Goal: Task Accomplishment & Management: Complete application form

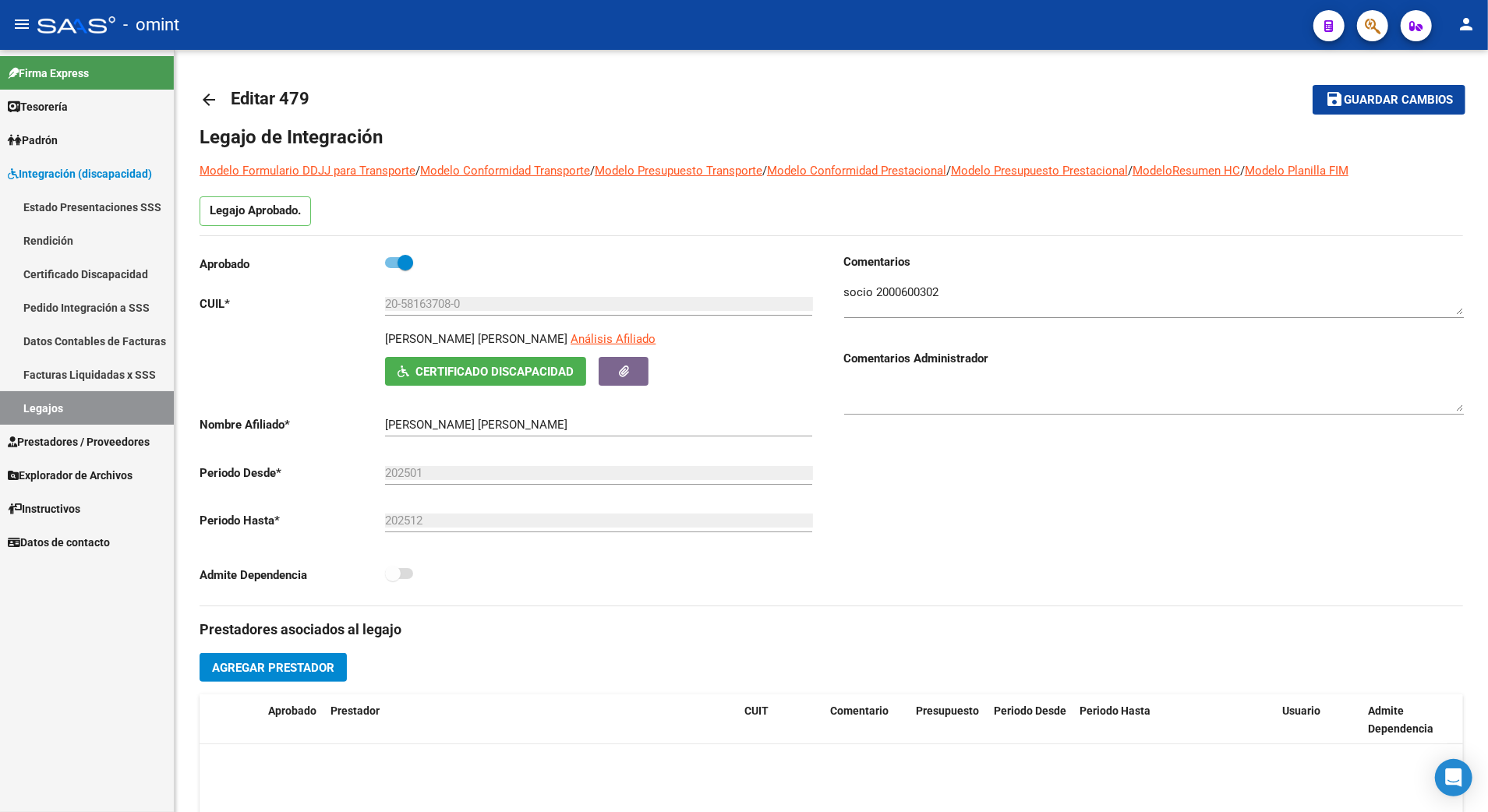
scroll to position [207, 0]
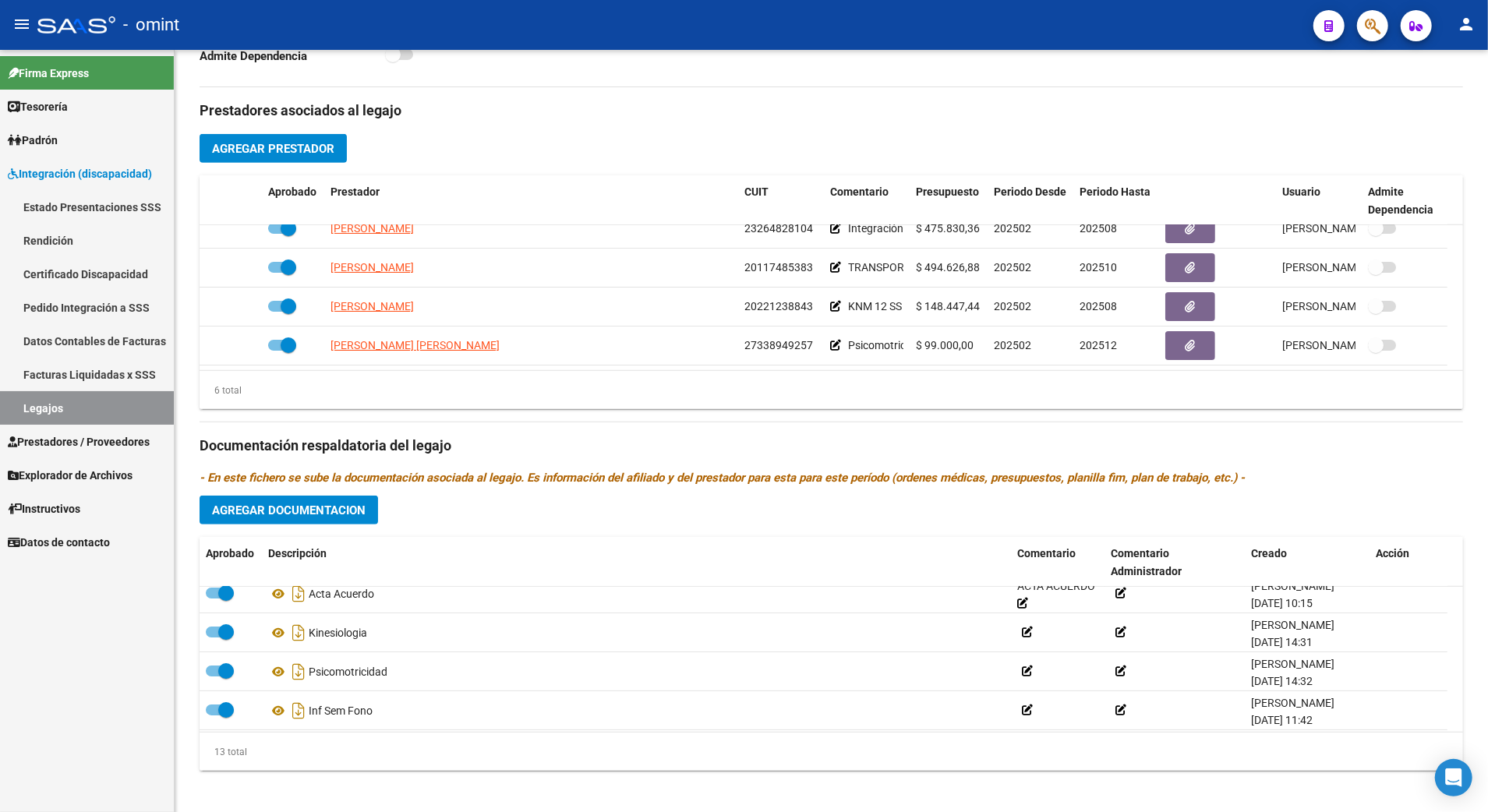
click at [57, 408] on link "Legajos" at bounding box center [87, 408] width 173 height 33
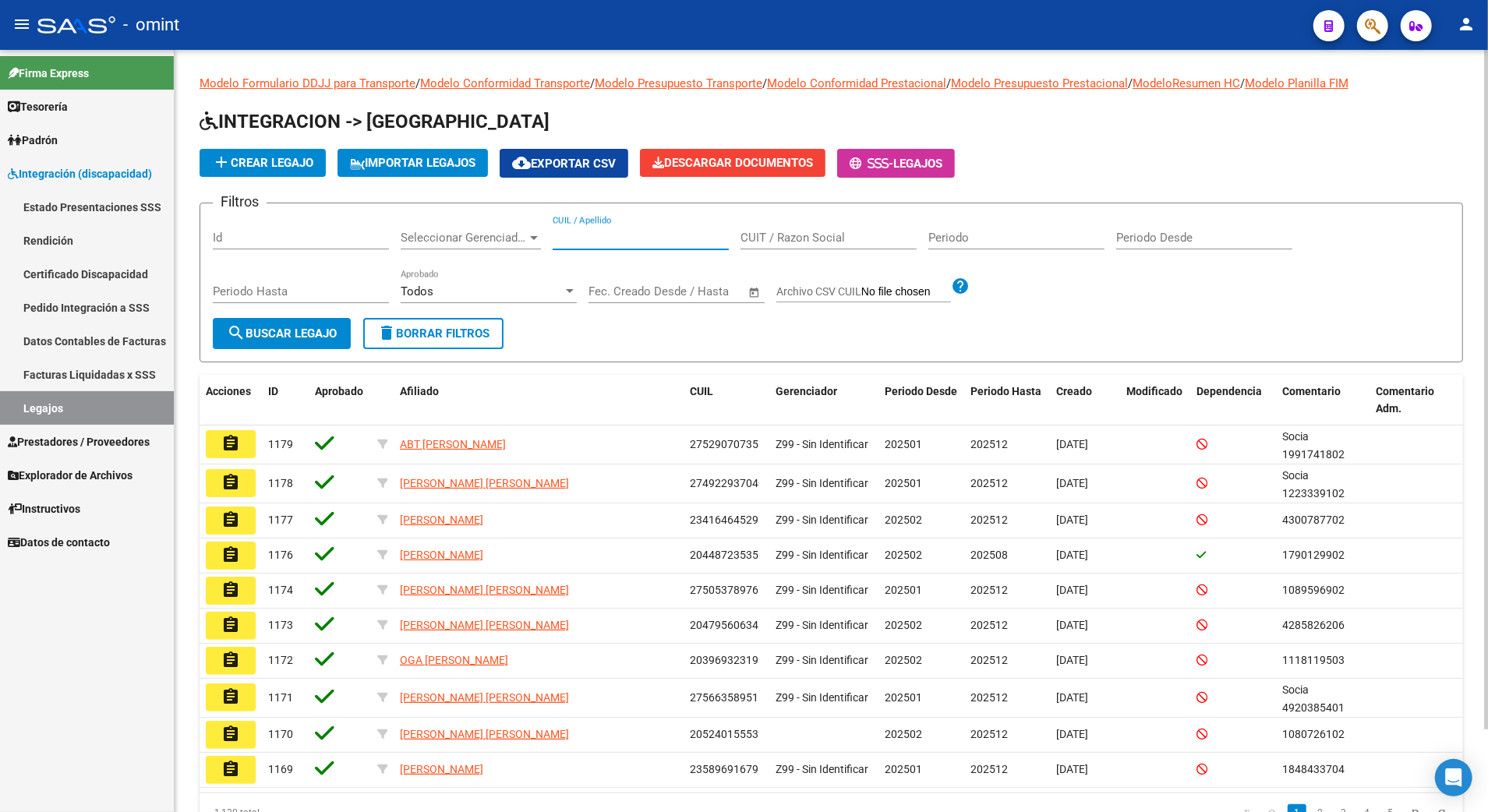
click at [601, 237] on input "CUIL / Apellido" at bounding box center [640, 237] width 176 height 14
paste input "20554063307"
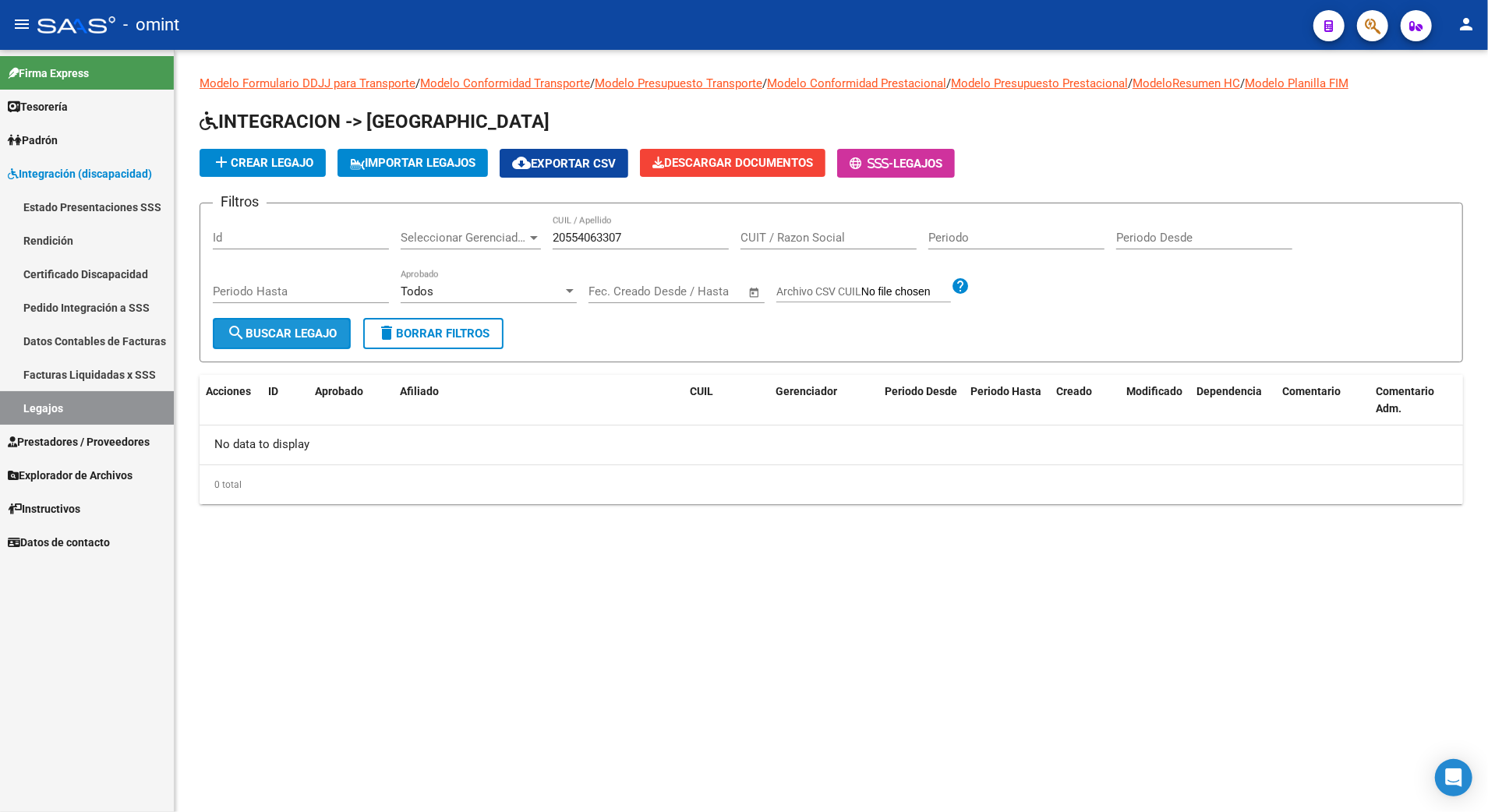
click at [290, 337] on span "search Buscar Legajo" at bounding box center [282, 333] width 110 height 14
drag, startPoint x: 643, startPoint y: 244, endPoint x: 471, endPoint y: 244, distance: 172.0
click at [471, 244] on div "Filtros Id Seleccionar Gerenciador Seleccionar Gerenciador 20554063307 CUIL / A…" at bounding box center [832, 267] width 1237 height 102
drag, startPoint x: 631, startPoint y: 240, endPoint x: 462, endPoint y: 232, distance: 169.2
click at [462, 232] on div "Filtros Id Seleccionar Gerenciador Seleccionar Gerenciador 20554063307 CUIL / A…" at bounding box center [832, 267] width 1237 height 102
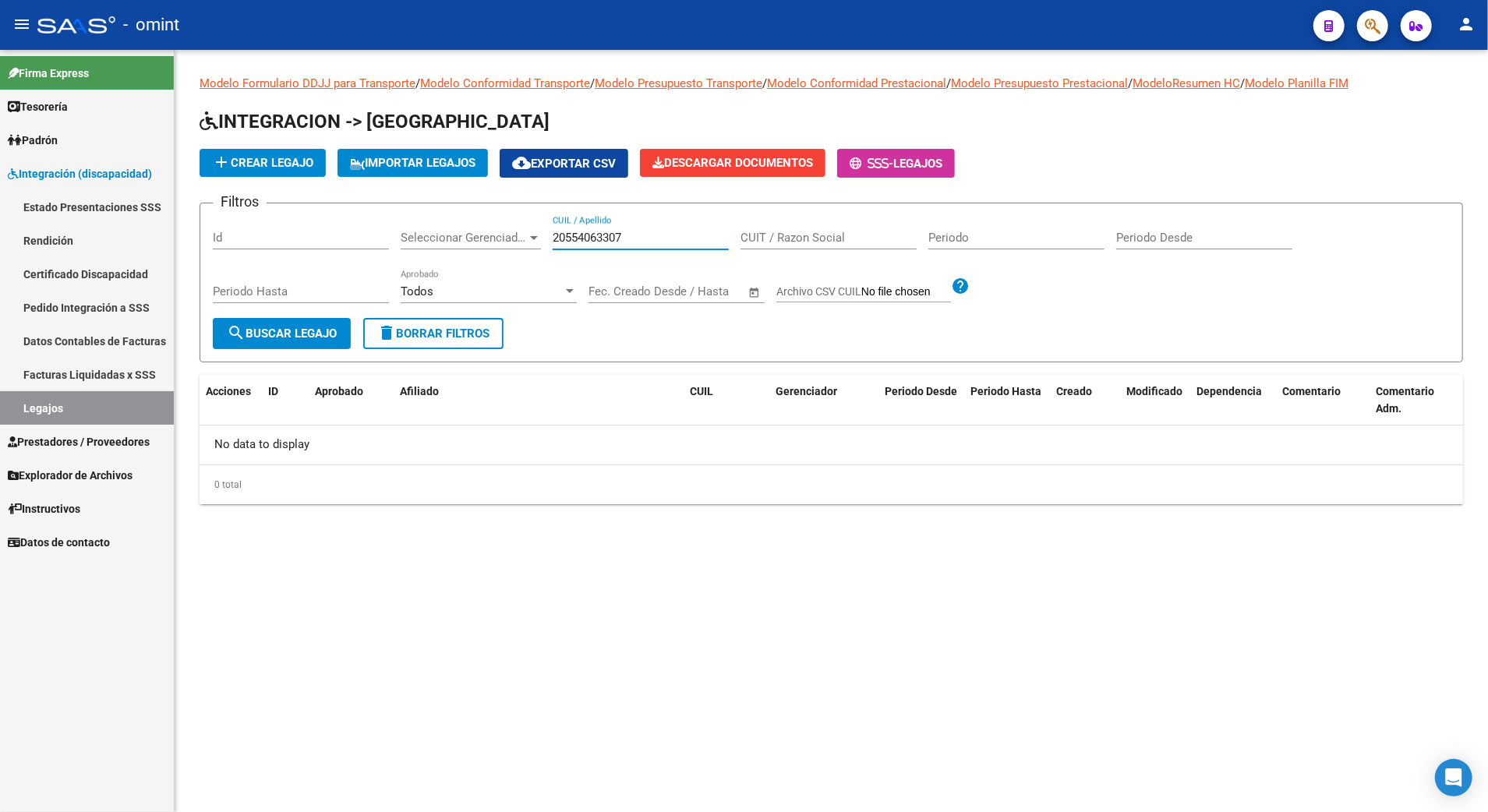
paste input "67617719"
type input "20567617719"
click at [611, 228] on div "20567617719 CUIL / Apellido" at bounding box center [640, 232] width 176 height 33
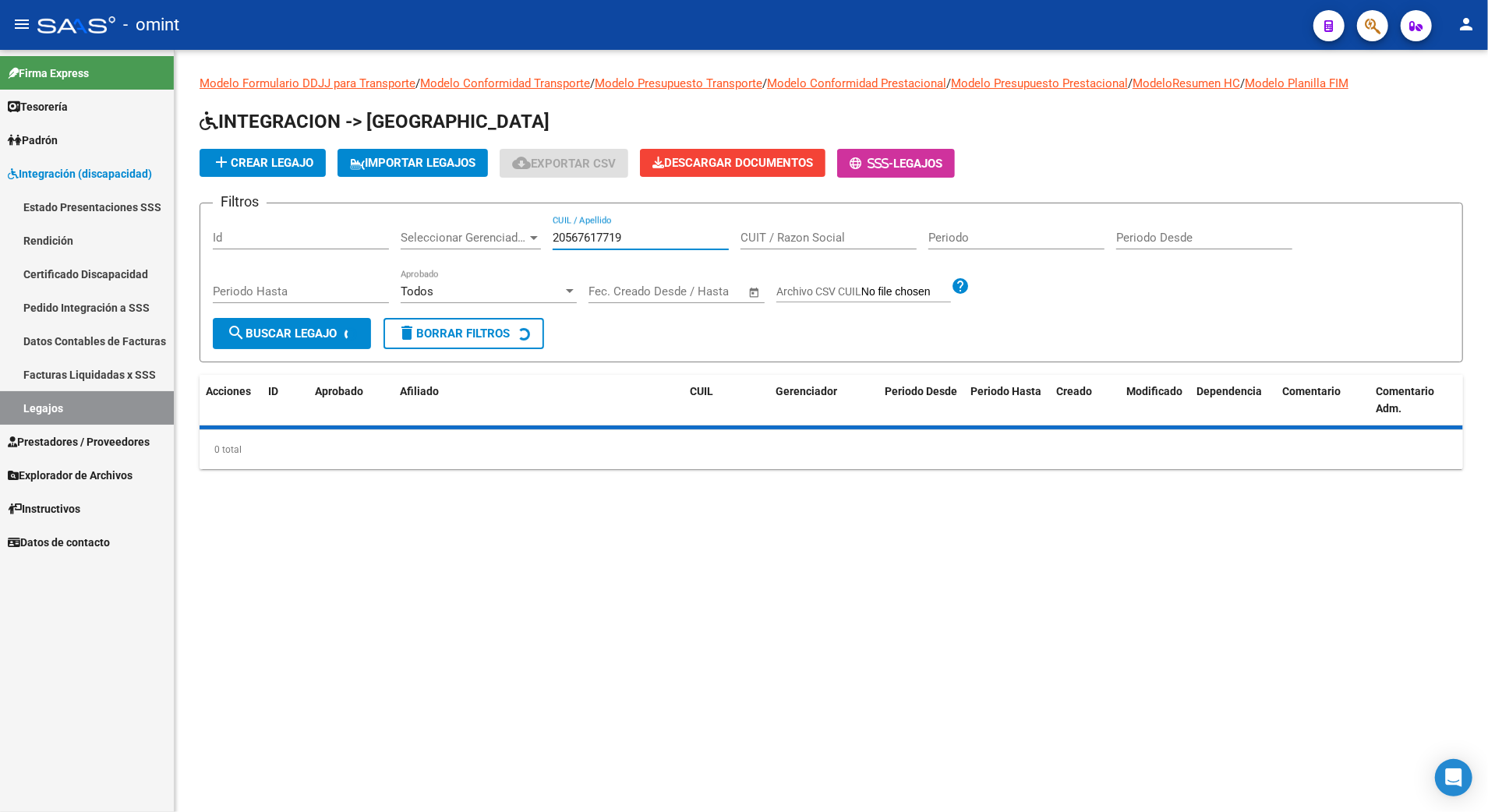
click at [623, 234] on input "20567617719" at bounding box center [640, 237] width 176 height 14
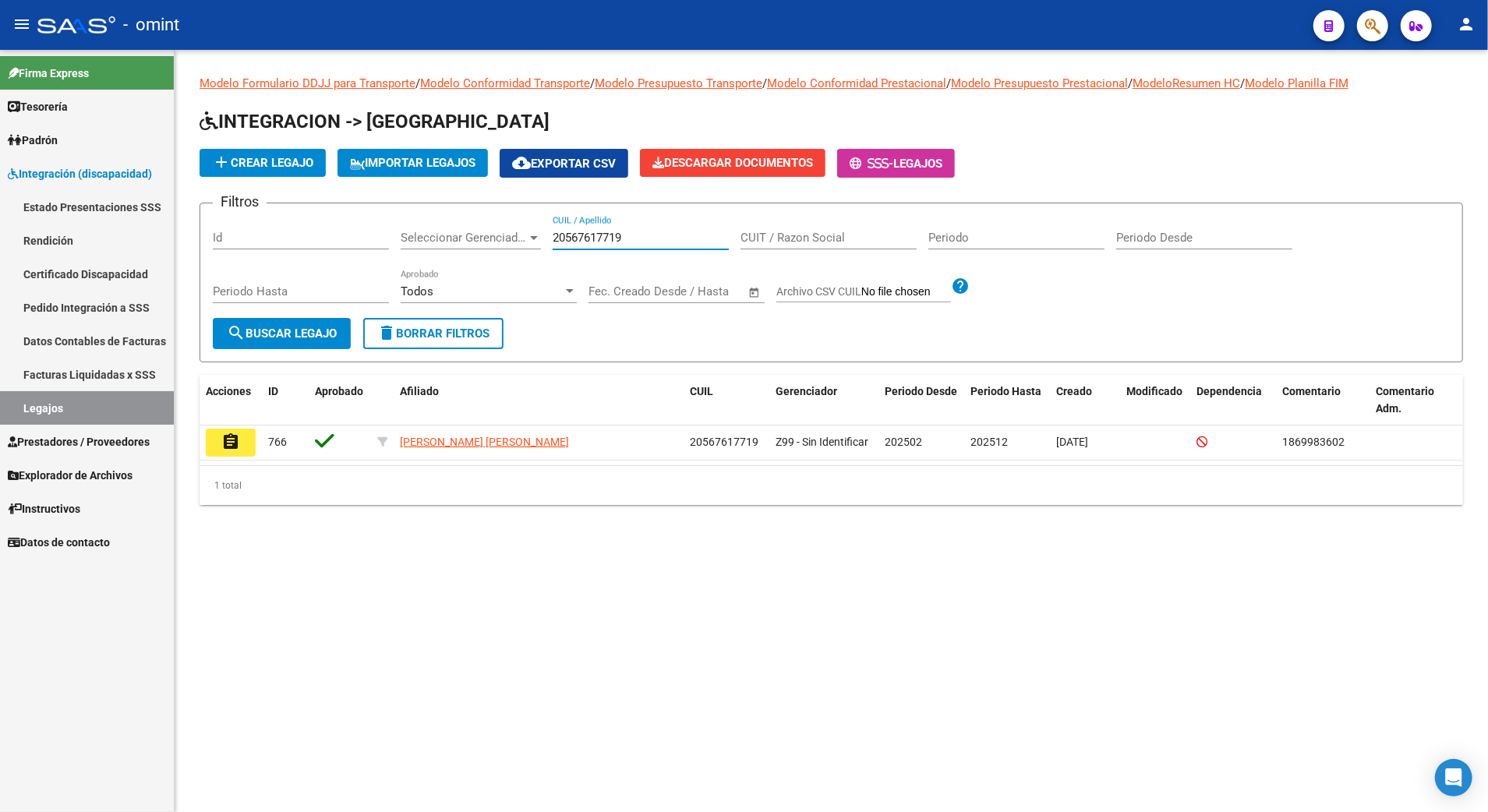
click at [625, 235] on input "20567617719" at bounding box center [640, 237] width 176 height 14
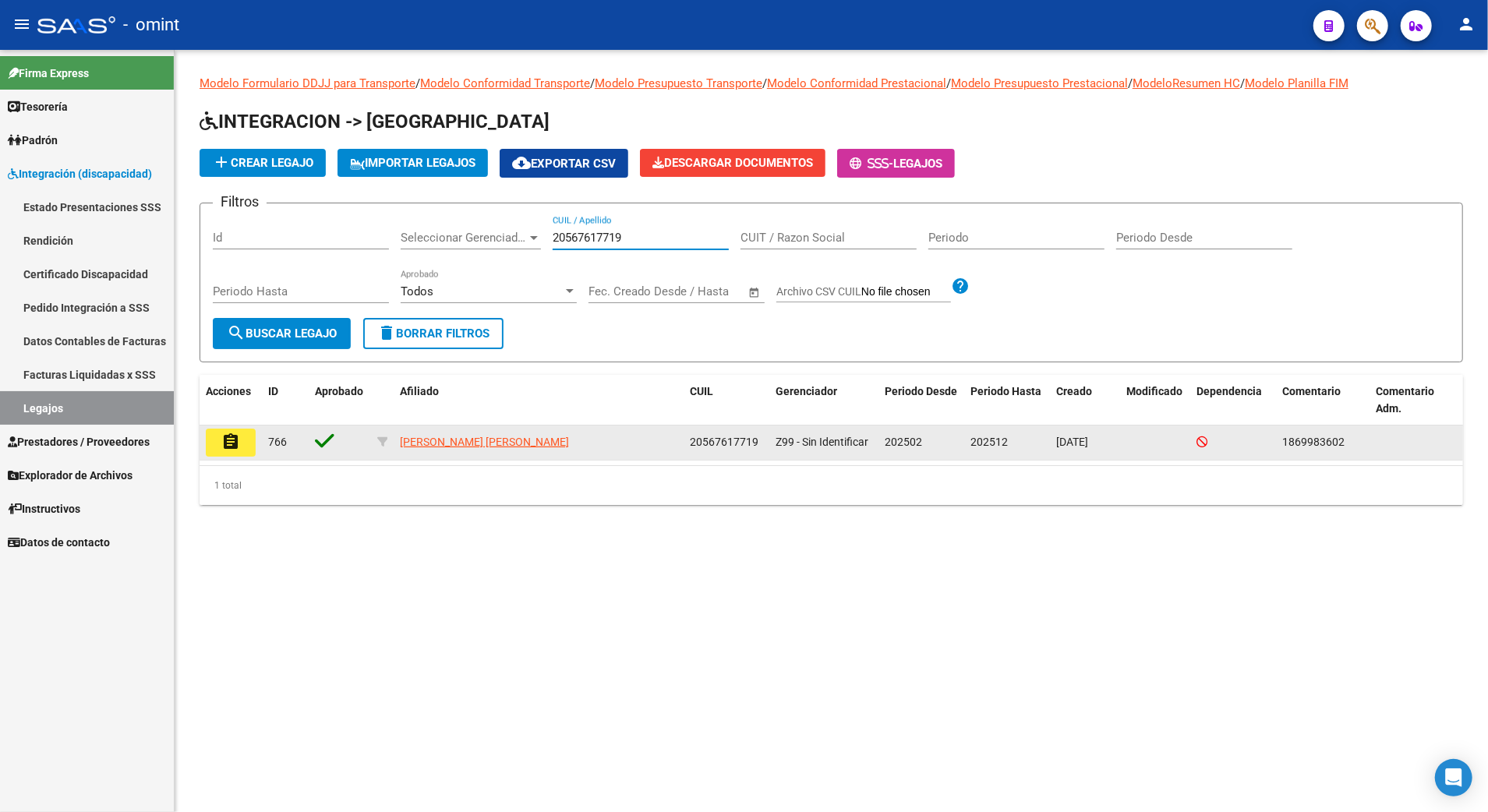
click at [222, 430] on button "assignment" at bounding box center [231, 442] width 50 height 28
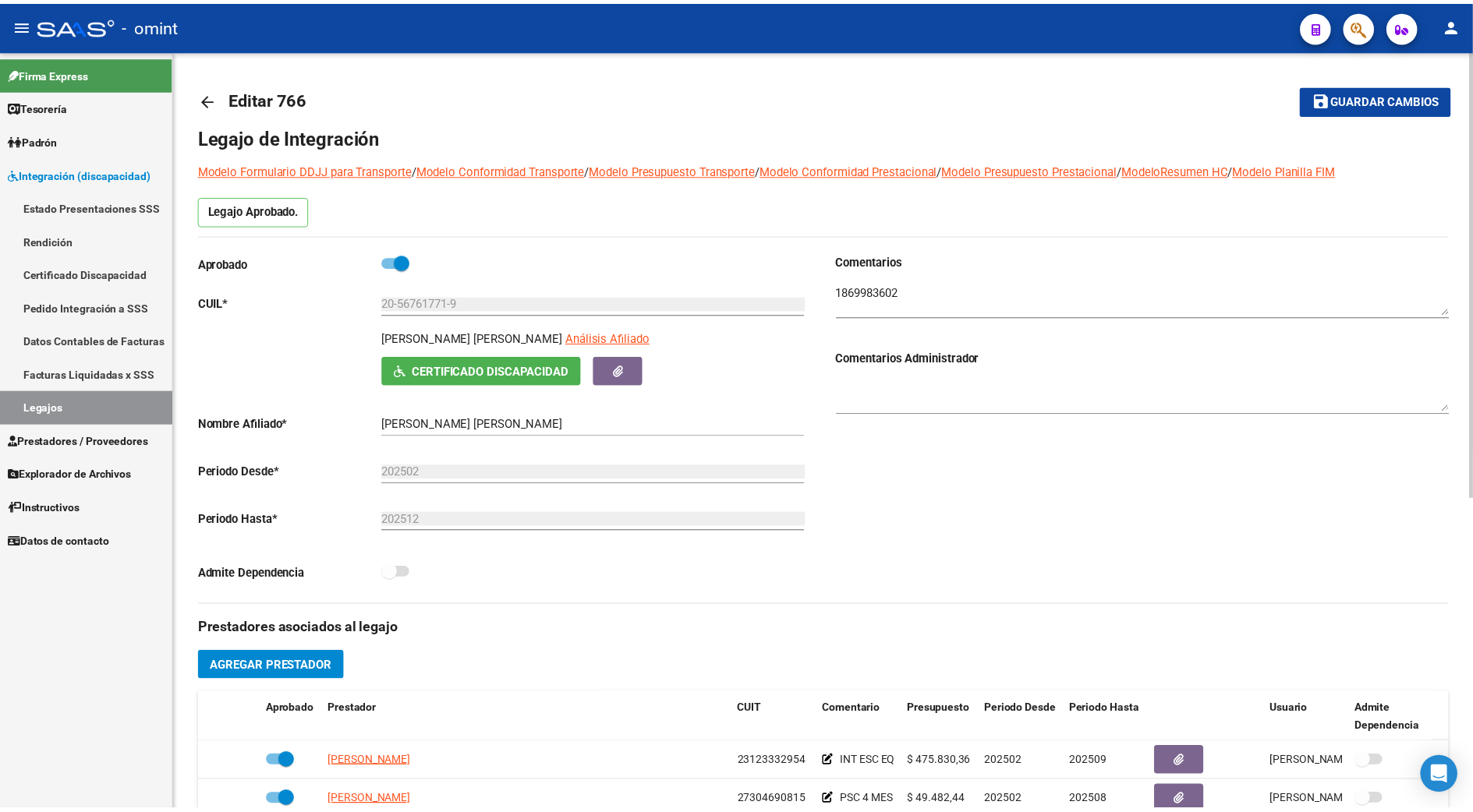
scroll to position [312, 0]
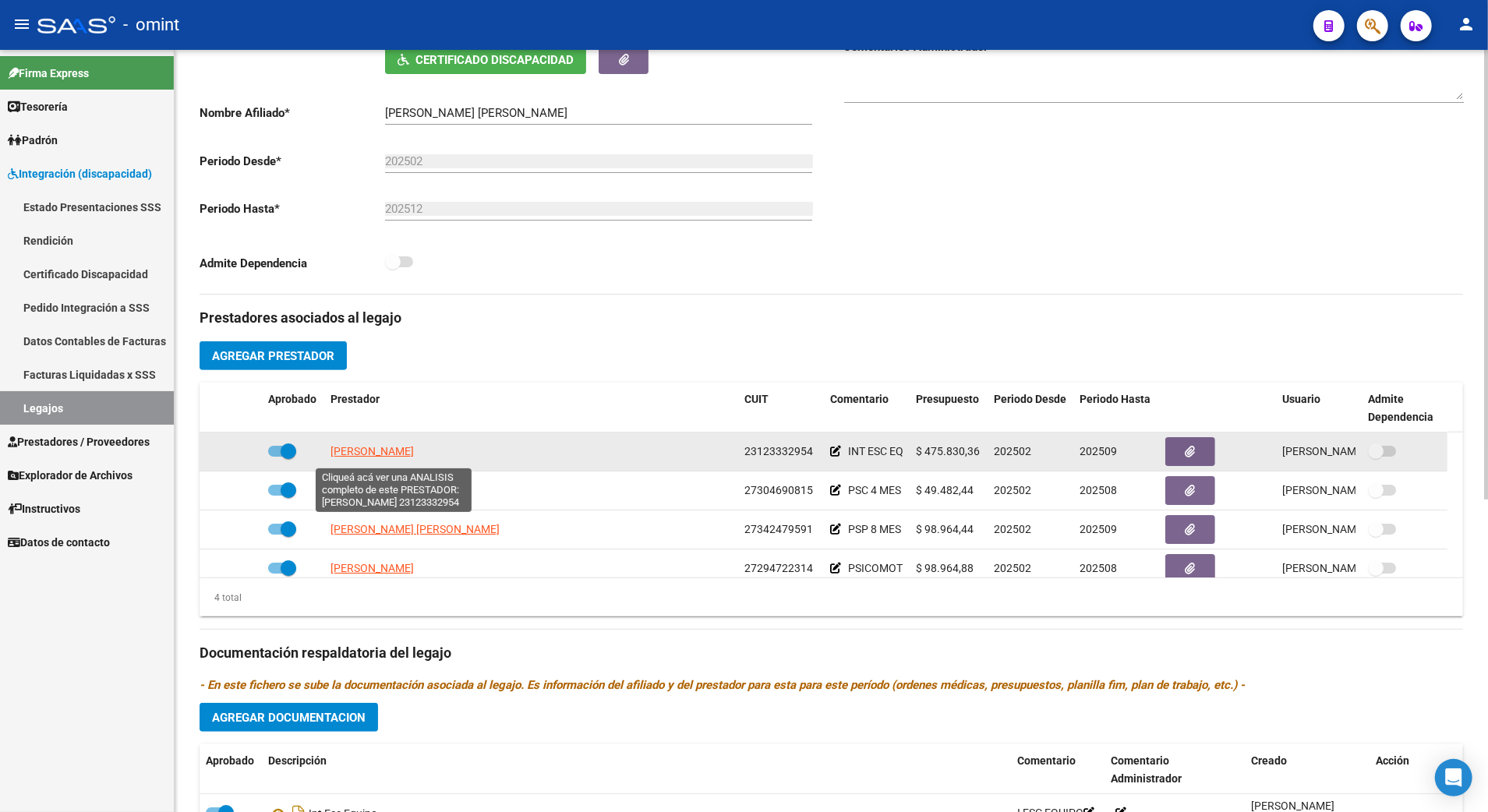
click at [382, 457] on span "[PERSON_NAME]" at bounding box center [372, 451] width 83 height 12
type textarea "23123332954"
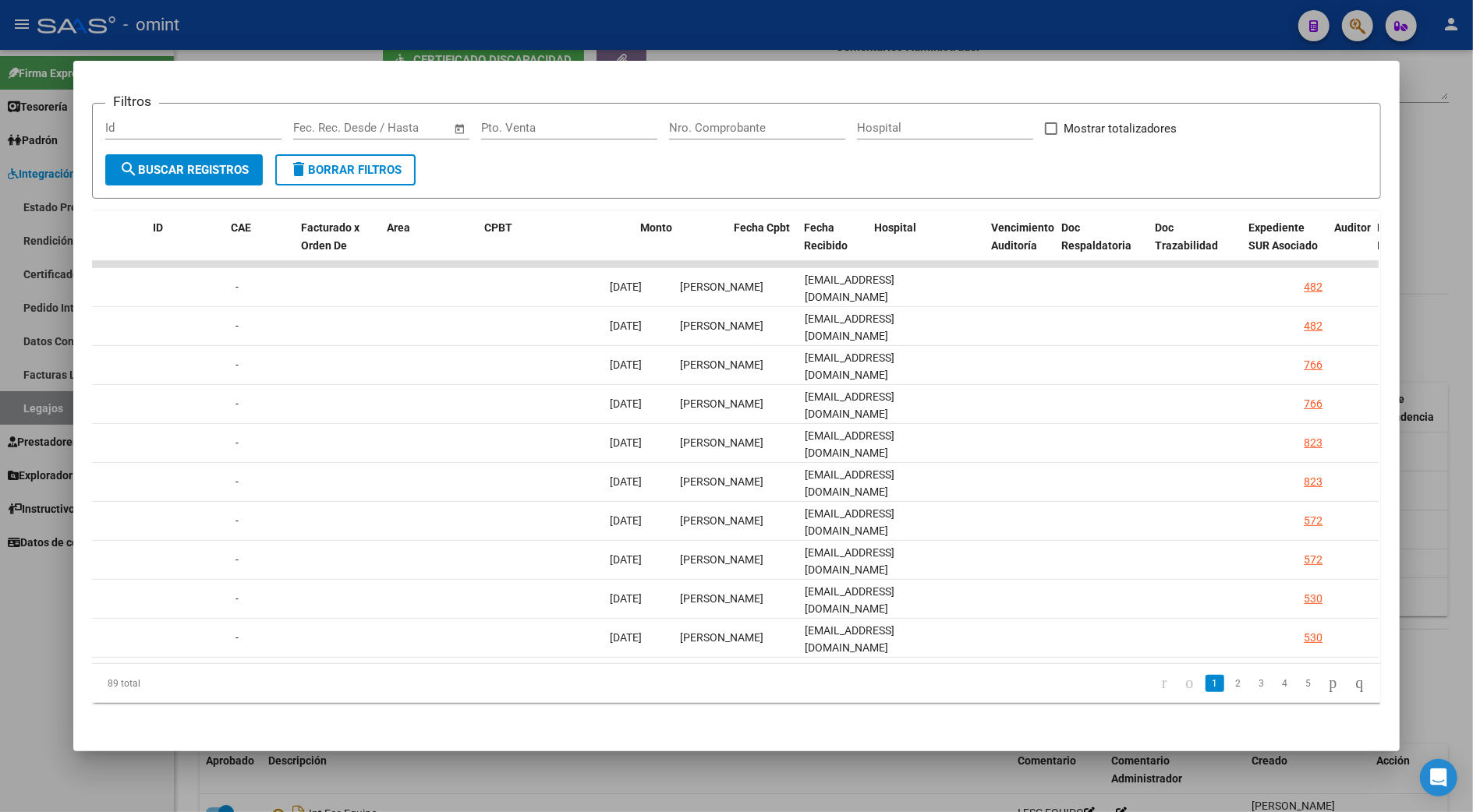
scroll to position [0, 0]
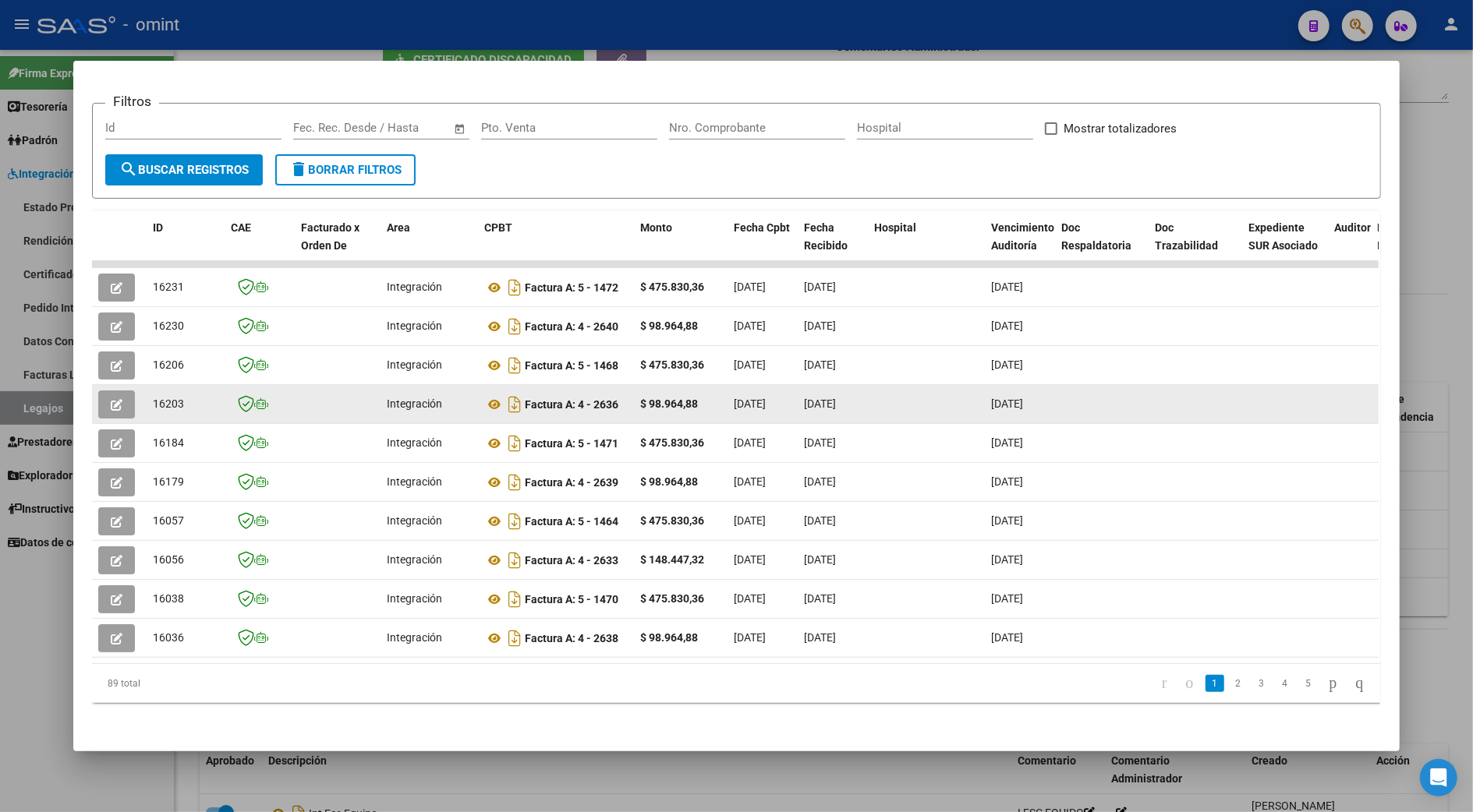
click at [111, 399] on icon "button" at bounding box center [117, 404] width 11 height 11
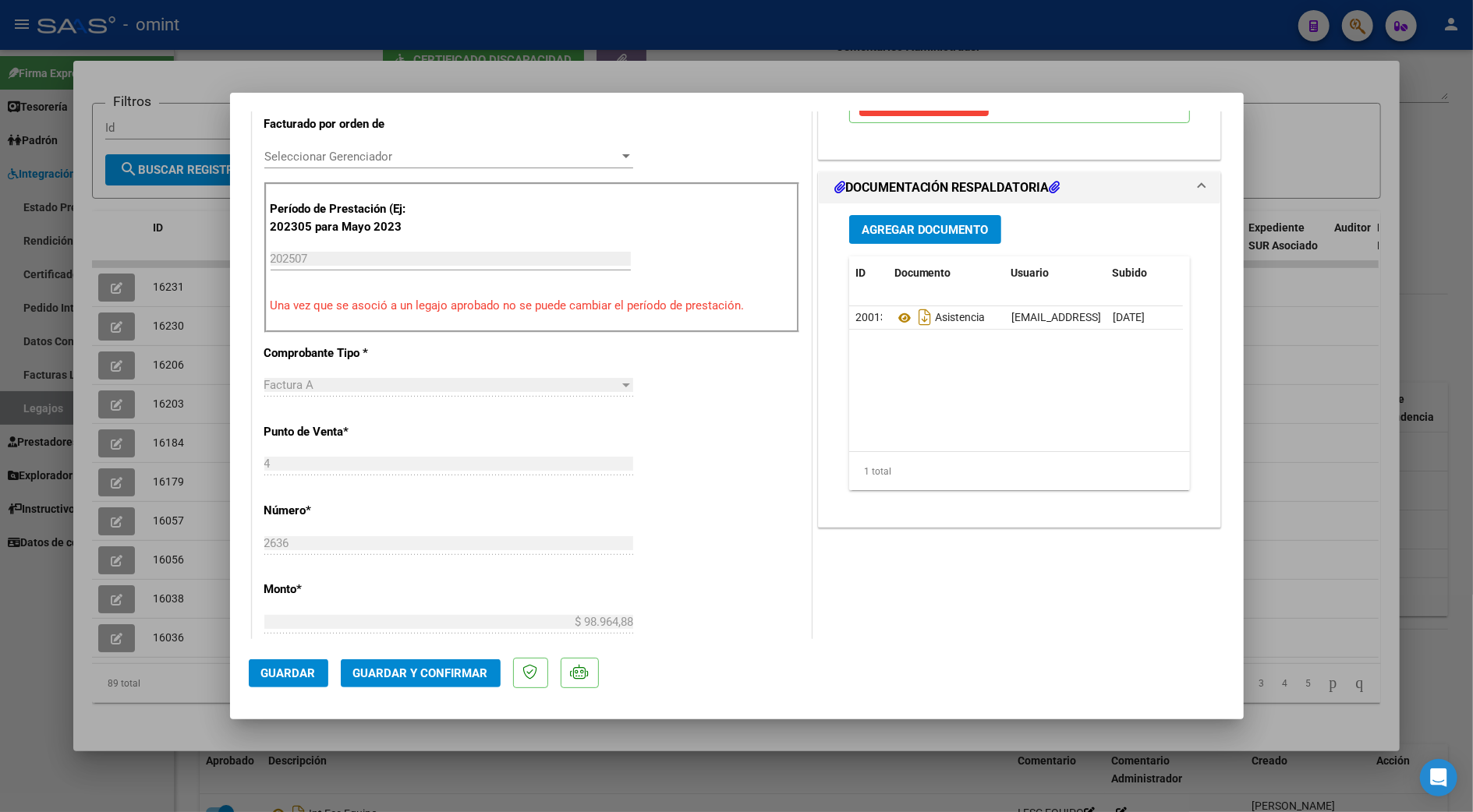
scroll to position [519, 0]
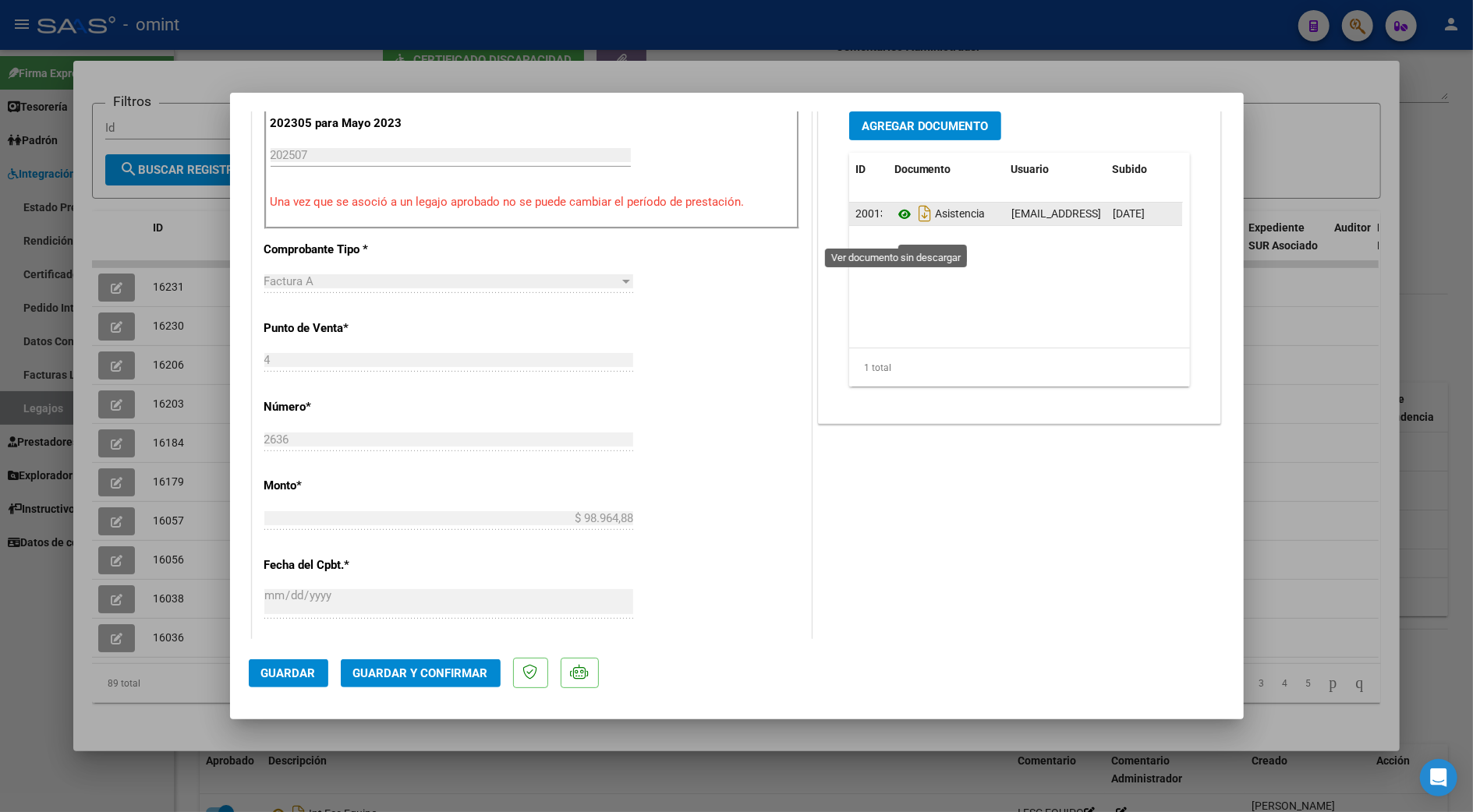
click at [894, 224] on icon at bounding box center [904, 214] width 20 height 19
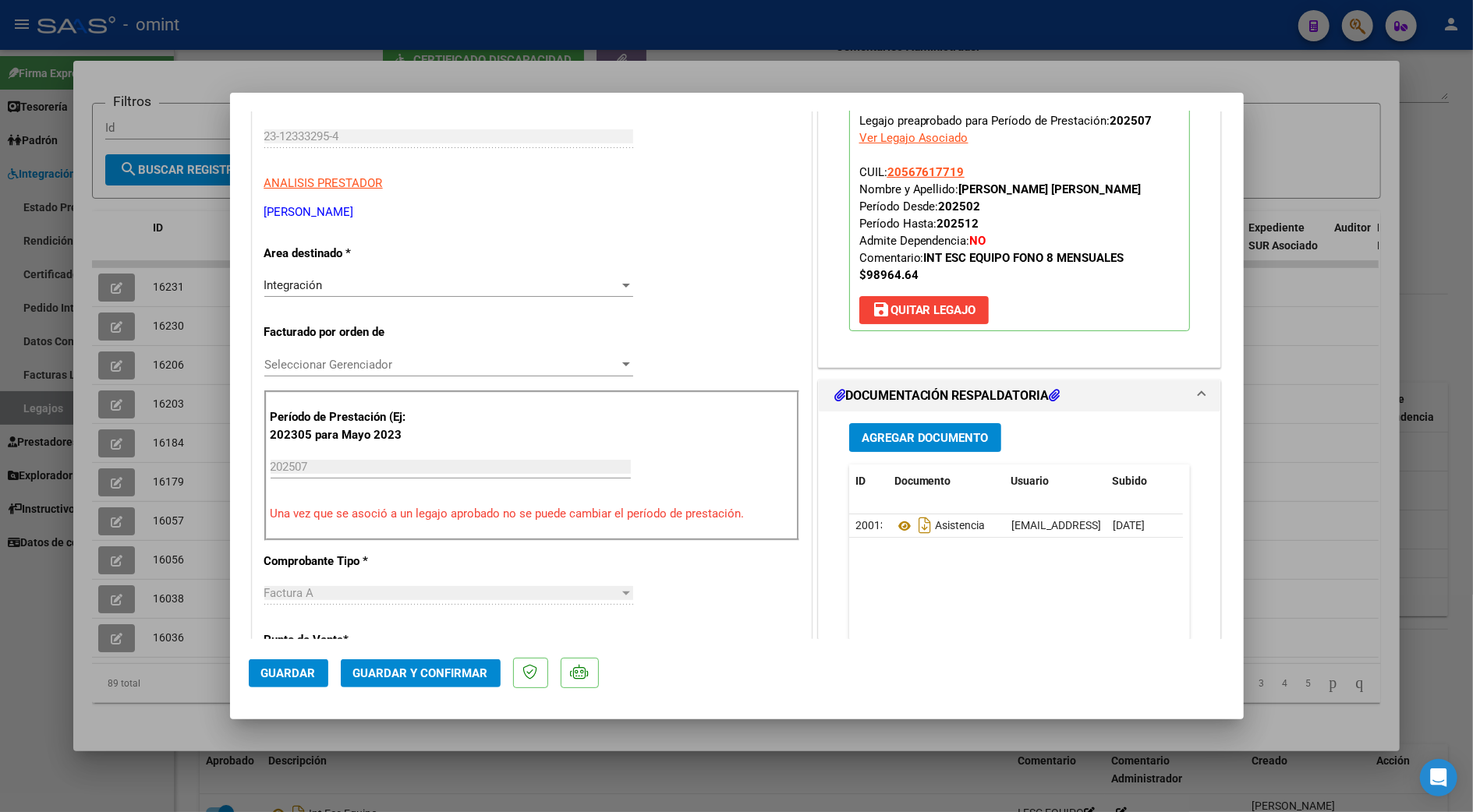
scroll to position [0, 0]
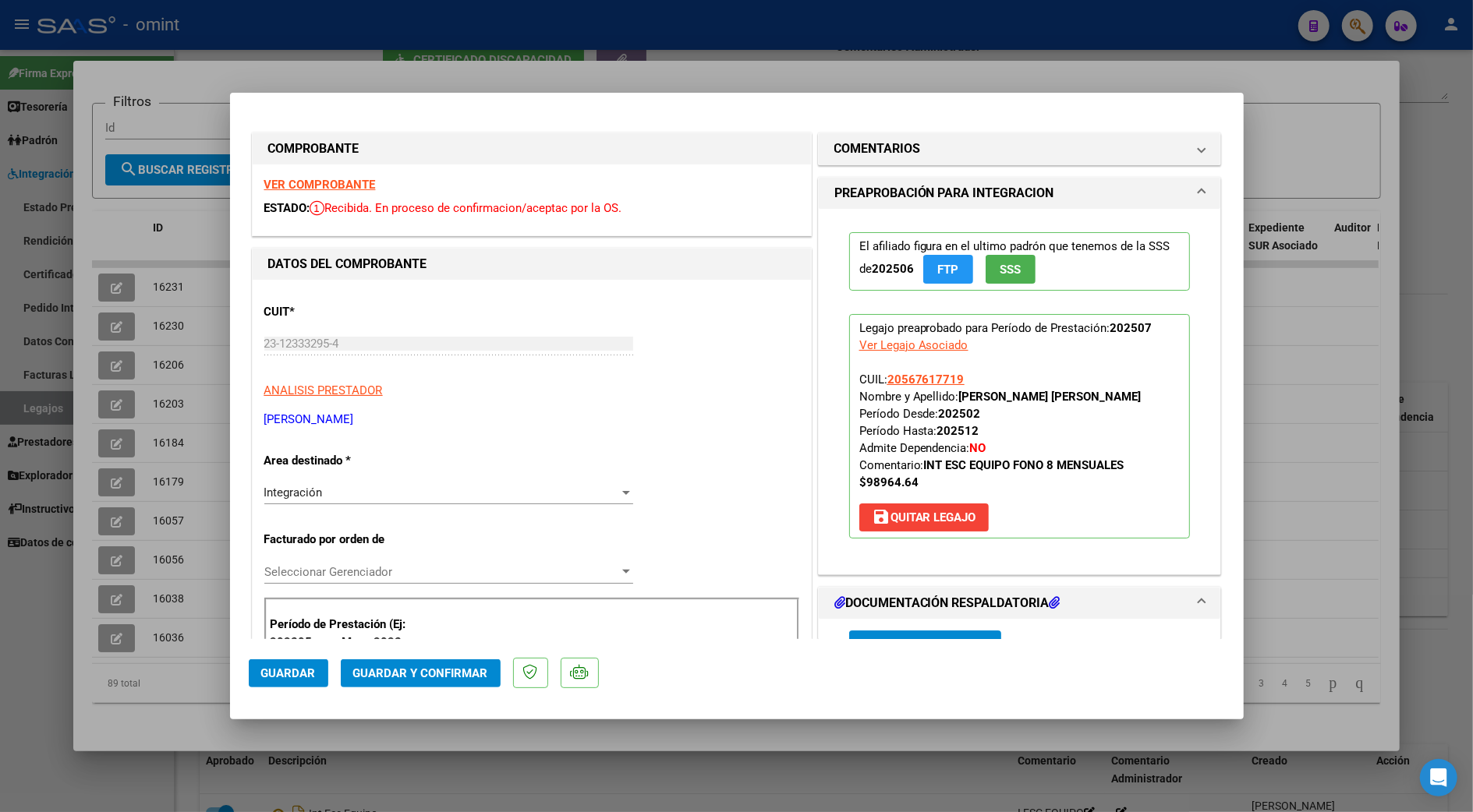
click at [322, 182] on strong "VER COMPROBANTE" at bounding box center [320, 184] width 112 height 14
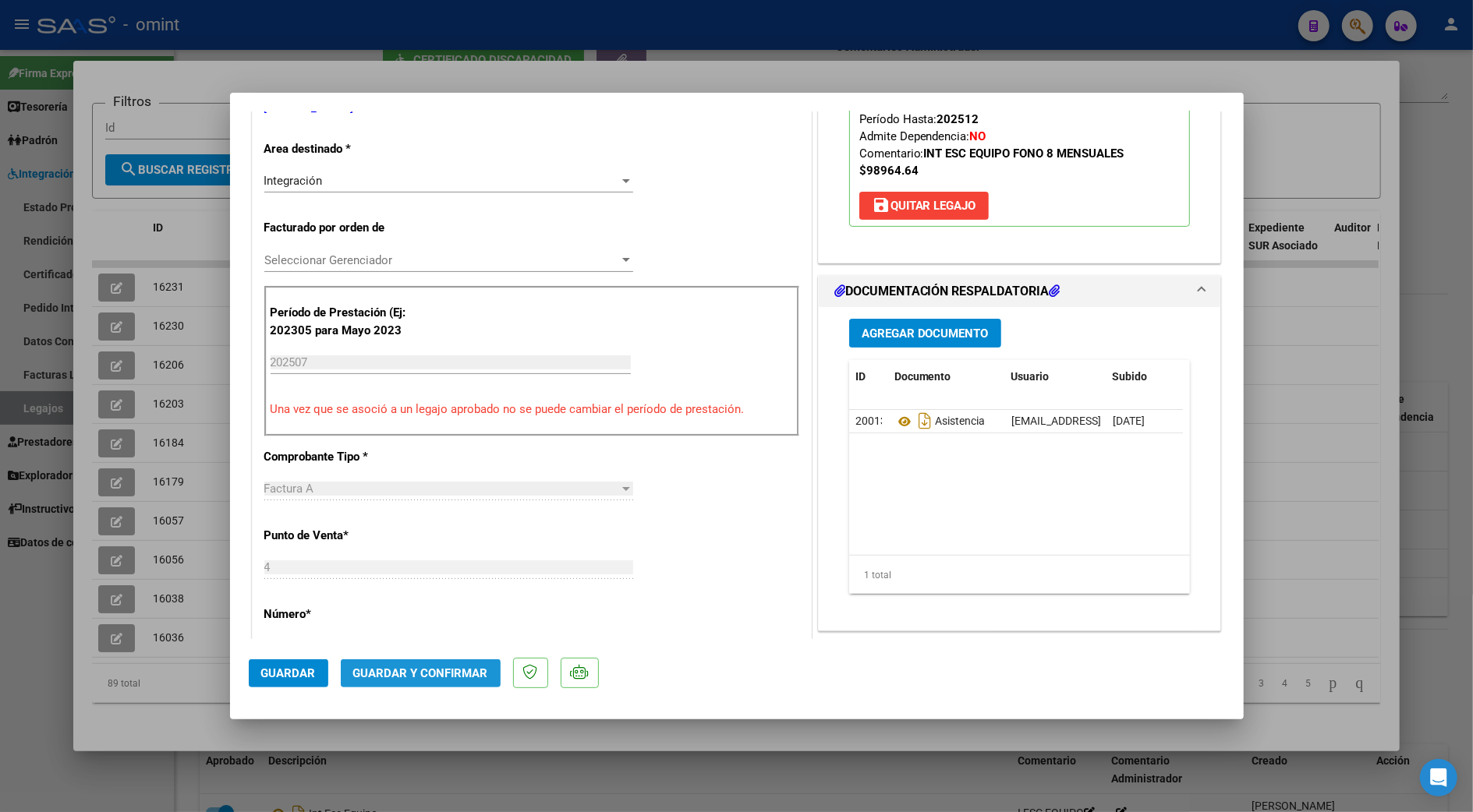
click at [462, 667] on span "Guardar y Confirmar" at bounding box center [421, 673] width 135 height 14
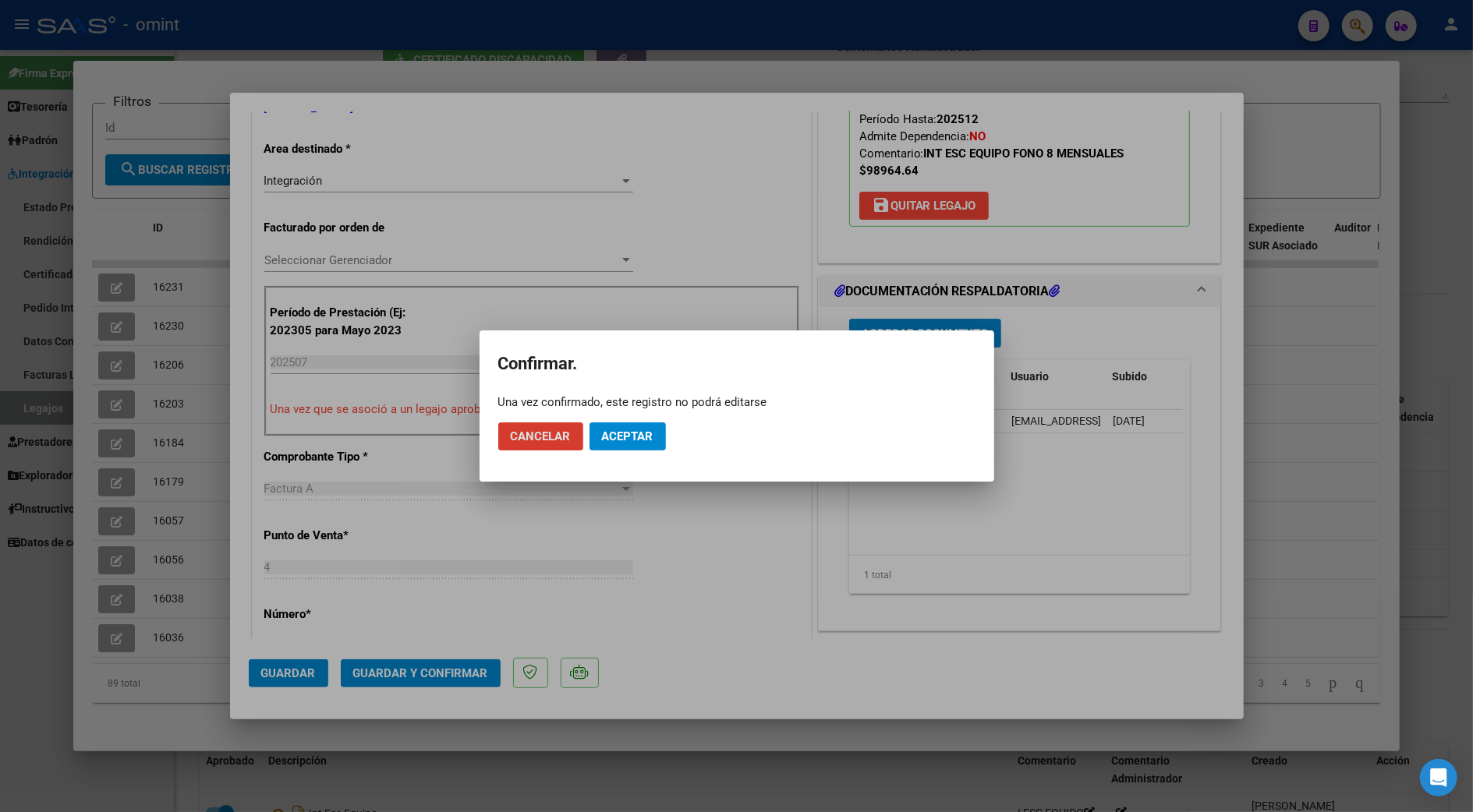
click at [647, 430] on span "Aceptar" at bounding box center [627, 436] width 51 height 14
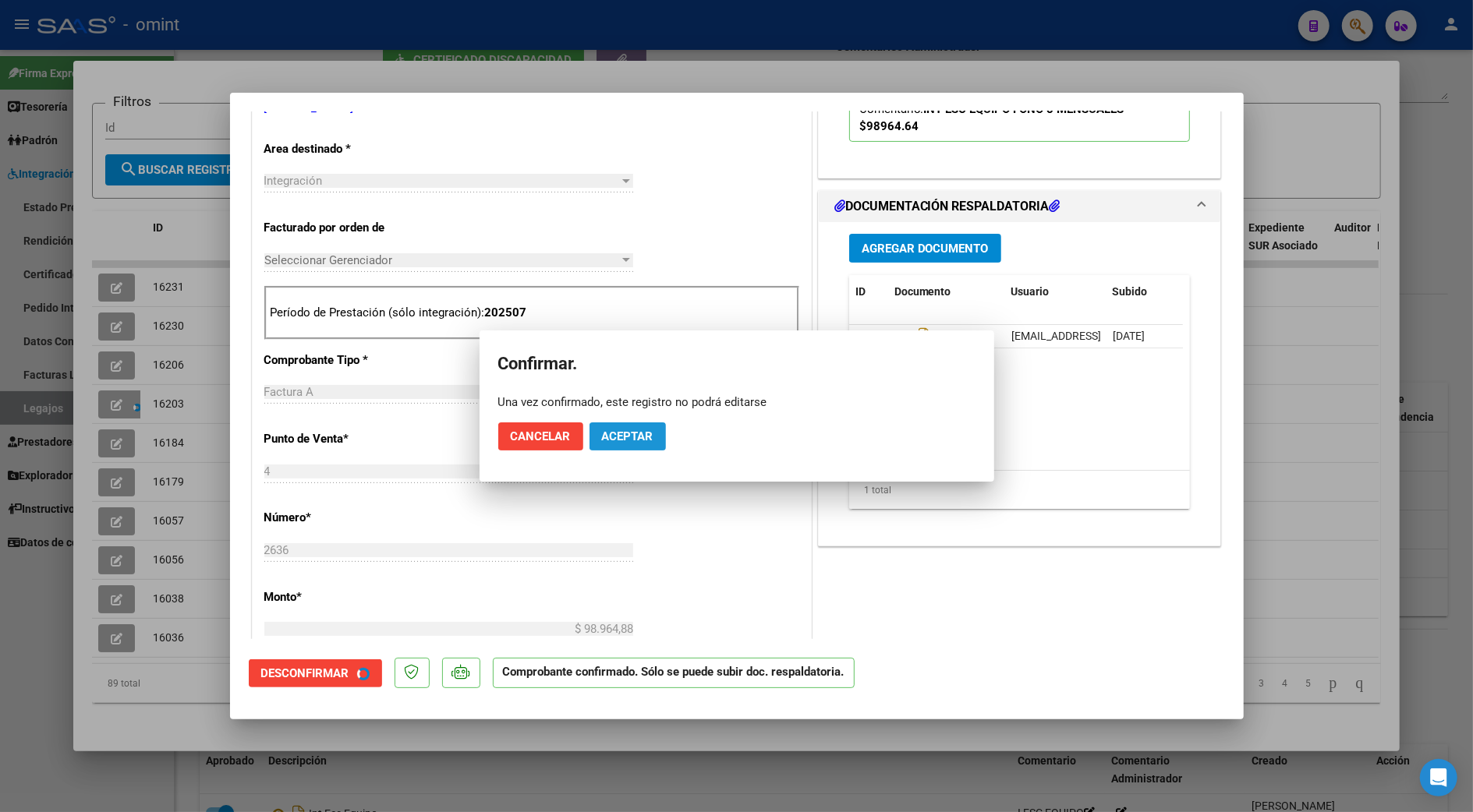
scroll to position [310, 0]
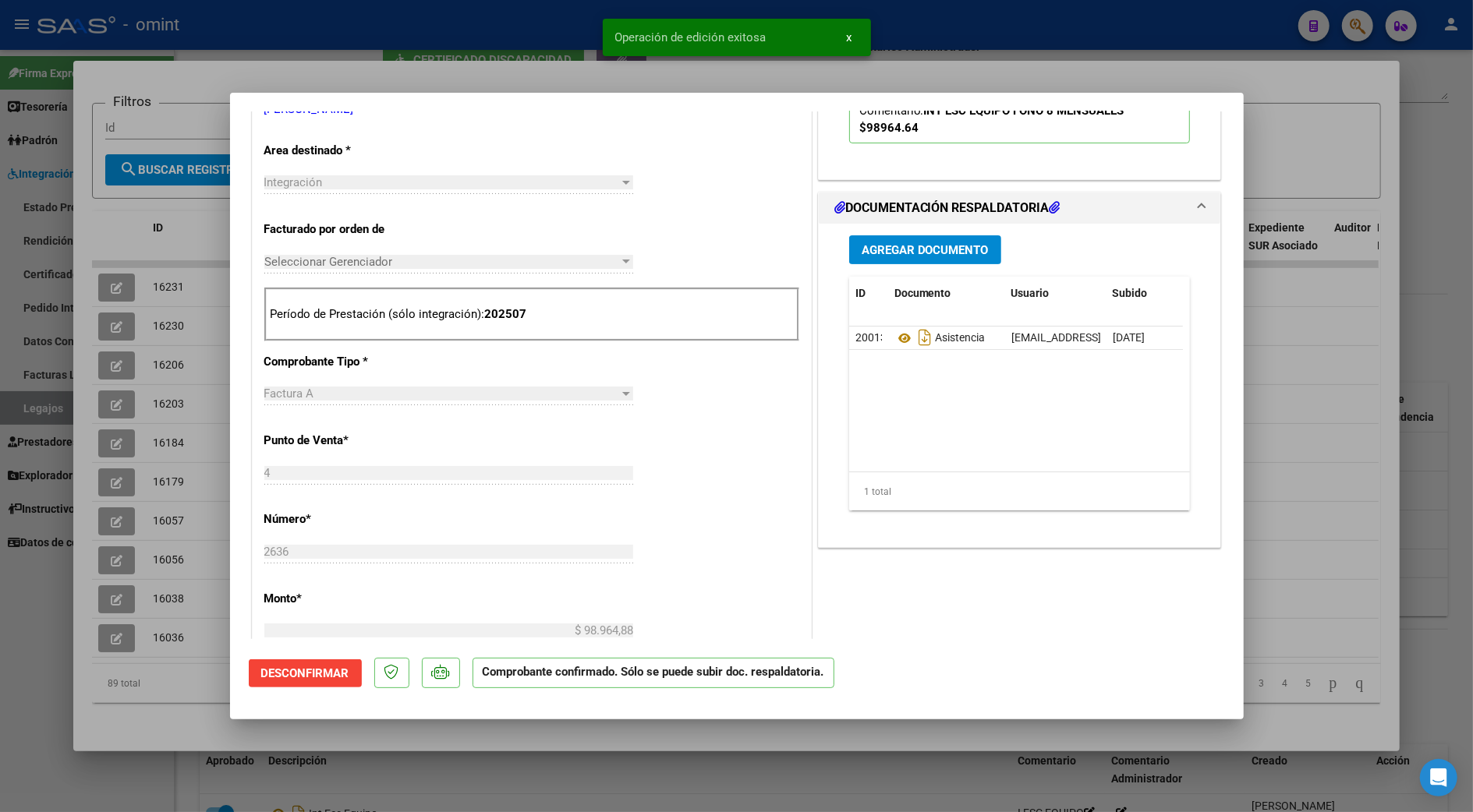
click at [1349, 331] on div at bounding box center [736, 406] width 1473 height 812
type input "$ 0,00"
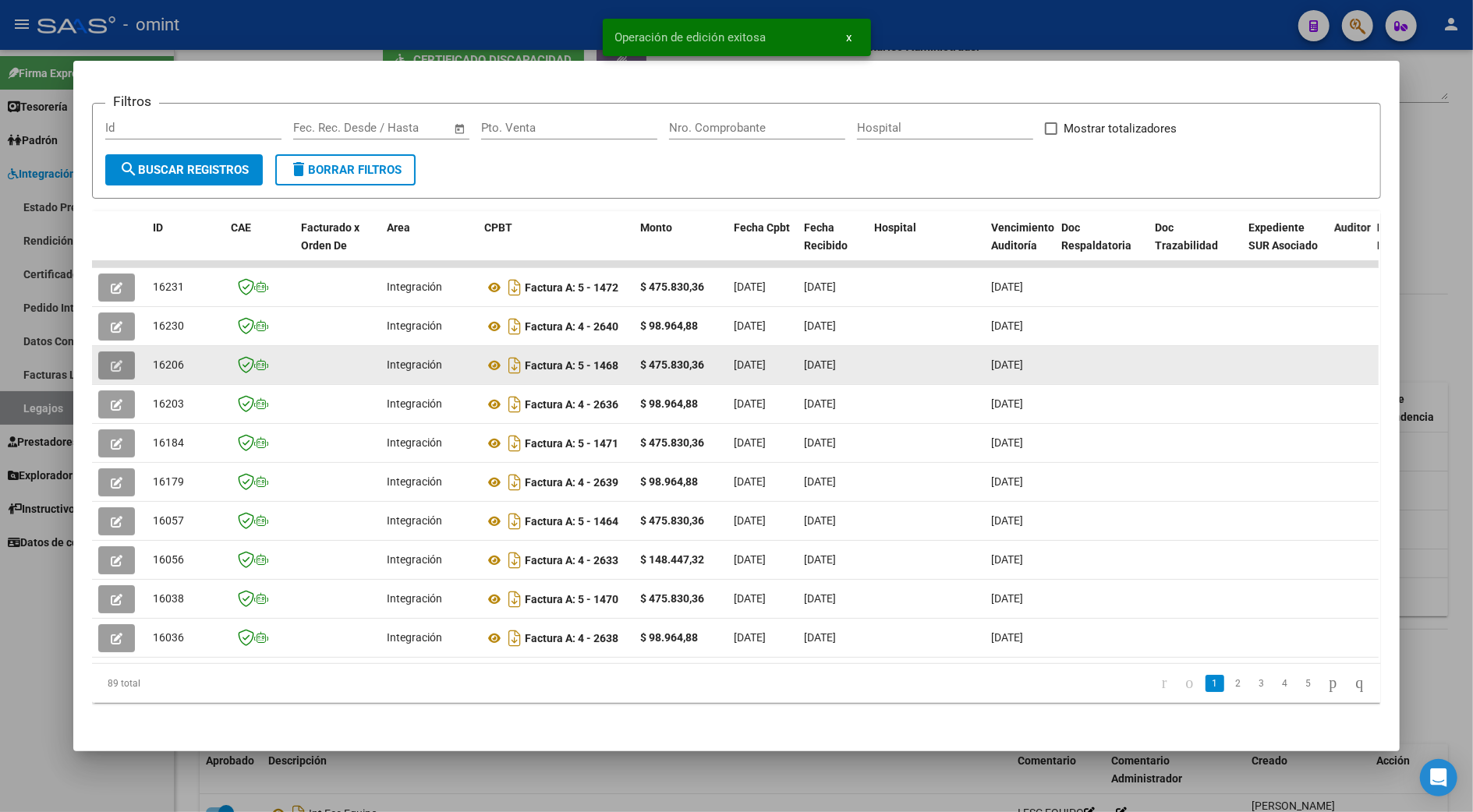
click at [111, 360] on icon "button" at bounding box center [117, 365] width 11 height 11
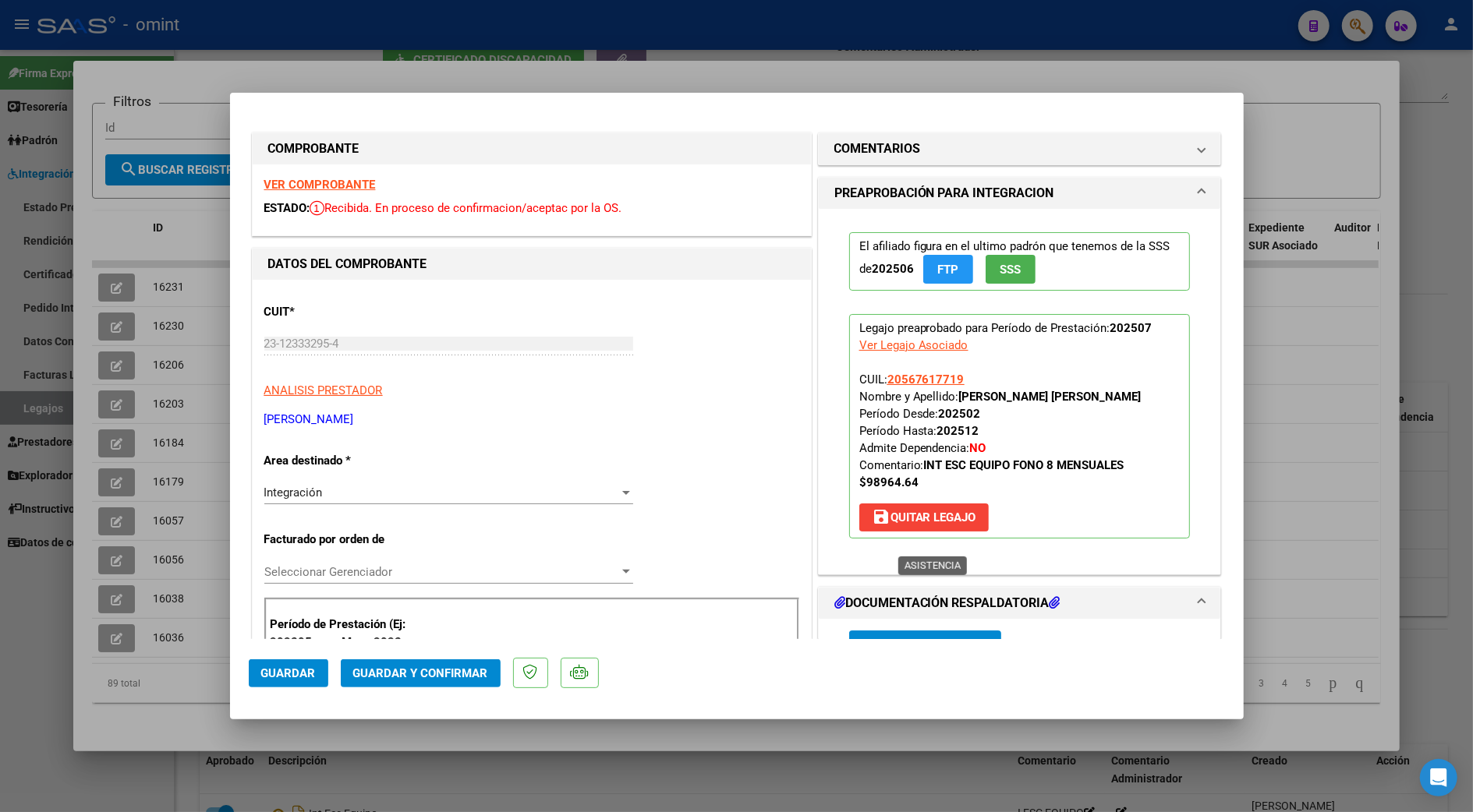
scroll to position [207, 0]
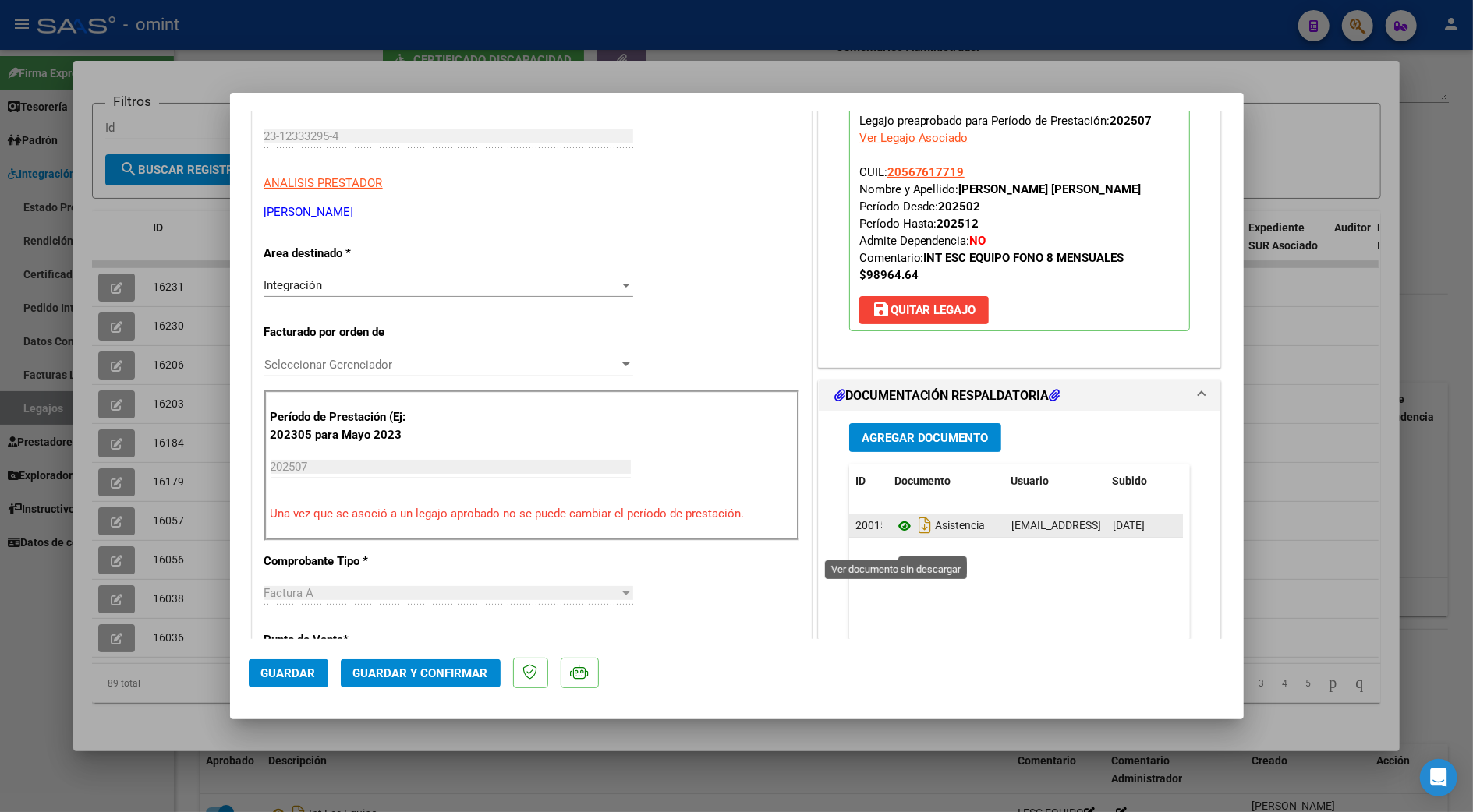
click at [898, 536] on icon at bounding box center [904, 526] width 20 height 19
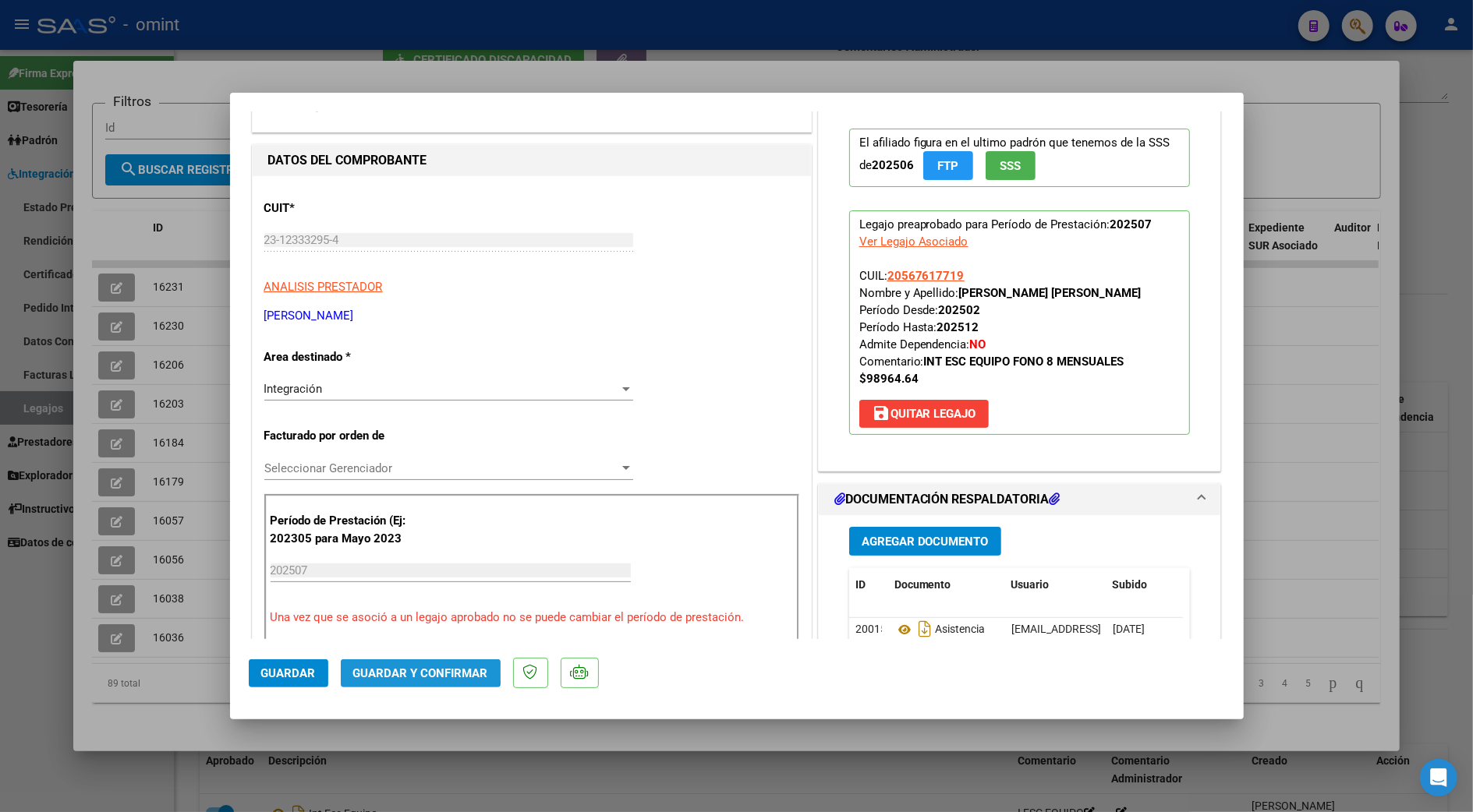
click at [410, 671] on span "Guardar y Confirmar" at bounding box center [421, 673] width 135 height 14
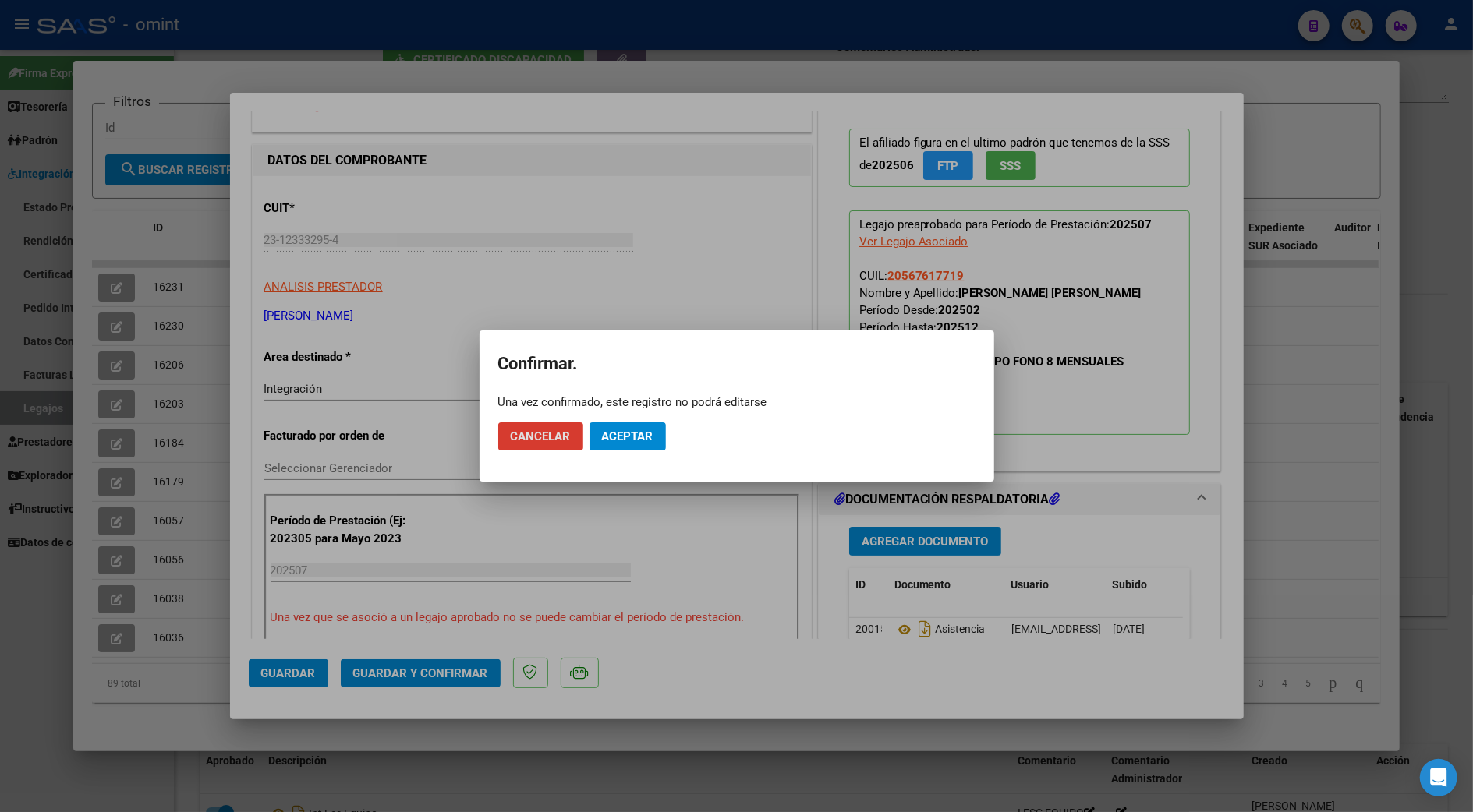
click at [628, 431] on span "Aceptar" at bounding box center [627, 436] width 51 height 14
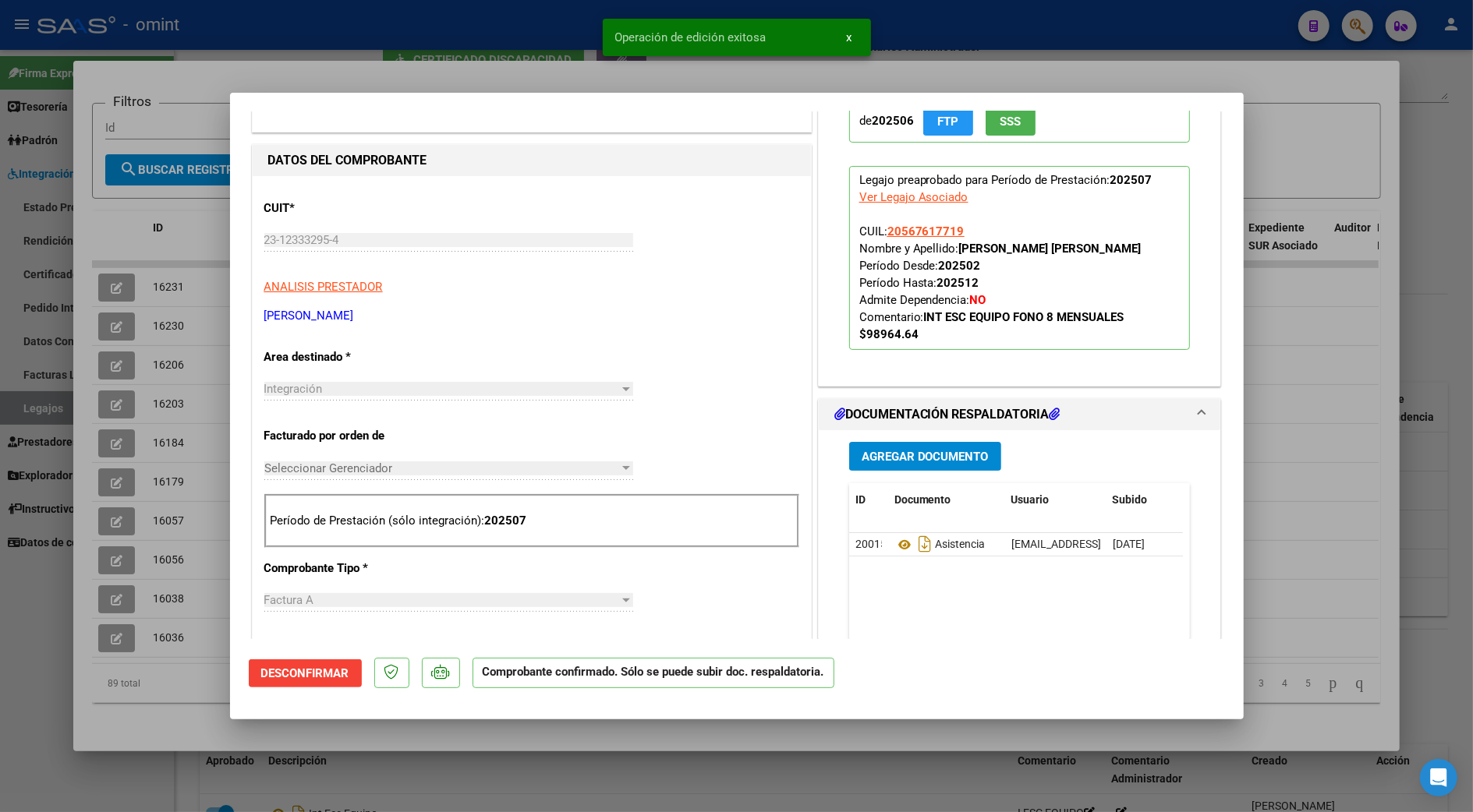
click at [1428, 271] on div at bounding box center [736, 406] width 1473 height 812
type input "$ 0,00"
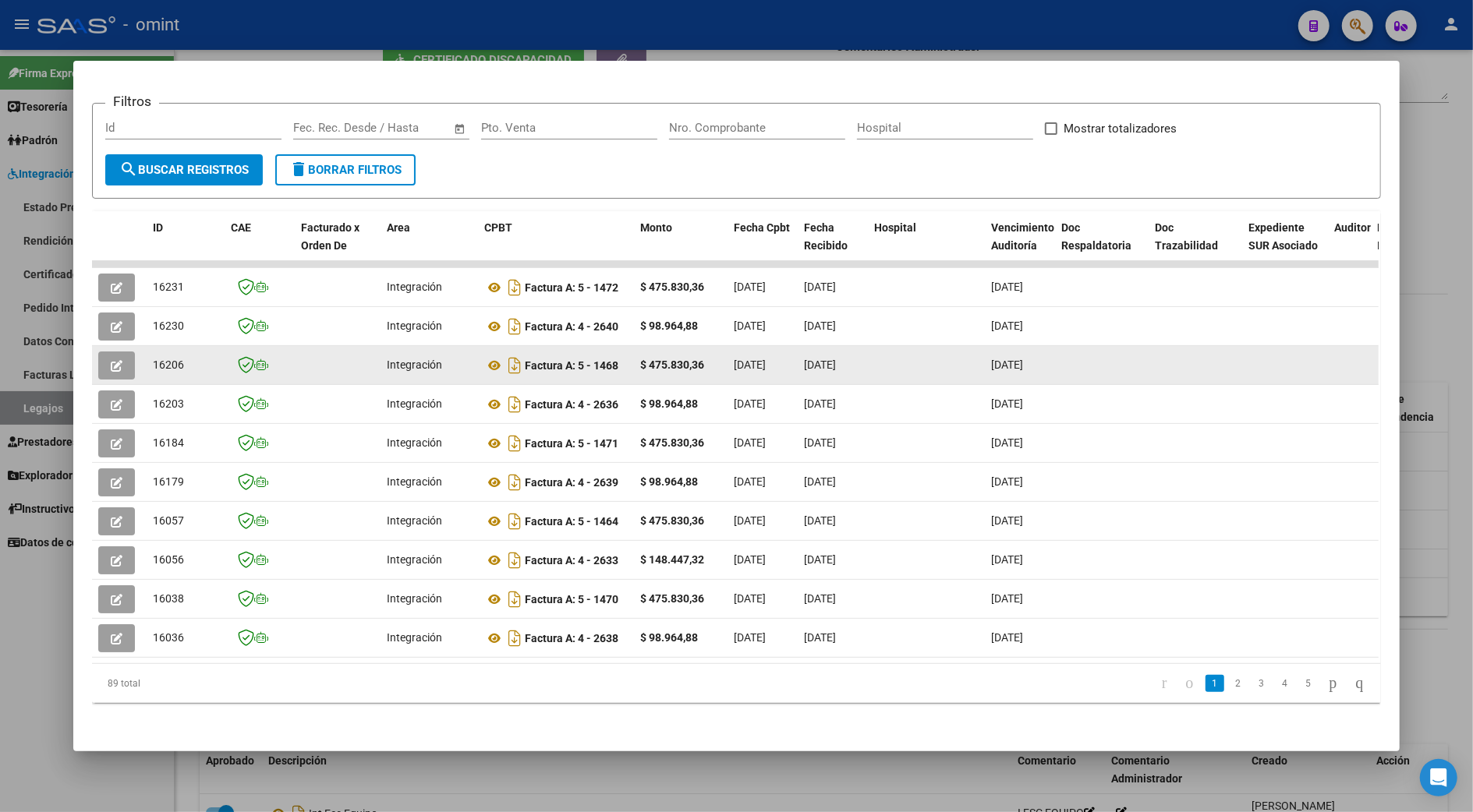
click at [111, 360] on icon "button" at bounding box center [117, 365] width 11 height 11
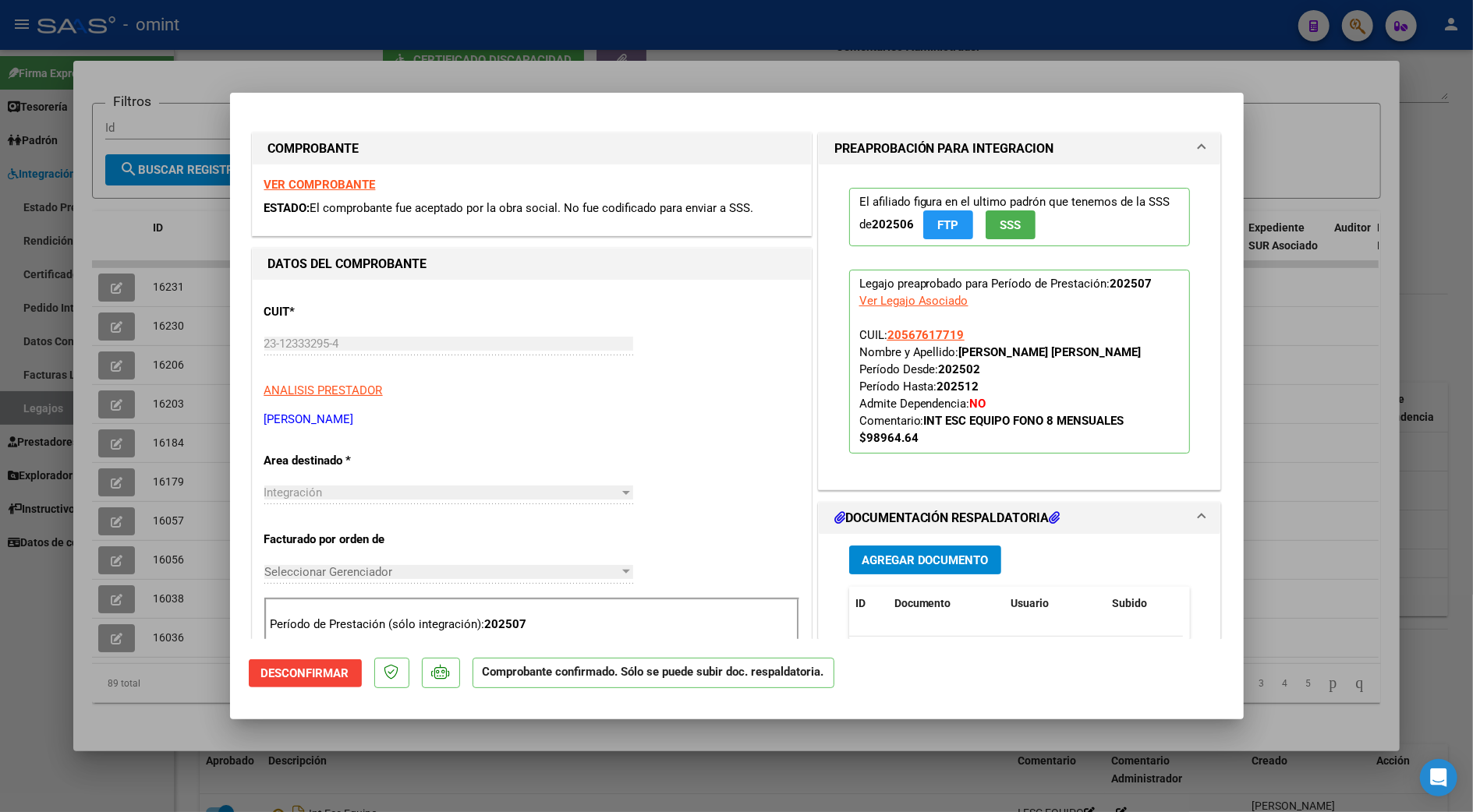
click at [1428, 324] on div at bounding box center [736, 406] width 1473 height 812
type input "$ 0,00"
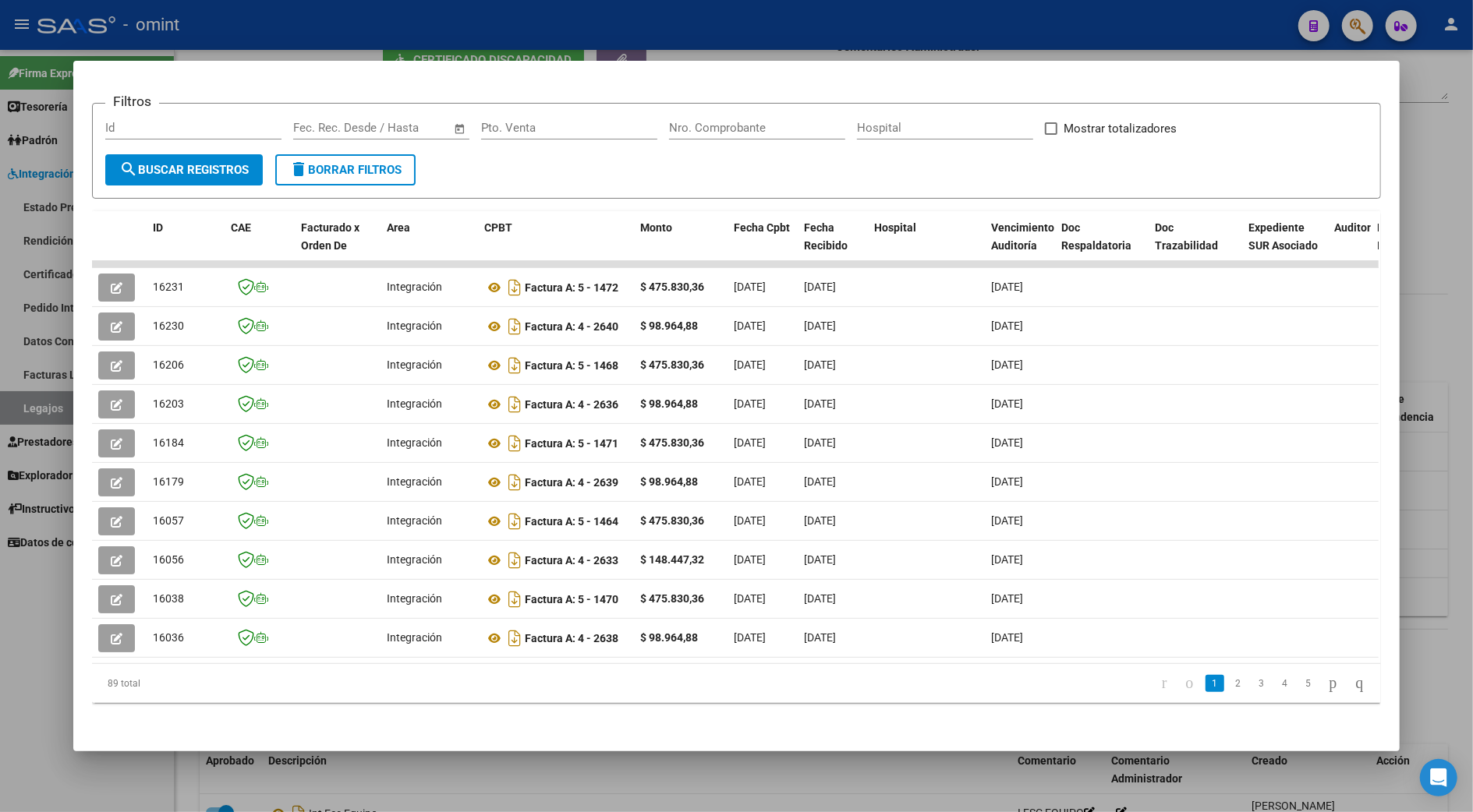
click at [1452, 241] on div at bounding box center [736, 406] width 1473 height 812
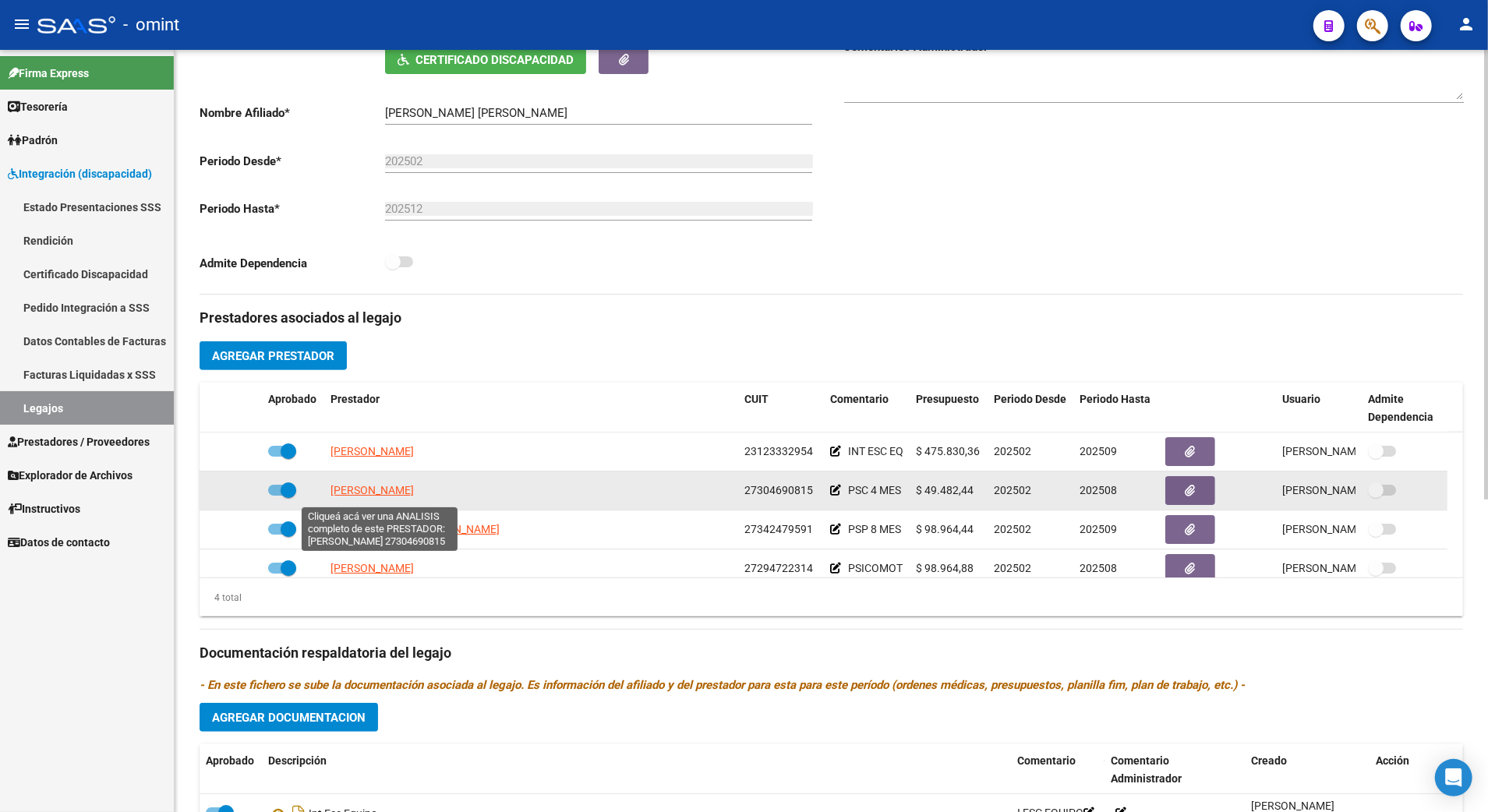
click at [388, 494] on span "[PERSON_NAME]" at bounding box center [372, 489] width 83 height 12
type textarea "27304690815"
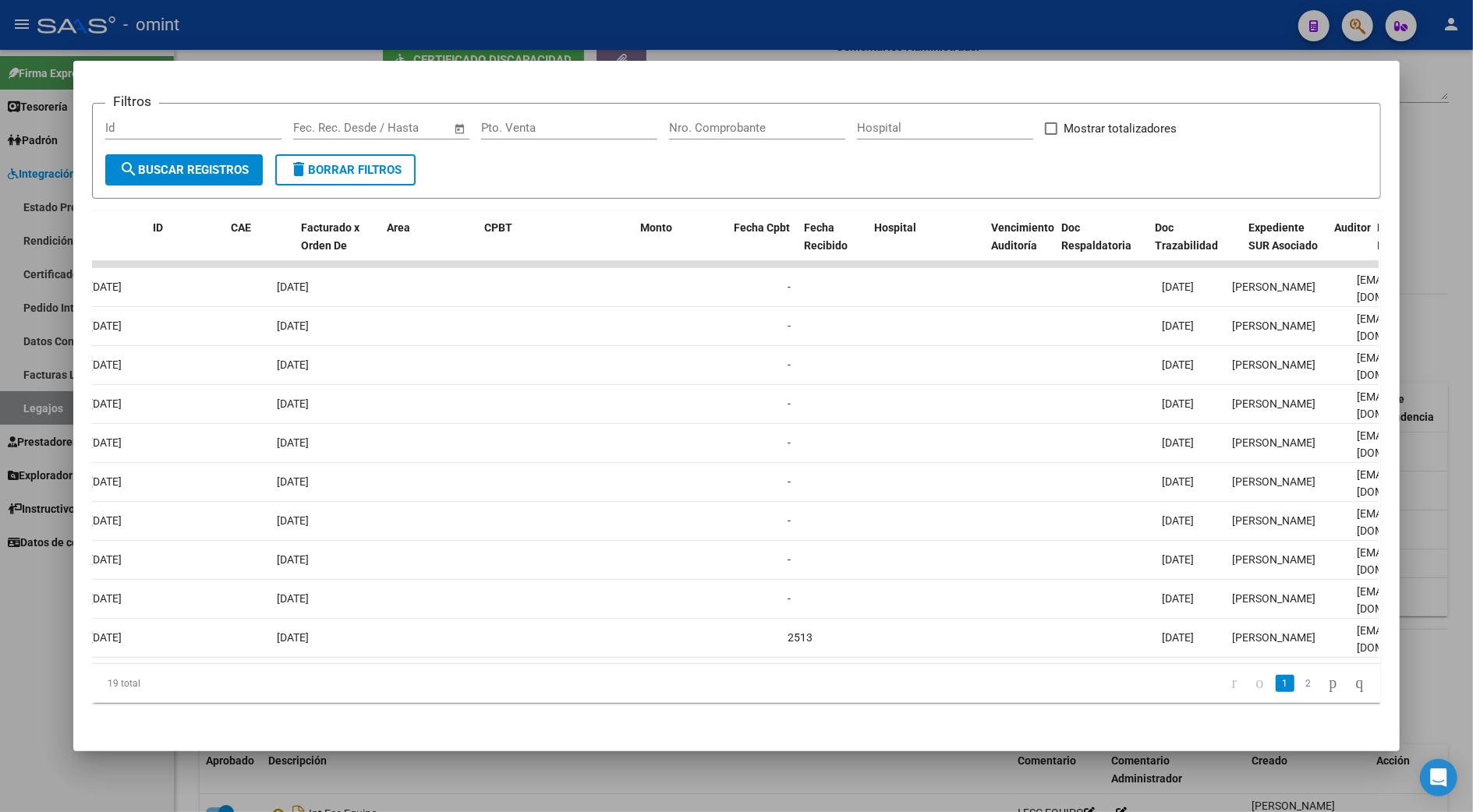
scroll to position [0, 0]
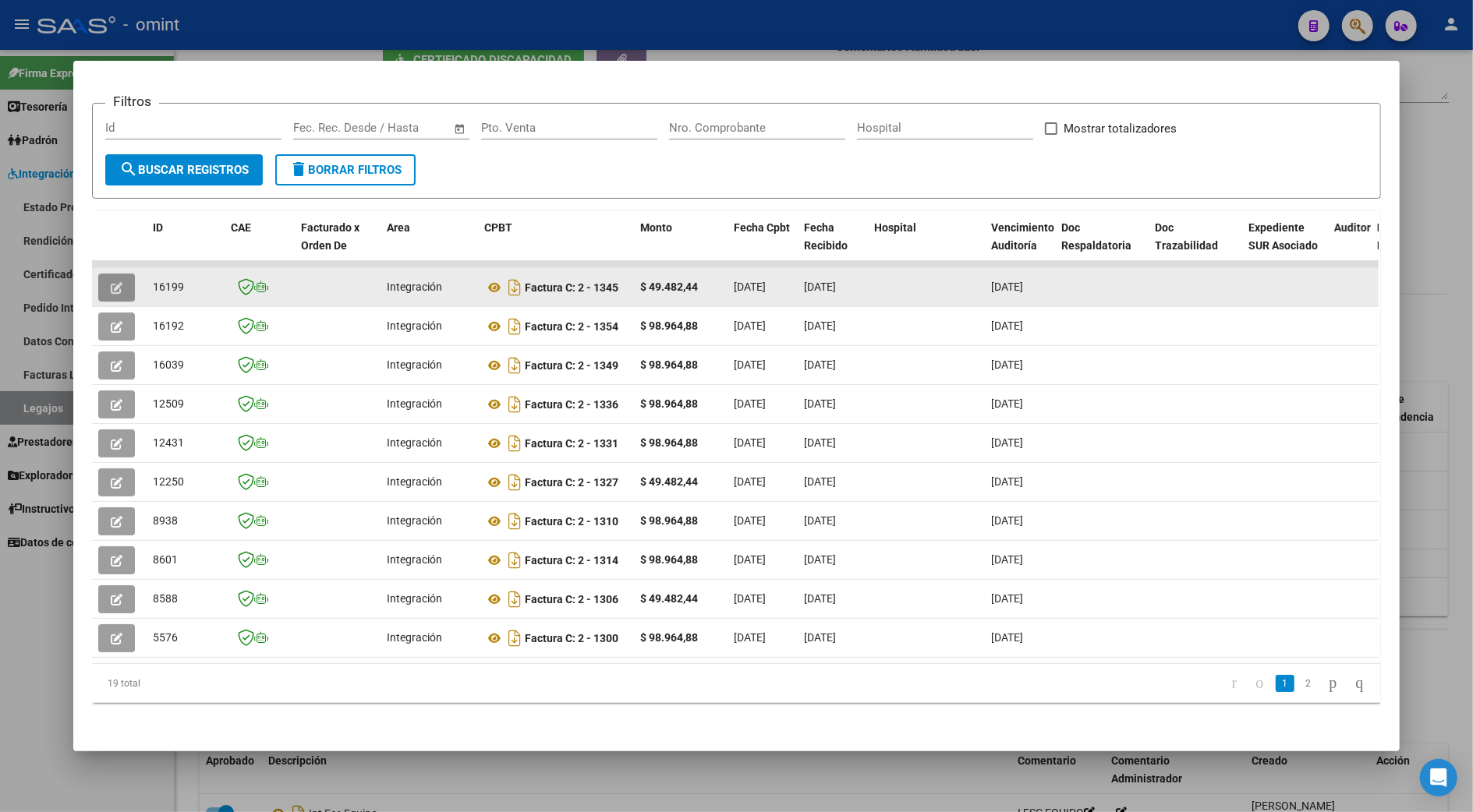
click at [111, 282] on icon "button" at bounding box center [117, 288] width 11 height 11
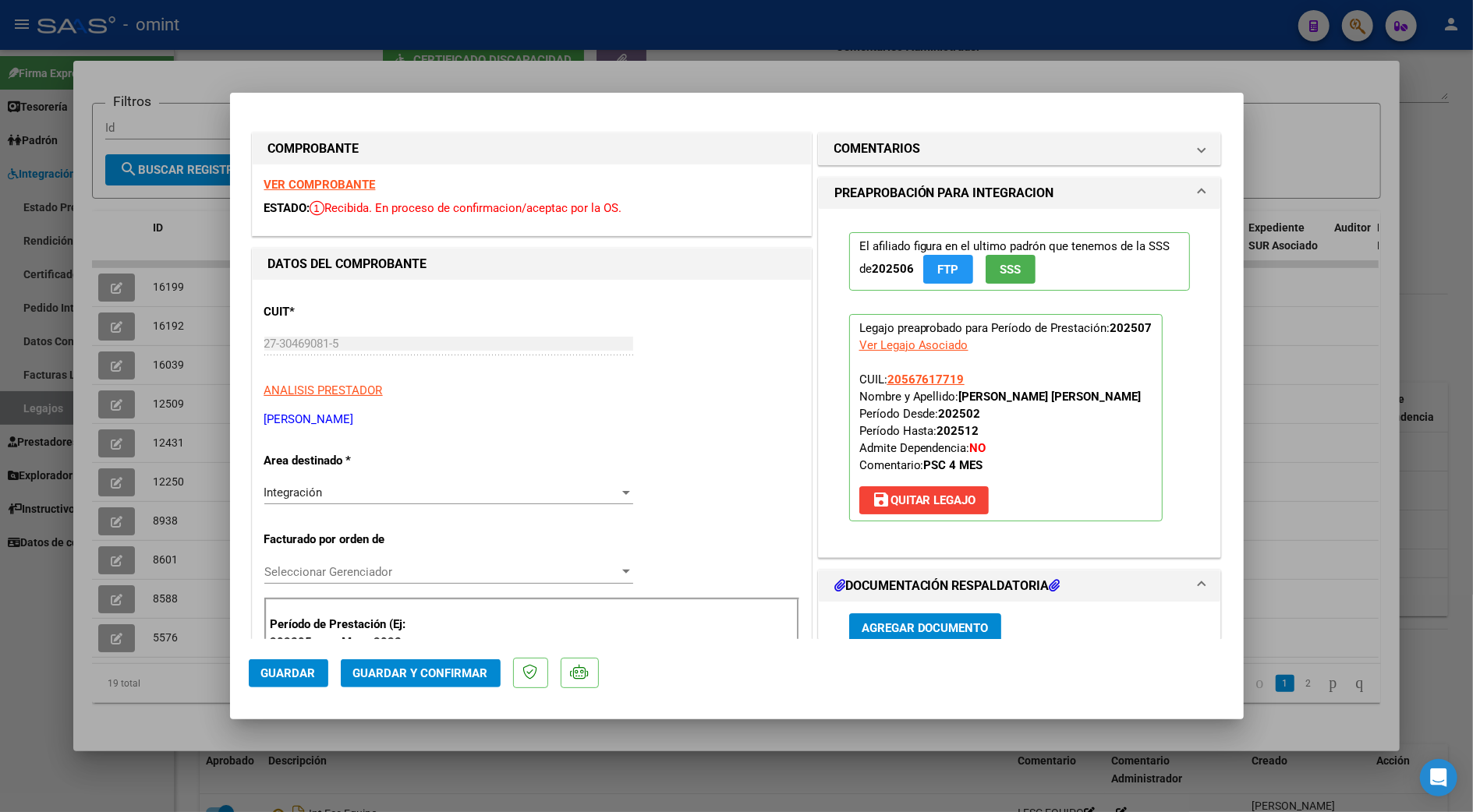
scroll to position [416, 0]
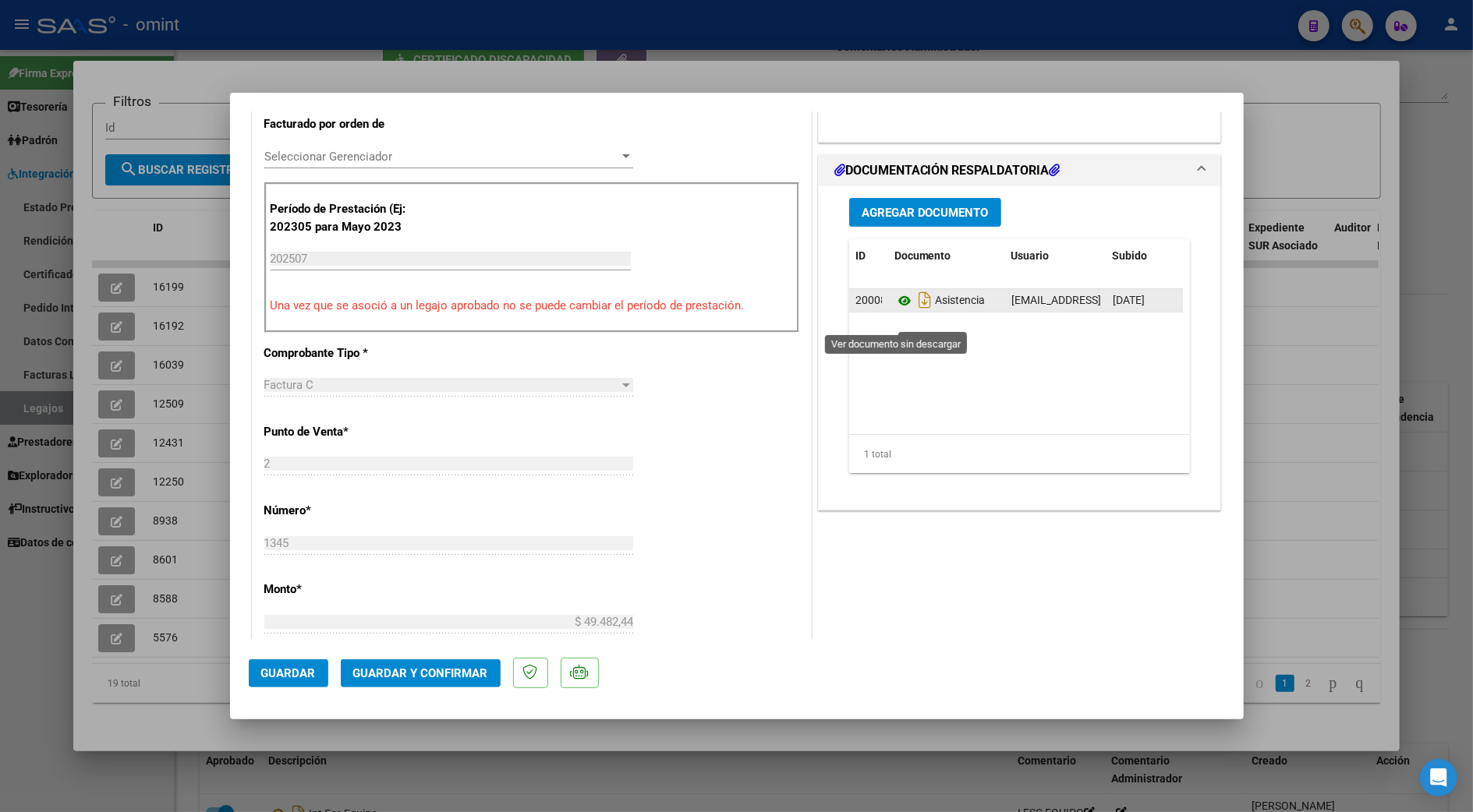
click at [896, 310] on icon at bounding box center [904, 301] width 20 height 19
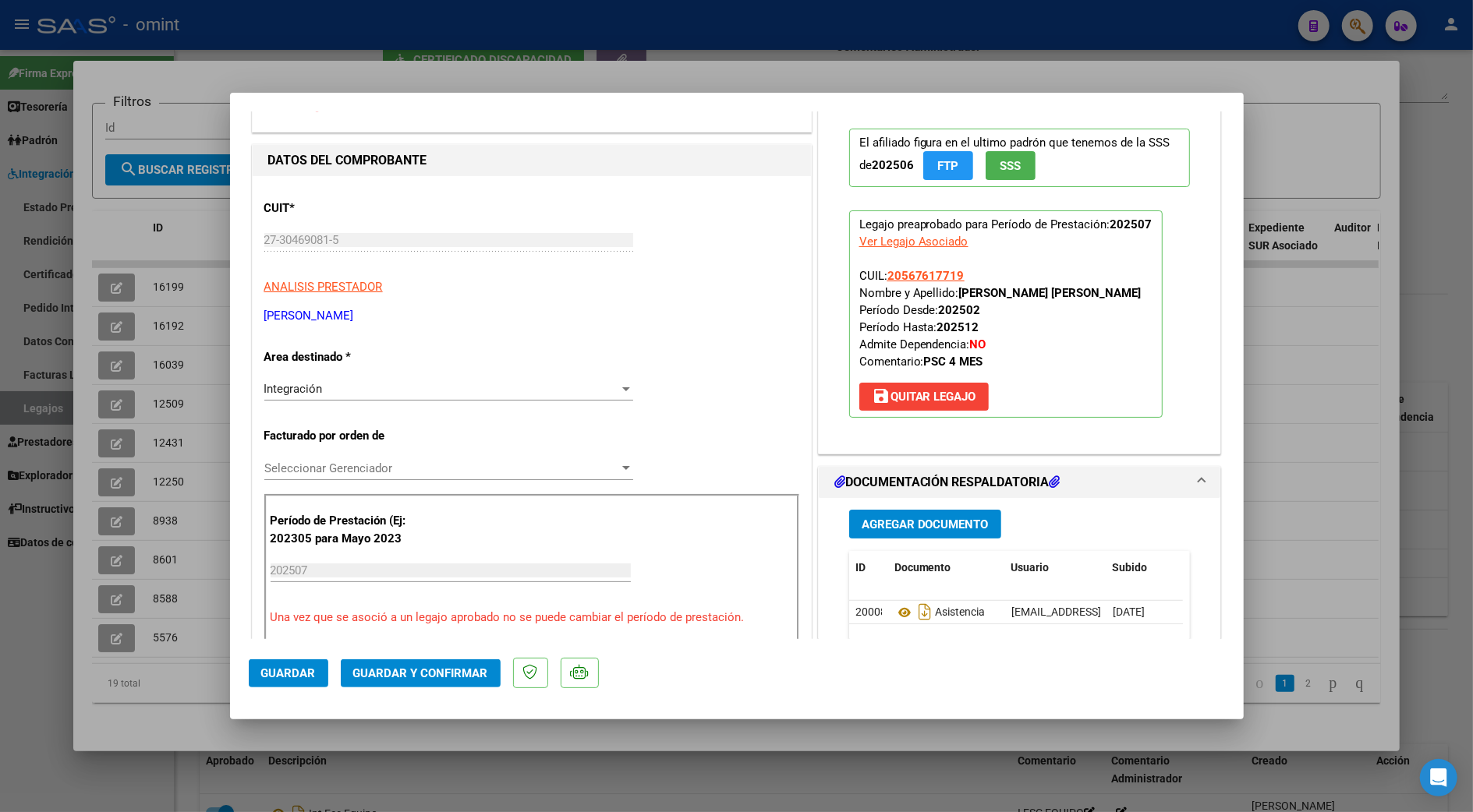
scroll to position [0, 0]
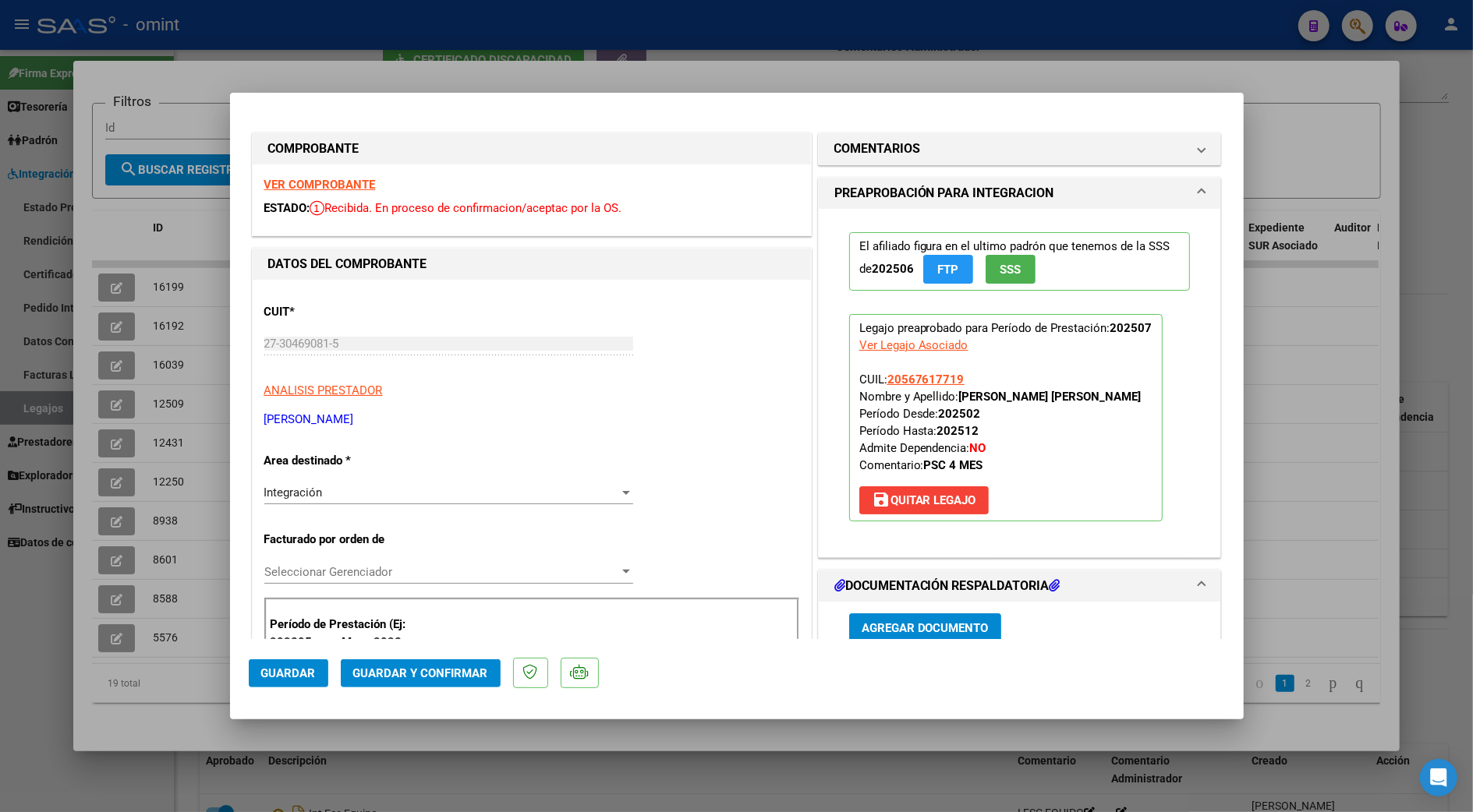
click at [323, 190] on div "VER COMPROBANTE ESTADO: Recibida. En proceso de confirmacion/aceptac por la OS." at bounding box center [532, 200] width 559 height 71
click at [326, 182] on strong "VER COMPROBANTE" at bounding box center [320, 184] width 112 height 14
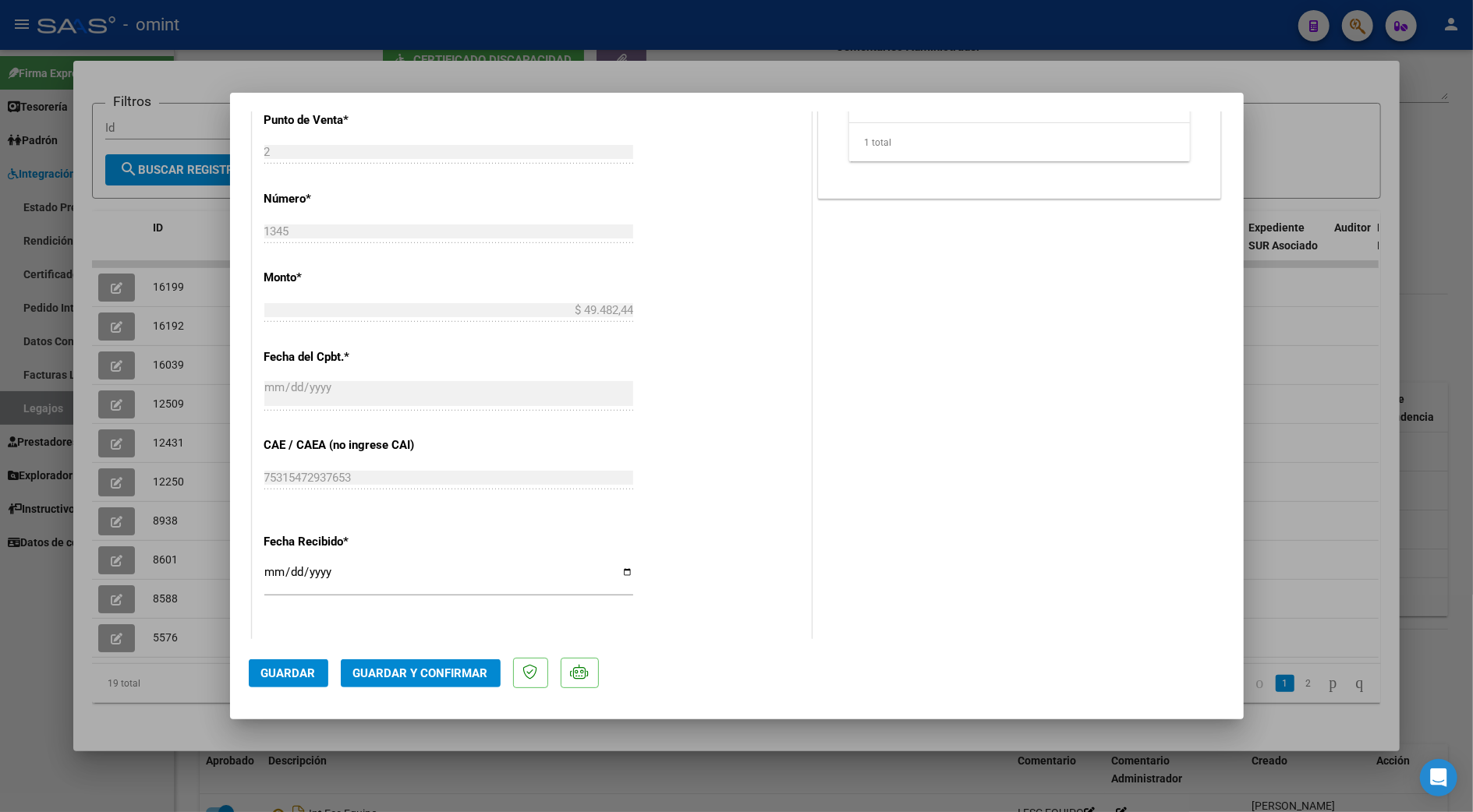
scroll to position [831, 0]
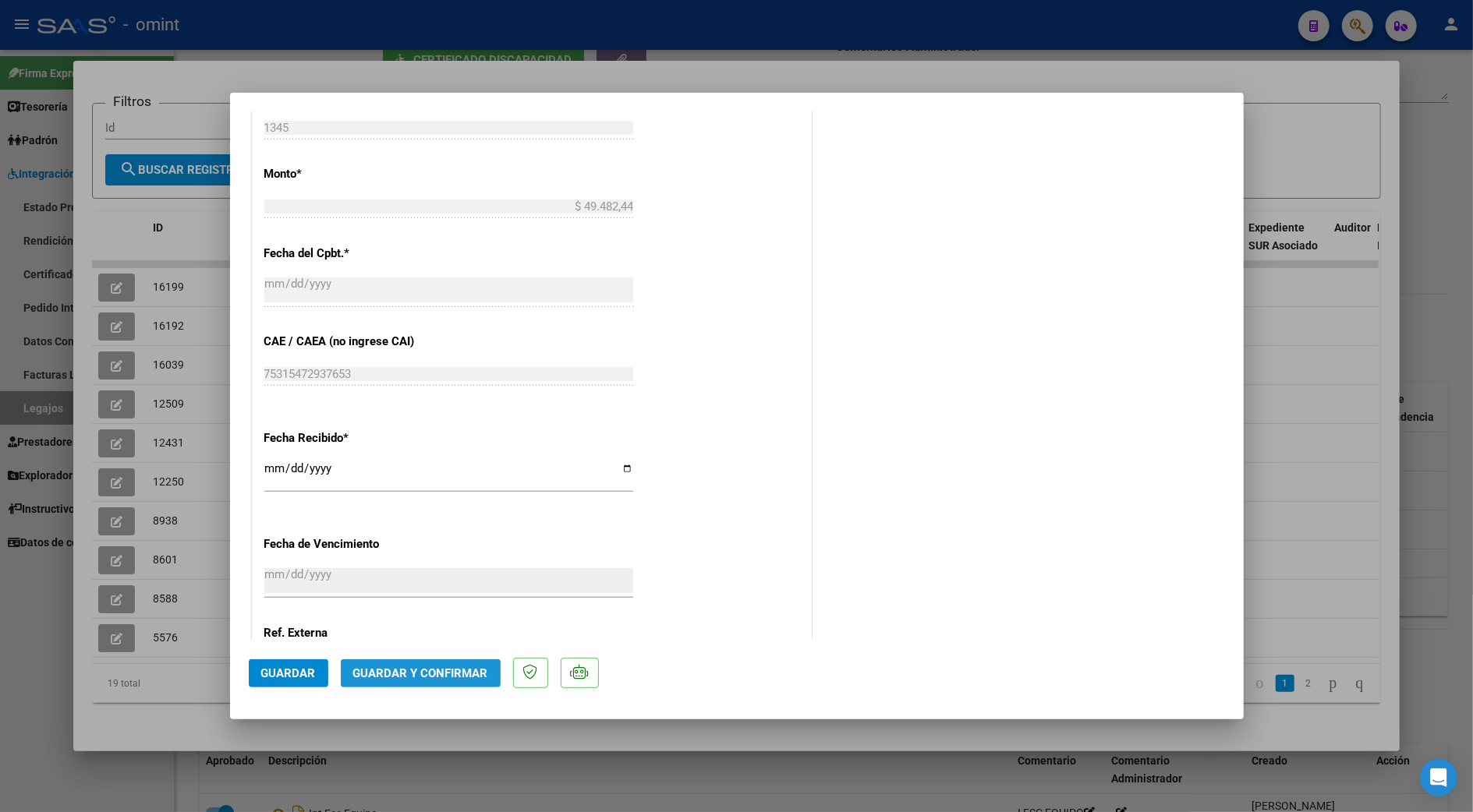
click at [422, 671] on span "Guardar y Confirmar" at bounding box center [421, 673] width 135 height 14
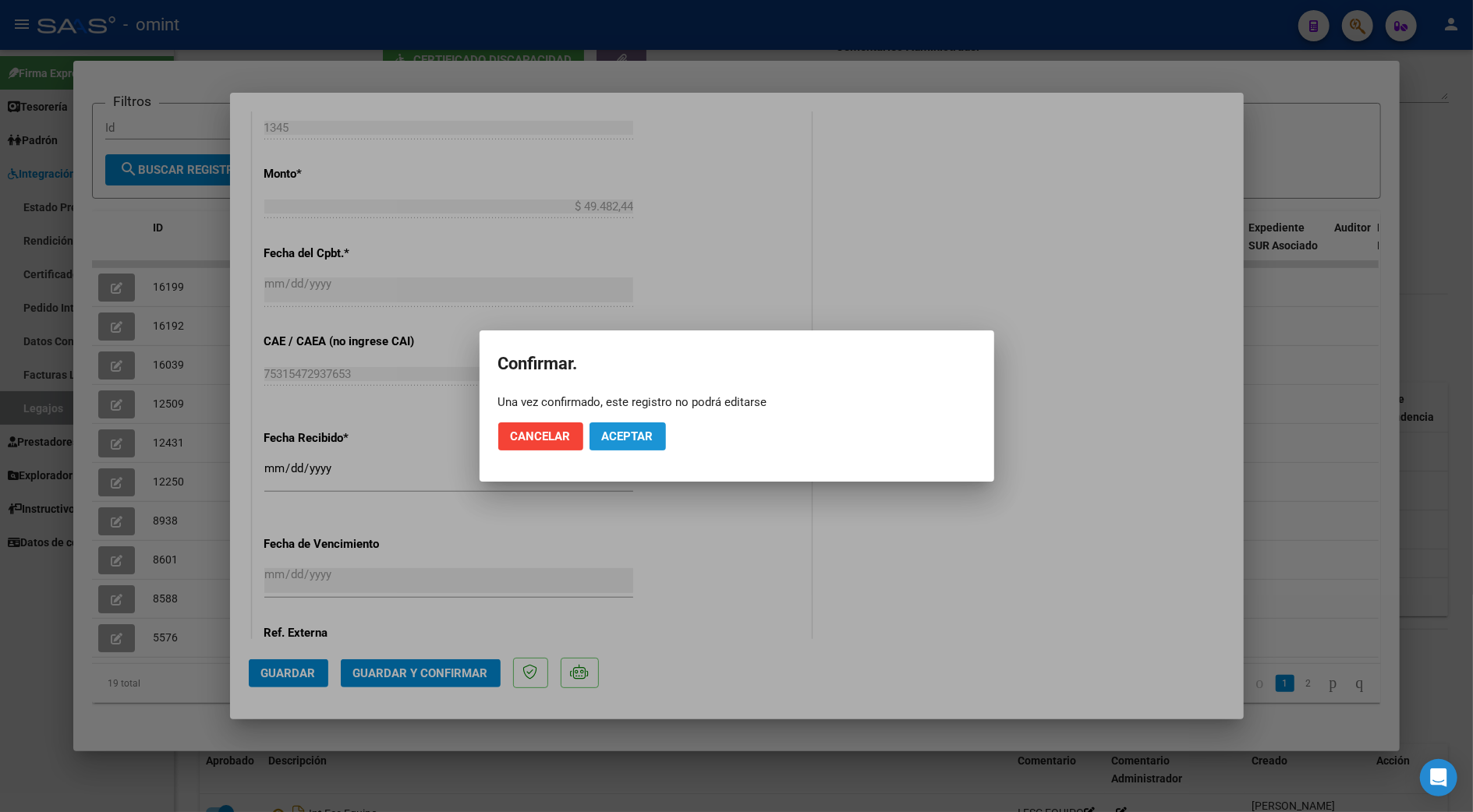
click at [625, 434] on span "Aceptar" at bounding box center [627, 436] width 51 height 14
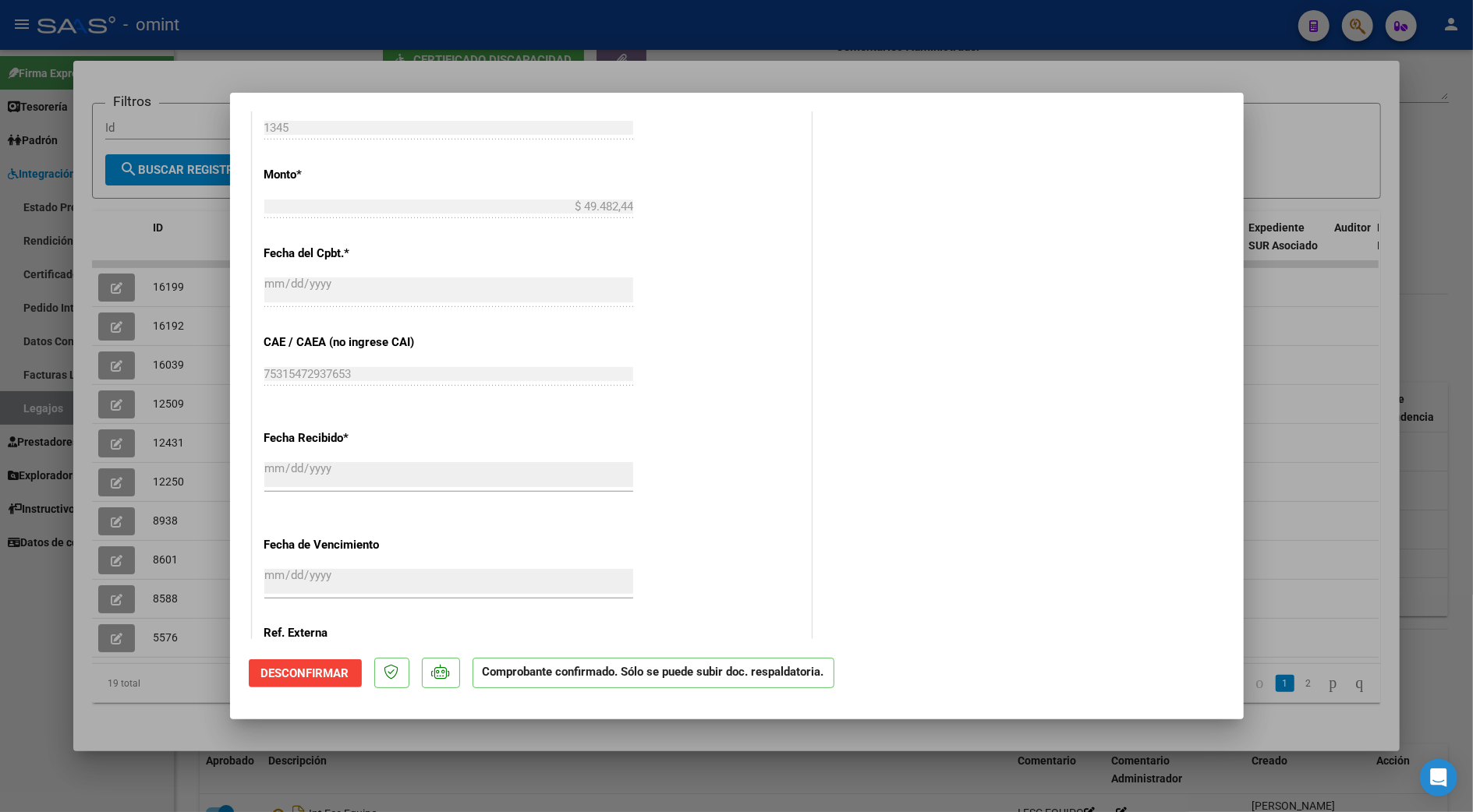
click at [1332, 391] on div at bounding box center [736, 406] width 1473 height 812
type input "$ 0,00"
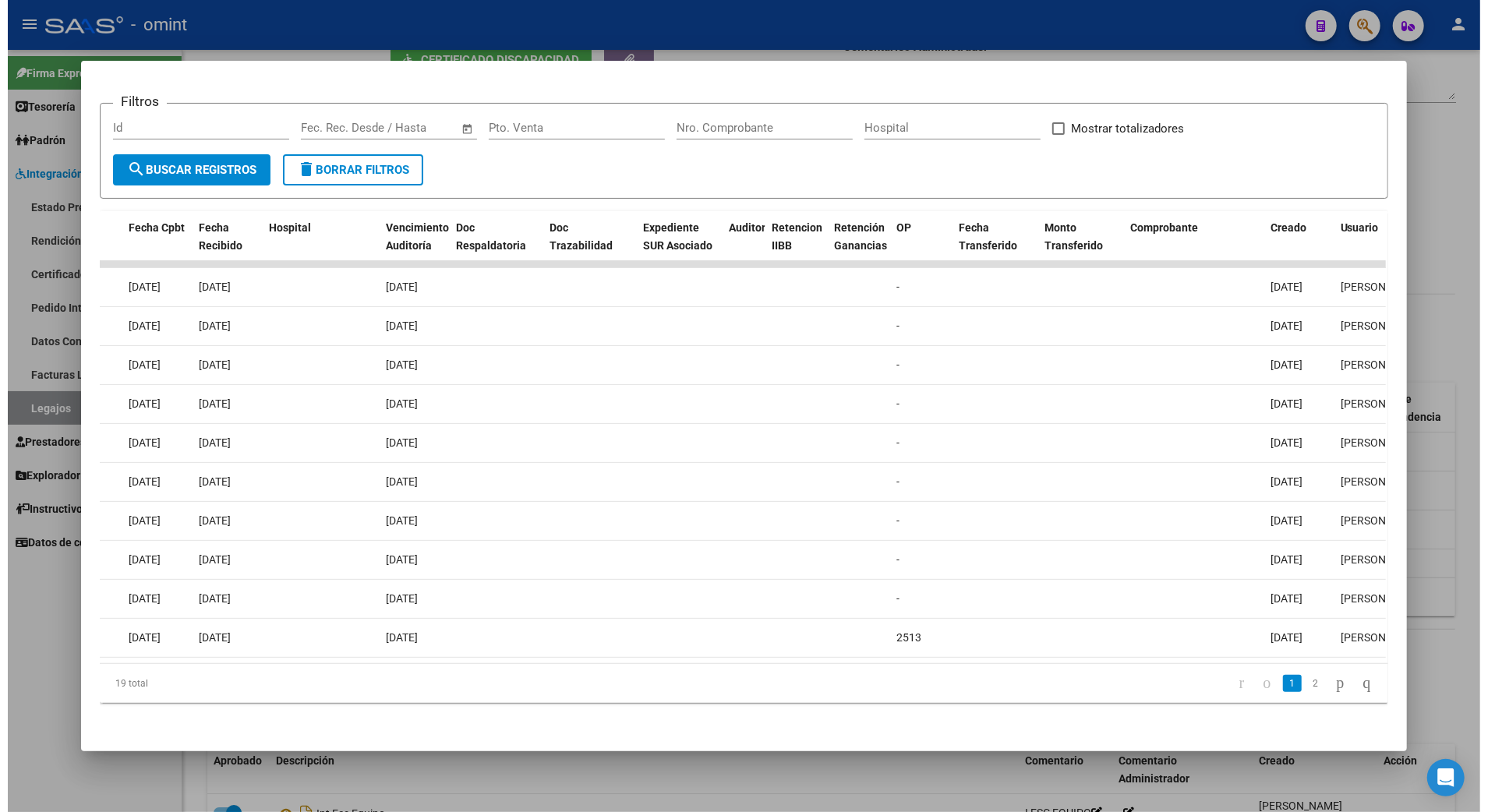
scroll to position [0, 0]
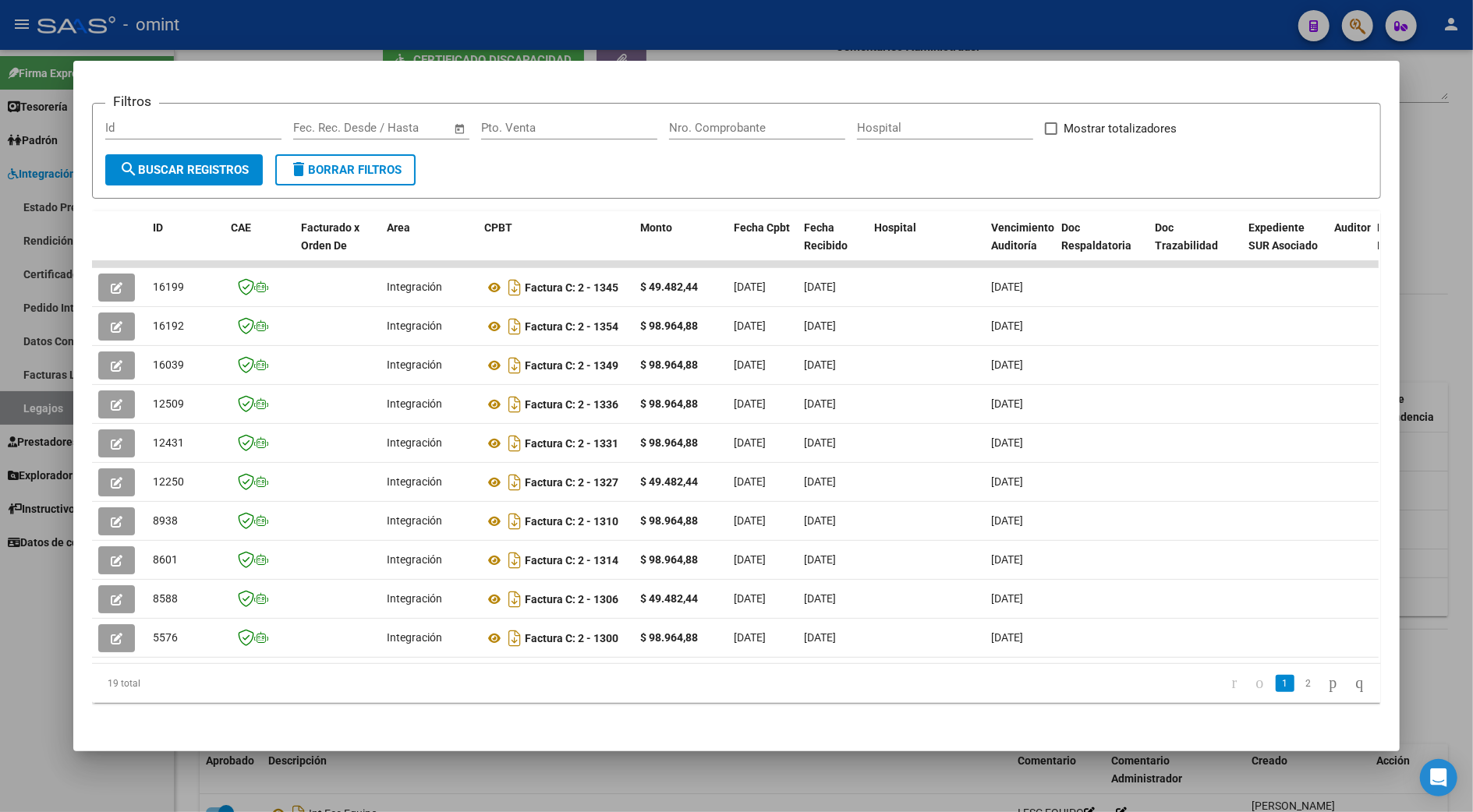
click at [1419, 387] on div at bounding box center [736, 406] width 1473 height 812
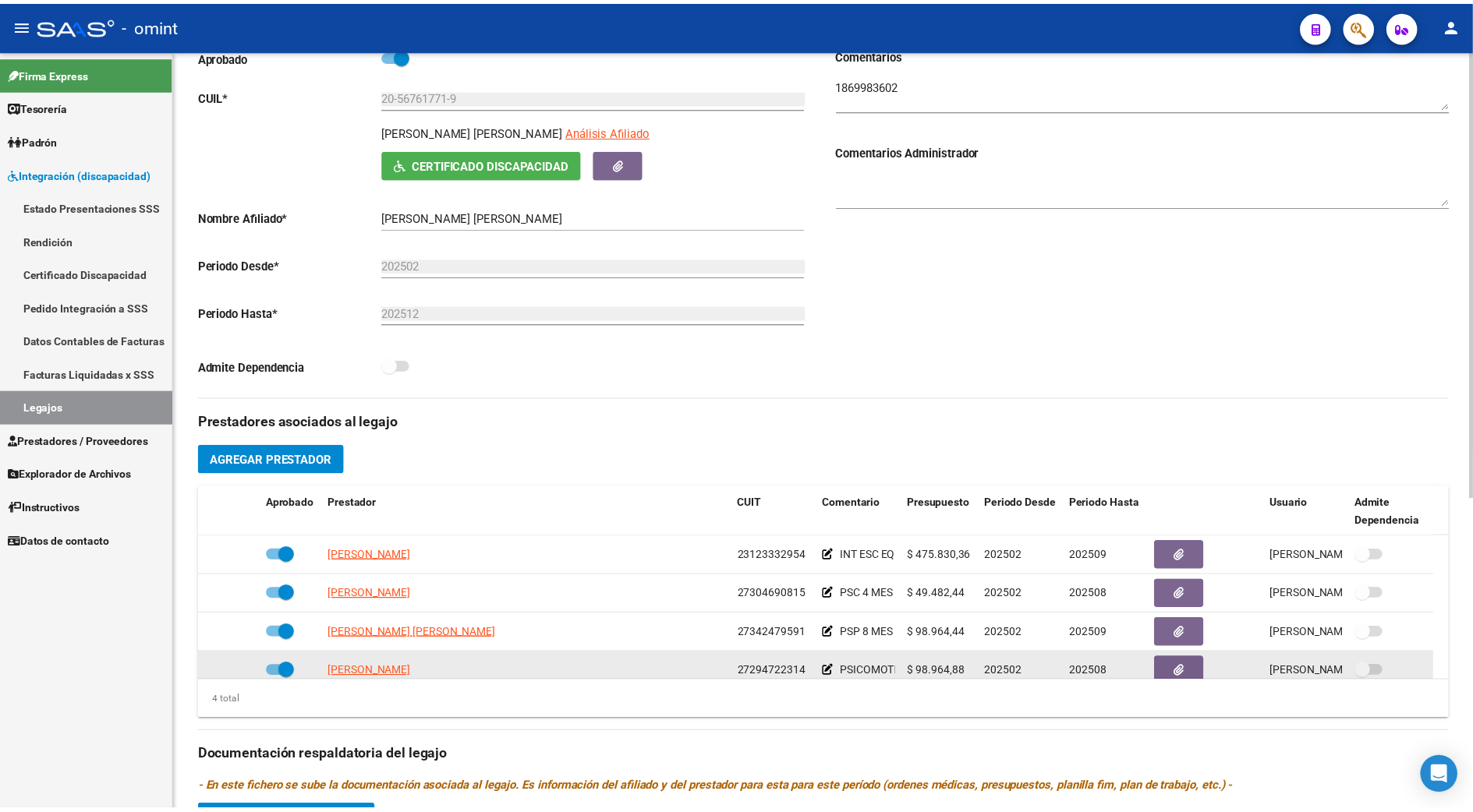
scroll to position [312, 0]
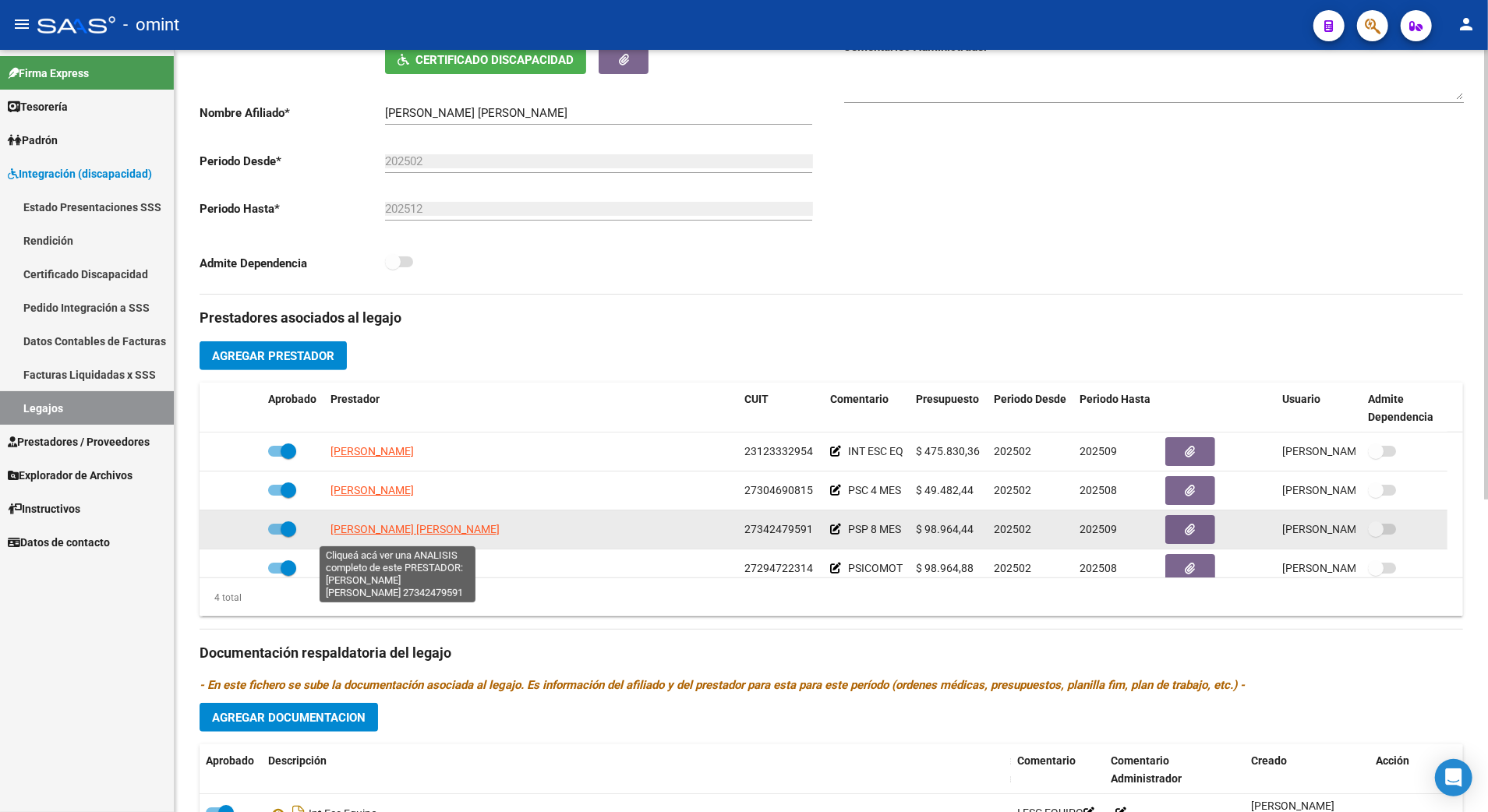
click at [398, 536] on span "[PERSON_NAME] [PERSON_NAME]" at bounding box center [415, 528] width 169 height 12
type textarea "27342479591"
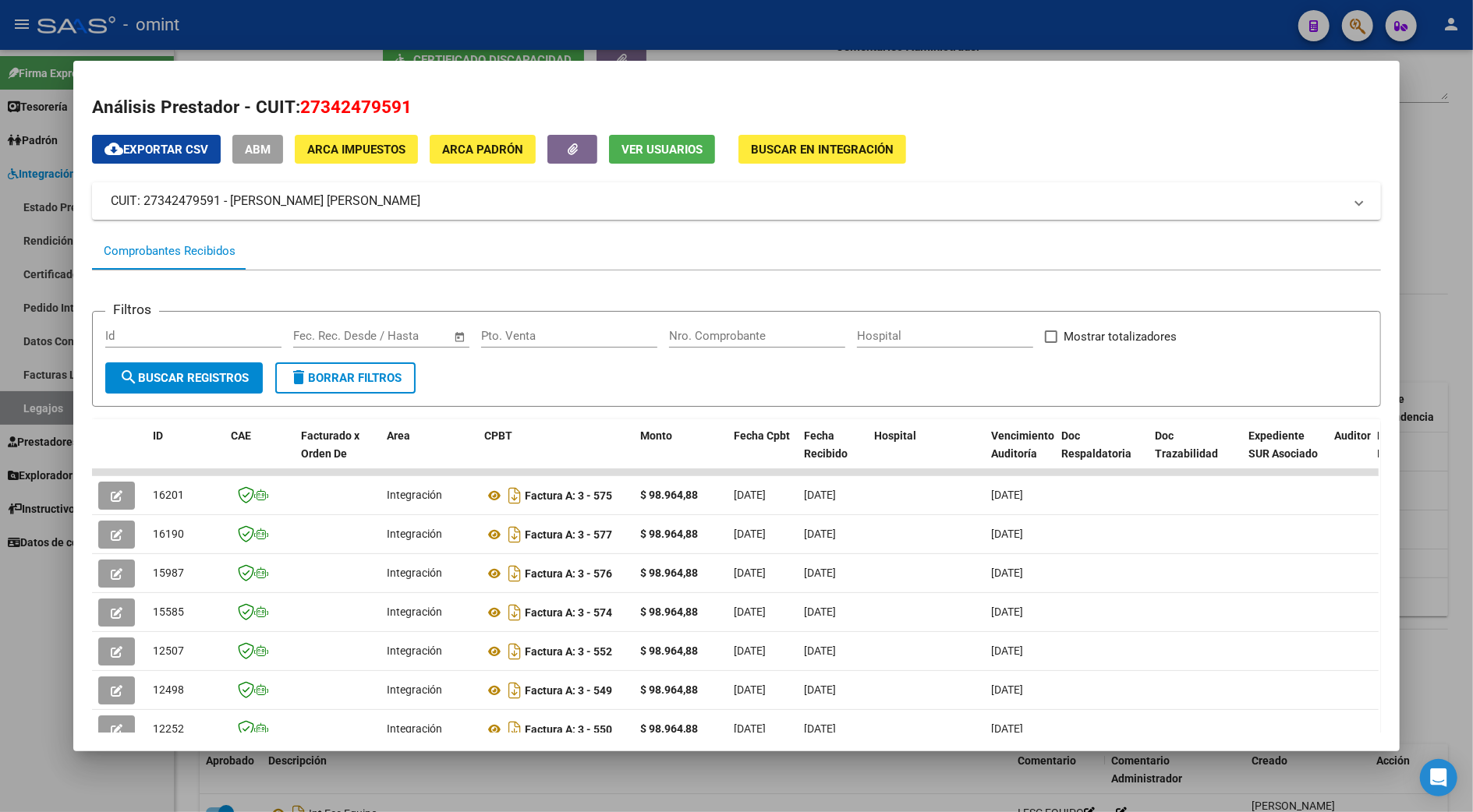
click at [1419, 318] on div at bounding box center [736, 406] width 1473 height 812
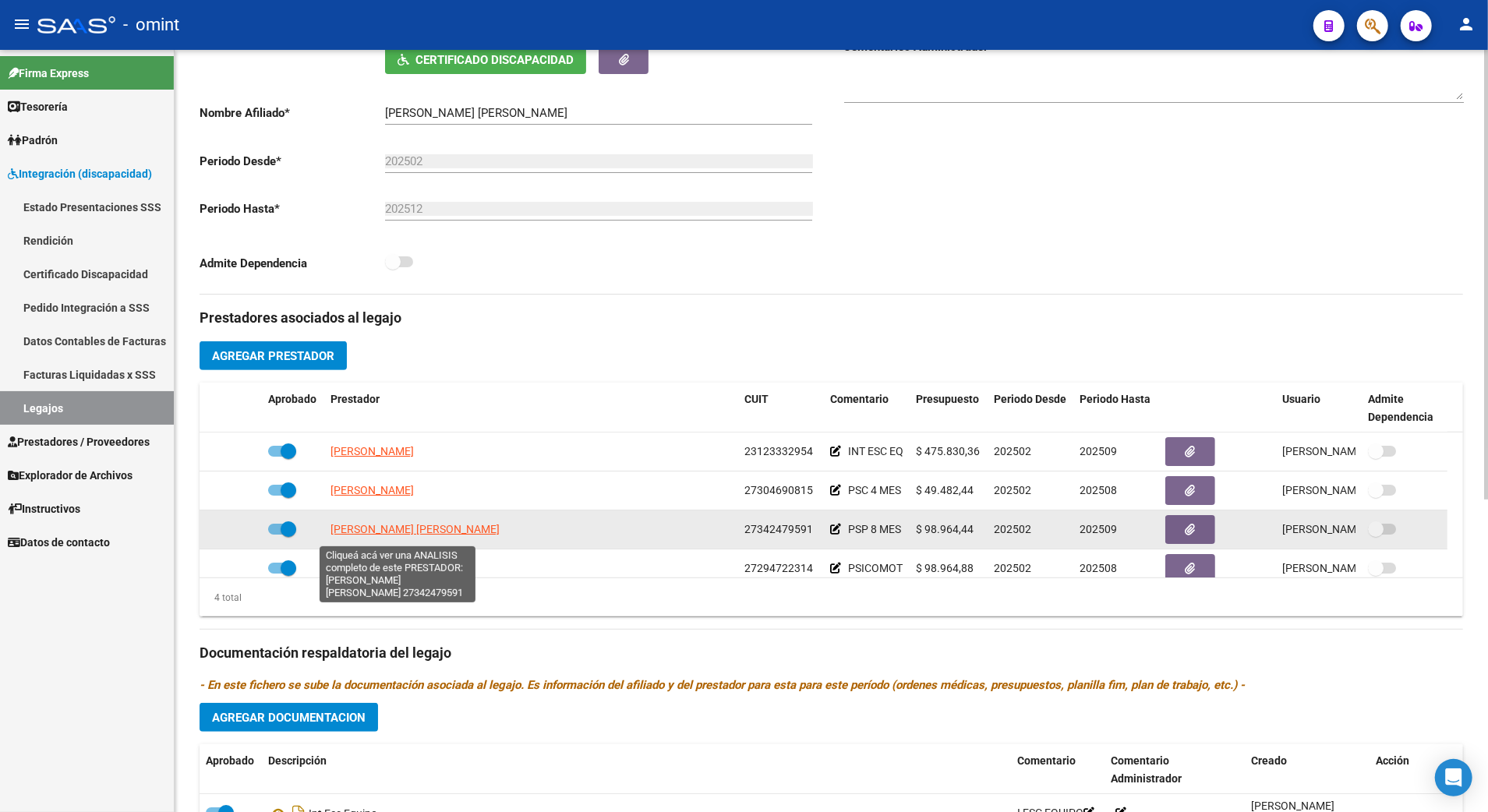
click at [359, 533] on span "[PERSON_NAME] [PERSON_NAME]" at bounding box center [415, 528] width 169 height 12
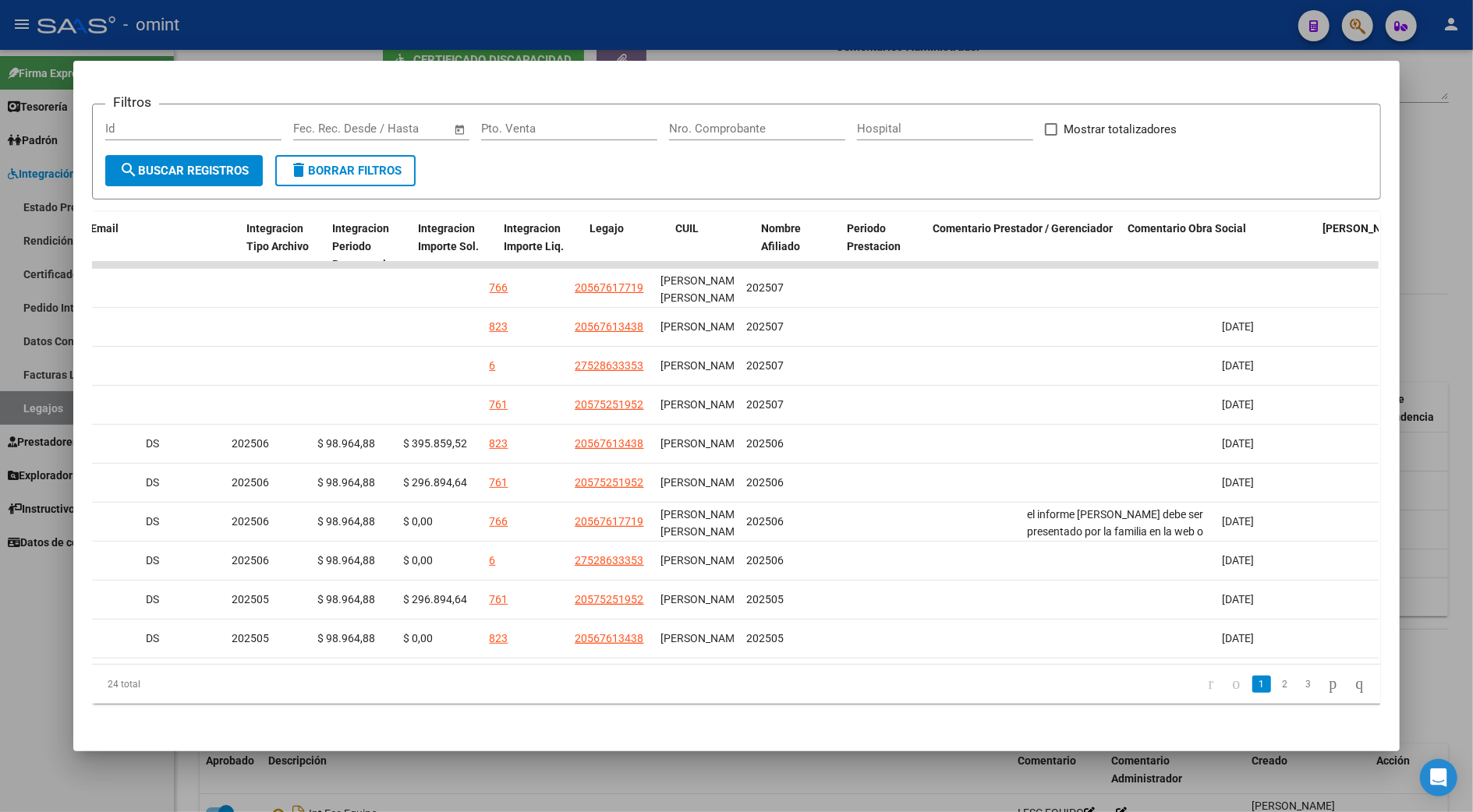
scroll to position [0, 0]
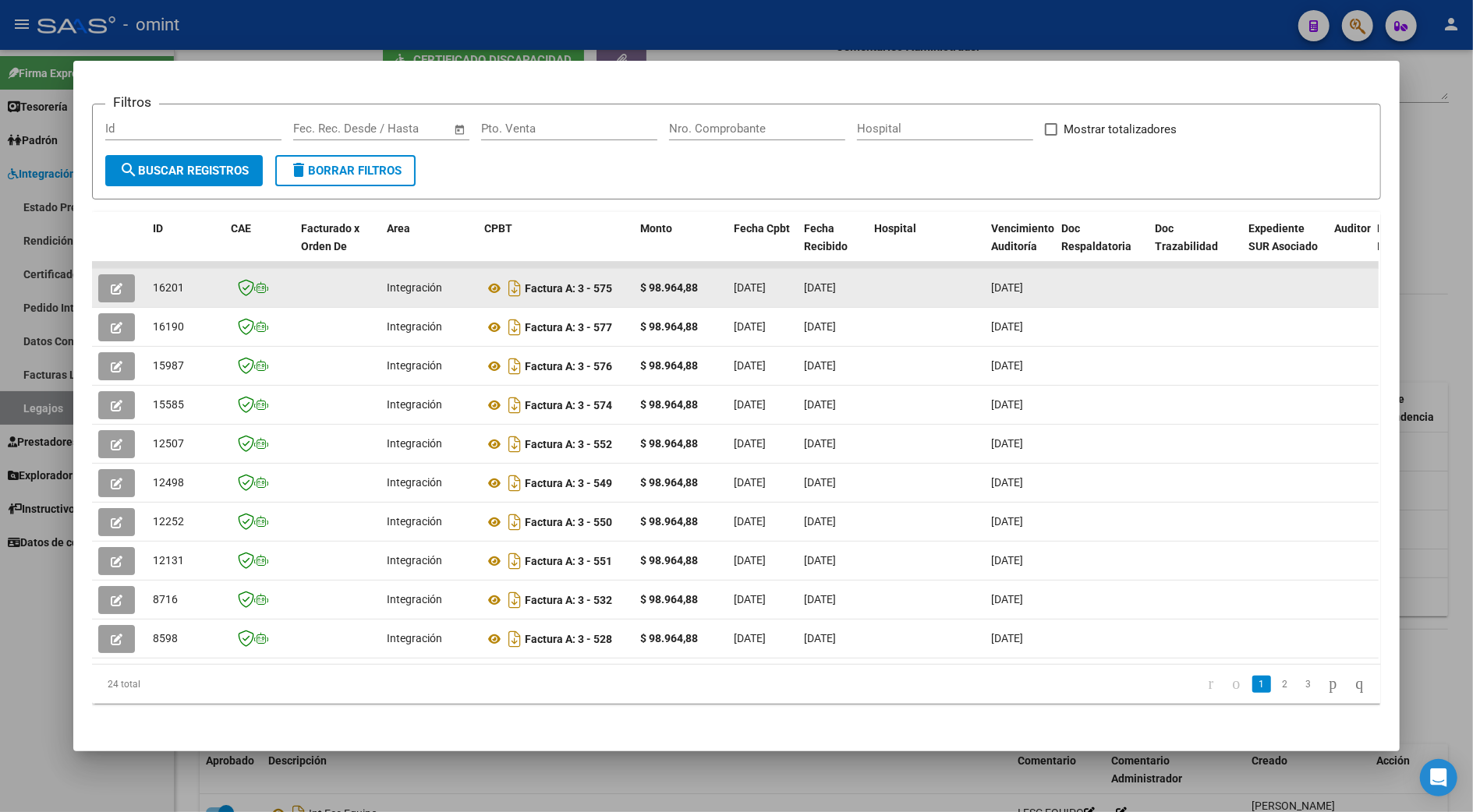
click at [111, 284] on icon "button" at bounding box center [117, 288] width 11 height 11
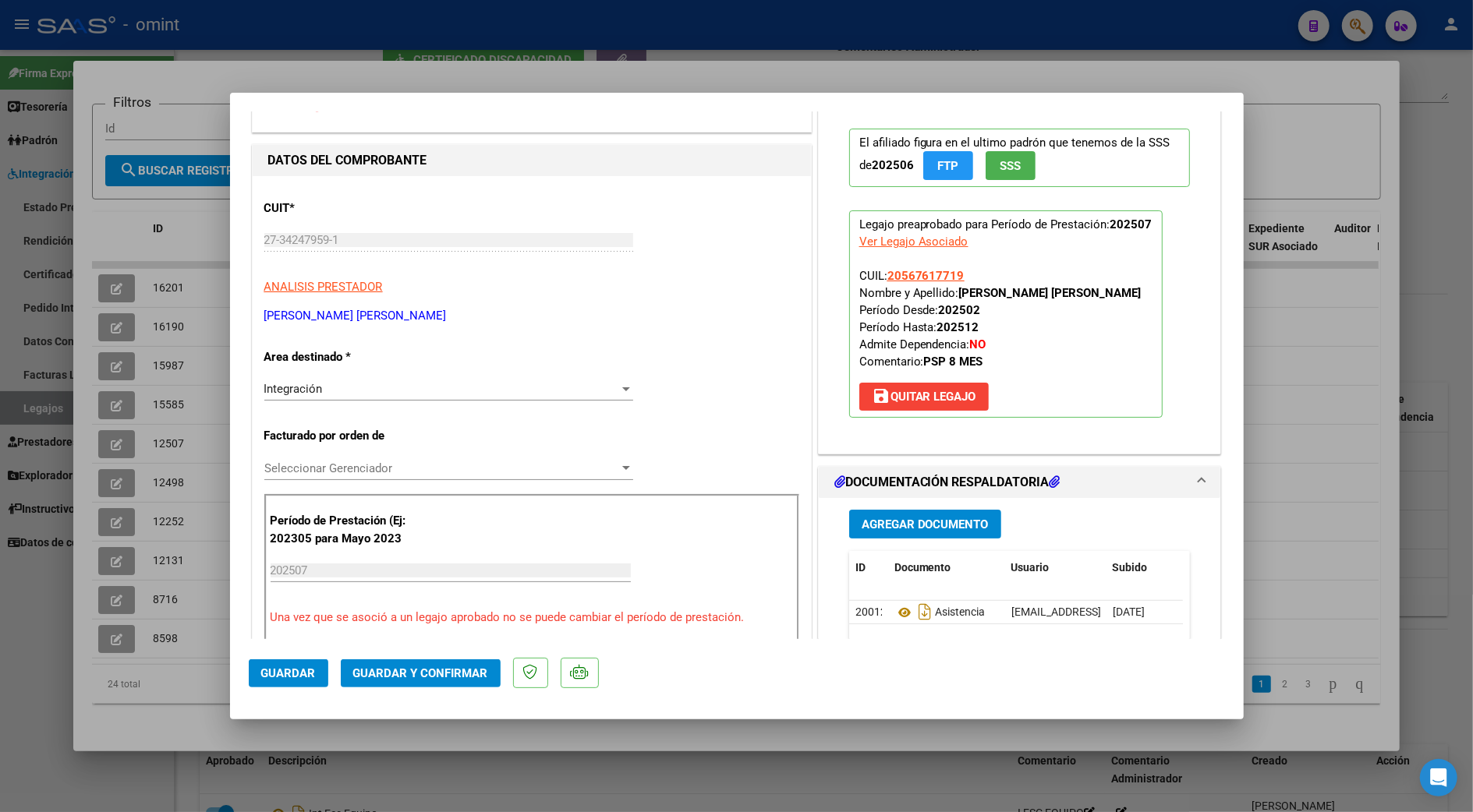
scroll to position [207, 0]
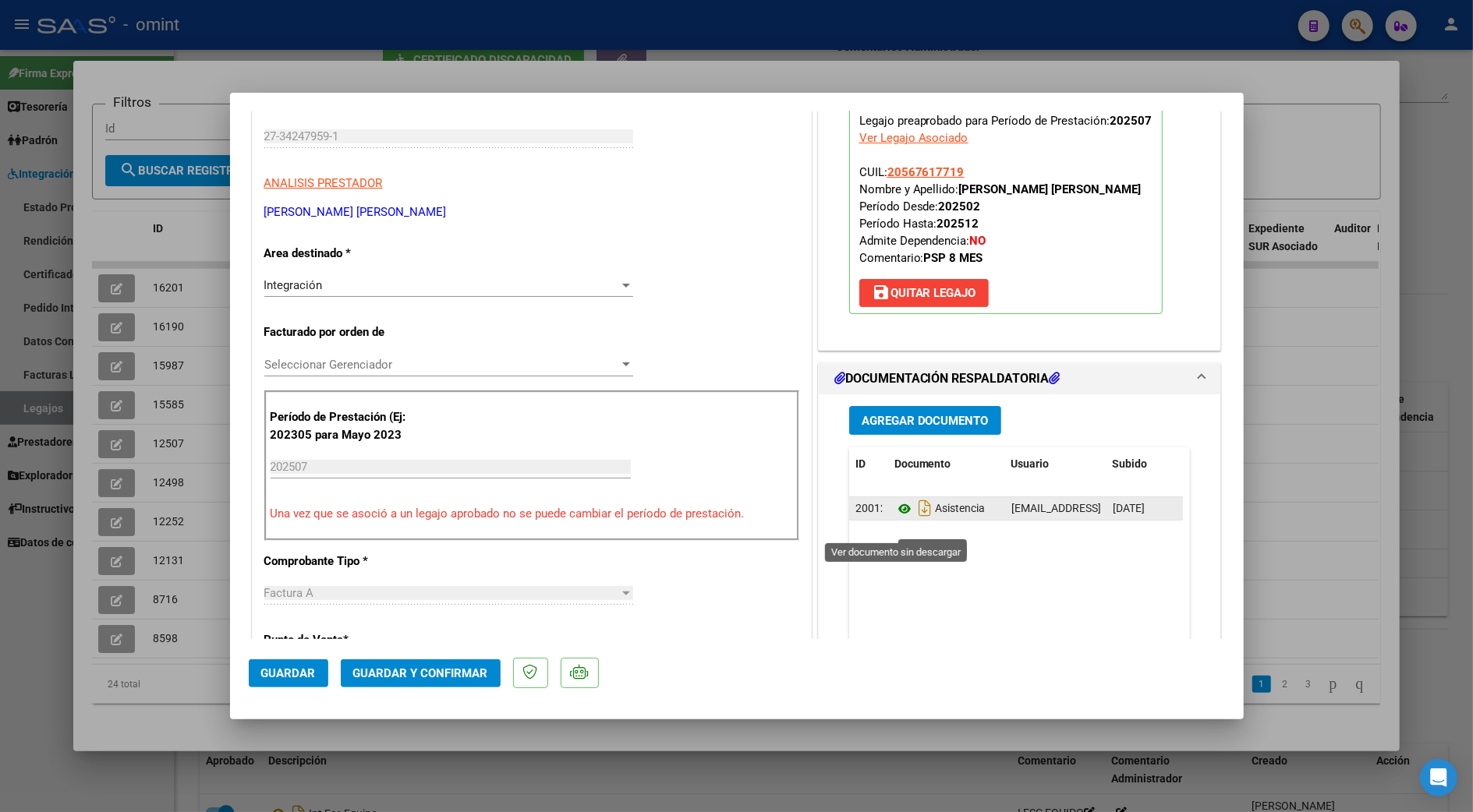
click at [894, 519] on icon at bounding box center [904, 509] width 20 height 19
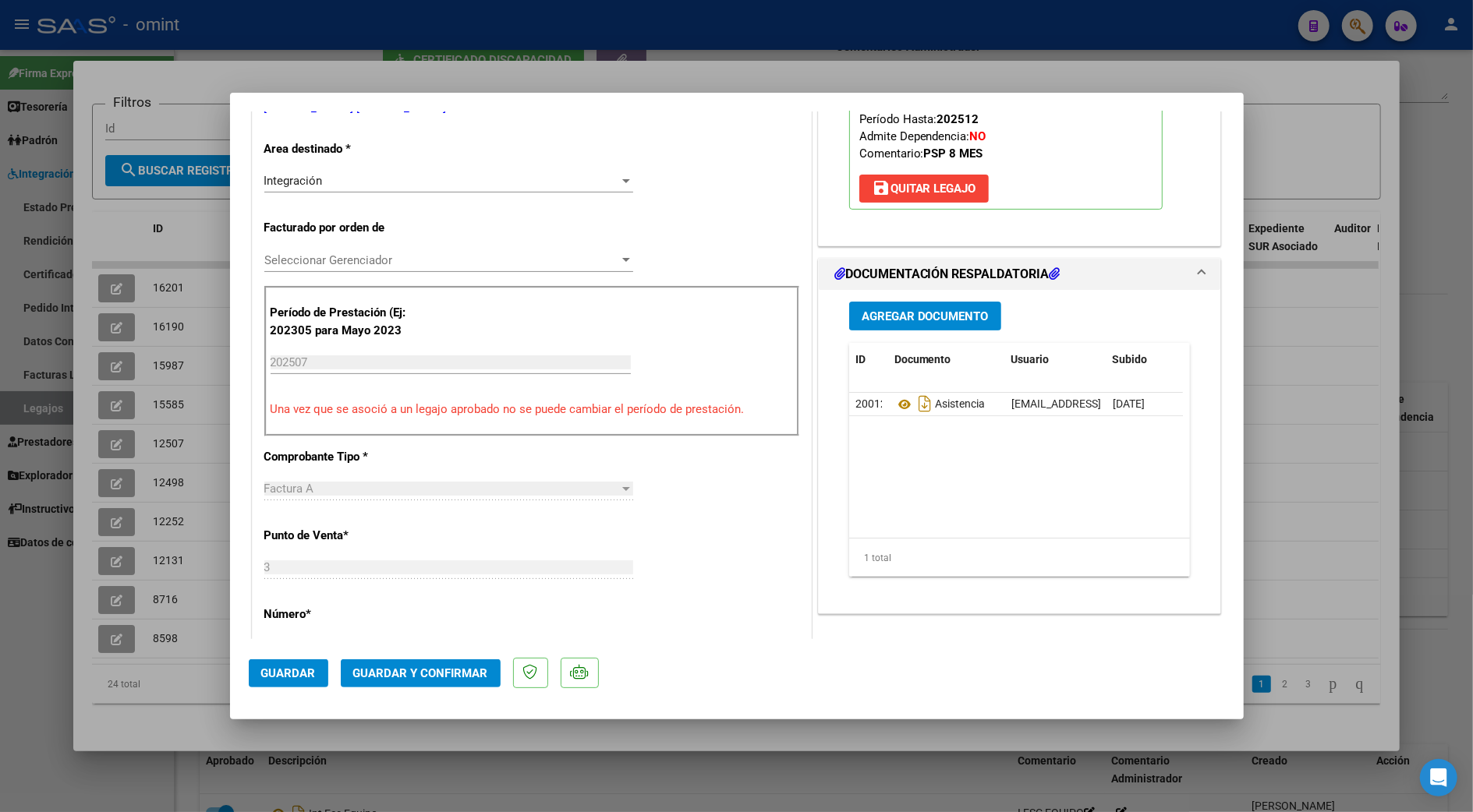
scroll to position [727, 0]
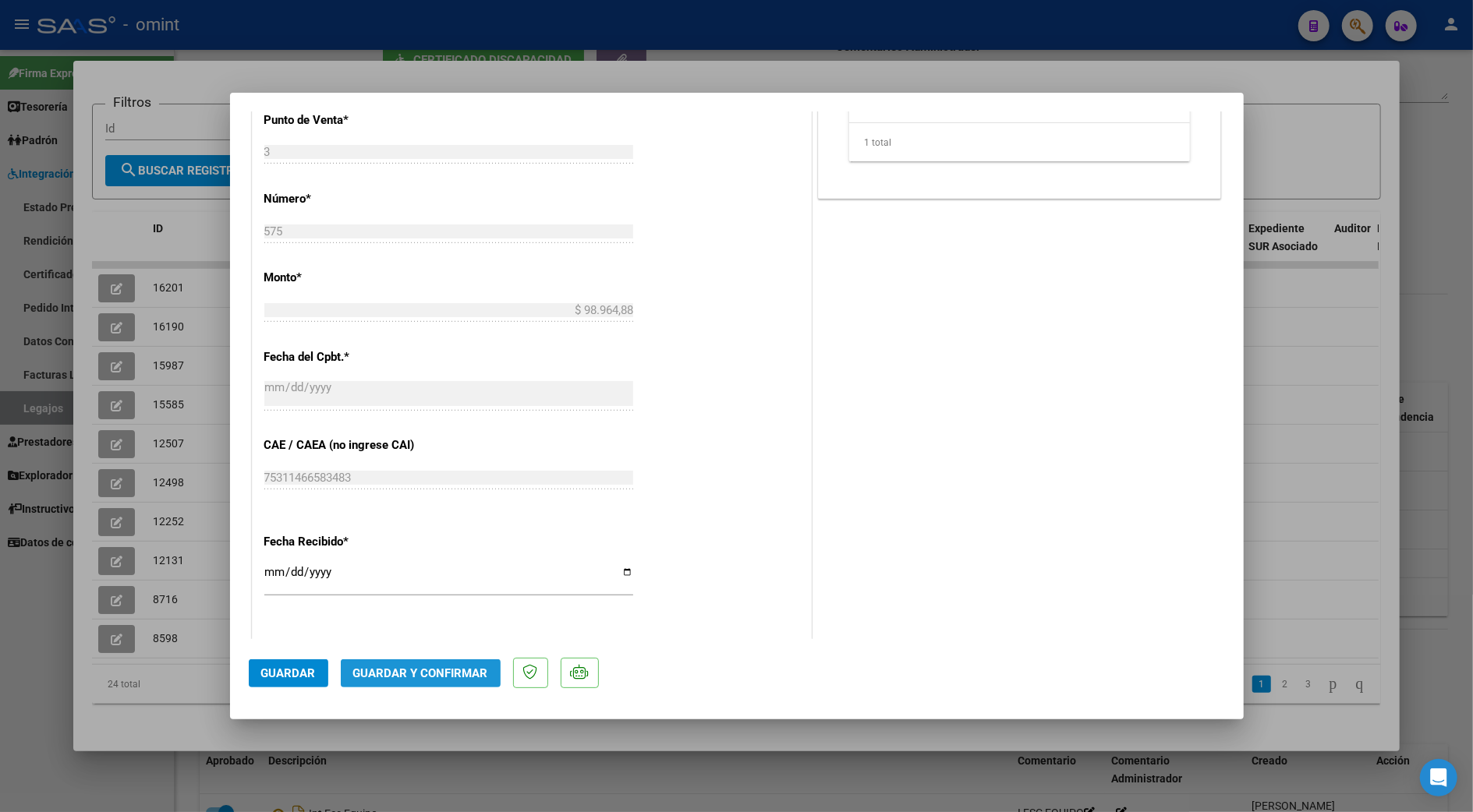
click at [449, 669] on span "Guardar y Confirmar" at bounding box center [421, 673] width 135 height 14
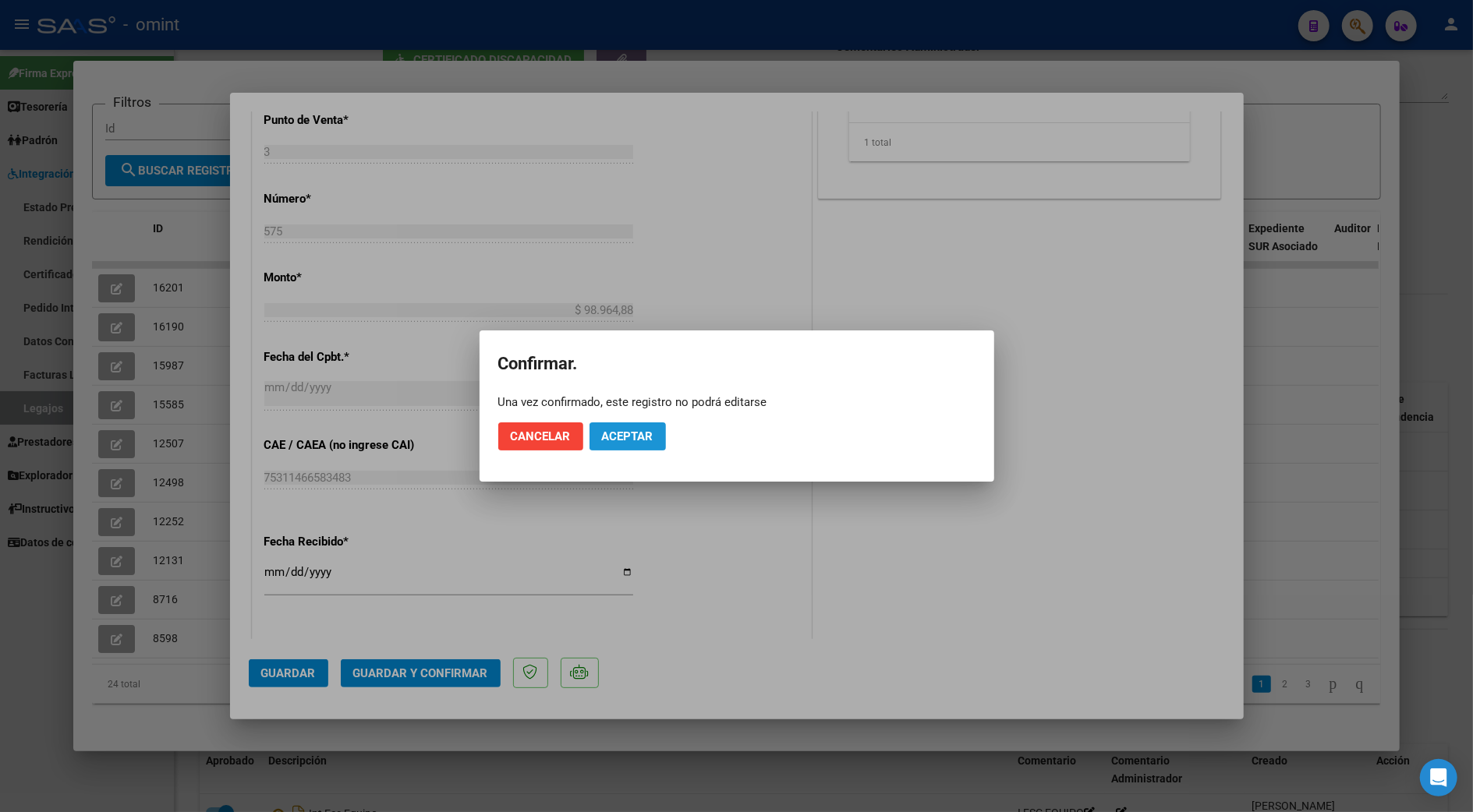
click at [631, 431] on span "Aceptar" at bounding box center [627, 436] width 51 height 14
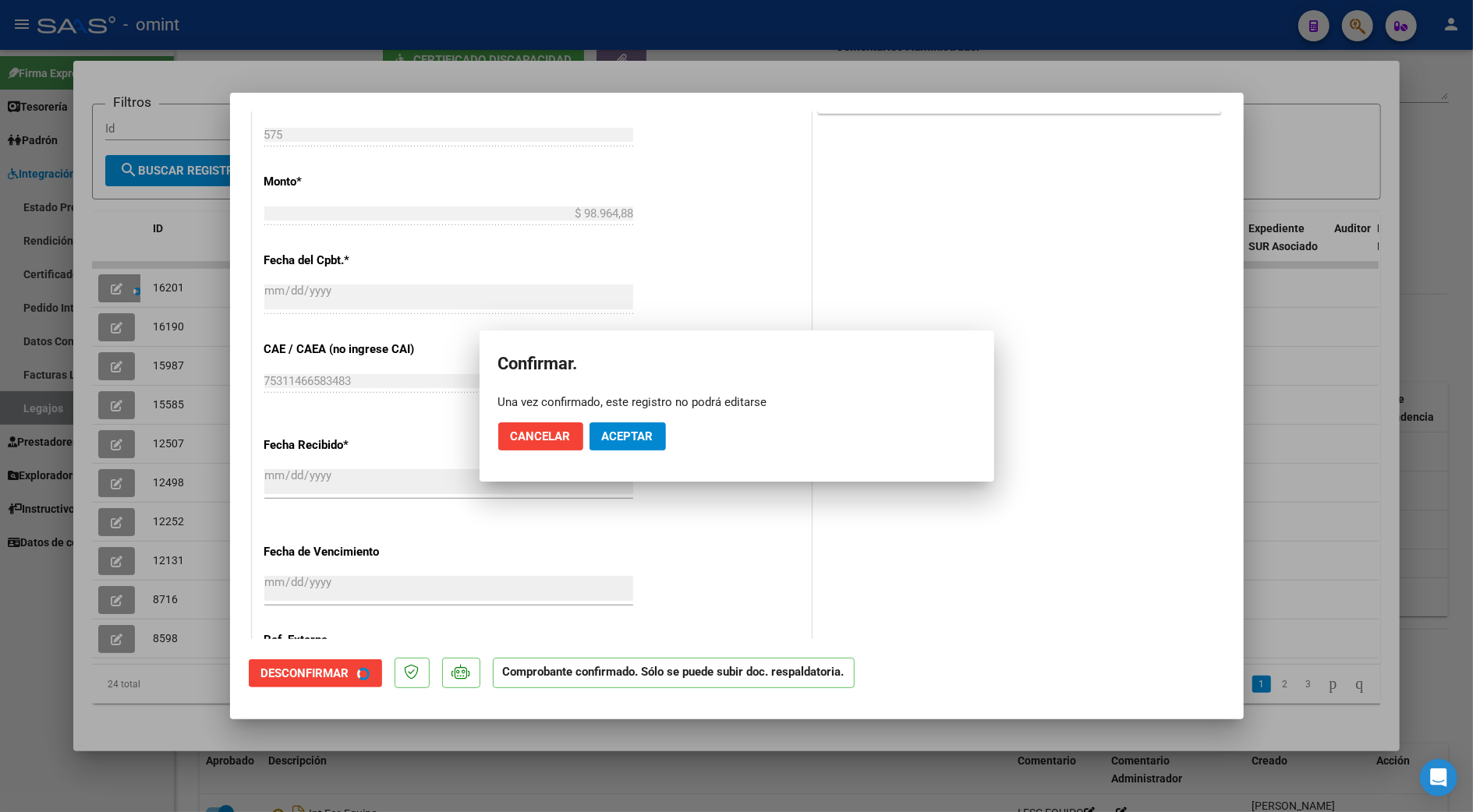
scroll to position [630, 0]
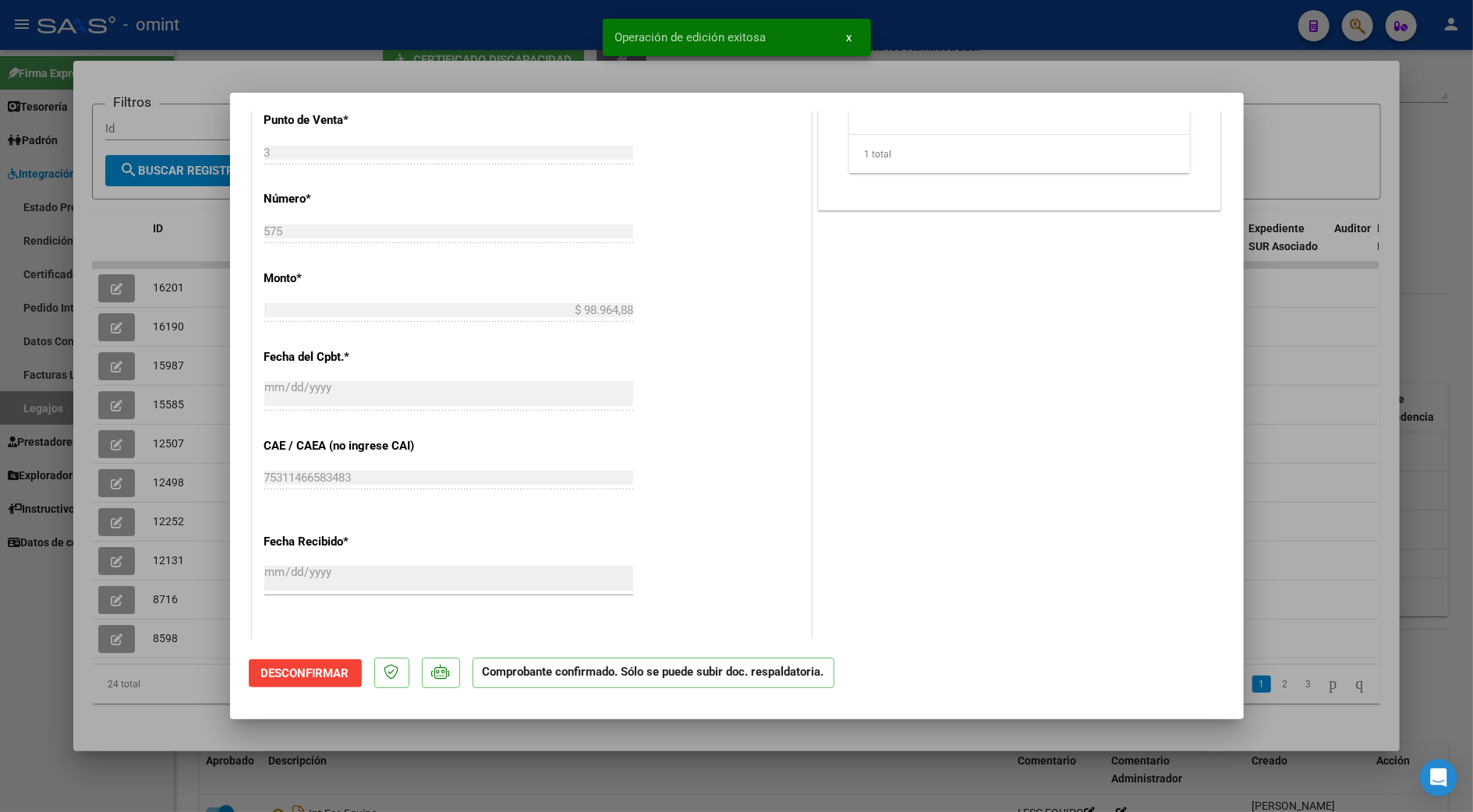
click at [1305, 368] on div at bounding box center [736, 406] width 1473 height 812
type input "$ 0,00"
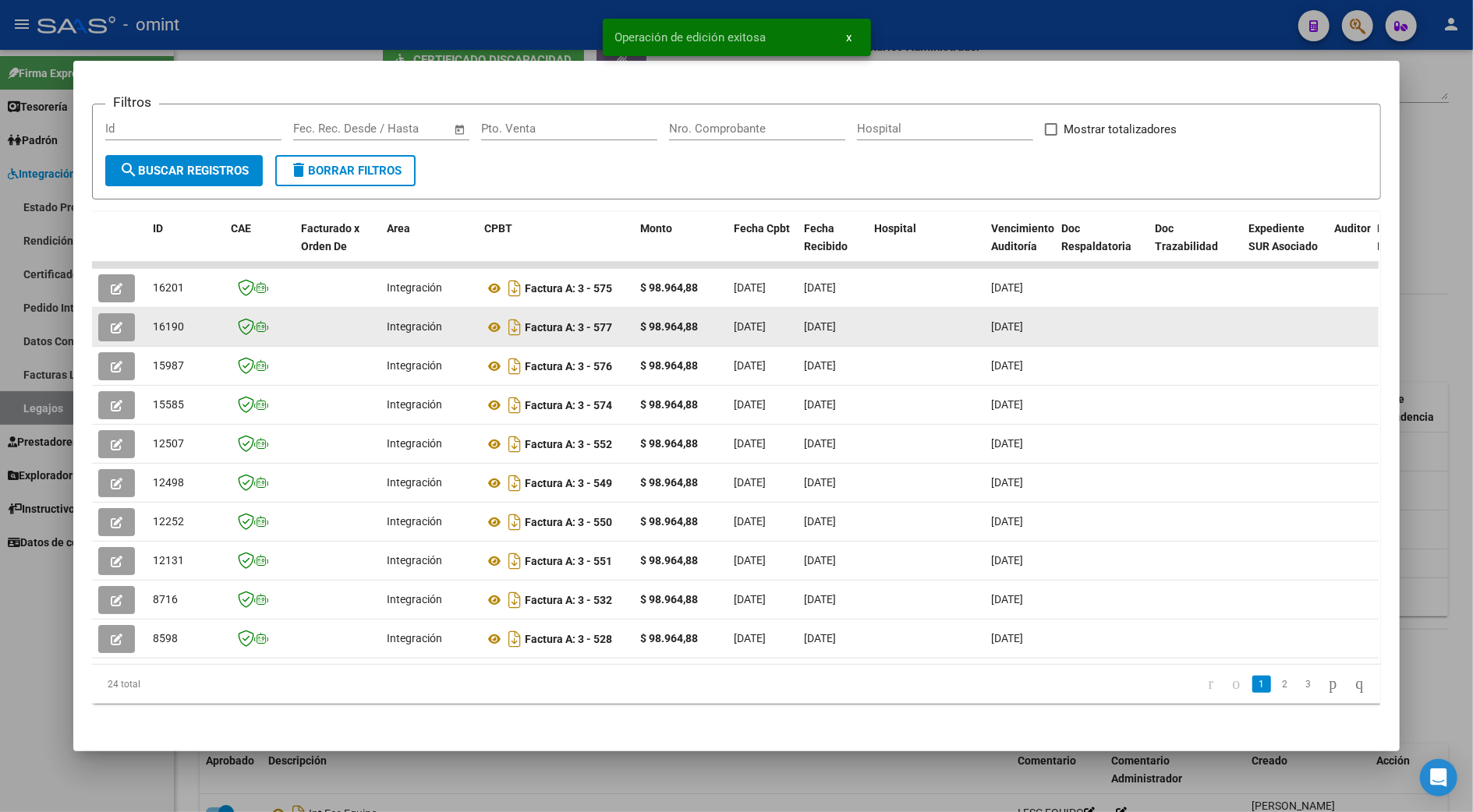
scroll to position [0, 0]
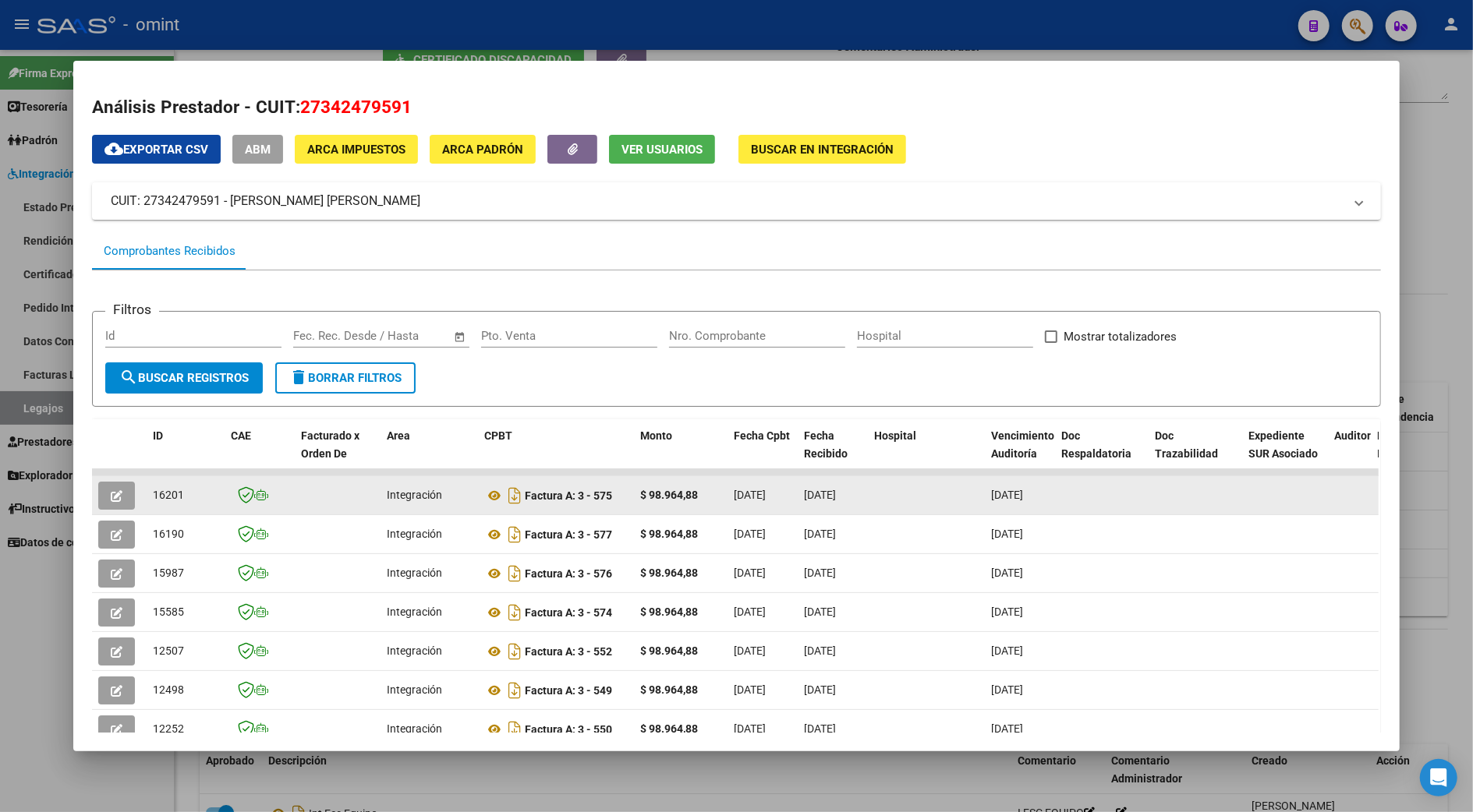
click at [111, 494] on icon "button" at bounding box center [117, 496] width 11 height 11
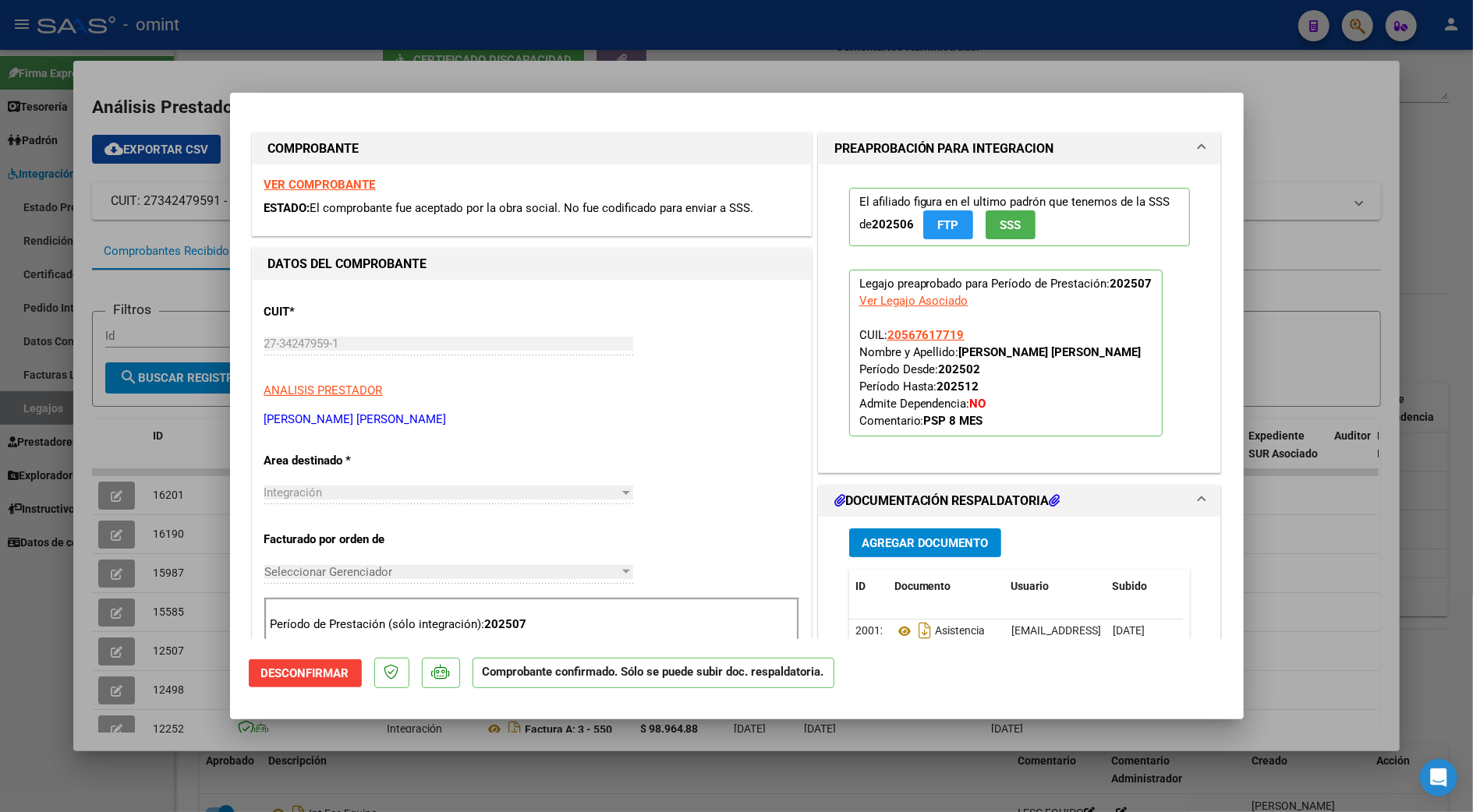
click at [1462, 303] on div at bounding box center [736, 406] width 1473 height 812
type input "$ 0,00"
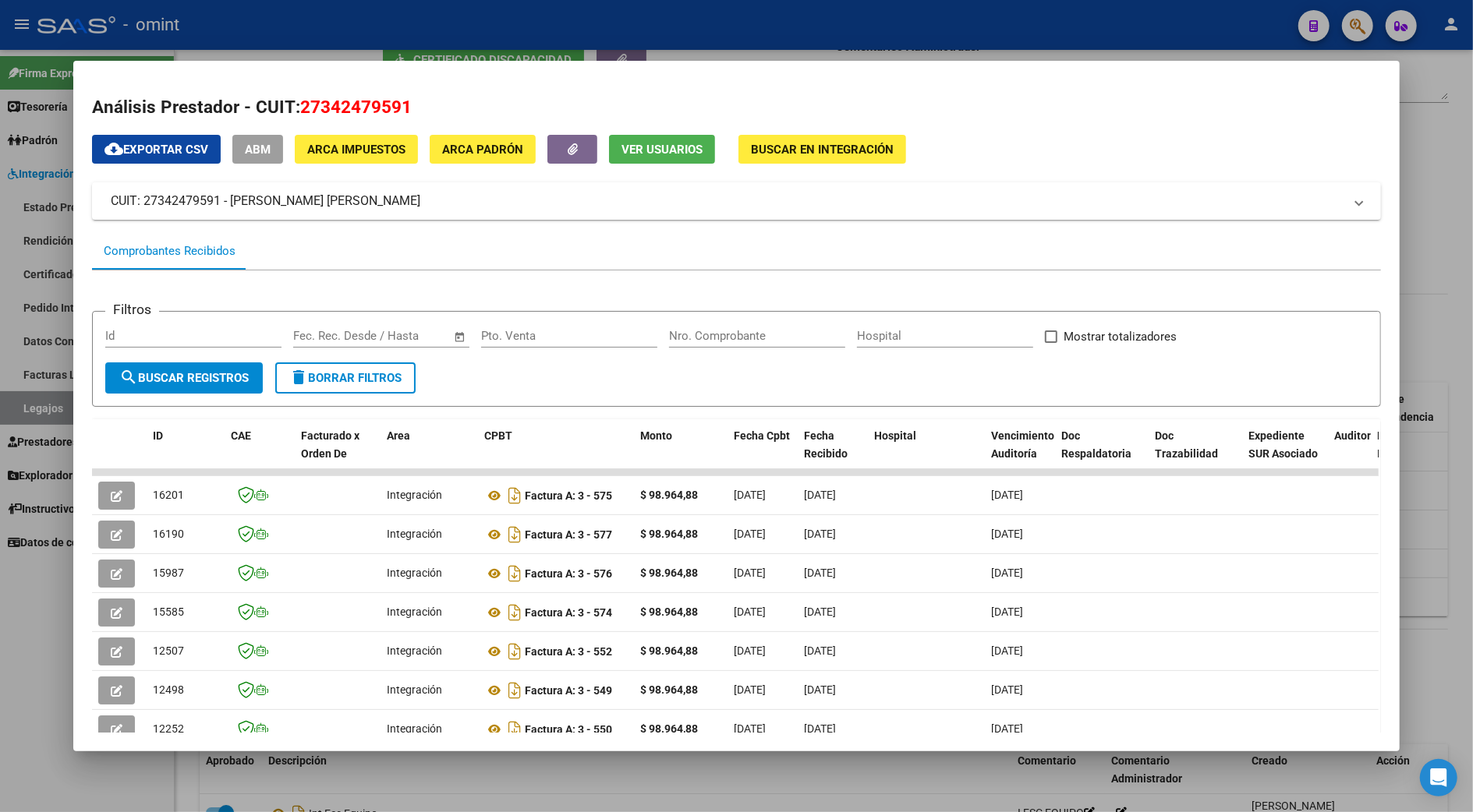
click at [1423, 309] on div at bounding box center [736, 406] width 1473 height 812
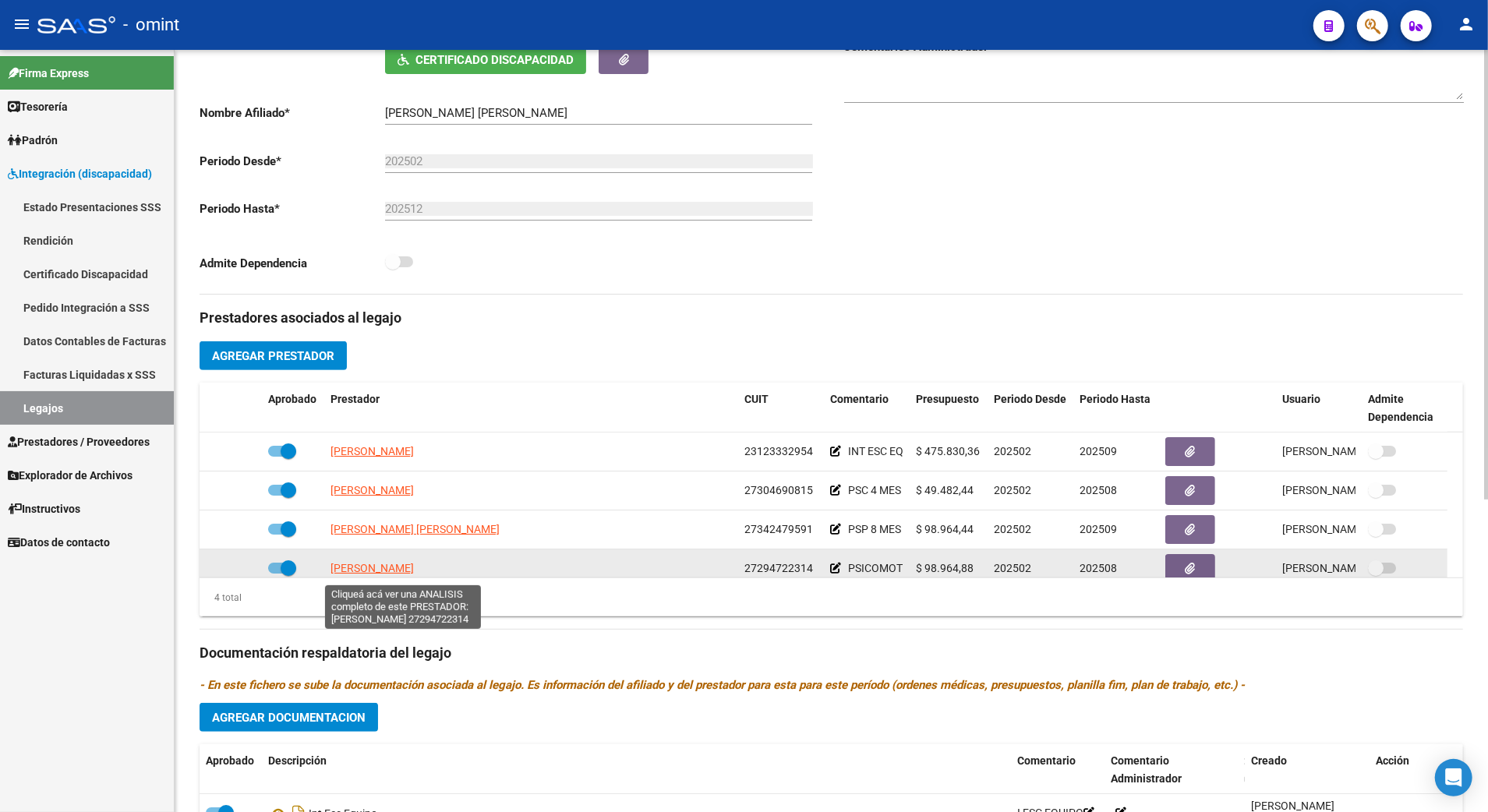
click at [384, 571] on span "[PERSON_NAME]" at bounding box center [372, 567] width 83 height 12
type textarea "27294722314"
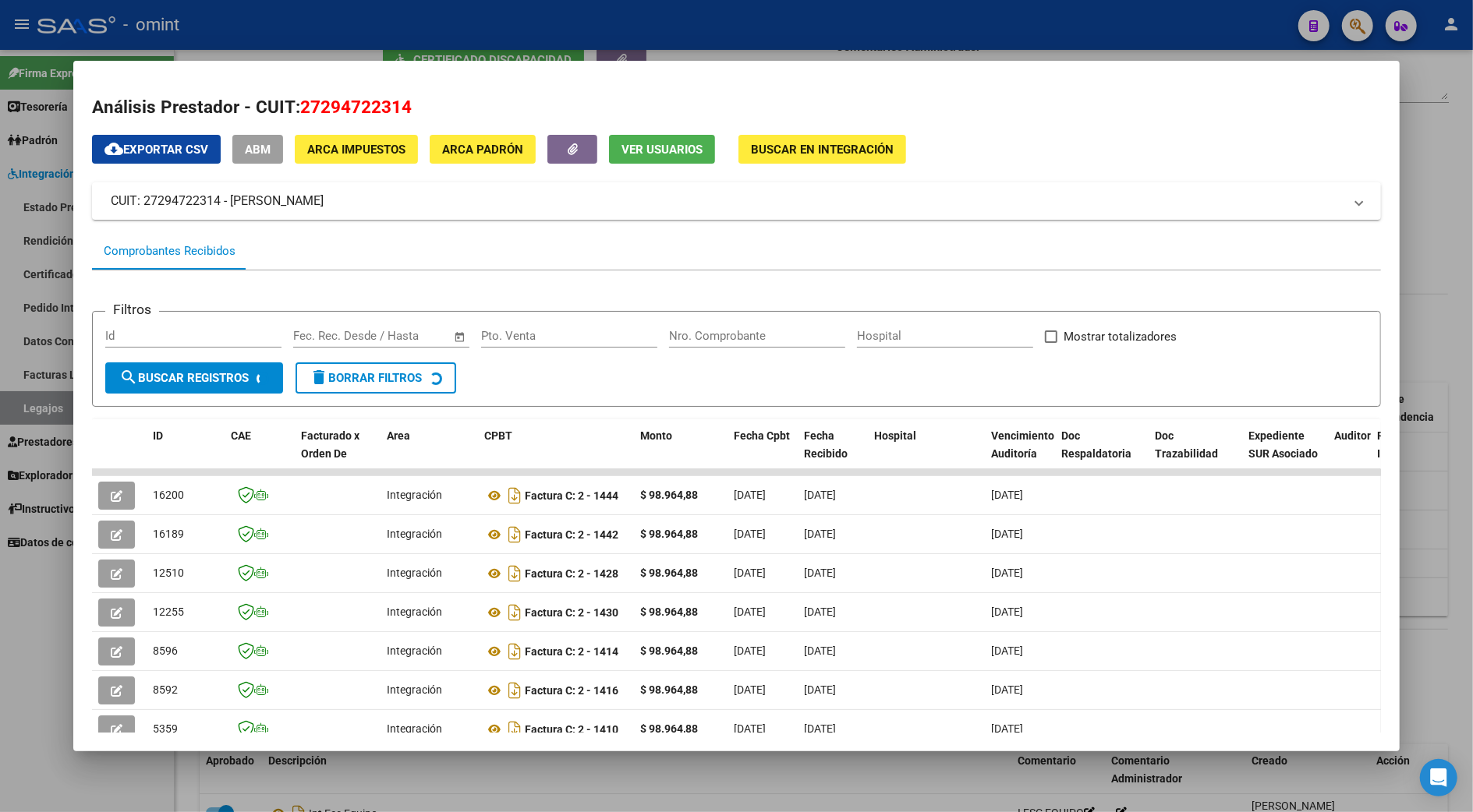
click at [1430, 284] on div at bounding box center [736, 406] width 1473 height 812
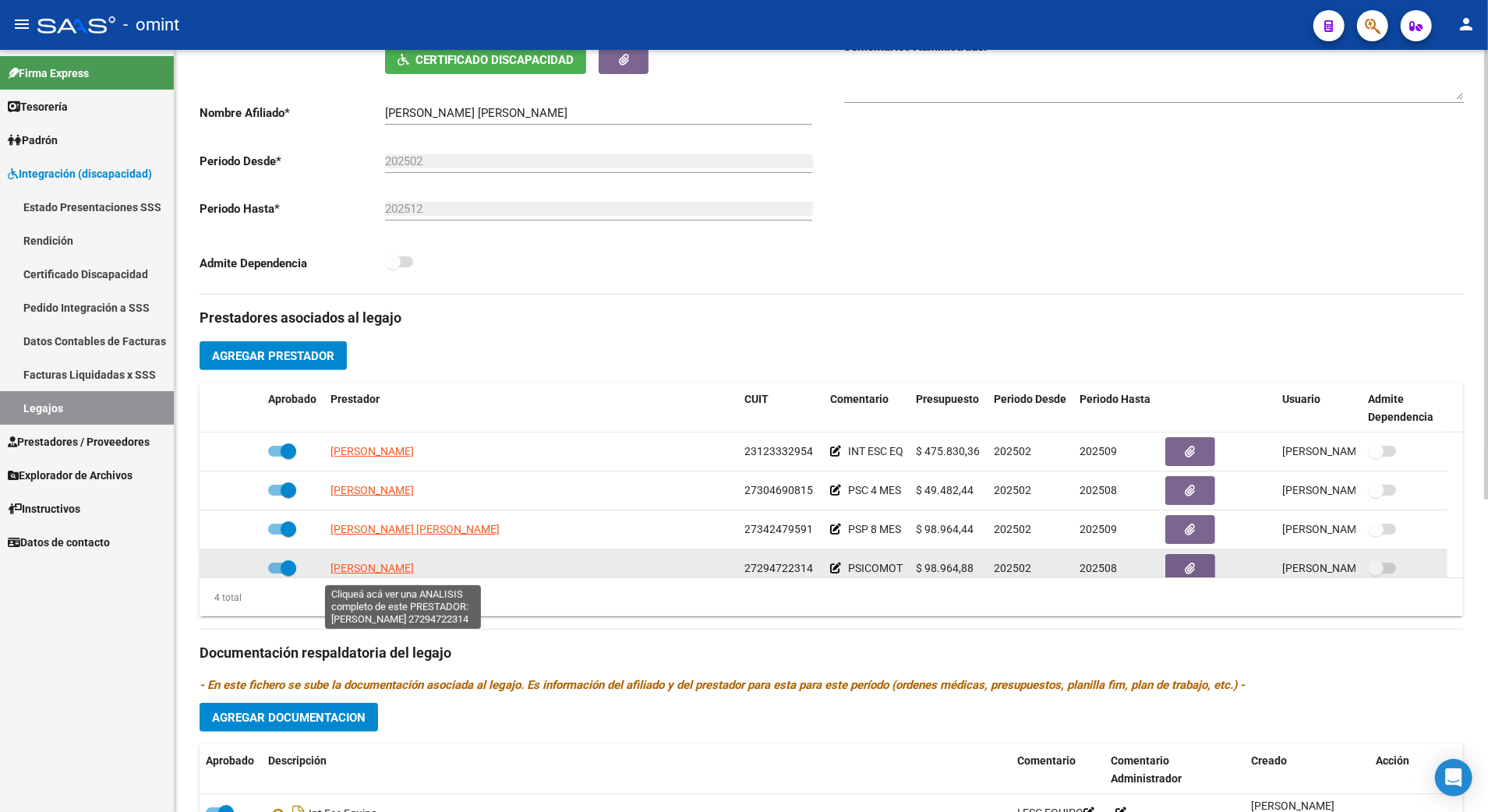
click at [393, 565] on span "[PERSON_NAME]" at bounding box center [372, 567] width 83 height 12
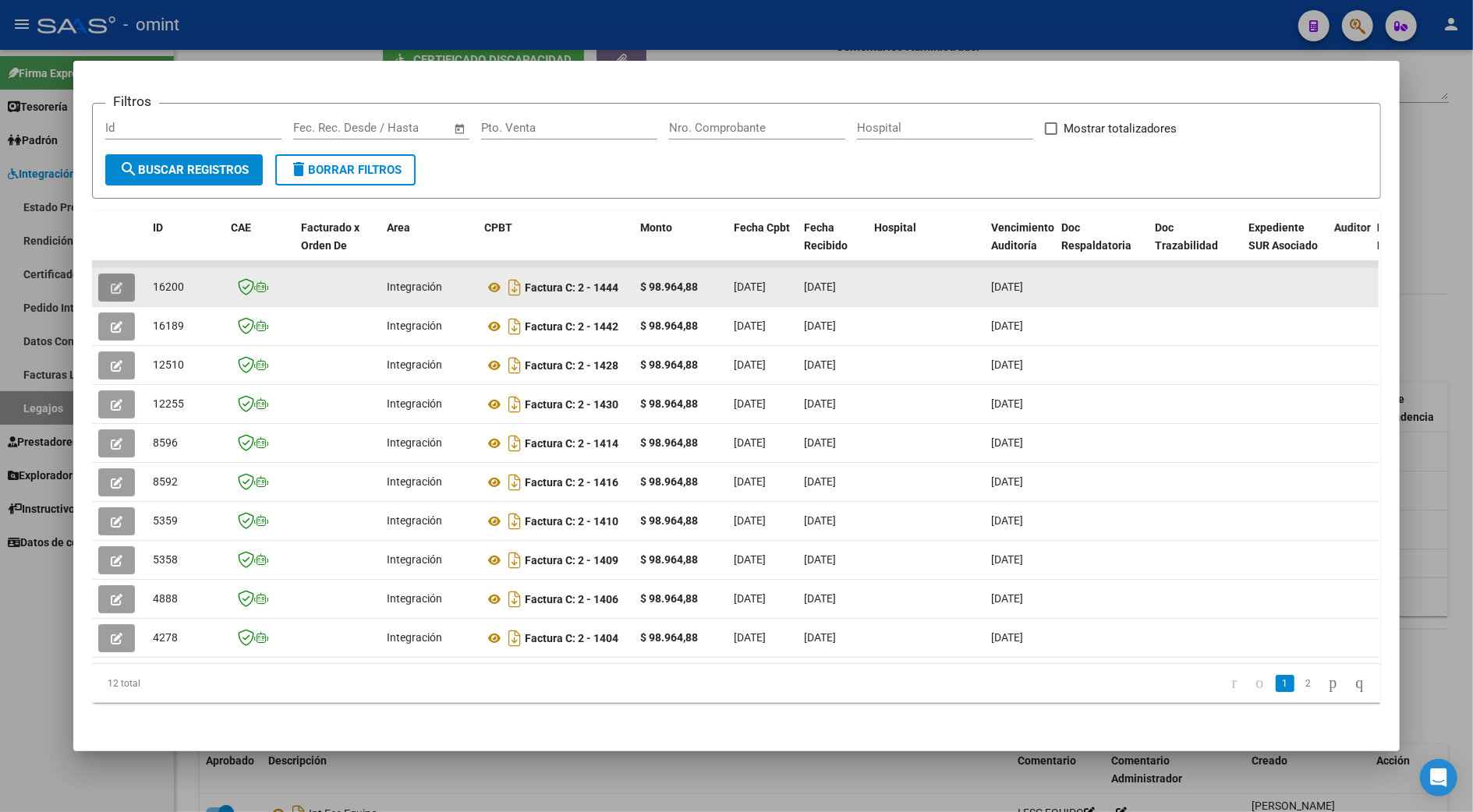
click at [101, 274] on button "button" at bounding box center [116, 288] width 36 height 28
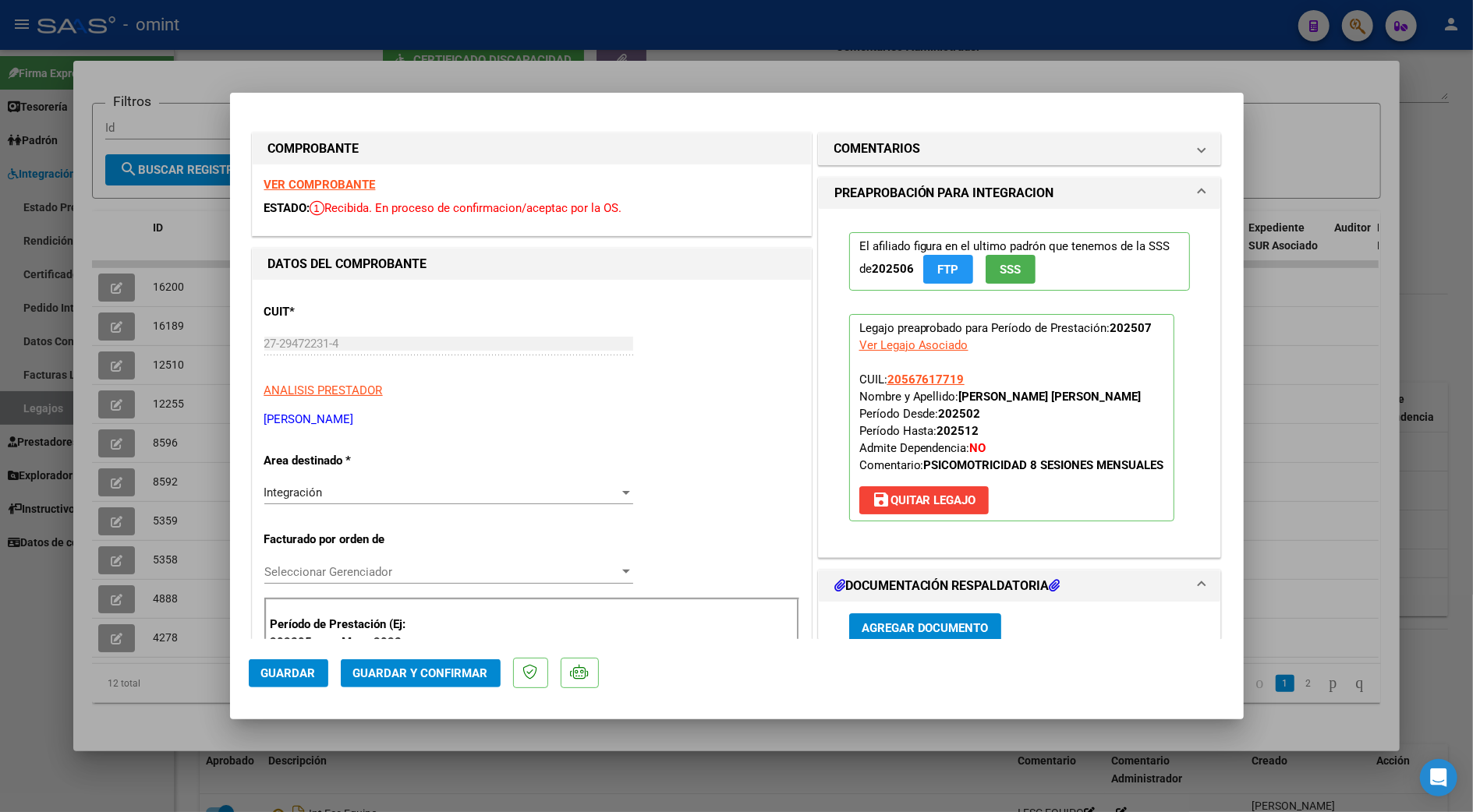
scroll to position [207, 0]
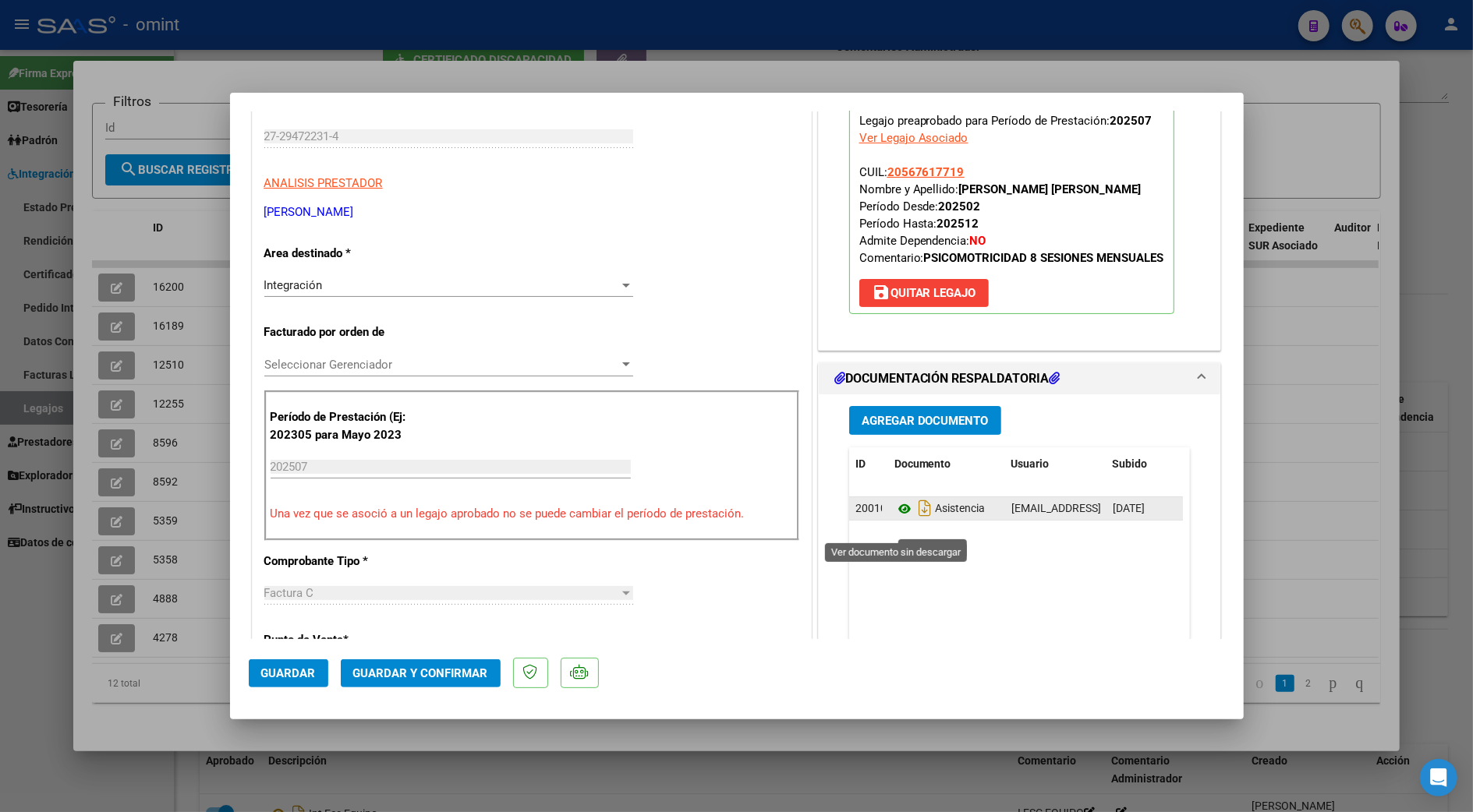
click at [894, 519] on icon at bounding box center [904, 509] width 20 height 19
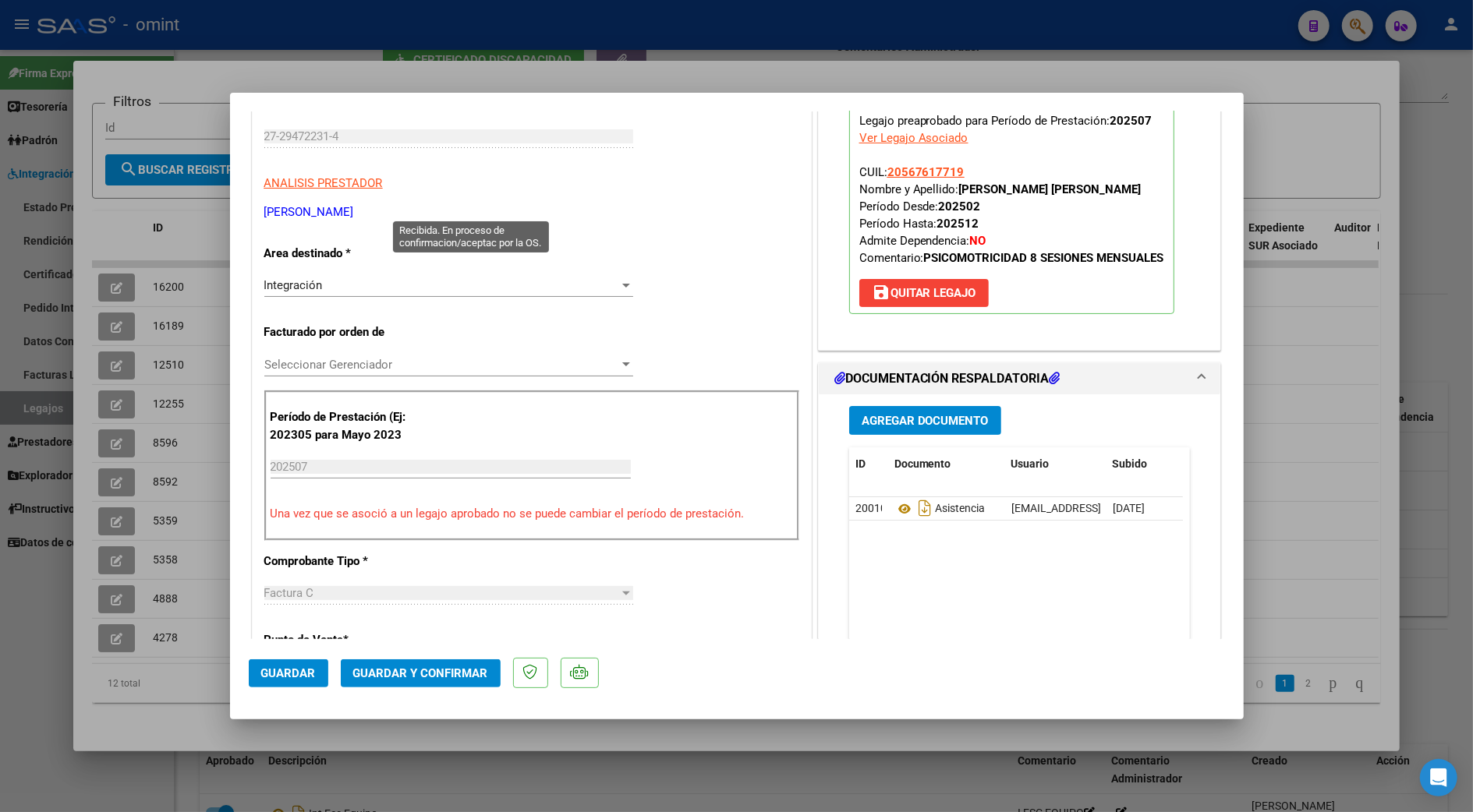
scroll to position [0, 0]
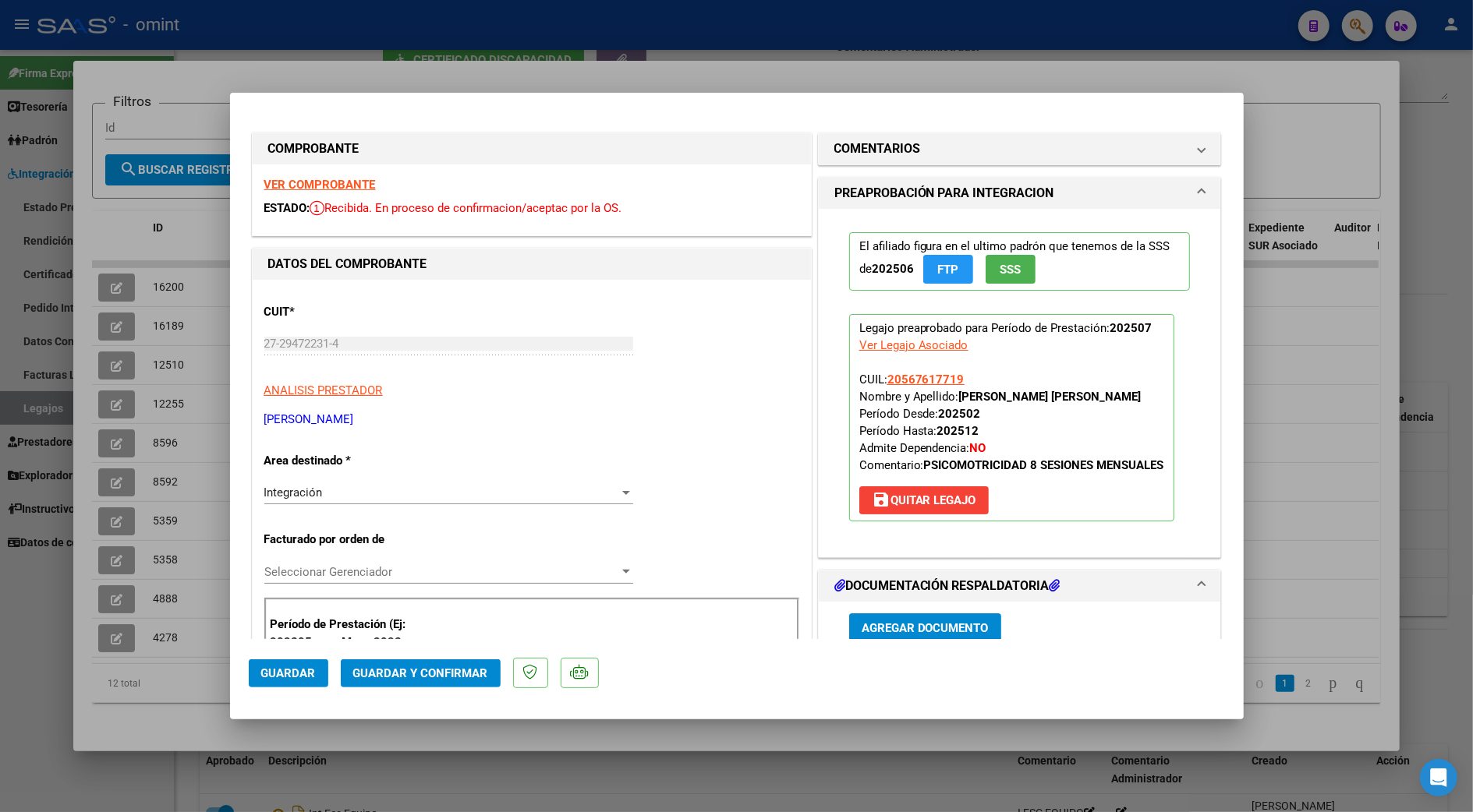
click at [328, 187] on strong "VER COMPROBANTE" at bounding box center [320, 184] width 112 height 14
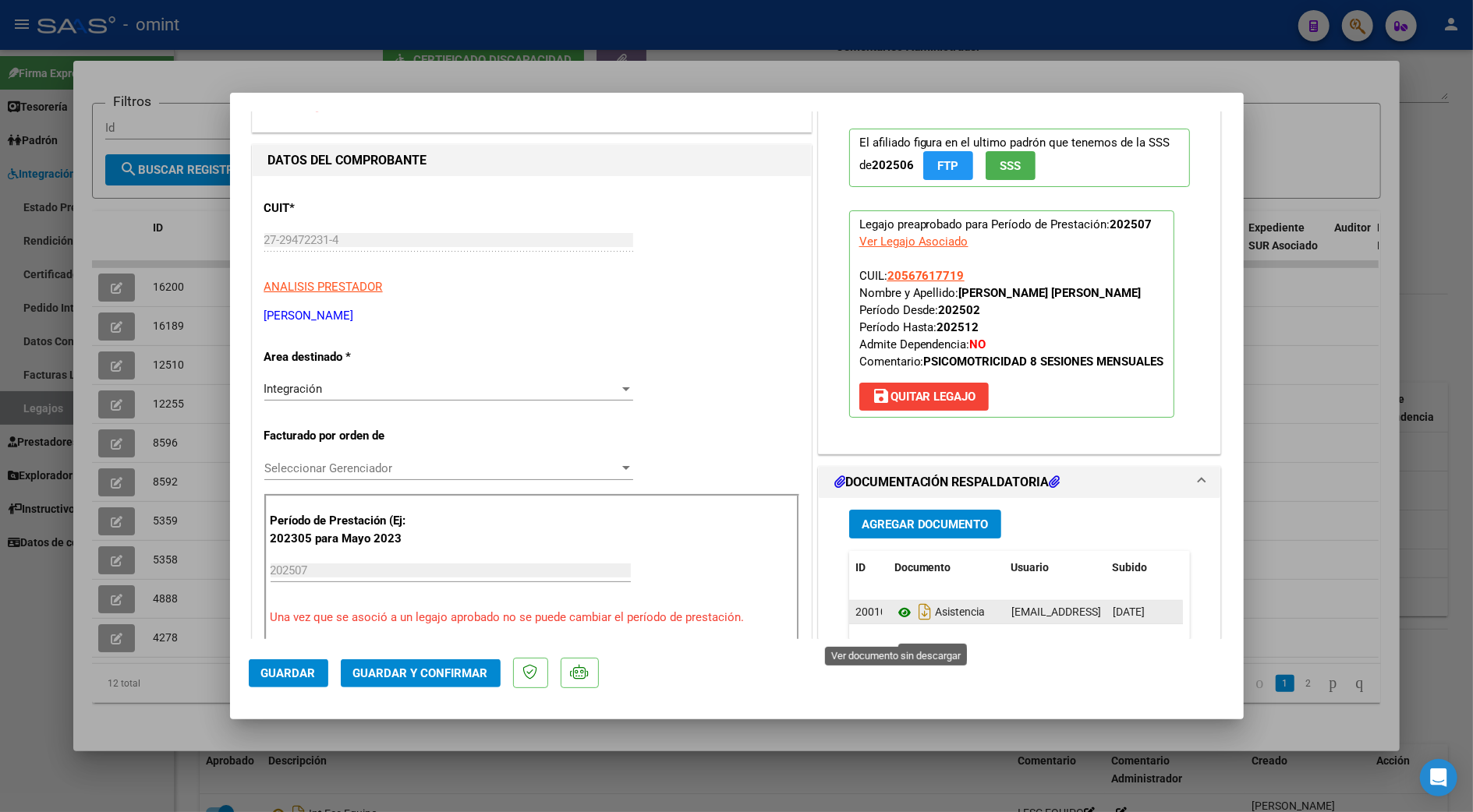
click at [899, 622] on icon at bounding box center [904, 612] width 20 height 19
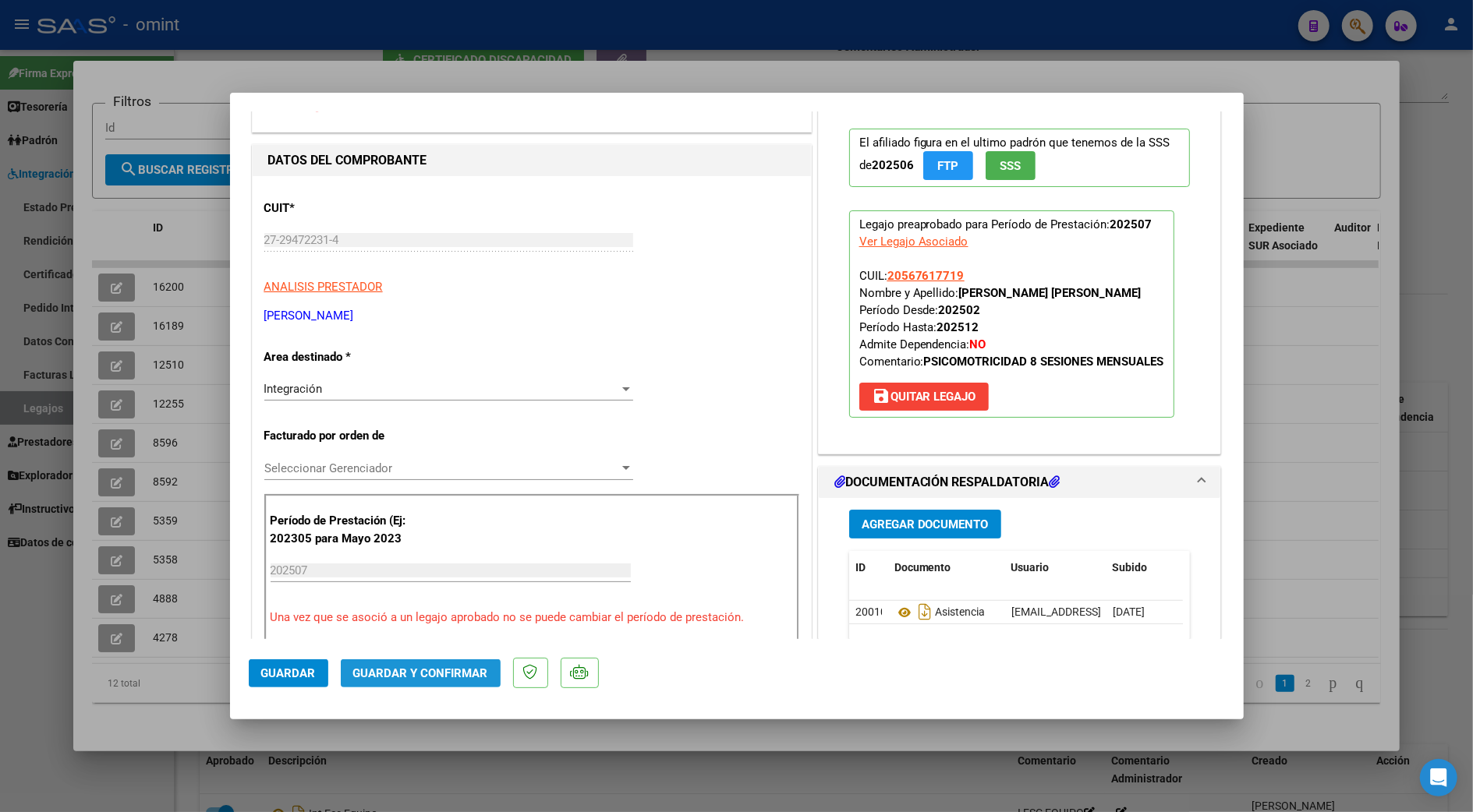
click at [462, 669] on span "Guardar y Confirmar" at bounding box center [421, 673] width 135 height 14
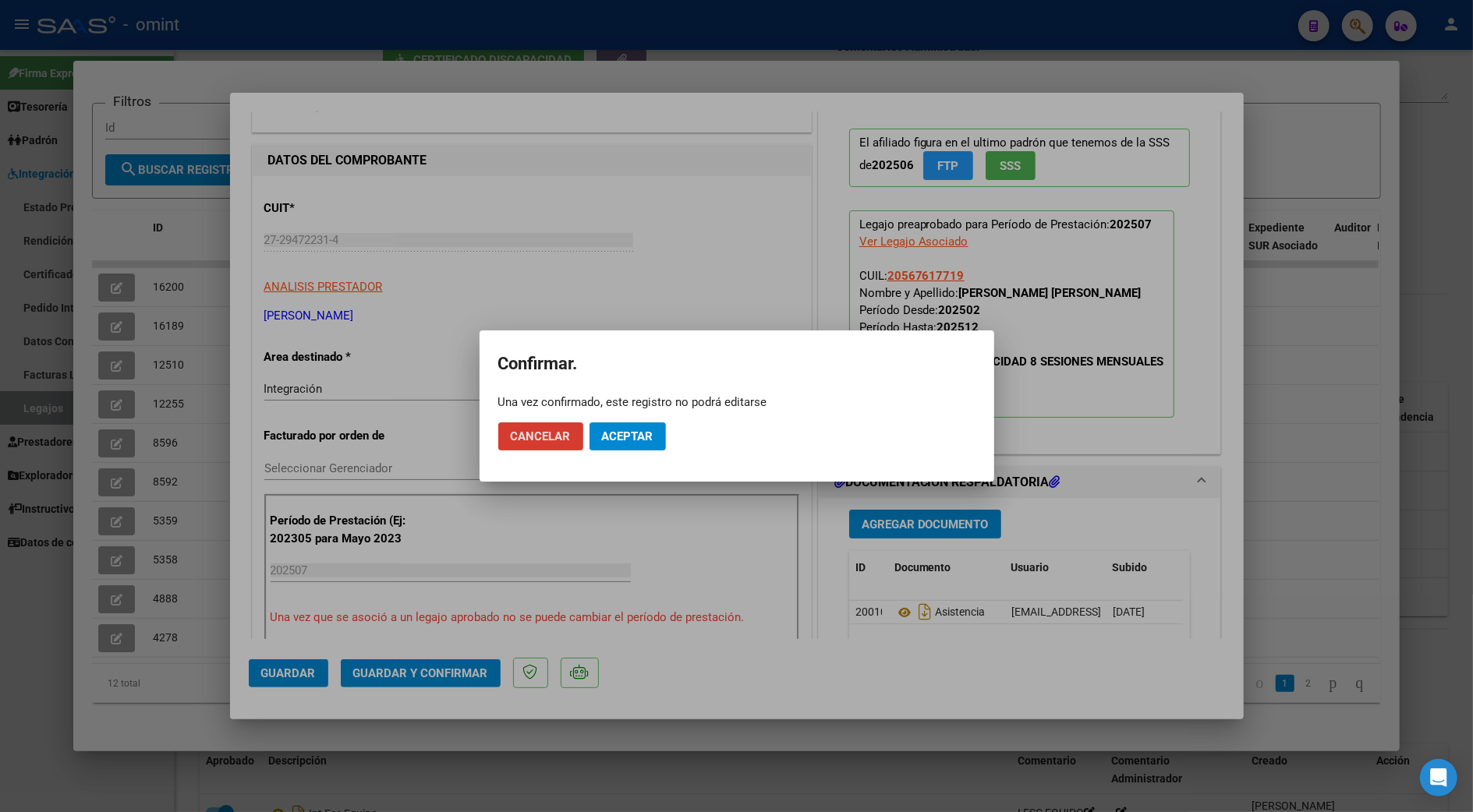
click at [623, 438] on span "Aceptar" at bounding box center [627, 436] width 51 height 14
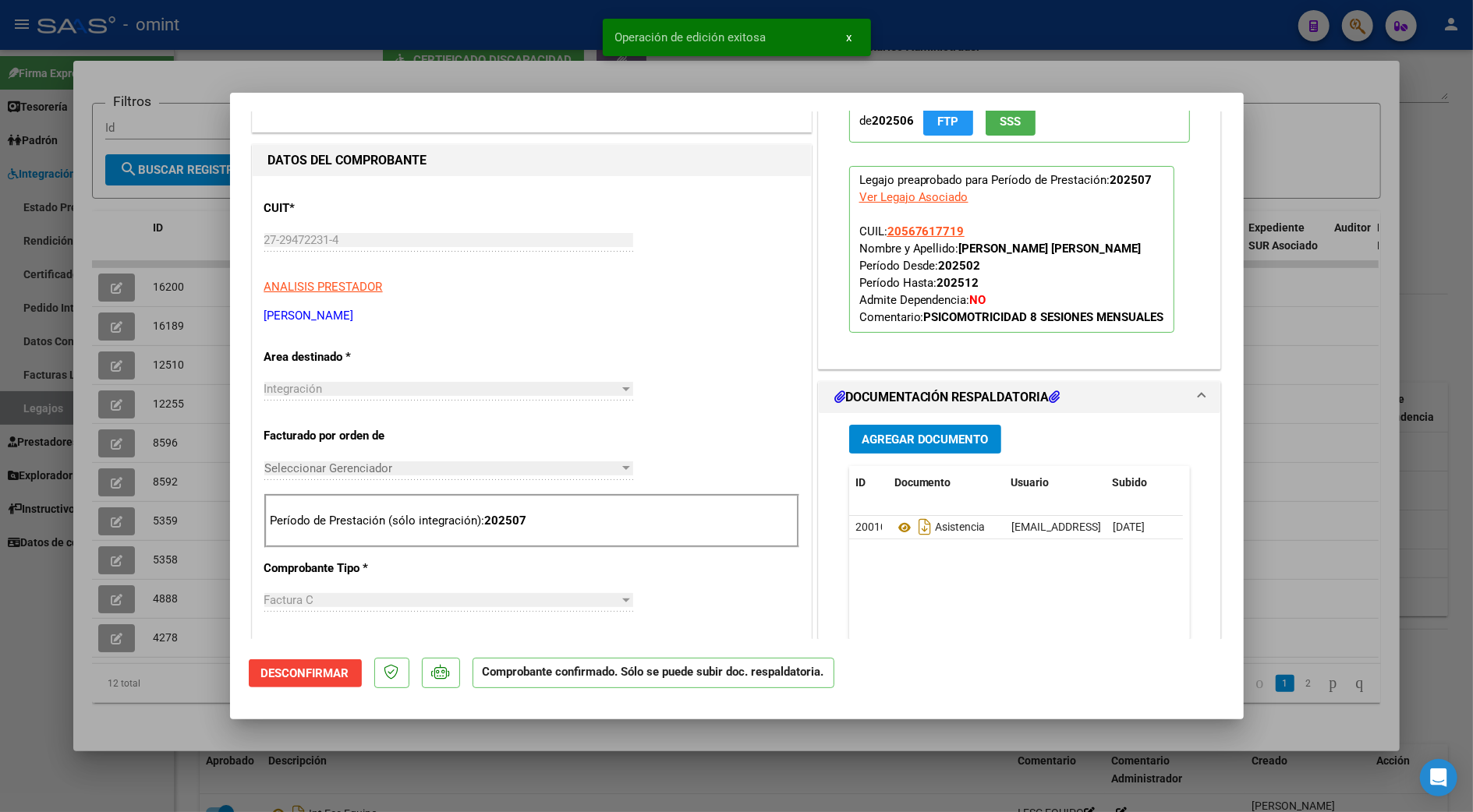
click at [1351, 391] on div at bounding box center [736, 406] width 1473 height 812
type input "$ 0,00"
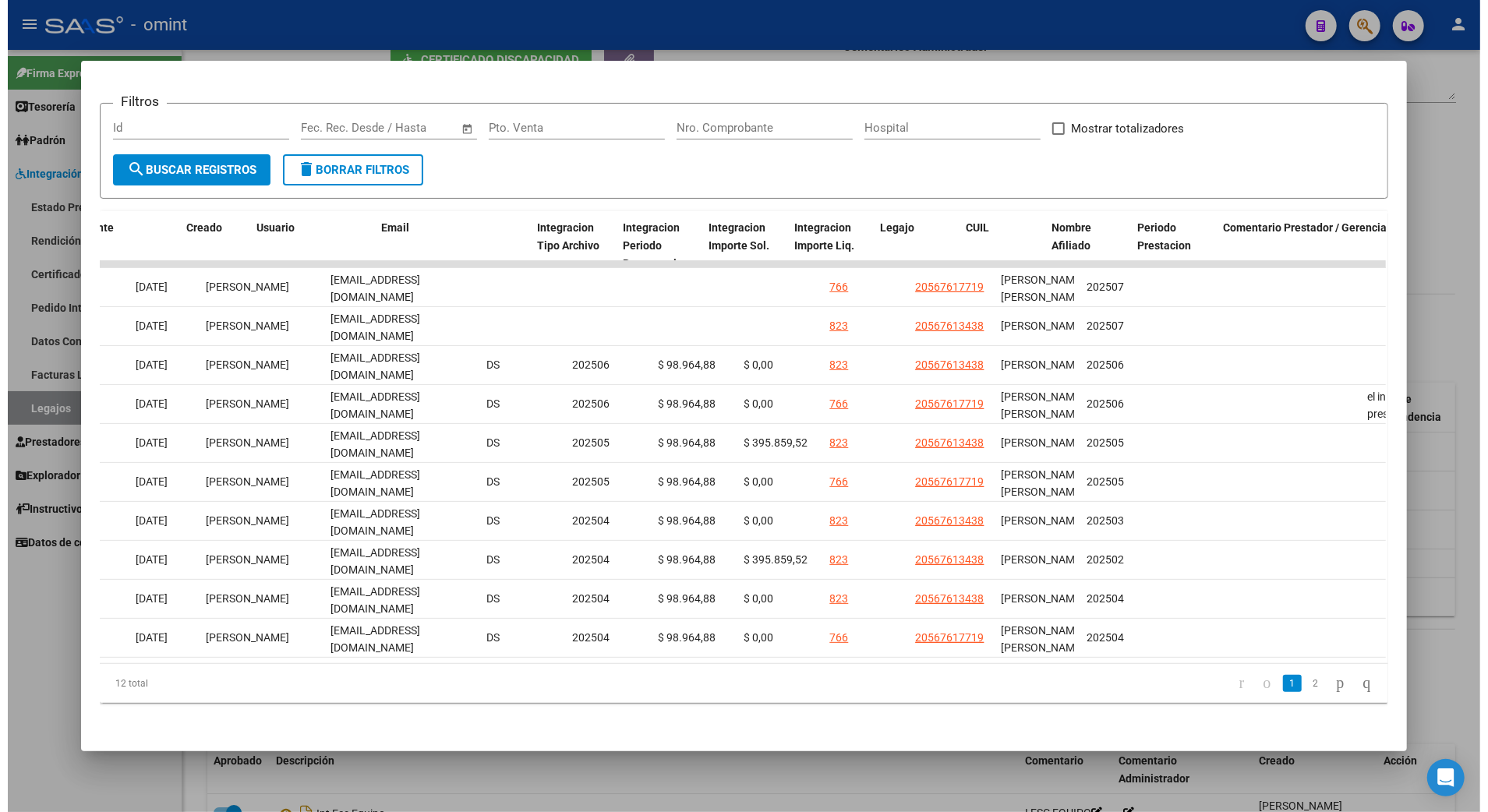
scroll to position [0, 0]
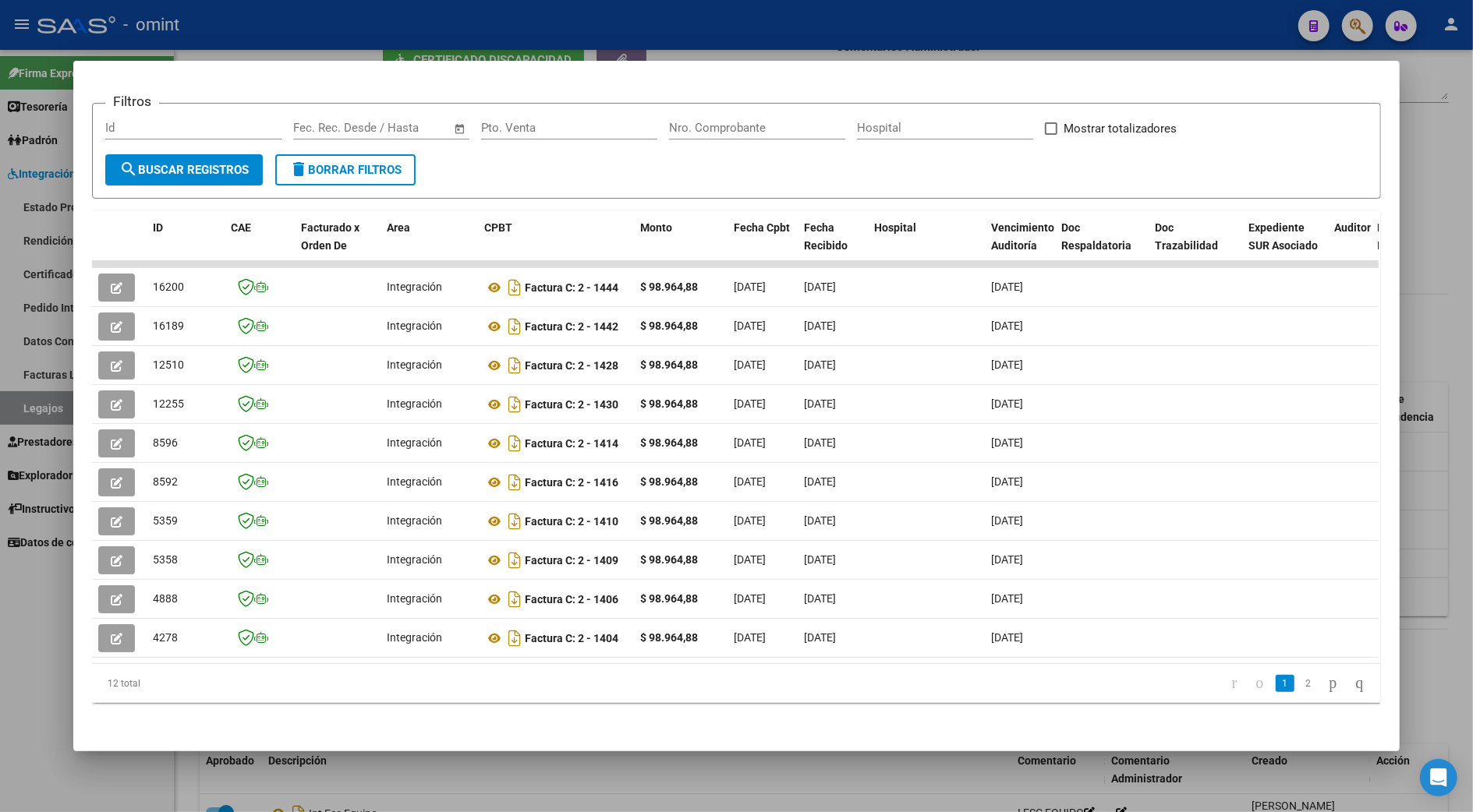
click at [1440, 297] on div at bounding box center [736, 406] width 1473 height 812
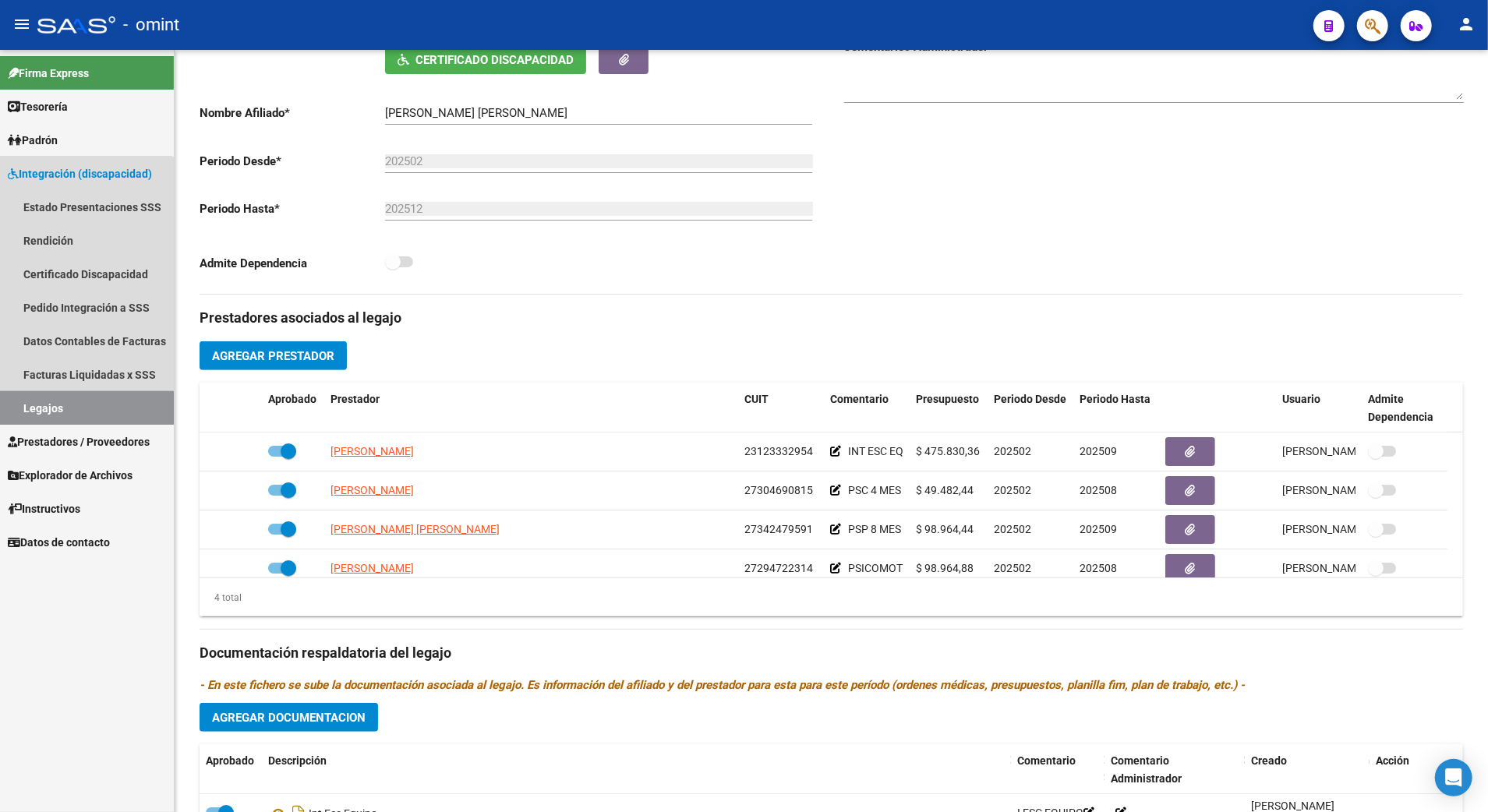
click at [60, 409] on link "Legajos" at bounding box center [87, 408] width 173 height 33
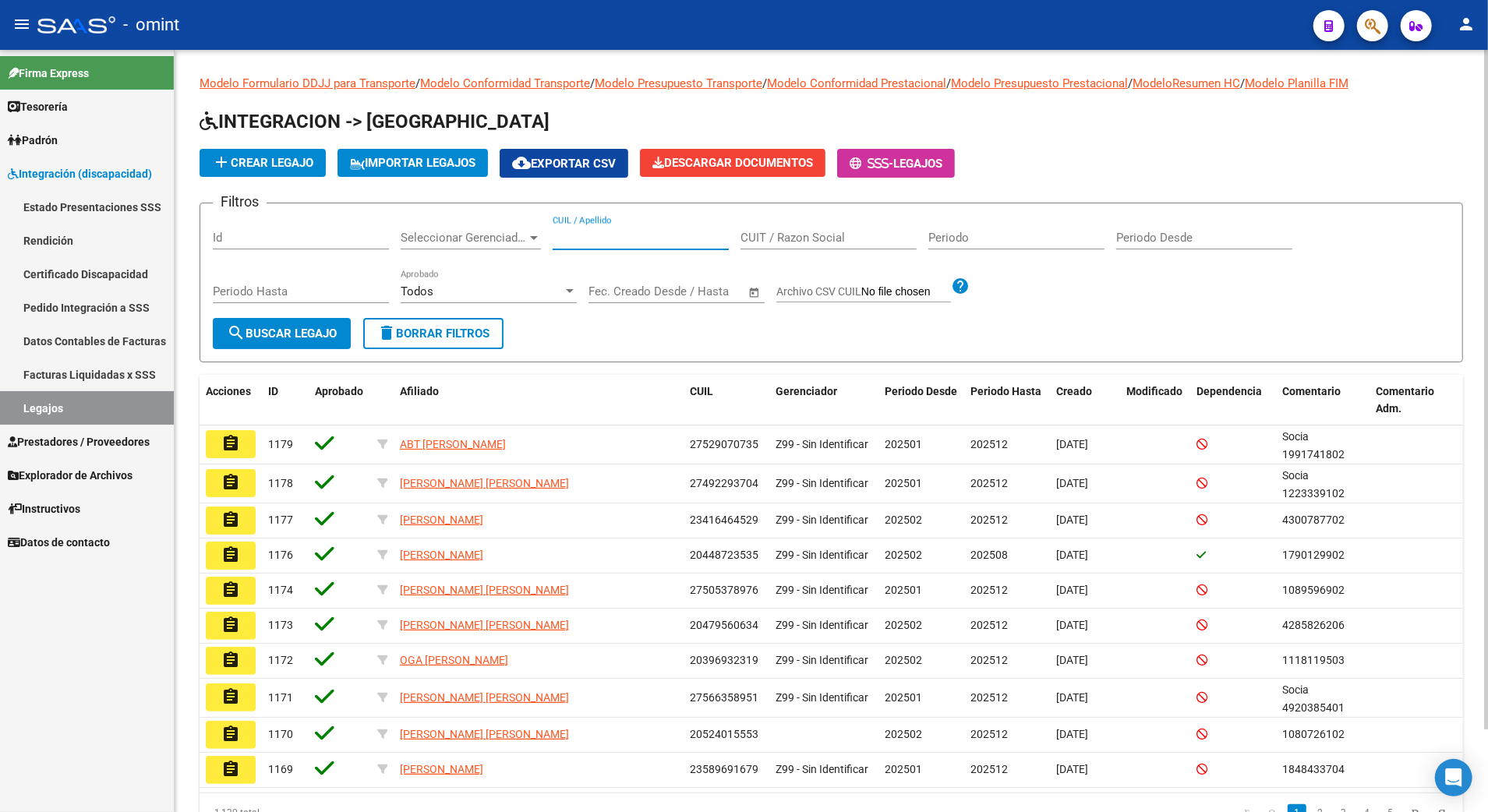
click at [643, 231] on input "CUIL / Apellido" at bounding box center [640, 237] width 176 height 14
paste input "27528633353"
type input "27528633353"
click at [277, 337] on span "search Buscar Legajo" at bounding box center [282, 333] width 110 height 14
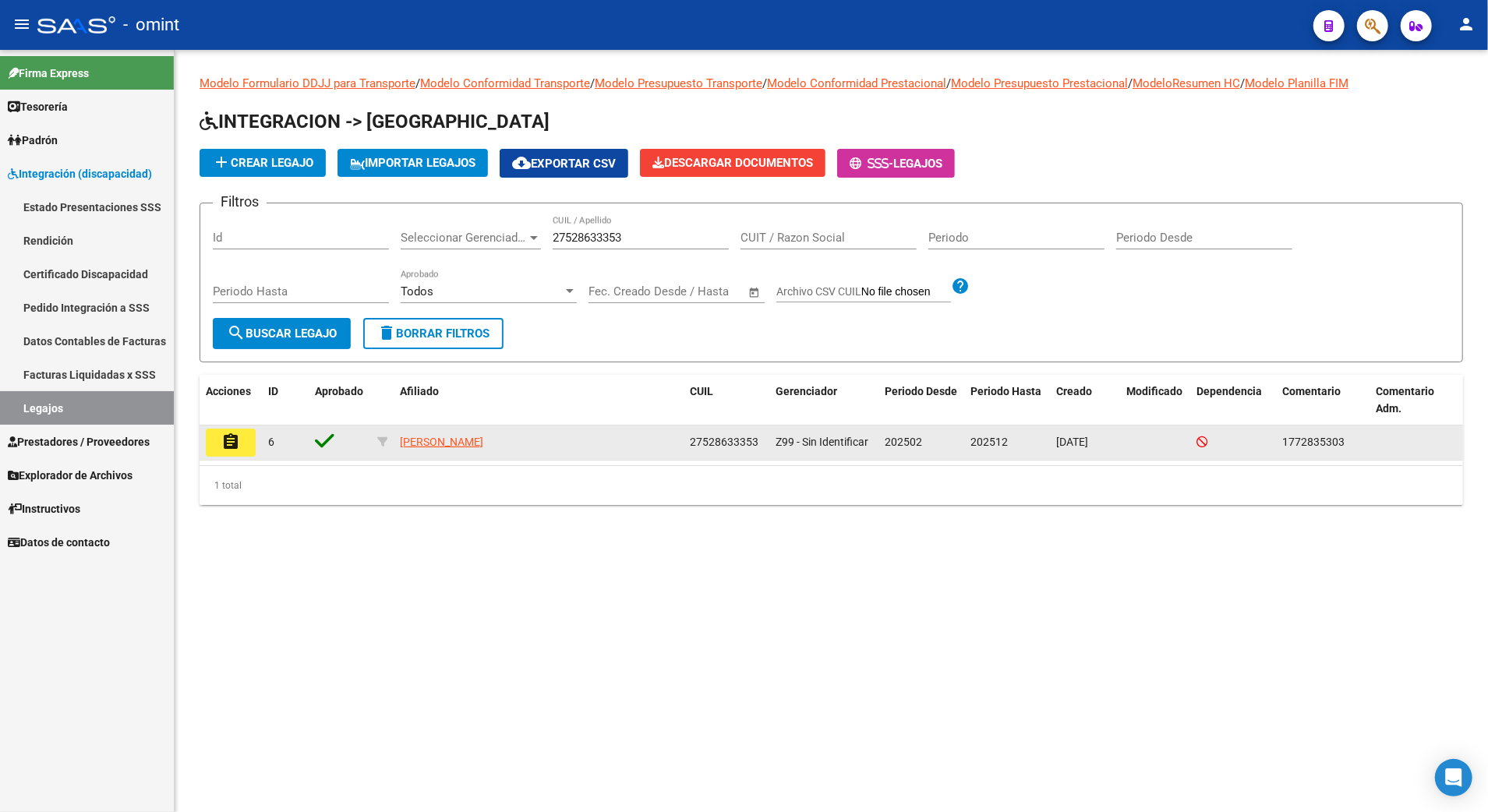
click at [237, 438] on mat-icon "assignment" at bounding box center [230, 442] width 19 height 19
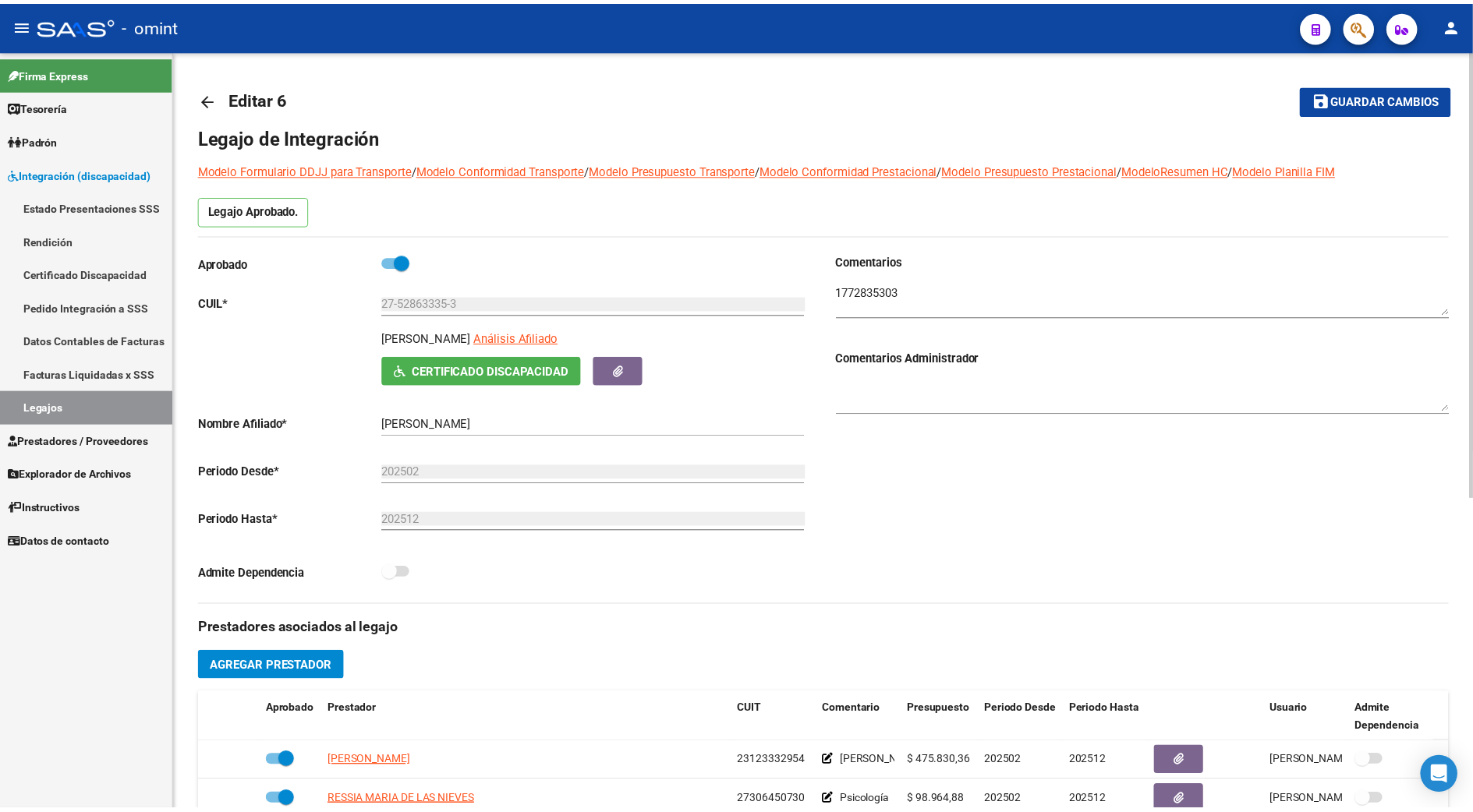
scroll to position [207, 0]
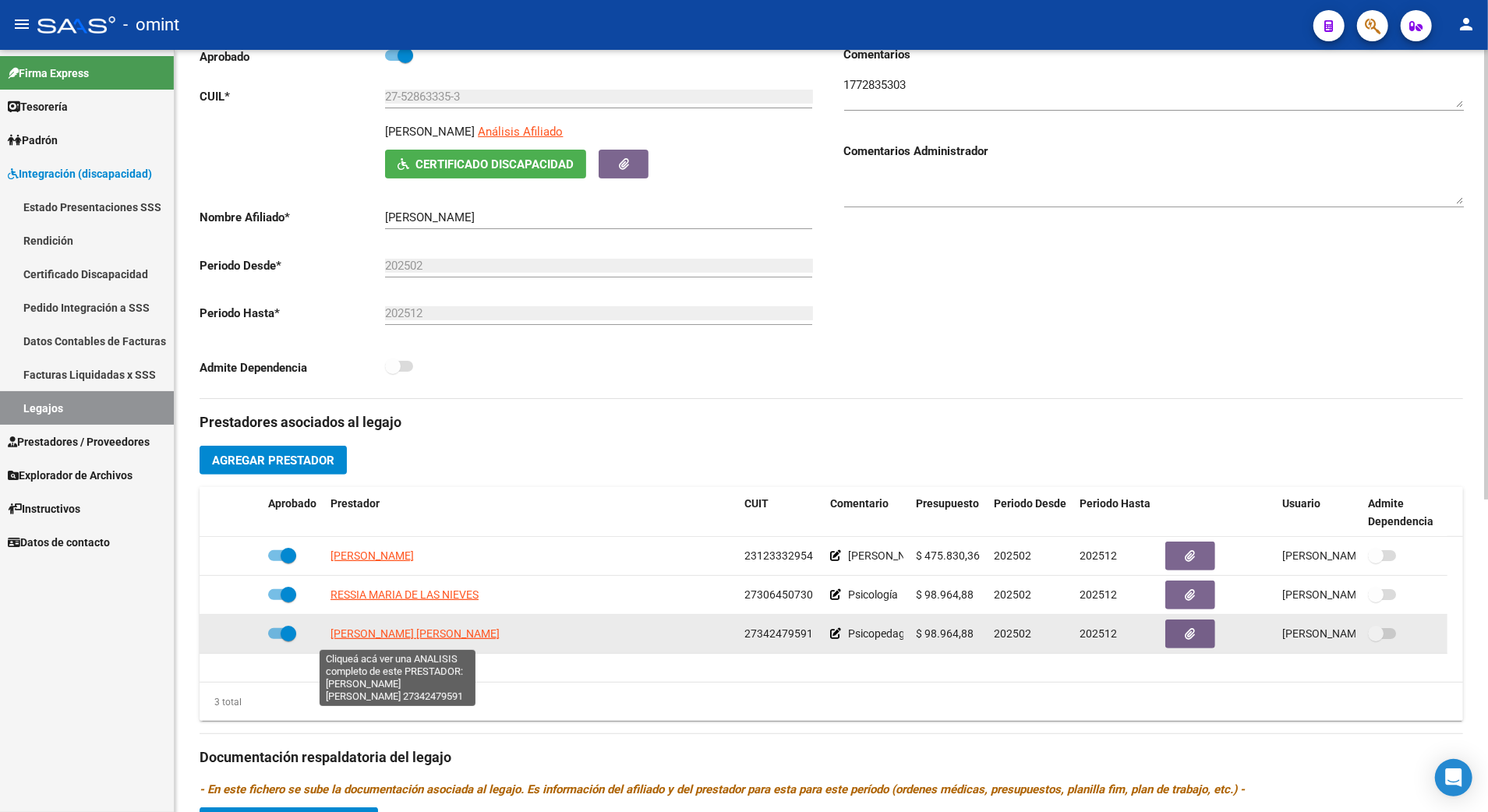
click at [402, 635] on span "[PERSON_NAME] [PERSON_NAME]" at bounding box center [415, 633] width 169 height 12
type textarea "27342479591"
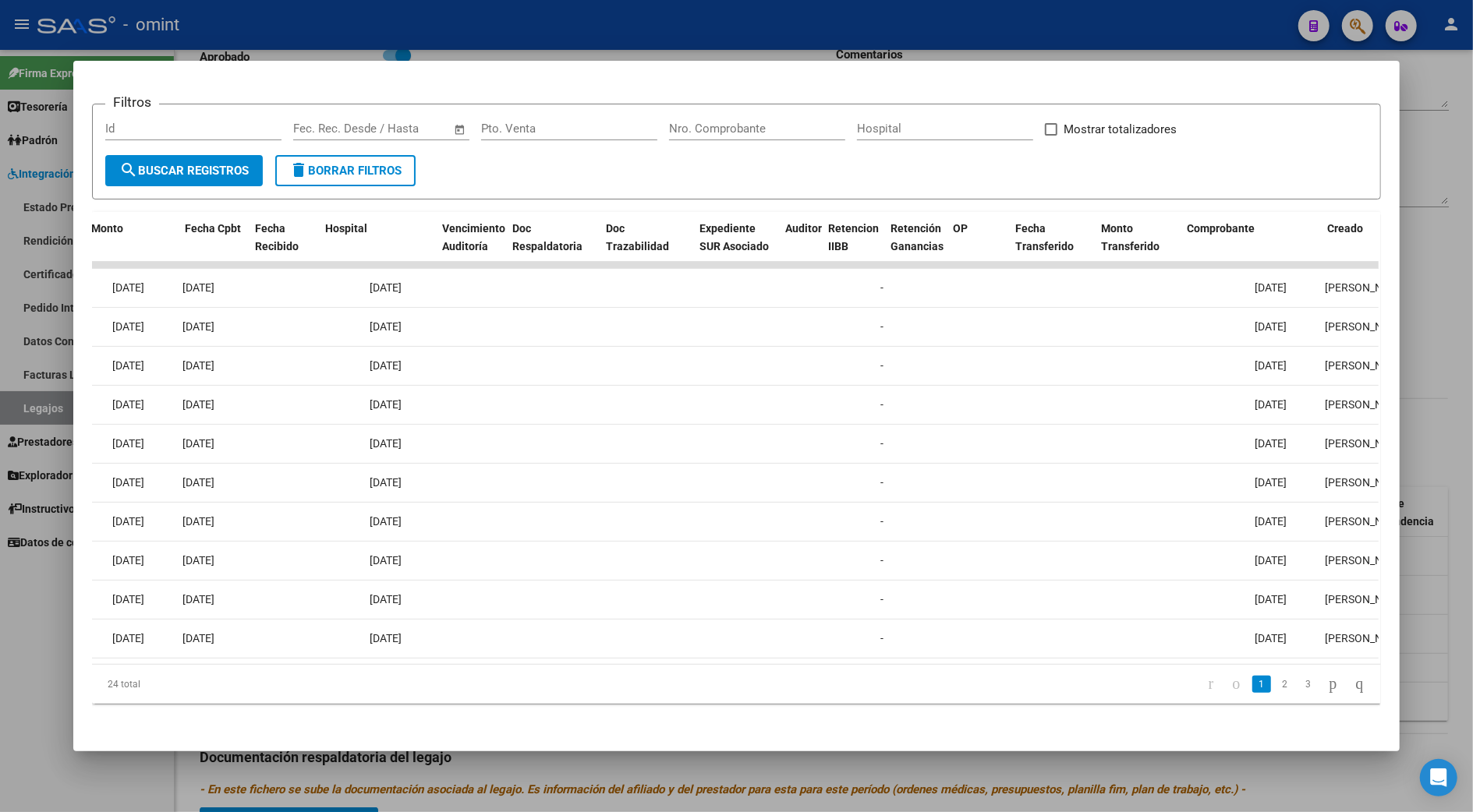
scroll to position [0, 0]
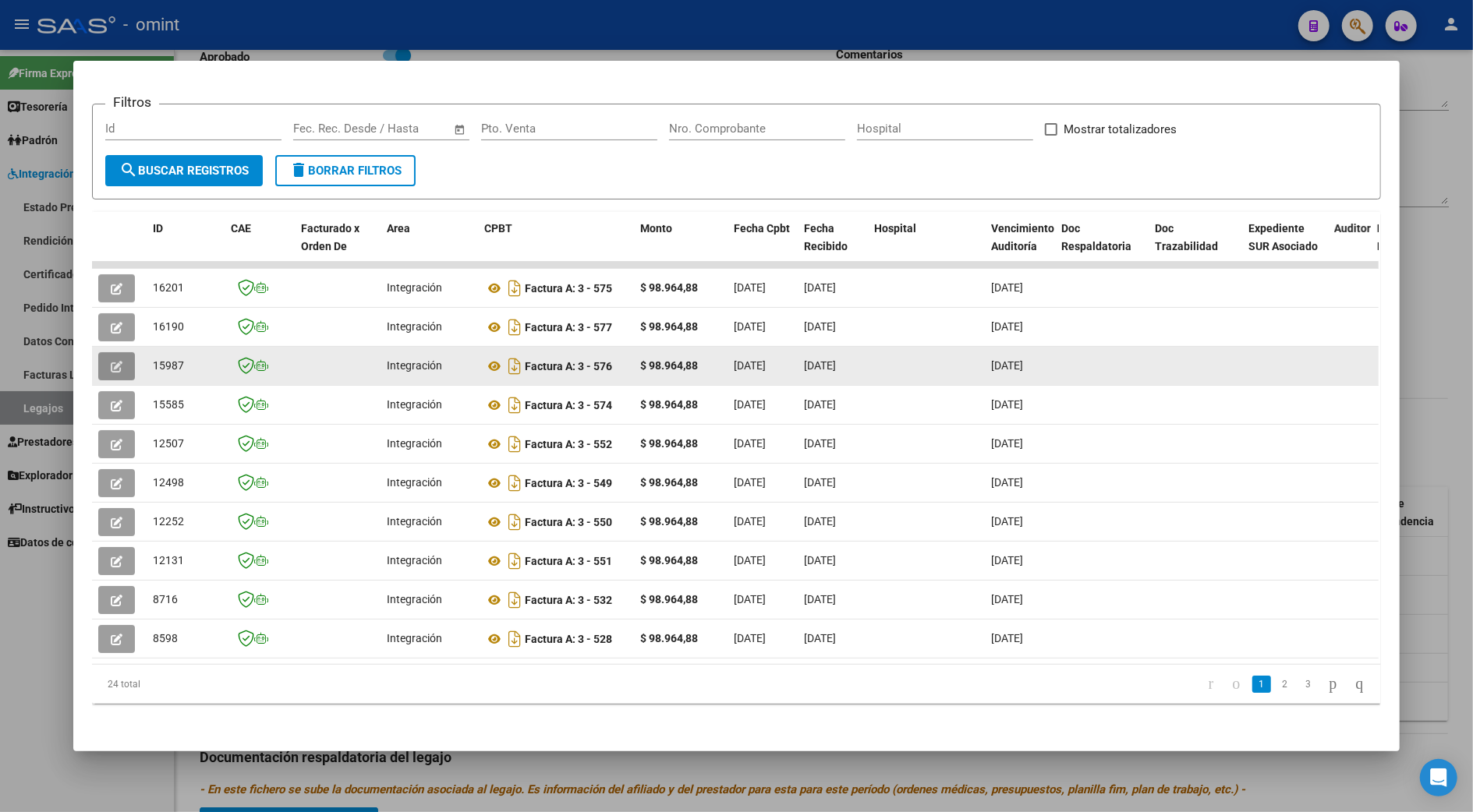
click at [111, 361] on icon "button" at bounding box center [117, 366] width 11 height 11
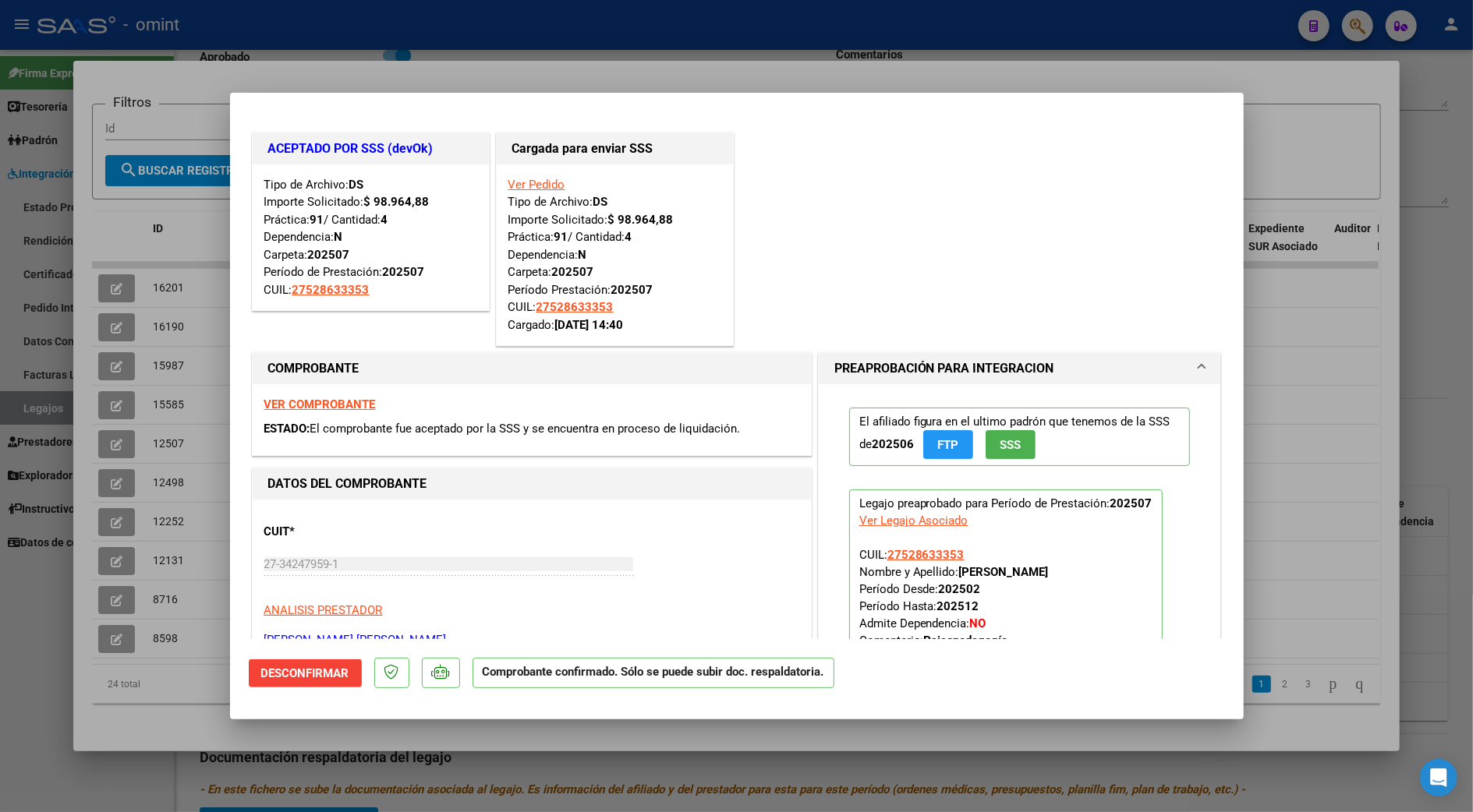
click at [1358, 405] on div at bounding box center [736, 406] width 1473 height 812
type input "$ 0,00"
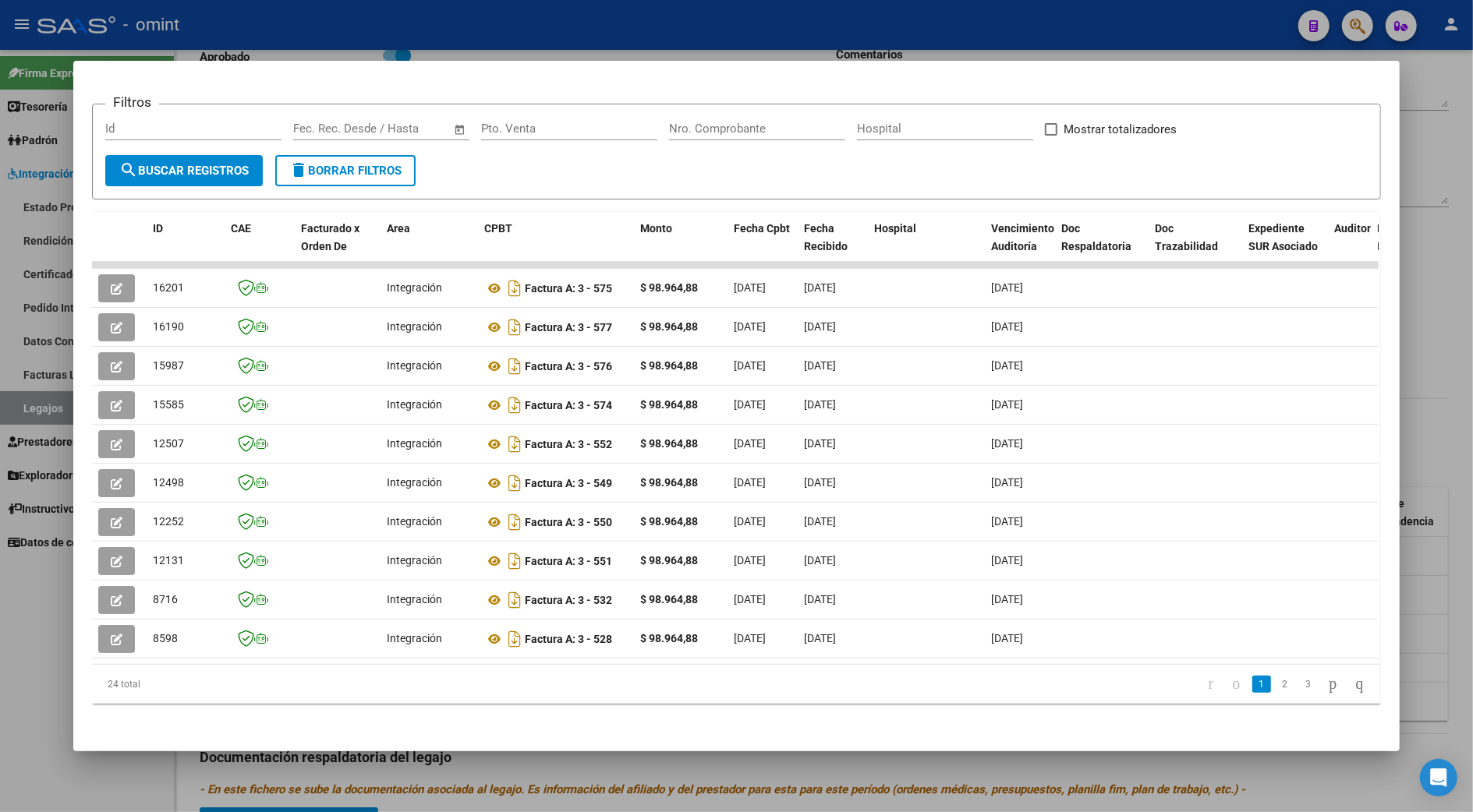
click at [1427, 418] on div at bounding box center [736, 406] width 1473 height 812
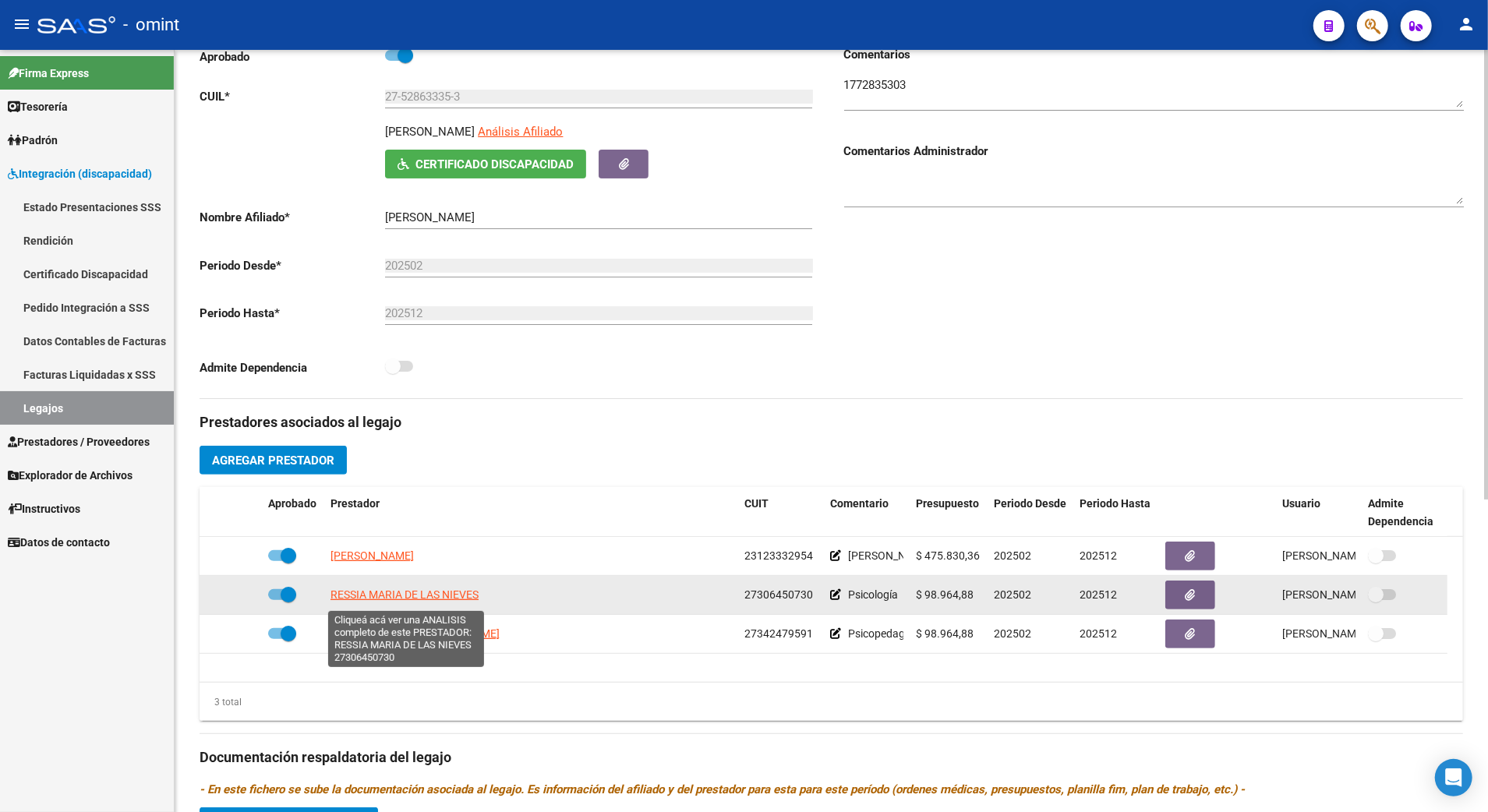
click at [451, 600] on span "RESSIA MARIA DE LAS NIEVES" at bounding box center [404, 594] width 148 height 12
type textarea "27306450730"
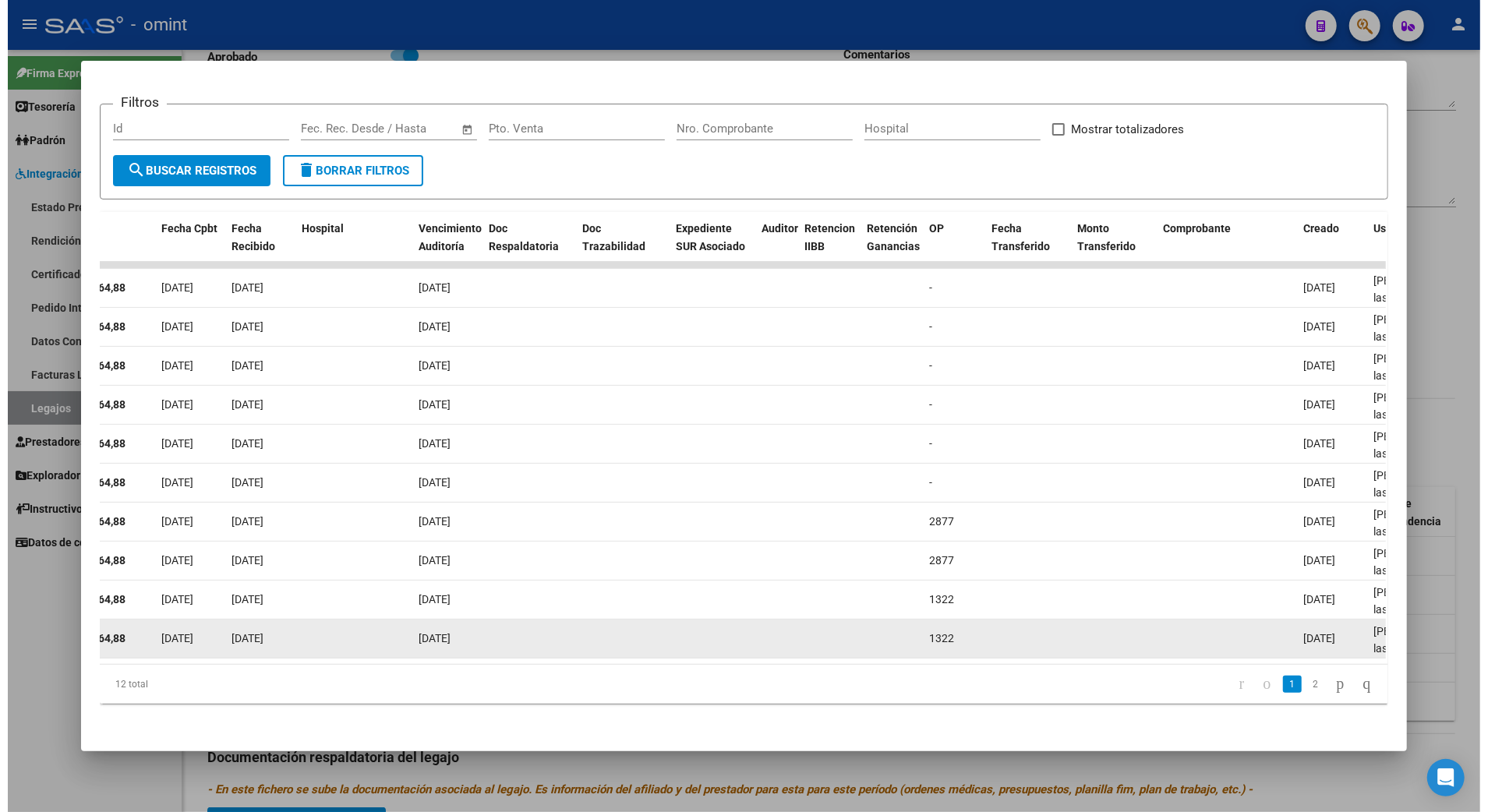
scroll to position [0, 646]
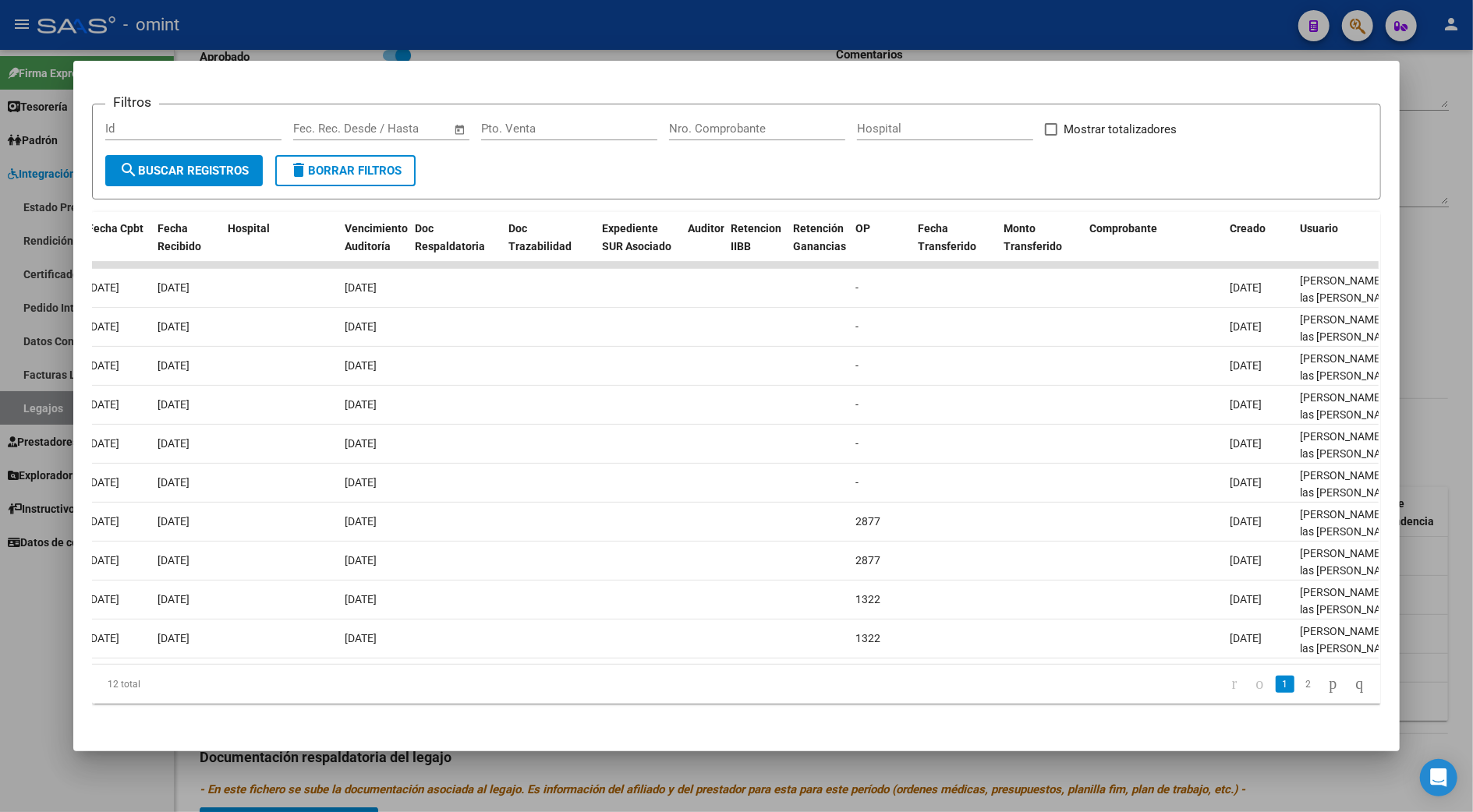
click at [1433, 452] on div at bounding box center [736, 406] width 1473 height 812
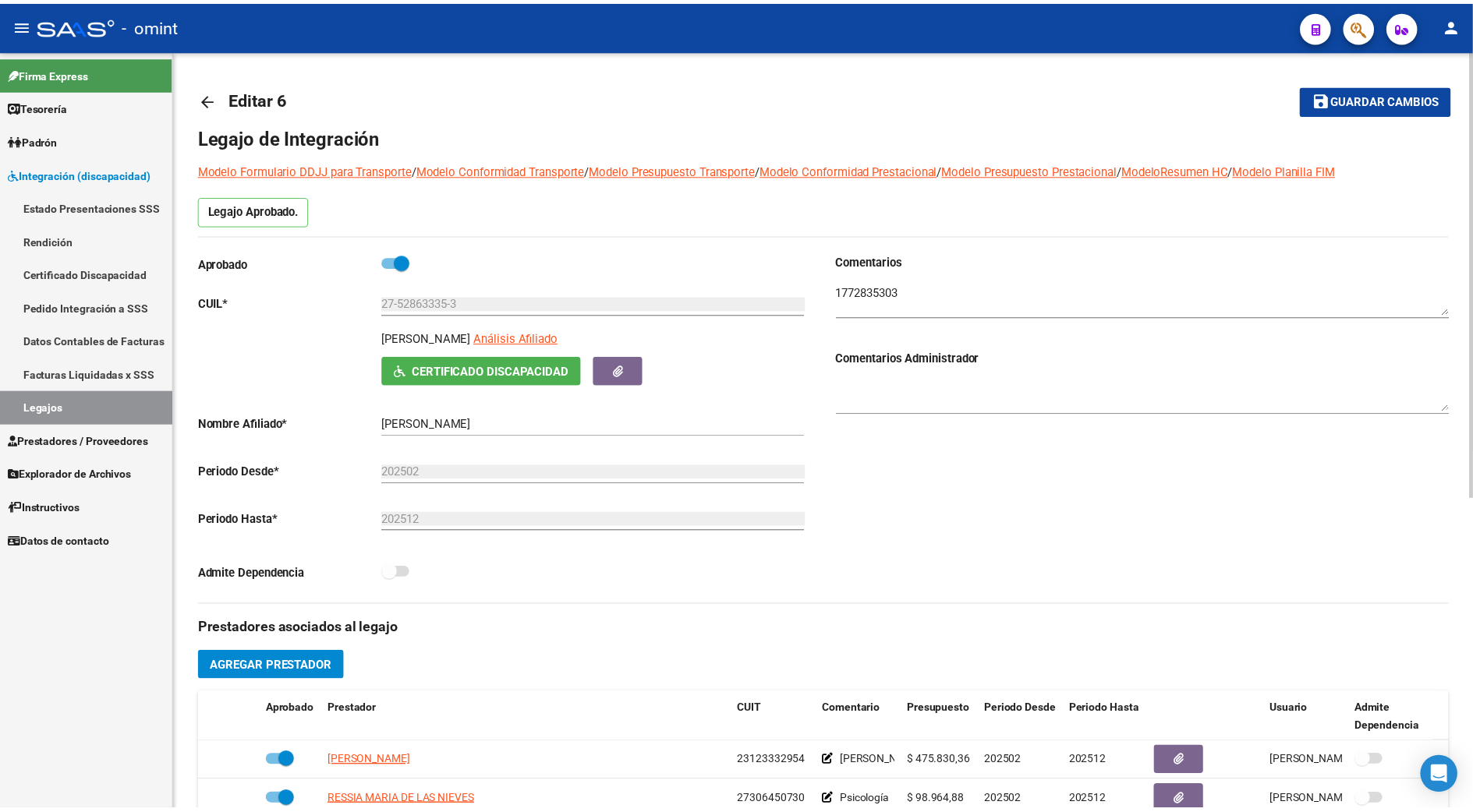
scroll to position [312, 0]
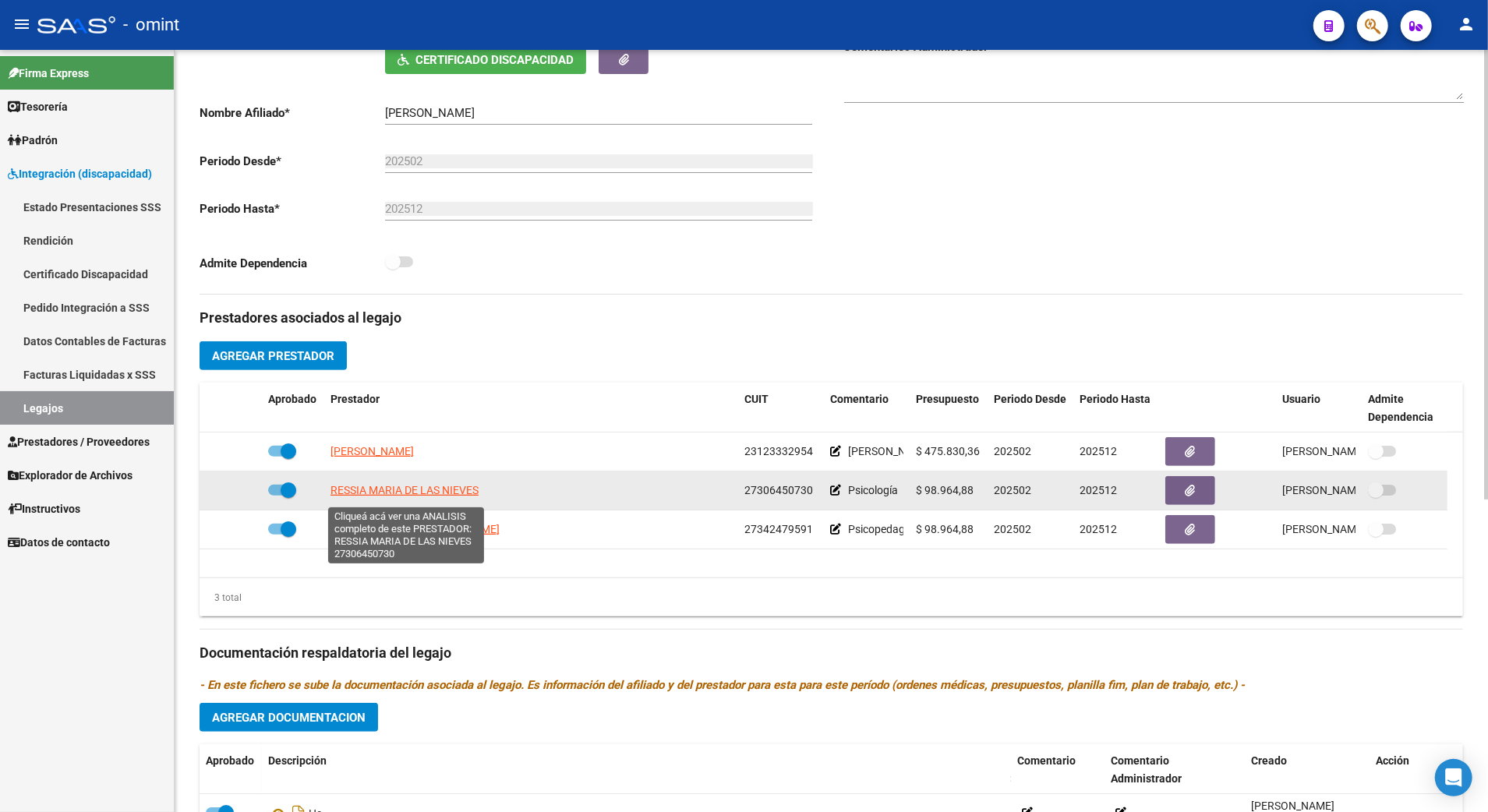
click at [402, 496] on span "RESSIA MARIA DE LAS NIEVES" at bounding box center [404, 489] width 148 height 12
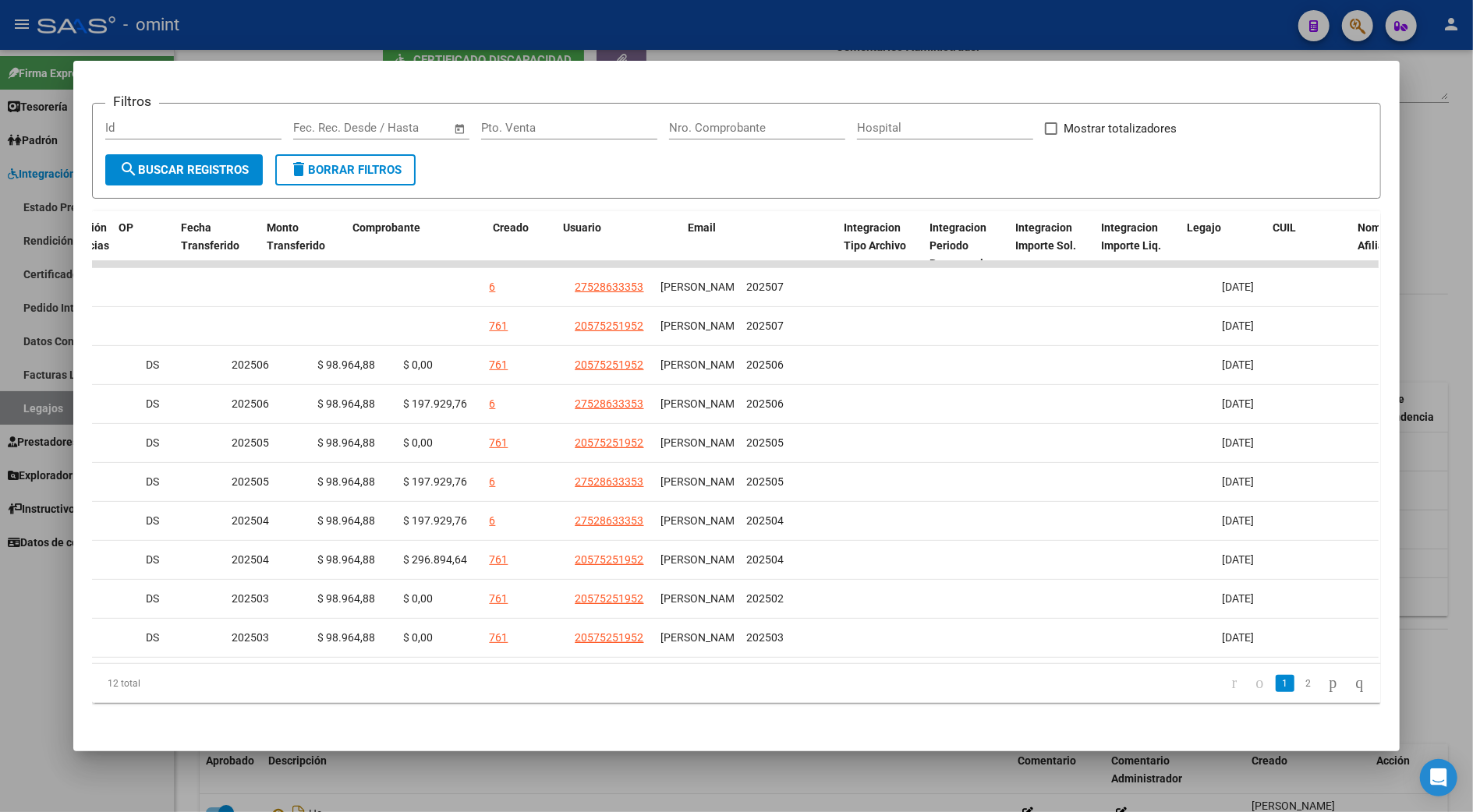
scroll to position [0, 0]
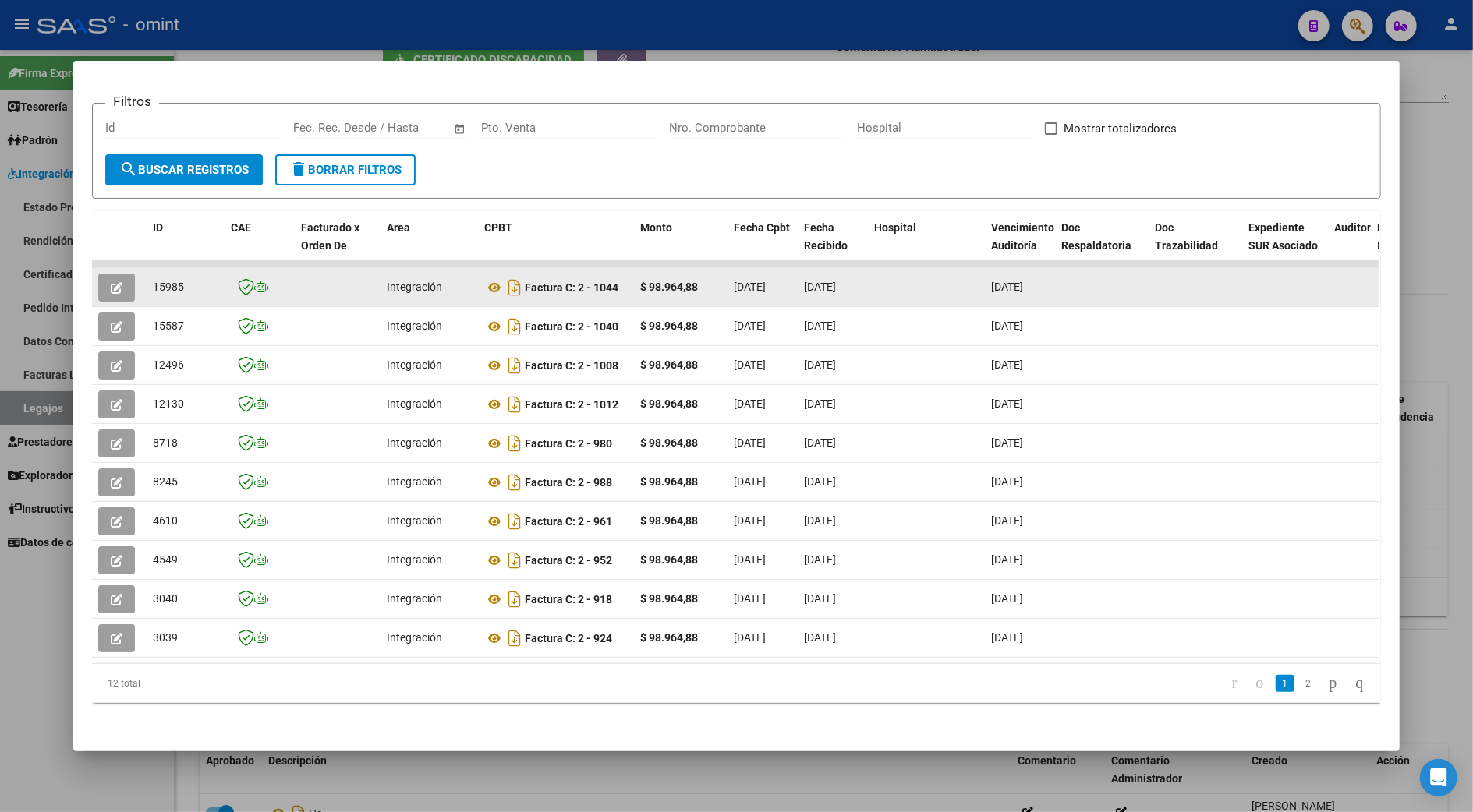
click at [111, 282] on icon "button" at bounding box center [117, 288] width 11 height 11
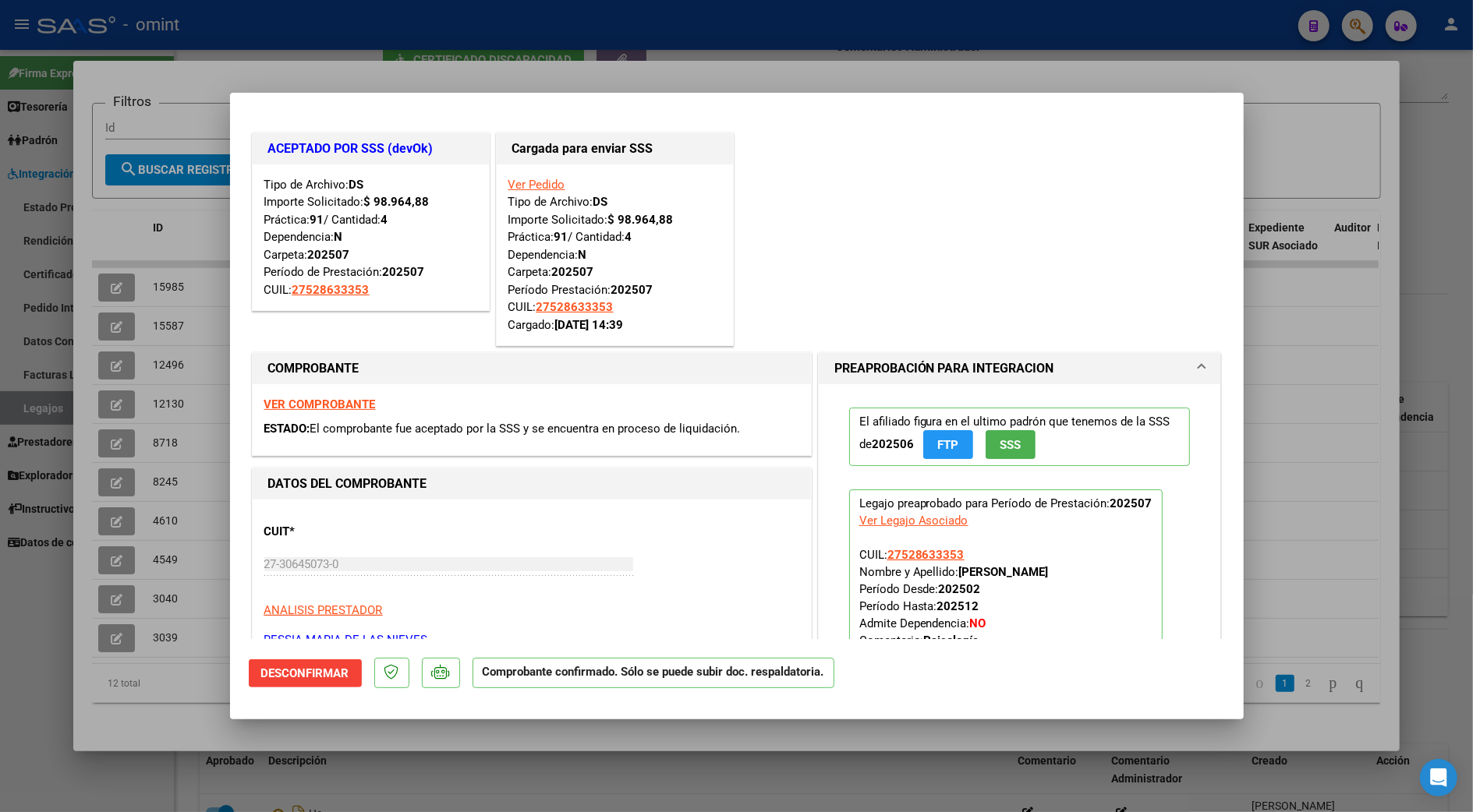
click at [1338, 358] on div at bounding box center [736, 406] width 1473 height 812
type input "$ 0,00"
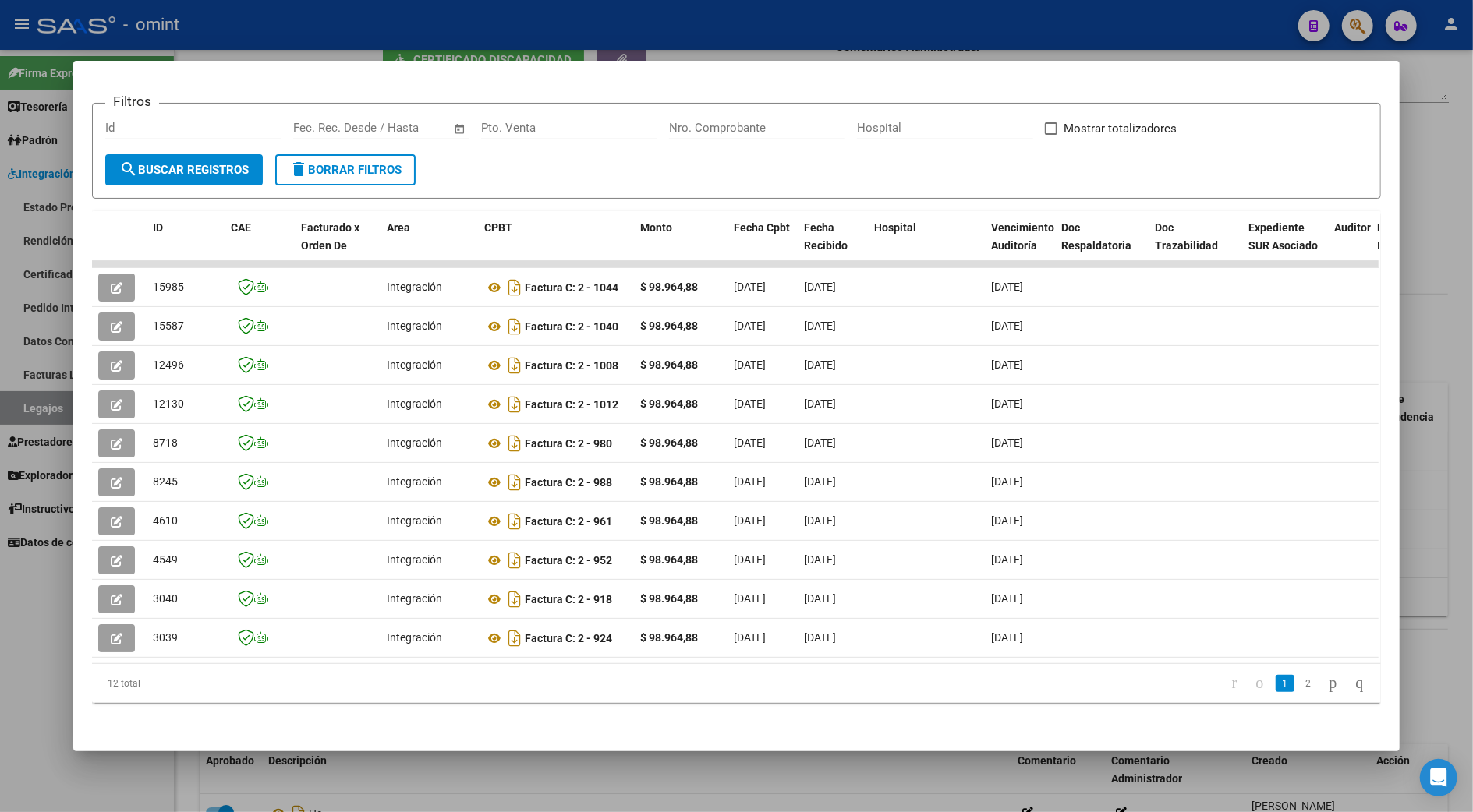
click at [1428, 475] on div at bounding box center [736, 406] width 1473 height 812
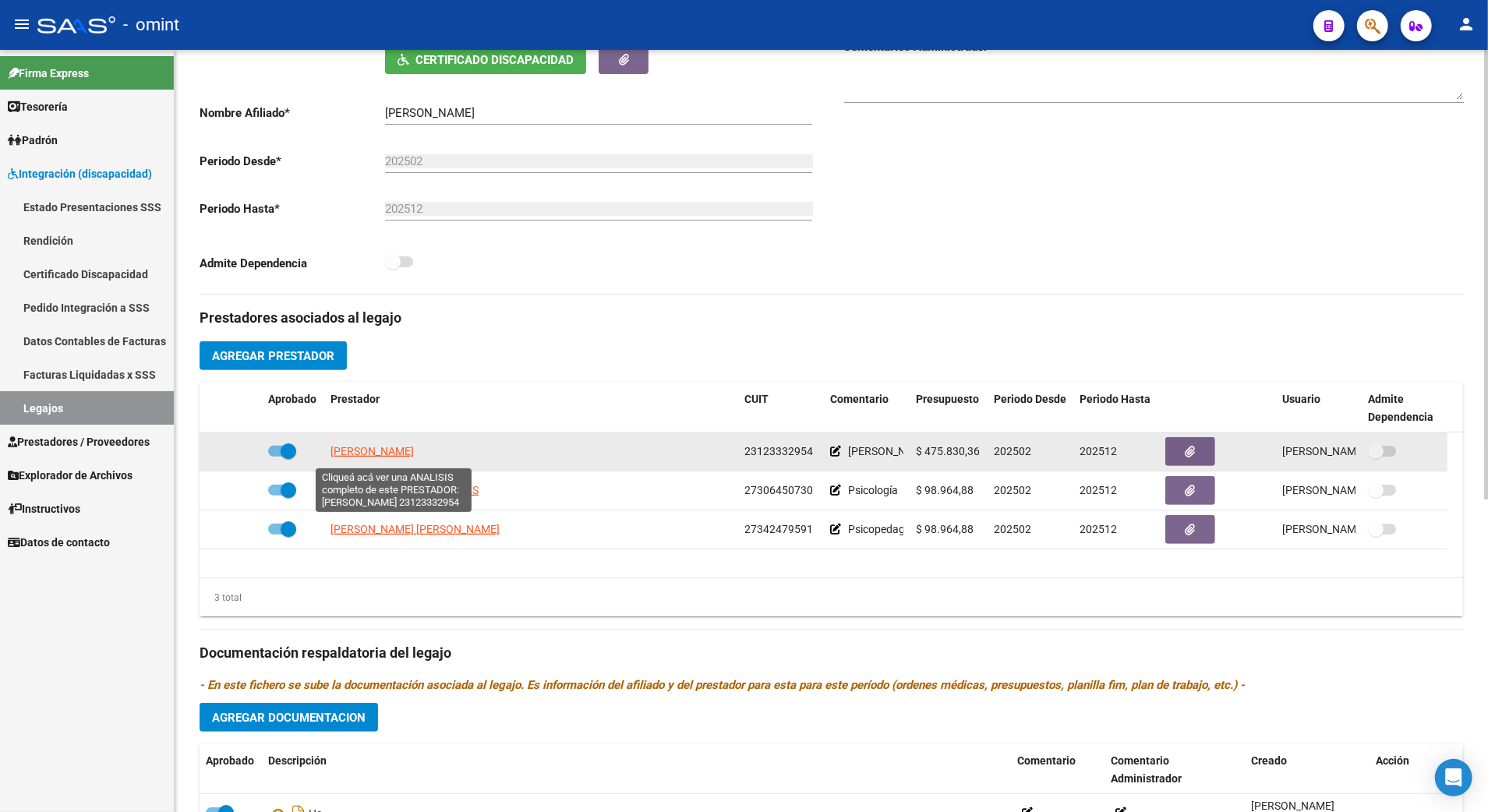
click at [369, 454] on span "[PERSON_NAME]" at bounding box center [372, 451] width 83 height 12
type textarea "23123332954"
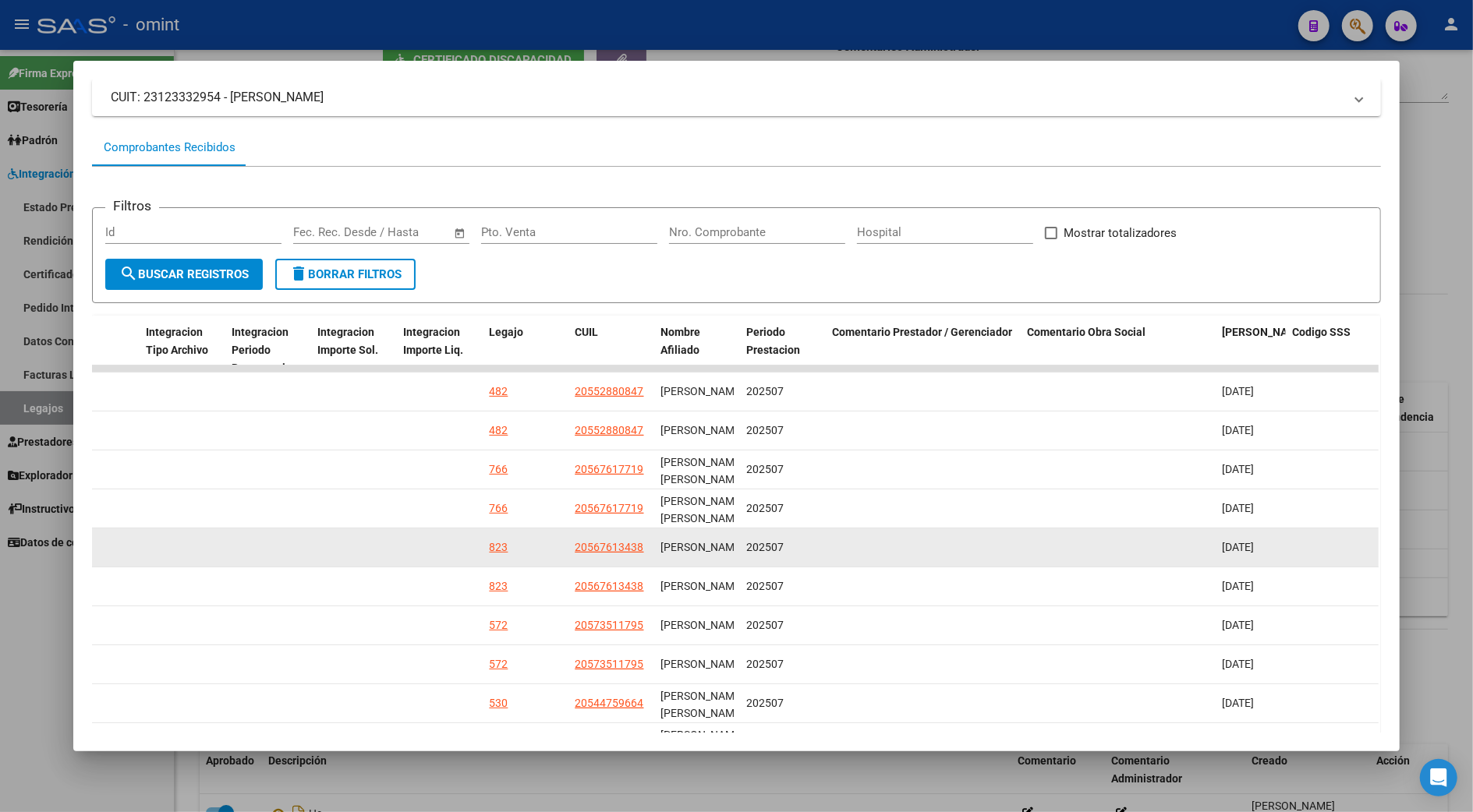
scroll to position [207, 0]
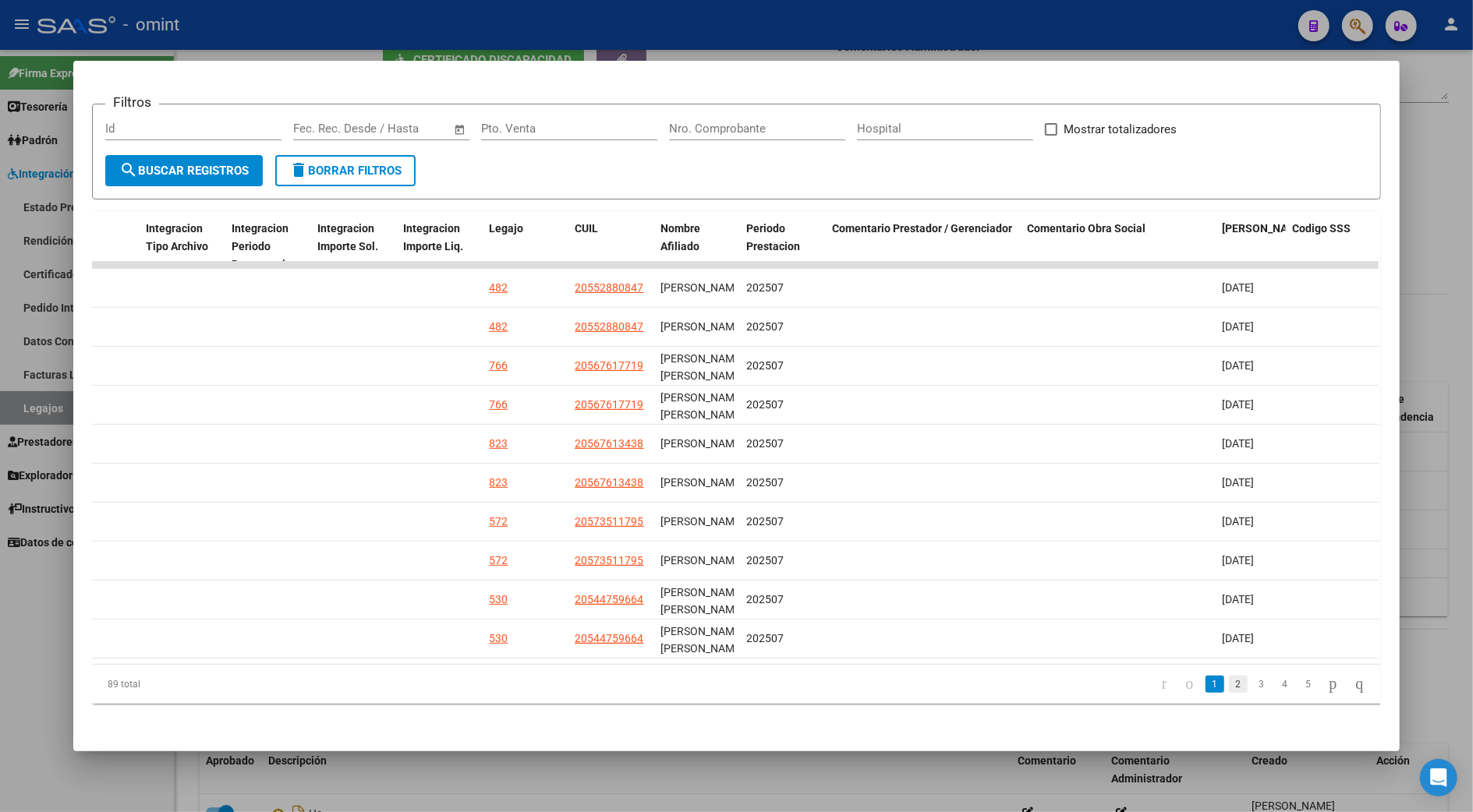
click at [1229, 693] on link "2" at bounding box center [1238, 684] width 19 height 17
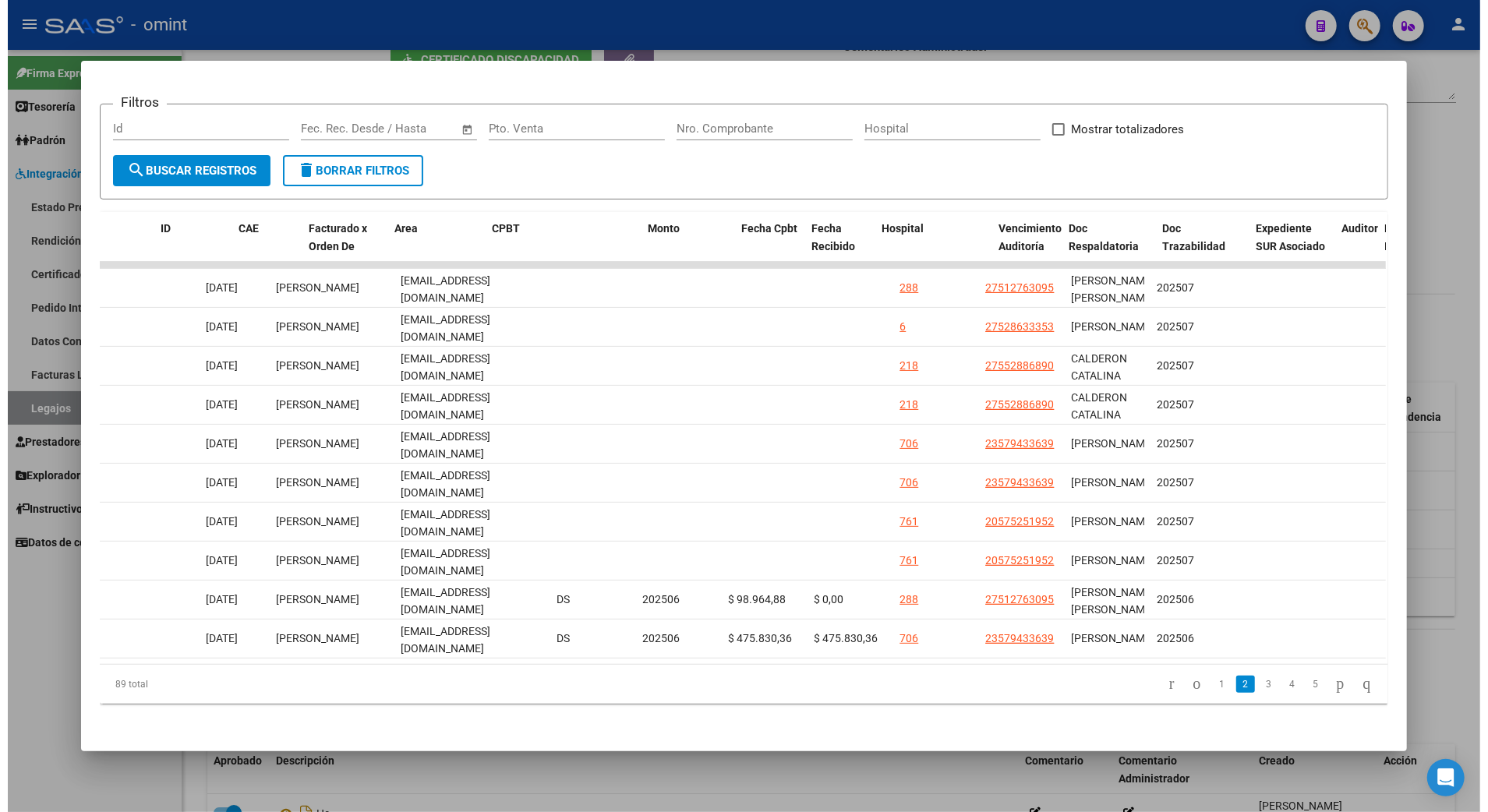
scroll to position [0, 0]
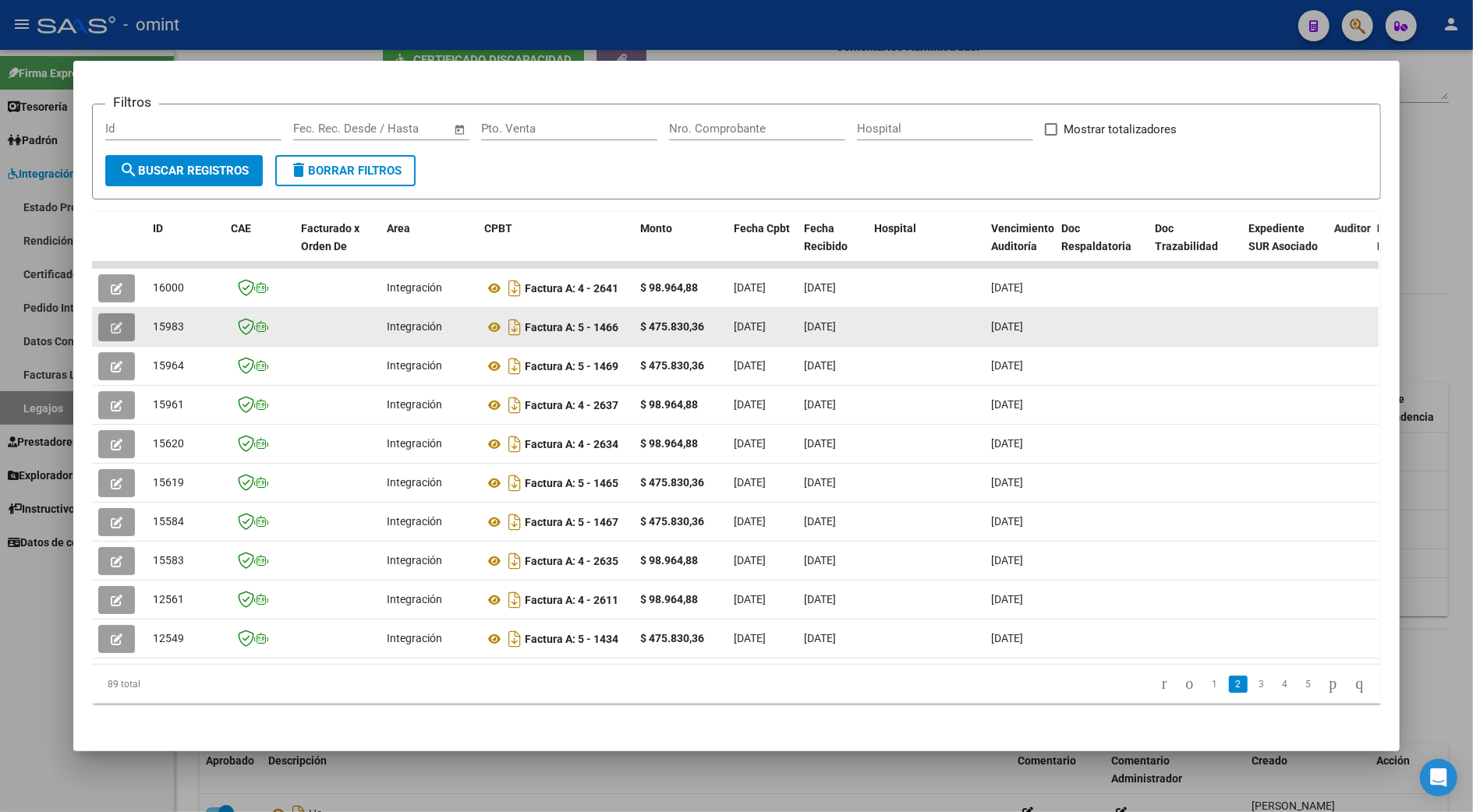
click at [111, 324] on icon "button" at bounding box center [117, 327] width 11 height 11
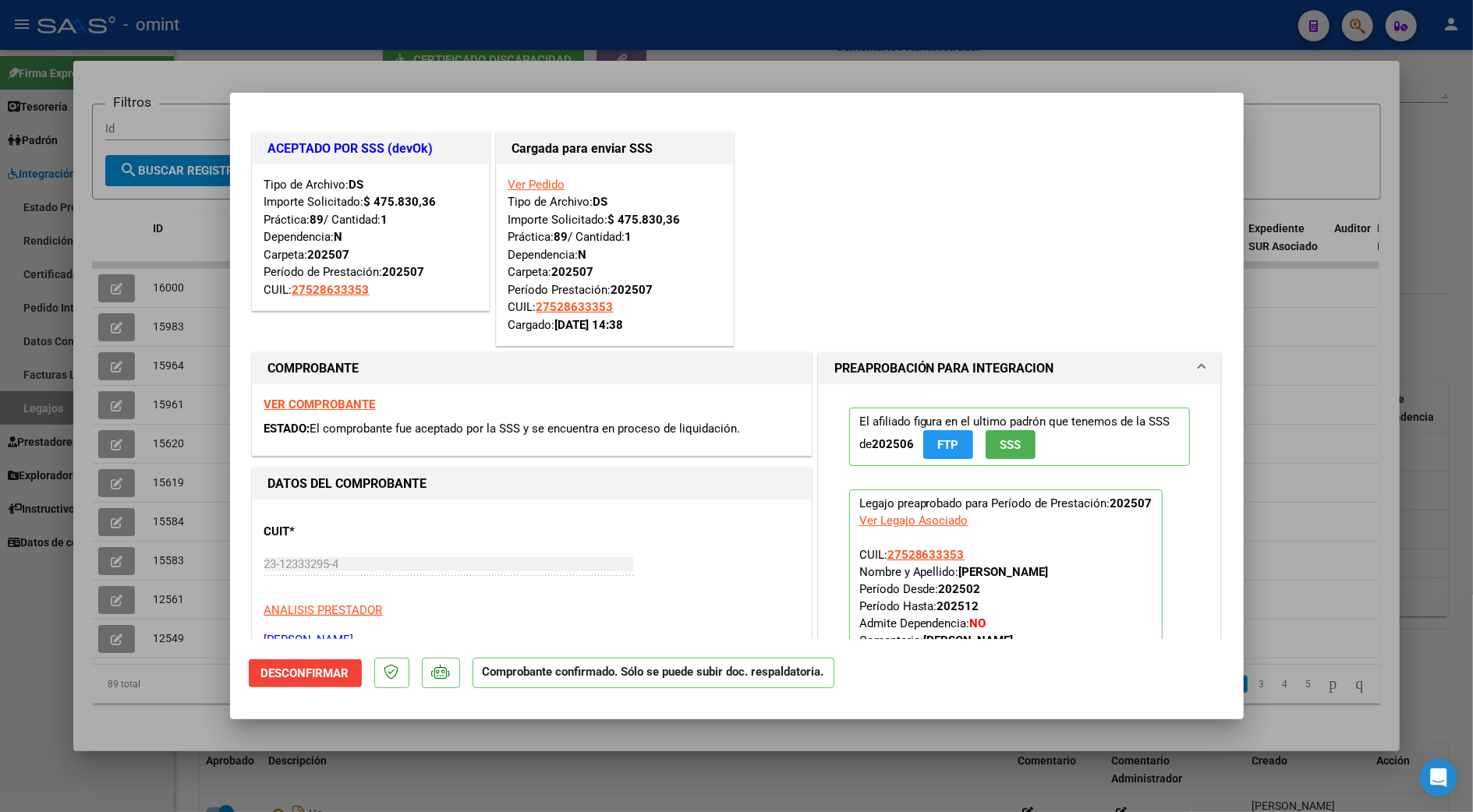
click at [1312, 396] on div at bounding box center [736, 406] width 1473 height 812
type input "$ 0,00"
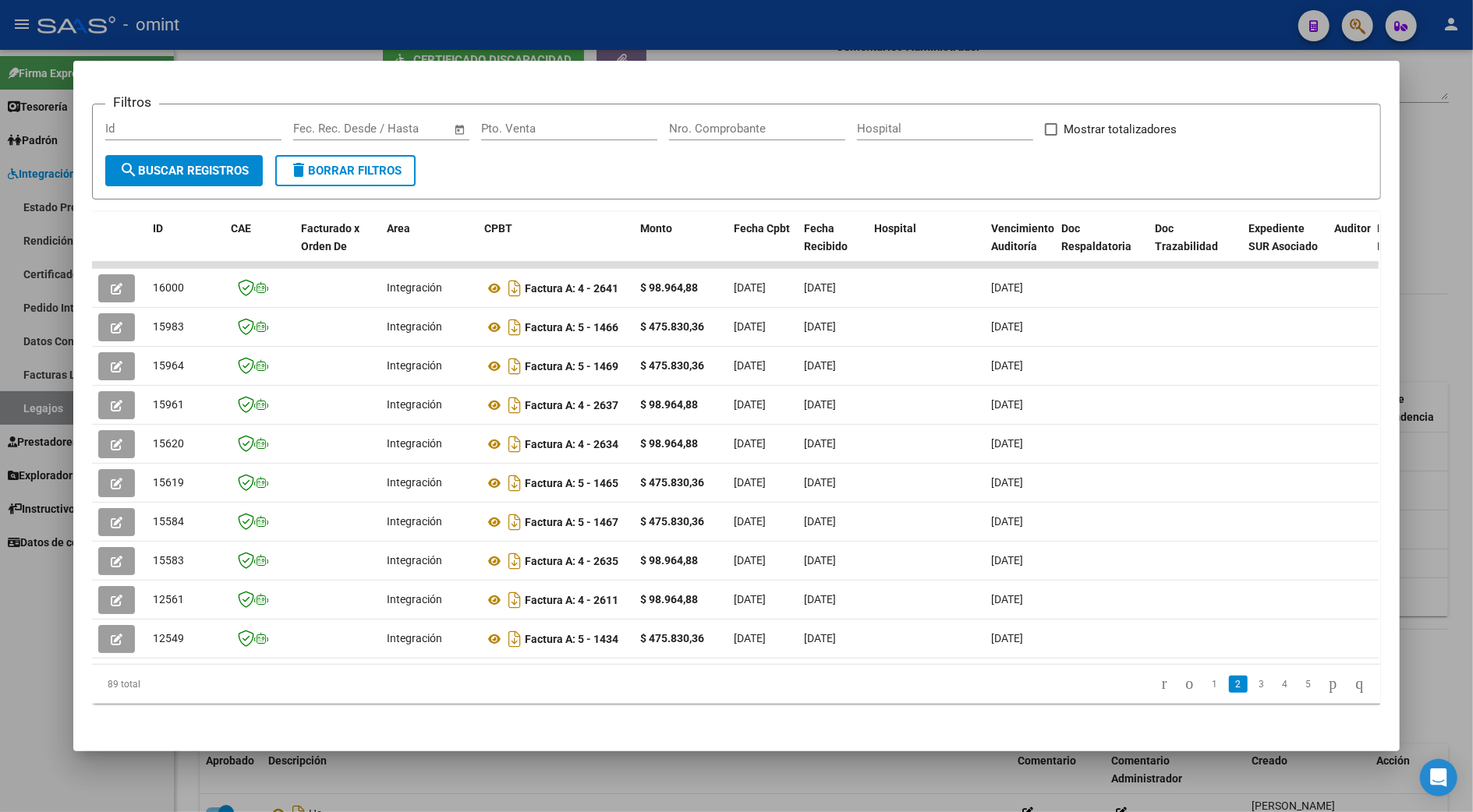
click at [1433, 313] on div at bounding box center [736, 406] width 1473 height 812
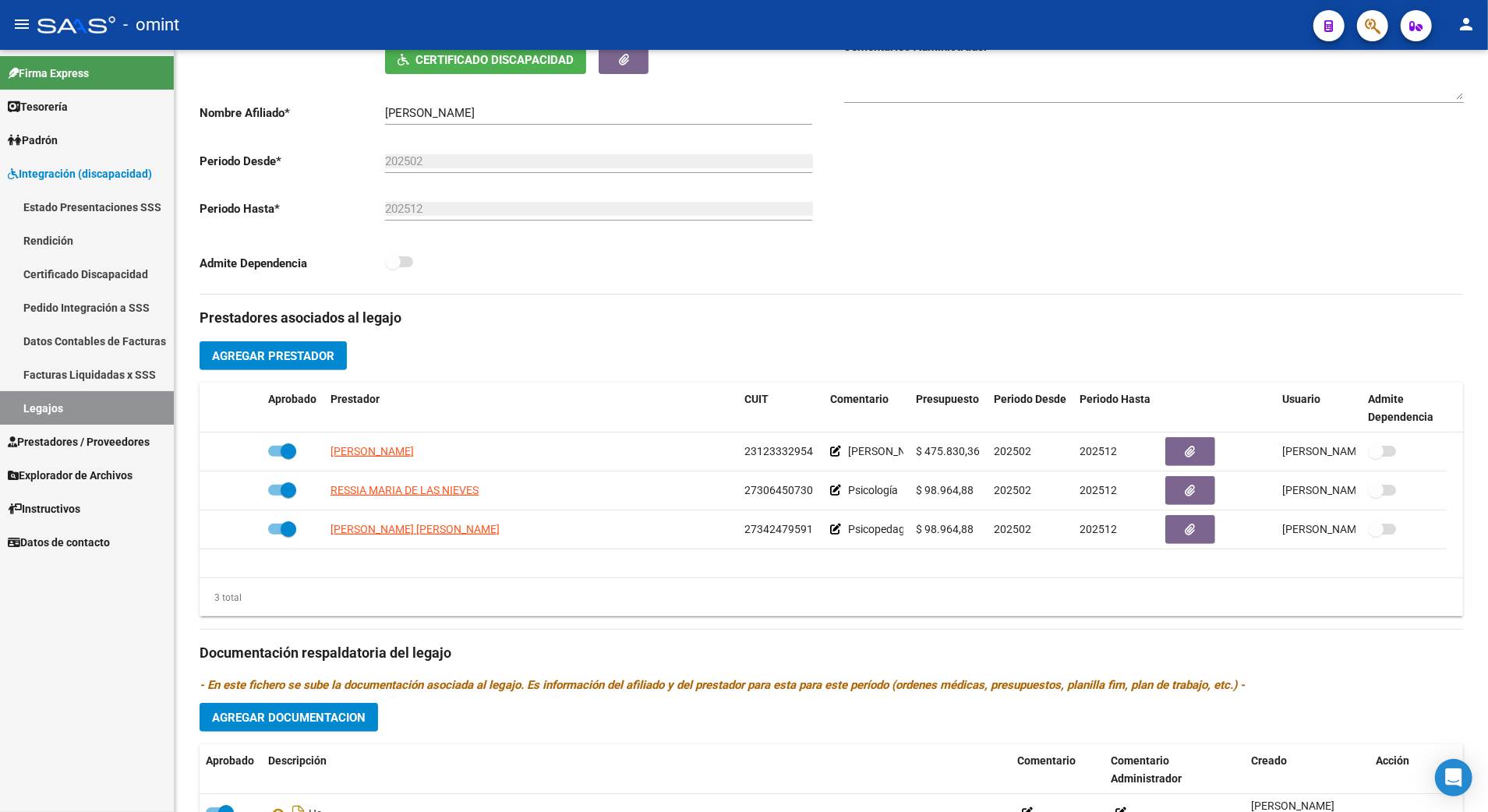
click at [48, 405] on link "Legajos" at bounding box center [87, 408] width 173 height 33
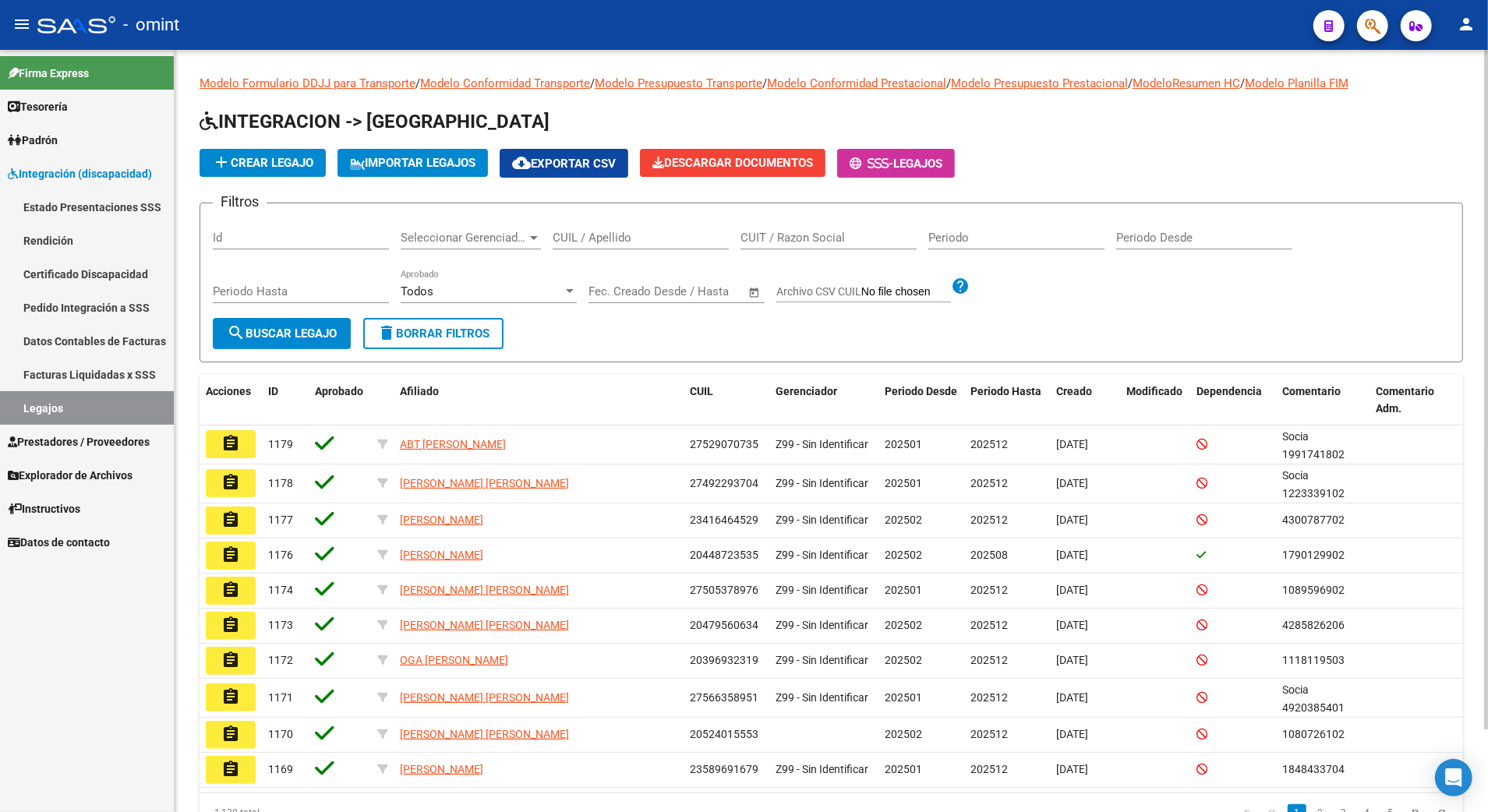
click at [549, 231] on app-drop-down-list "Seleccionar Gerenciador Seleccionar Gerenciador" at bounding box center [477, 240] width 152 height 49
click at [591, 237] on input "CUIL / Apellido" at bounding box center [640, 237] width 176 height 14
paste input "27541875528"
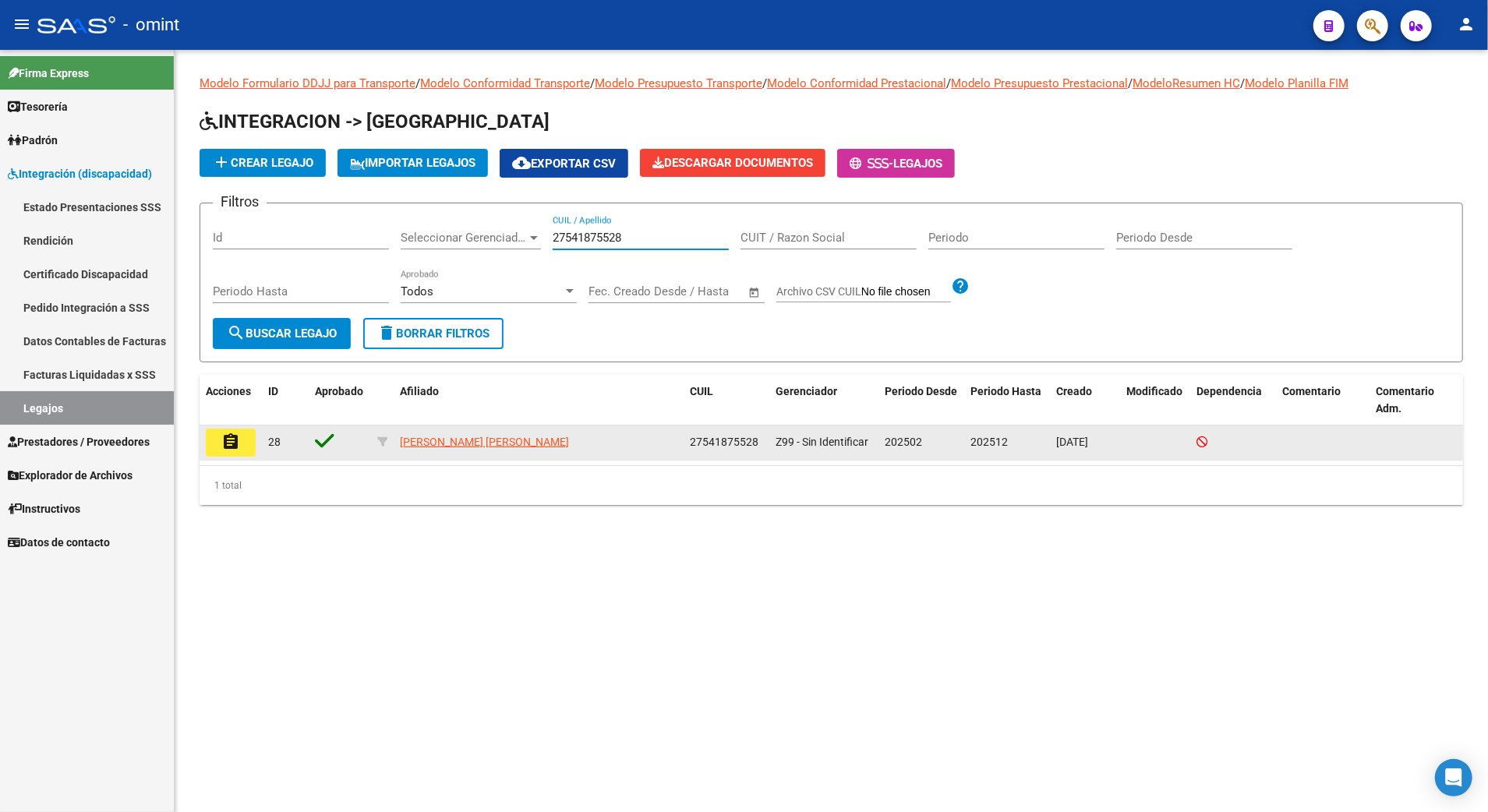
type input "27541875528"
click at [225, 434] on mat-icon "assignment" at bounding box center [230, 442] width 19 height 19
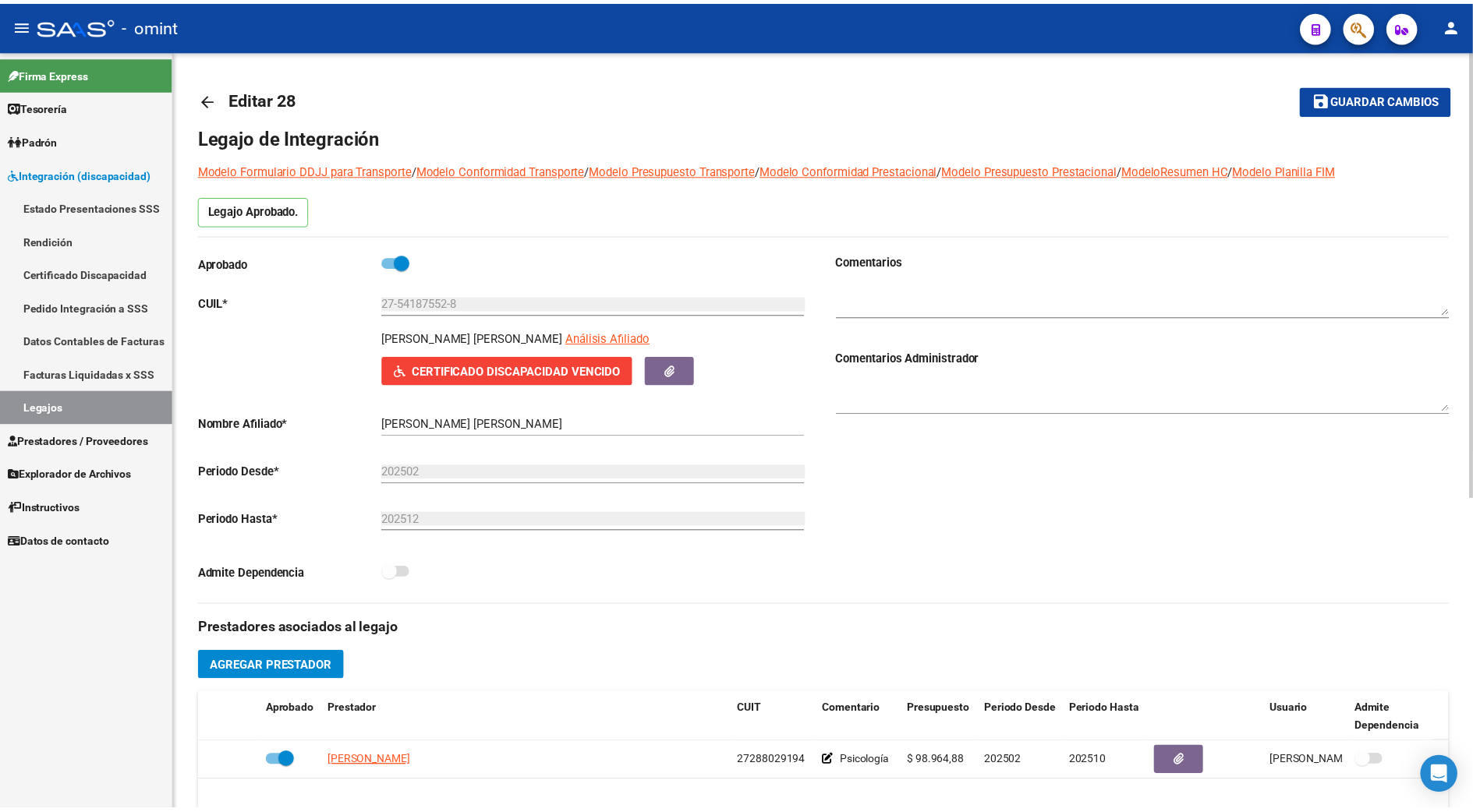
scroll to position [207, 0]
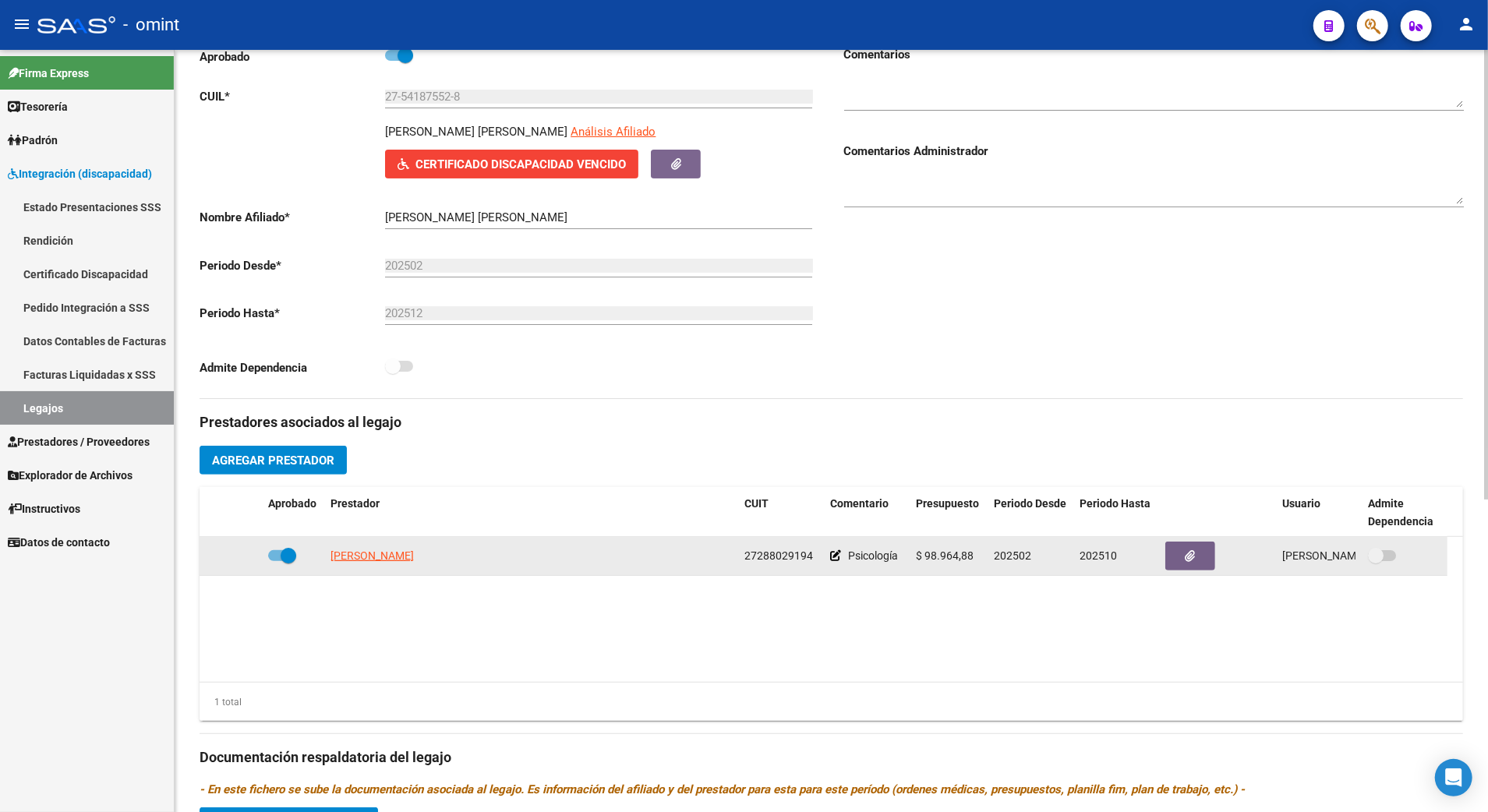
click at [396, 550] on app-link-go-to "[PERSON_NAME]" at bounding box center [372, 556] width 83 height 18
click at [398, 562] on span "[PERSON_NAME]" at bounding box center [372, 555] width 83 height 12
type textarea "27288029194"
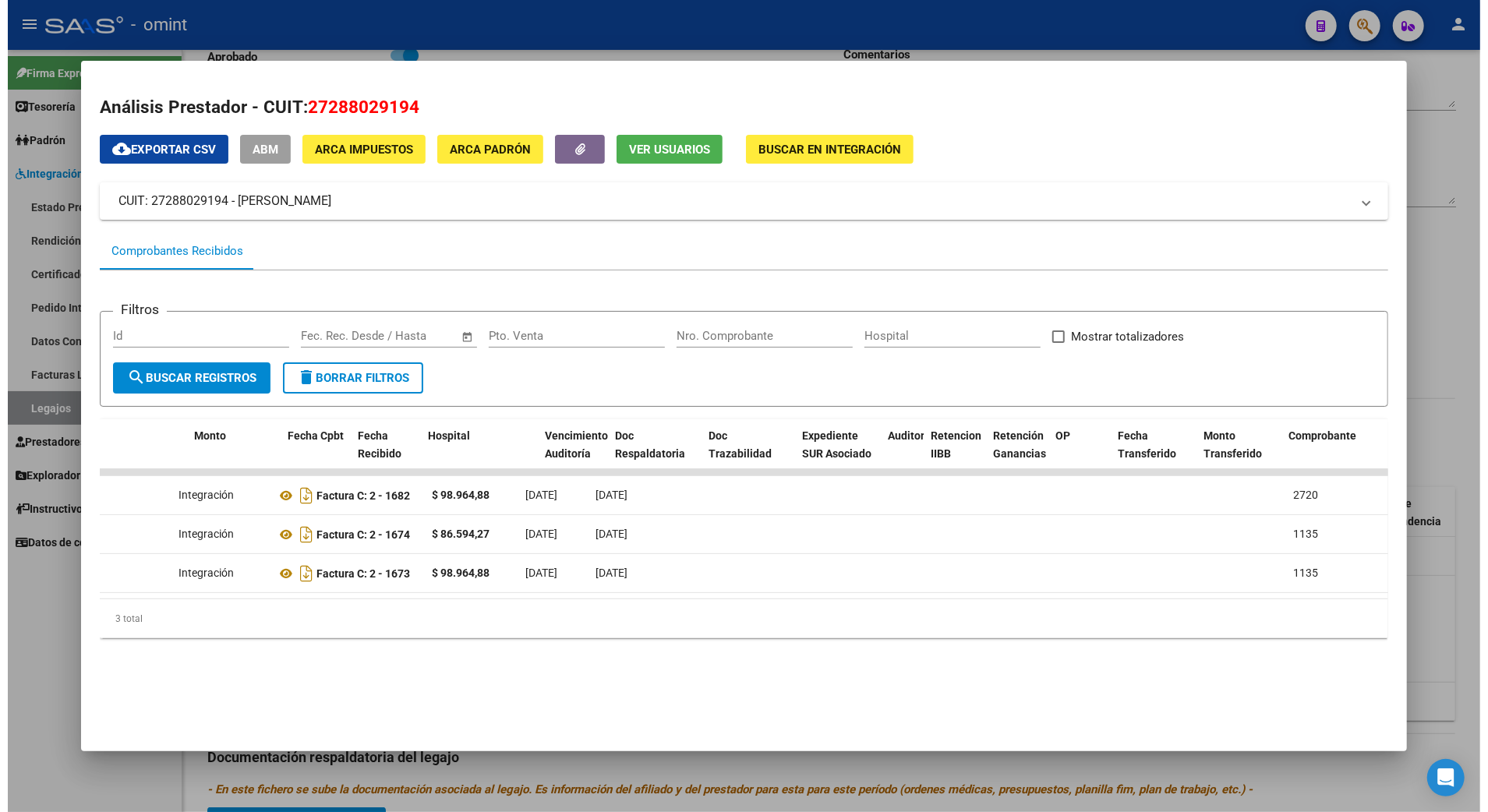
scroll to position [0, 0]
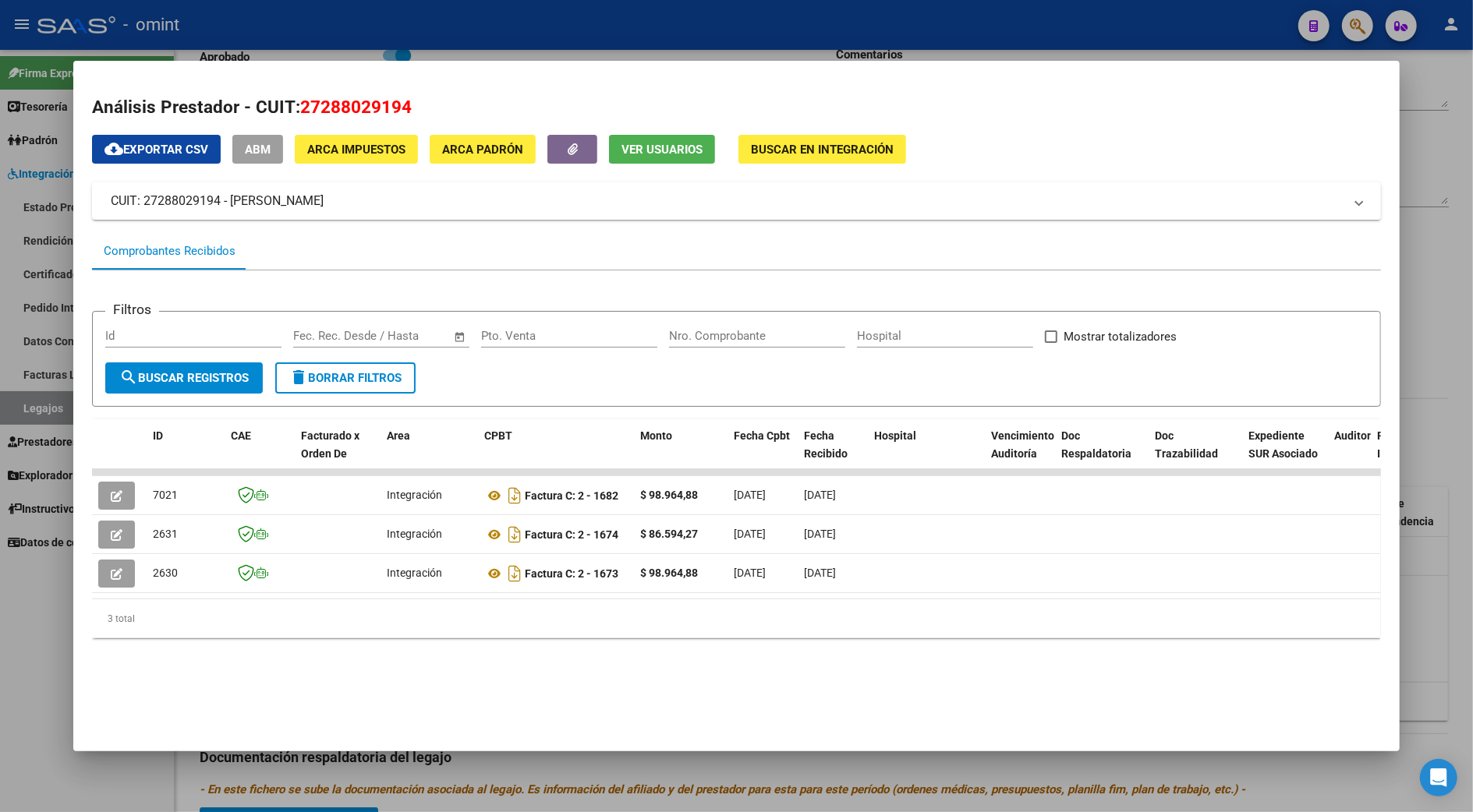
click at [1432, 130] on div at bounding box center [736, 406] width 1473 height 812
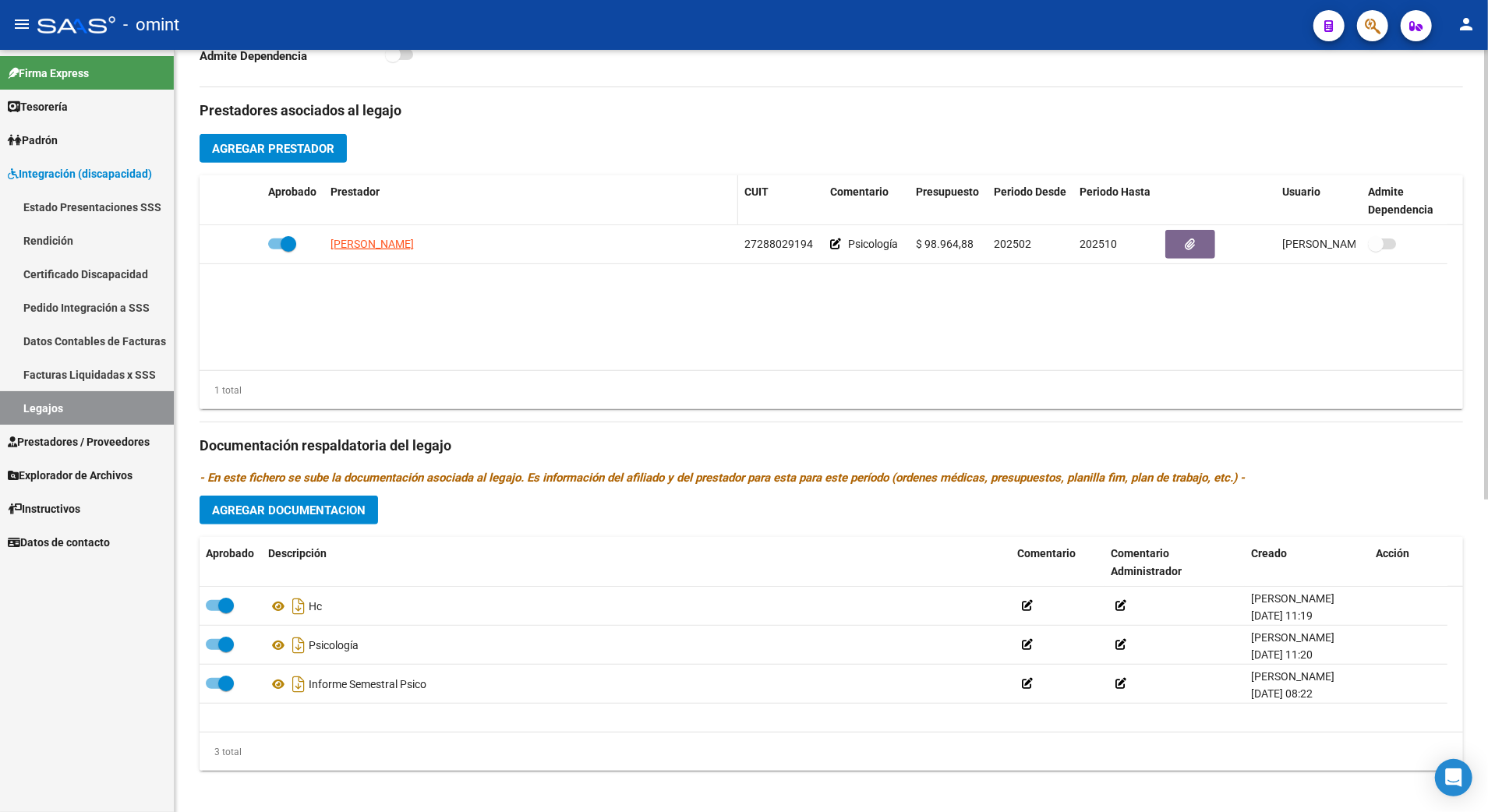
scroll to position [531, 0]
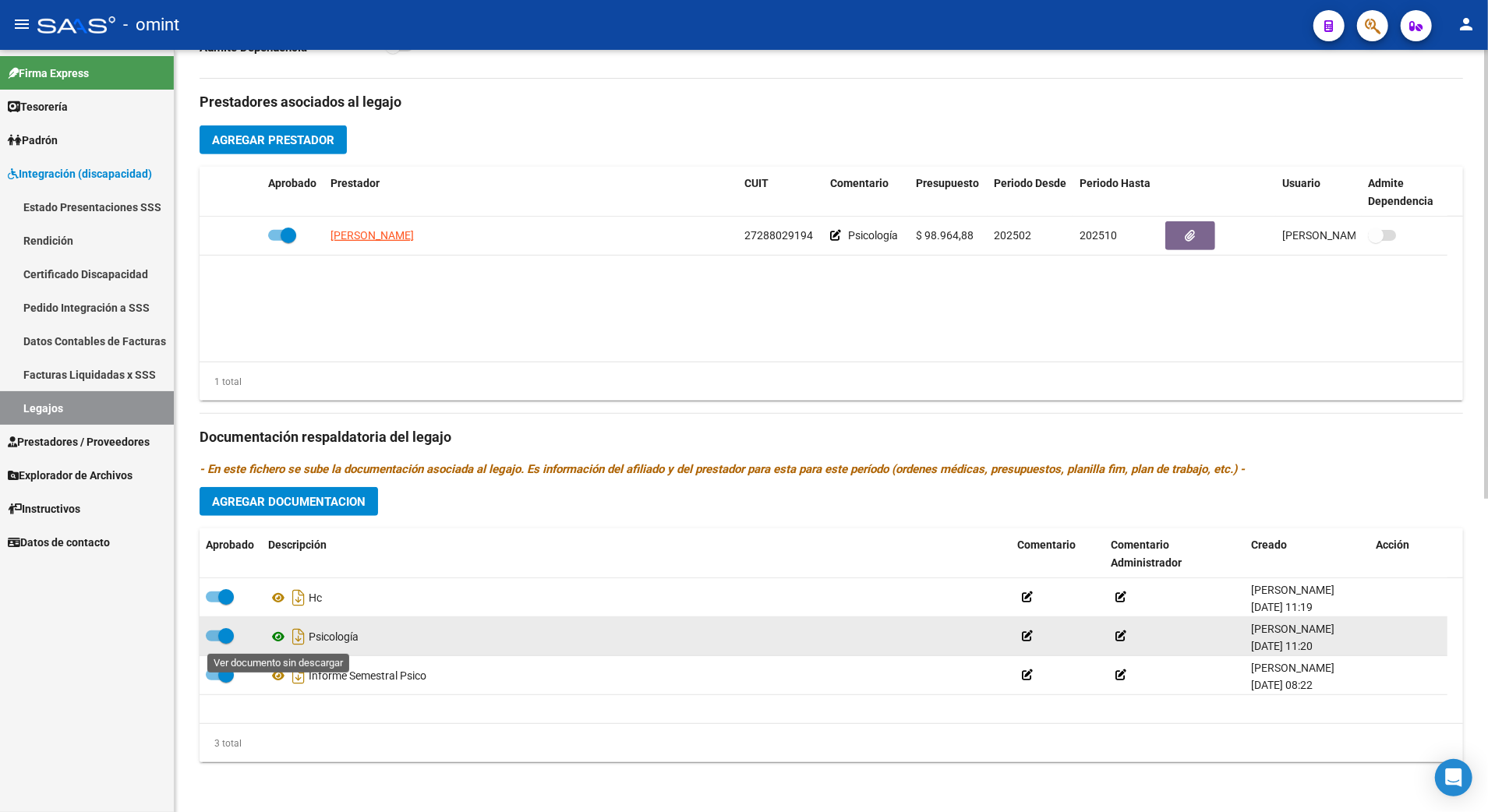
click at [281, 637] on icon at bounding box center [278, 636] width 20 height 19
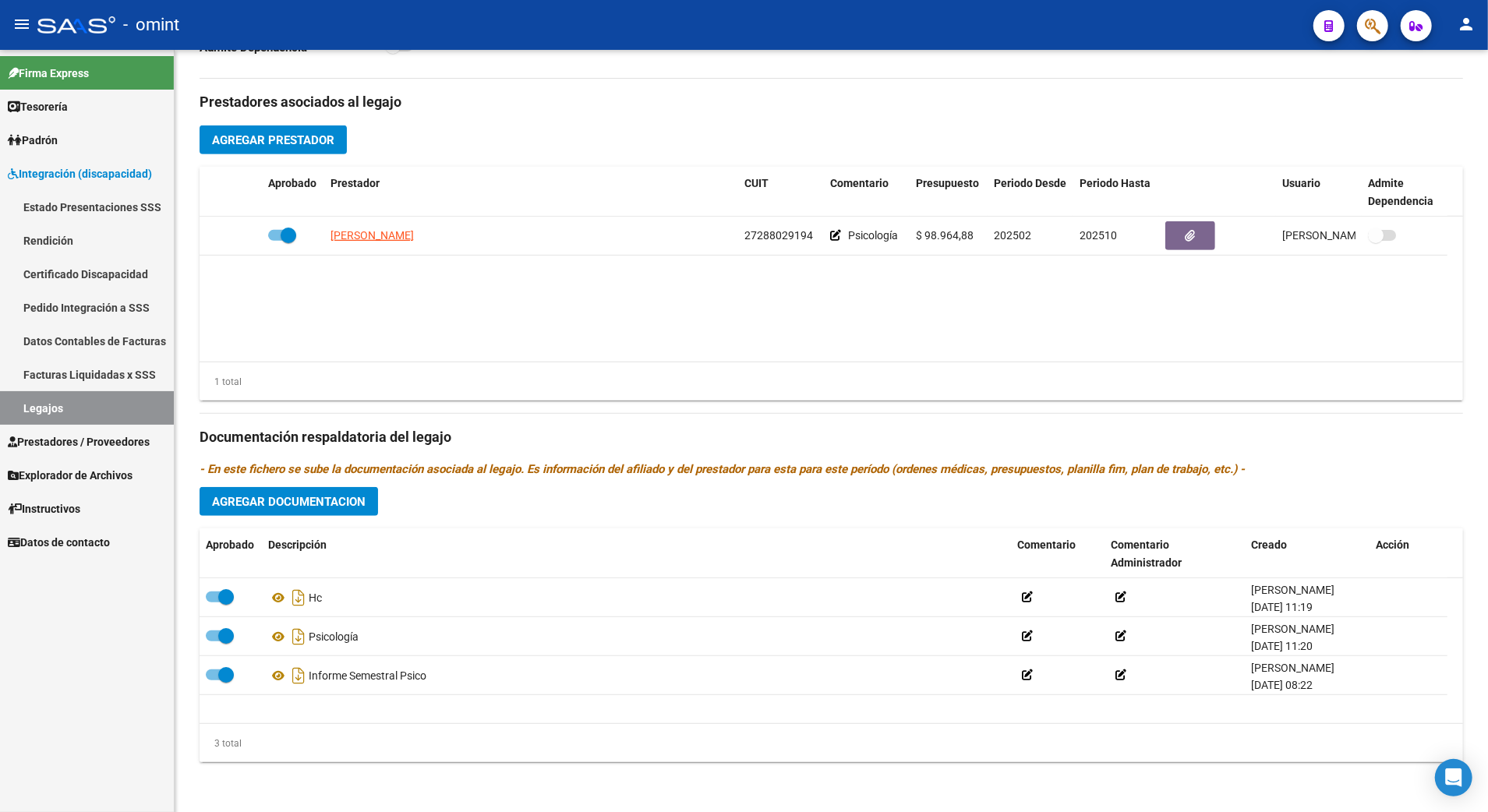
click at [51, 413] on link "Legajos" at bounding box center [87, 408] width 173 height 33
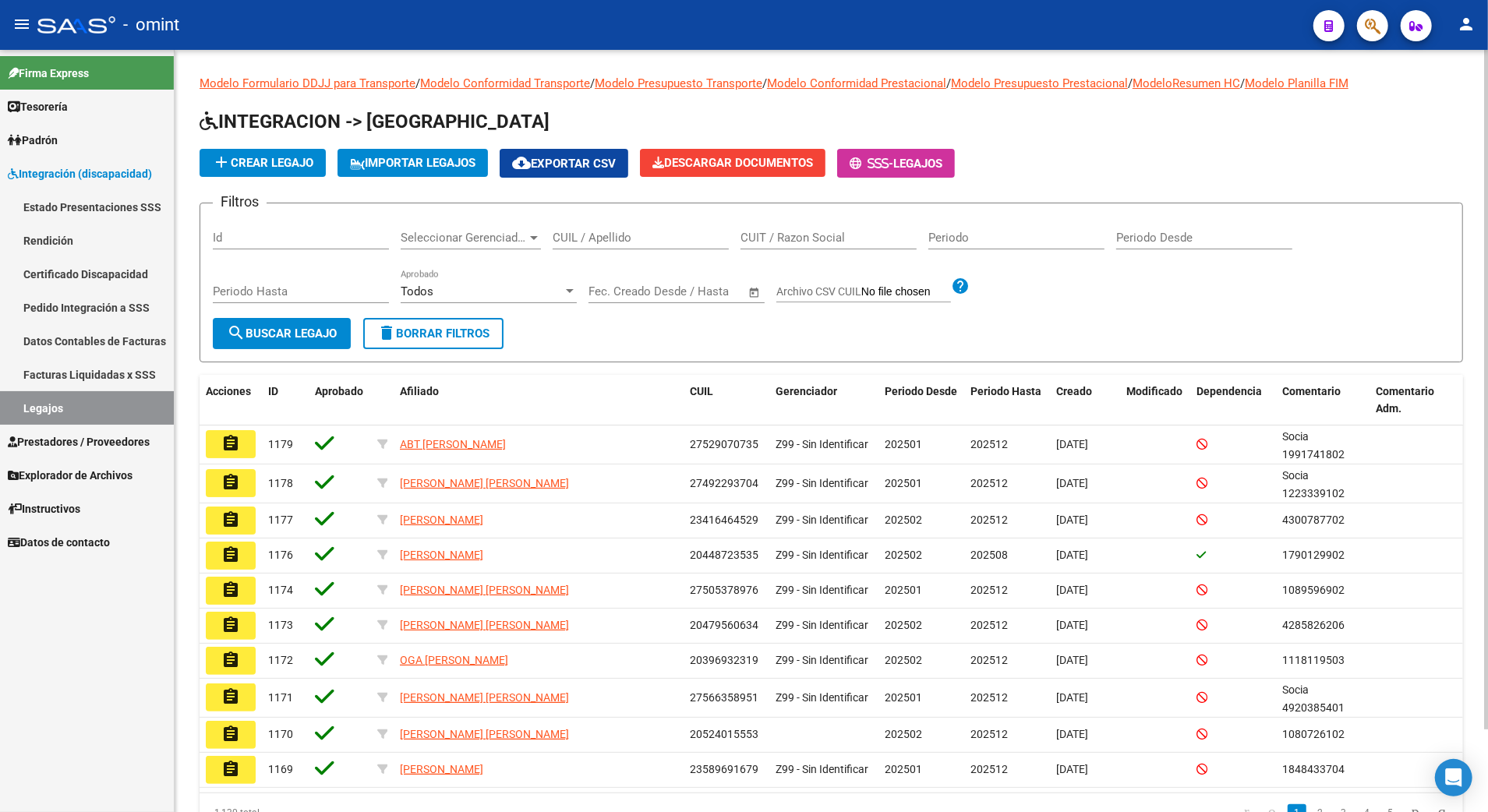
click at [615, 237] on input "CUIL / Apellido" at bounding box center [640, 237] width 176 height 14
paste input "20585368874"
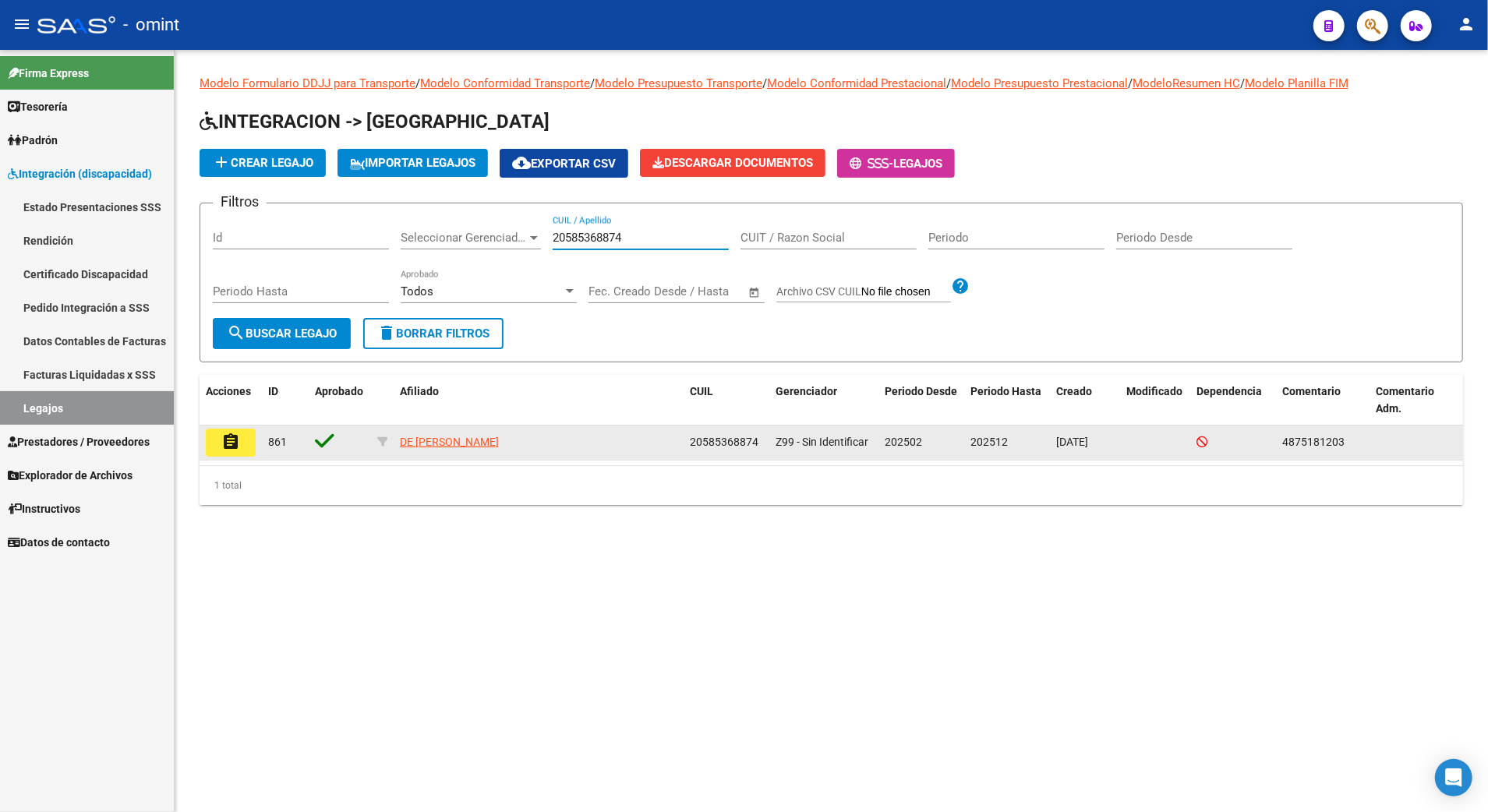
type input "20585368874"
click at [233, 447] on mat-icon "assignment" at bounding box center [230, 442] width 19 height 19
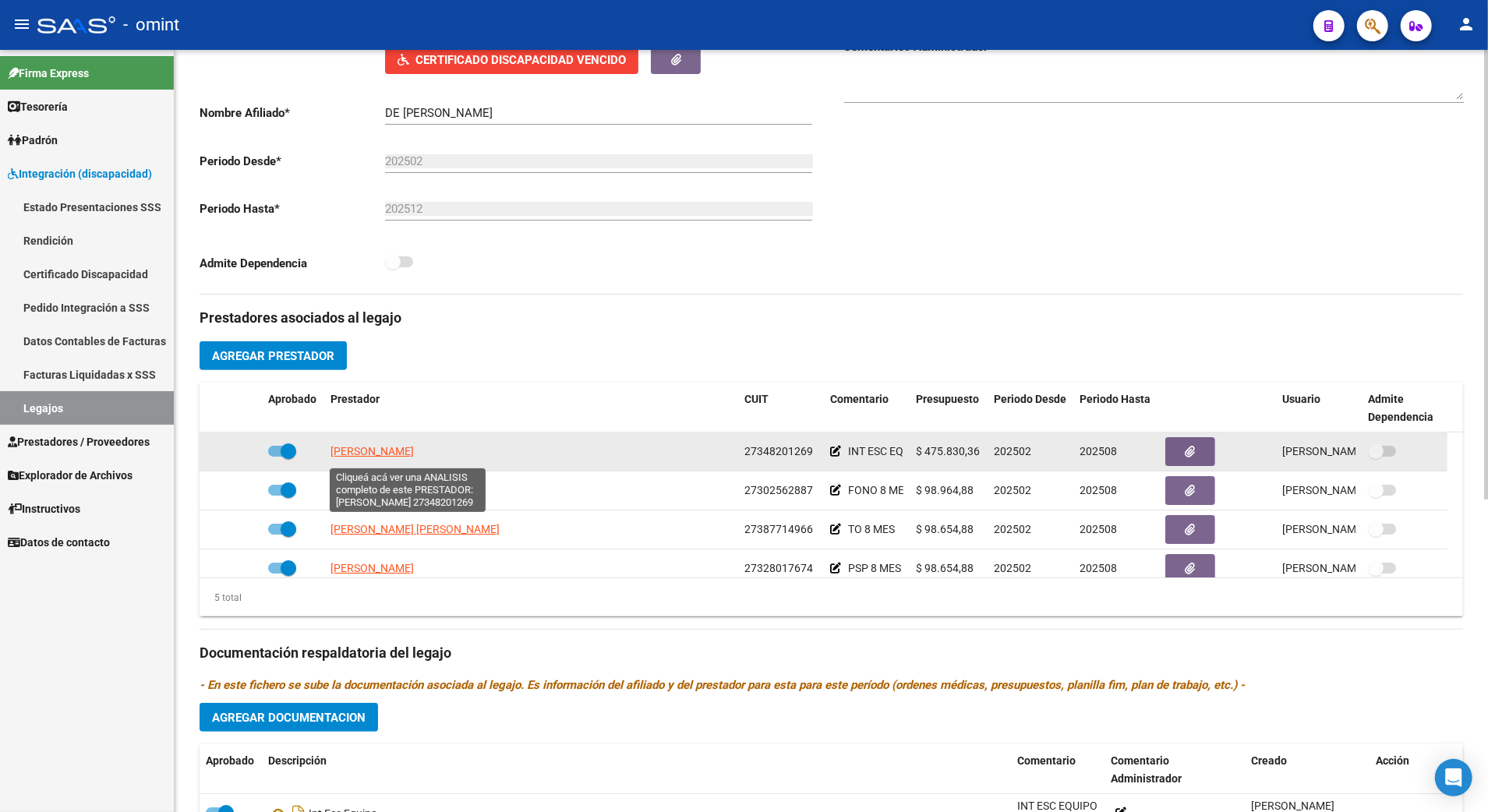
click at [380, 454] on span "[PERSON_NAME]" at bounding box center [372, 451] width 83 height 12
type textarea "27348201269"
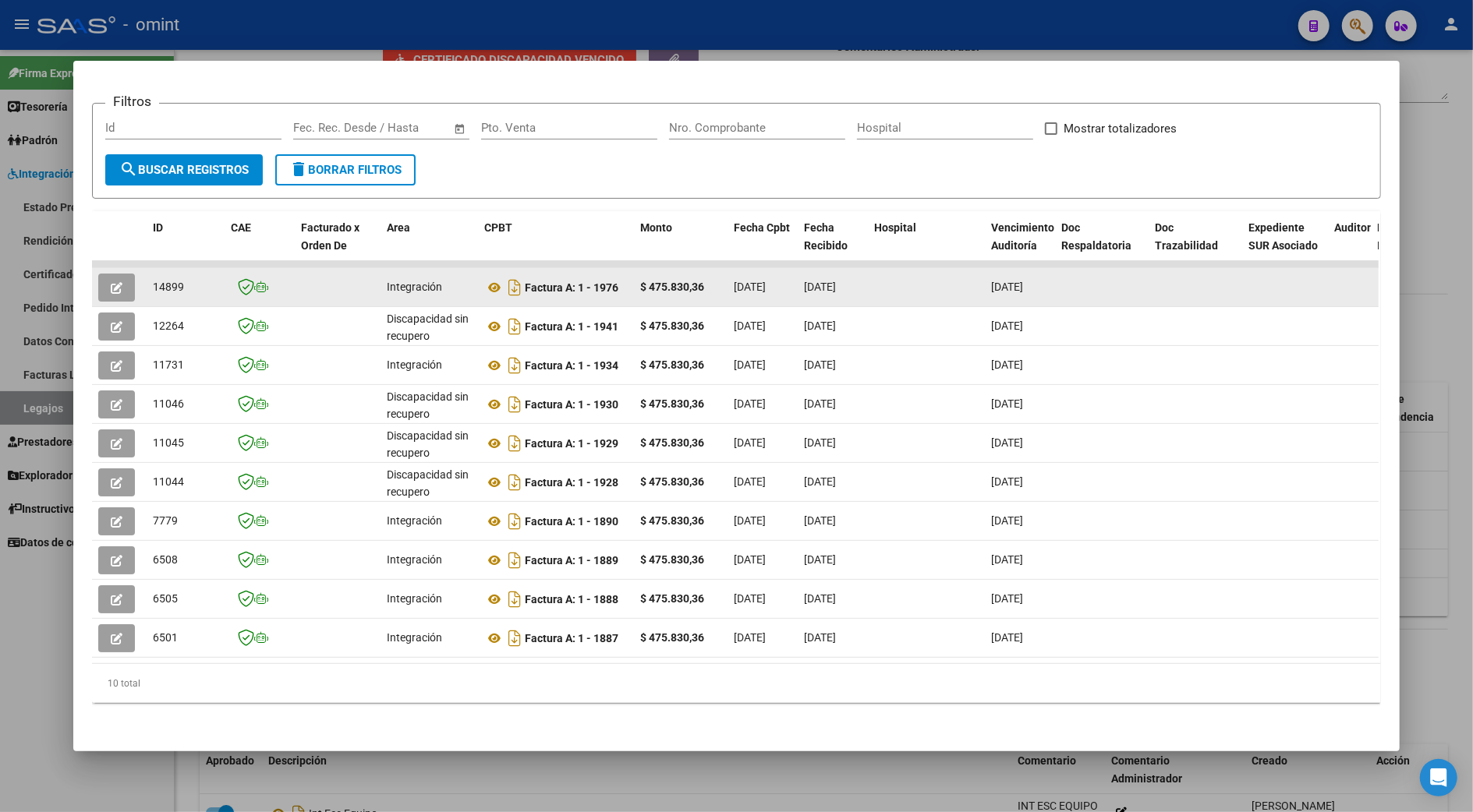
click at [116, 274] on button "button" at bounding box center [116, 288] width 36 height 28
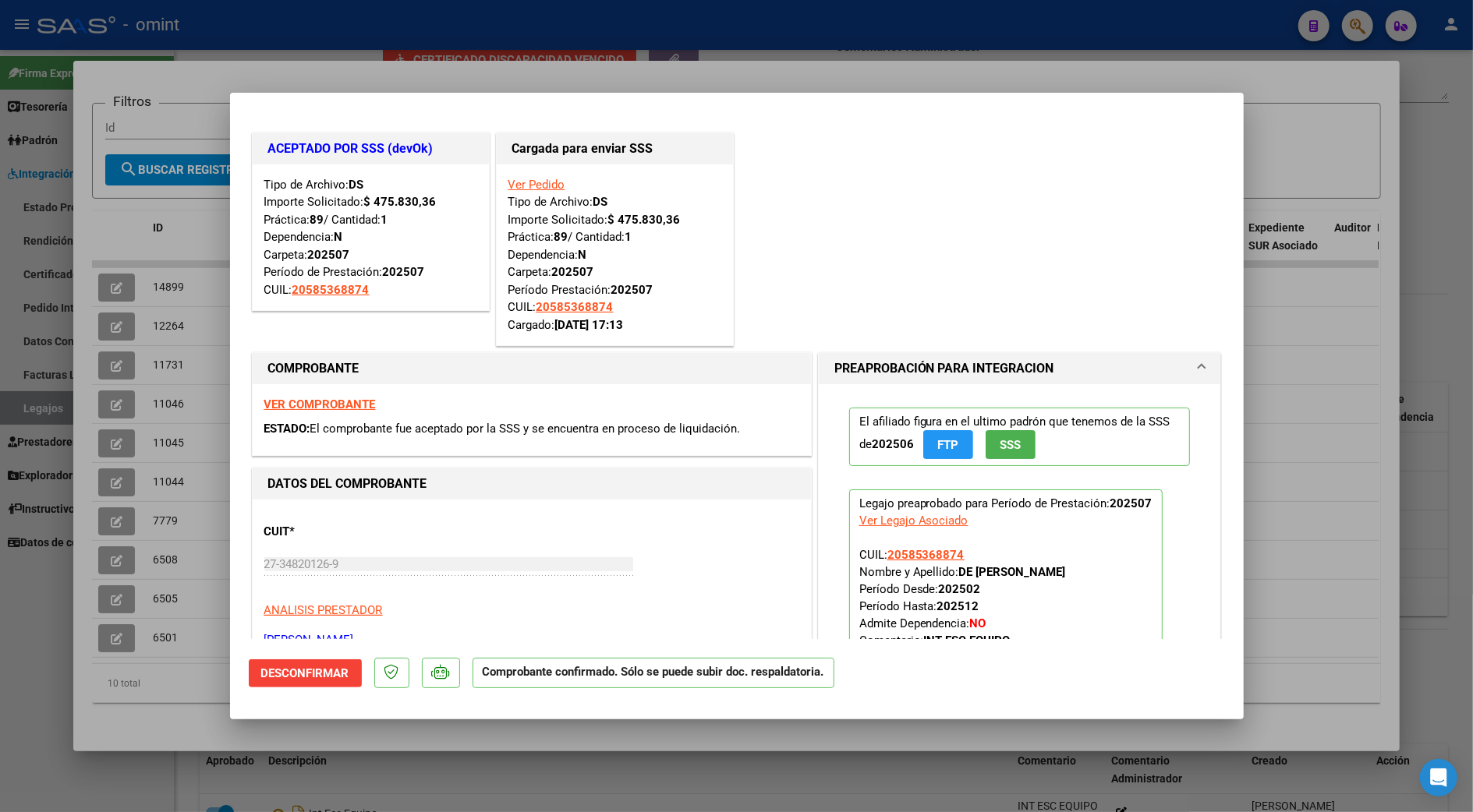
click at [1317, 331] on div at bounding box center [736, 406] width 1473 height 812
type input "$ 0,00"
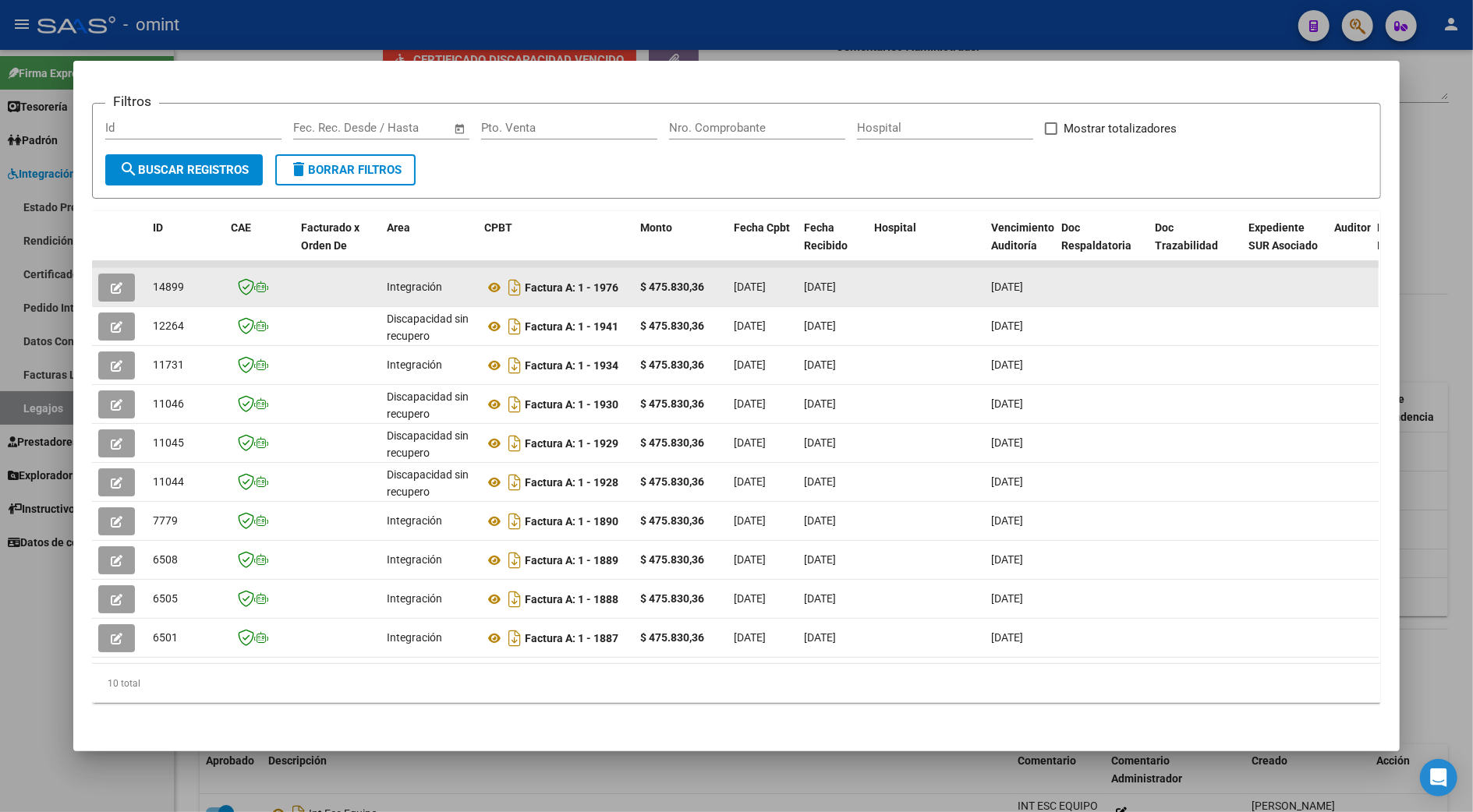
click at [120, 274] on button "button" at bounding box center [116, 288] width 36 height 28
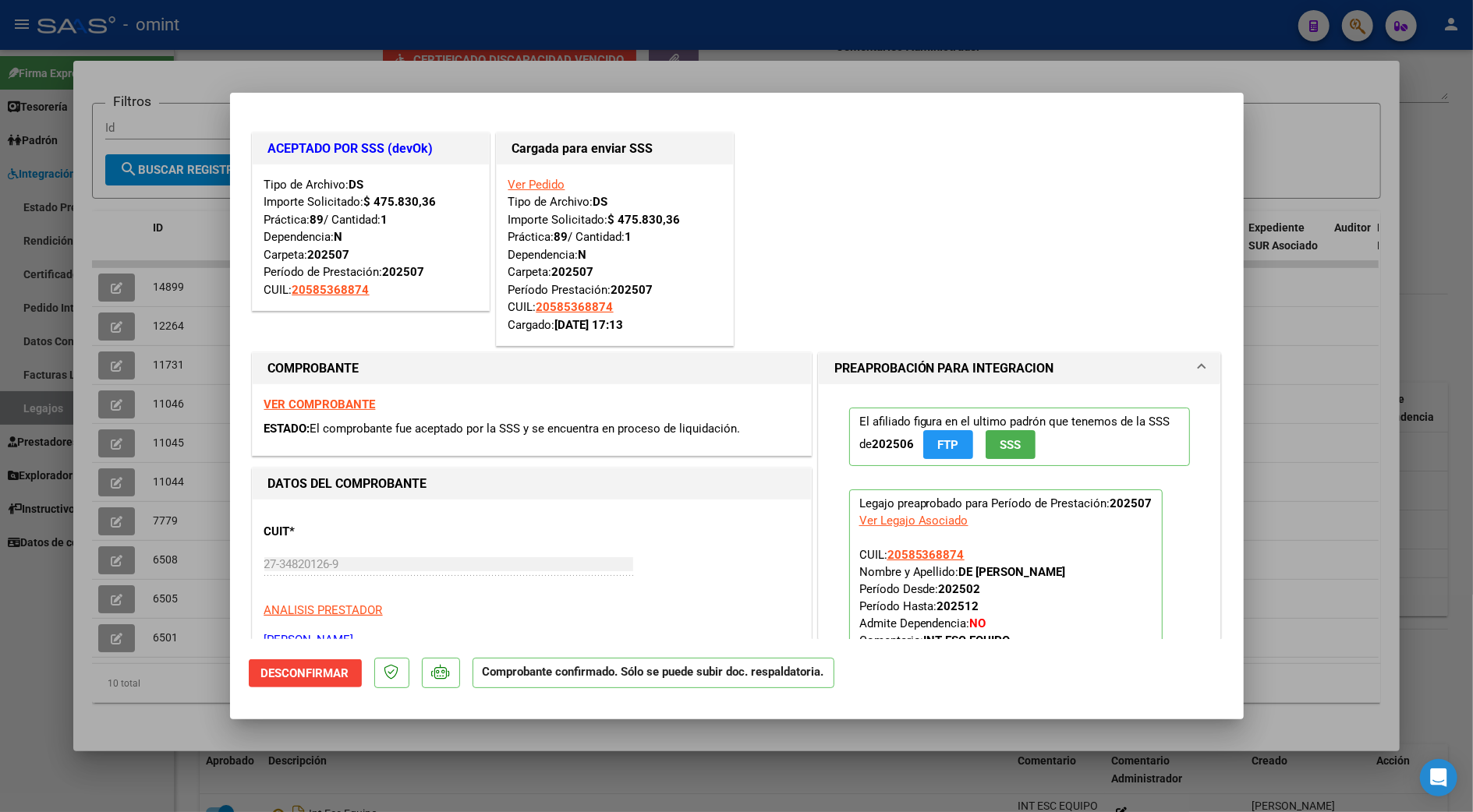
click at [1307, 403] on div at bounding box center [736, 406] width 1473 height 812
type input "$ 0,00"
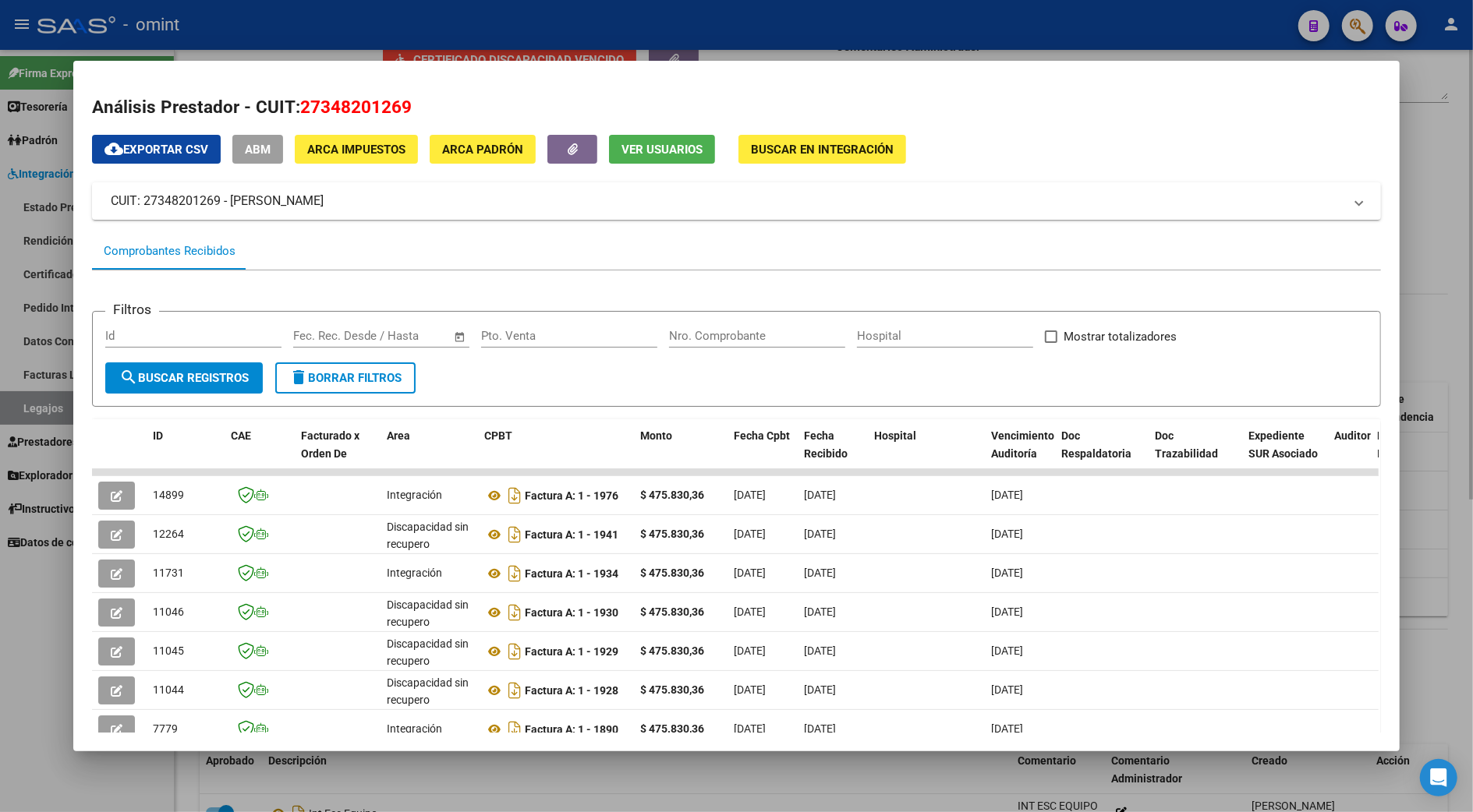
click at [1429, 322] on div at bounding box center [736, 406] width 1473 height 812
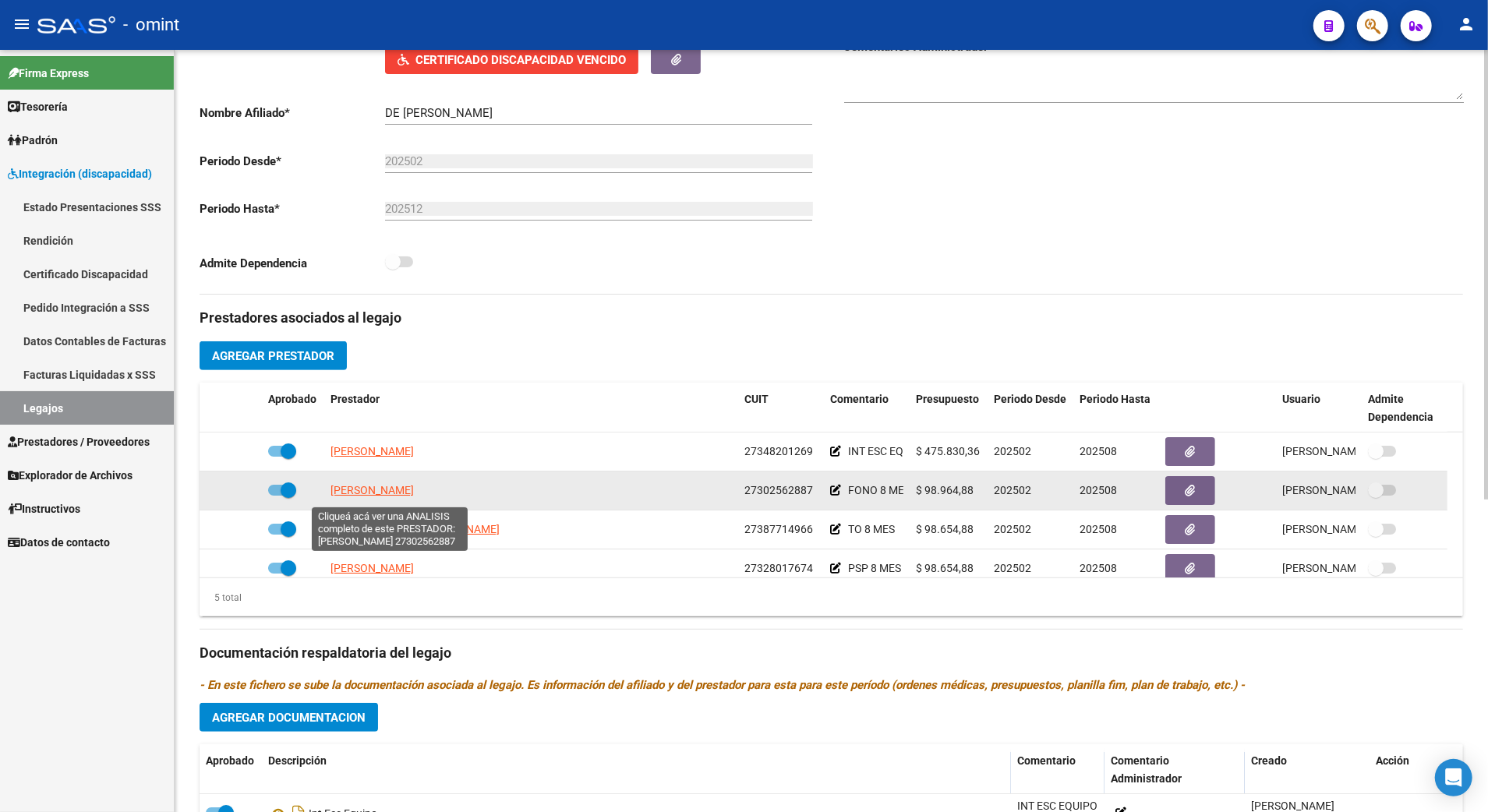
click at [400, 491] on span "[PERSON_NAME]" at bounding box center [372, 489] width 83 height 12
type textarea "27302562887"
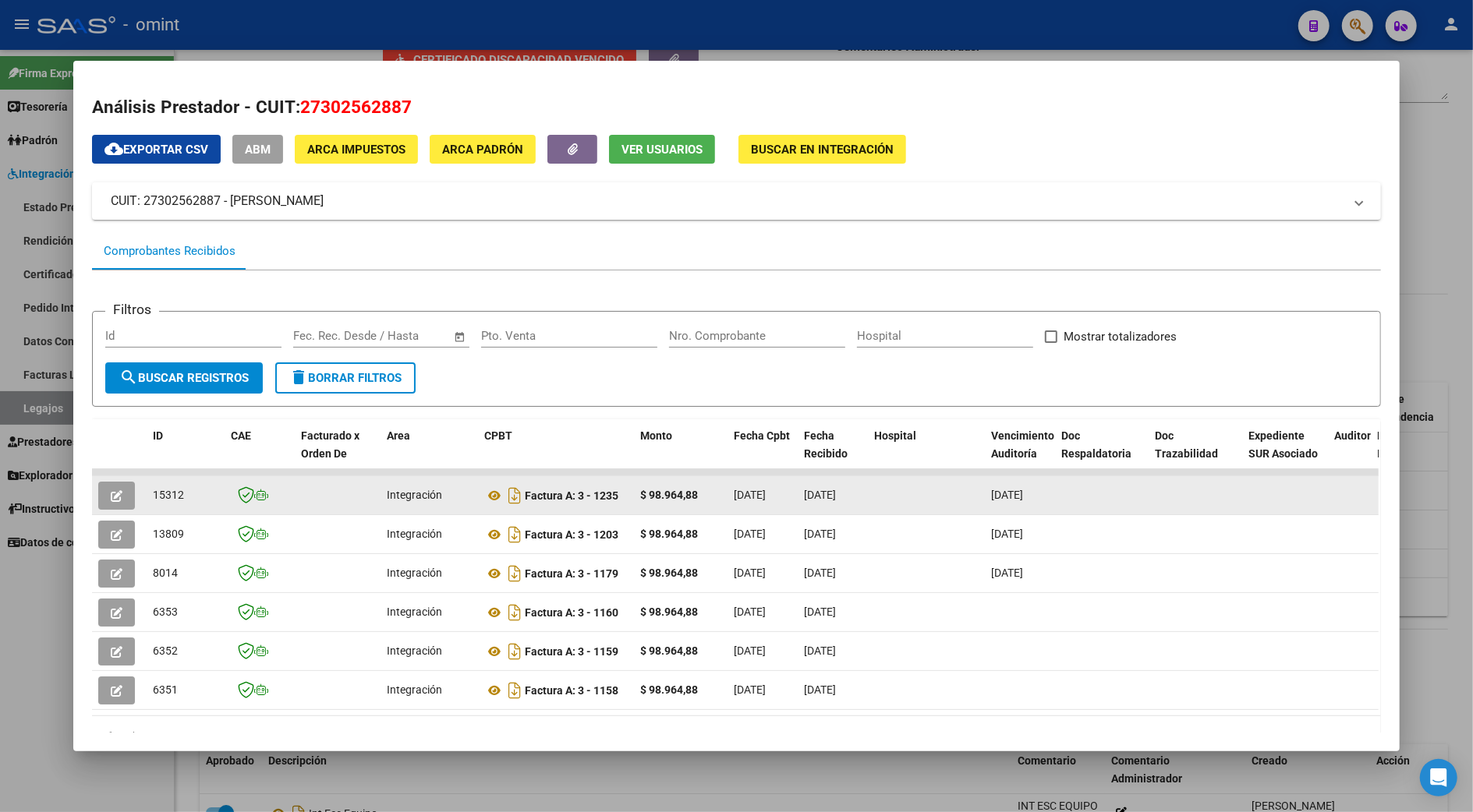
click at [111, 490] on icon "button" at bounding box center [117, 496] width 11 height 11
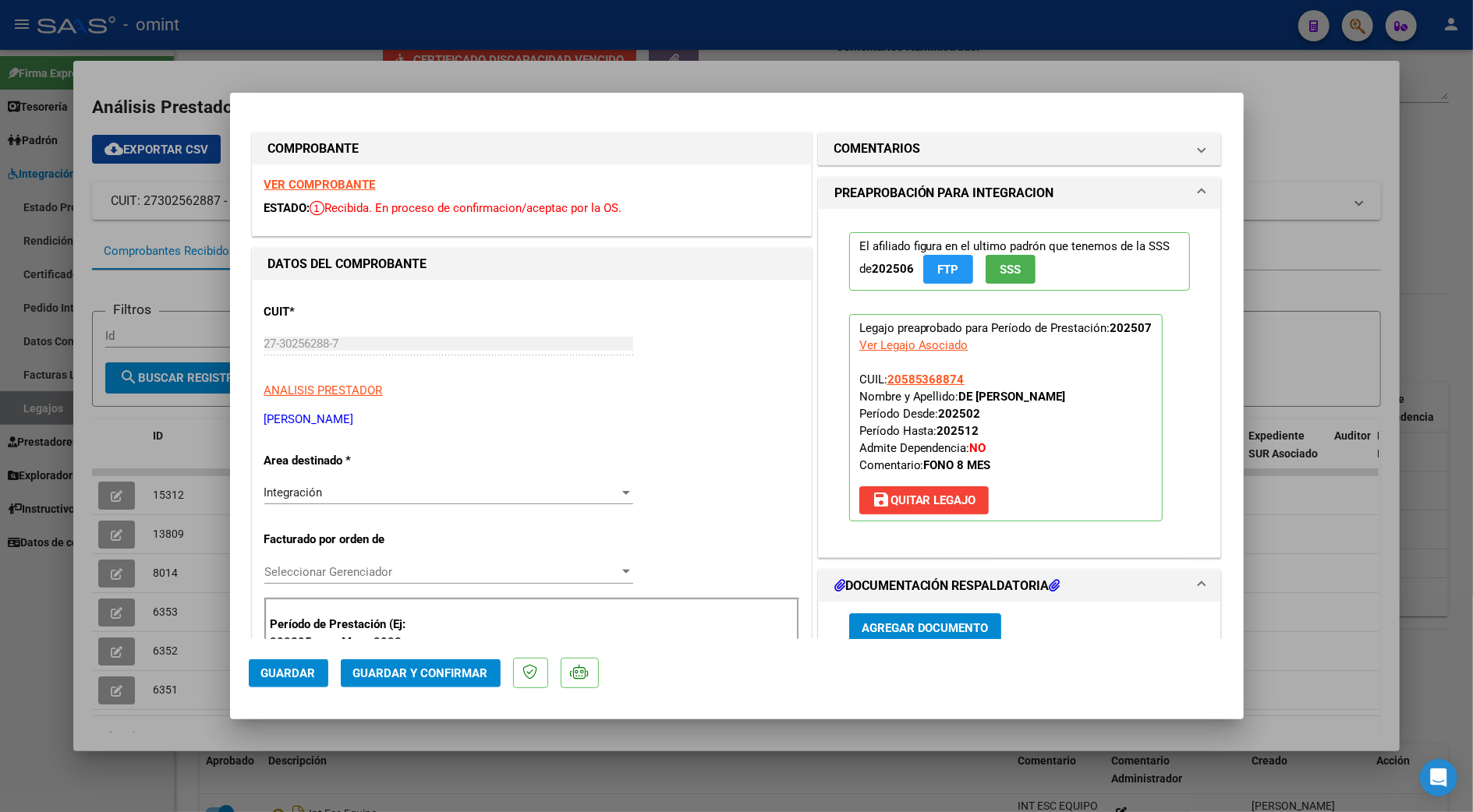
click at [340, 187] on strong "VER COMPROBANTE" at bounding box center [320, 184] width 112 height 14
click at [313, 178] on strong "VER COMPROBANTE" at bounding box center [320, 184] width 112 height 14
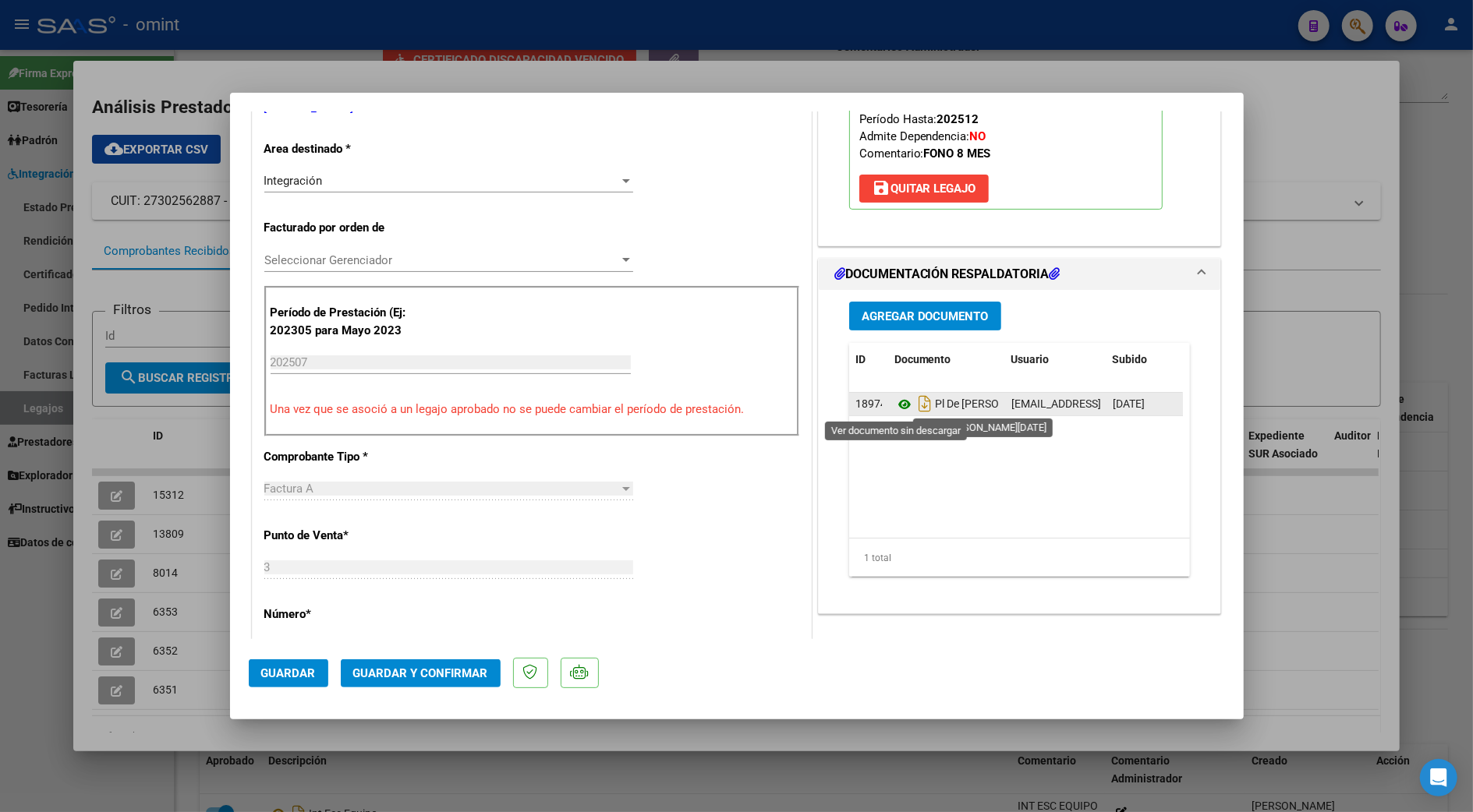
click at [895, 402] on icon at bounding box center [904, 404] width 20 height 19
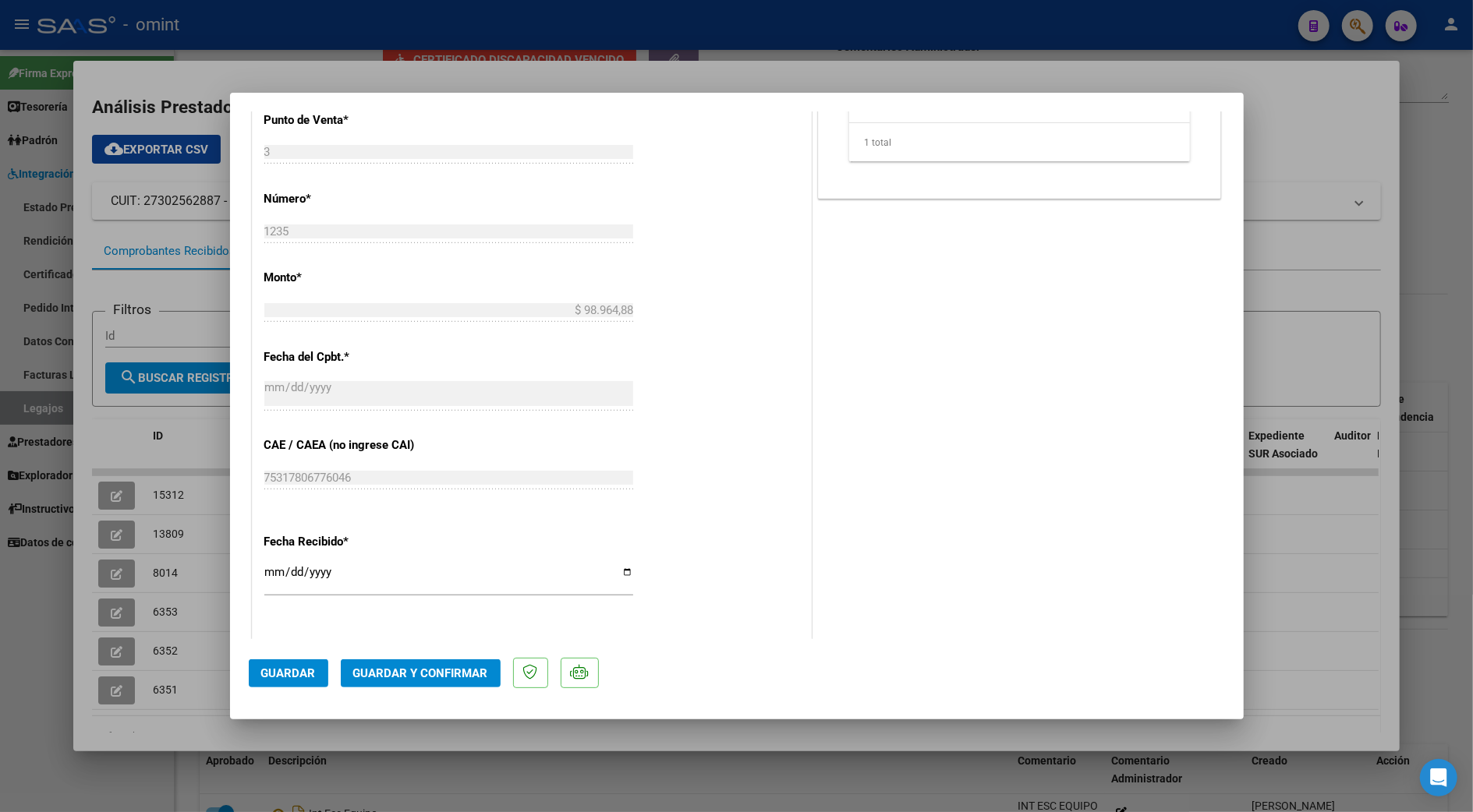
scroll to position [935, 0]
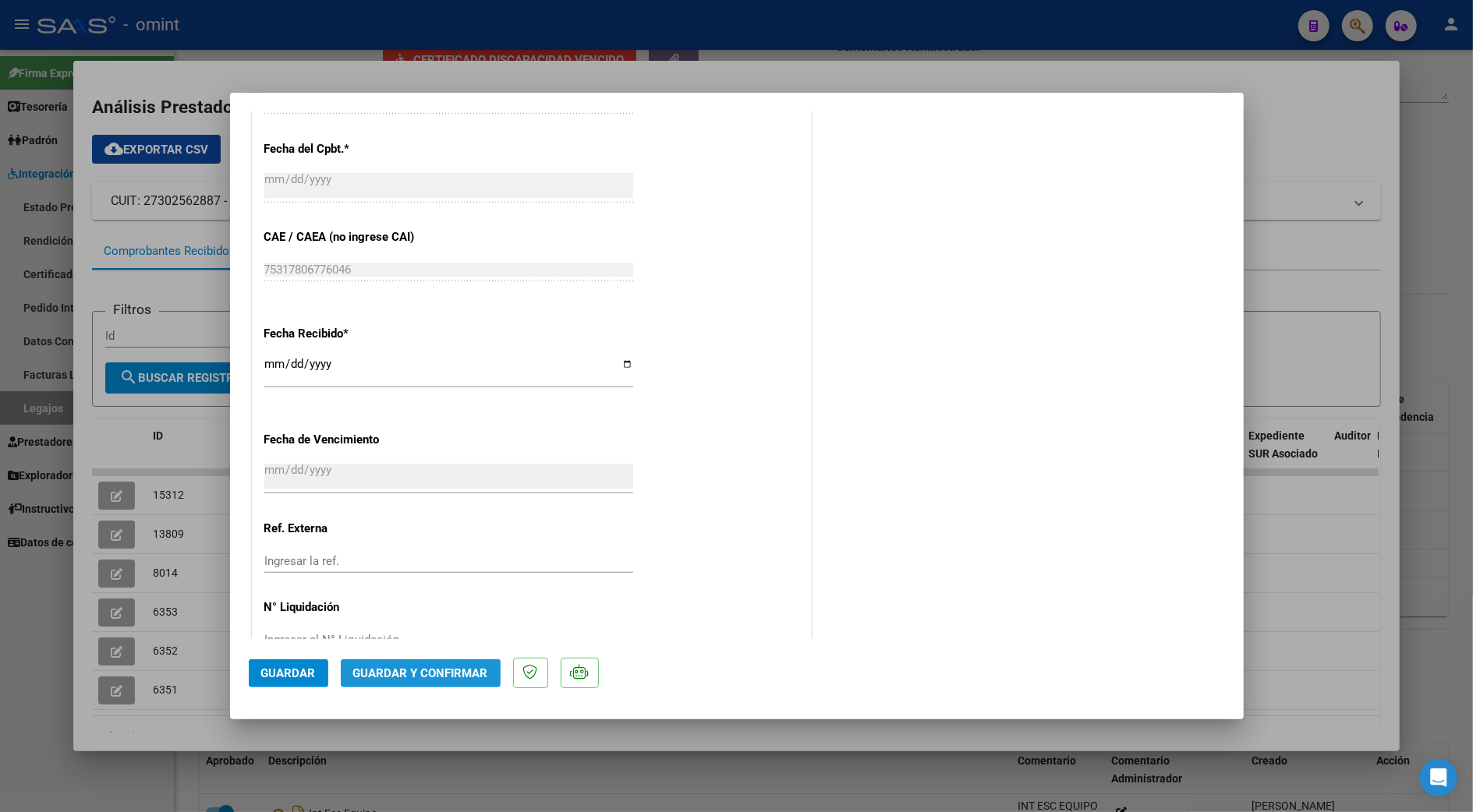
click at [409, 677] on span "Guardar y Confirmar" at bounding box center [421, 673] width 135 height 14
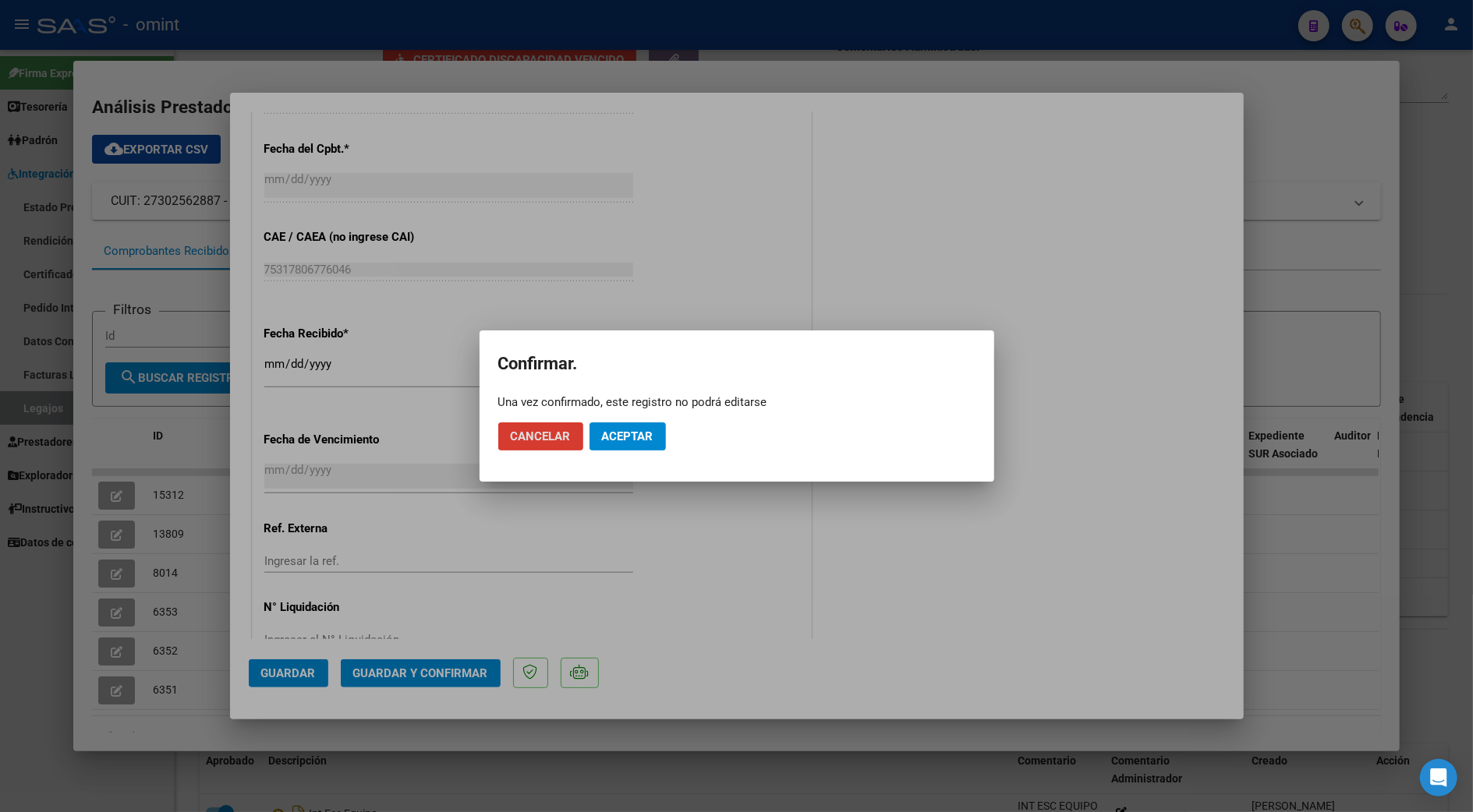
click at [652, 418] on mat-dialog-actions "Cancelar Aceptar" at bounding box center [737, 436] width 477 height 53
click at [649, 430] on span "Aceptar" at bounding box center [627, 436] width 51 height 14
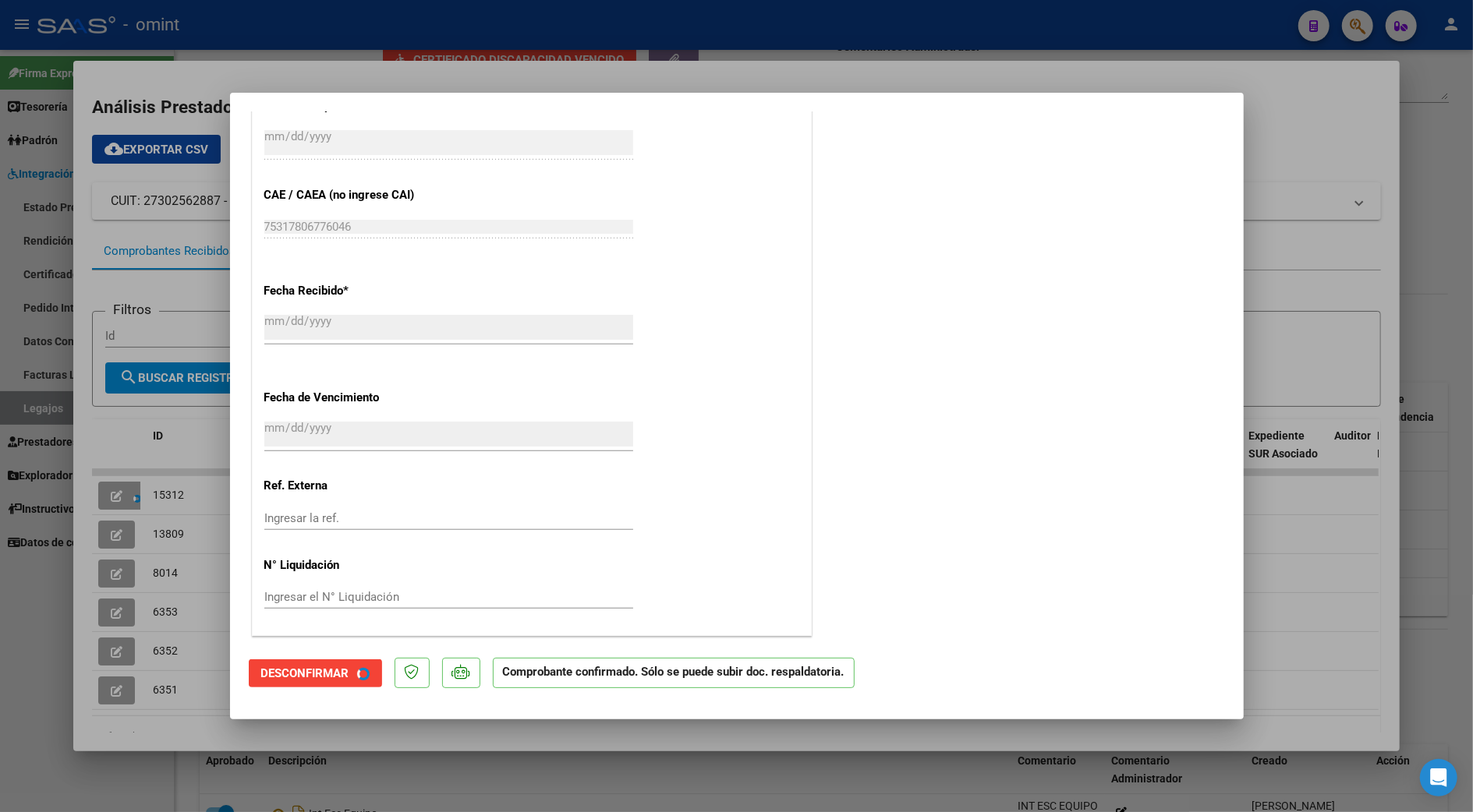
scroll to position [839, 0]
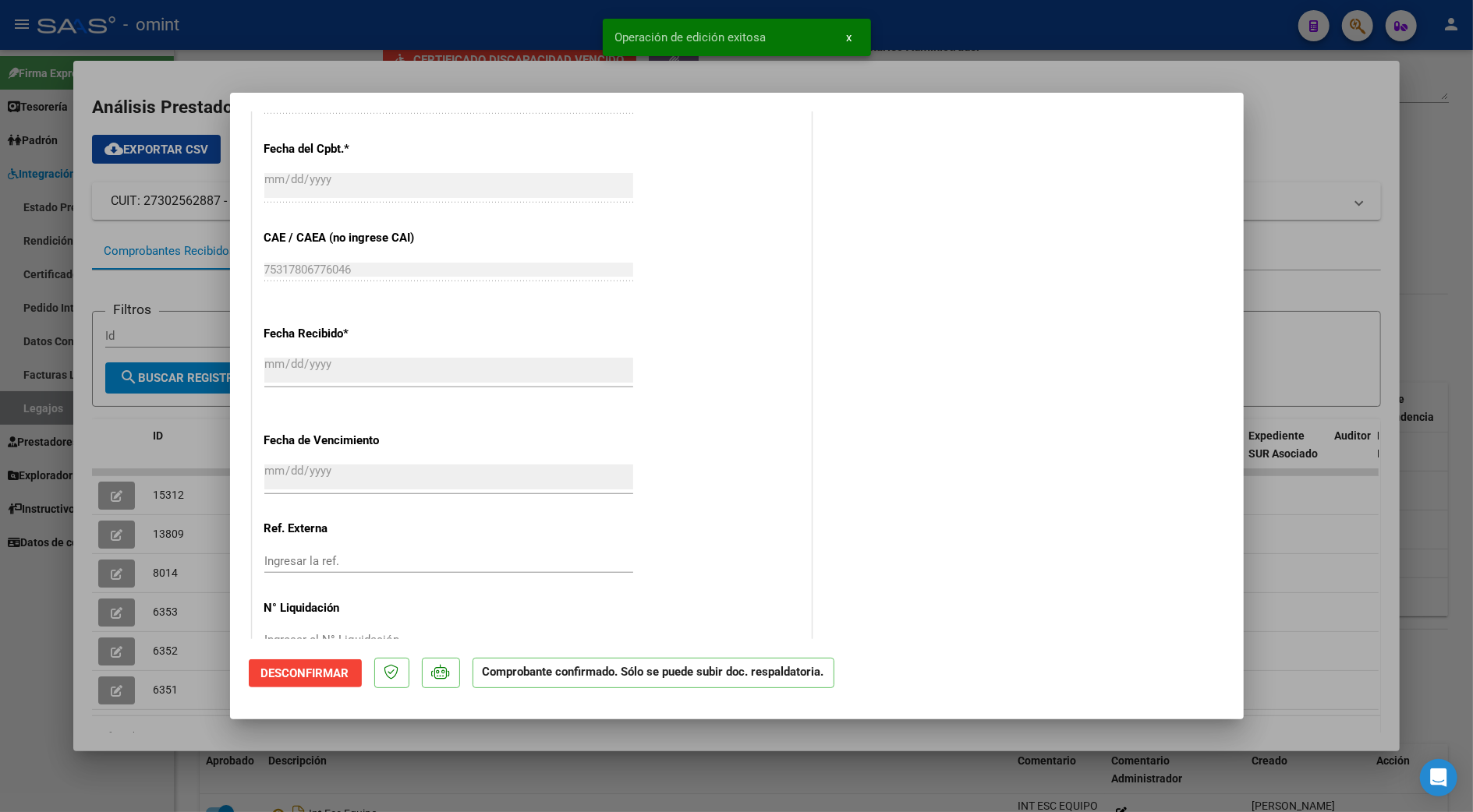
click at [1367, 285] on div at bounding box center [736, 406] width 1473 height 812
type input "$ 0,00"
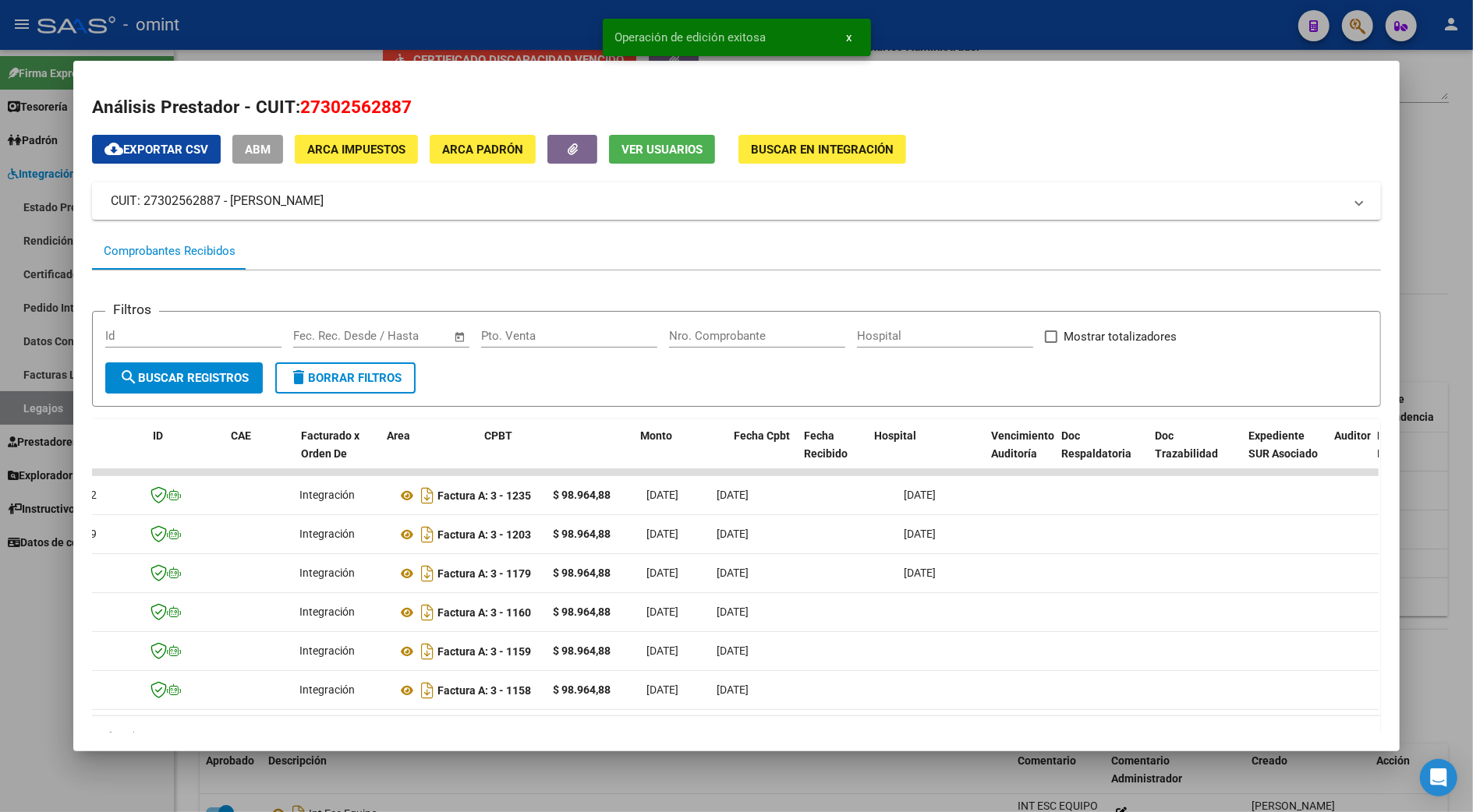
scroll to position [0, 0]
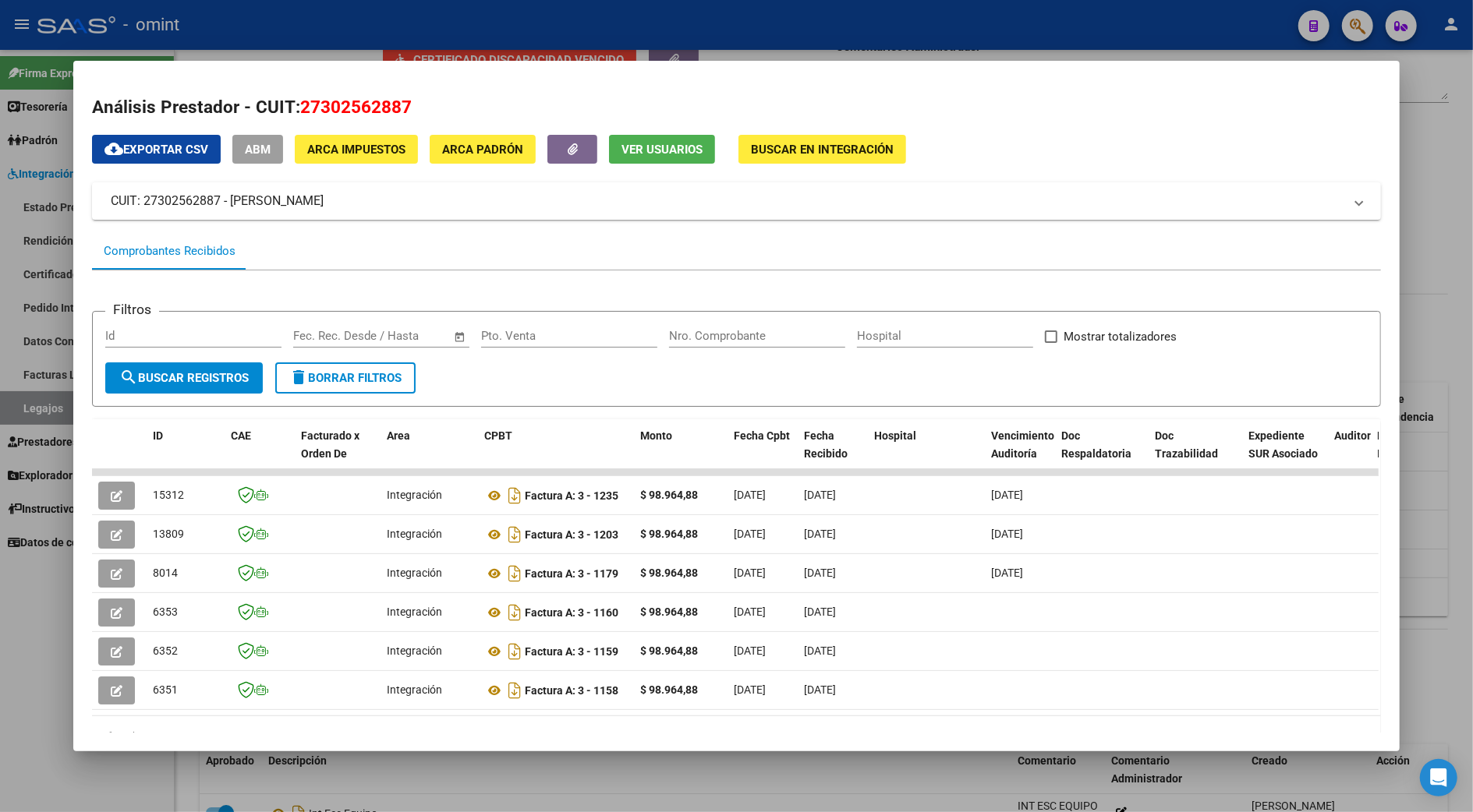
click at [1455, 335] on div at bounding box center [736, 406] width 1473 height 812
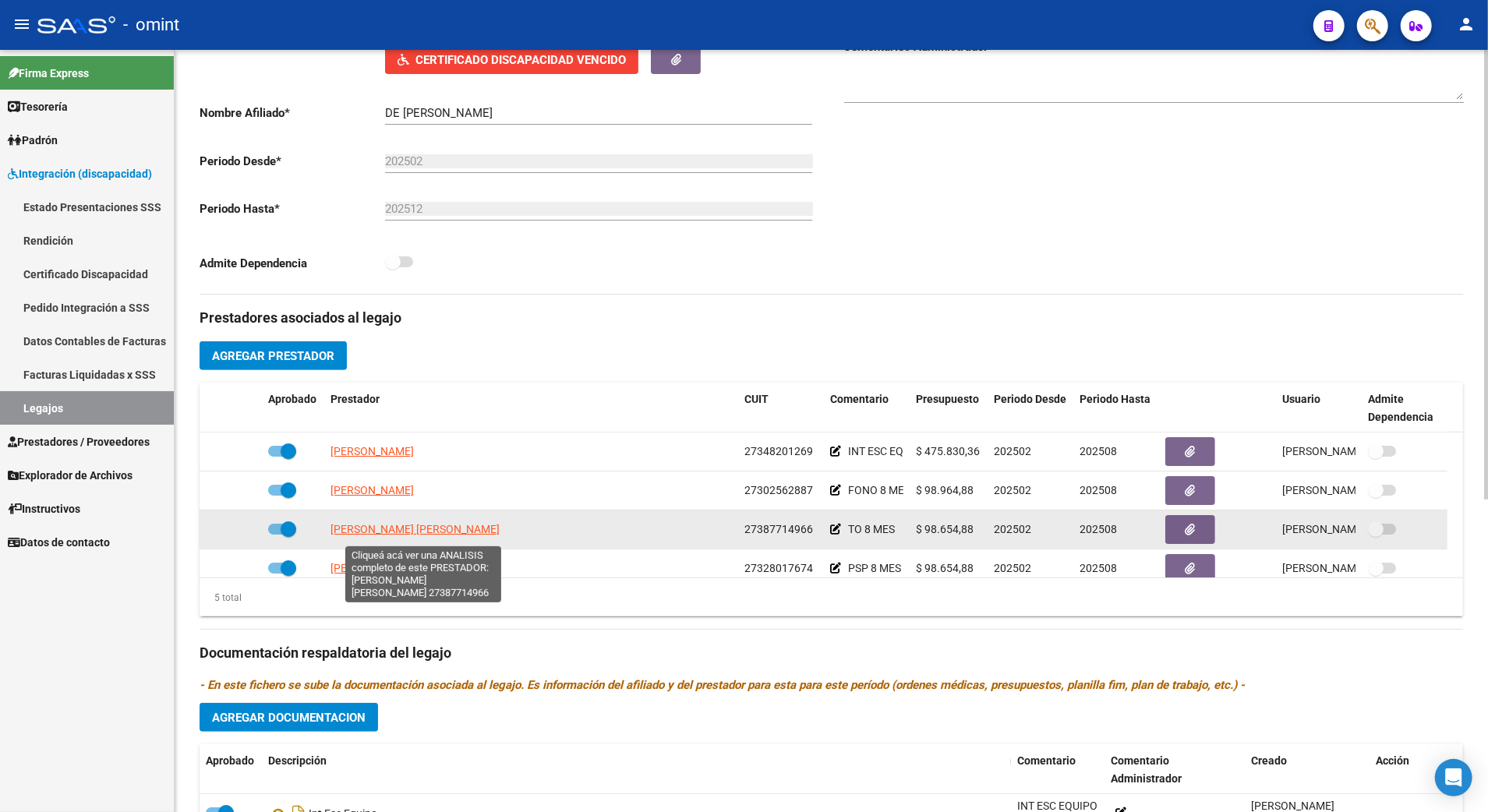
click at [425, 535] on span "[PERSON_NAME] [PERSON_NAME]" at bounding box center [415, 528] width 169 height 12
type textarea "27387714966"
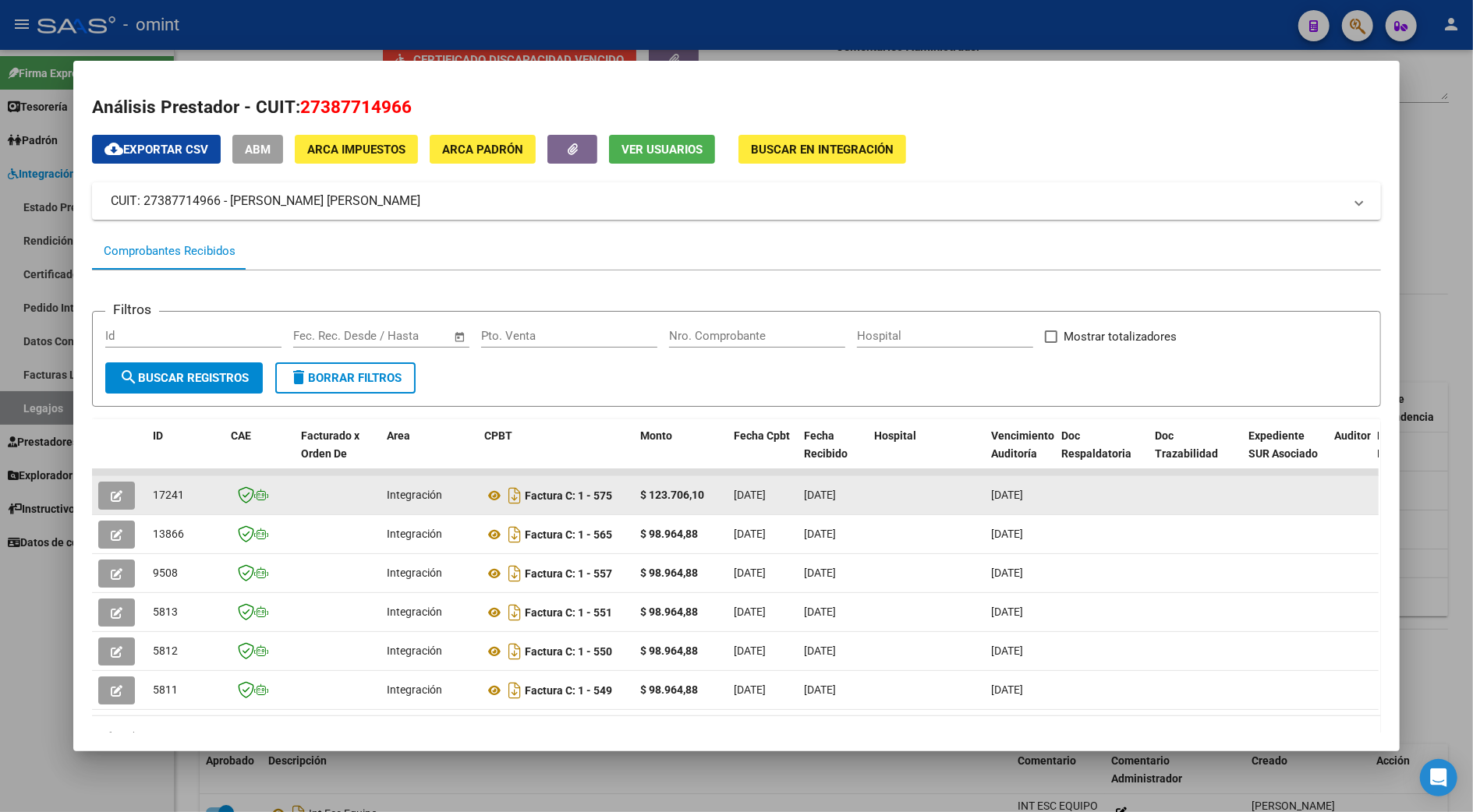
click at [111, 493] on icon "button" at bounding box center [117, 496] width 11 height 11
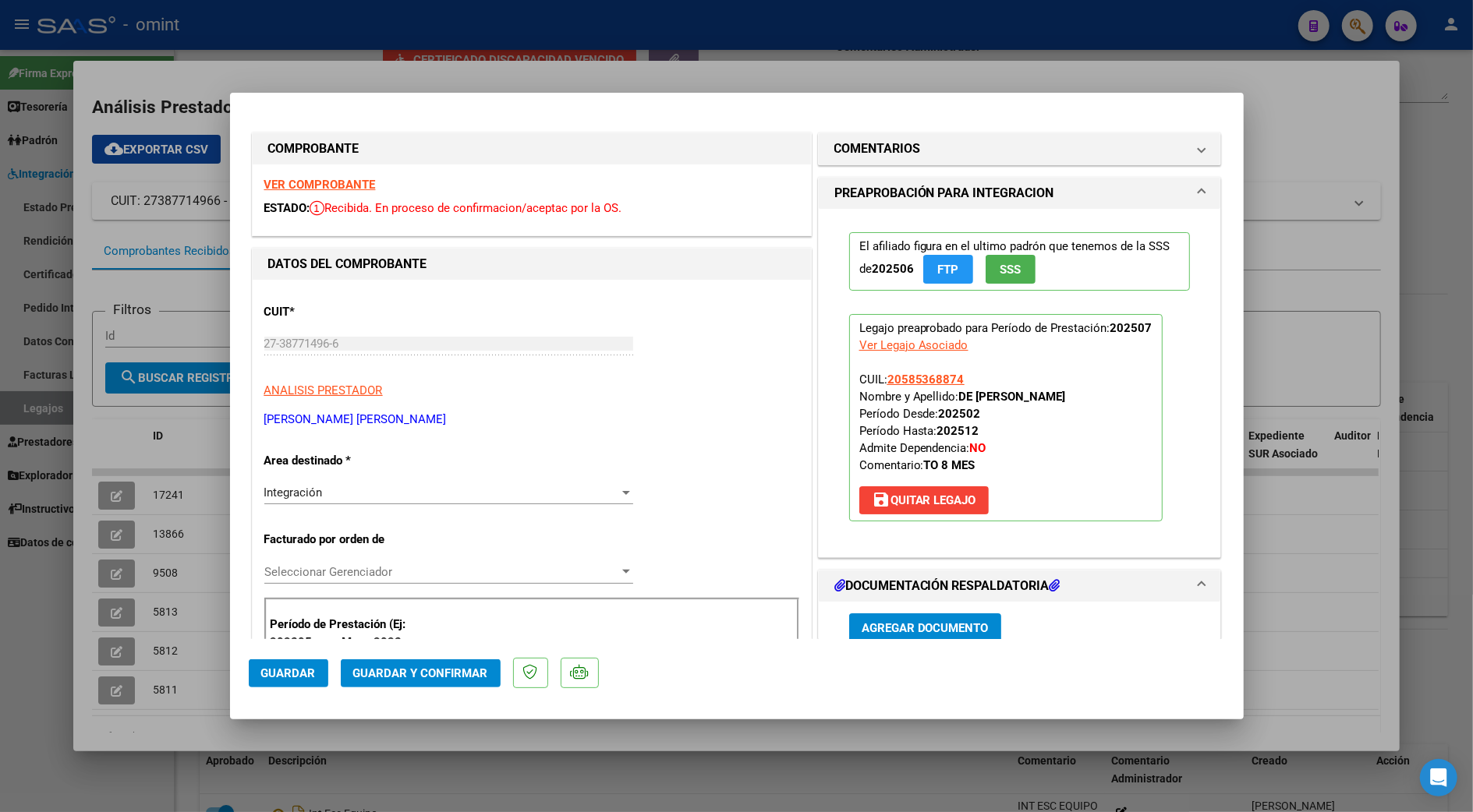
scroll to position [416, 0]
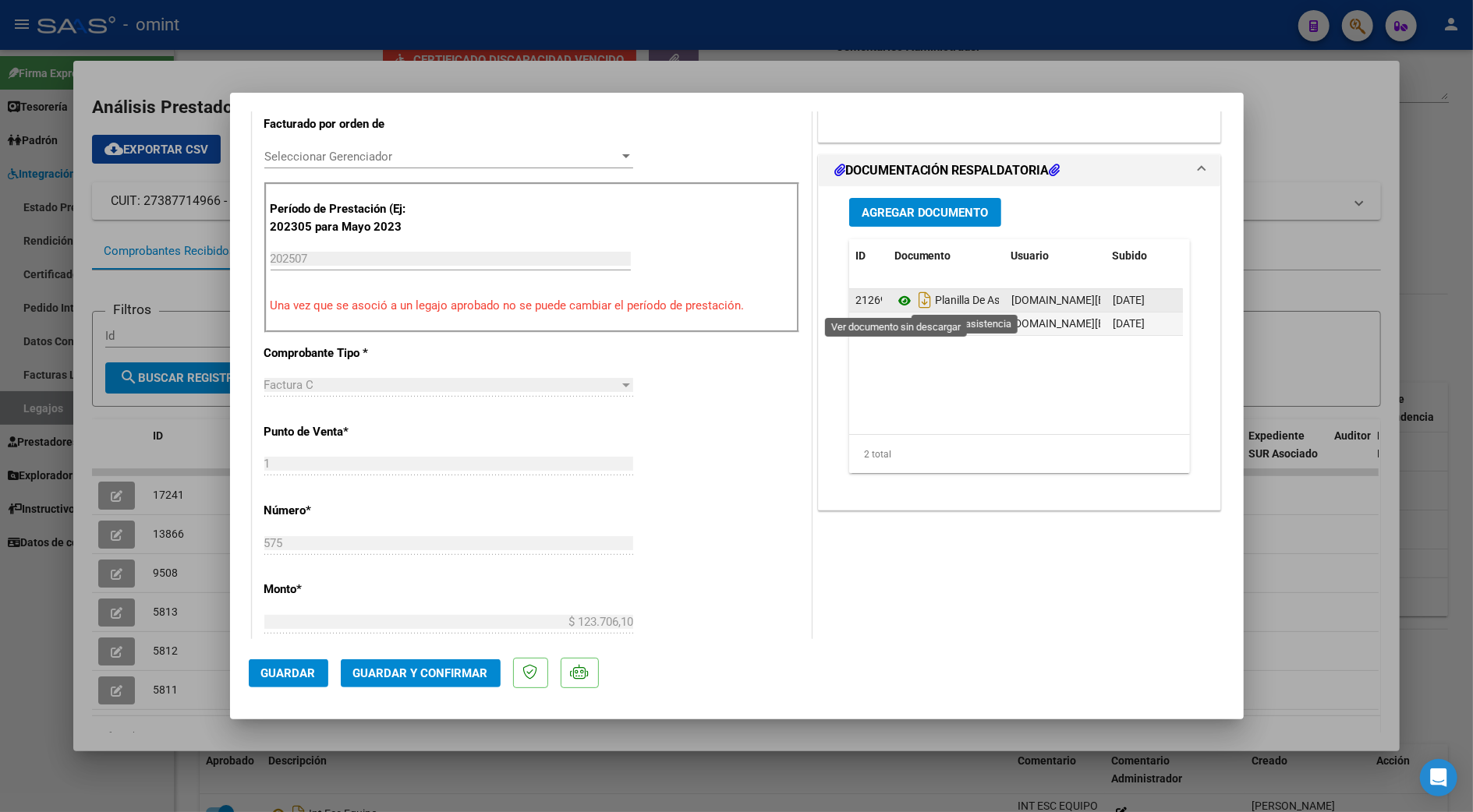
click at [894, 302] on icon at bounding box center [904, 301] width 20 height 19
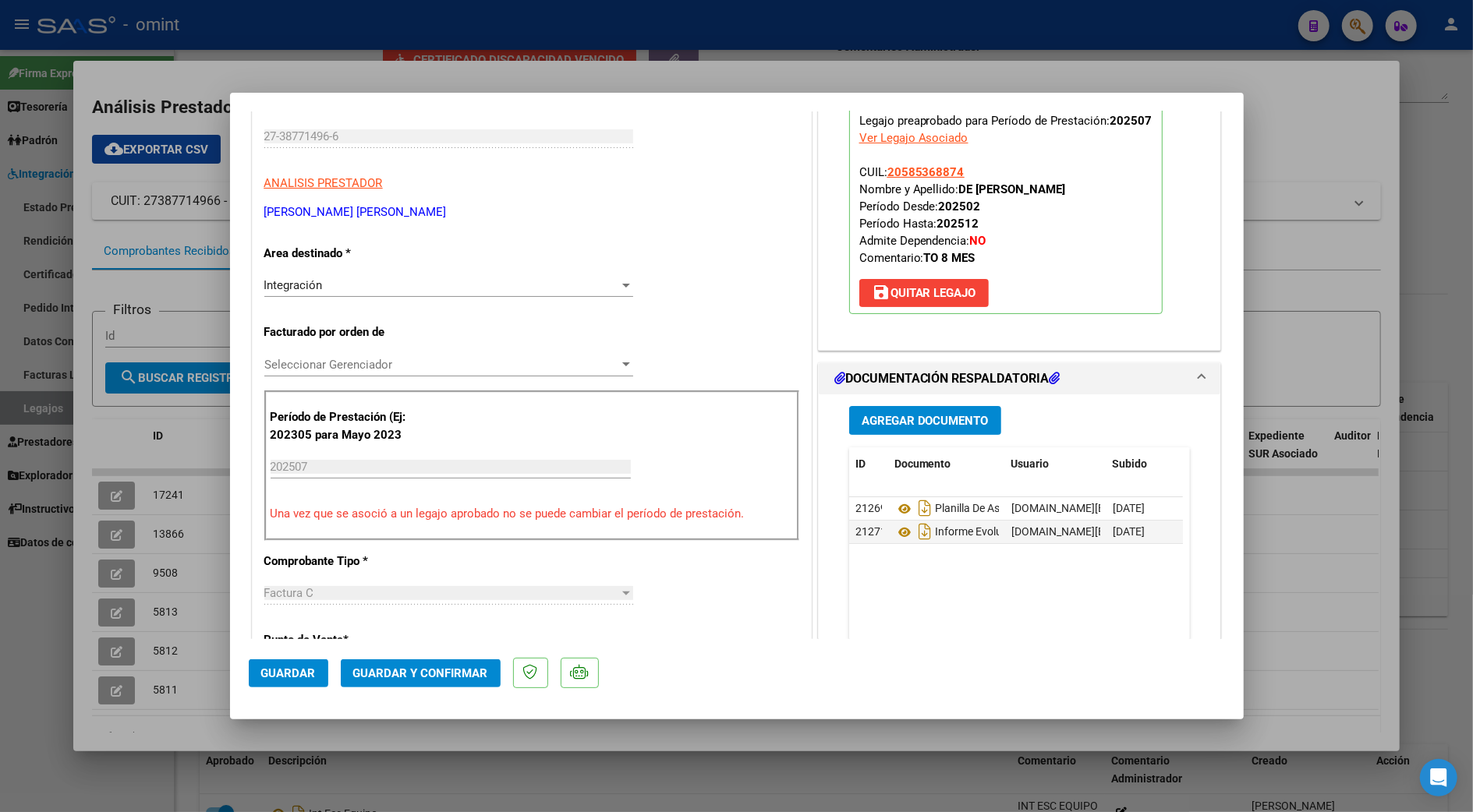
scroll to position [0, 0]
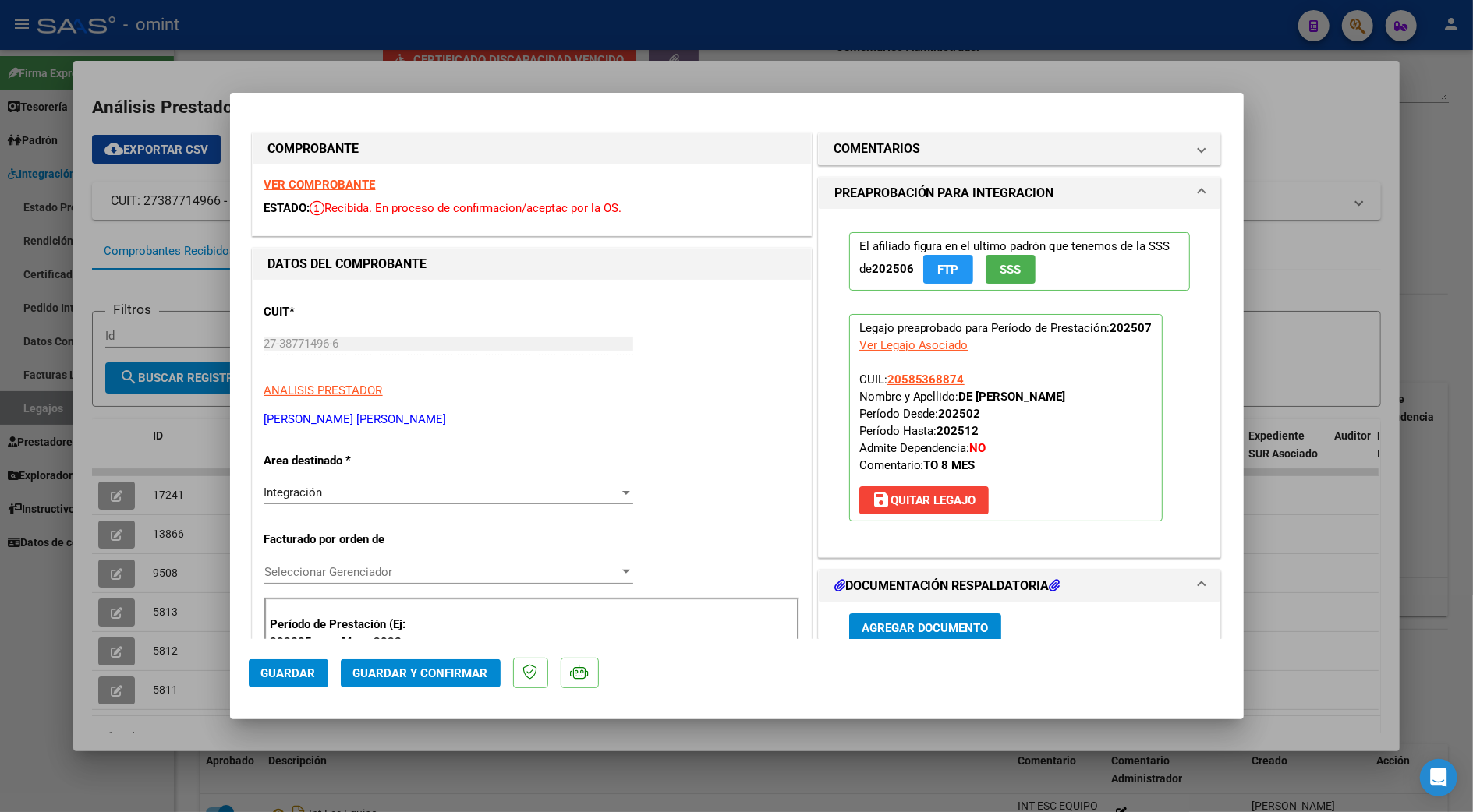
click at [332, 182] on strong "VER COMPROBANTE" at bounding box center [320, 184] width 112 height 14
click at [1458, 331] on div at bounding box center [736, 406] width 1473 height 812
type input "$ 0,00"
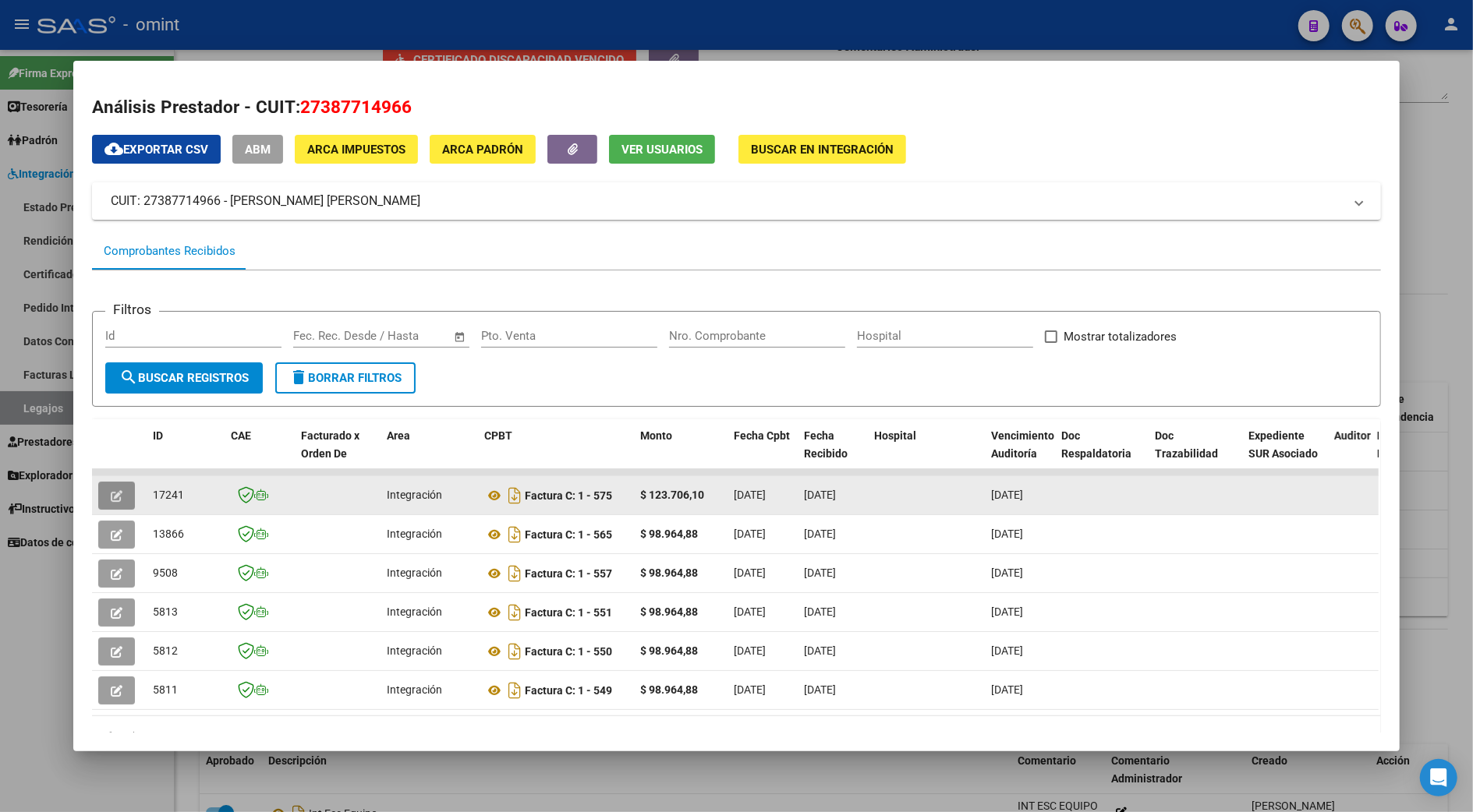
click at [111, 496] on icon "button" at bounding box center [117, 496] width 11 height 11
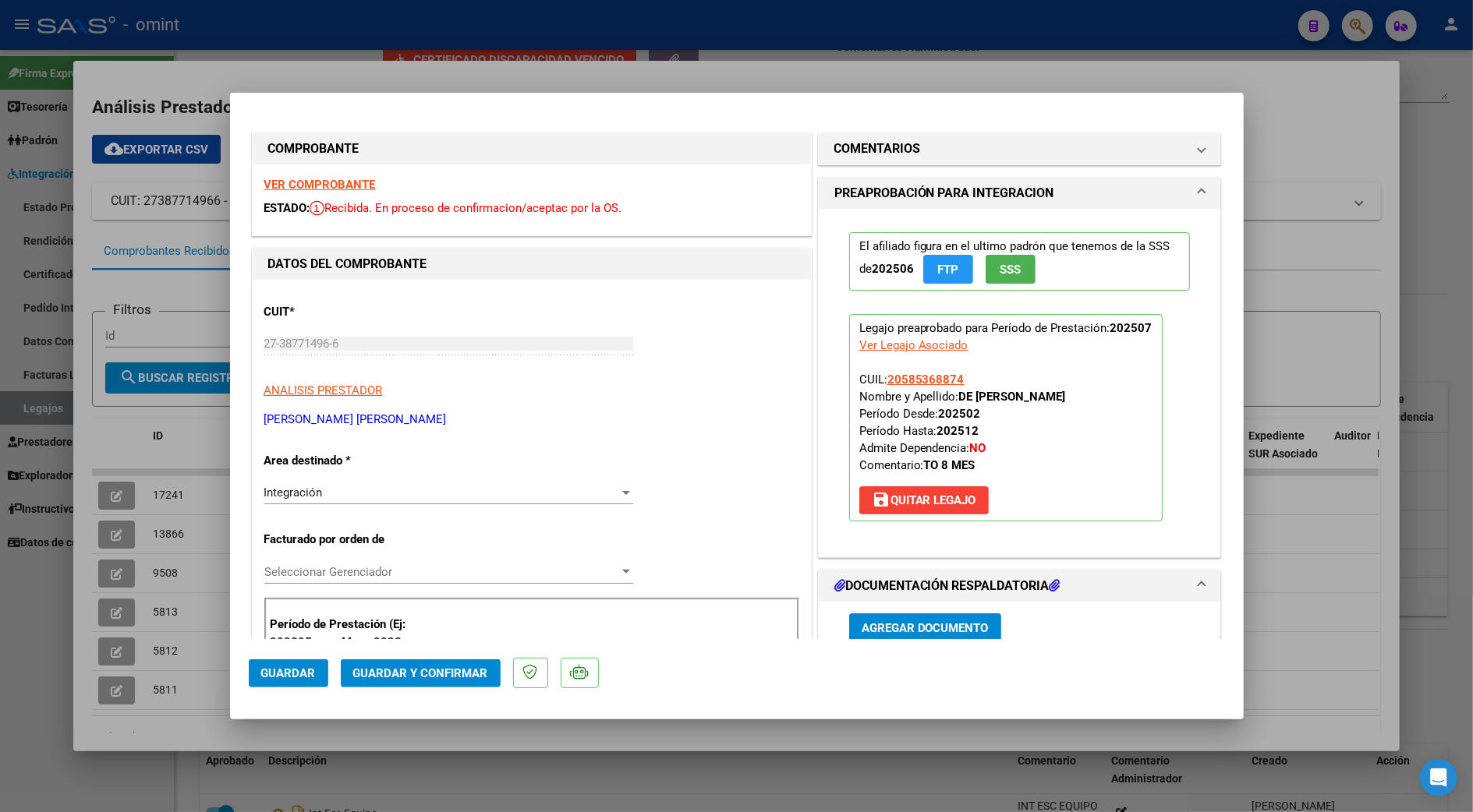
click at [623, 494] on div at bounding box center [627, 493] width 8 height 4
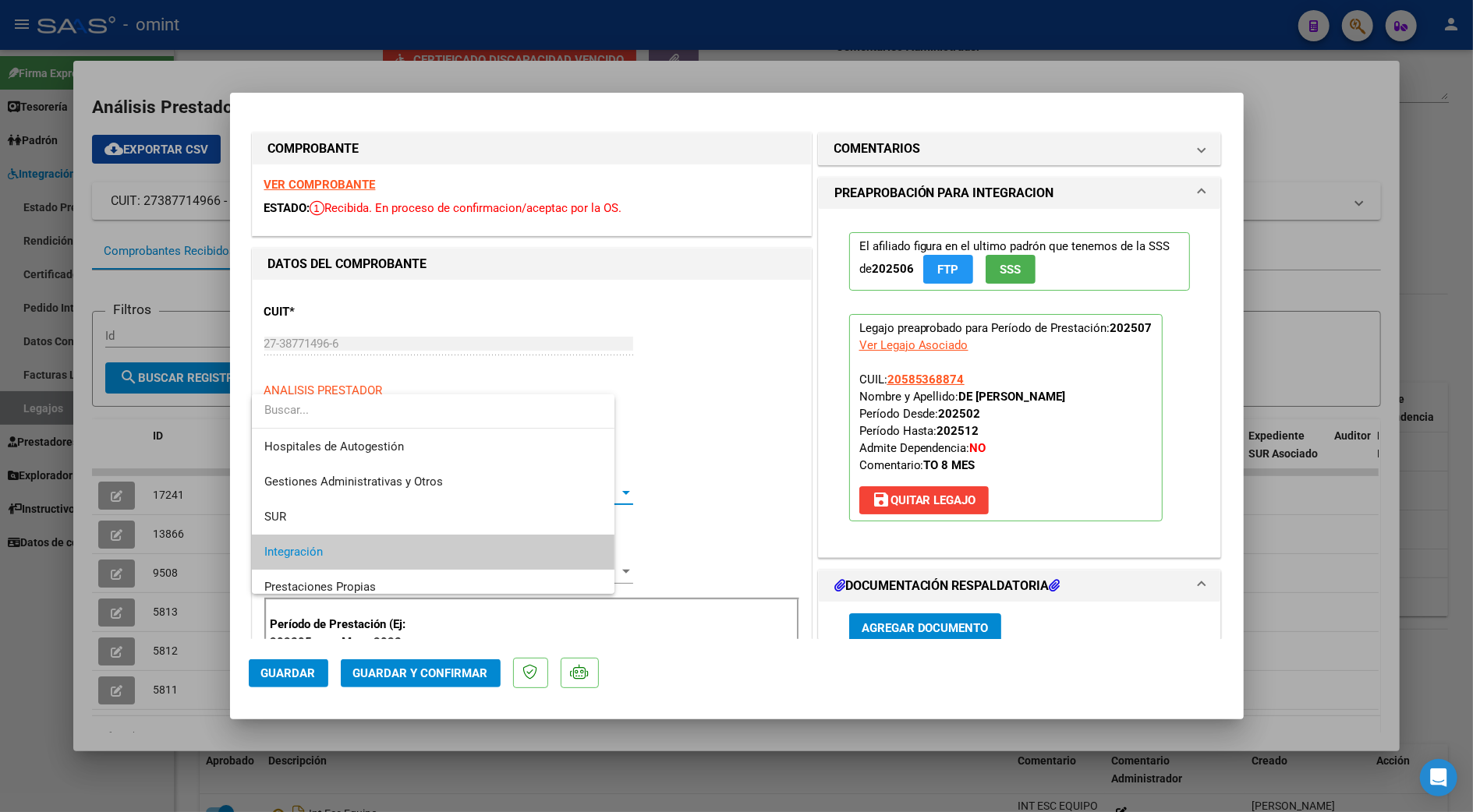
scroll to position [58, 0]
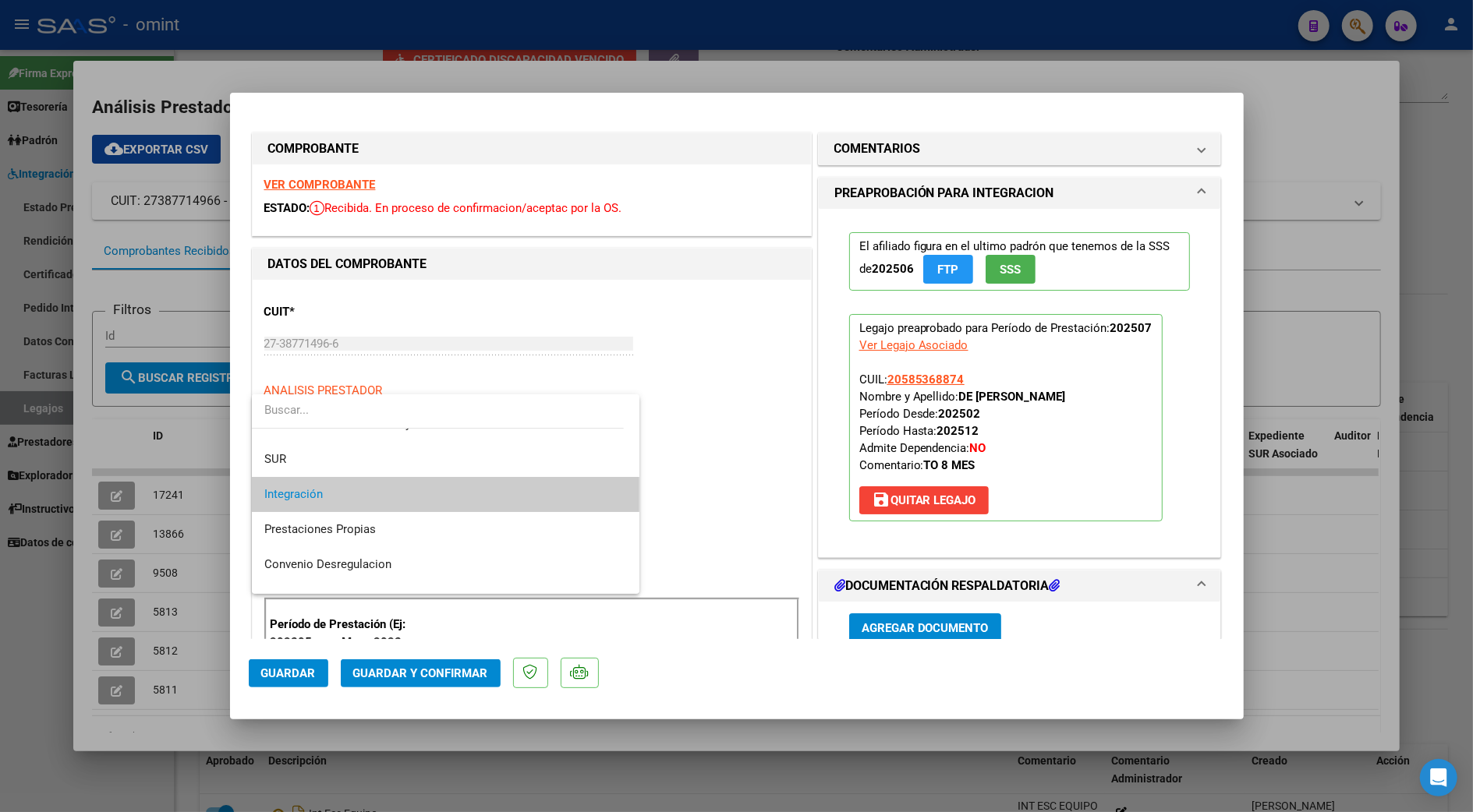
click at [382, 494] on span "Integración" at bounding box center [445, 494] width 362 height 35
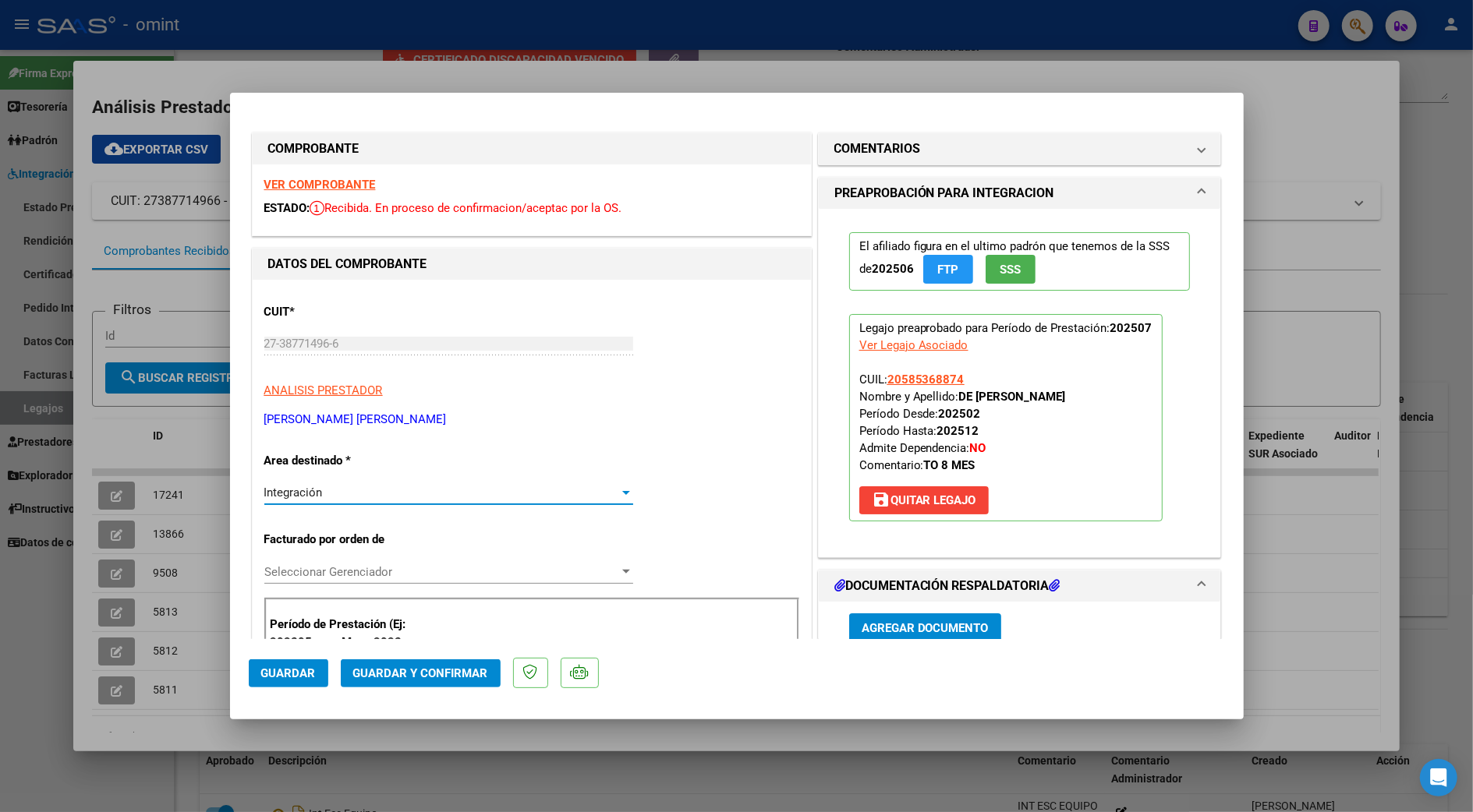
click at [888, 196] on h1 "PREAPROBACIÓN PARA INTEGRACION" at bounding box center [944, 193] width 220 height 19
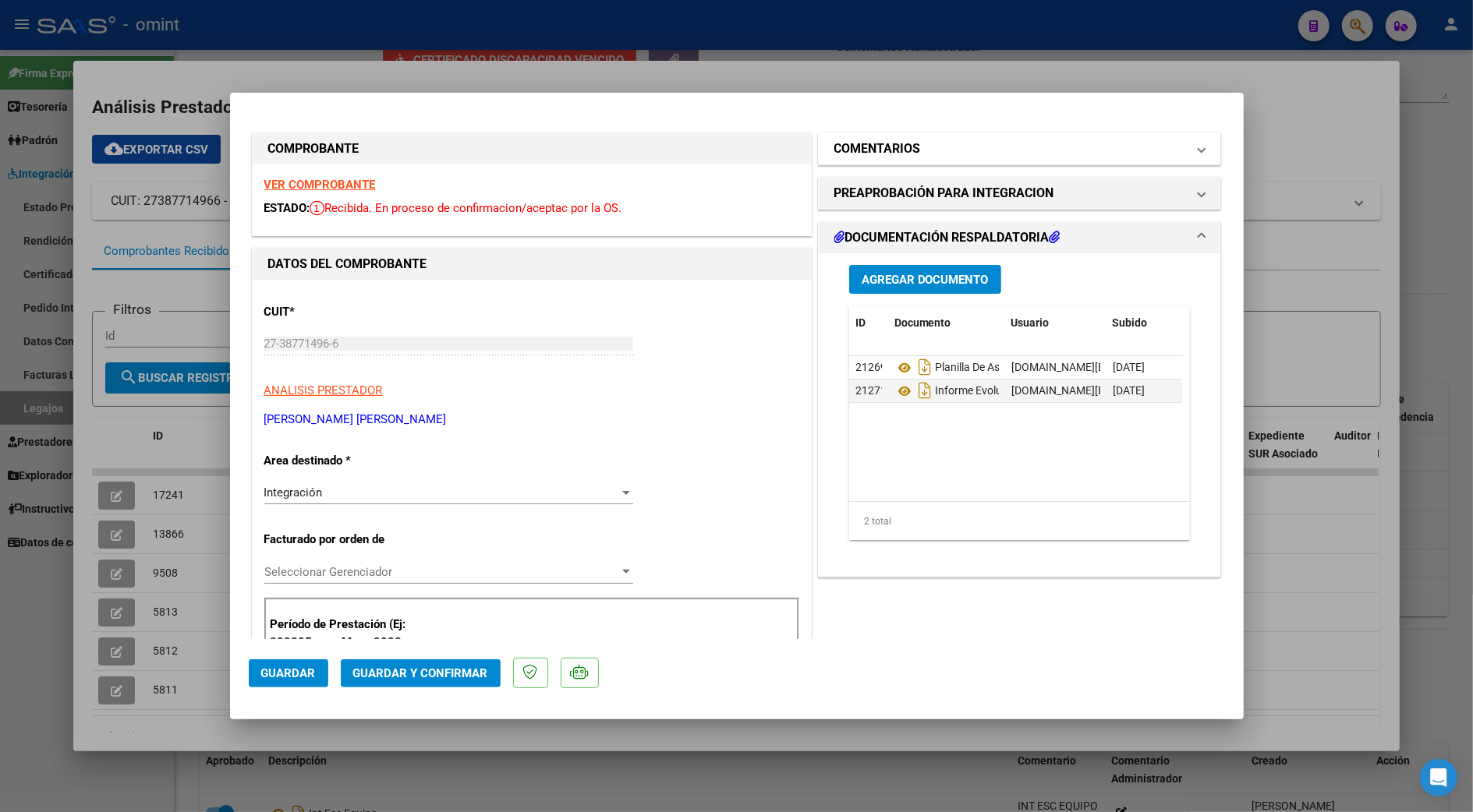
click at [889, 135] on mat-expansion-panel-header "COMENTARIOS" at bounding box center [1020, 148] width 402 height 31
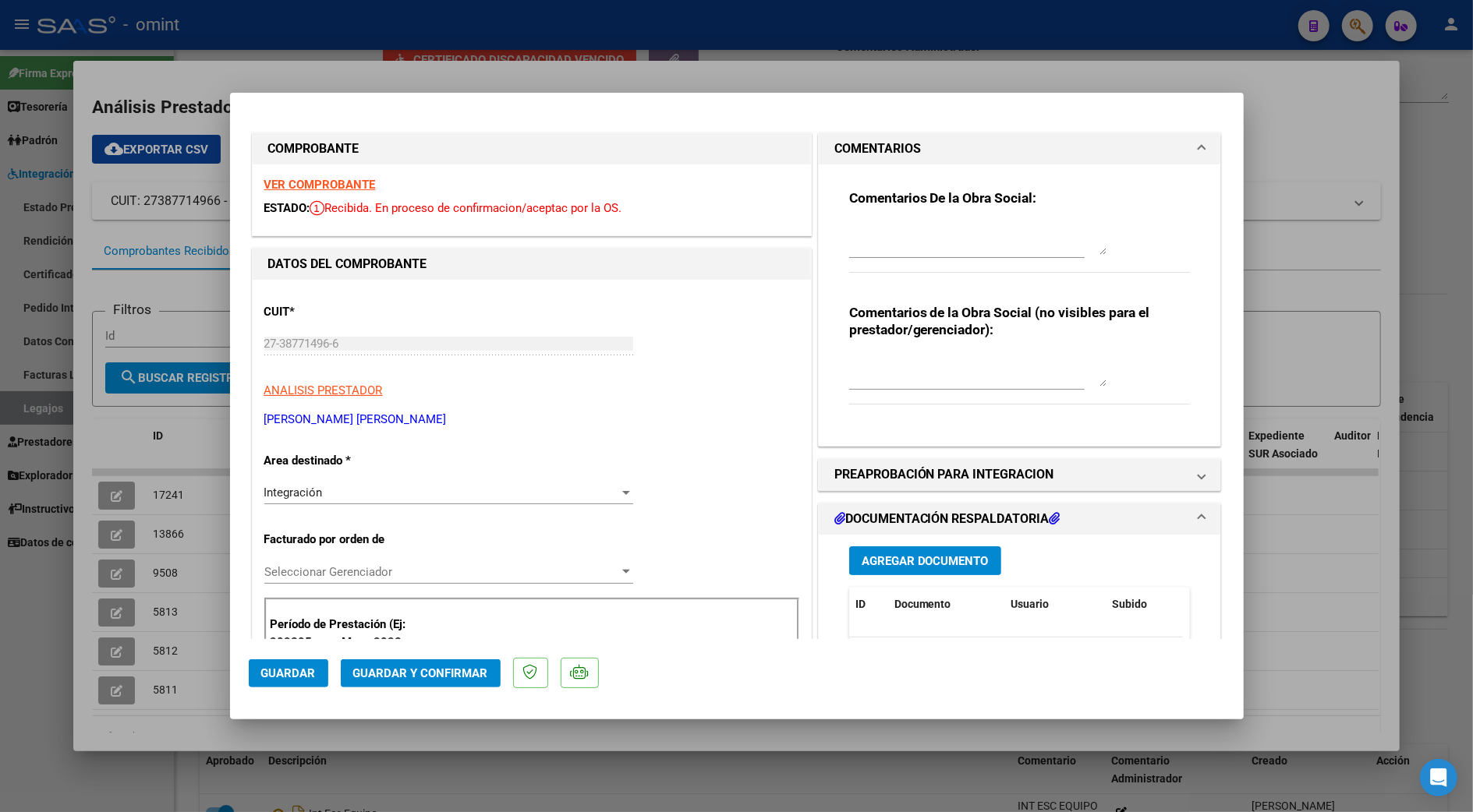
click at [889, 194] on strong "Comentarios De la Obra Social:" at bounding box center [943, 198] width 188 height 15
click at [880, 214] on div "Comentarios De la Obra Social:" at bounding box center [1019, 240] width 341 height 100
click at [877, 198] on strong "Comentarios De la Obra Social:" at bounding box center [943, 198] width 188 height 15
click at [871, 234] on textarea at bounding box center [977, 239] width 257 height 31
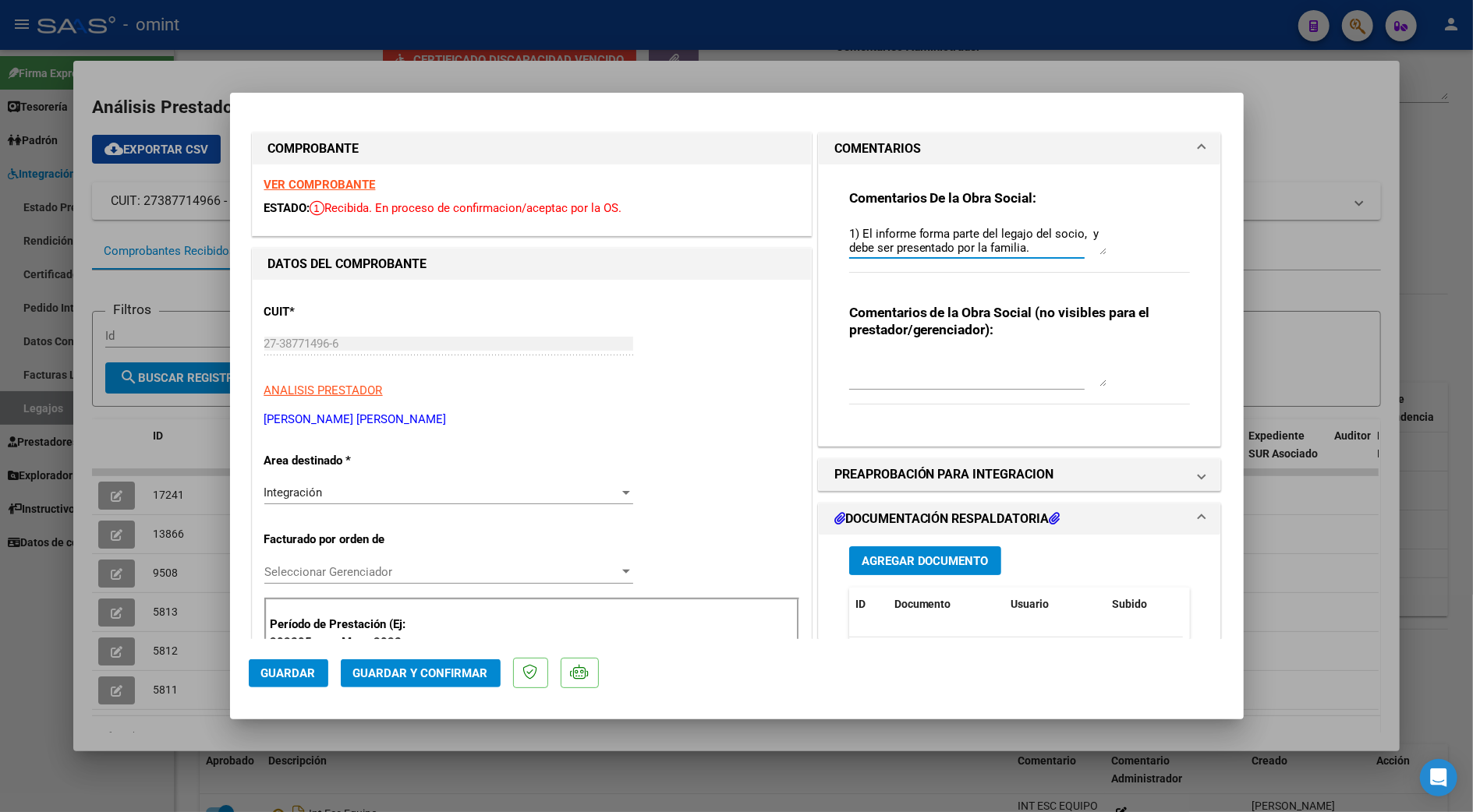
click at [1040, 245] on textarea "Estimada, buenas tardes. Por favor tener presente los dos puntos informativos q…" at bounding box center [977, 239] width 257 height 31
type textarea "Estimada, buenas tardes. Por favor tener presente los dos puntos informativos q…"
click at [1338, 602] on div at bounding box center [736, 406] width 1473 height 812
type input "$ 0,00"
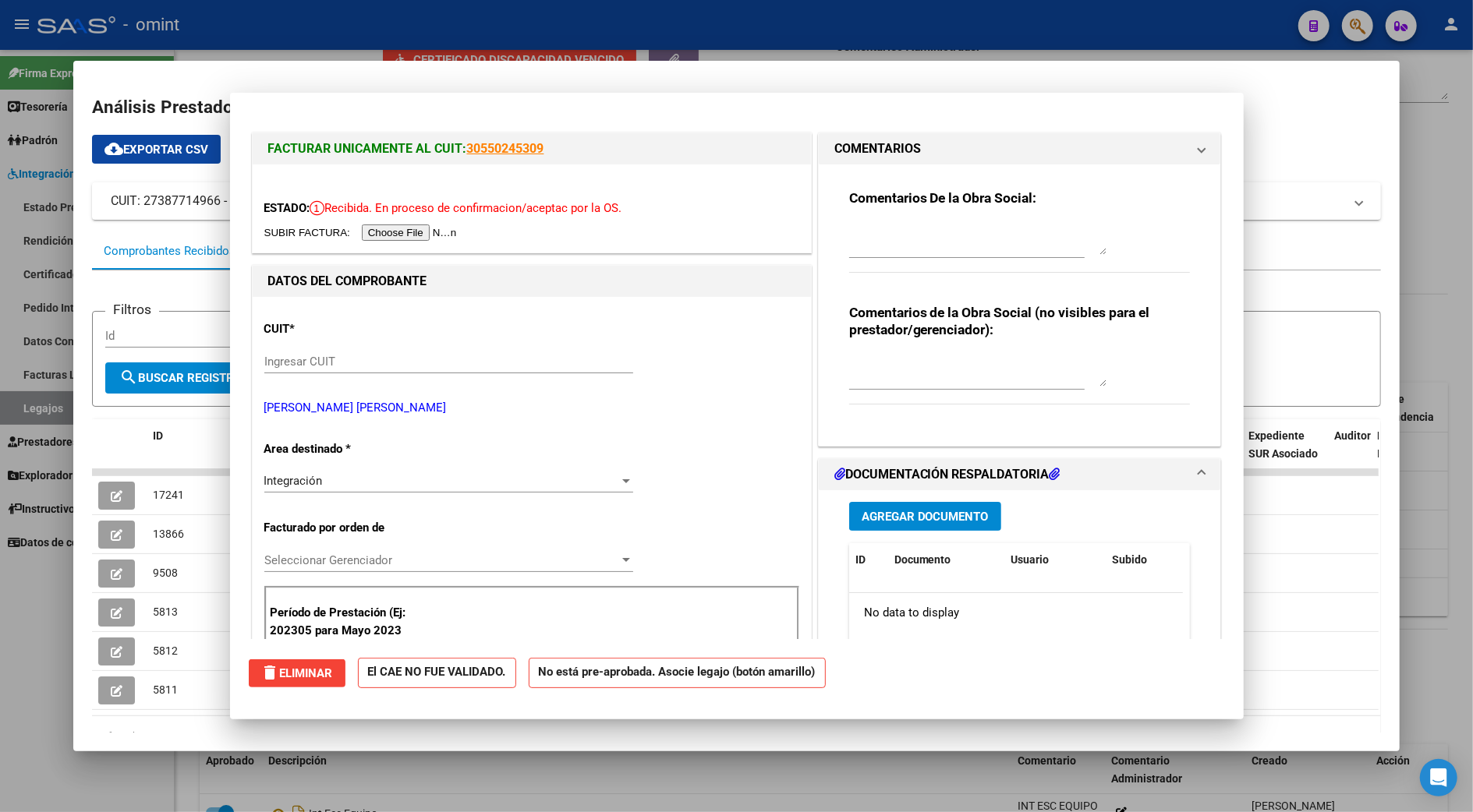
scroll to position [0, 0]
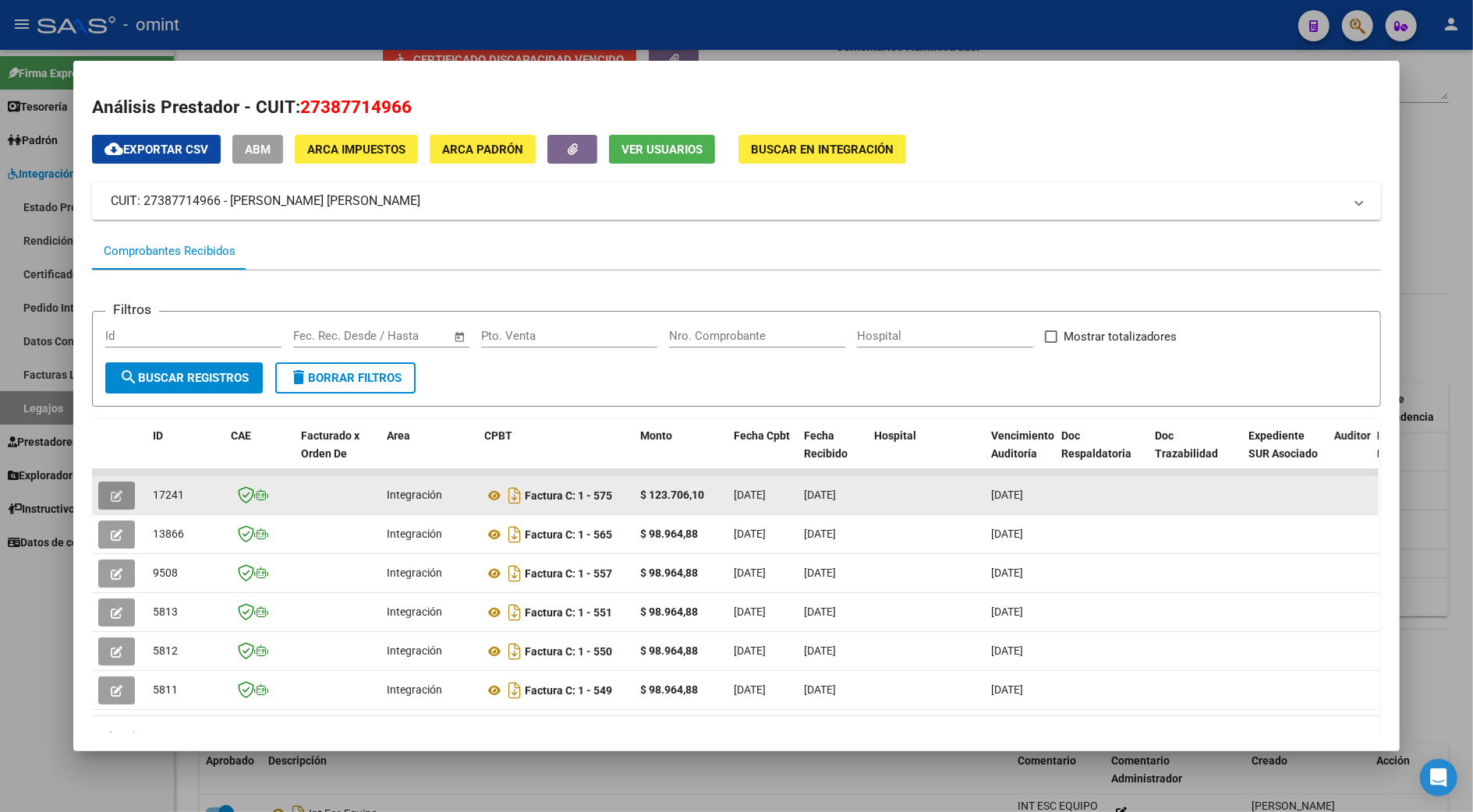
click at [111, 498] on icon "button" at bounding box center [117, 496] width 11 height 11
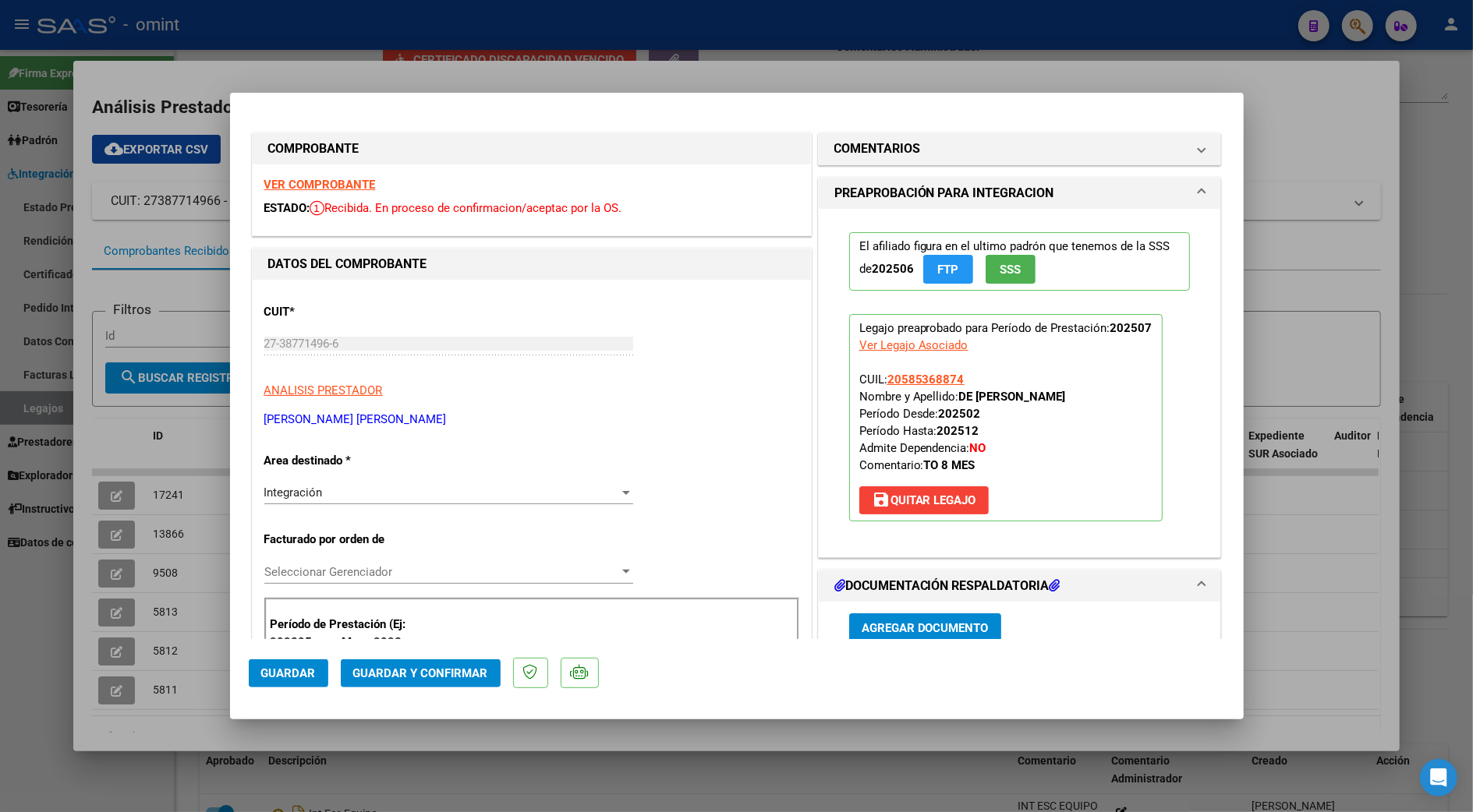
click at [900, 206] on mat-expansion-panel-header "PREAPROBACIÓN PARA INTEGRACION" at bounding box center [1020, 193] width 402 height 31
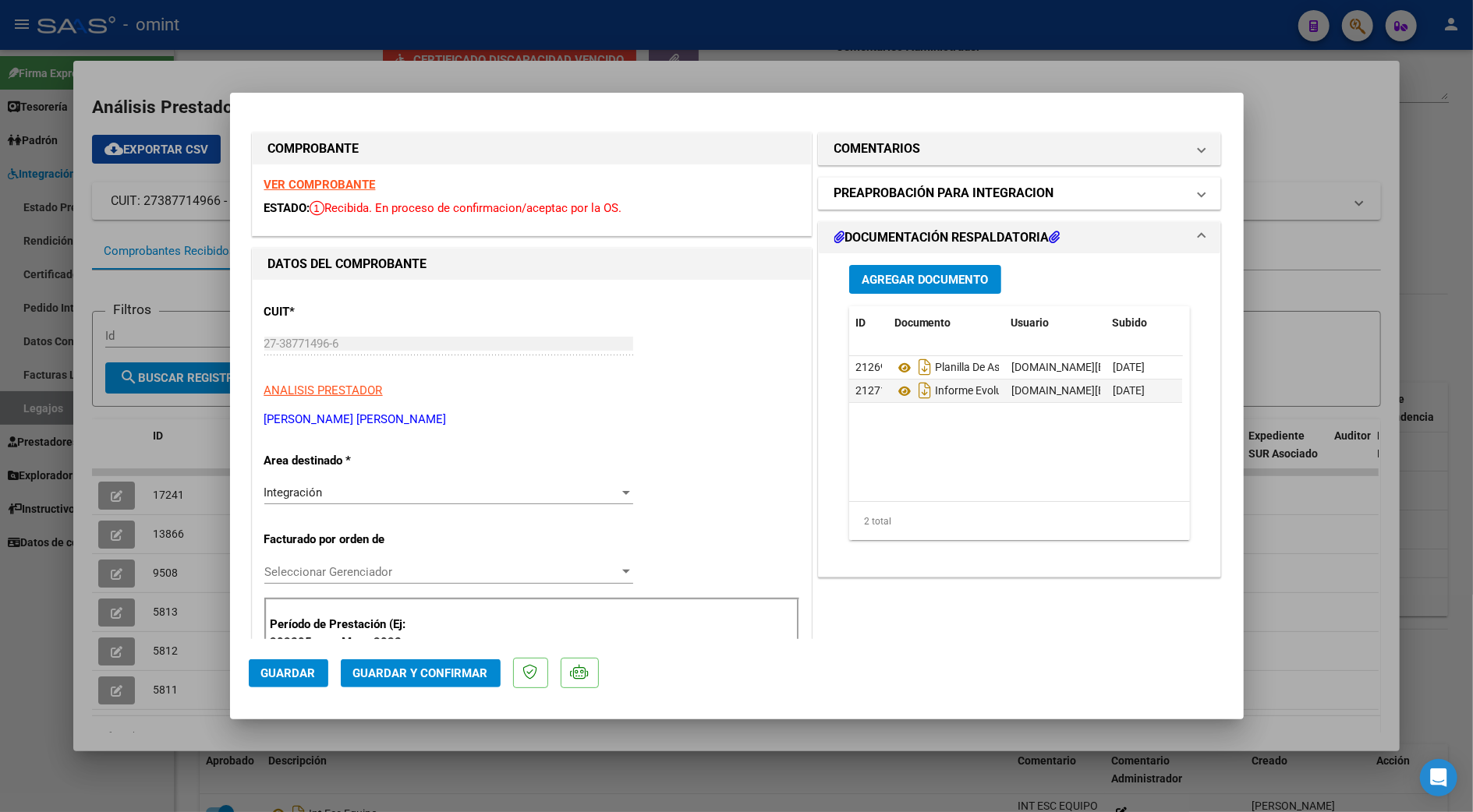
click at [906, 191] on h1 "PREAPROBACIÓN PARA INTEGRACION" at bounding box center [944, 193] width 220 height 19
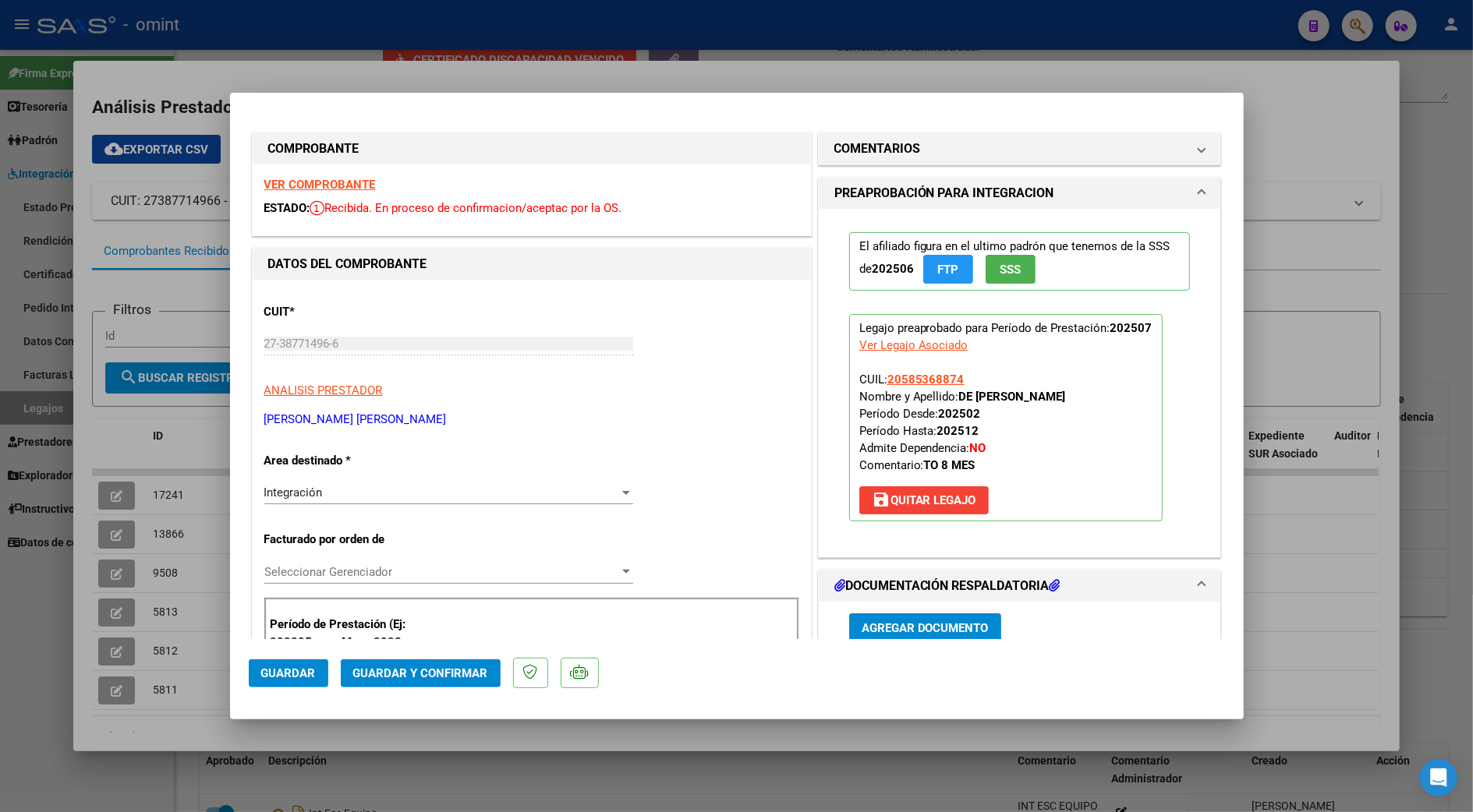
click at [893, 219] on div "El afiliado figura en el ultimo padrón que tenemos de la SSS de 202506 FTP SSS …" at bounding box center [1020, 377] width 365 height 336
click at [886, 145] on h1 "COMENTARIOS" at bounding box center [877, 148] width 87 height 19
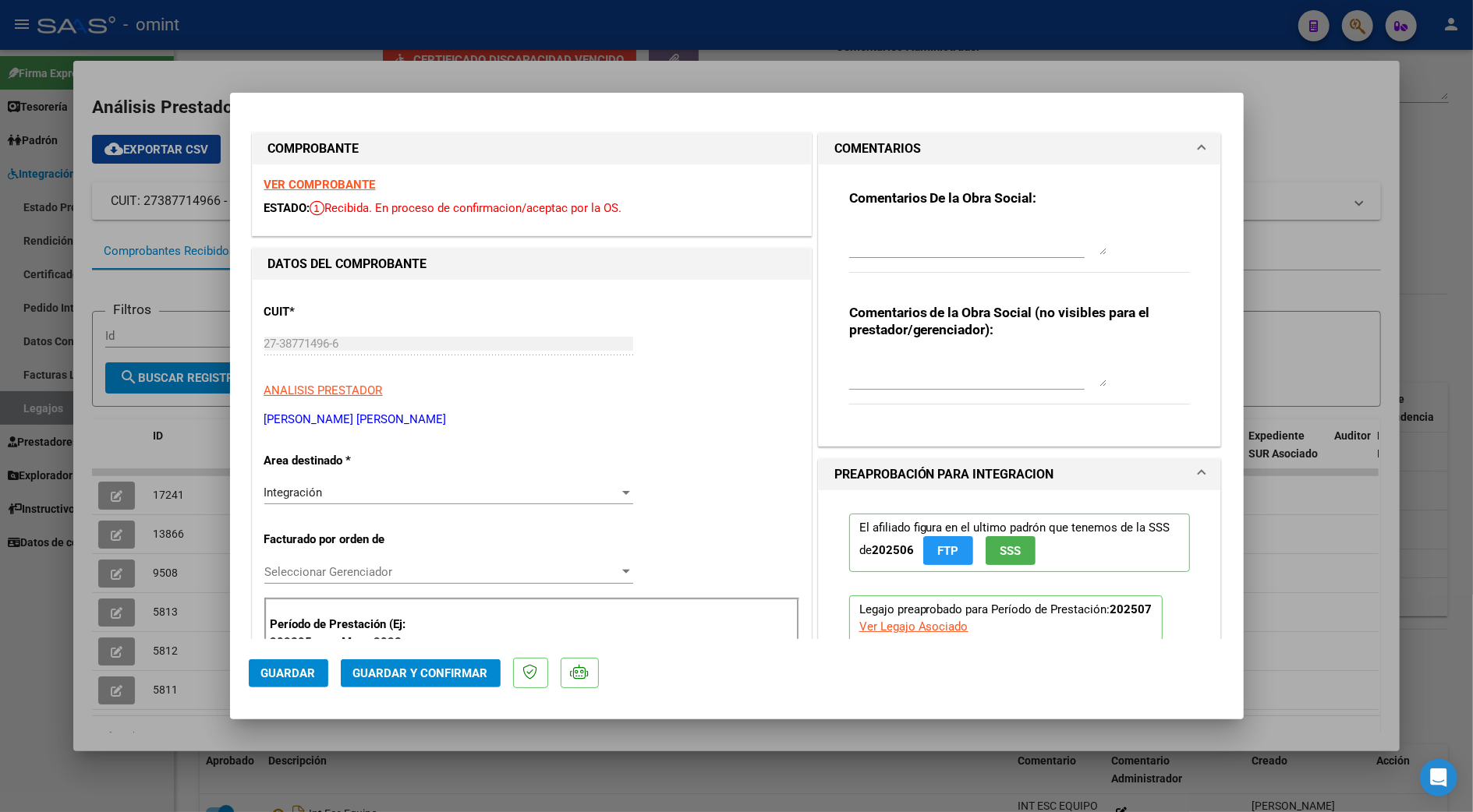
click at [884, 246] on textarea at bounding box center [977, 239] width 257 height 31
click at [900, 246] on textarea "Estimada buenas tardes, por favor tener presente los 2 puntos que a continuació…" at bounding box center [977, 239] width 257 height 31
type textarea "Estimada buenas tardes, por favor tener presente los 2 puntos que a continuació…"
click at [328, 483] on div "Integración Seleccionar Area" at bounding box center [448, 492] width 369 height 24
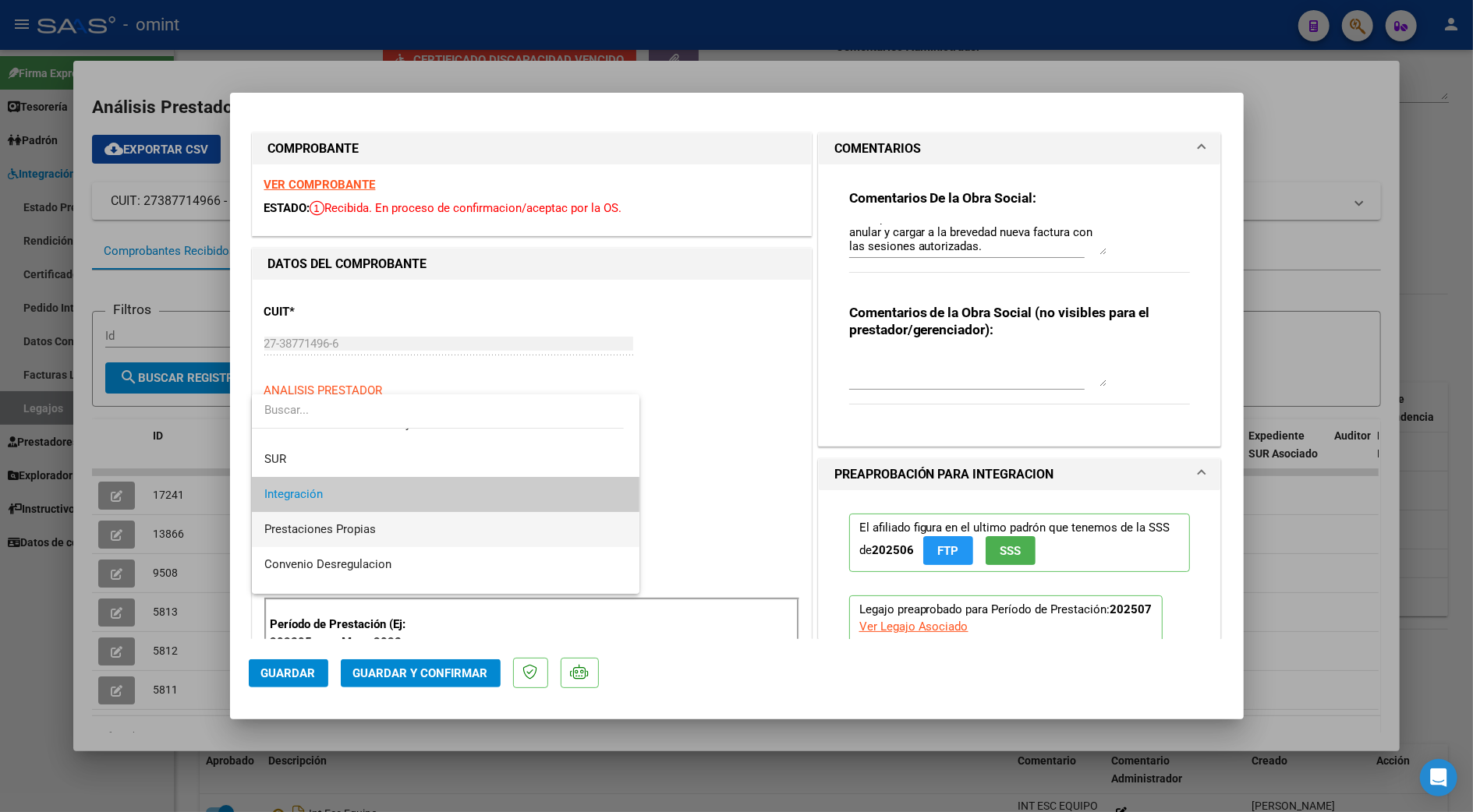
scroll to position [151, 0]
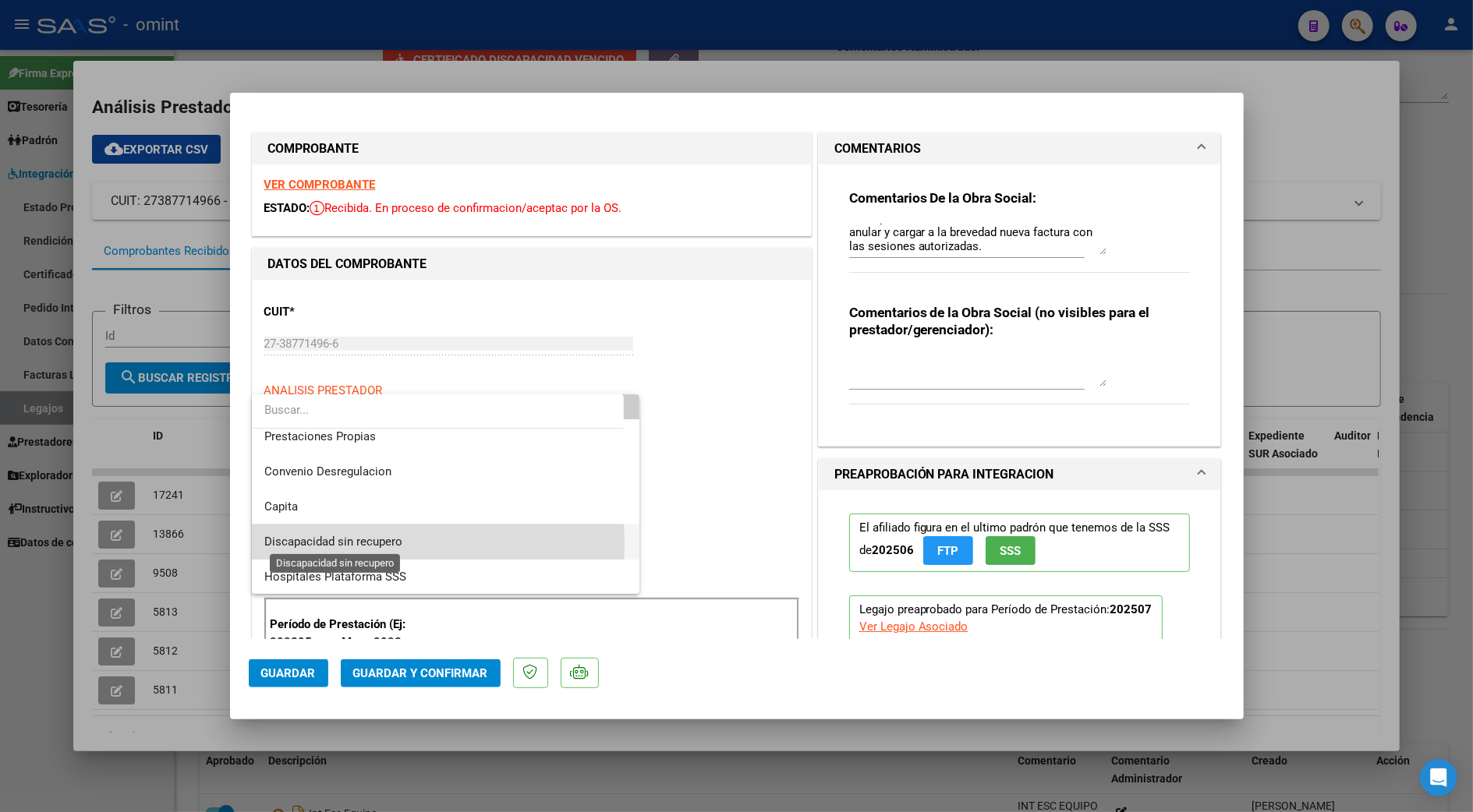
click at [366, 543] on span "Discapacidad sin recupero" at bounding box center [333, 541] width 138 height 14
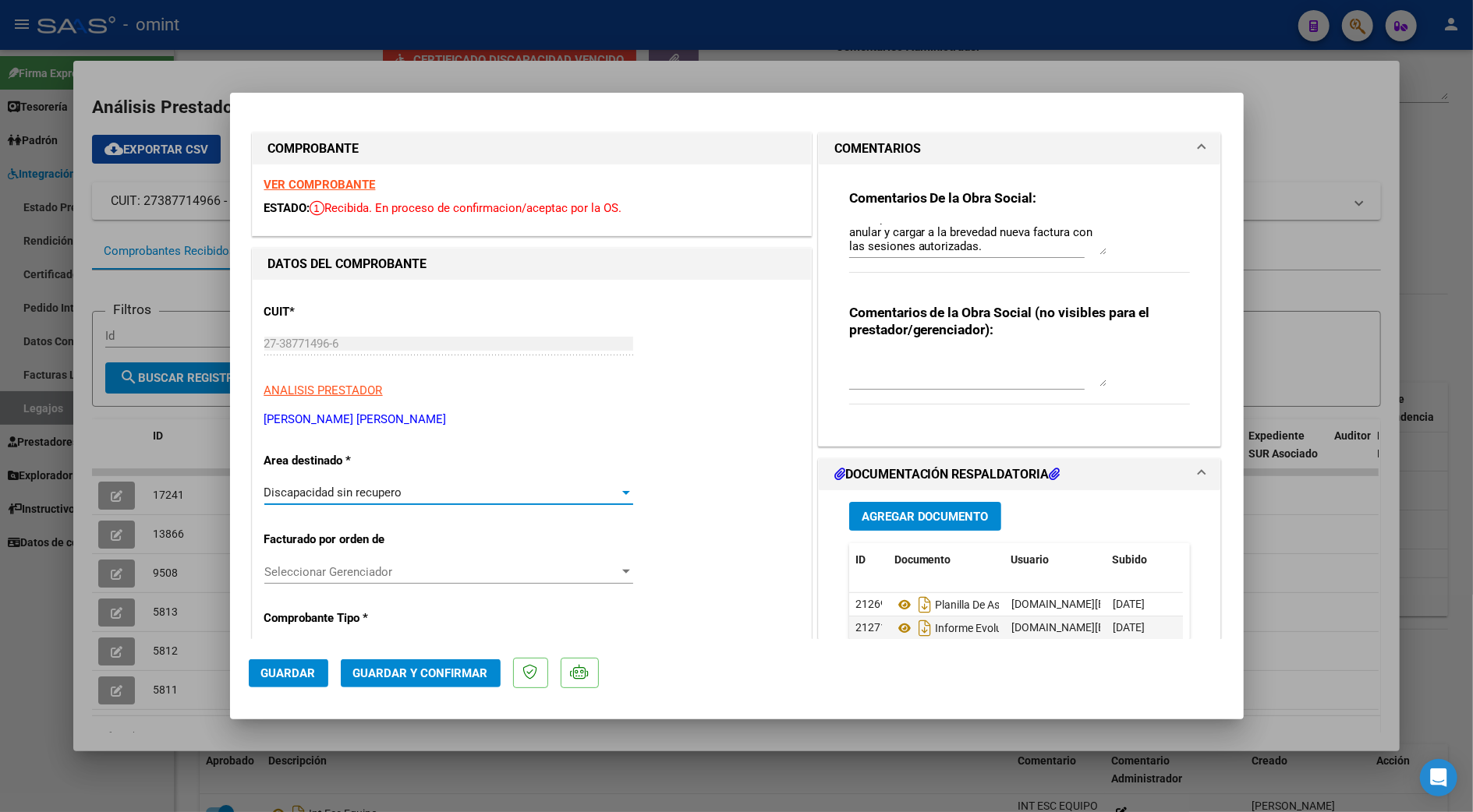
scroll to position [104, 0]
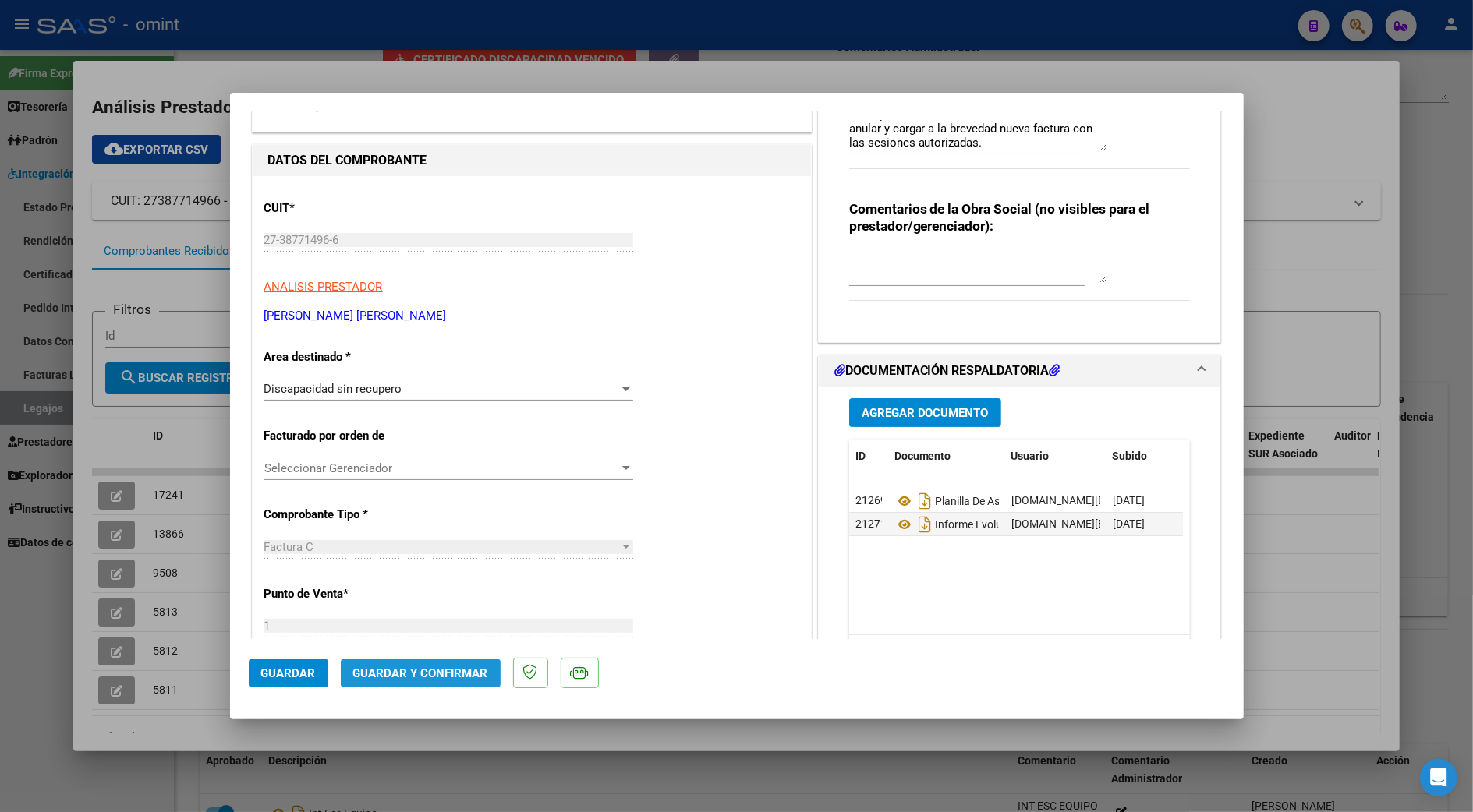
click at [443, 673] on span "Guardar y Confirmar" at bounding box center [421, 673] width 135 height 14
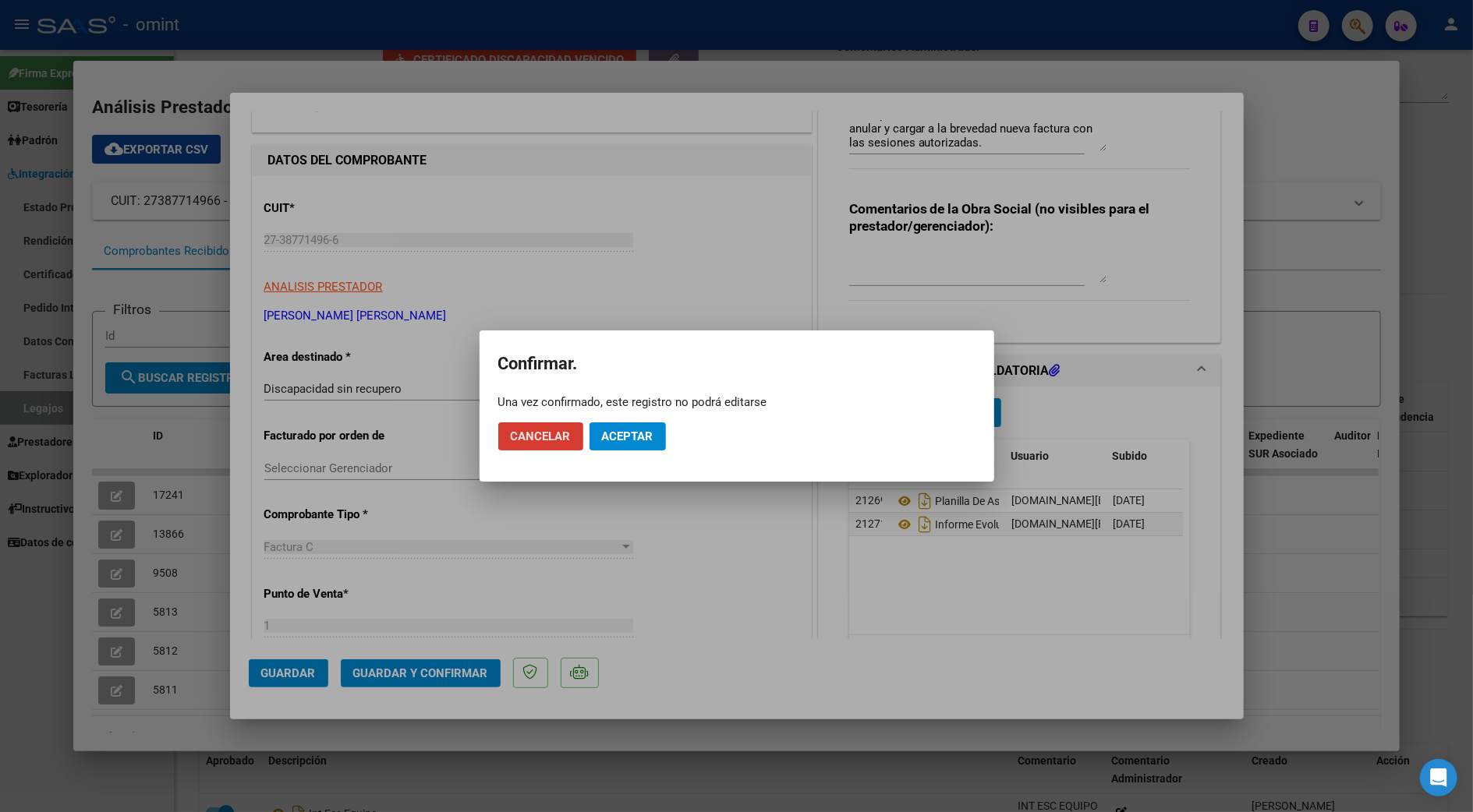
click at [631, 430] on span "Aceptar" at bounding box center [627, 436] width 51 height 14
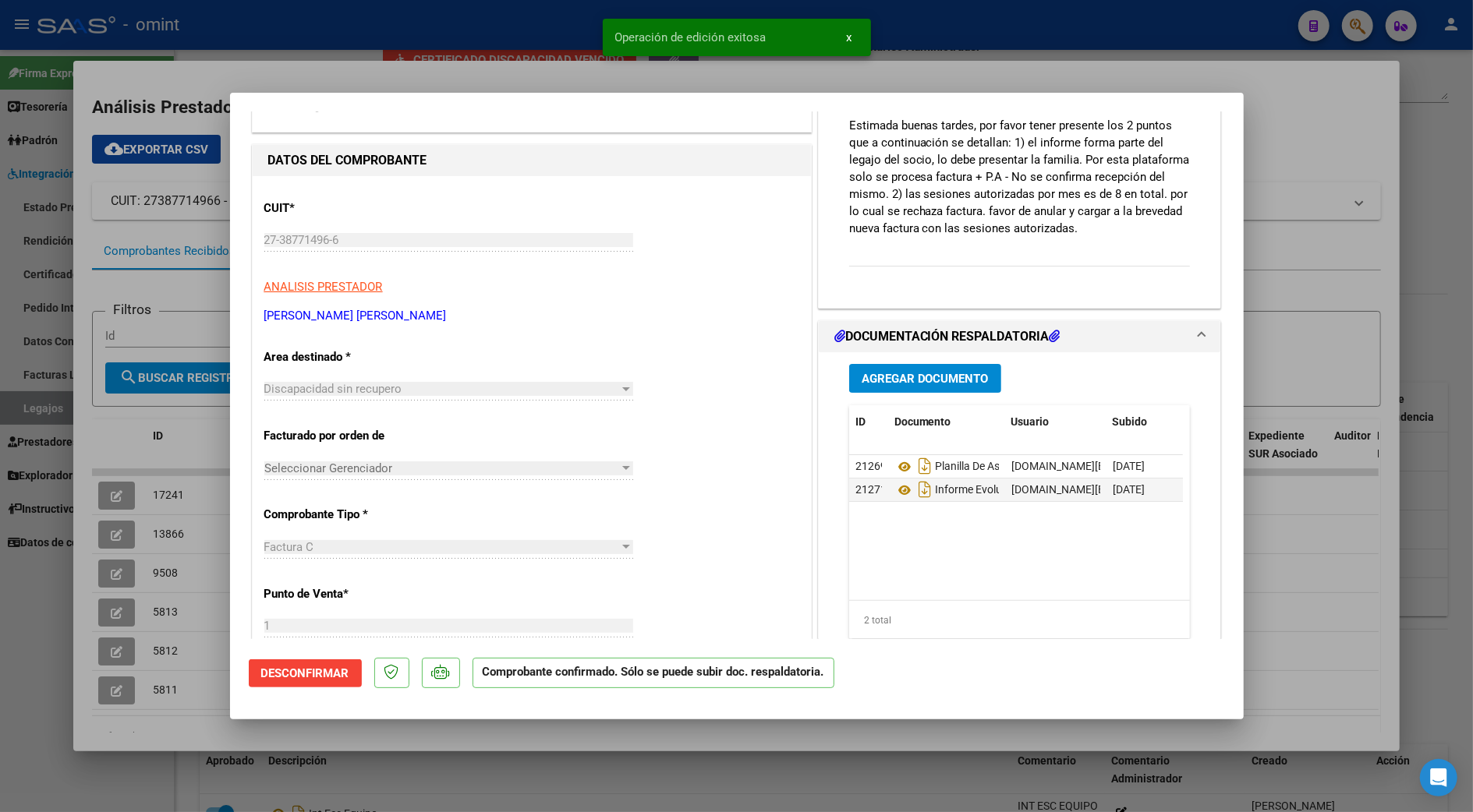
drag, startPoint x: 1333, startPoint y: 263, endPoint x: 1335, endPoint y: 276, distance: 13.2
click at [1335, 276] on div at bounding box center [736, 406] width 1473 height 812
type input "$ 0,00"
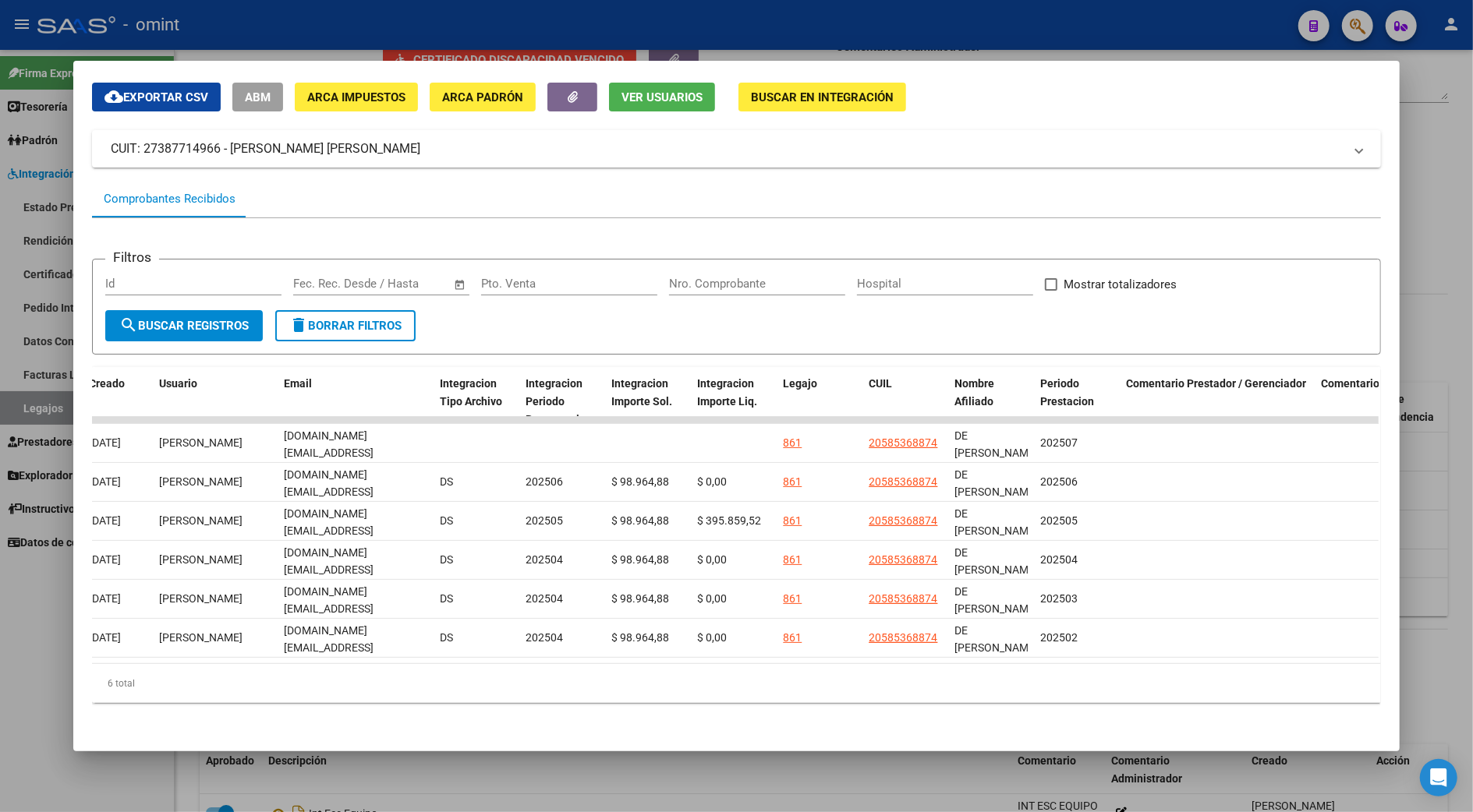
scroll to position [0, 0]
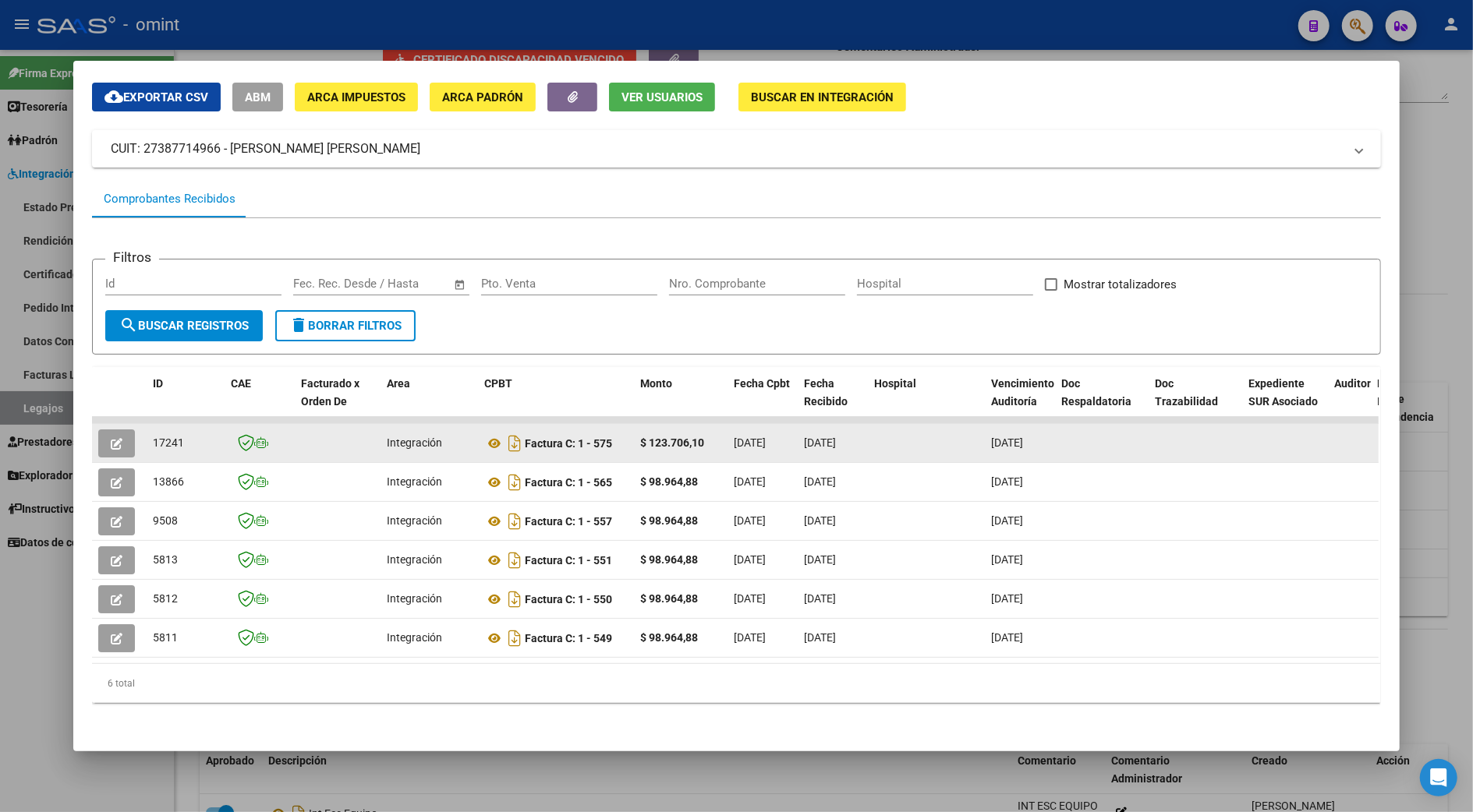
click at [113, 438] on icon "button" at bounding box center [117, 444] width 11 height 11
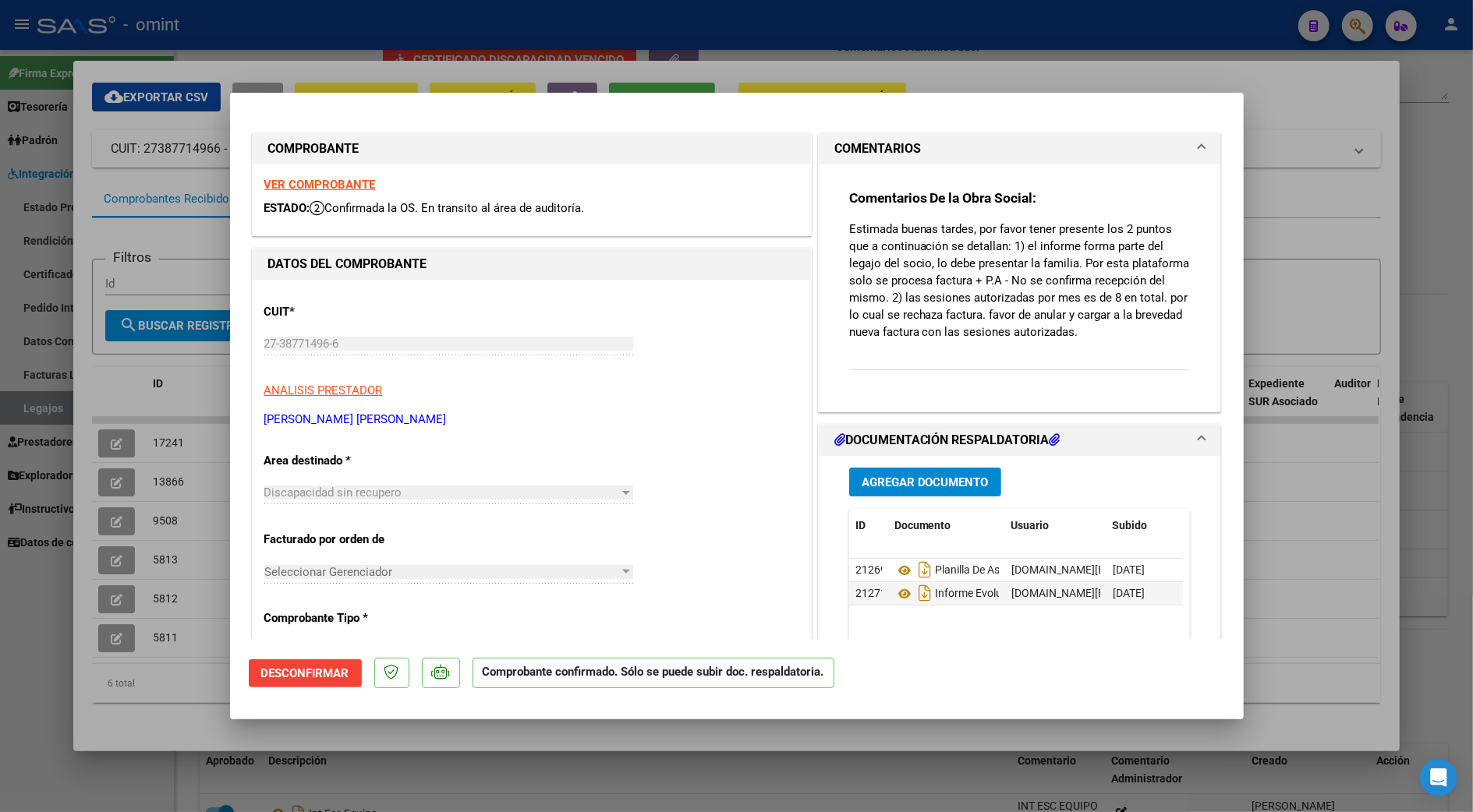
click at [1308, 276] on div at bounding box center [736, 406] width 1473 height 812
type input "$ 0,00"
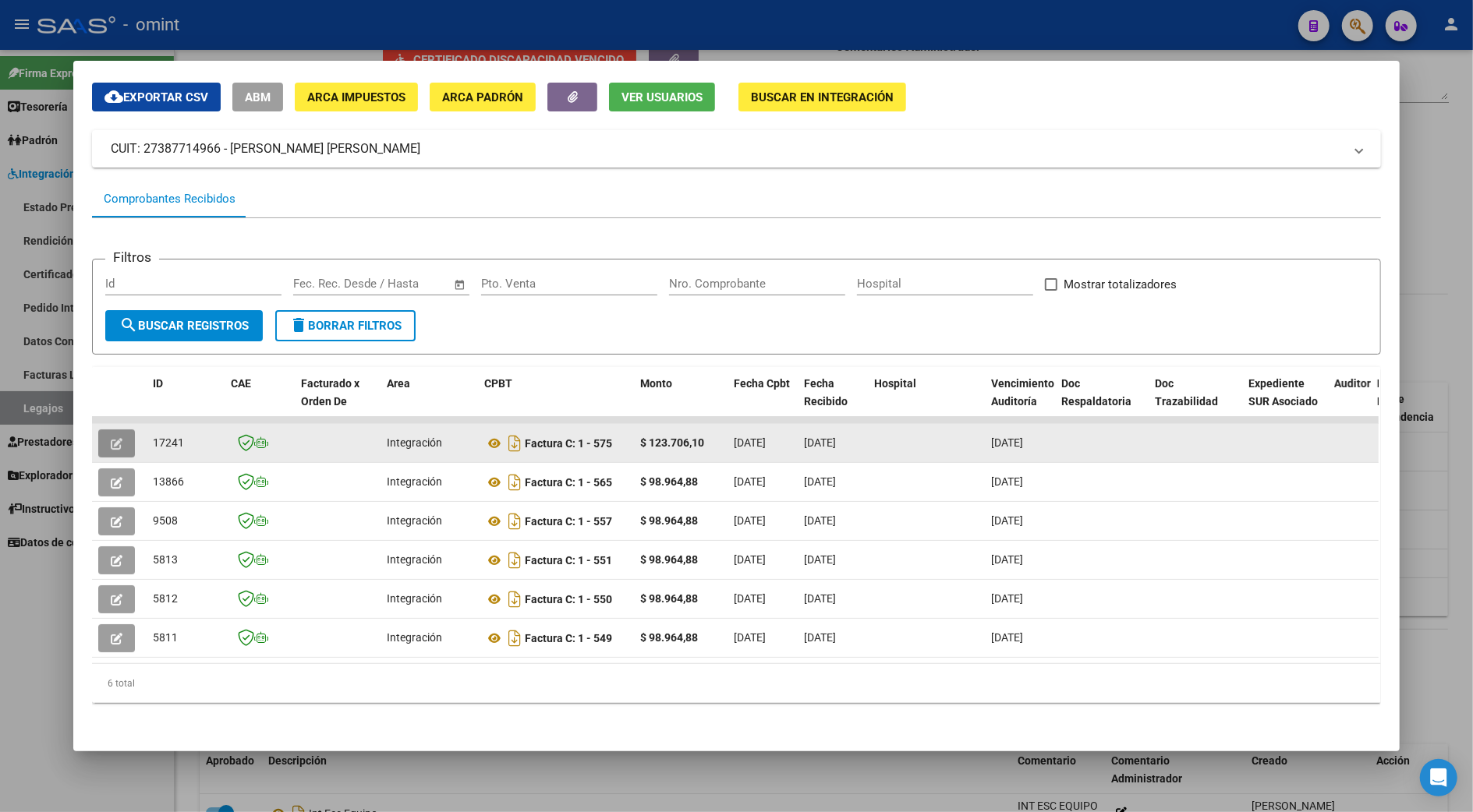
click at [101, 430] on button "button" at bounding box center [116, 443] width 36 height 28
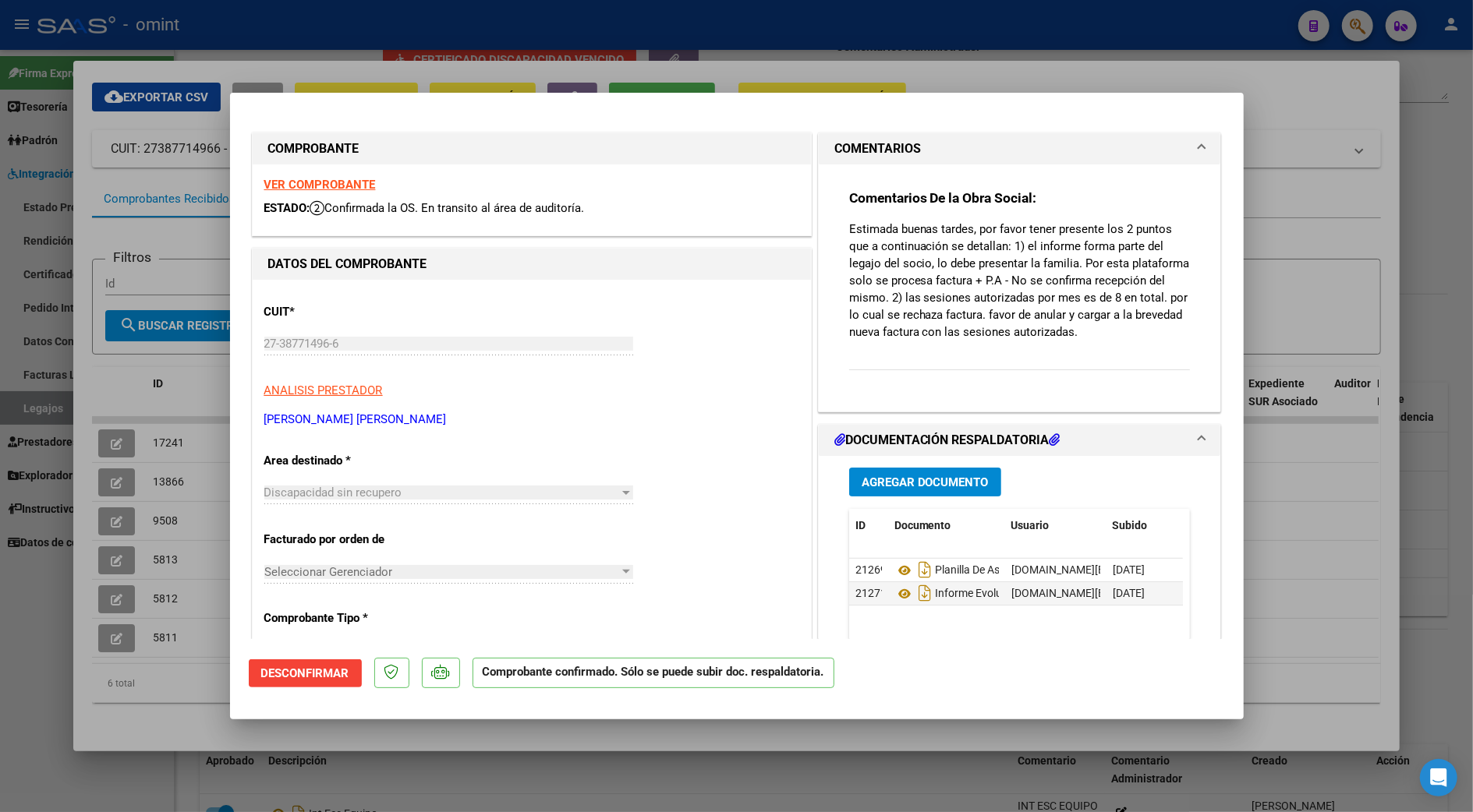
click at [332, 179] on strong "VER COMPROBANTE" at bounding box center [320, 184] width 112 height 14
click at [1317, 484] on div at bounding box center [736, 406] width 1473 height 812
type input "$ 0,00"
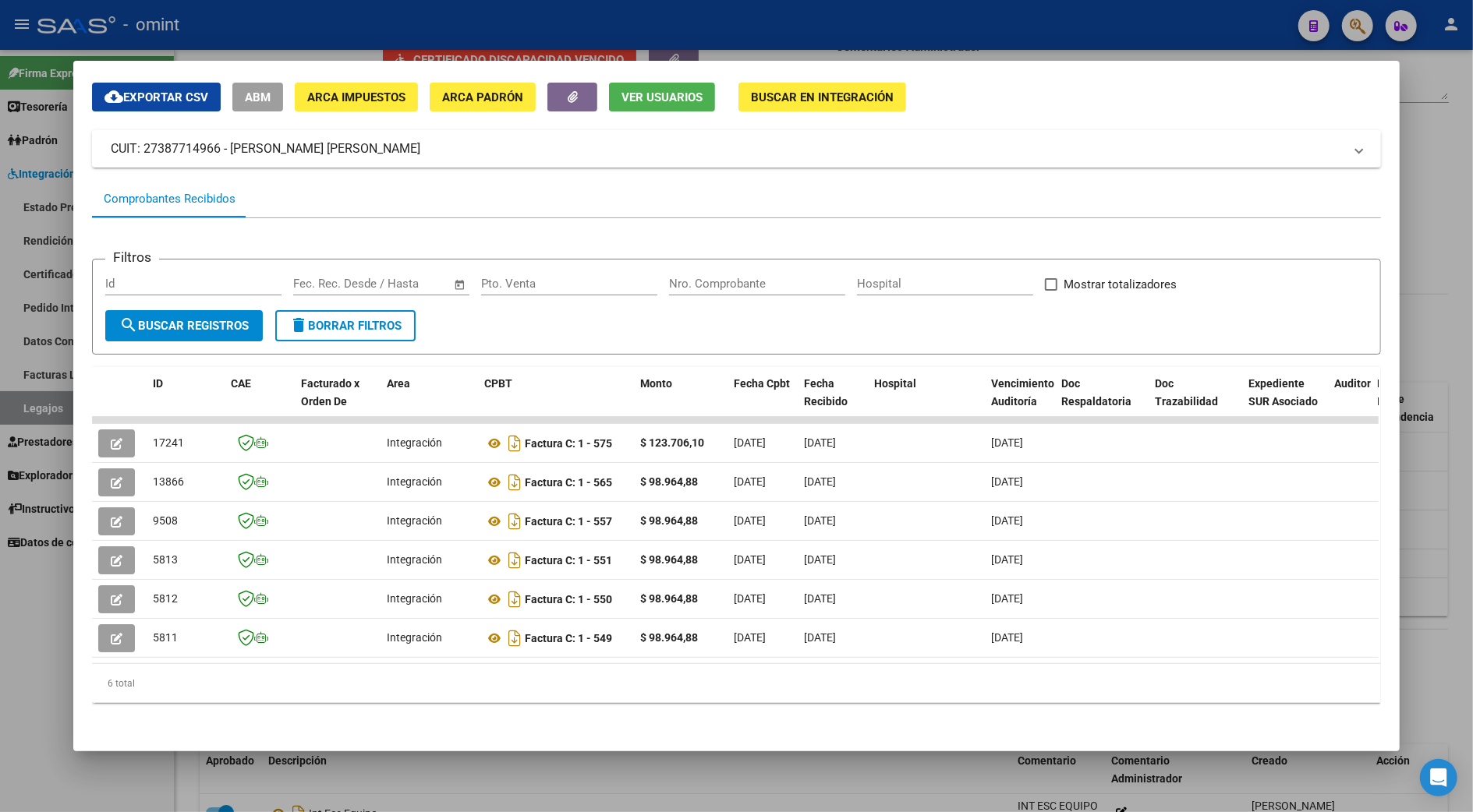
click at [1420, 316] on div at bounding box center [736, 406] width 1473 height 812
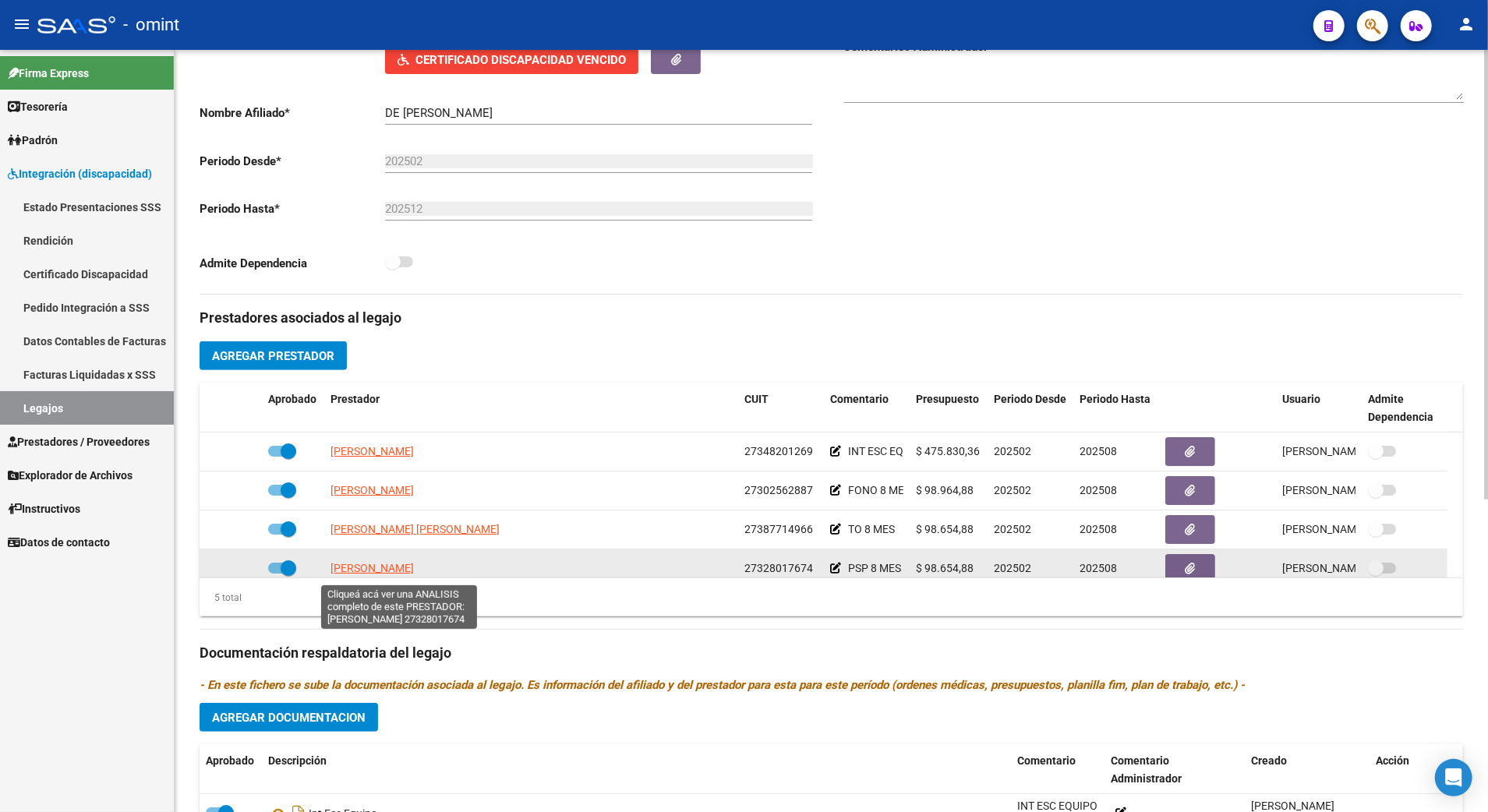
click at [347, 569] on span "[PERSON_NAME]" at bounding box center [372, 567] width 83 height 12
type textarea "27328017674"
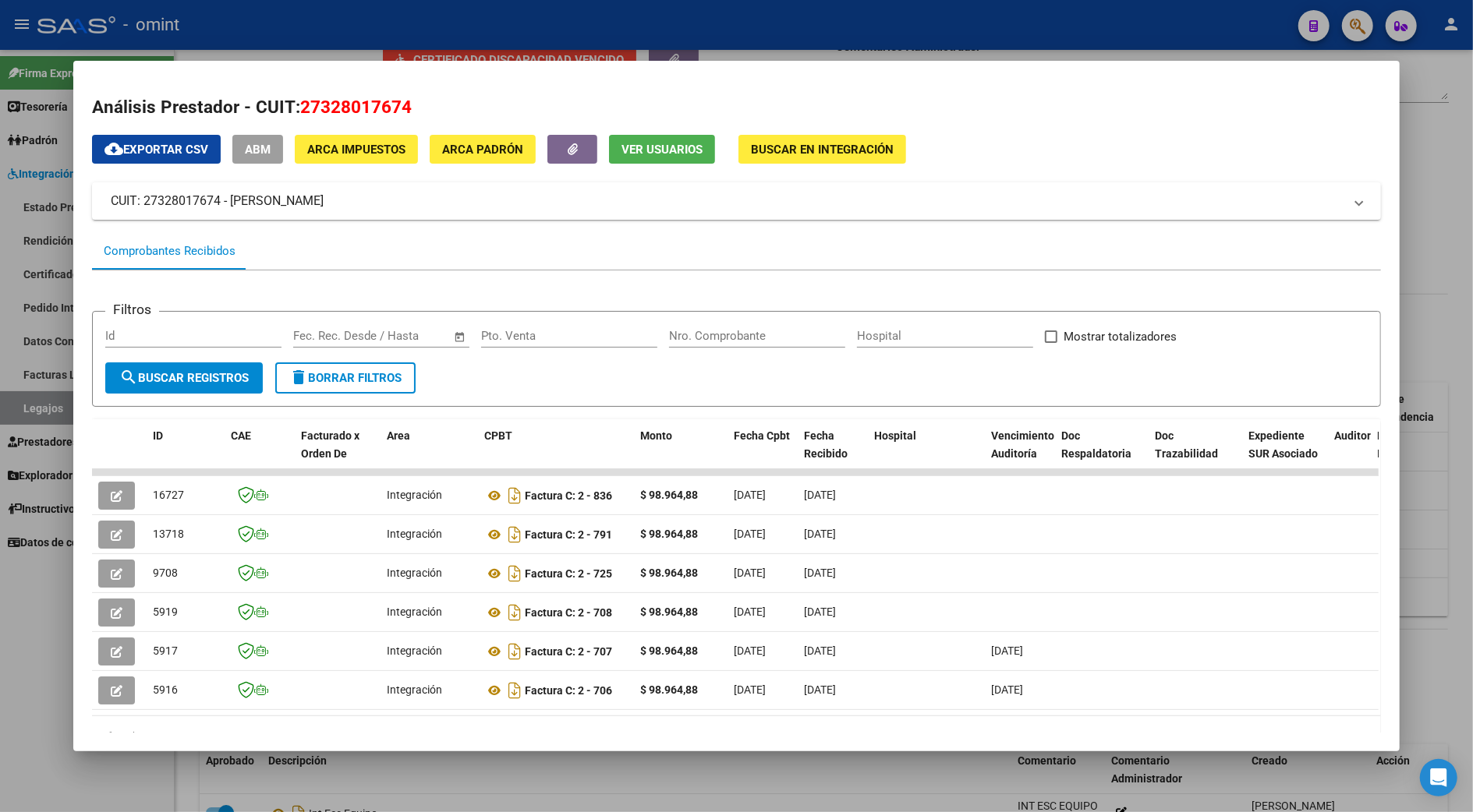
click at [1447, 288] on div at bounding box center [736, 406] width 1473 height 812
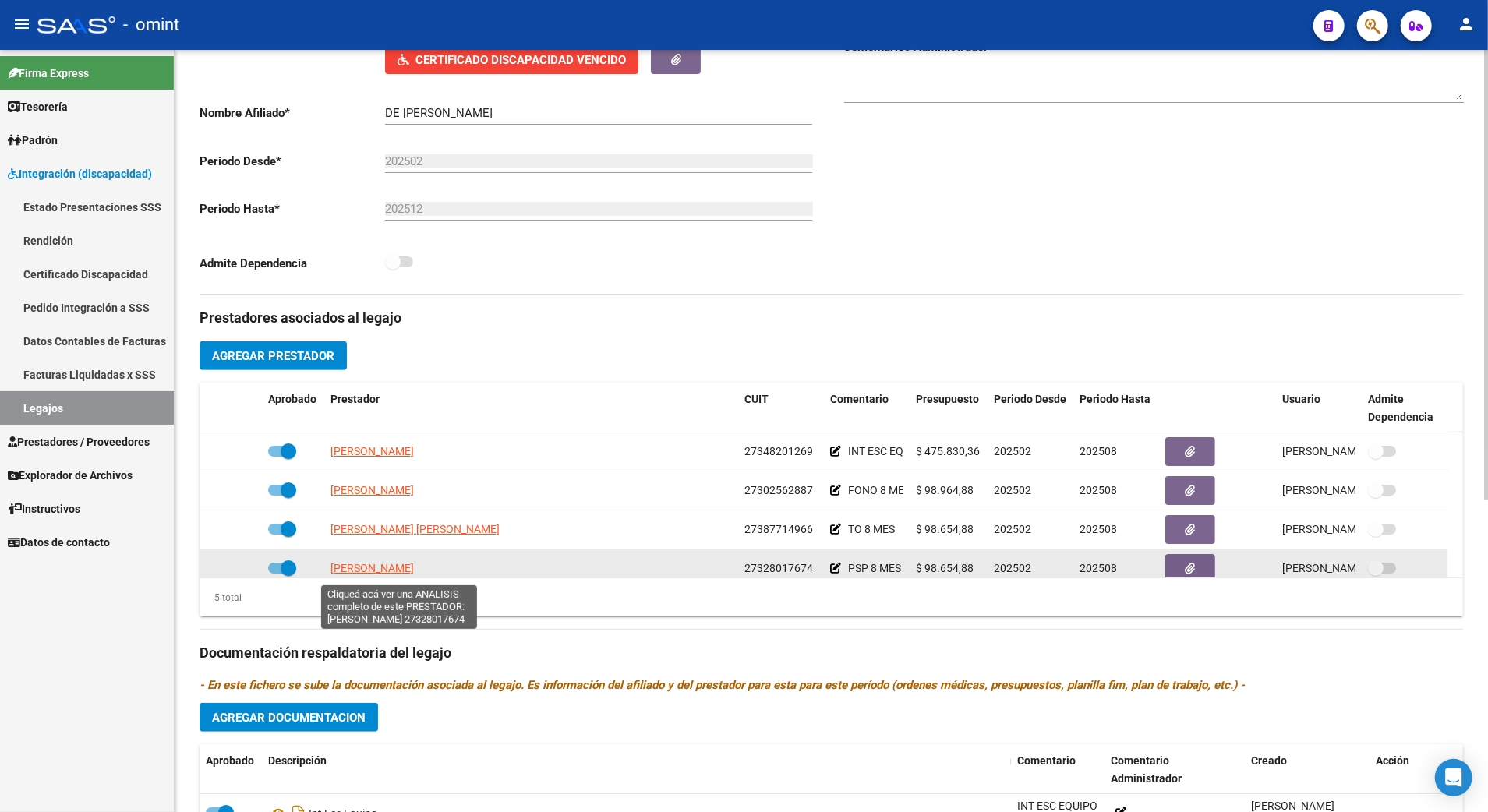
click at [372, 574] on span "[PERSON_NAME]" at bounding box center [372, 567] width 83 height 12
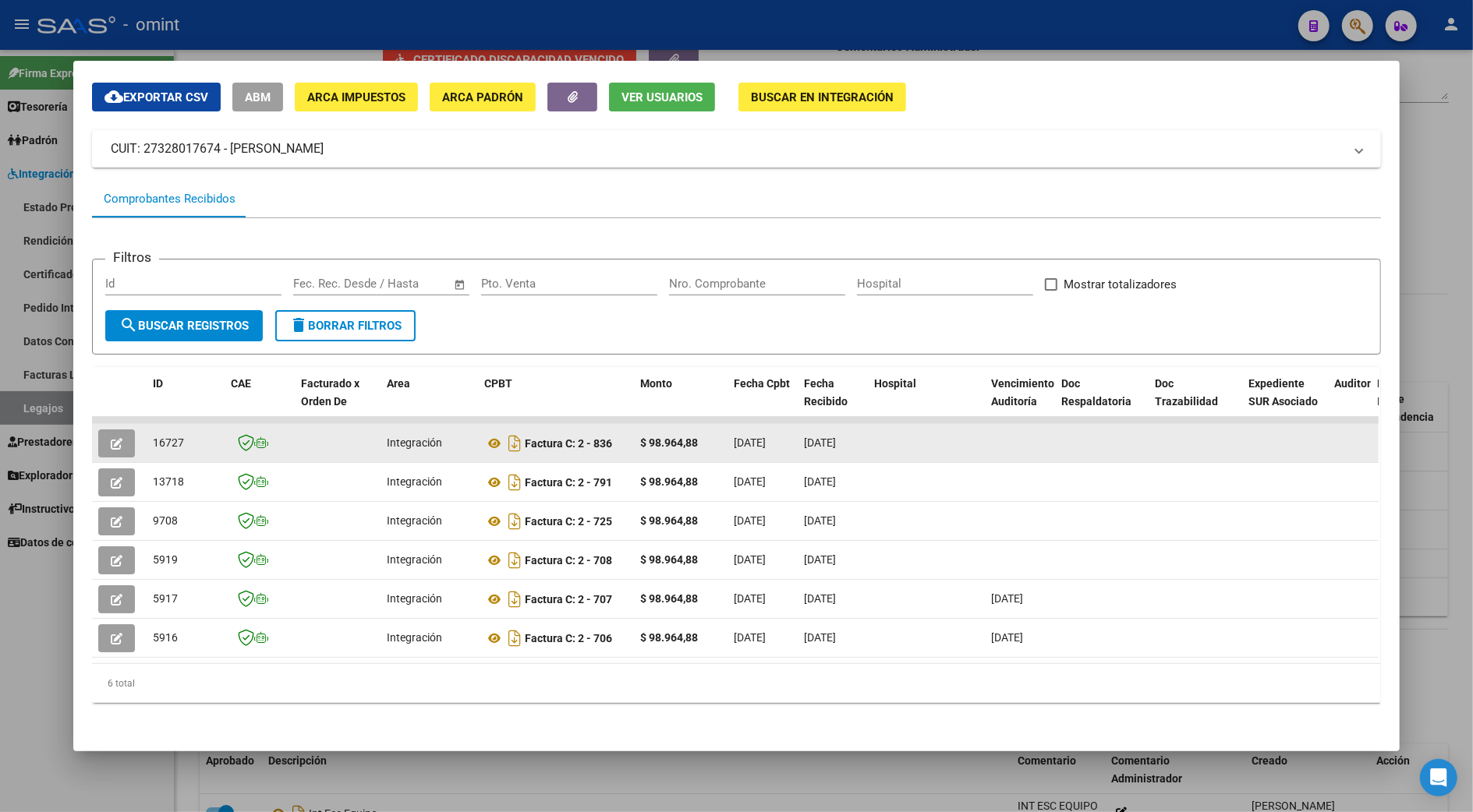
click at [111, 438] on icon "button" at bounding box center [117, 444] width 11 height 11
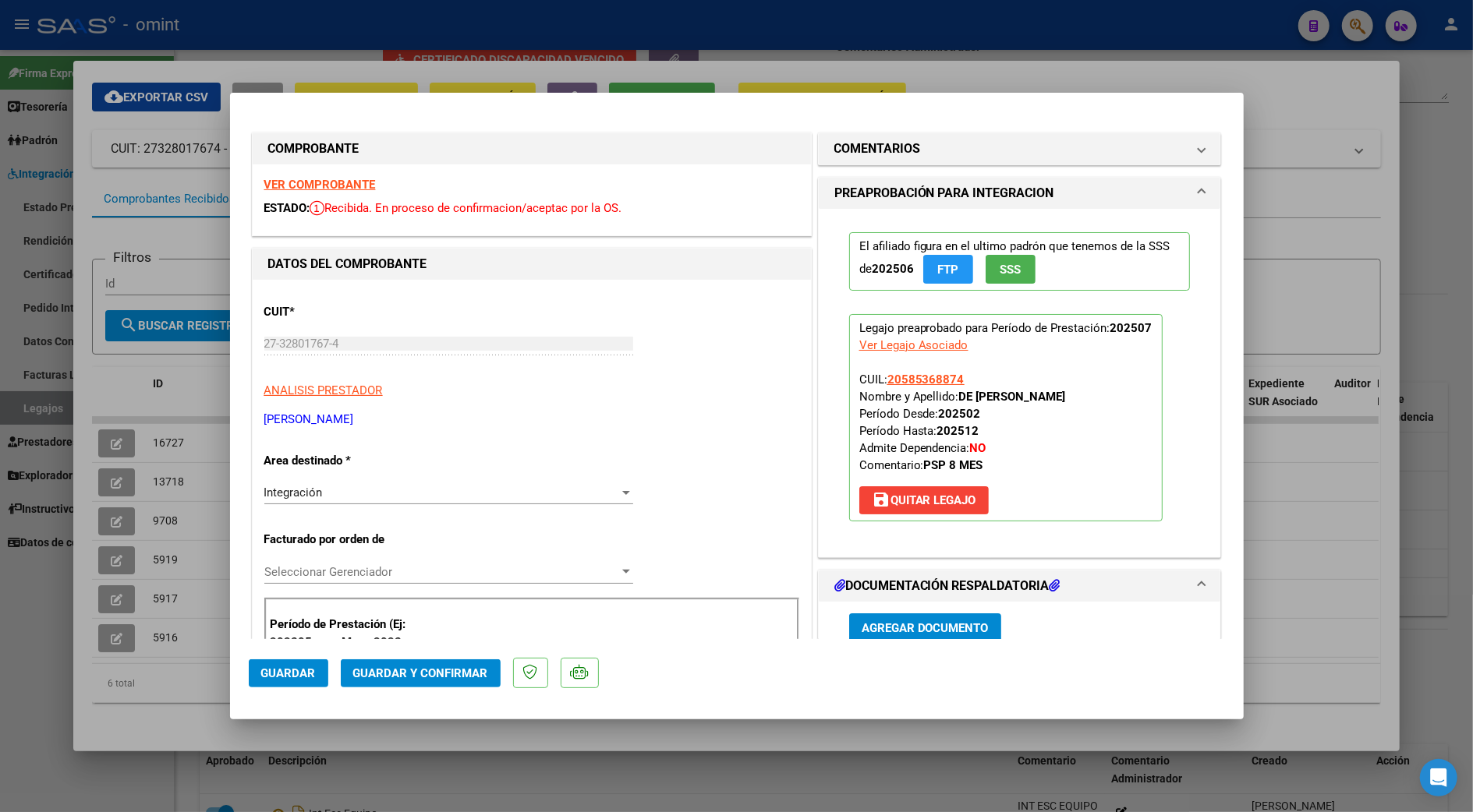
click at [316, 179] on strong "VER COMPROBANTE" at bounding box center [320, 184] width 112 height 14
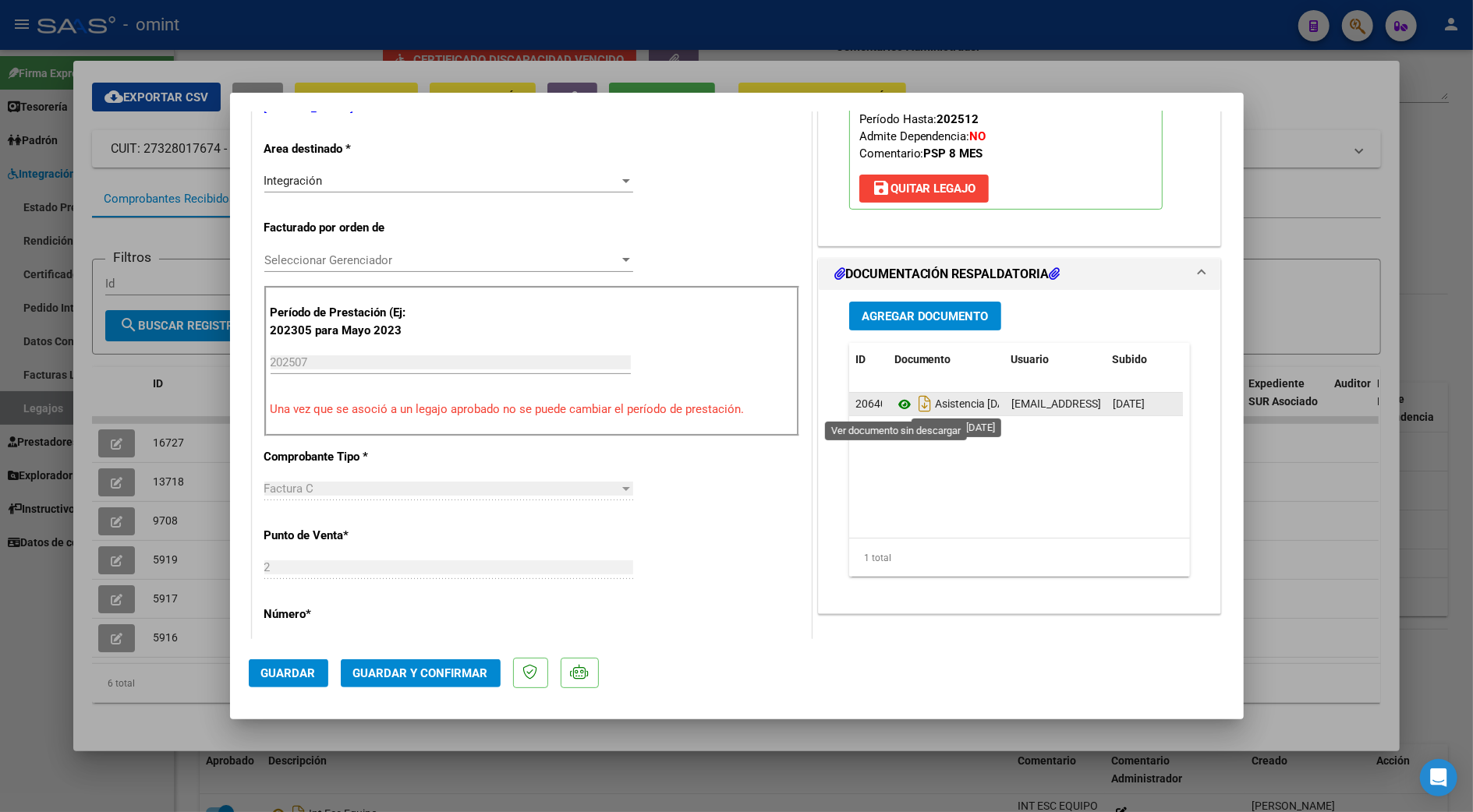
click at [894, 400] on icon at bounding box center [904, 404] width 20 height 19
click at [439, 672] on span "Guardar y Confirmar" at bounding box center [421, 673] width 135 height 14
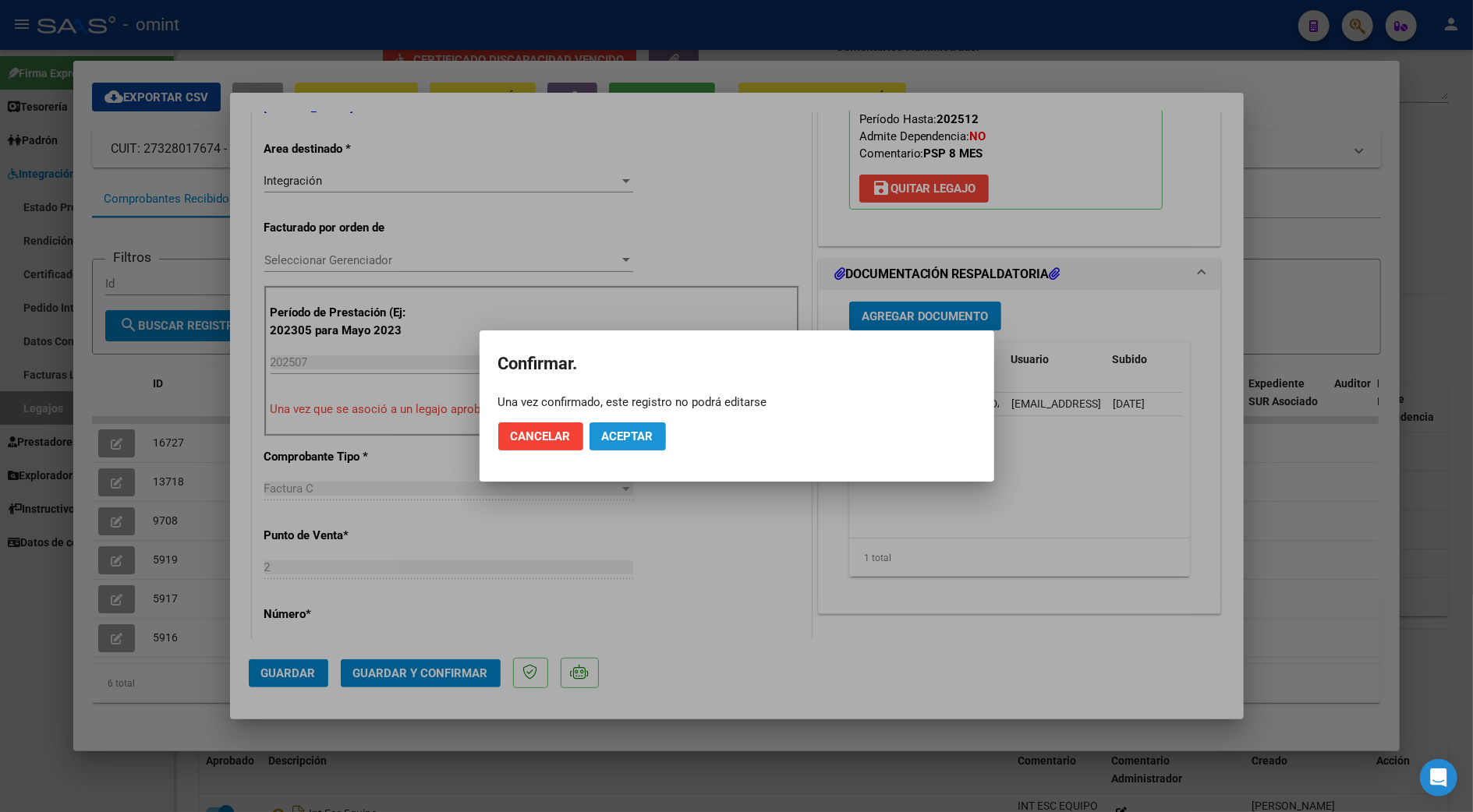
click at [619, 434] on span "Aceptar" at bounding box center [627, 436] width 51 height 14
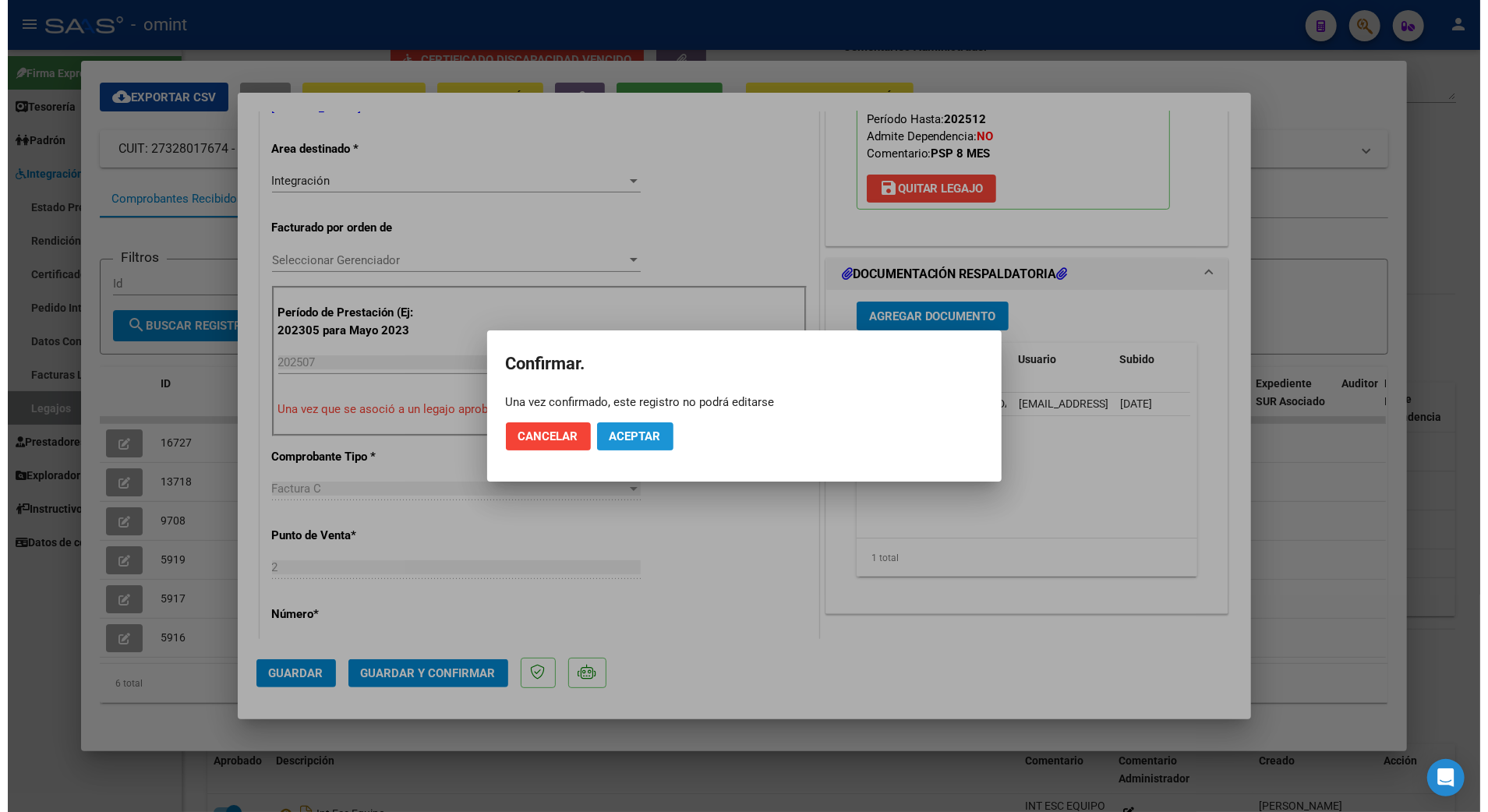
scroll to position [310, 0]
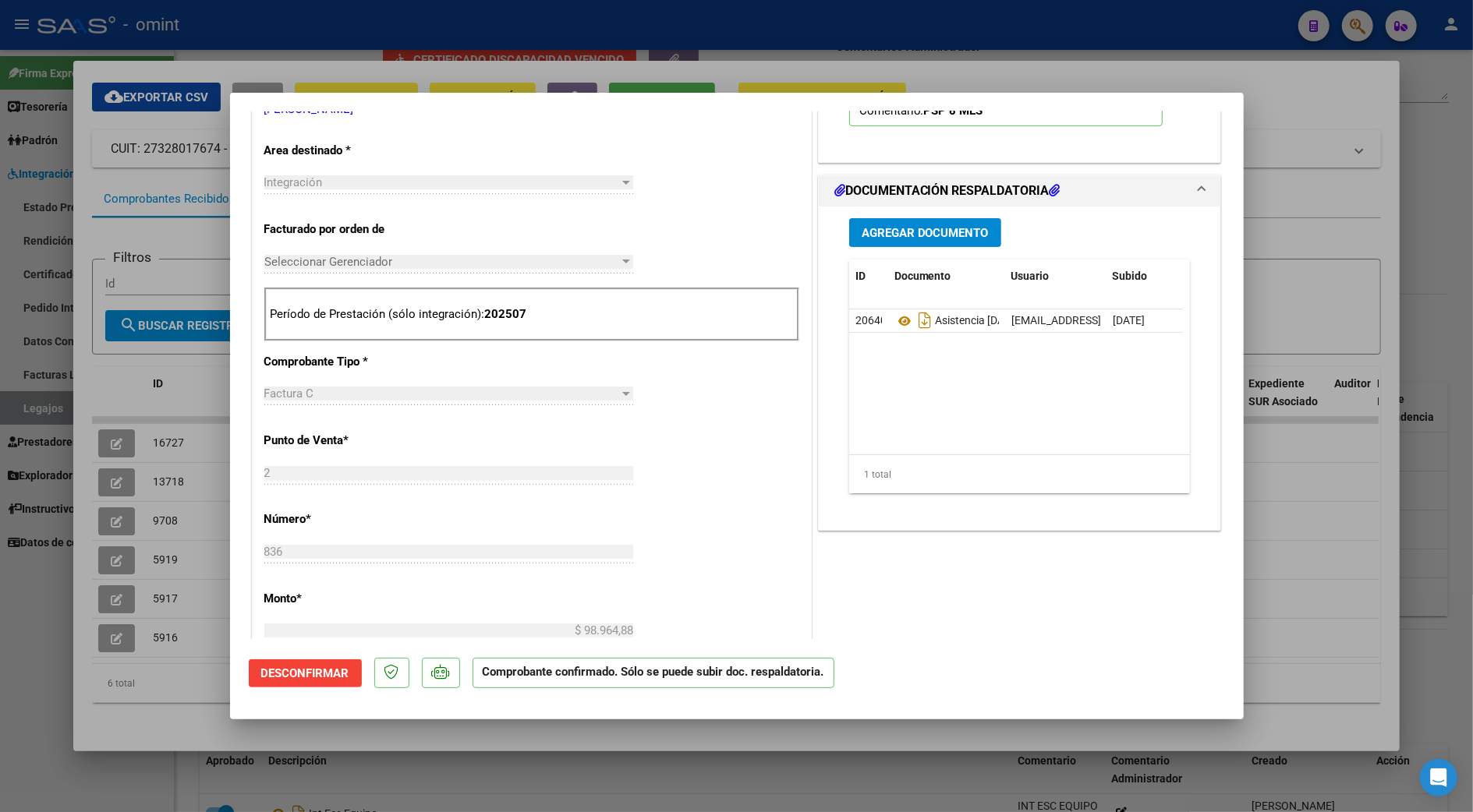
click at [1341, 516] on div at bounding box center [736, 406] width 1473 height 812
type input "$ 0,00"
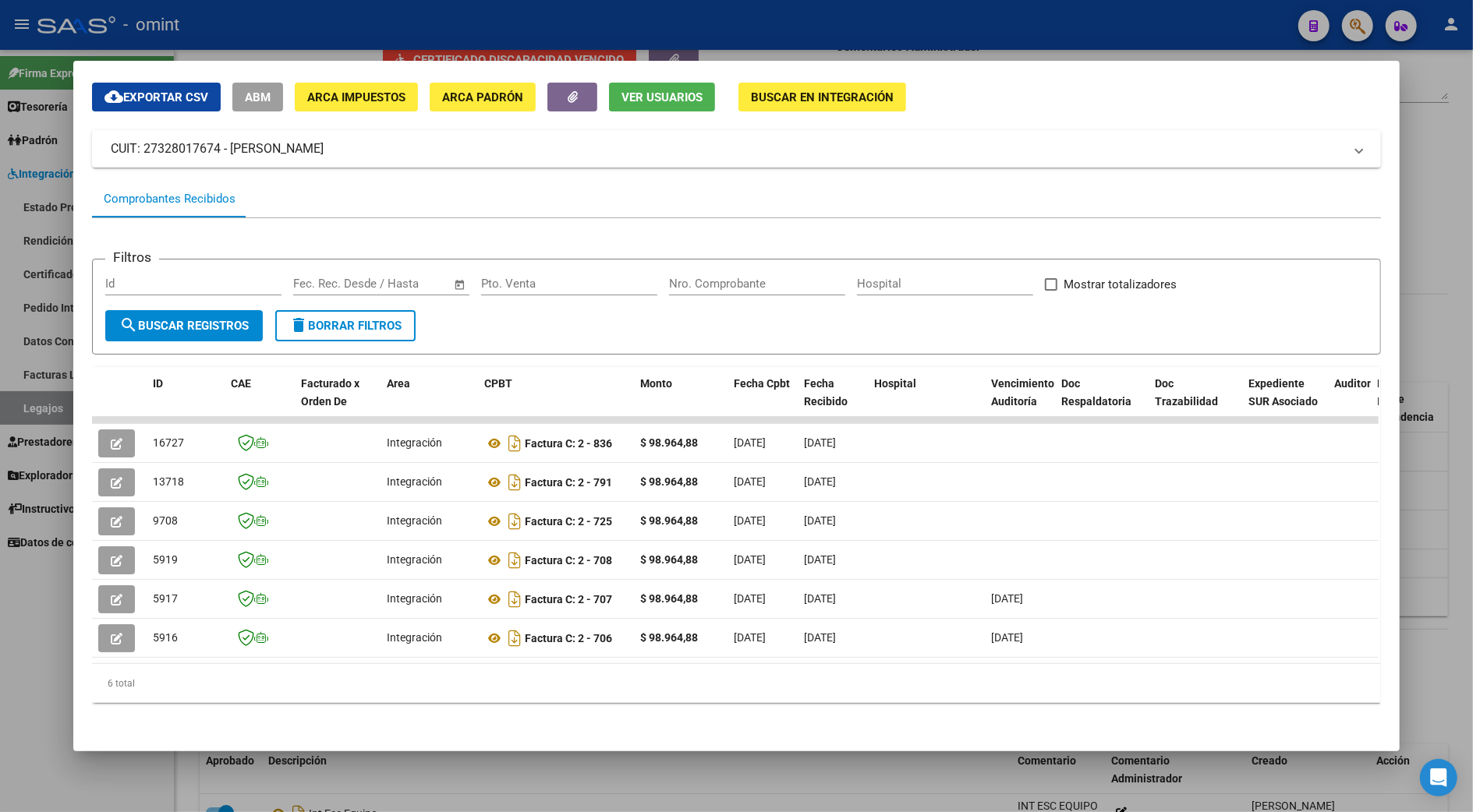
click at [1426, 498] on div at bounding box center [736, 406] width 1473 height 812
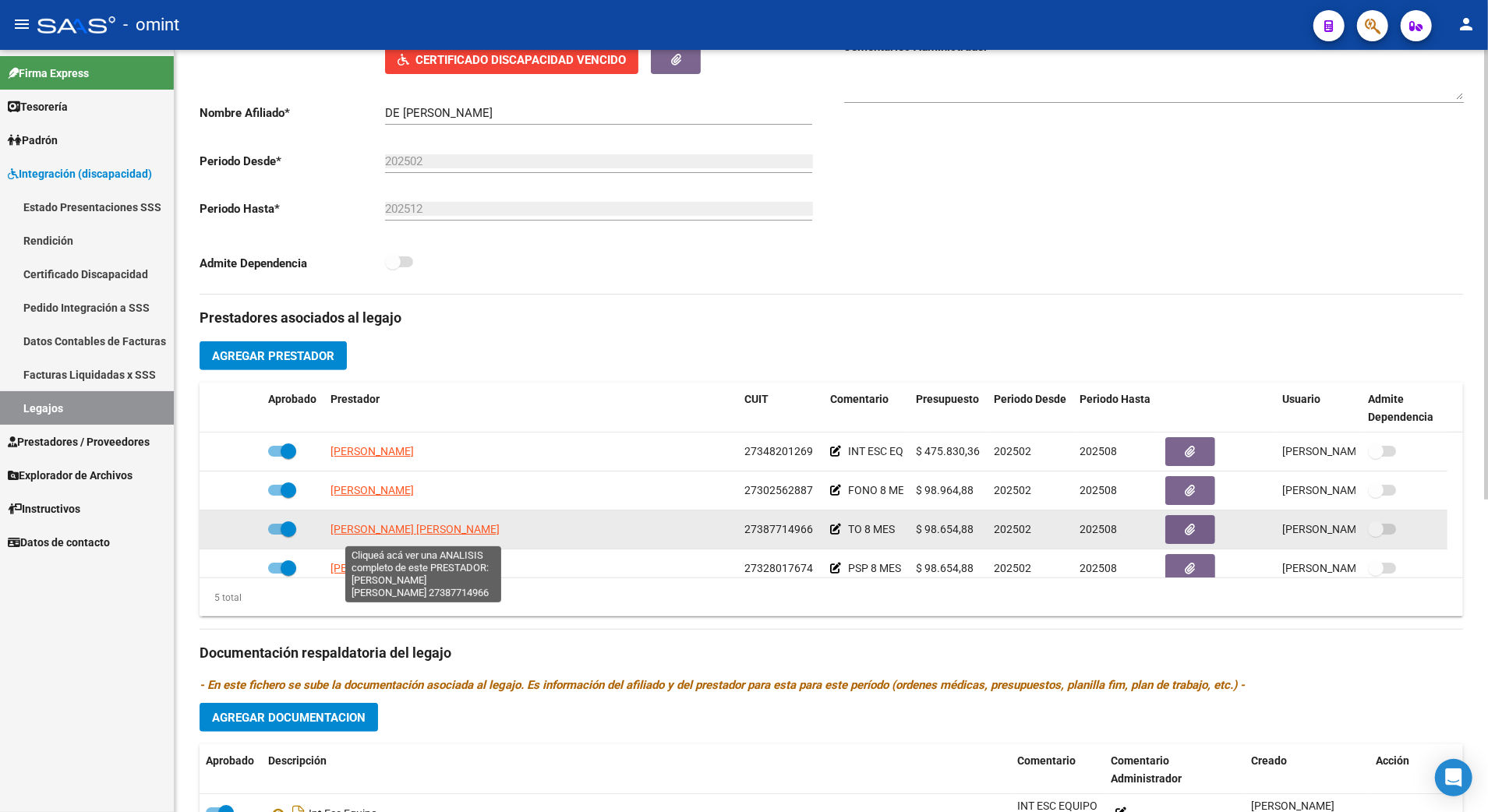
click at [356, 536] on span "[PERSON_NAME] [PERSON_NAME]" at bounding box center [415, 528] width 169 height 12
type textarea "27387714966"
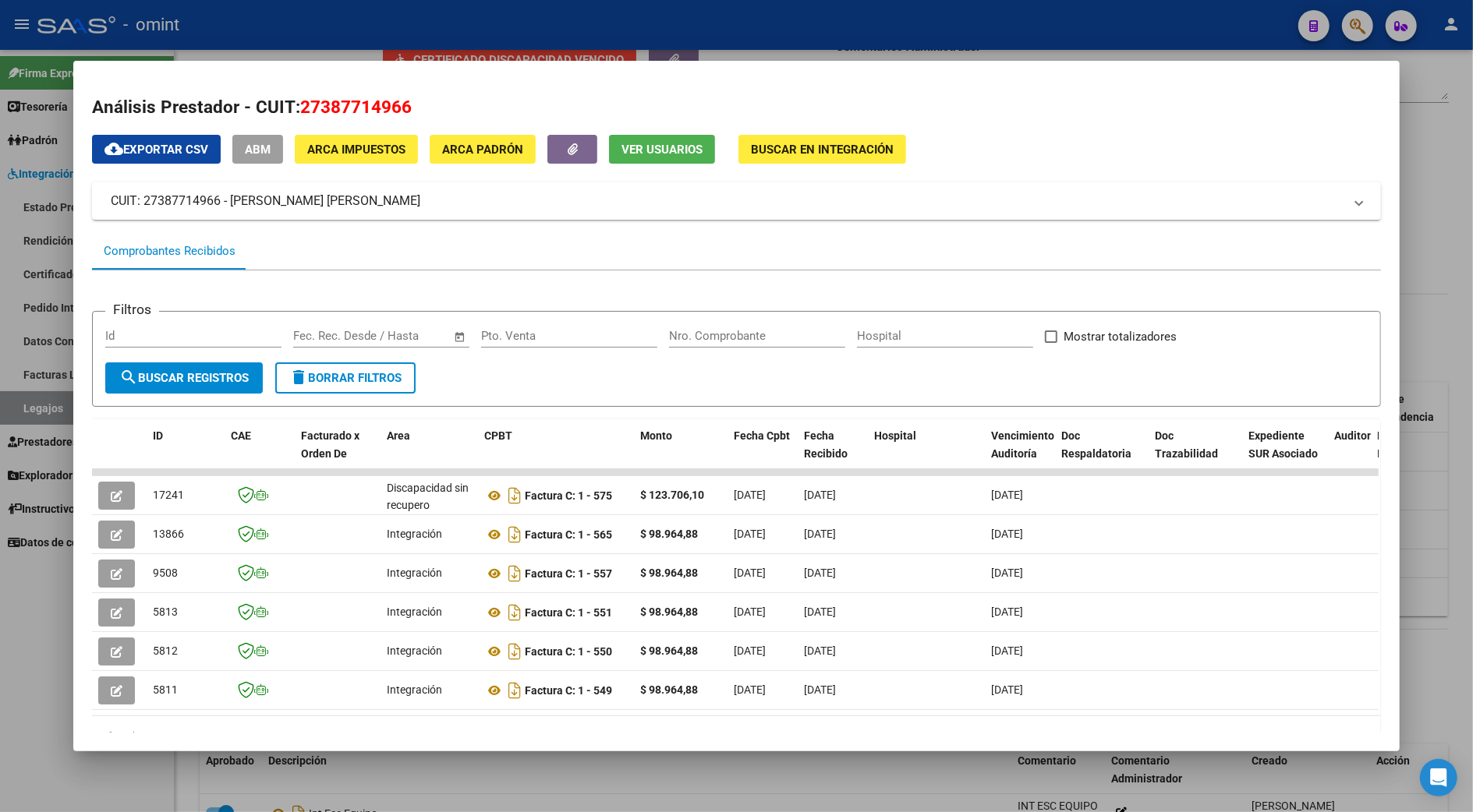
click at [1432, 222] on div at bounding box center [736, 406] width 1473 height 812
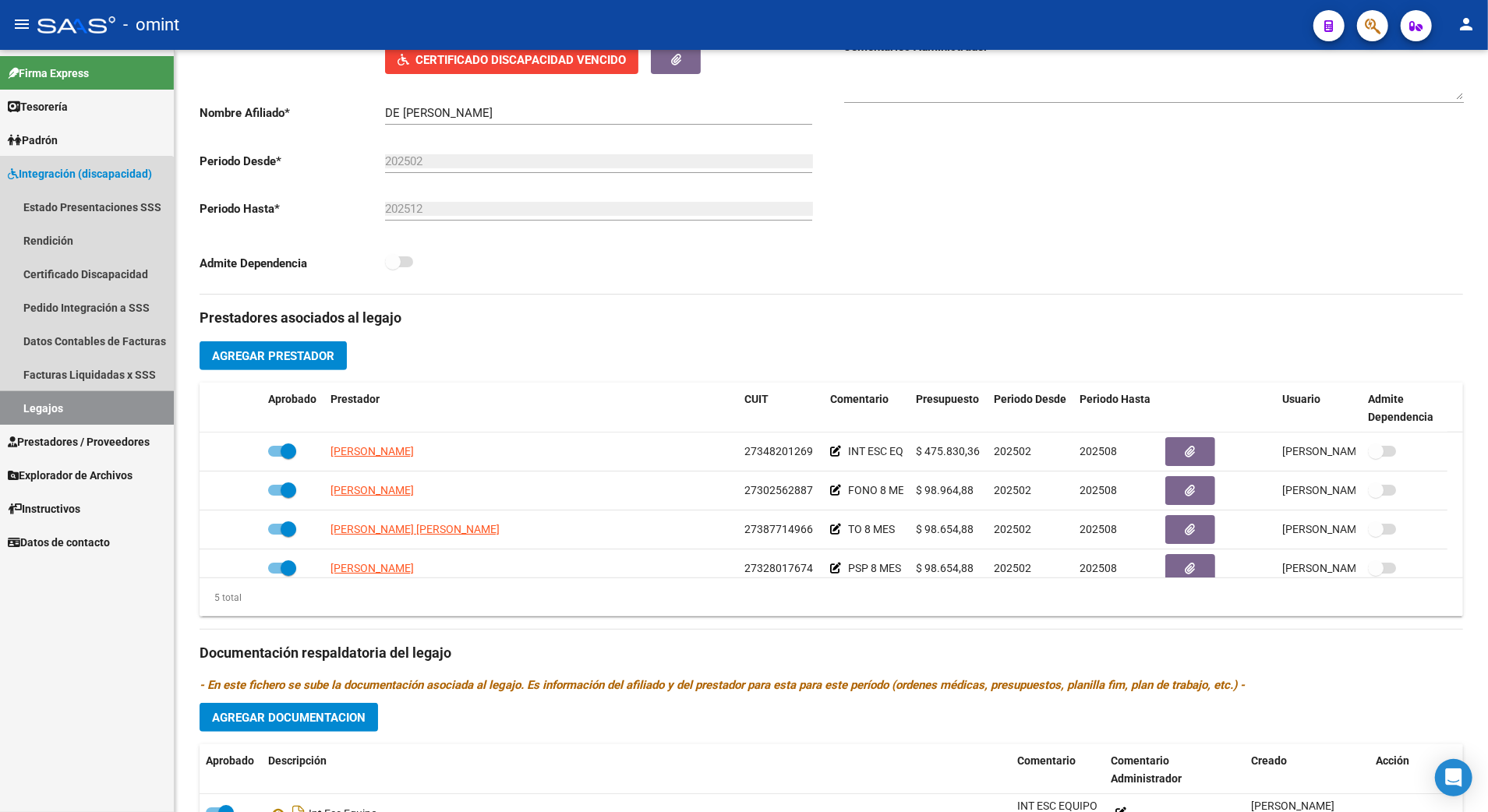
click at [16, 407] on link "Legajos" at bounding box center [87, 408] width 173 height 33
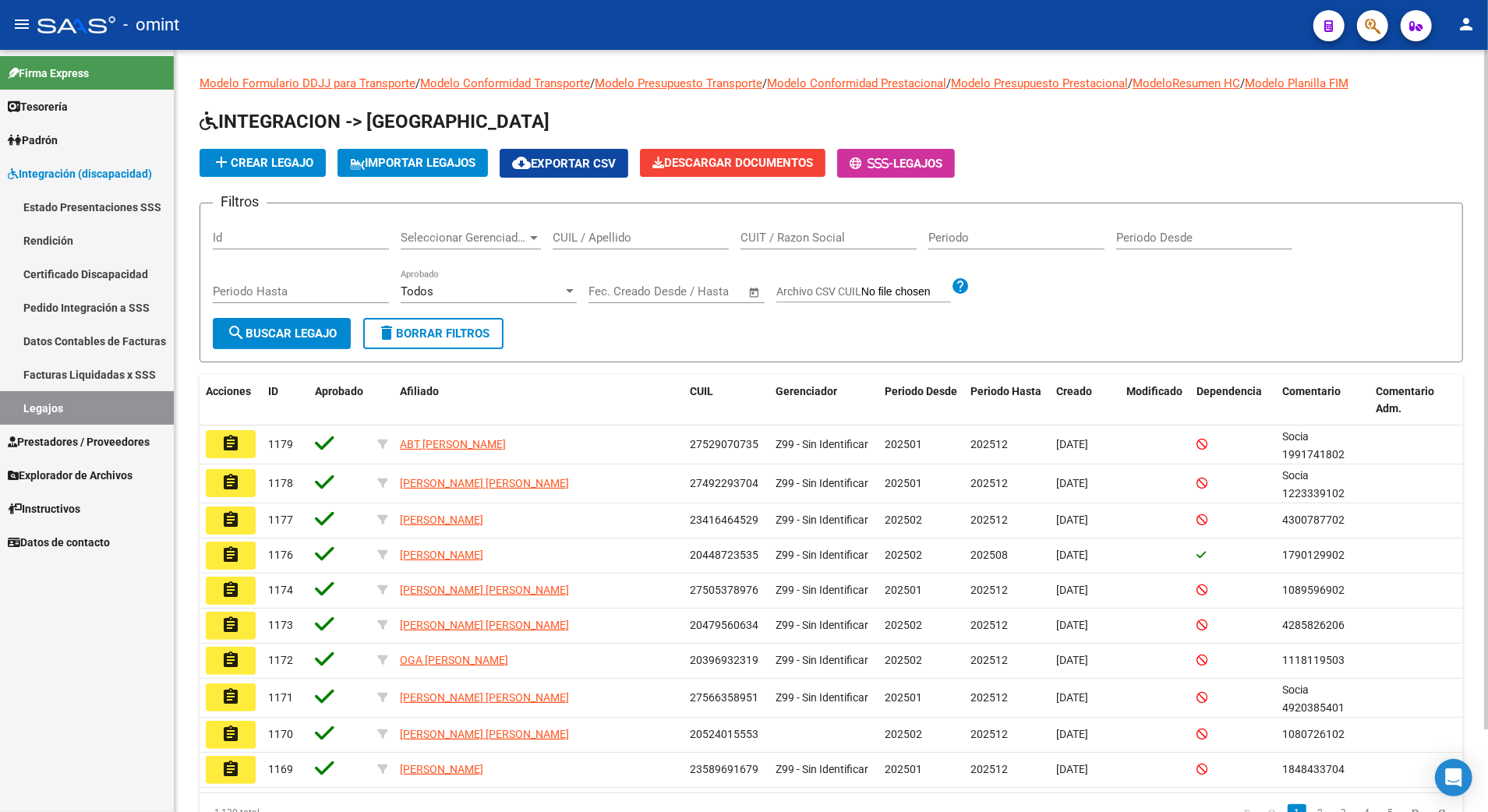
click at [623, 228] on div "CUIL / Apellido" at bounding box center [640, 232] width 176 height 33
paste input "20550801753"
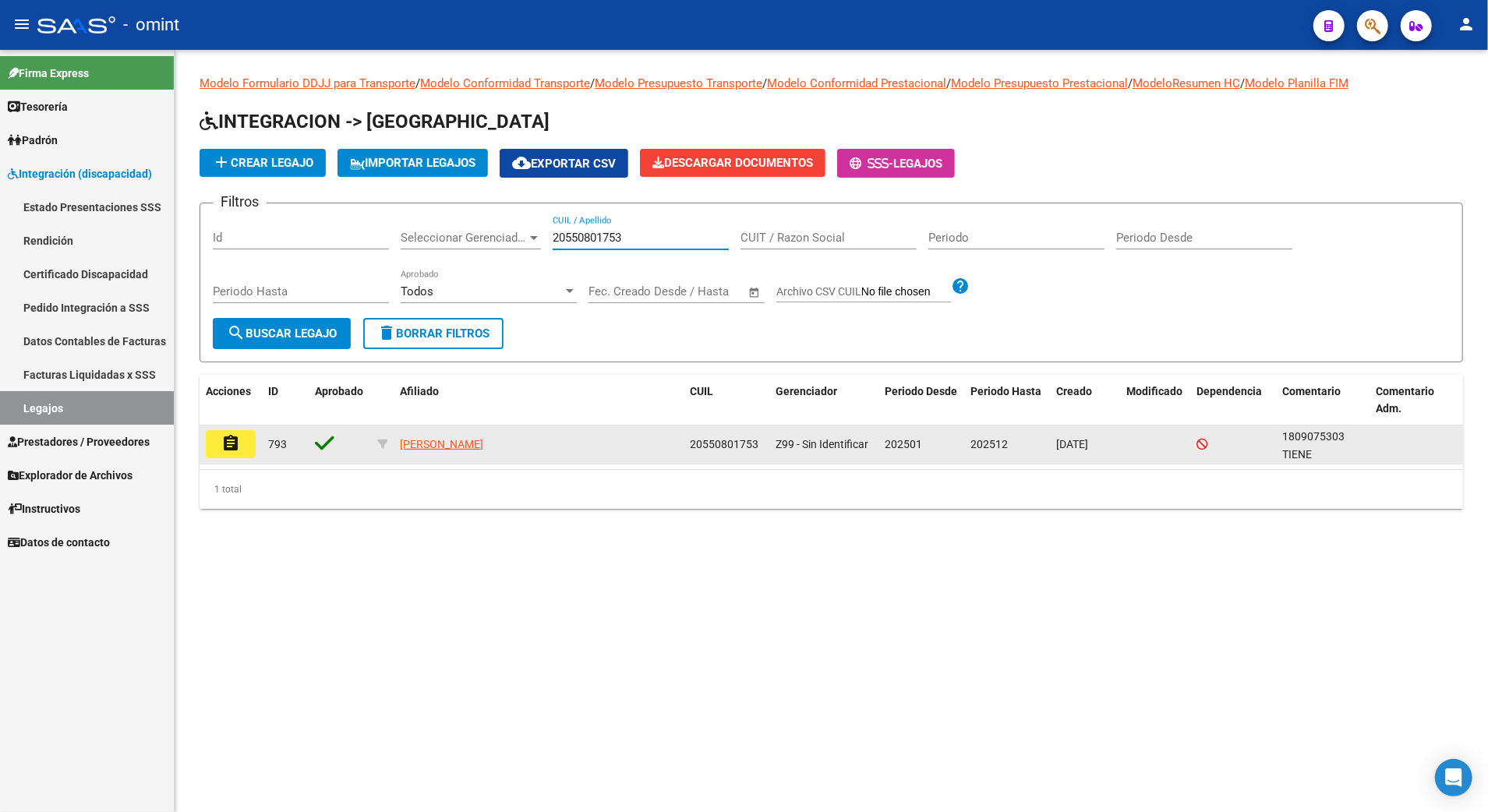
type input "20550801753"
click at [241, 442] on button "assignment" at bounding box center [231, 444] width 50 height 28
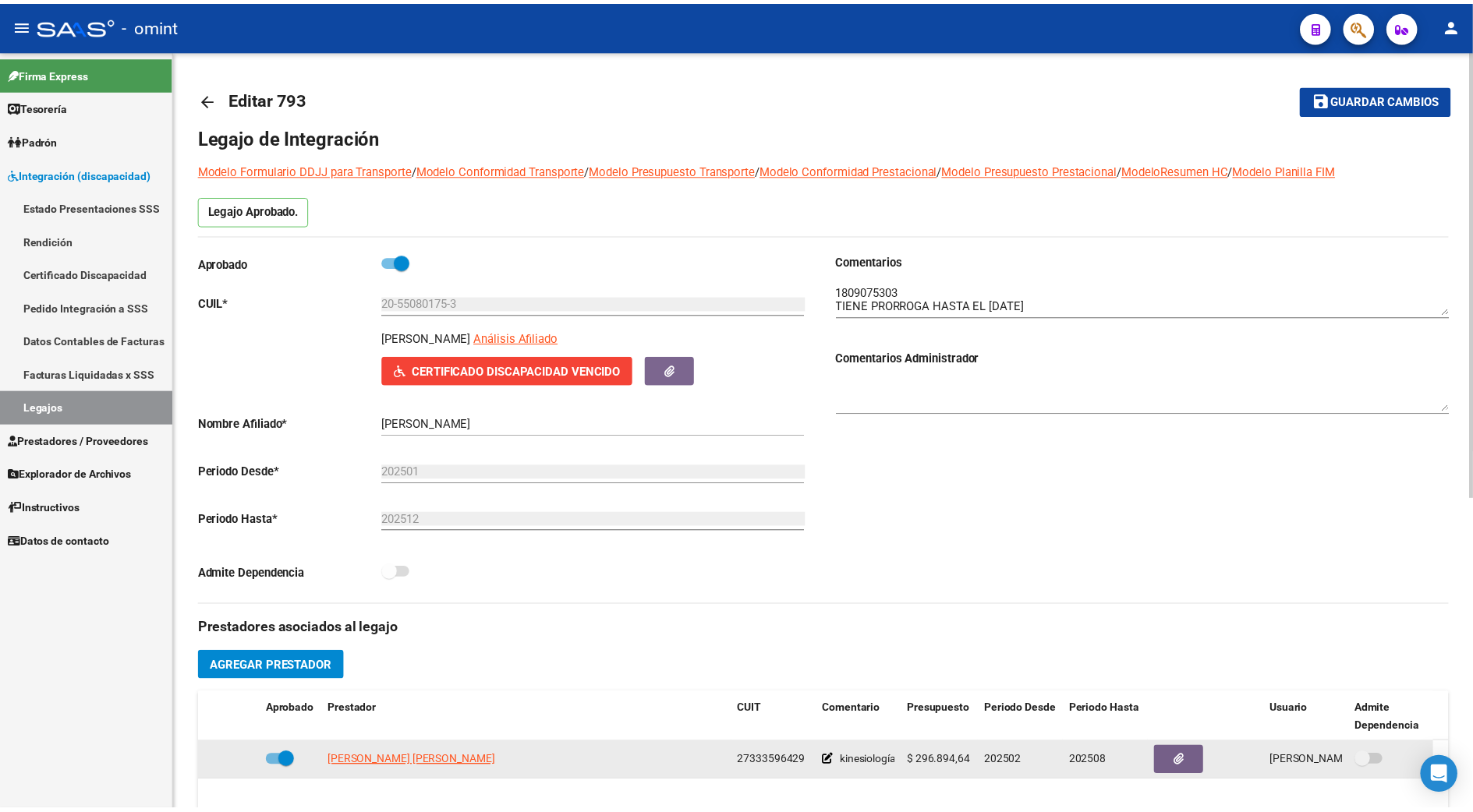
scroll to position [312, 0]
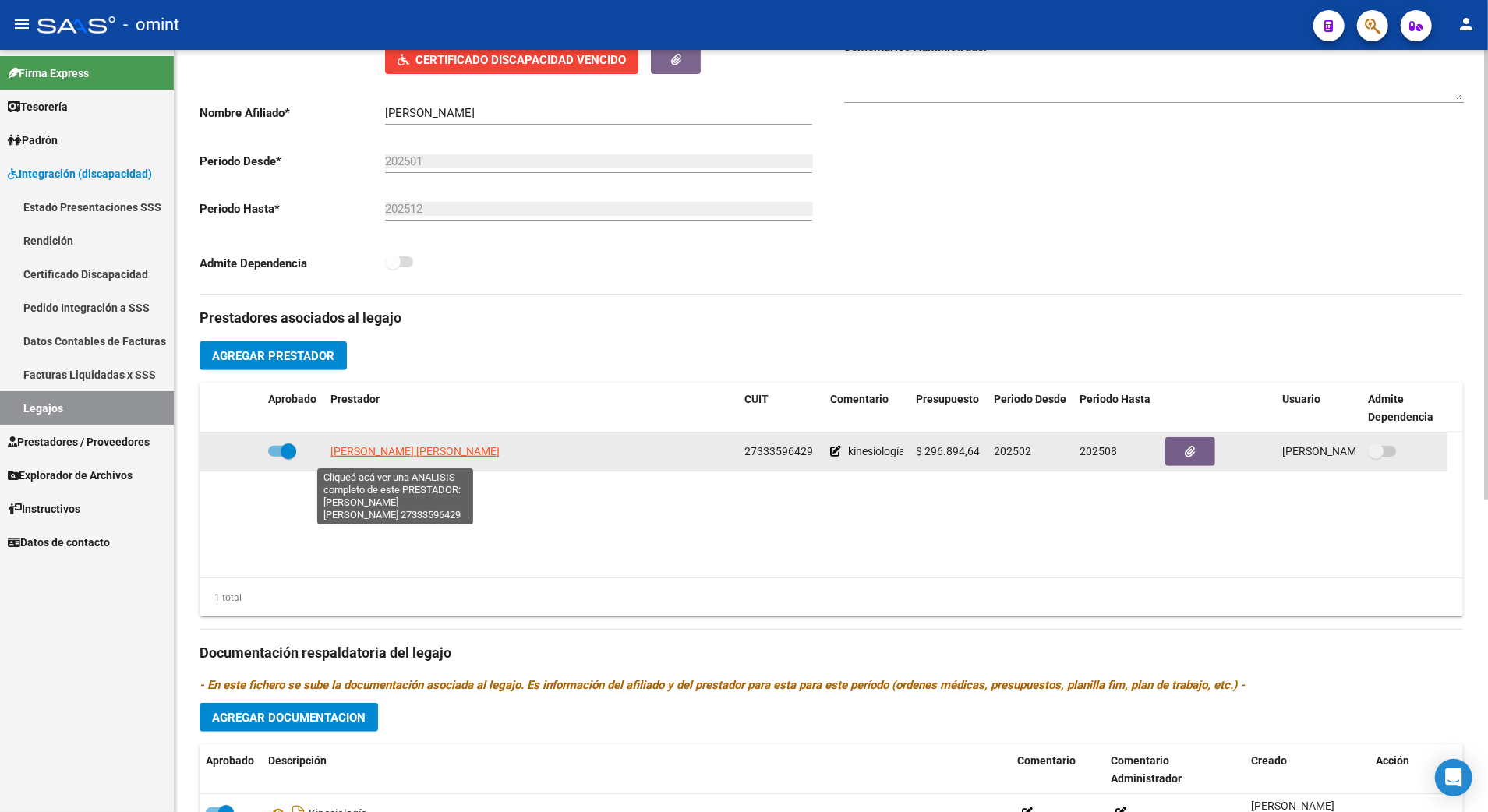
click at [354, 455] on span "[PERSON_NAME] [PERSON_NAME]" at bounding box center [415, 451] width 169 height 12
type textarea "27333596429"
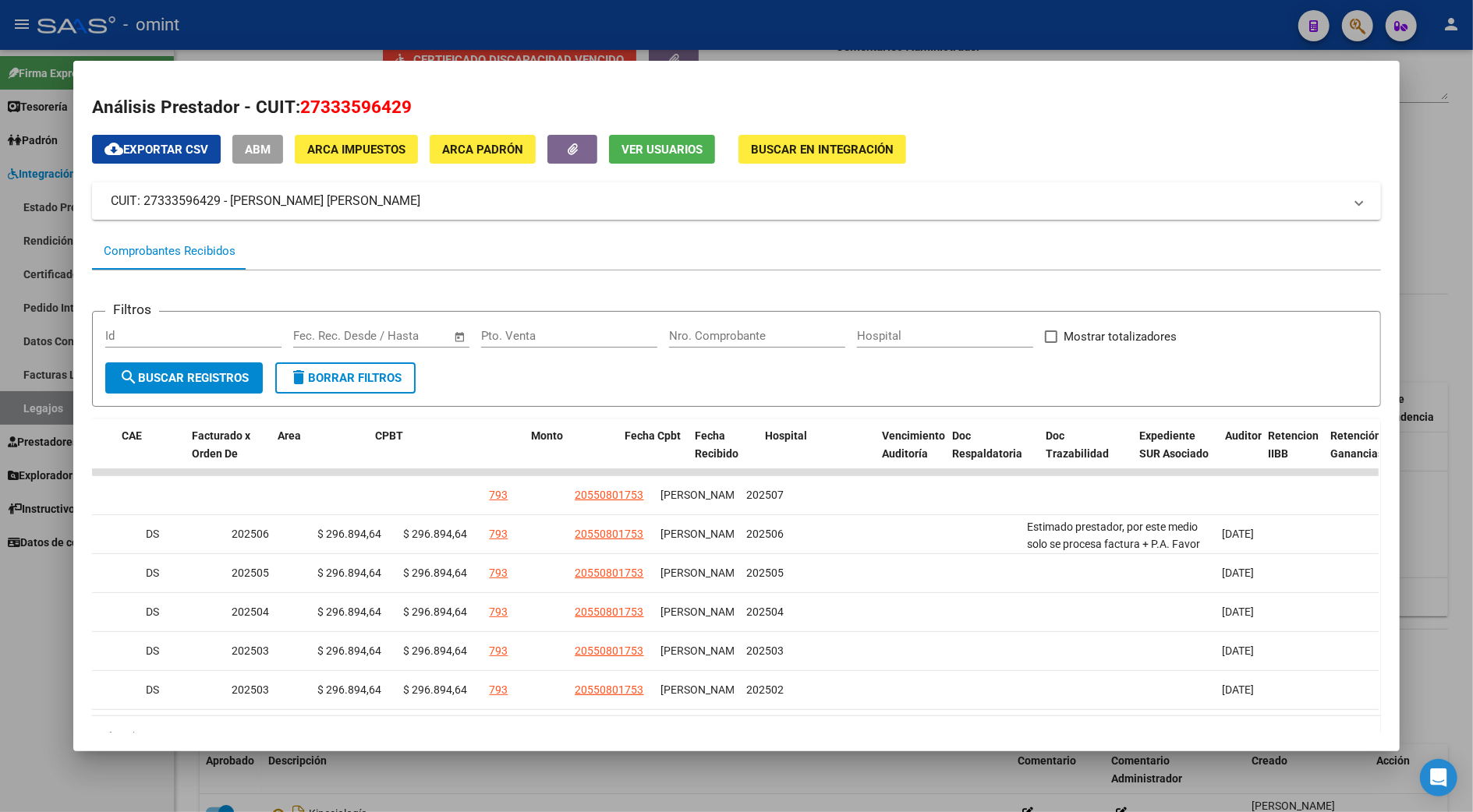
scroll to position [0, 0]
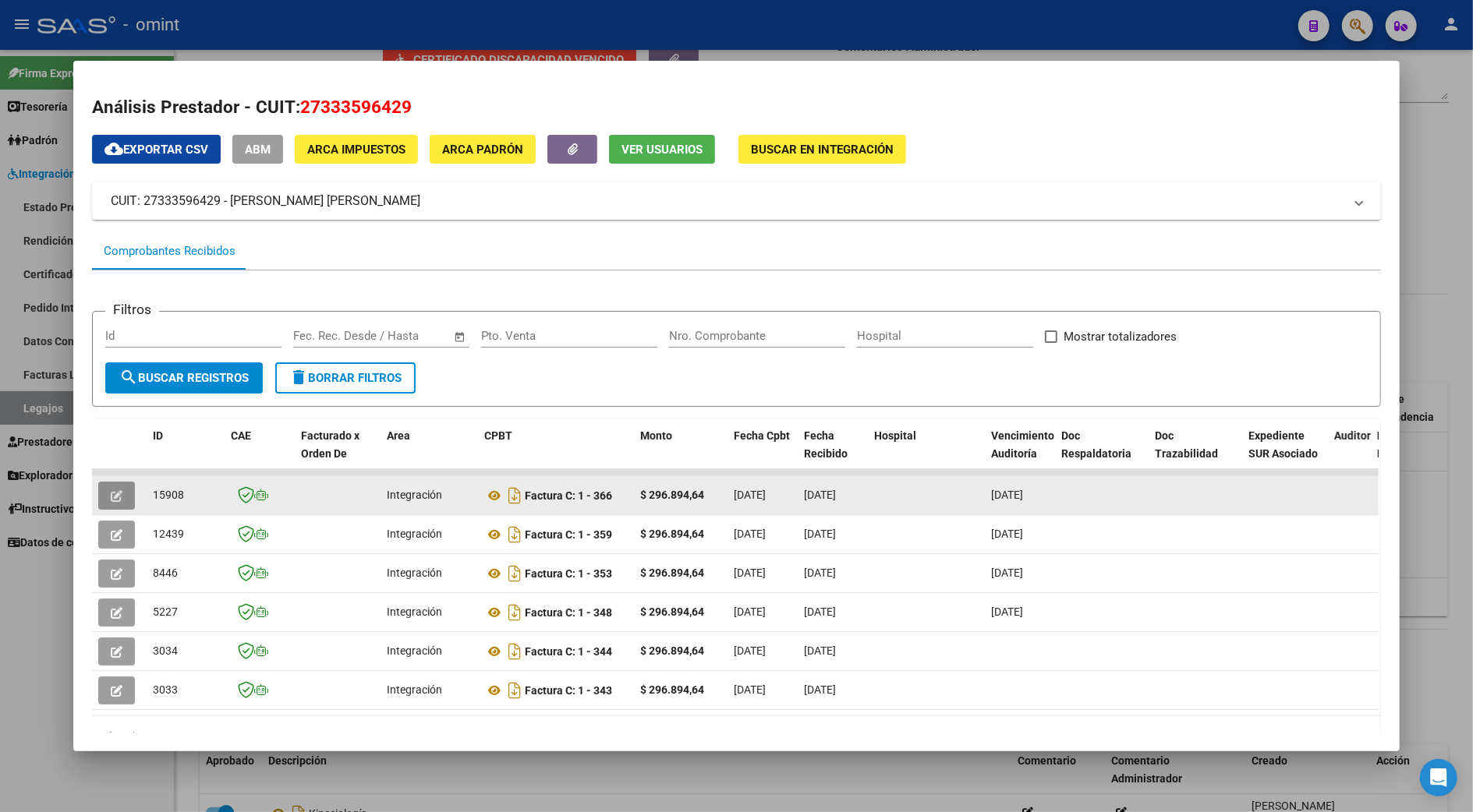
click at [120, 494] on button "button" at bounding box center [116, 495] width 36 height 28
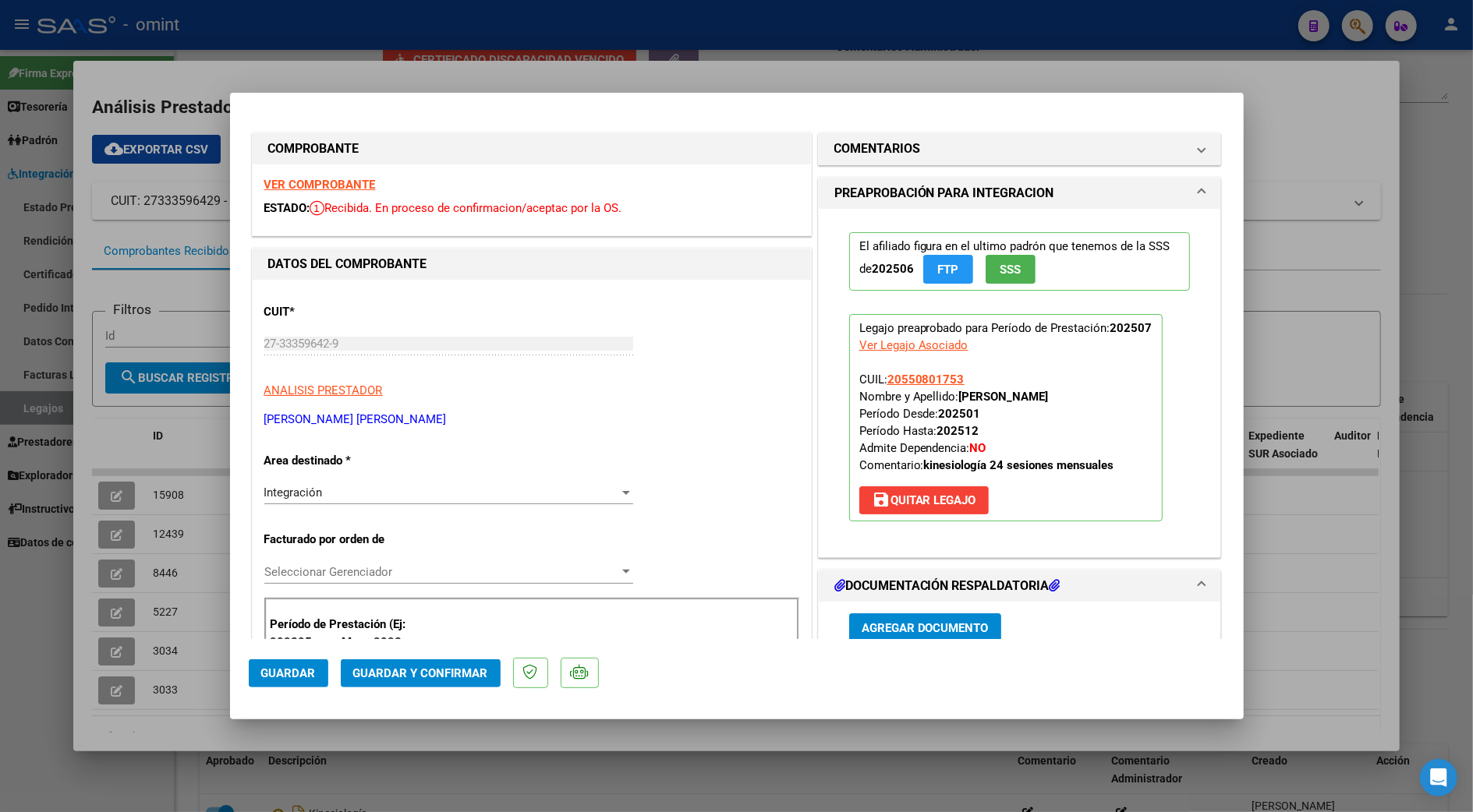
click at [319, 186] on strong "VER COMPROBANTE" at bounding box center [320, 184] width 112 height 14
click at [427, 677] on span "Guardar y Confirmar" at bounding box center [421, 673] width 135 height 14
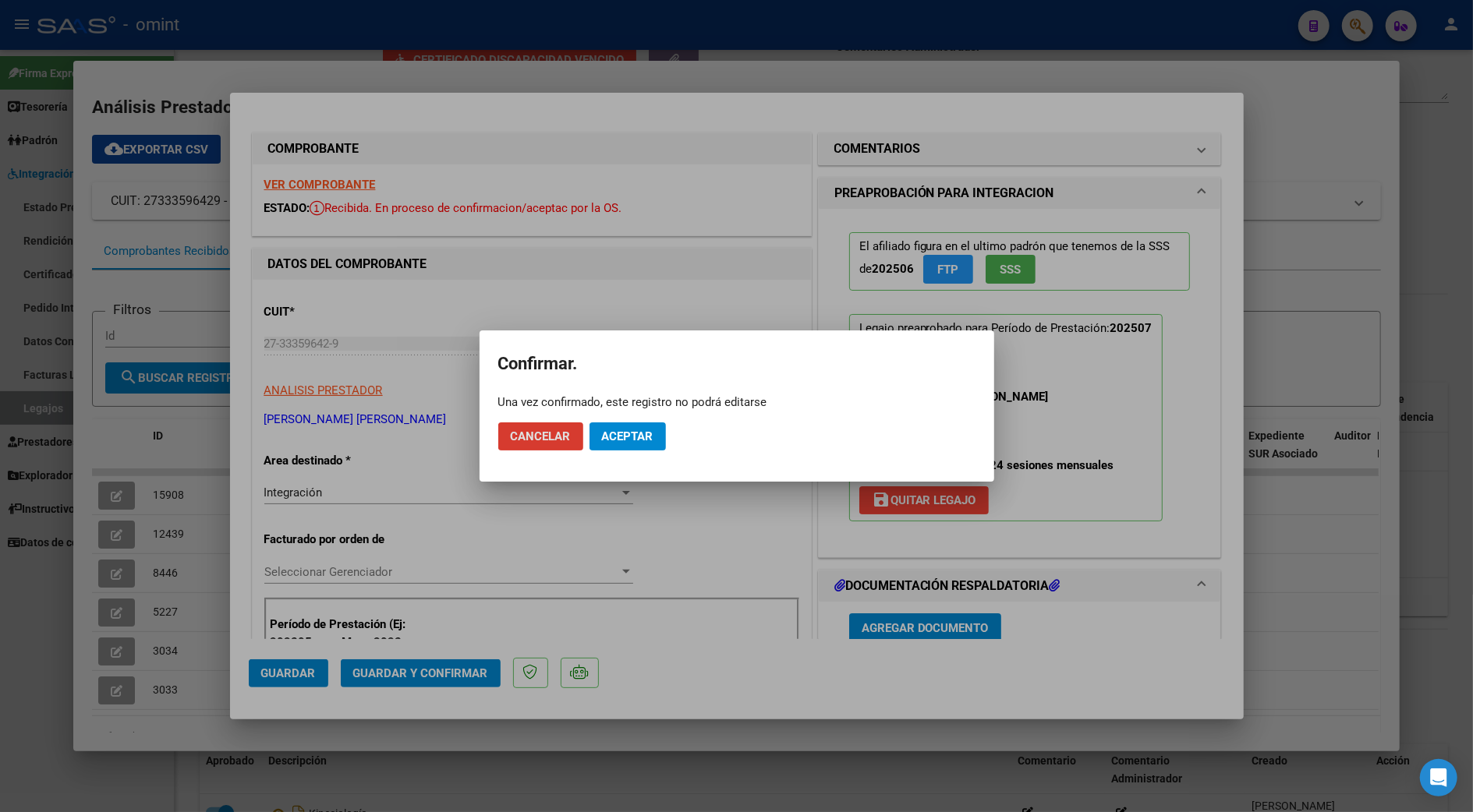
click at [622, 434] on span "Aceptar" at bounding box center [627, 436] width 51 height 14
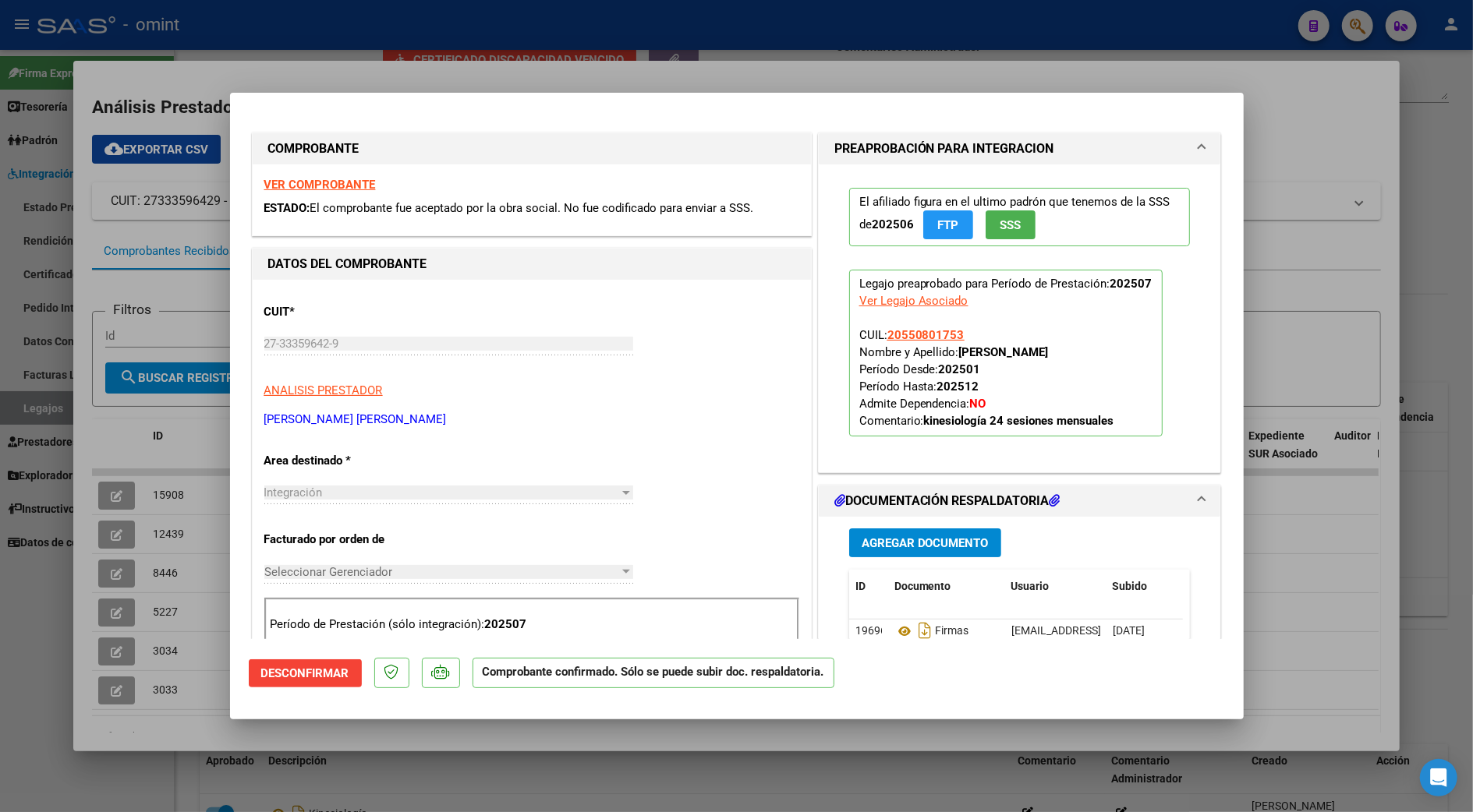
click at [1308, 291] on div at bounding box center [736, 406] width 1473 height 812
type input "$ 0,00"
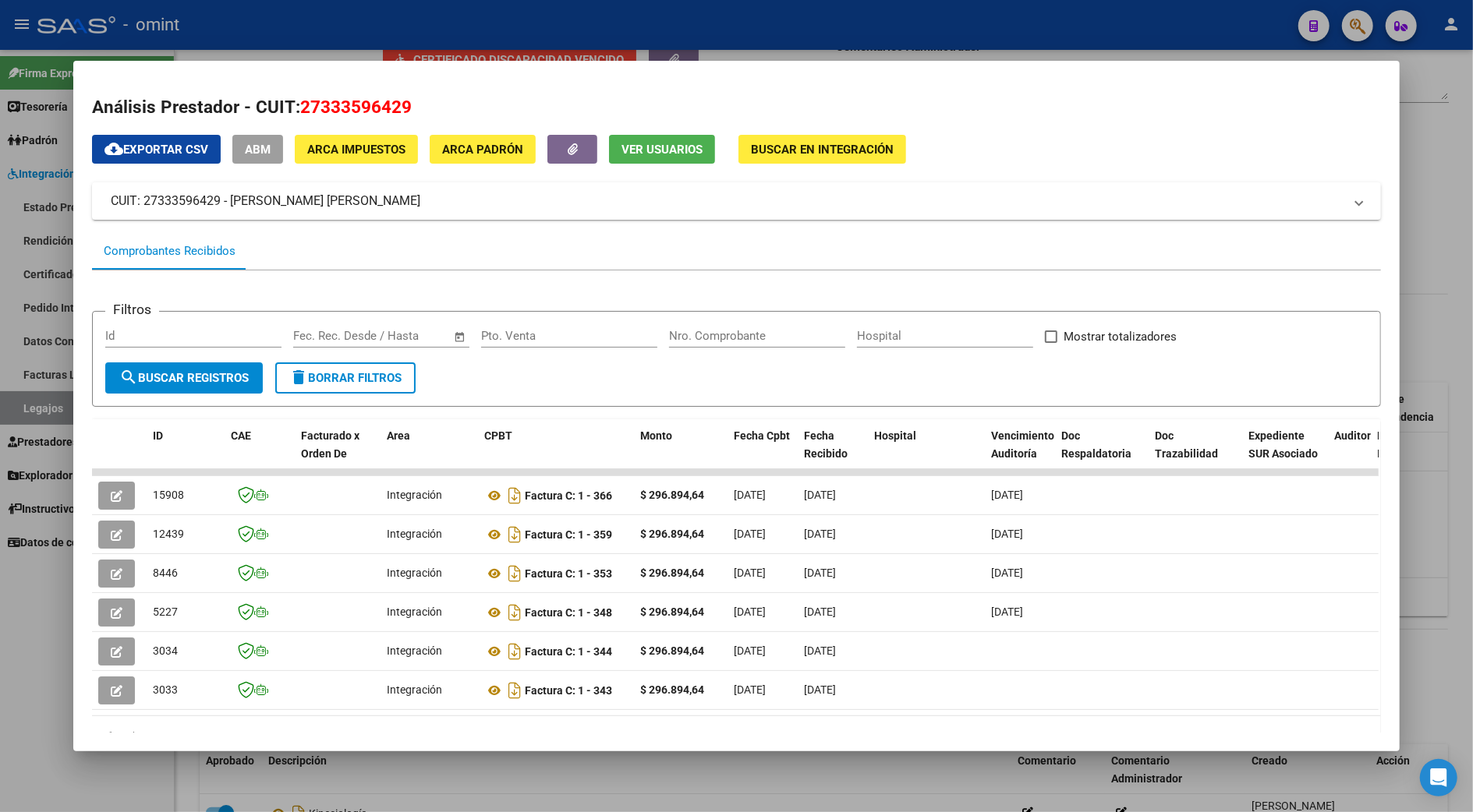
click at [1463, 524] on div at bounding box center [736, 406] width 1473 height 812
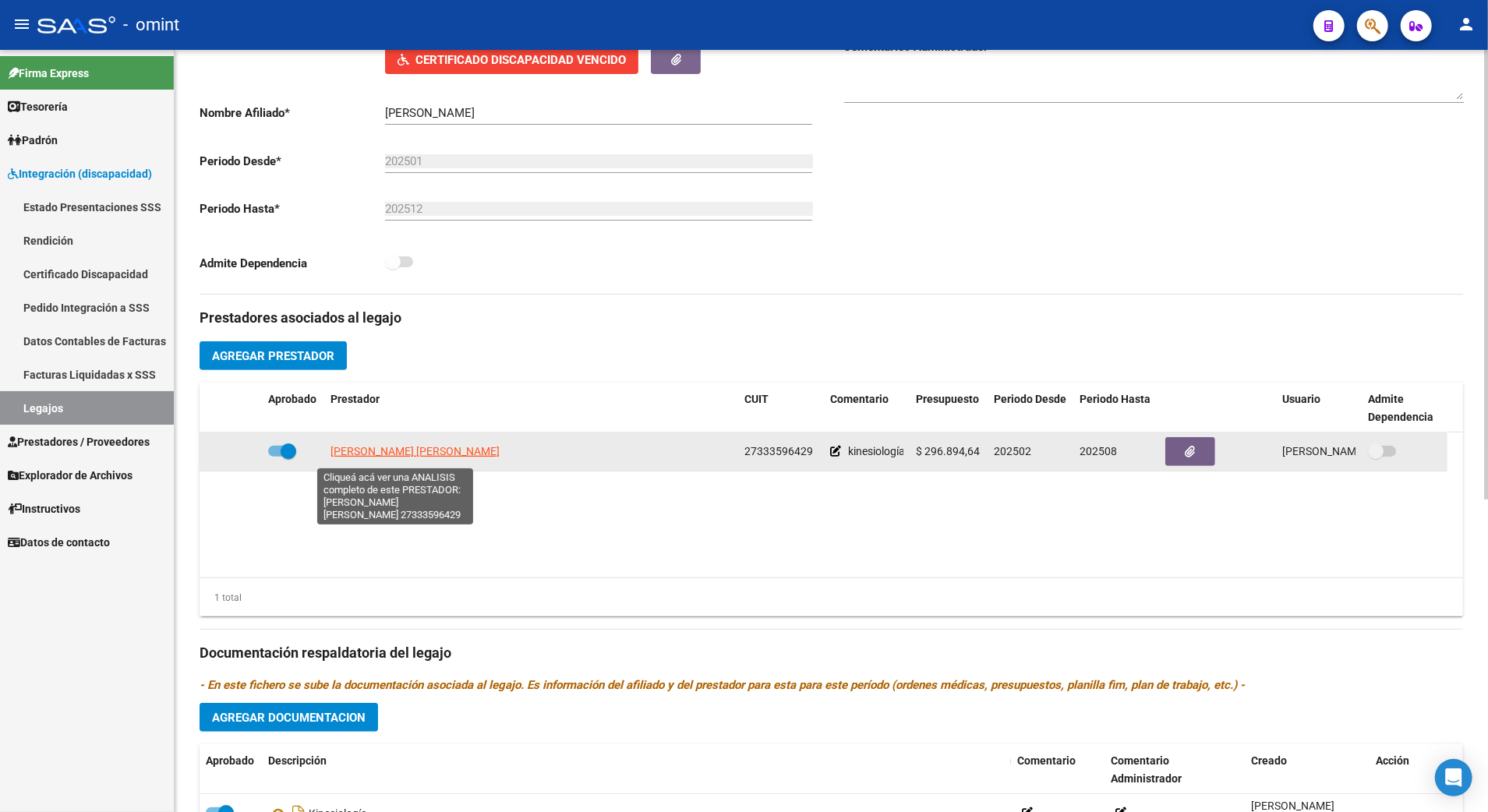
click at [393, 458] on span "[PERSON_NAME] [PERSON_NAME]" at bounding box center [415, 451] width 169 height 12
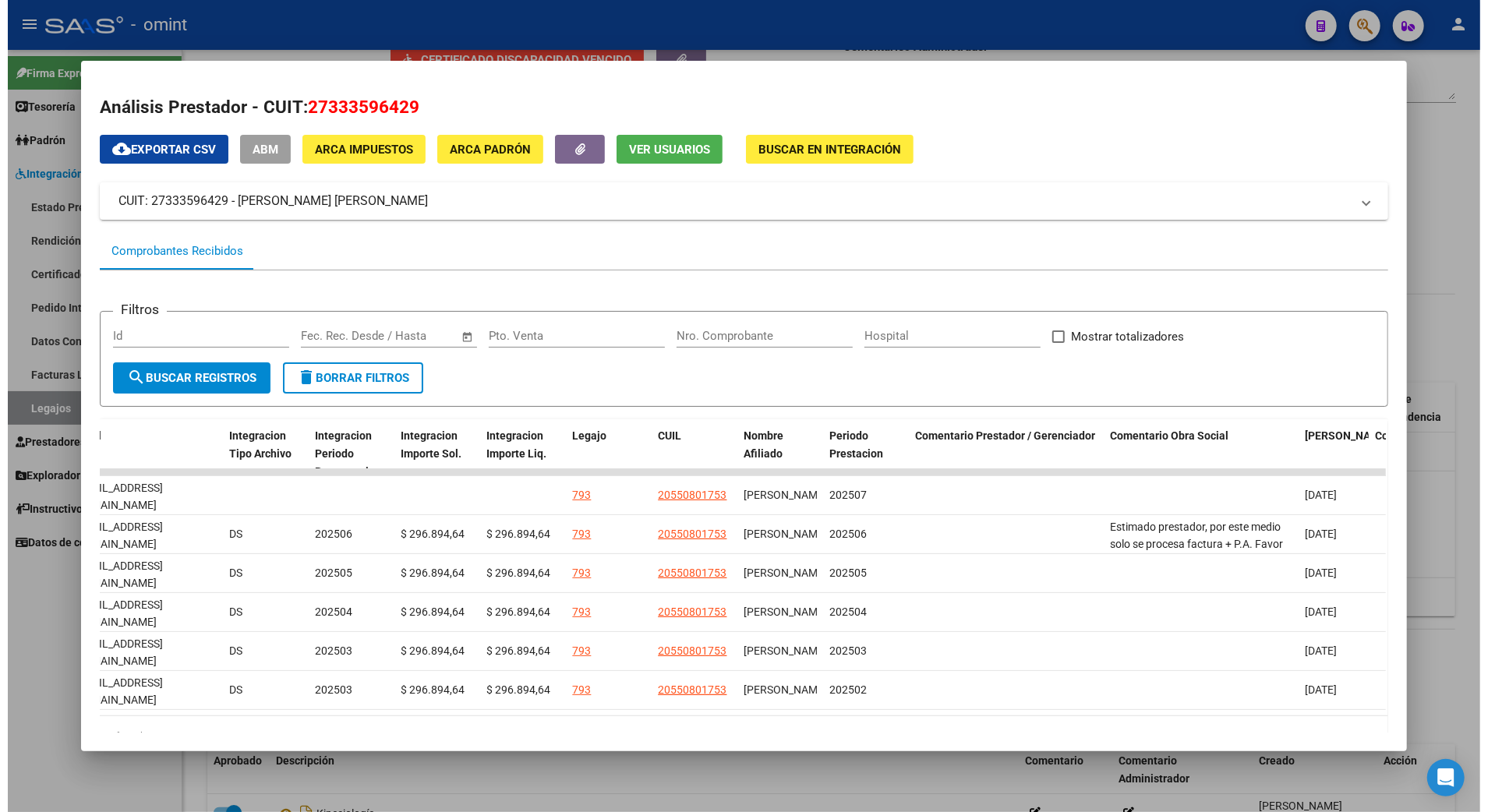
scroll to position [0, 2080]
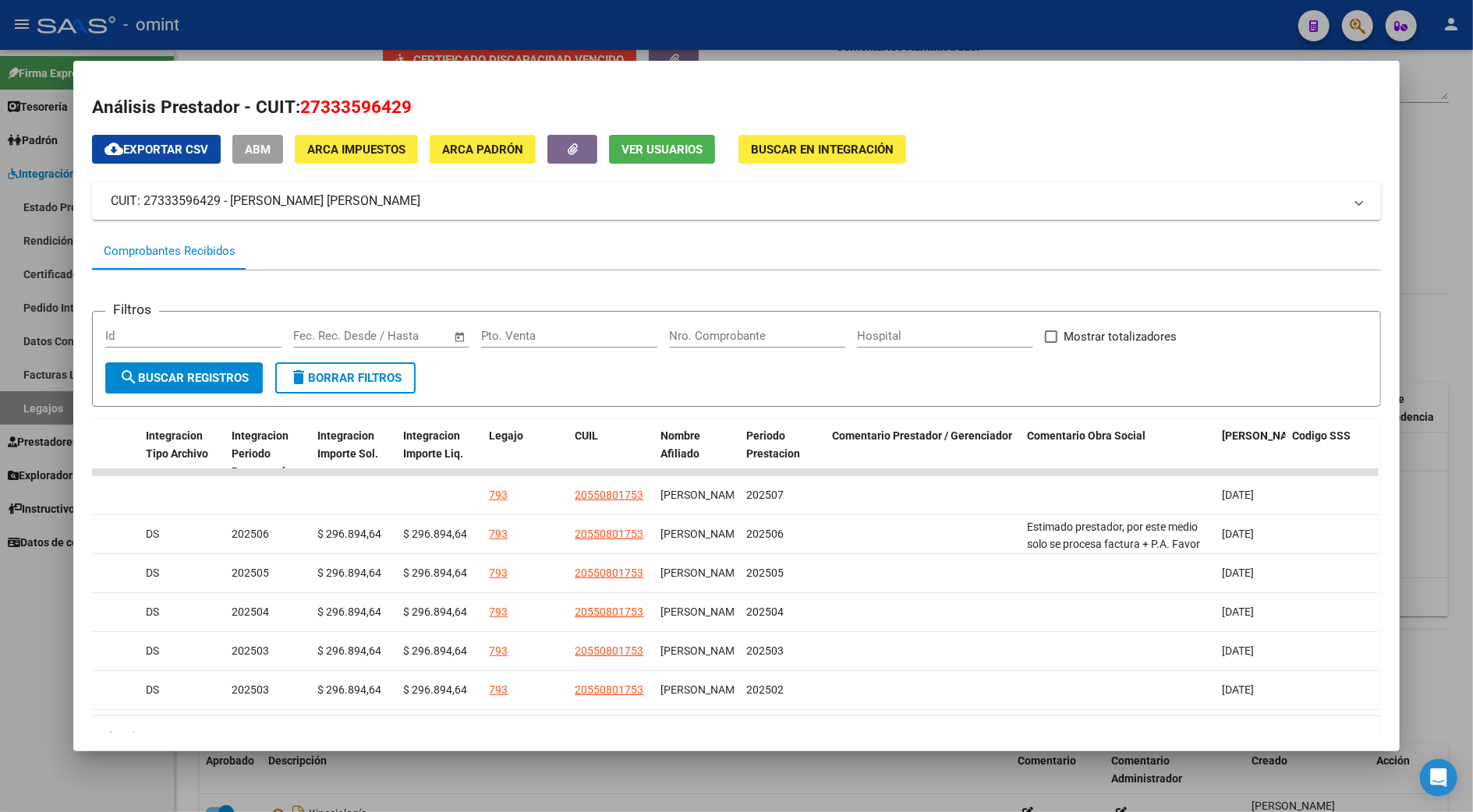
click at [1440, 290] on div at bounding box center [736, 406] width 1473 height 812
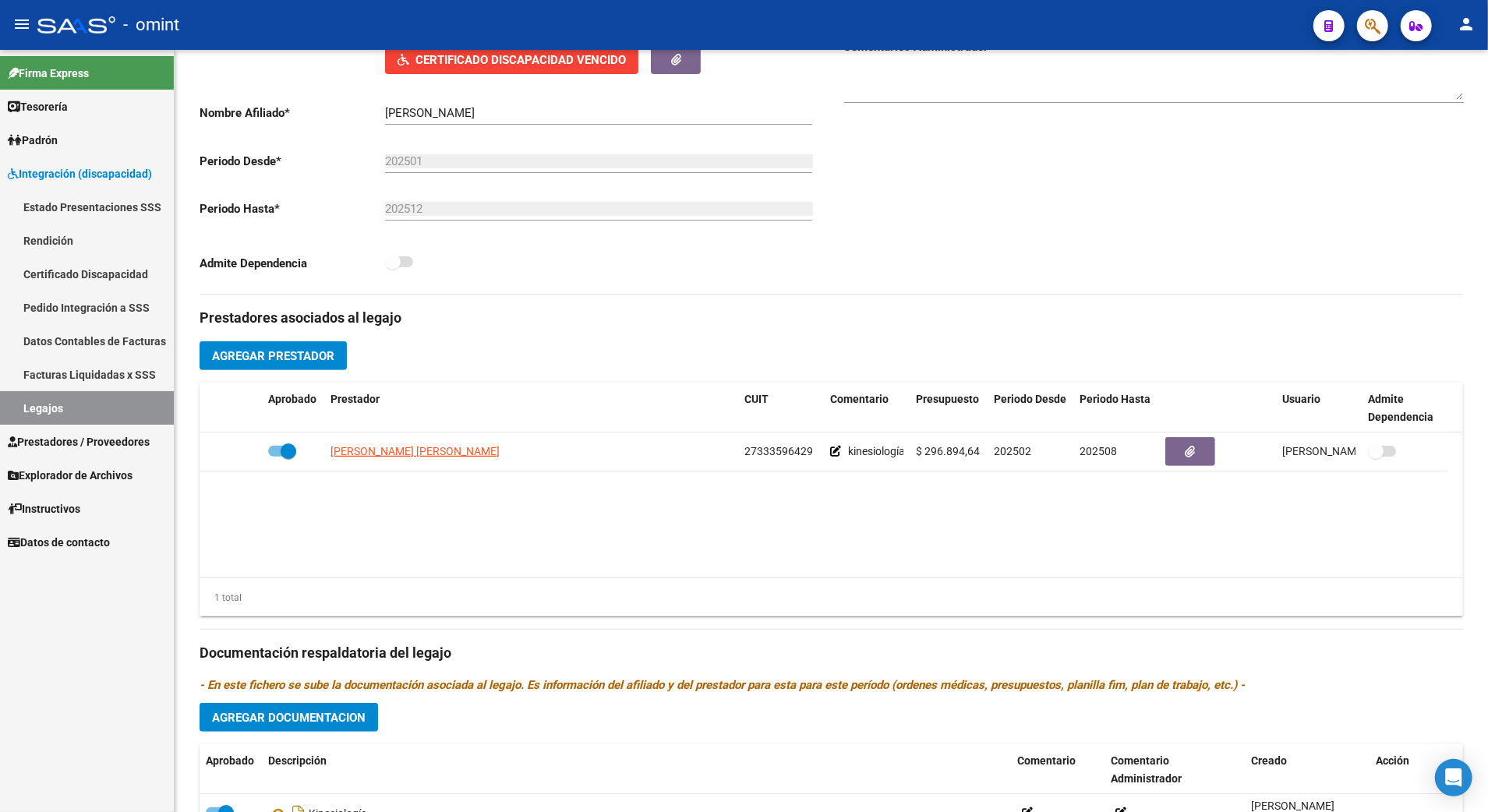
click at [51, 408] on link "Legajos" at bounding box center [87, 408] width 173 height 33
click at [22, 416] on link "Legajos" at bounding box center [87, 408] width 173 height 33
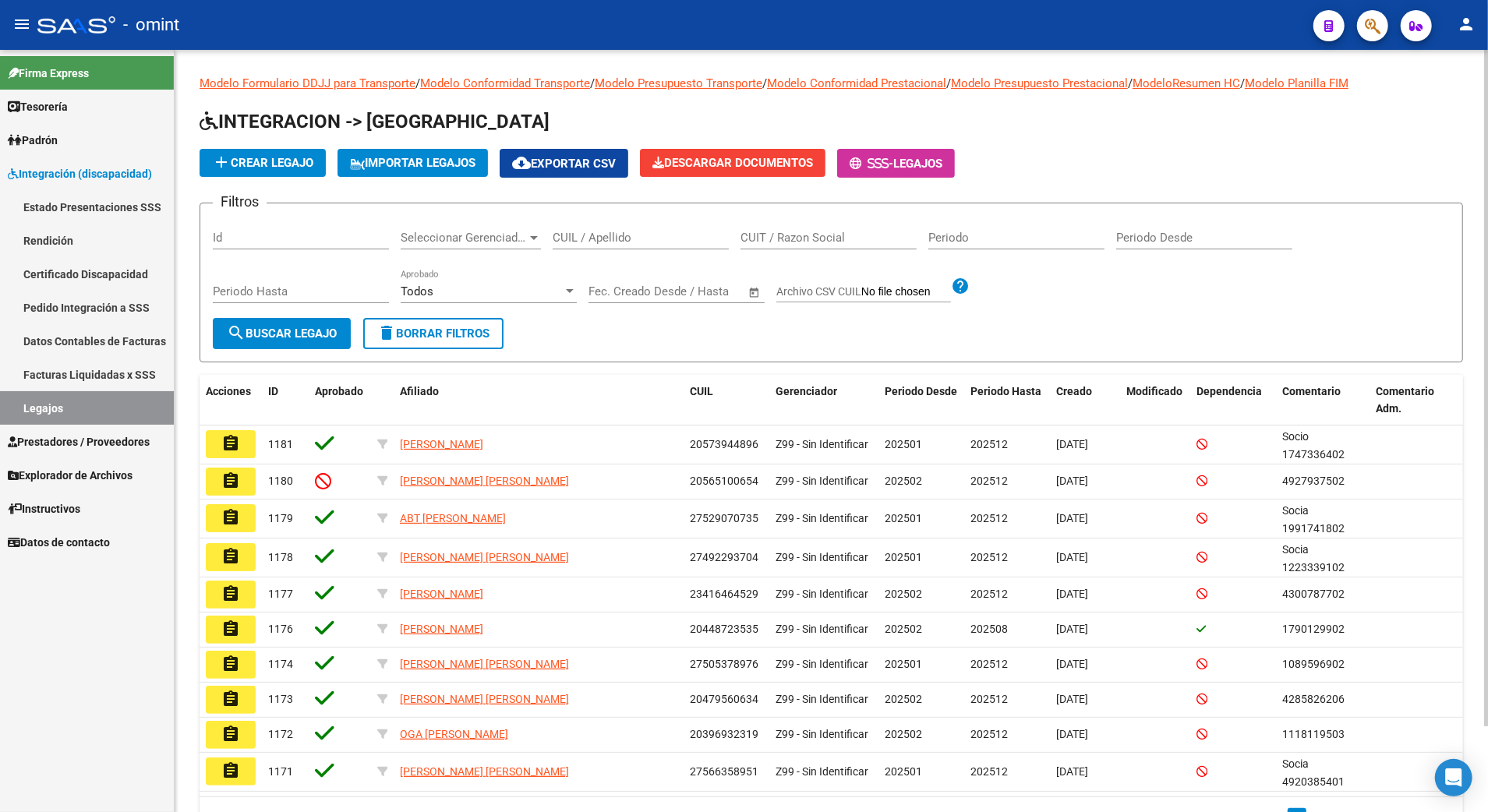
click at [635, 247] on div "CUIL / Apellido" at bounding box center [640, 232] width 176 height 33
click at [637, 234] on input "CUIL / Apellido" at bounding box center [640, 237] width 176 height 14
paste input "27493755388"
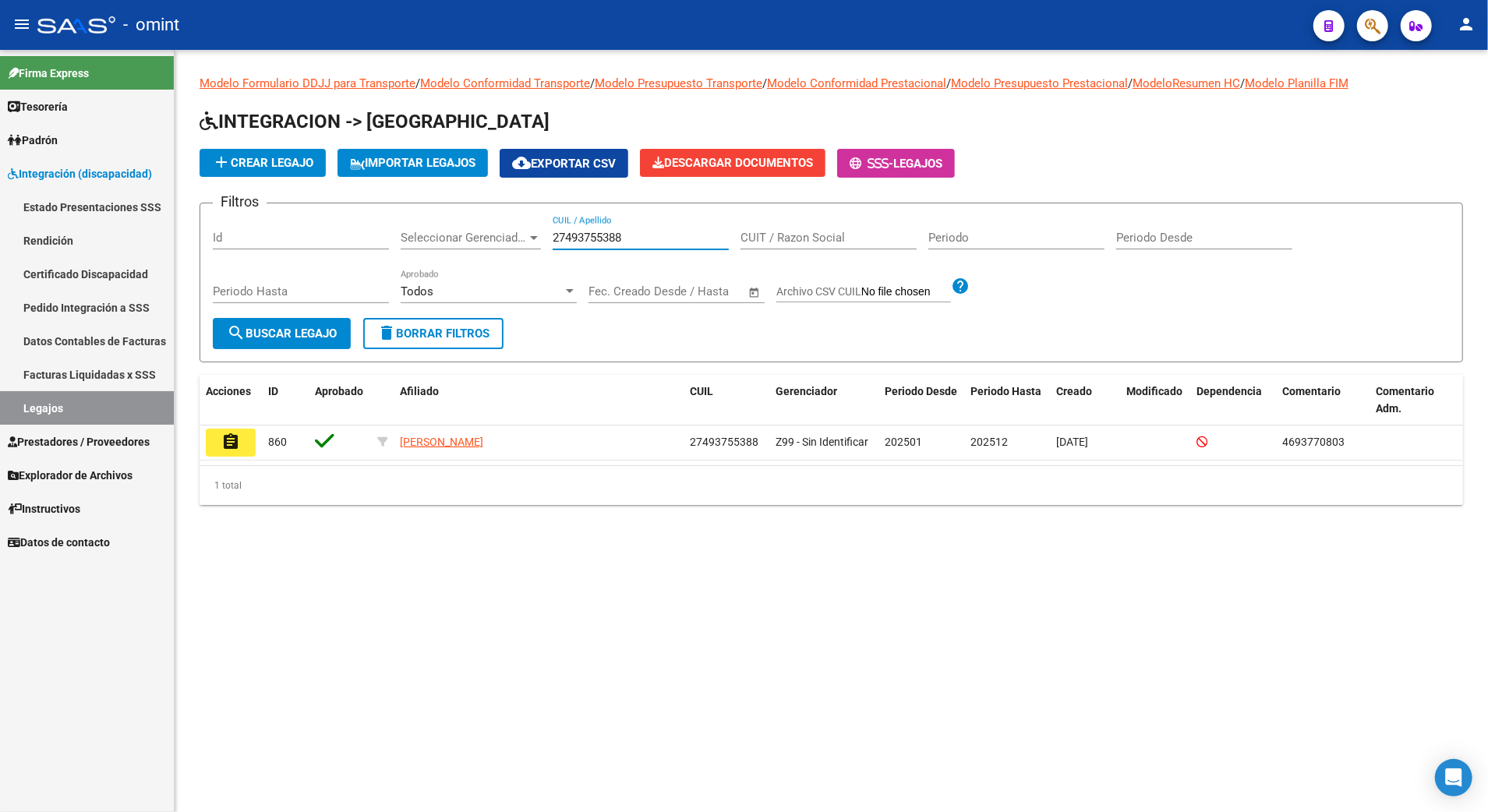
type input "27493755388"
click at [285, 324] on button "search Buscar Legajo" at bounding box center [282, 333] width 138 height 31
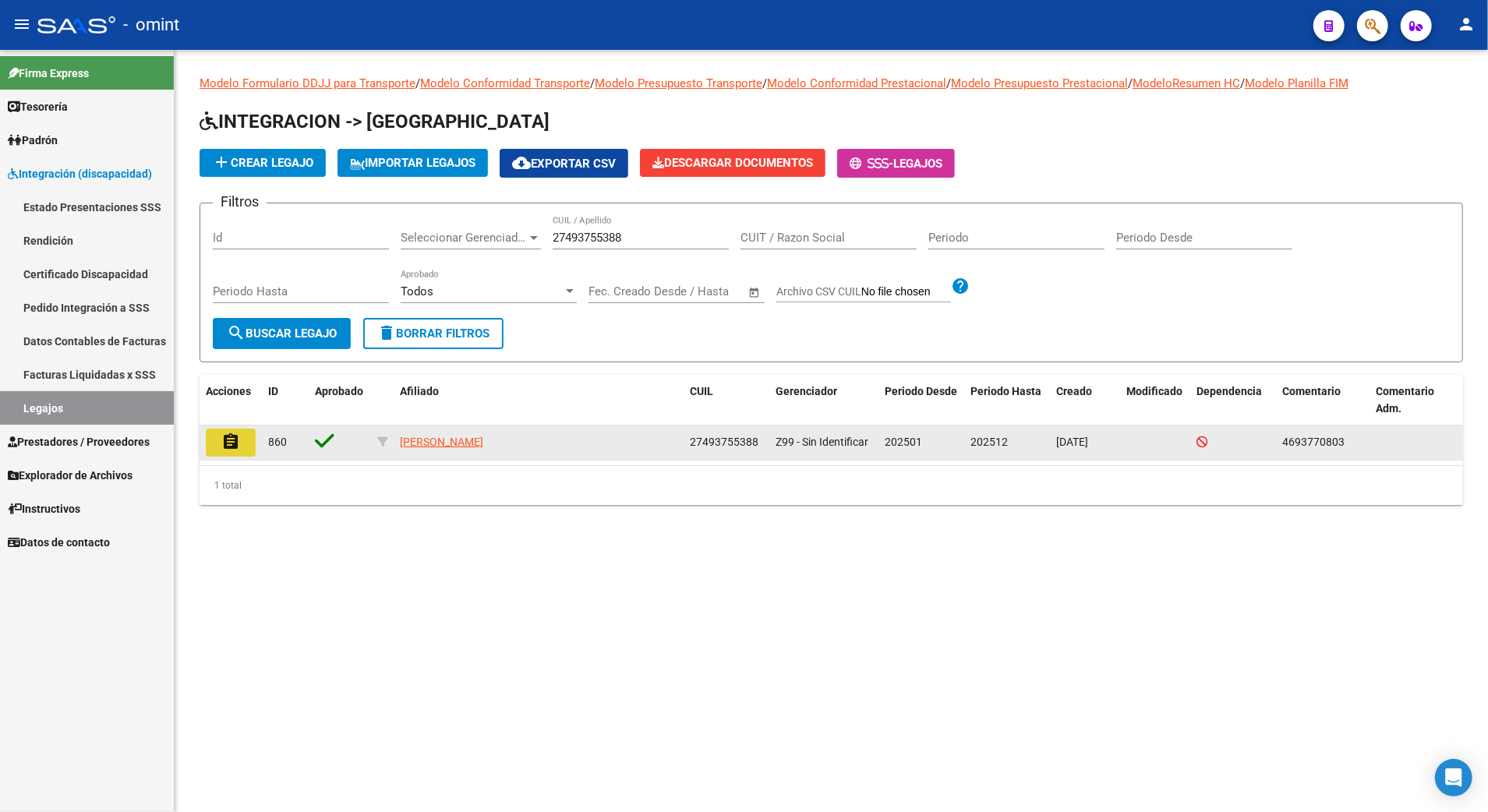
click at [224, 437] on mat-icon "assignment" at bounding box center [230, 442] width 19 height 19
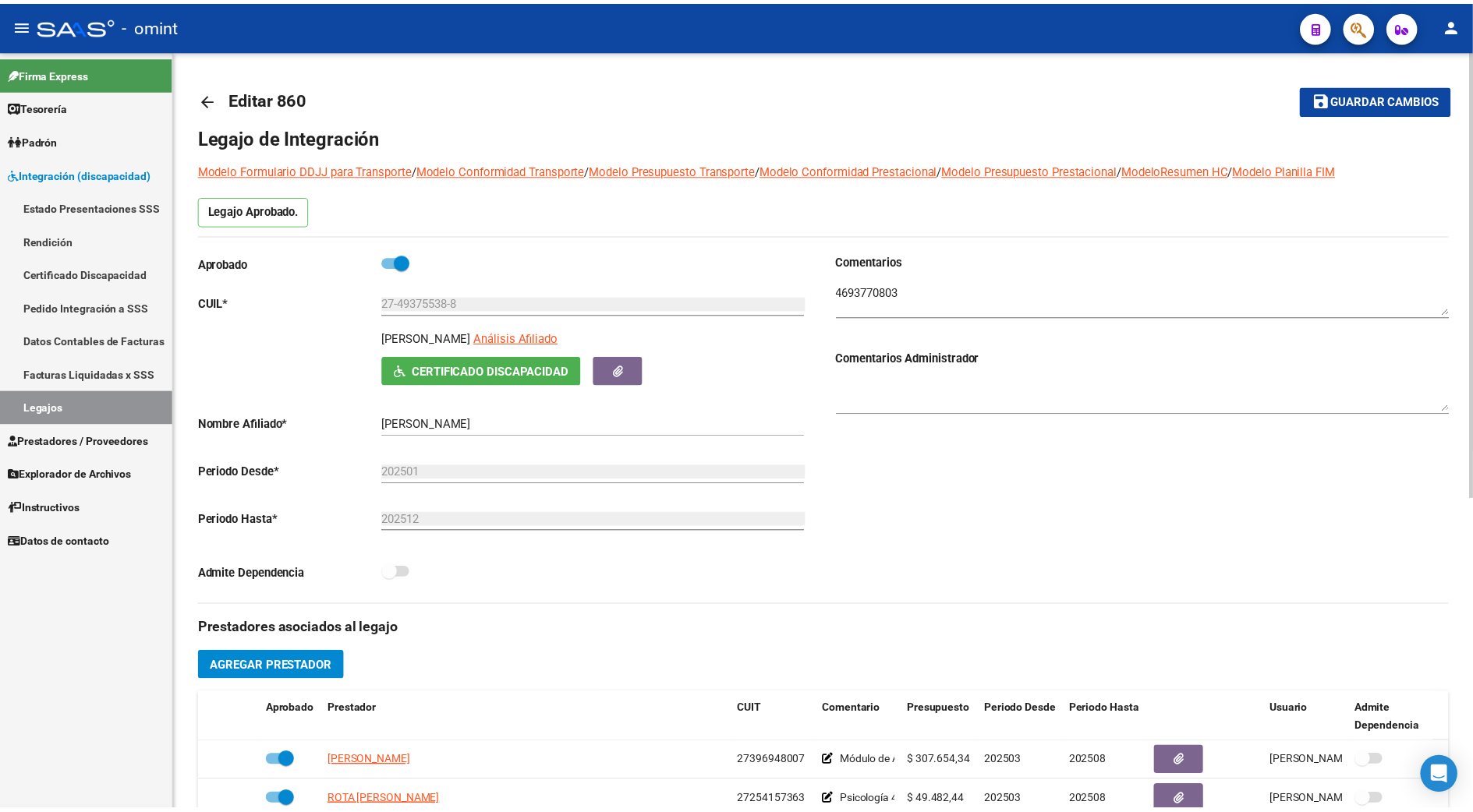
scroll to position [416, 0]
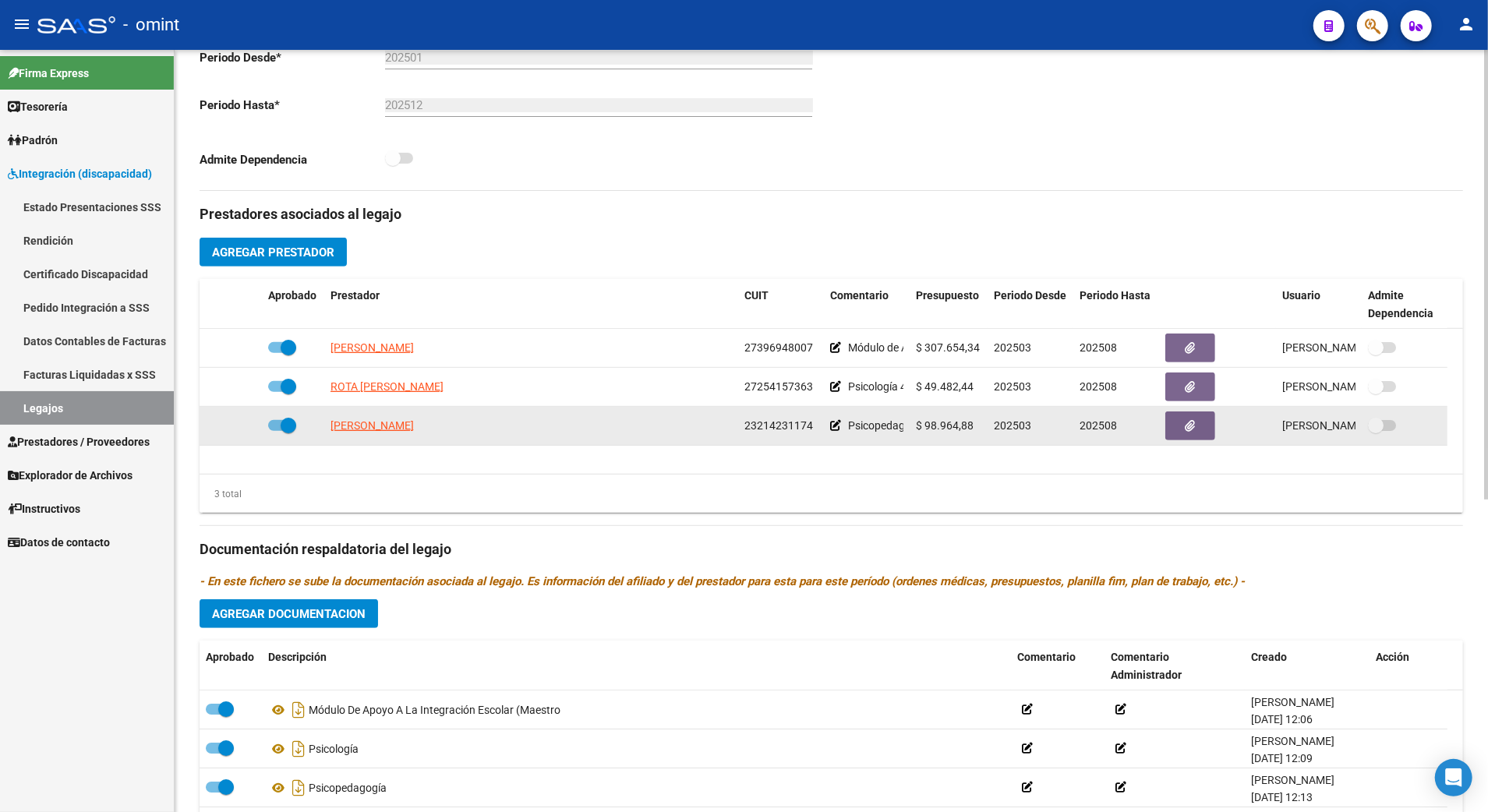
click at [374, 439] on datatable-body-cell "[PERSON_NAME]" at bounding box center [531, 425] width 414 height 38
click at [378, 432] on span "[PERSON_NAME]" at bounding box center [372, 425] width 83 height 12
type textarea "23214231174"
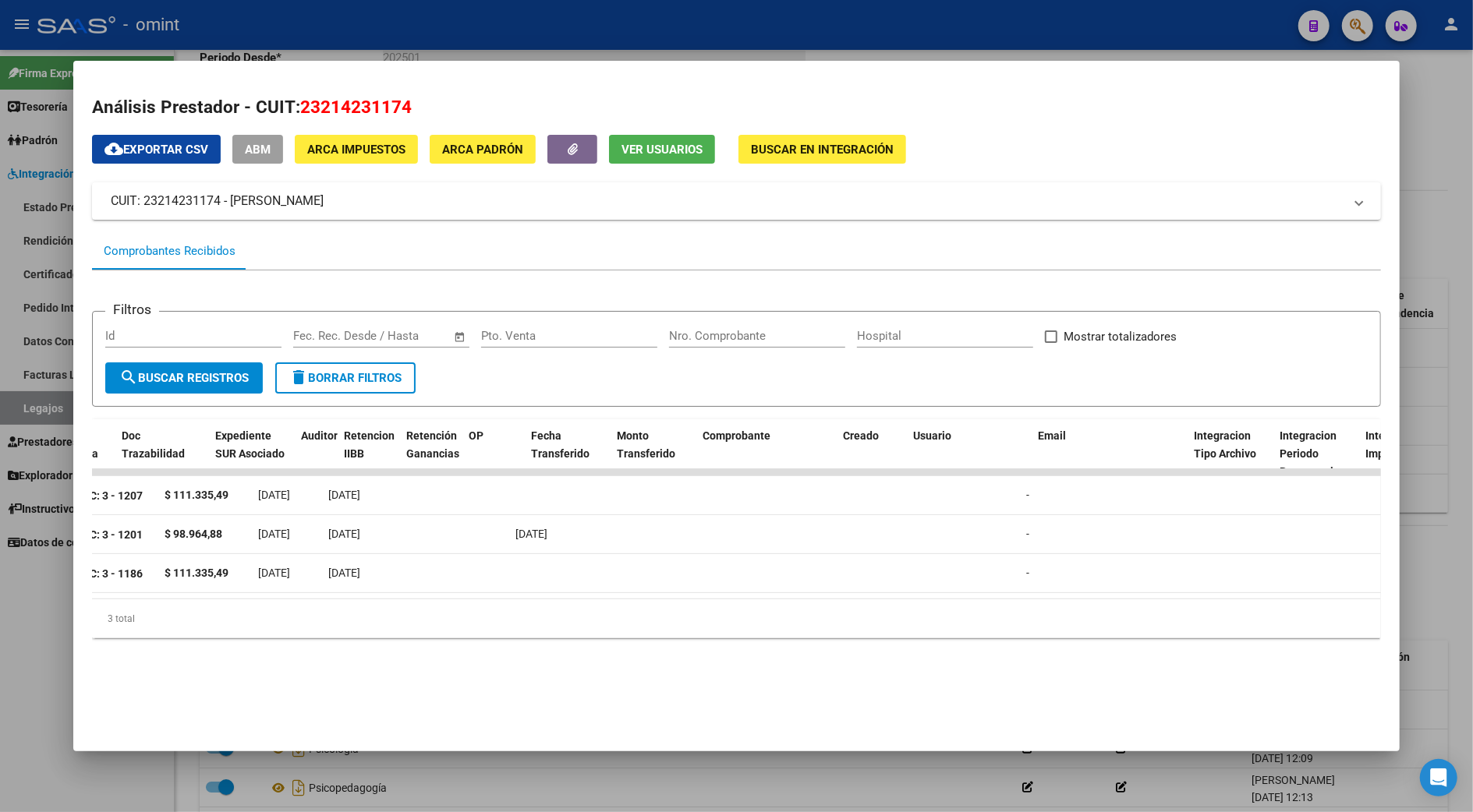
scroll to position [0, 8]
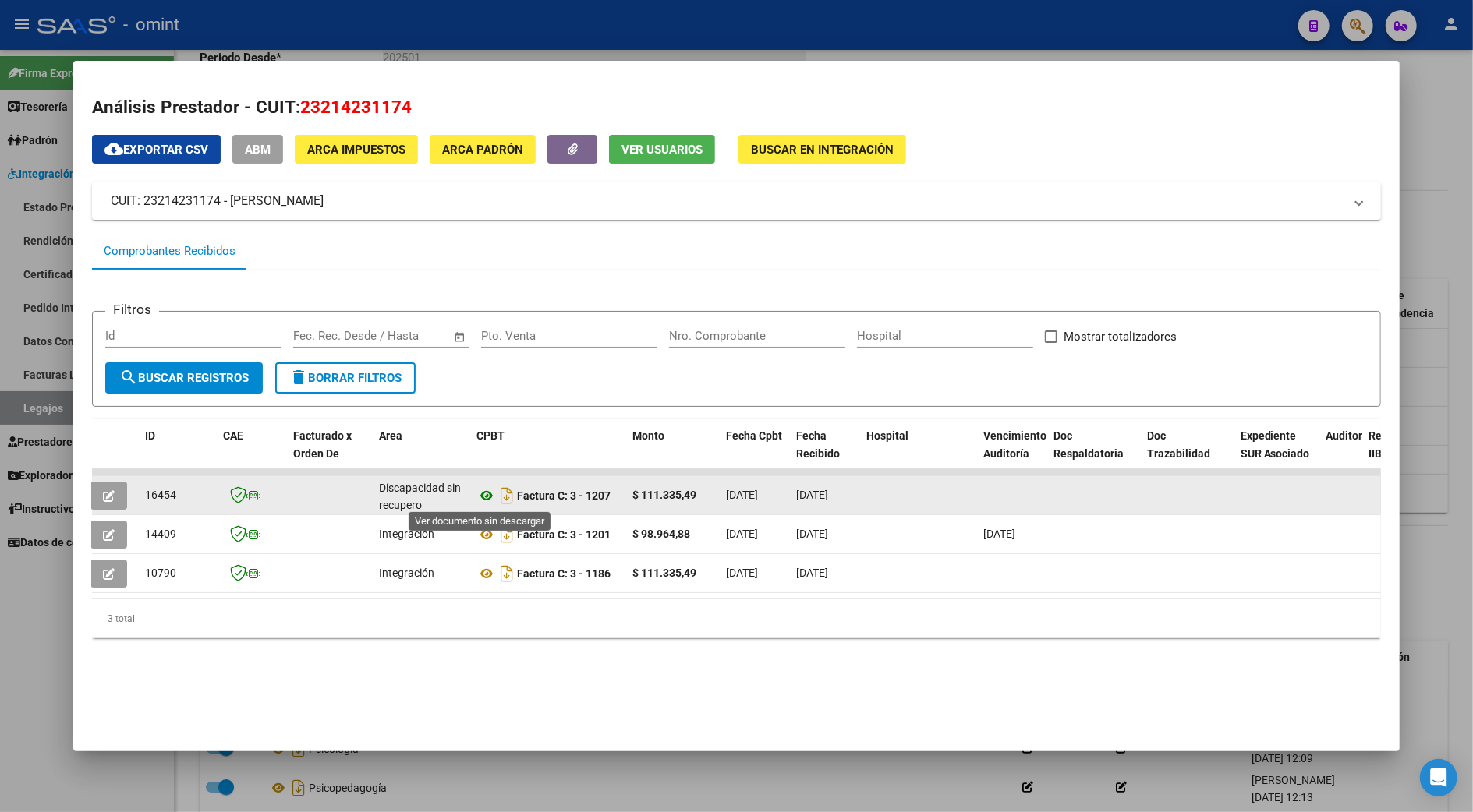
click at [477, 489] on icon at bounding box center [486, 495] width 20 height 19
drag, startPoint x: 610, startPoint y: 502, endPoint x: 565, endPoint y: 494, distance: 45.7
click at [565, 494] on div "Factura C: 3 - 1207" at bounding box center [548, 495] width 143 height 25
copy strong "3 - 1207"
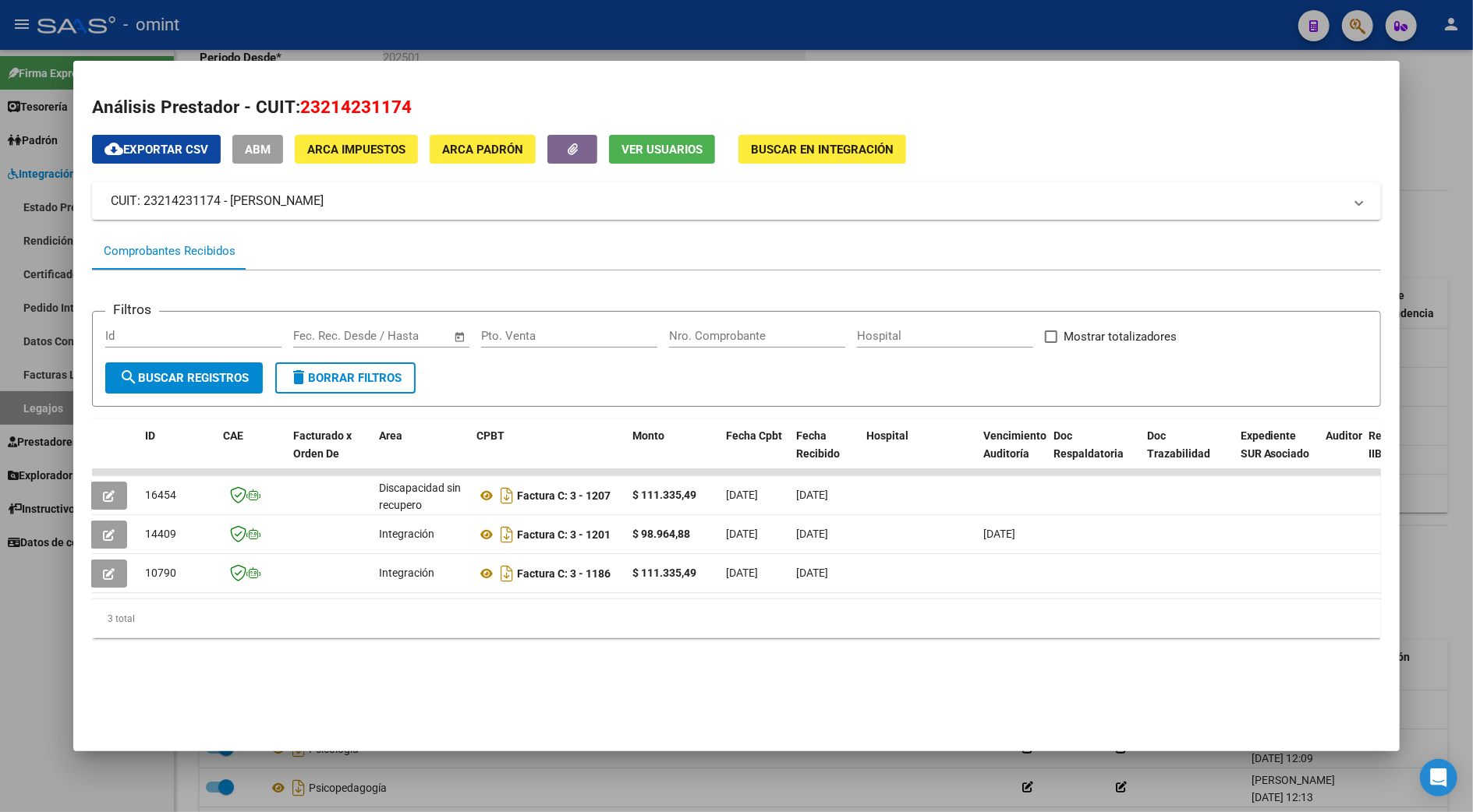
click at [854, 639] on div "3 total" at bounding box center [735, 619] width 1288 height 39
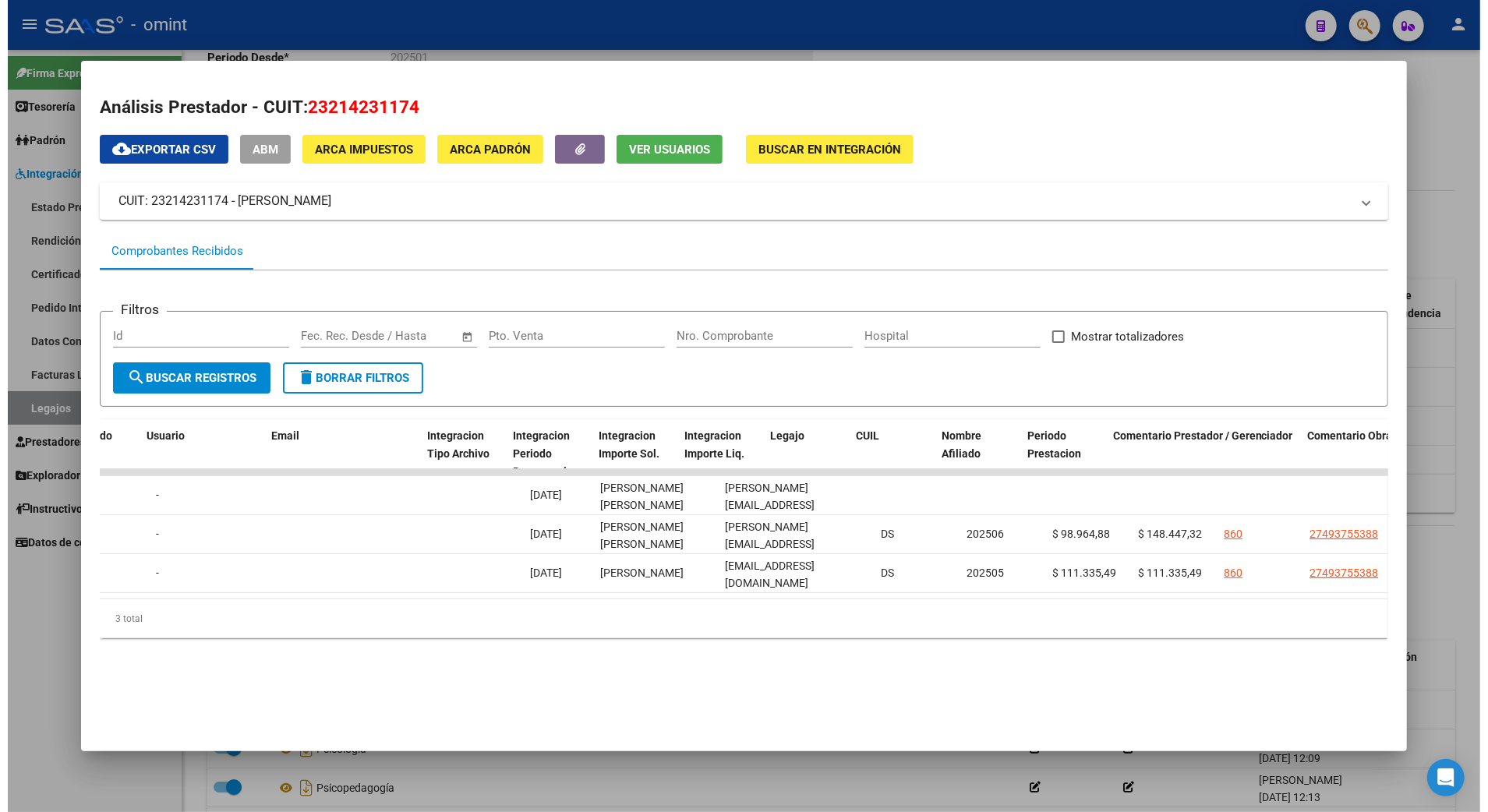
scroll to position [0, 0]
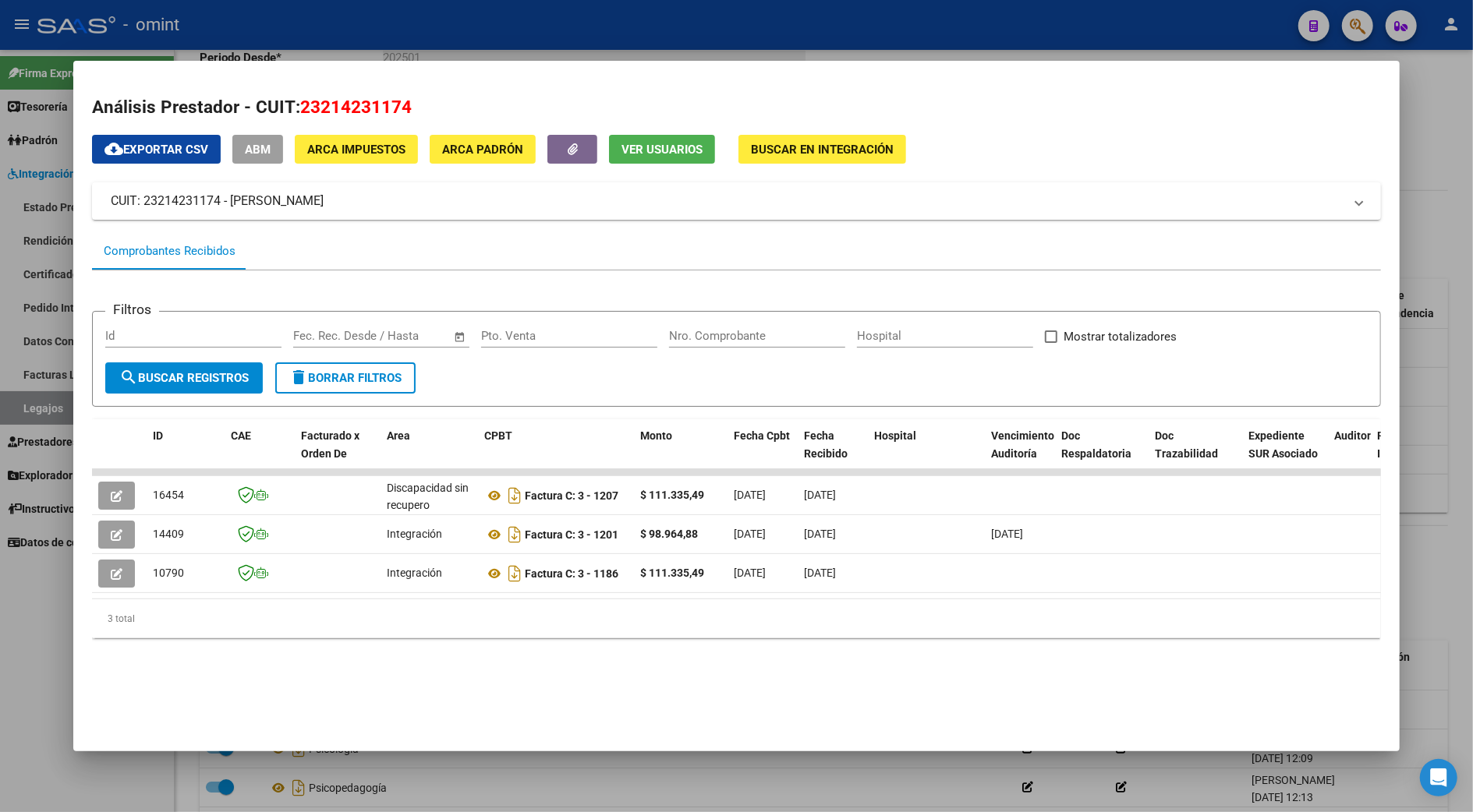
click at [1445, 167] on div at bounding box center [736, 406] width 1473 height 812
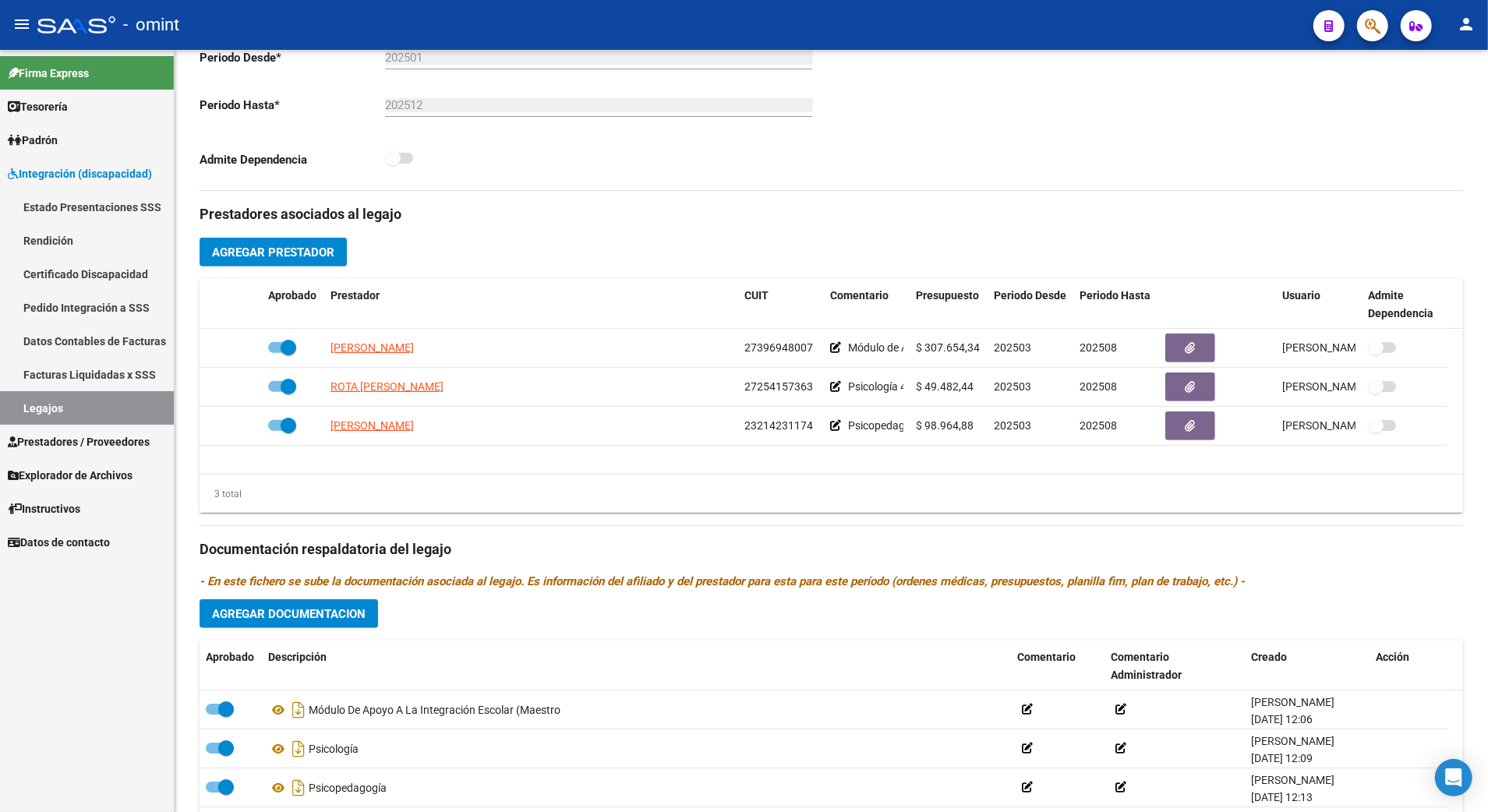
click at [38, 409] on link "Legajos" at bounding box center [87, 408] width 173 height 33
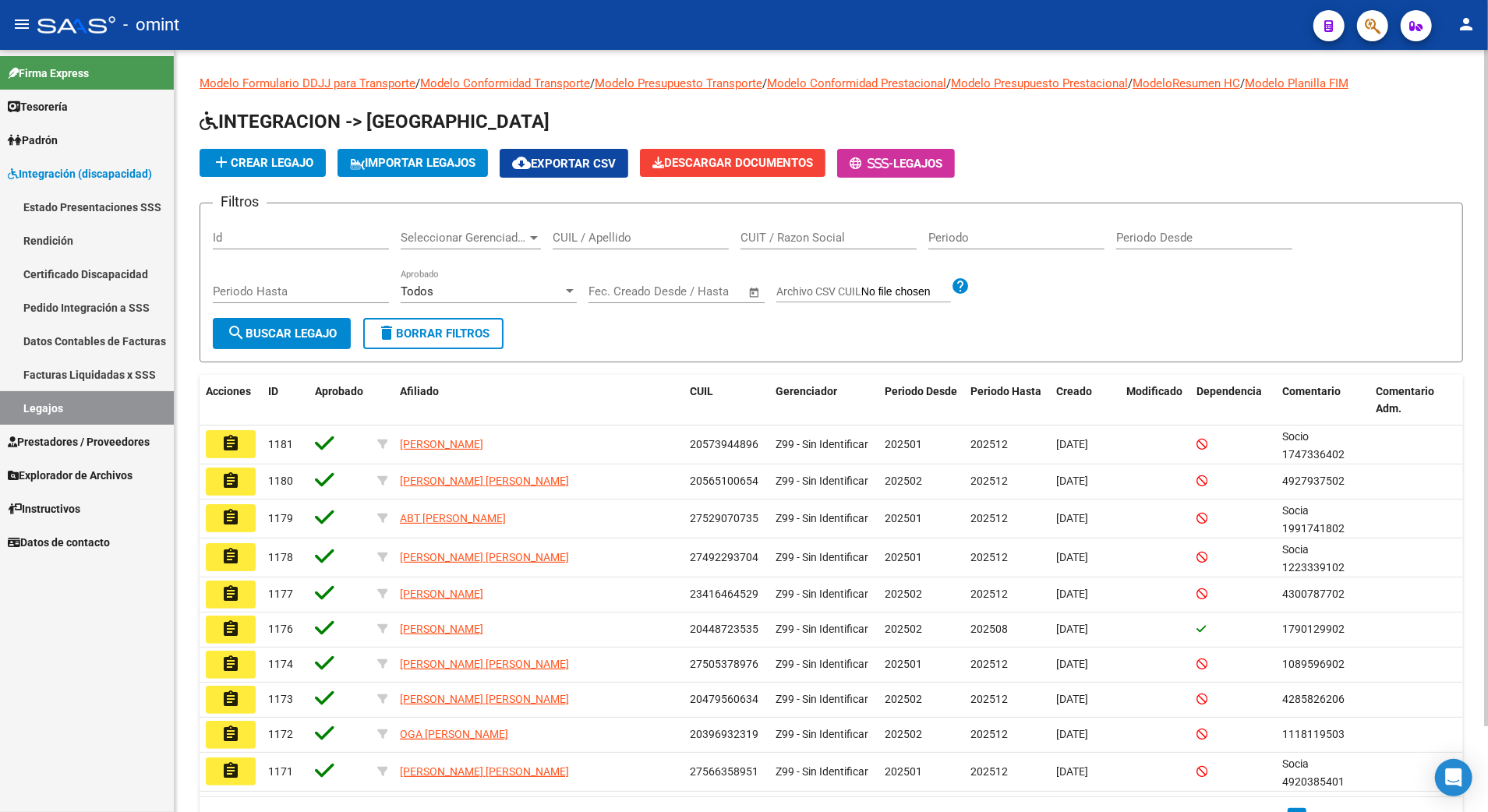
click at [613, 234] on input "CUIL / Apellido" at bounding box center [640, 237] width 176 height 14
paste input "20585368874"
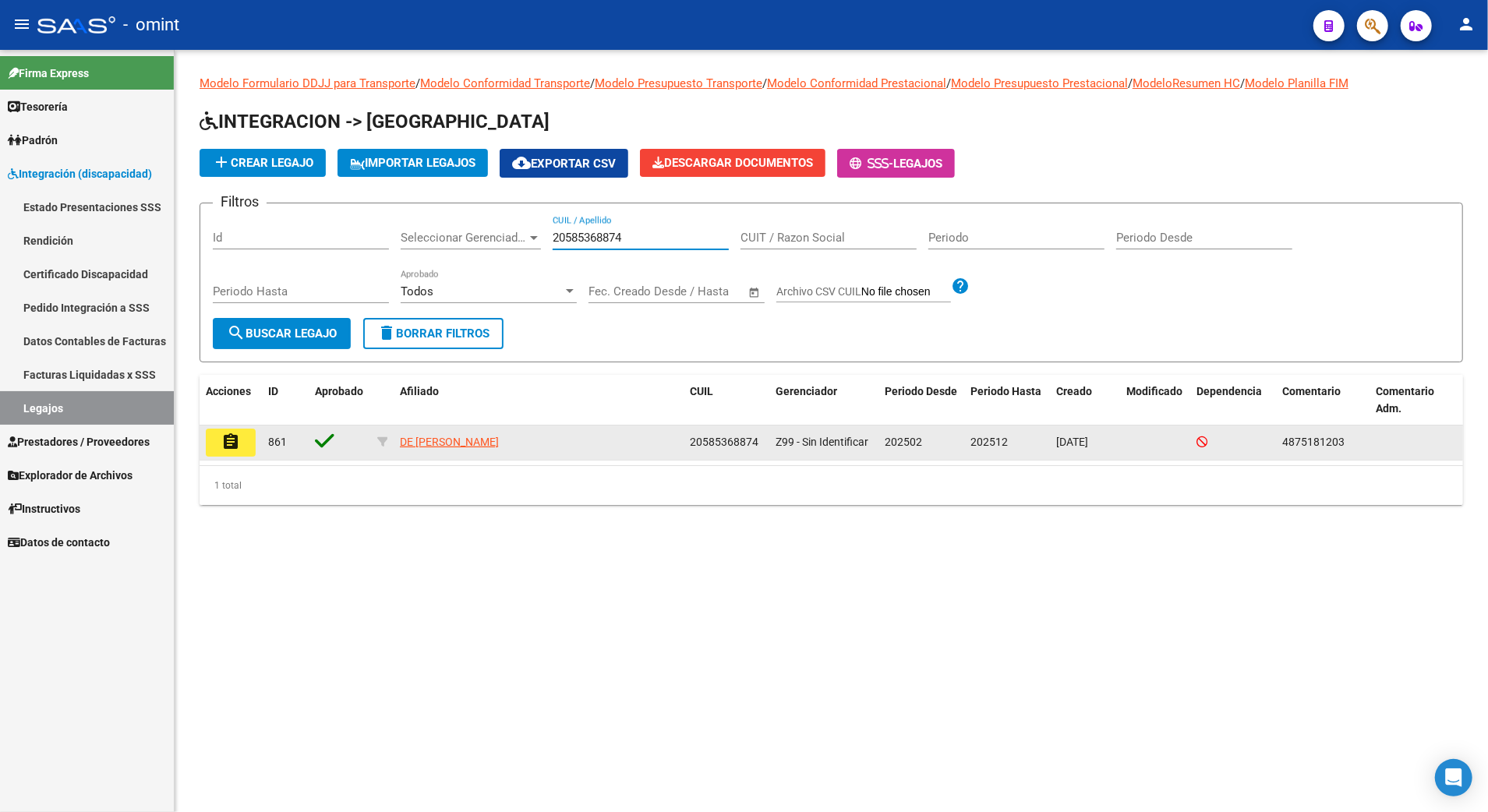
type input "20585368874"
click at [238, 444] on mat-icon "assignment" at bounding box center [230, 442] width 19 height 19
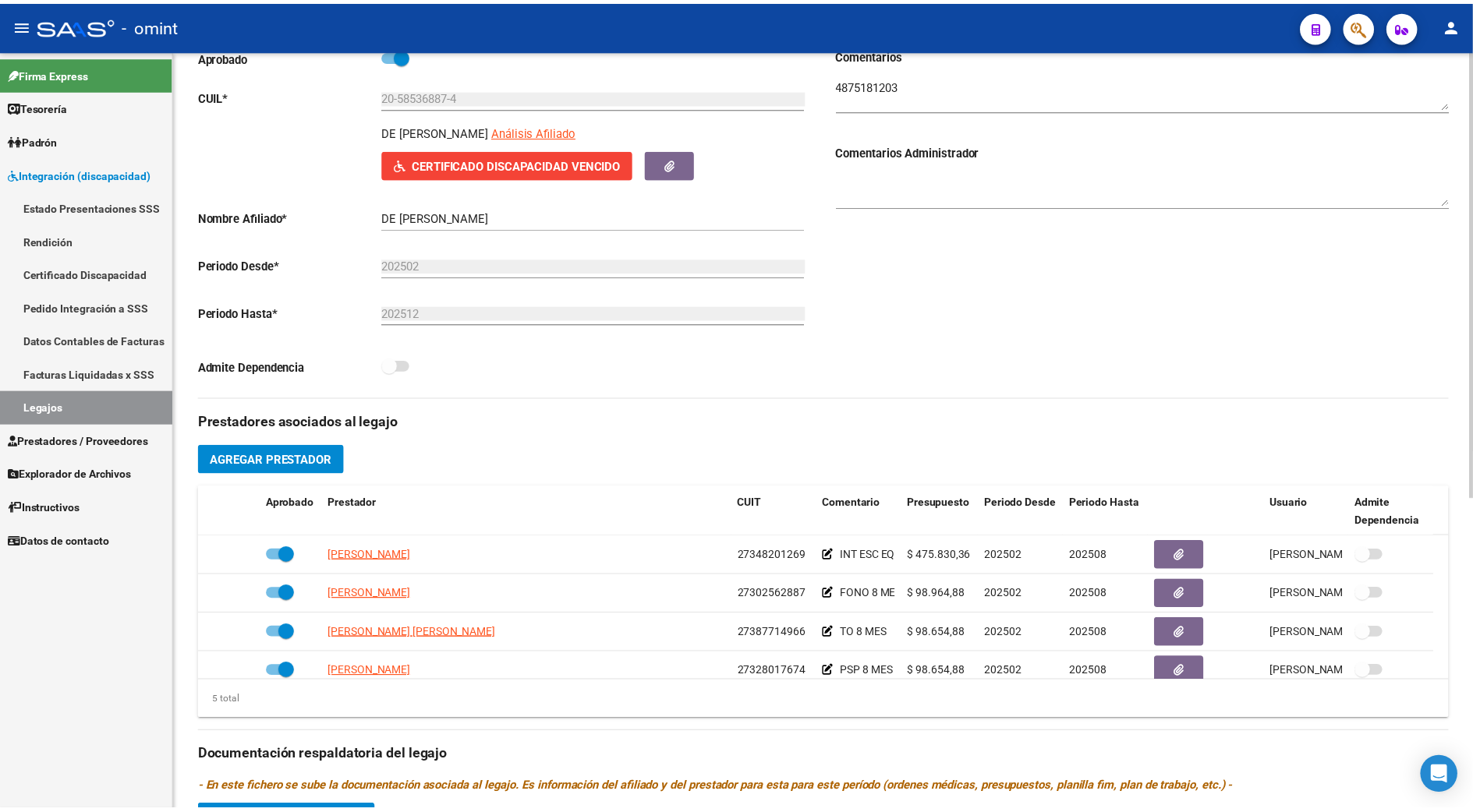
scroll to position [312, 0]
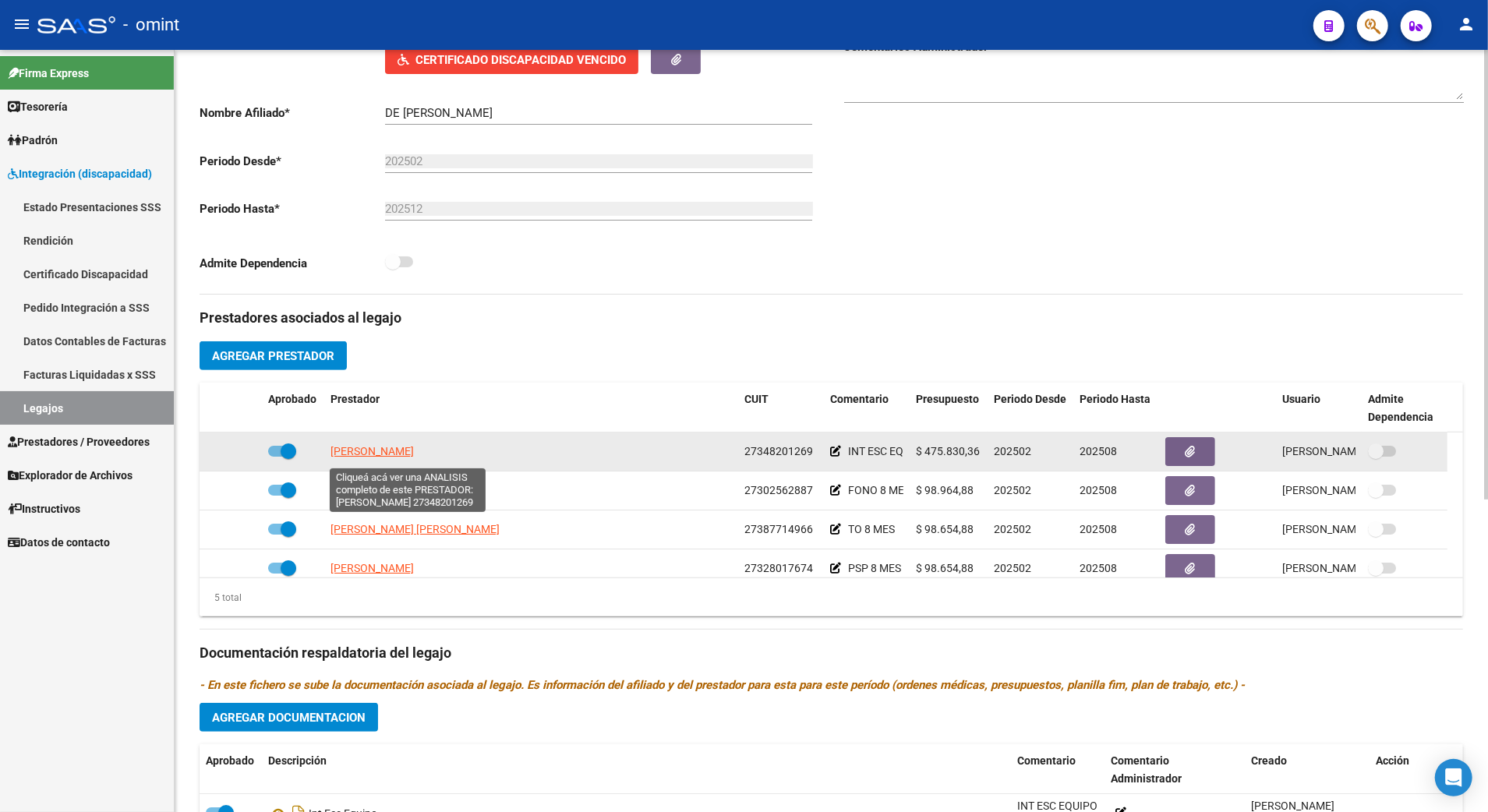
click at [414, 456] on span "[PERSON_NAME]" at bounding box center [372, 451] width 83 height 12
type textarea "27348201269"
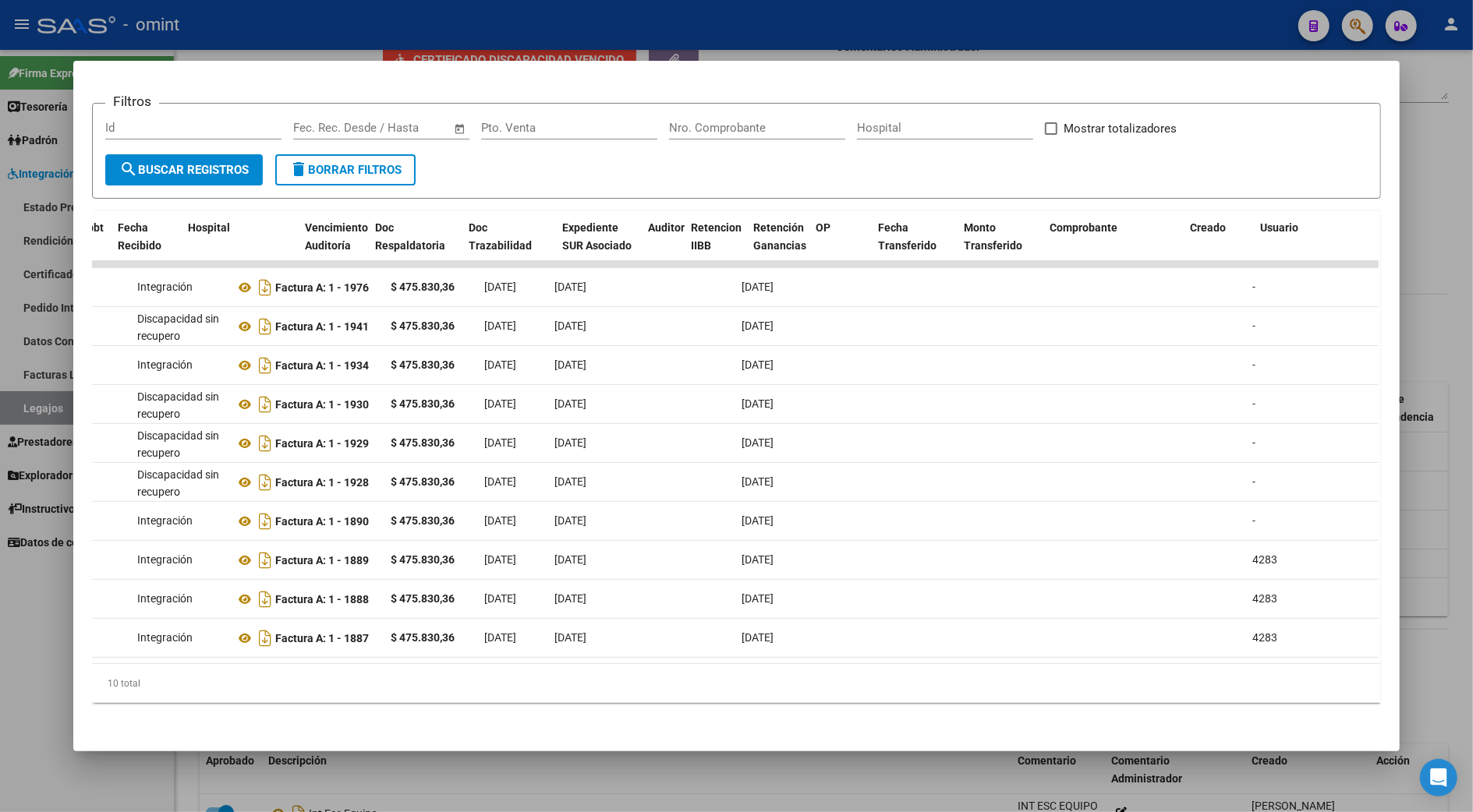
scroll to position [0, 0]
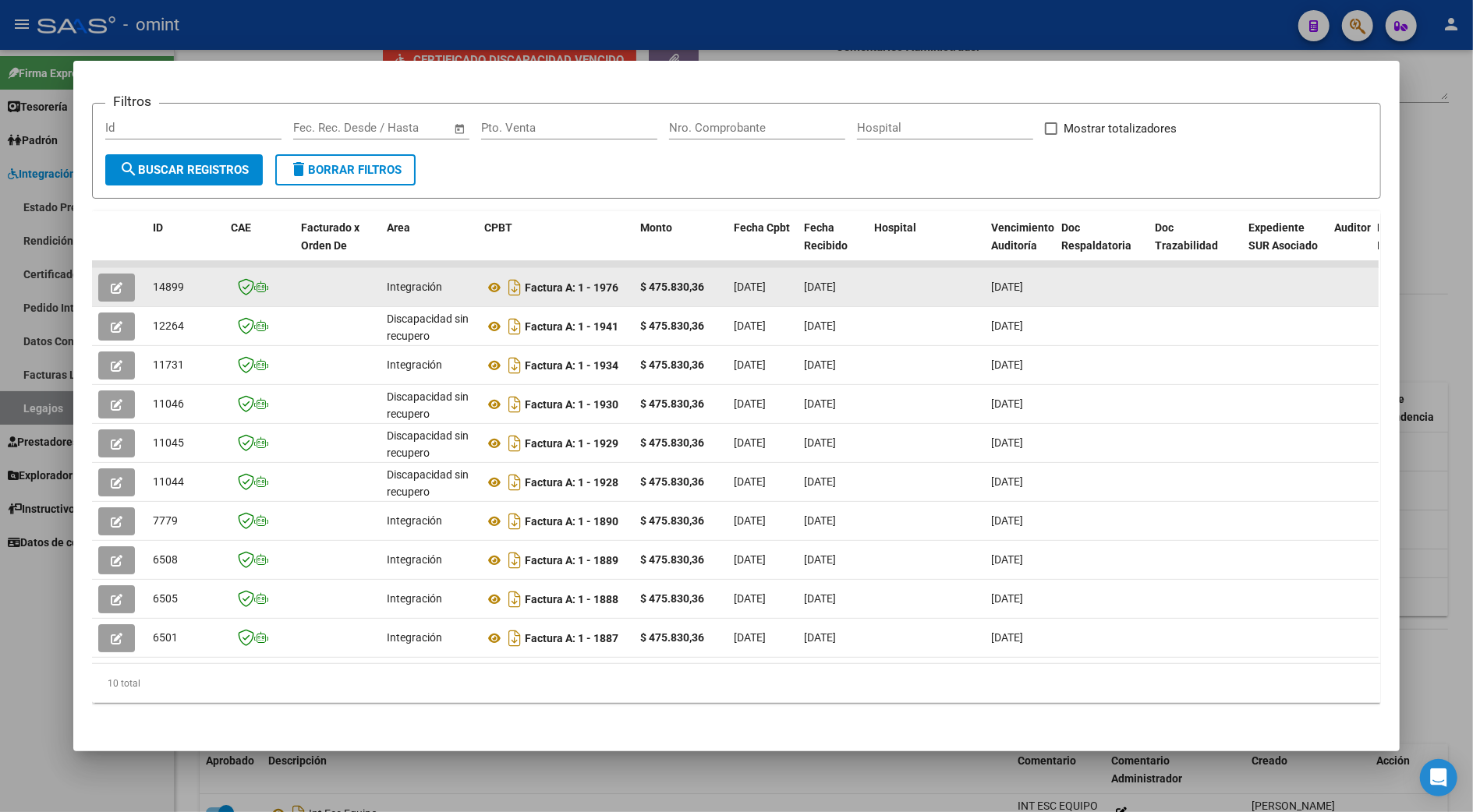
click at [111, 280] on span "button" at bounding box center [117, 287] width 11 height 14
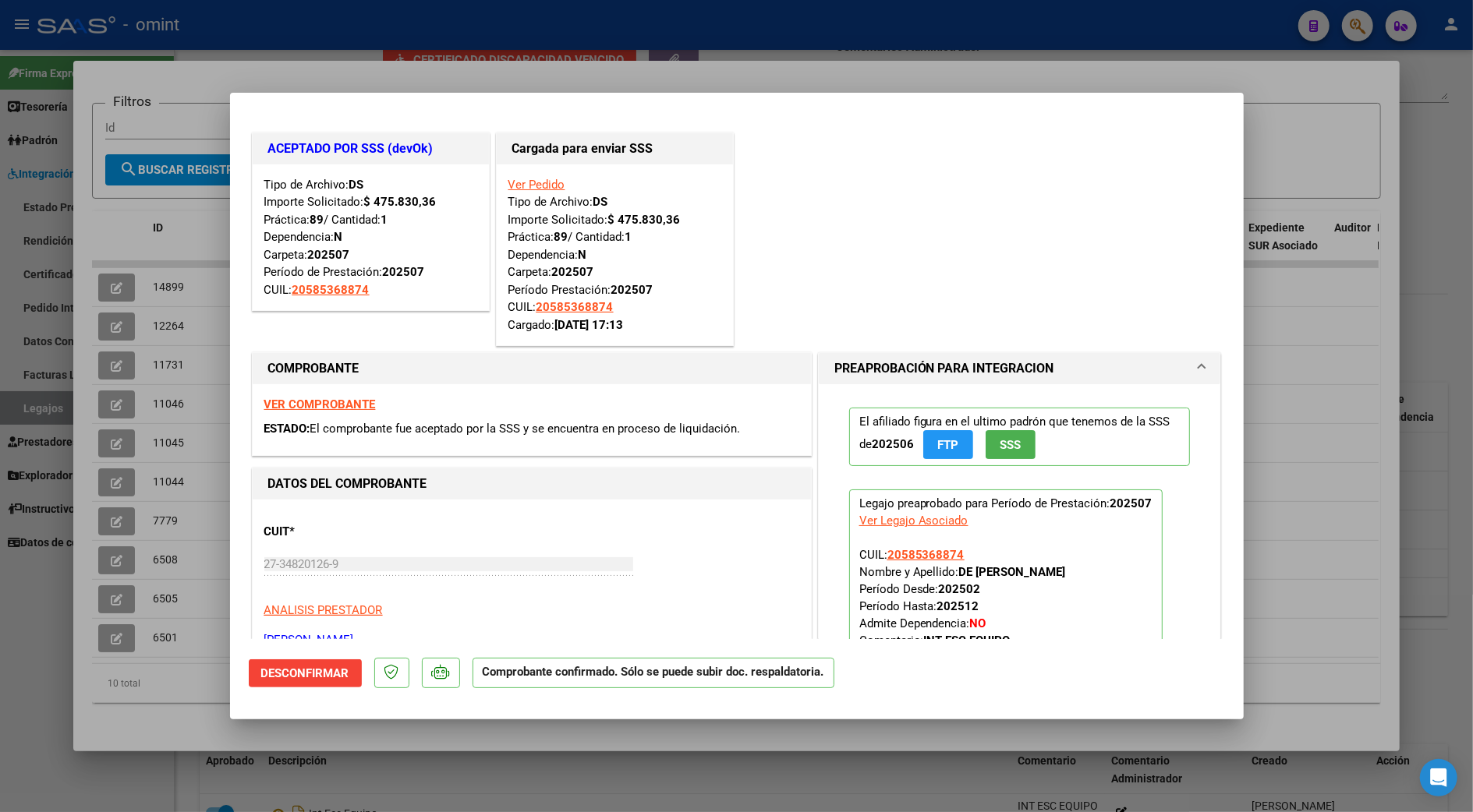
click at [1326, 318] on div at bounding box center [736, 406] width 1473 height 812
type input "$ 0,00"
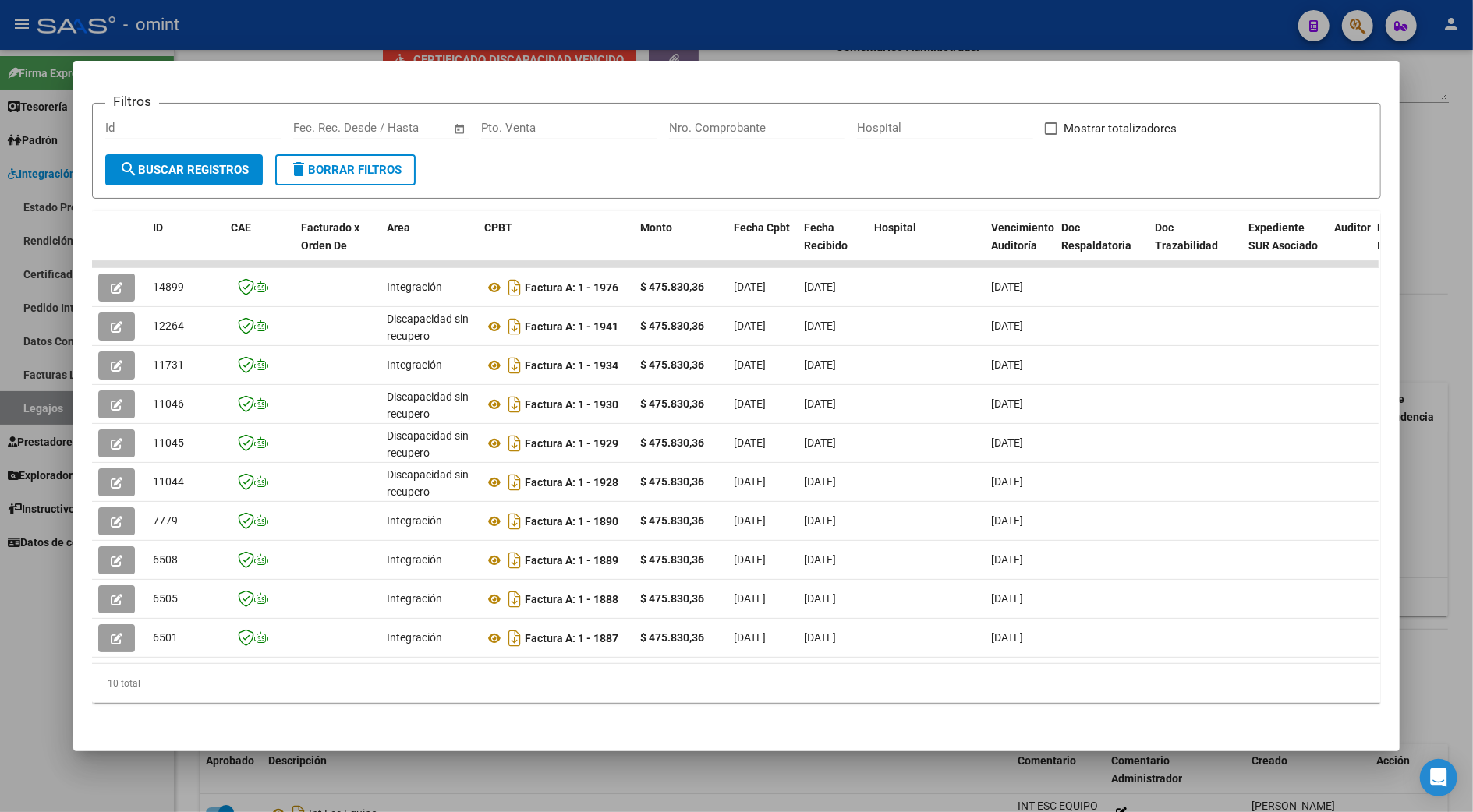
click at [1441, 442] on div at bounding box center [736, 406] width 1473 height 812
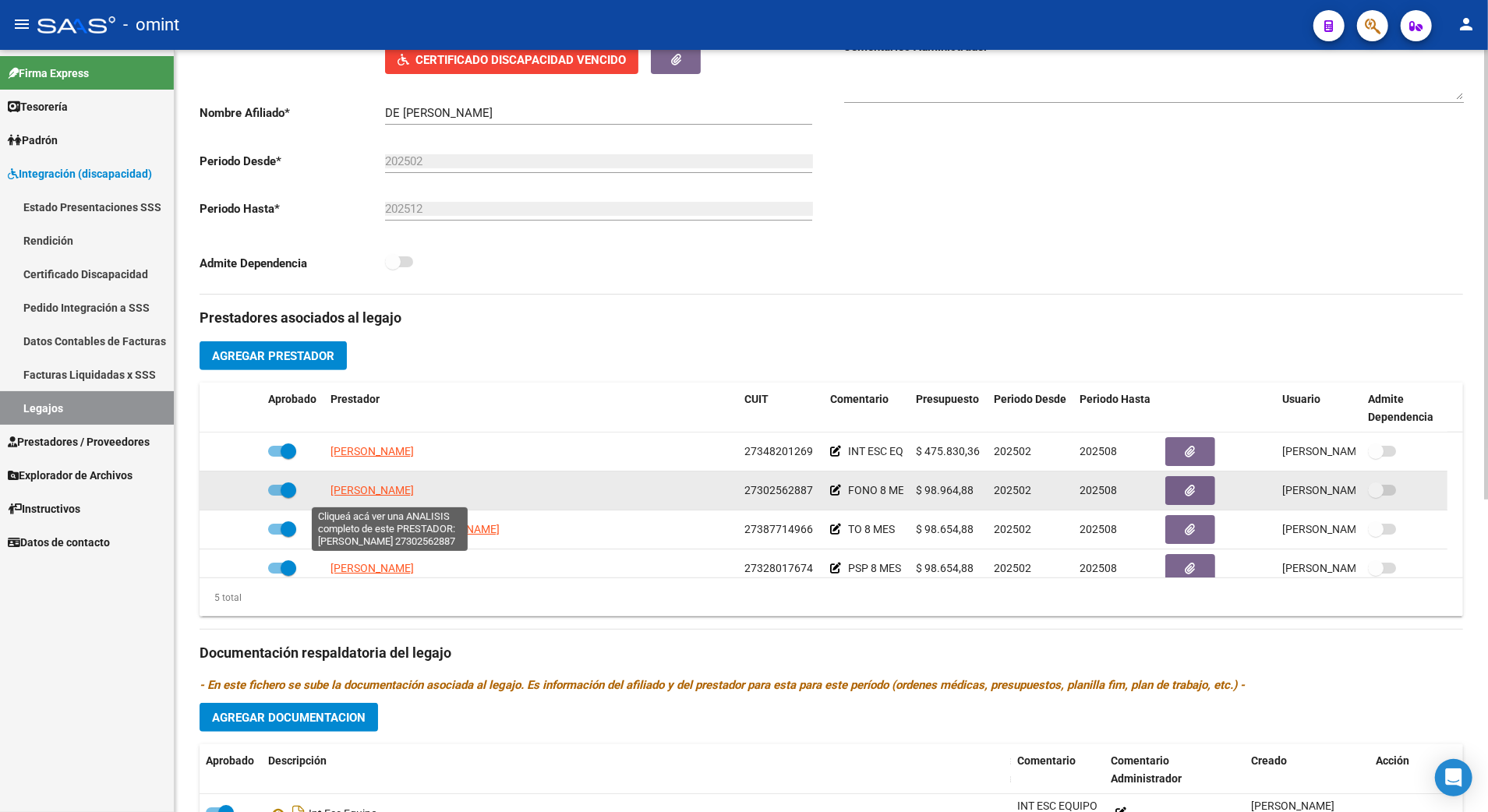
click at [402, 497] on span "[PERSON_NAME]" at bounding box center [372, 489] width 83 height 12
type textarea "27302562887"
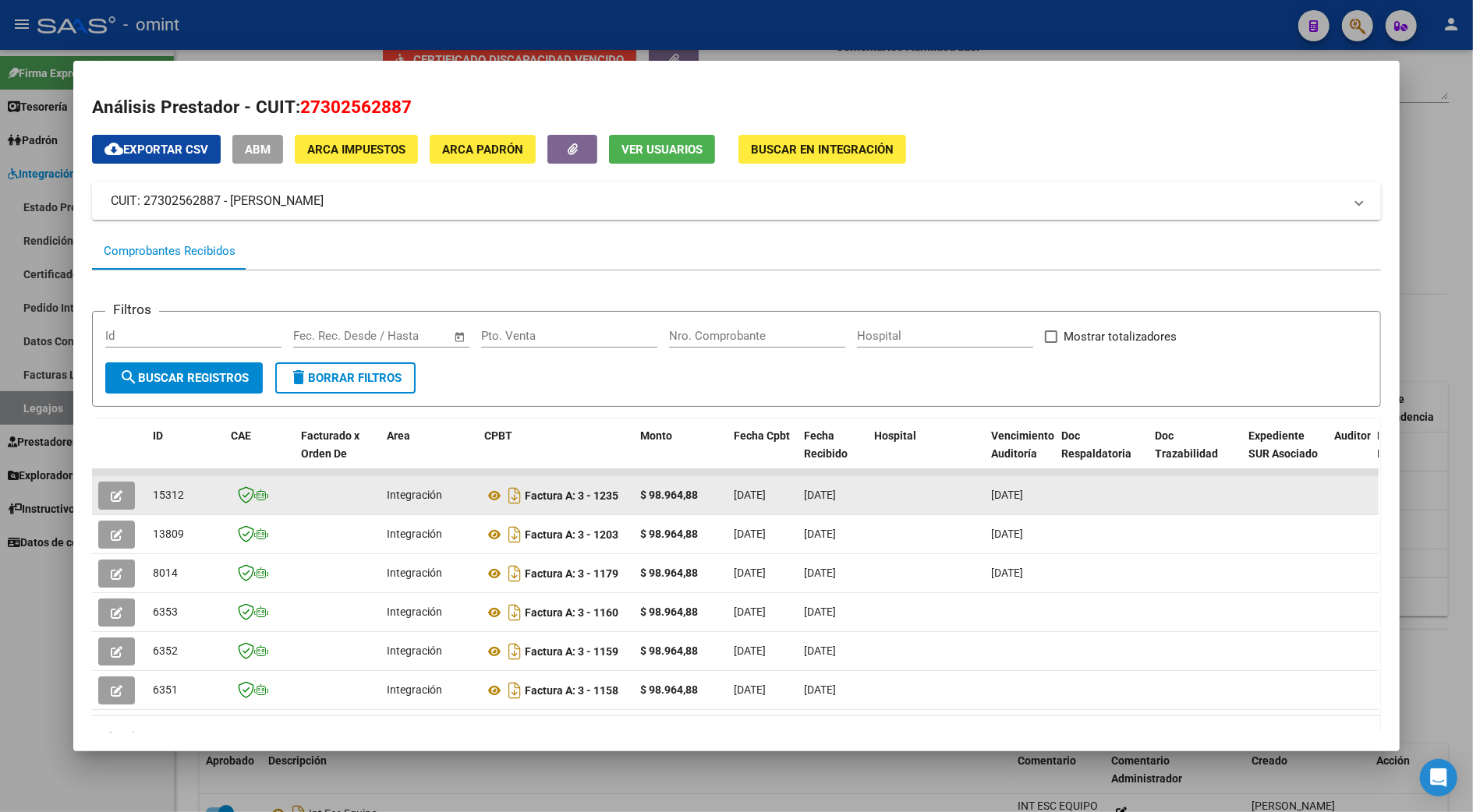
click at [117, 494] on button "button" at bounding box center [116, 495] width 36 height 28
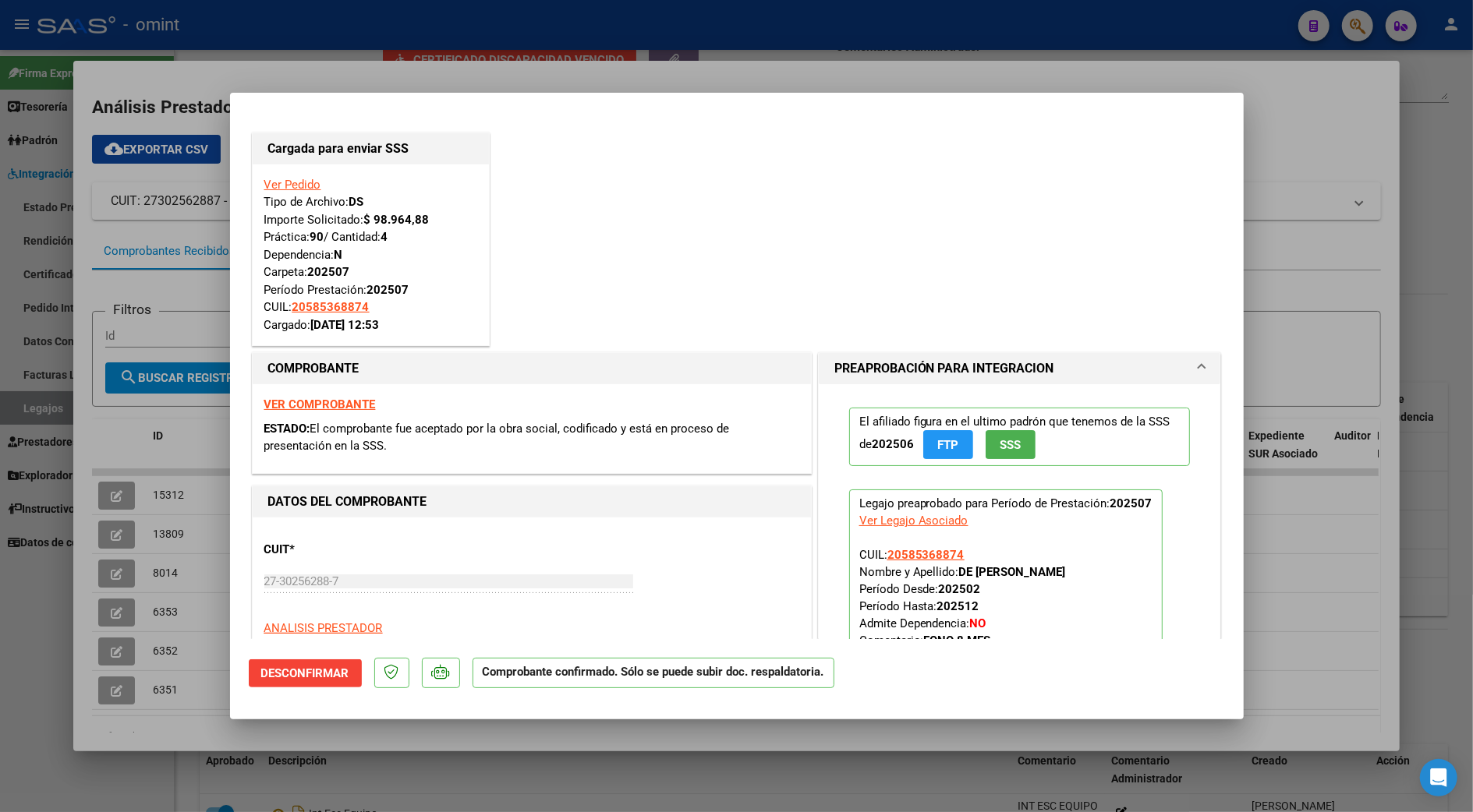
click at [1420, 194] on div at bounding box center [736, 406] width 1473 height 812
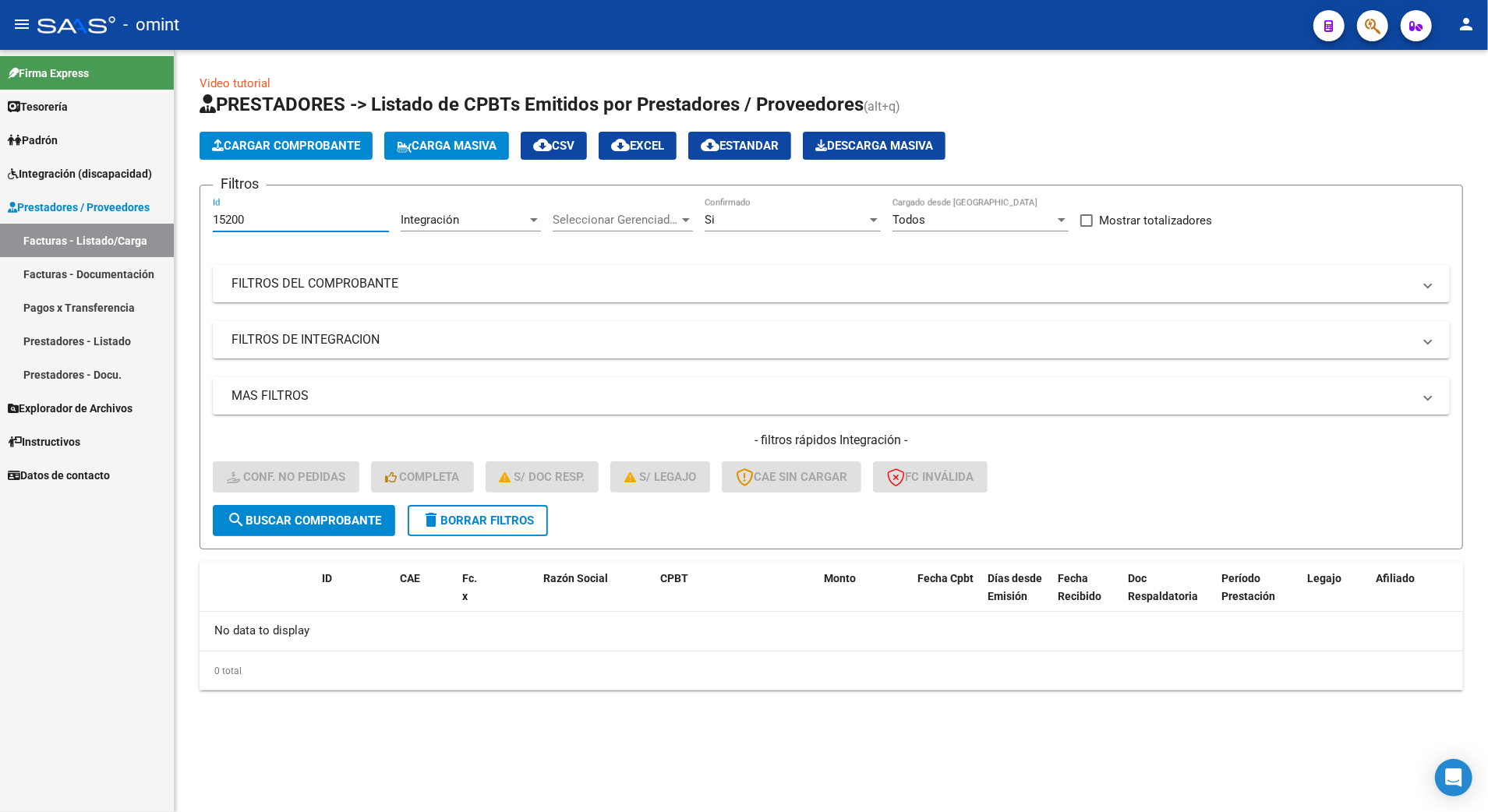
drag, startPoint x: 245, startPoint y: 223, endPoint x: 191, endPoint y: 216, distance: 54.5
click at [191, 216] on div "Video tutorial PRESTADORES -> Listado de CPBTs Emitidos por Prestadores / Prove…" at bounding box center [831, 395] width 1314 height 690
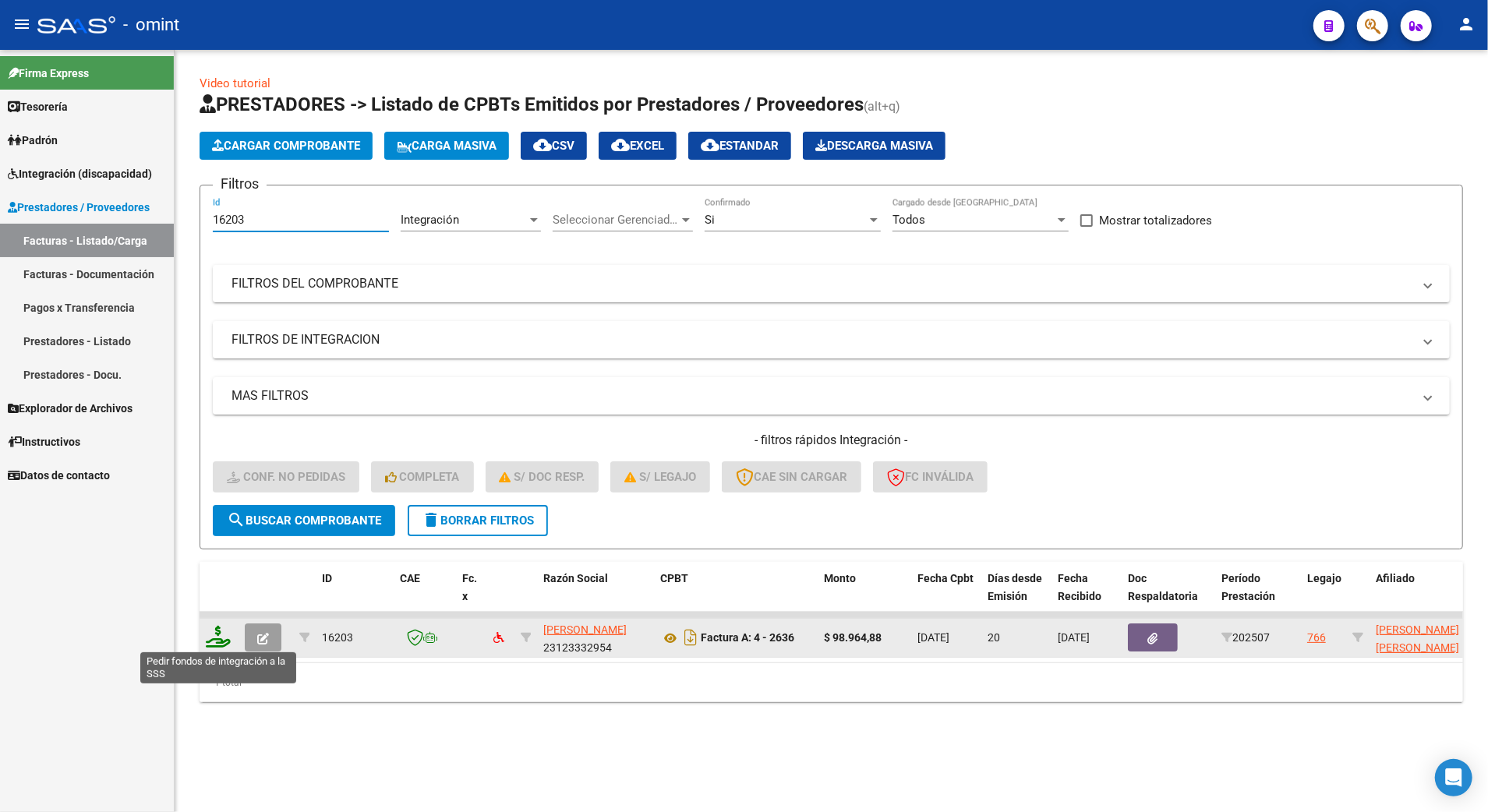
type input "16203"
click at [211, 639] on icon at bounding box center [218, 636] width 25 height 22
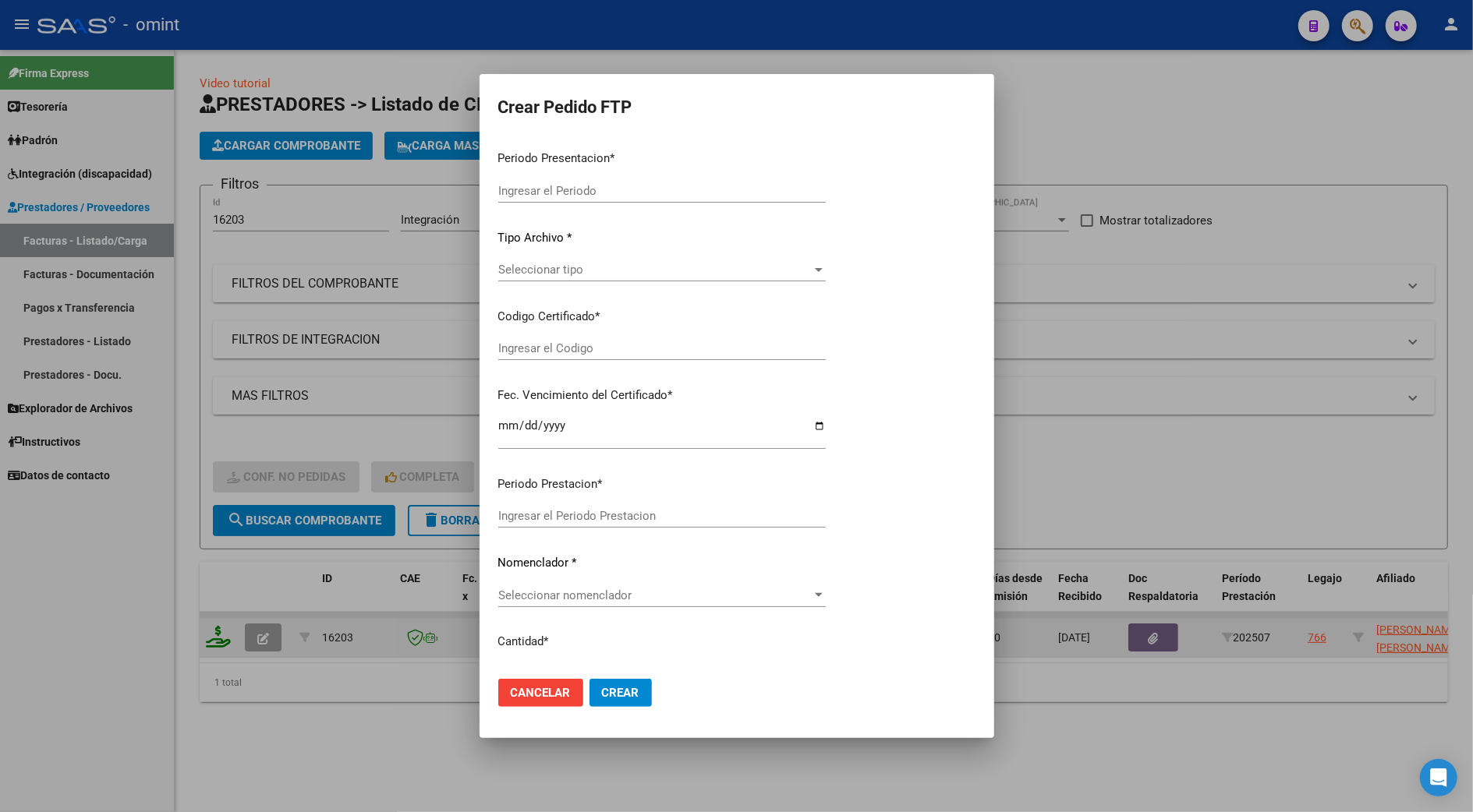
type input "202507"
type input "$ 98.964,88"
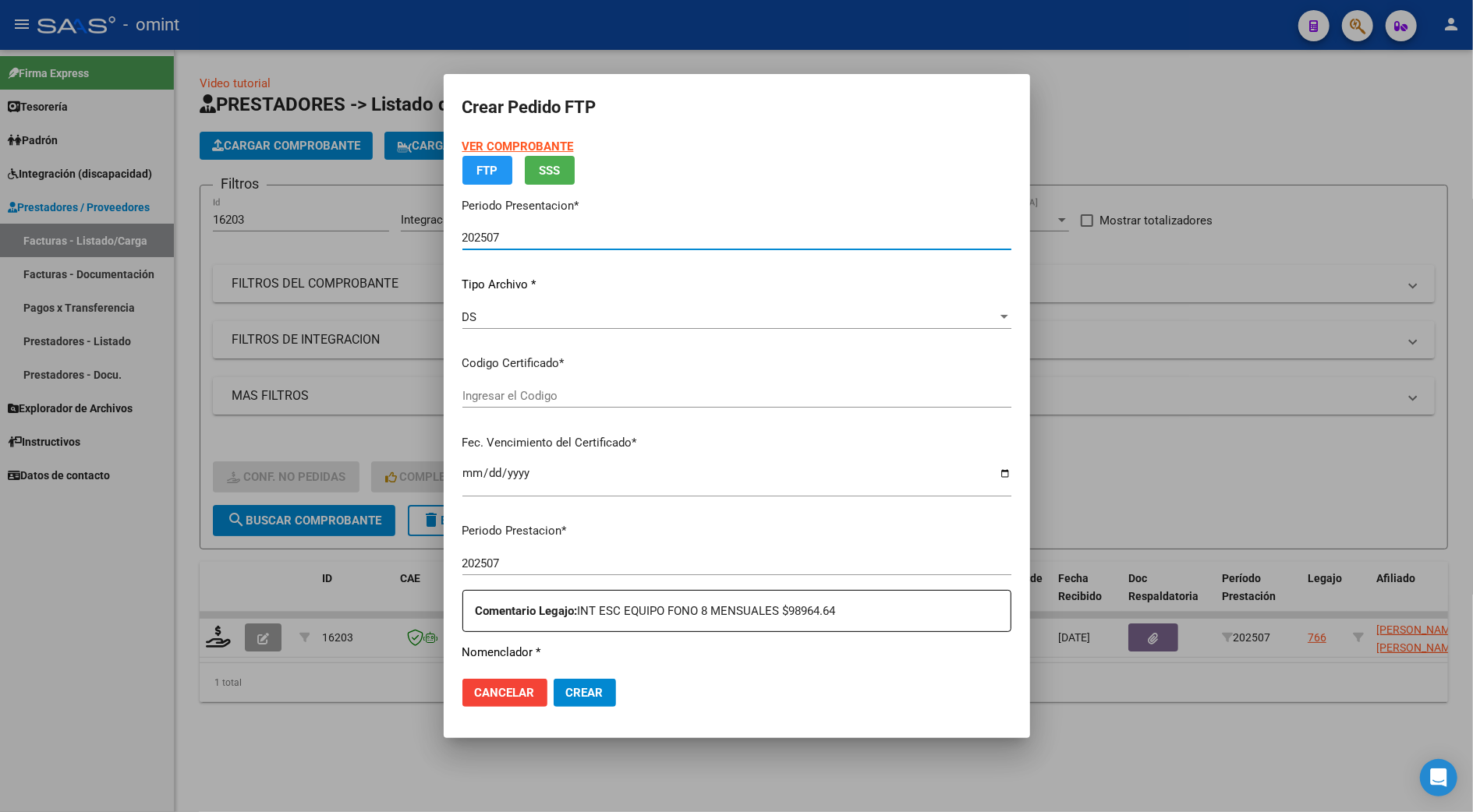
type input "3879720582"
type input "2025-09-23"
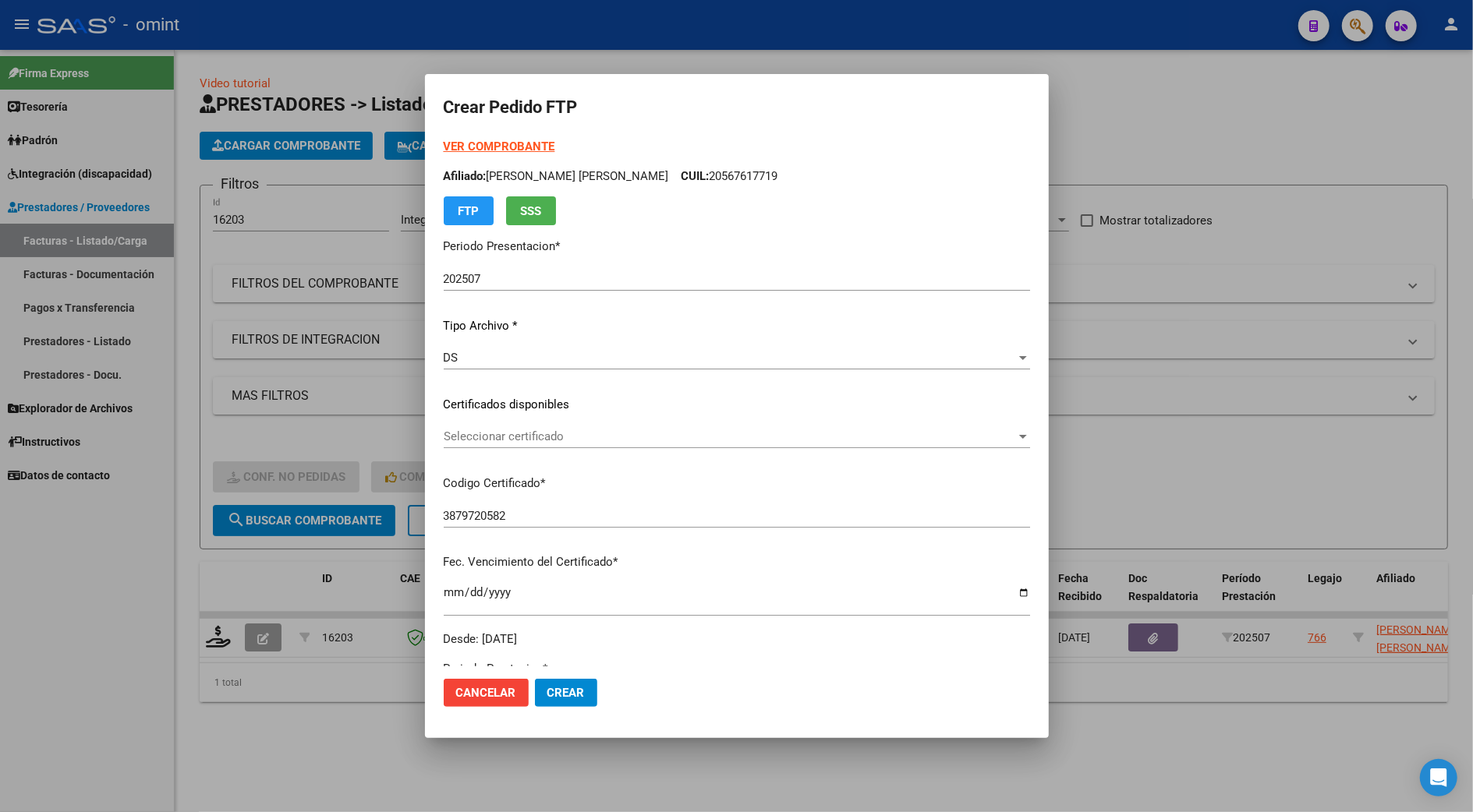
click at [503, 428] on div "Seleccionar certificado Seleccionar certificado" at bounding box center [736, 436] width 586 height 24
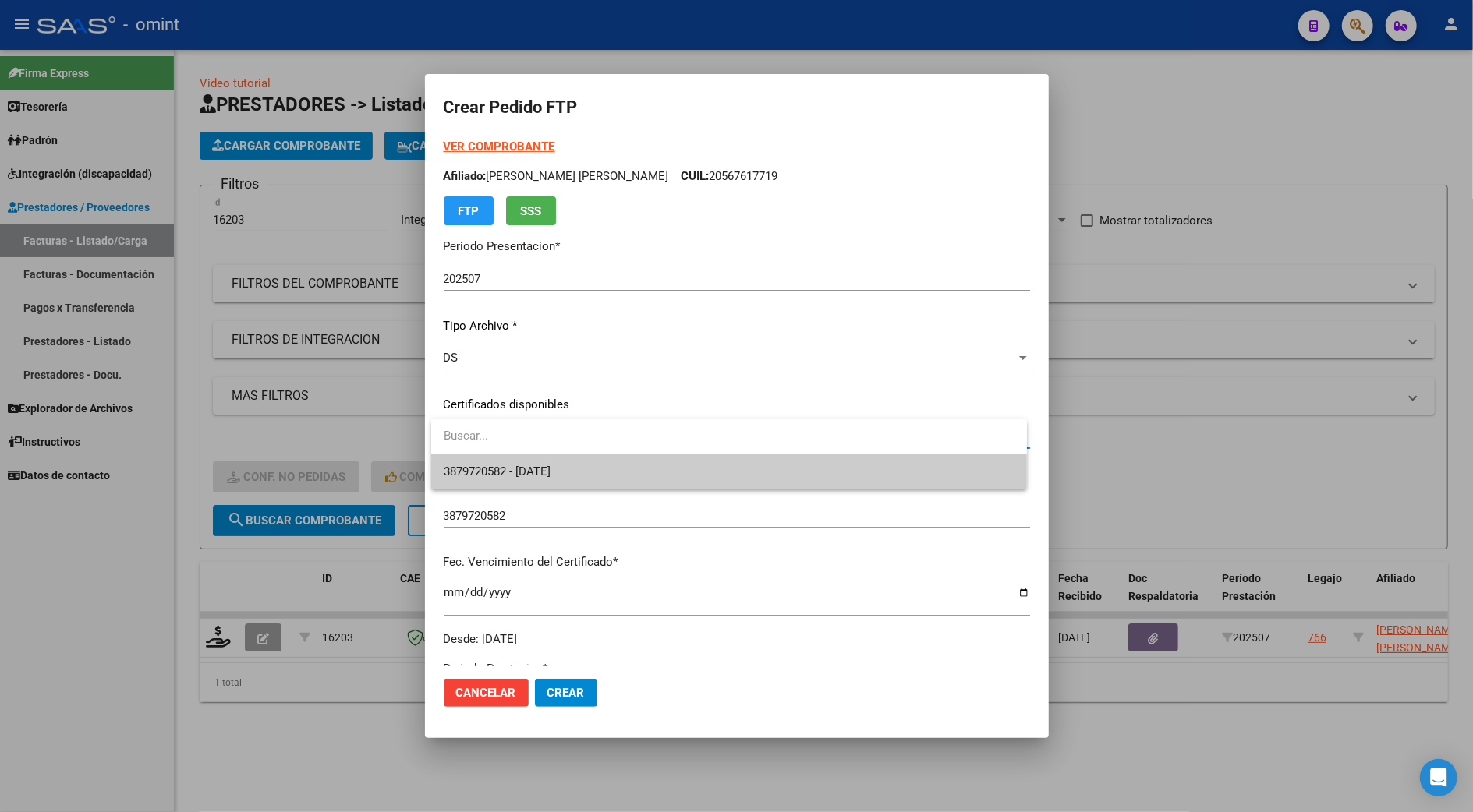
click at [494, 479] on span "3879720582 - 2025-09-23" at bounding box center [729, 472] width 571 height 35
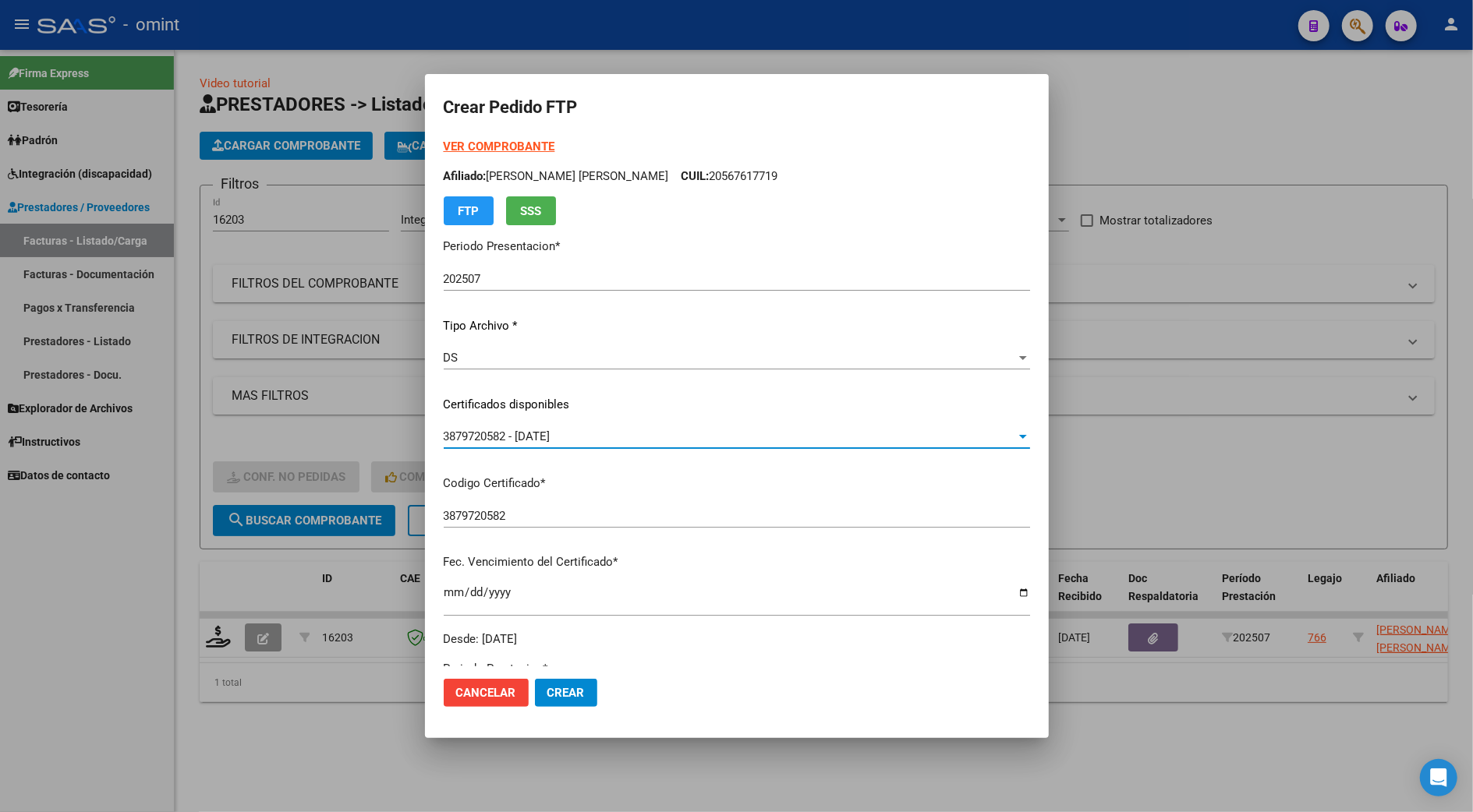
scroll to position [312, 0]
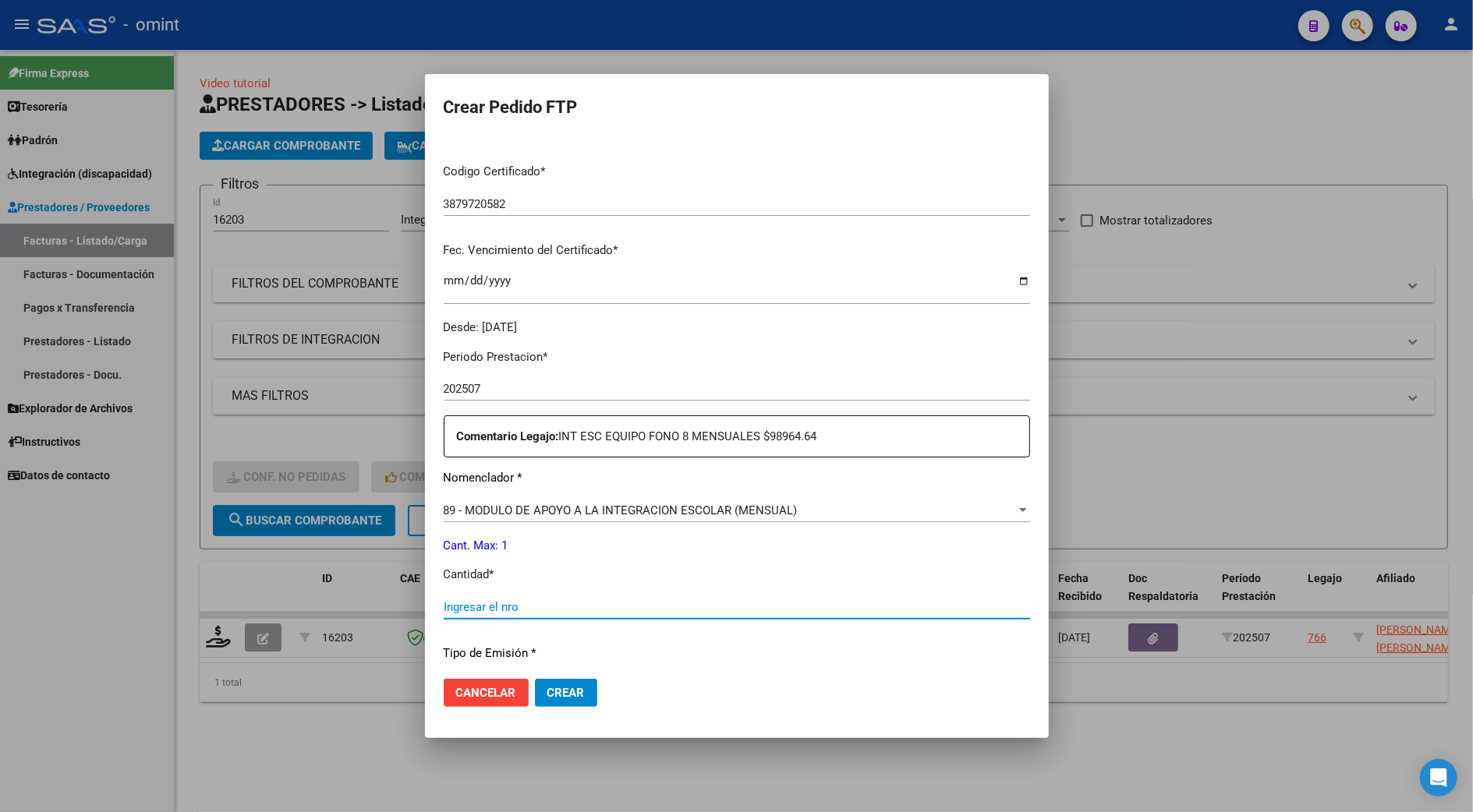
click at [486, 602] on input "Ingresar el nro" at bounding box center [736, 607] width 586 height 14
type input "1"
click at [559, 694] on span "Crear" at bounding box center [566, 692] width 37 height 14
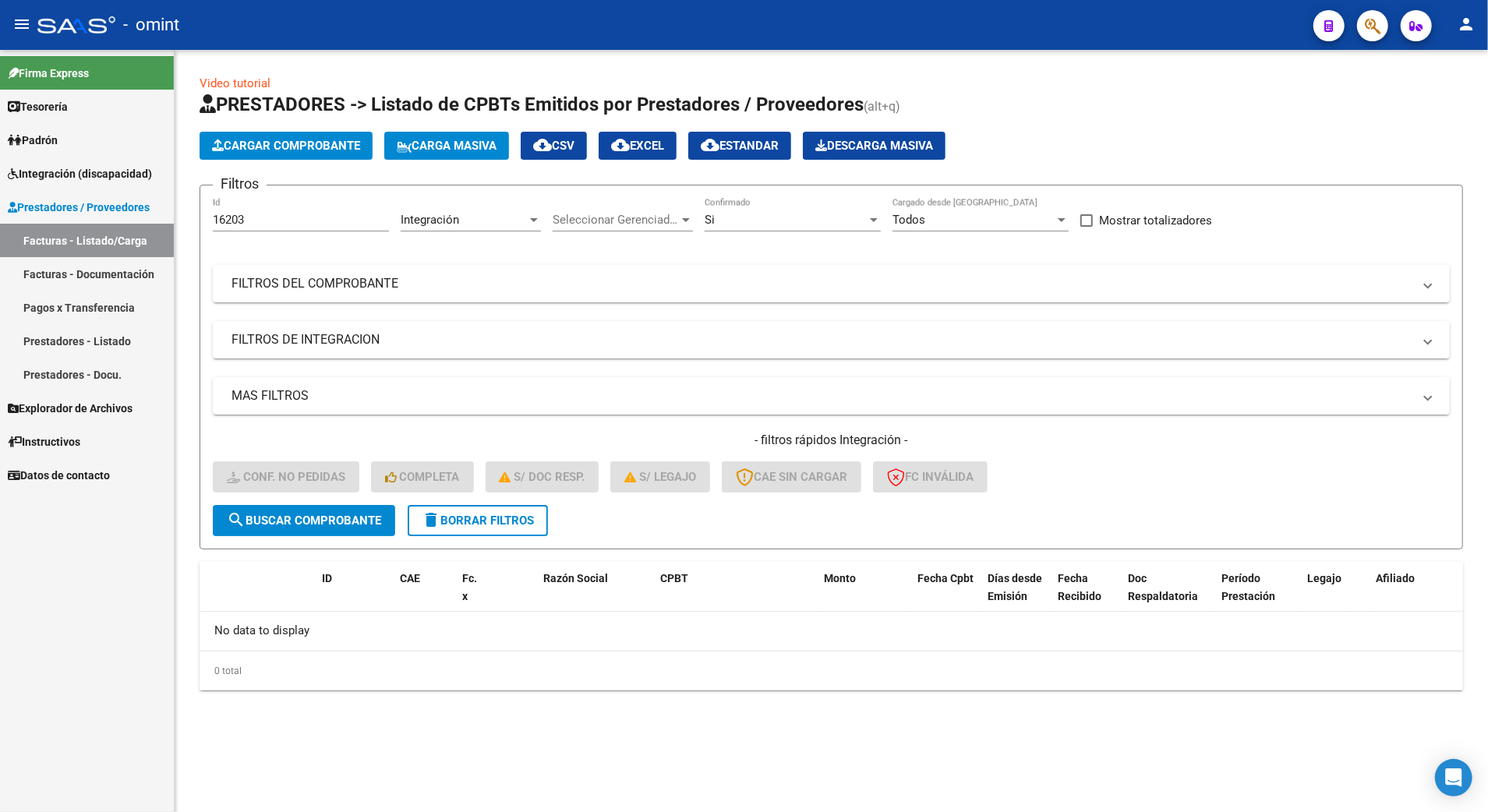
click at [263, 222] on input "16203" at bounding box center [301, 220] width 176 height 14
type input "16206"
click at [346, 516] on span "search Buscar Comprobante" at bounding box center [304, 520] width 154 height 14
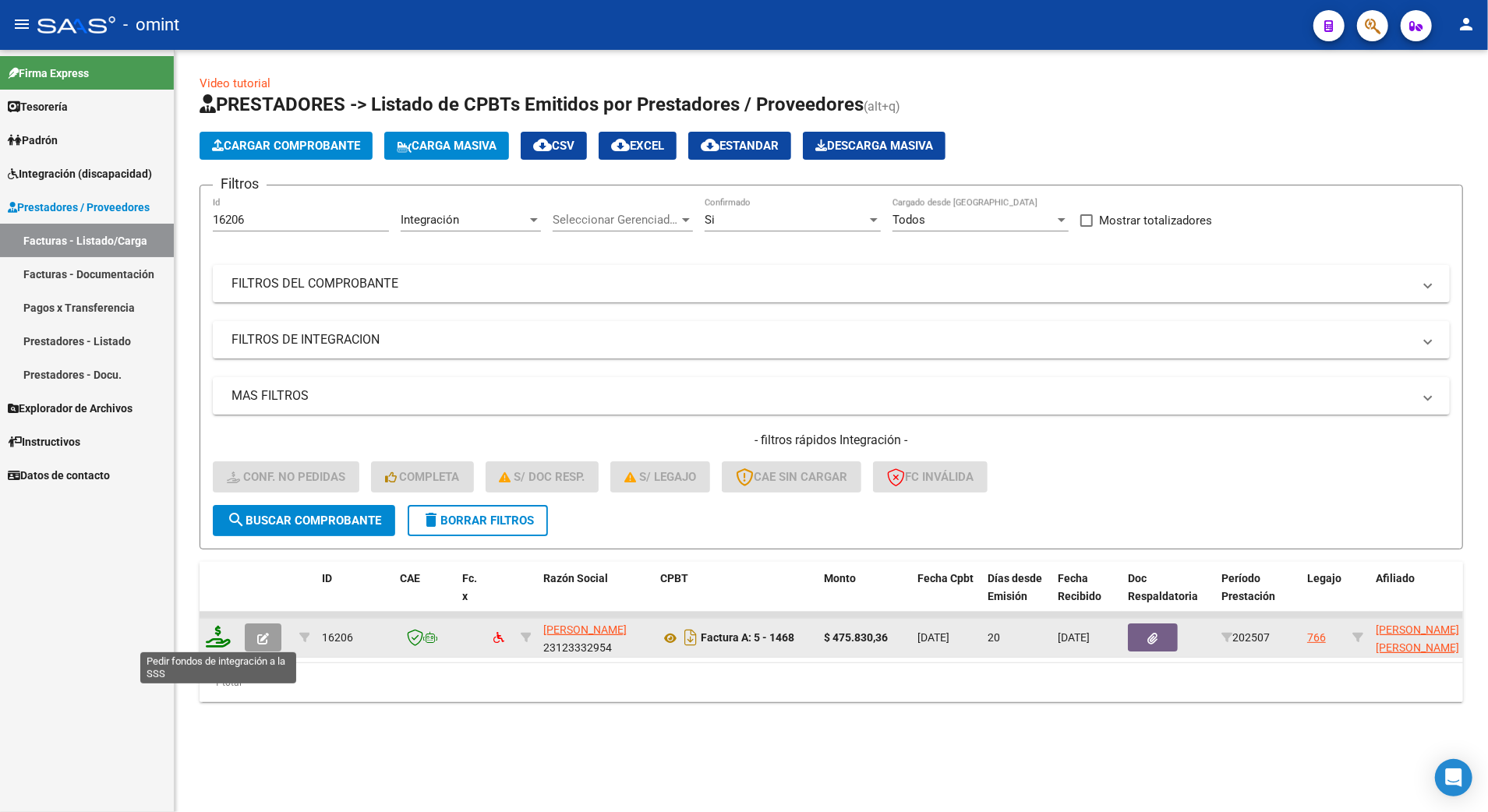
click at [211, 640] on icon at bounding box center [218, 636] width 25 height 22
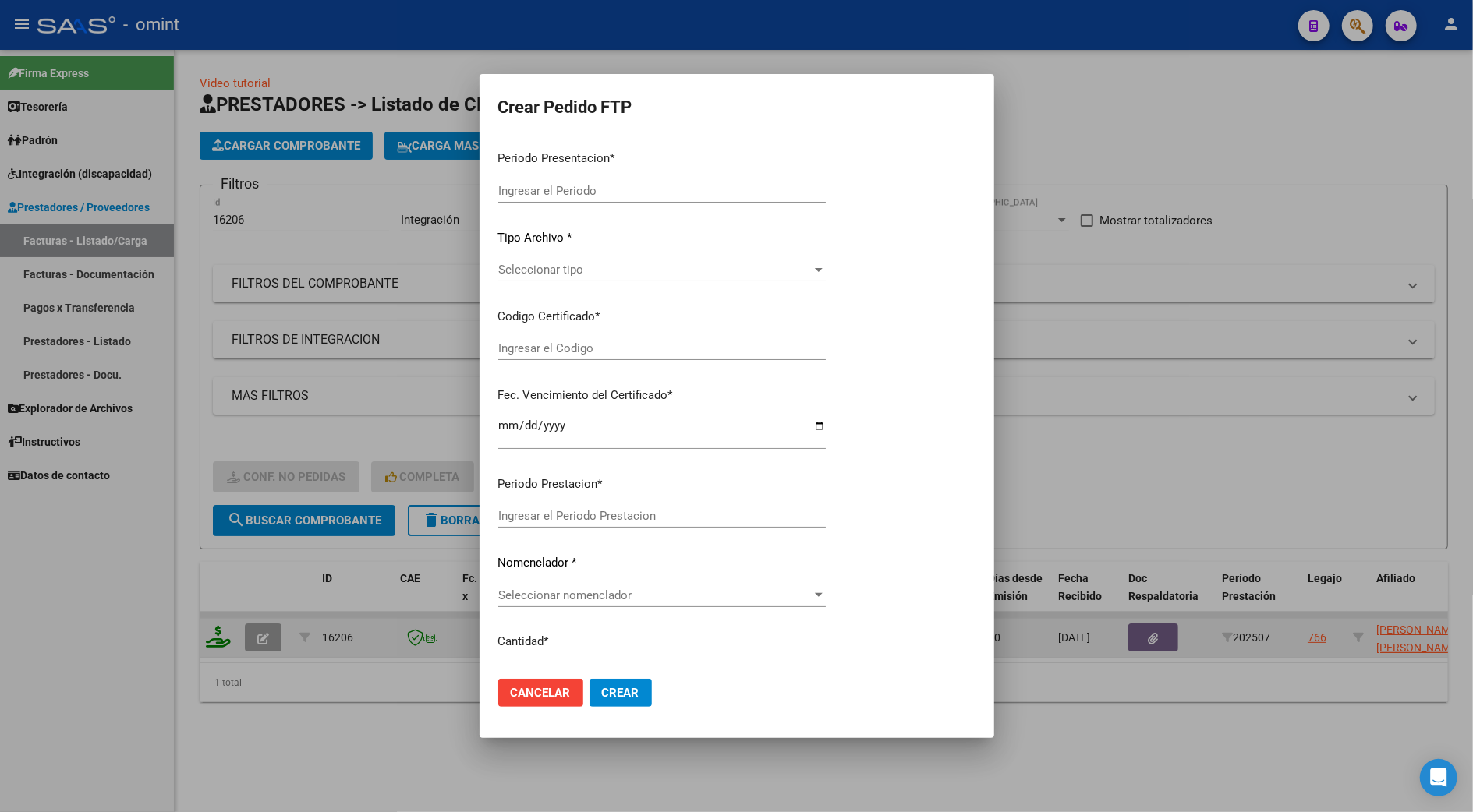
type input "202507"
type input "$ 475.830,36"
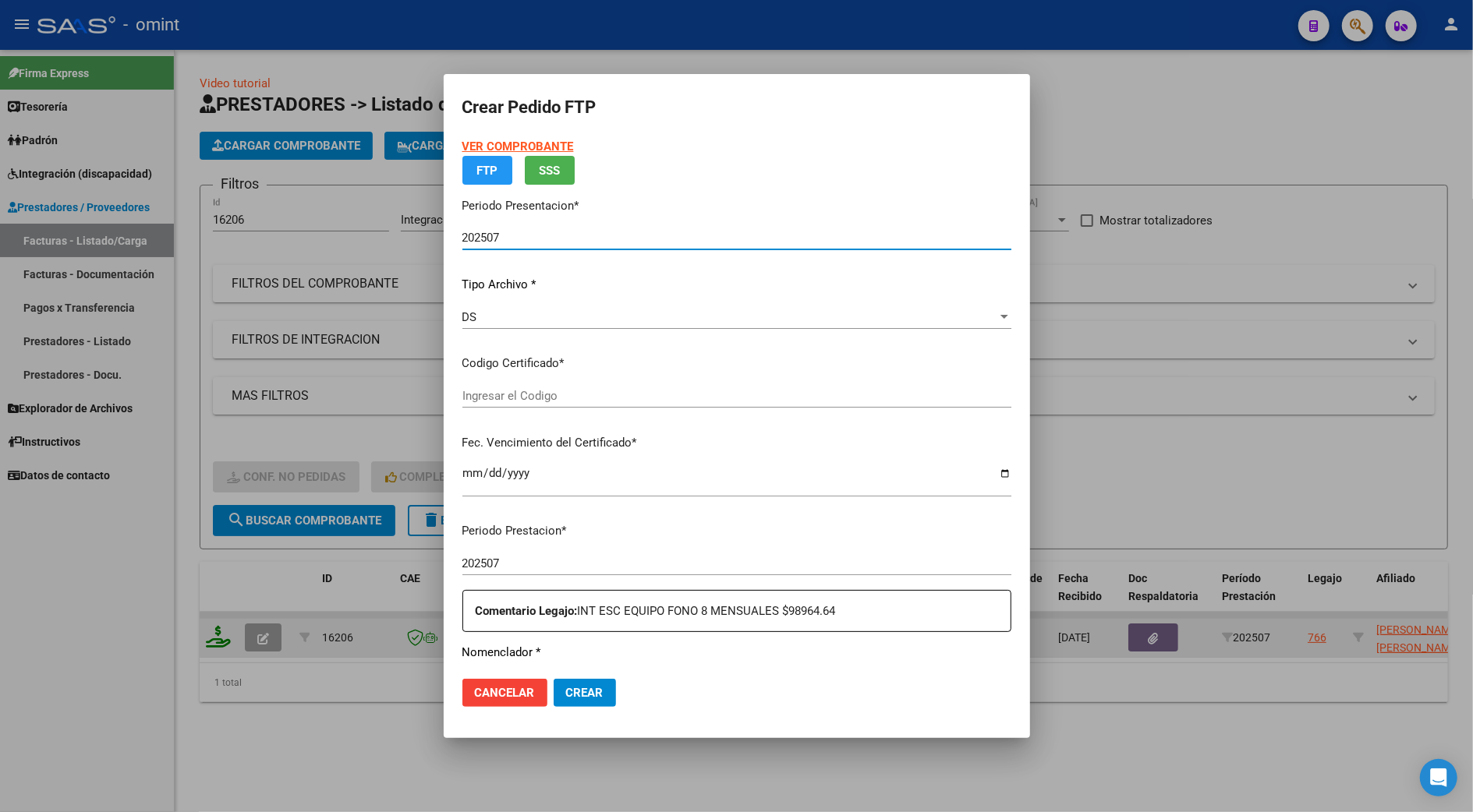
type input "3879720582"
type input "2025-09-23"
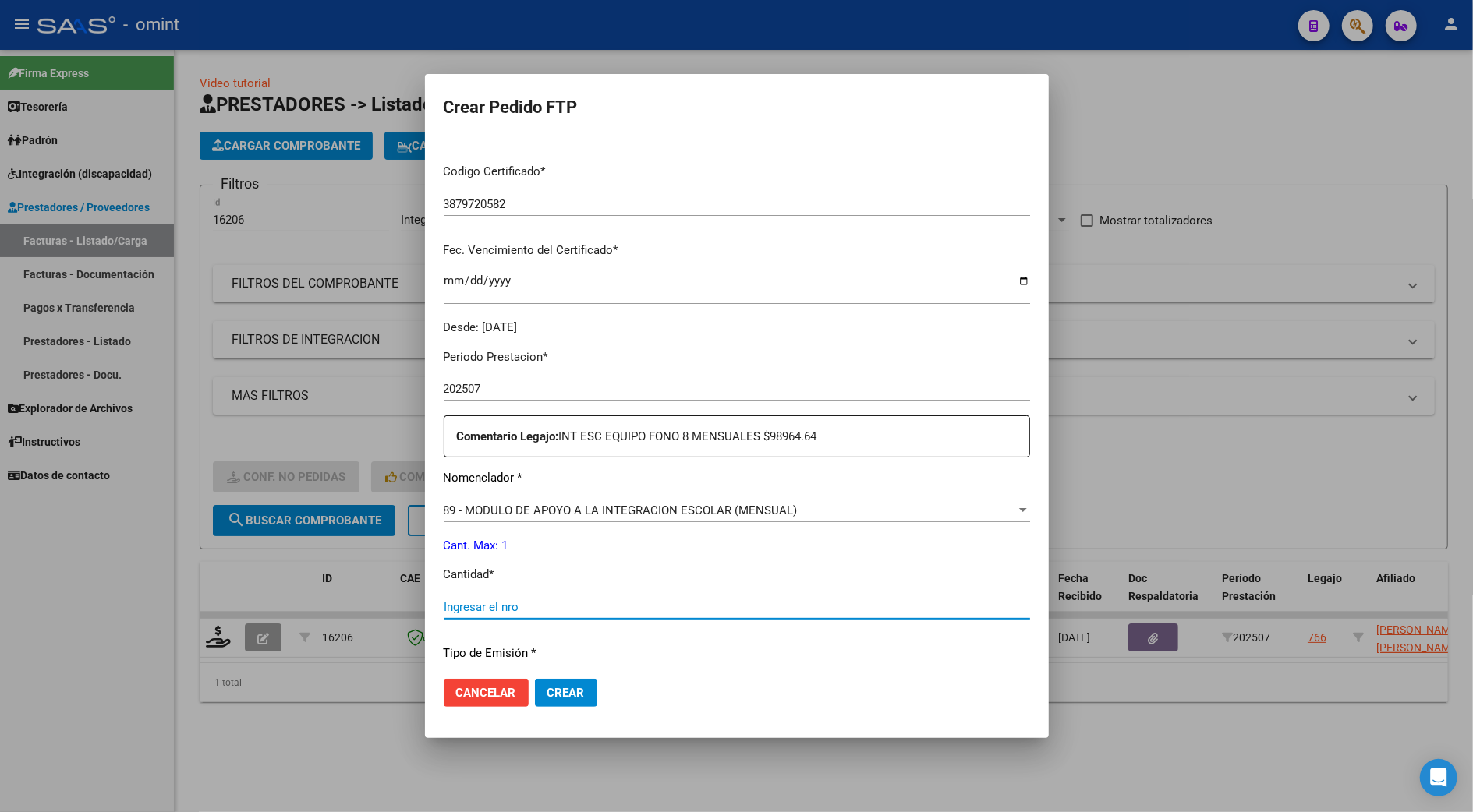
click at [475, 602] on input "Ingresar el nro" at bounding box center [736, 607] width 586 height 14
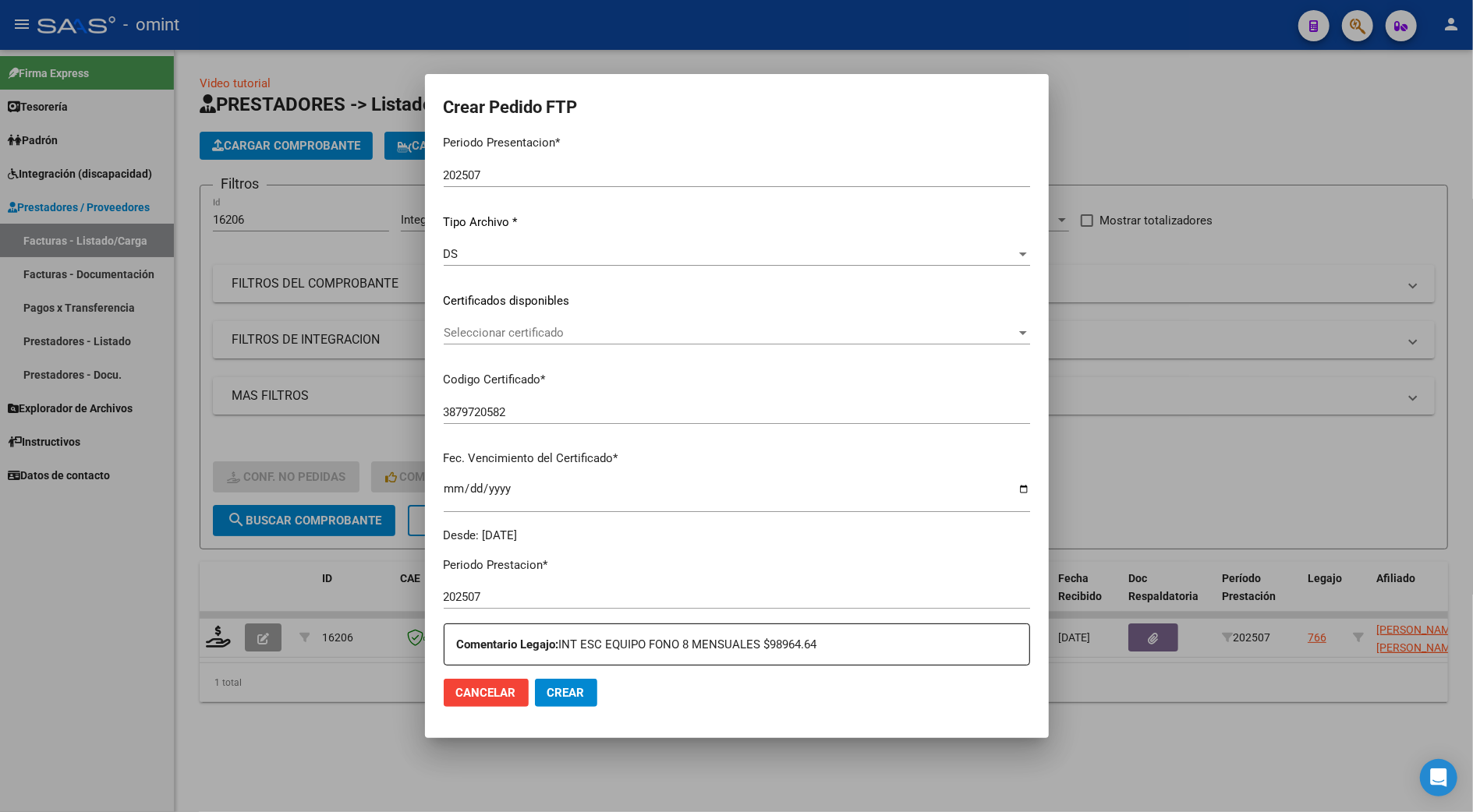
type input "1"
click at [527, 327] on span "Seleccionar certificado" at bounding box center [730, 332] width 572 height 14
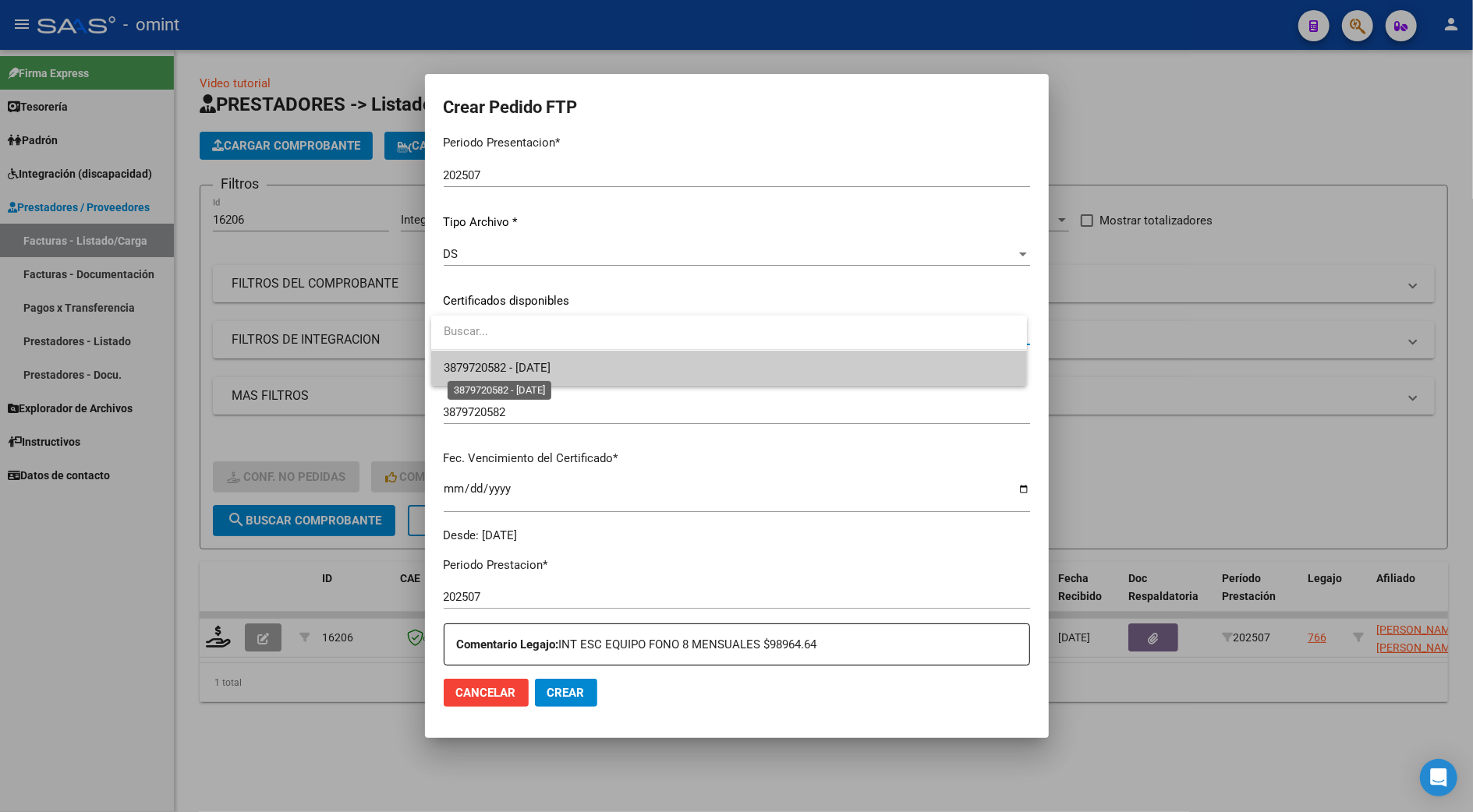
click at [513, 371] on span "3879720582 - 2025-09-23" at bounding box center [497, 367] width 107 height 14
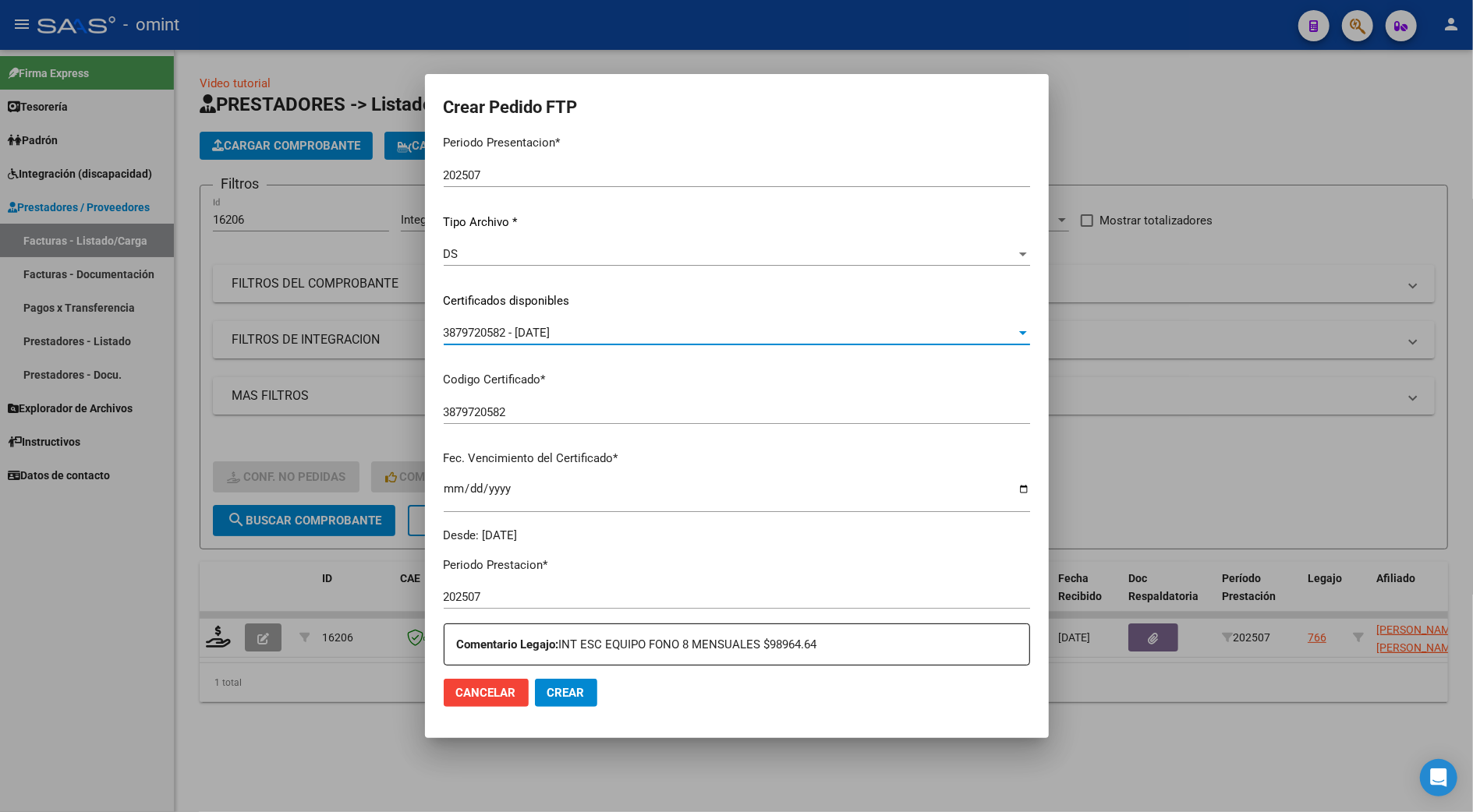
click at [572, 687] on span "Crear" at bounding box center [566, 692] width 37 height 14
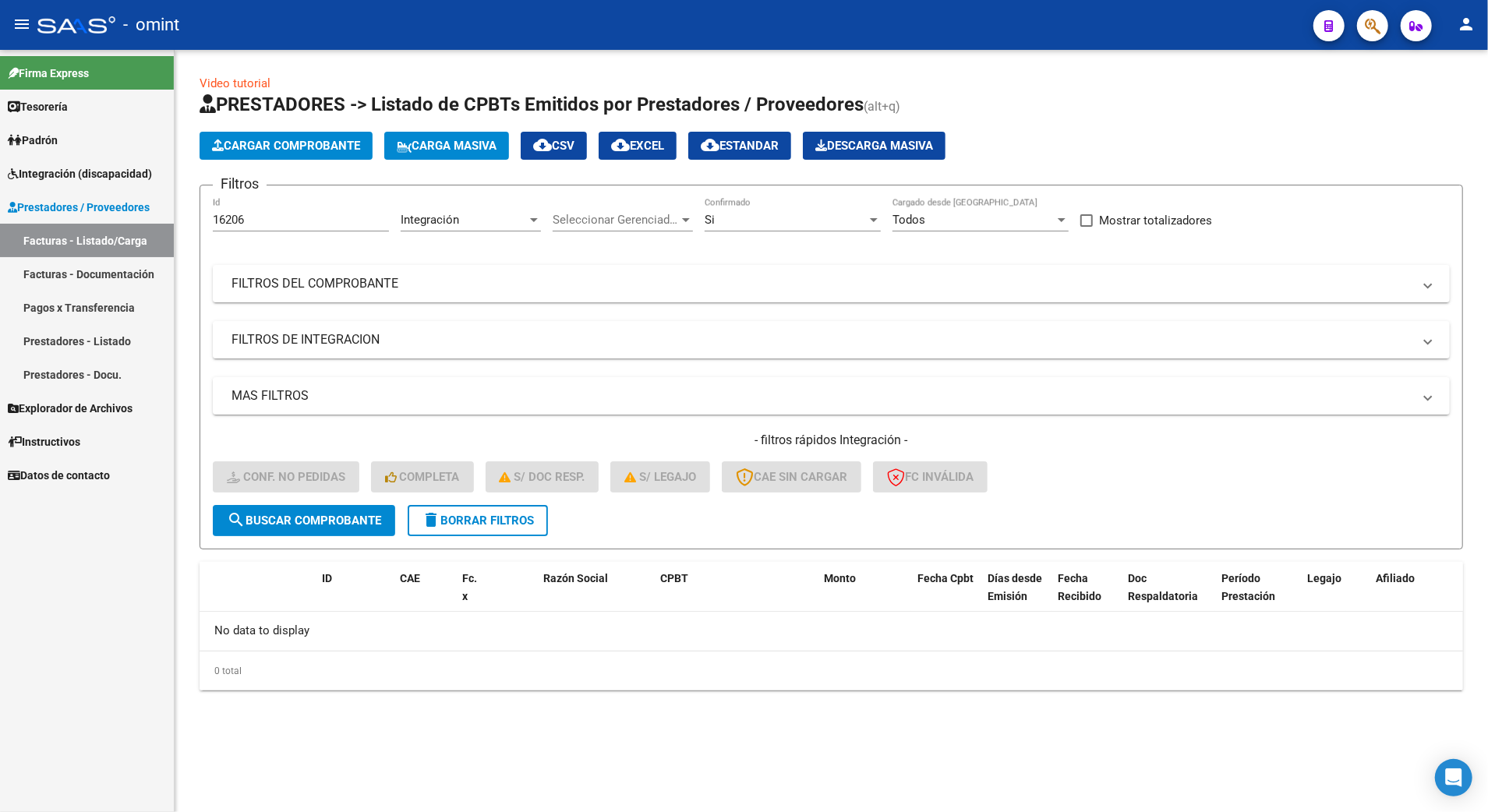
click at [251, 216] on input "16206" at bounding box center [301, 220] width 176 height 14
type input "16203"
click at [485, 524] on span "delete Borrar Filtros" at bounding box center [477, 520] width 113 height 14
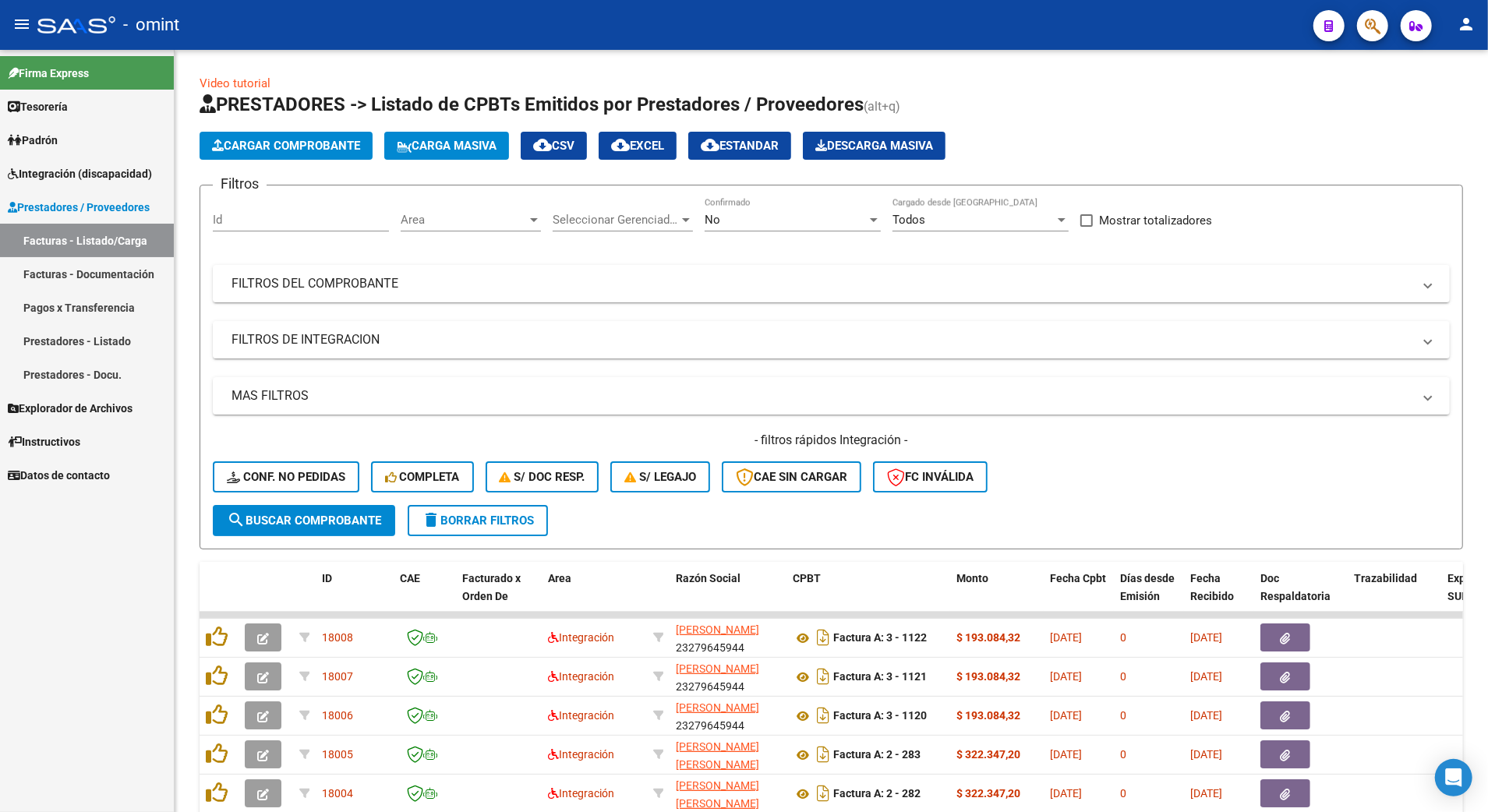
click at [248, 216] on input "Id" at bounding box center [301, 220] width 176 height 14
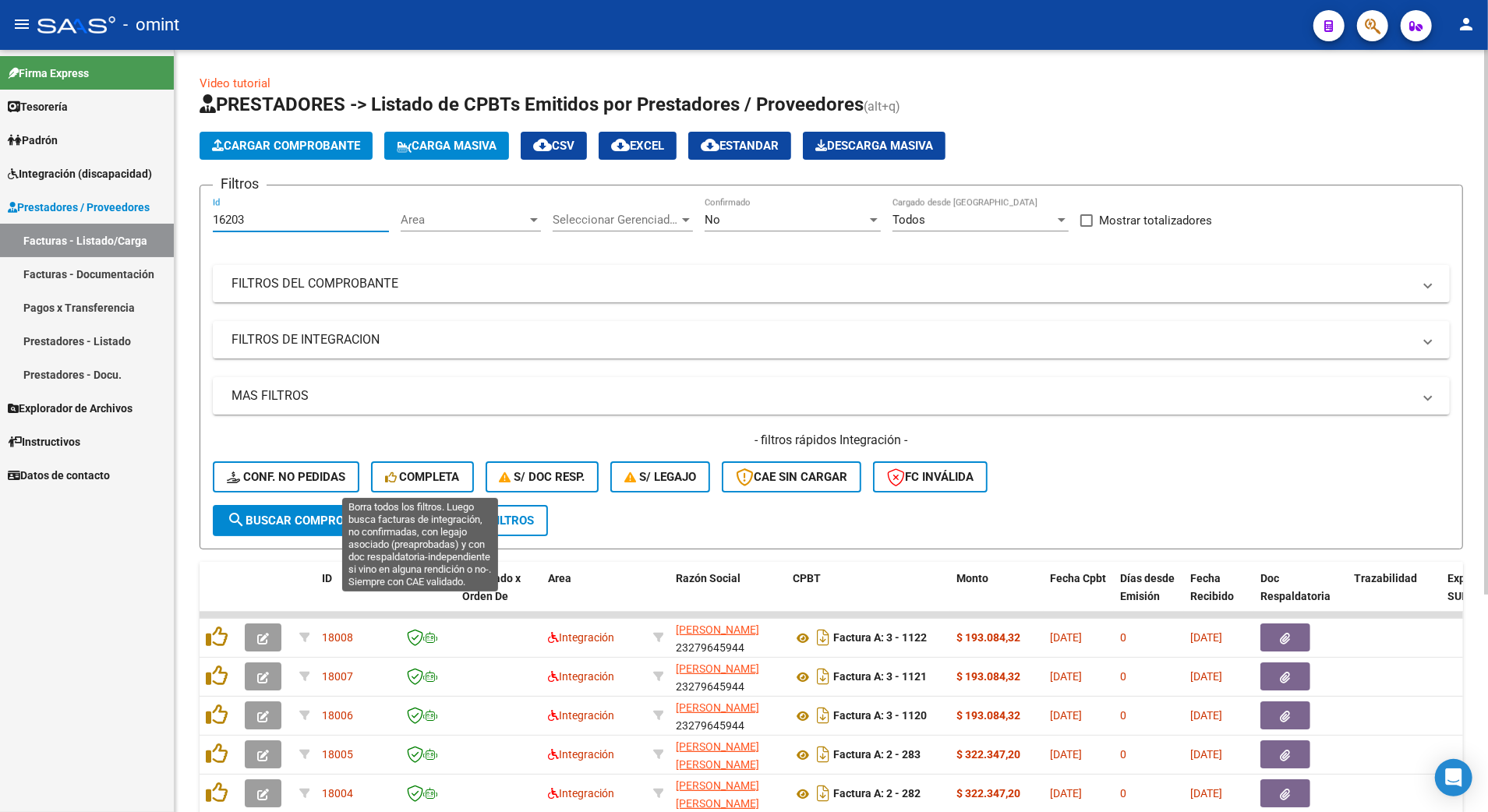
type input "16203"
click at [418, 474] on span "Completa" at bounding box center [422, 477] width 75 height 14
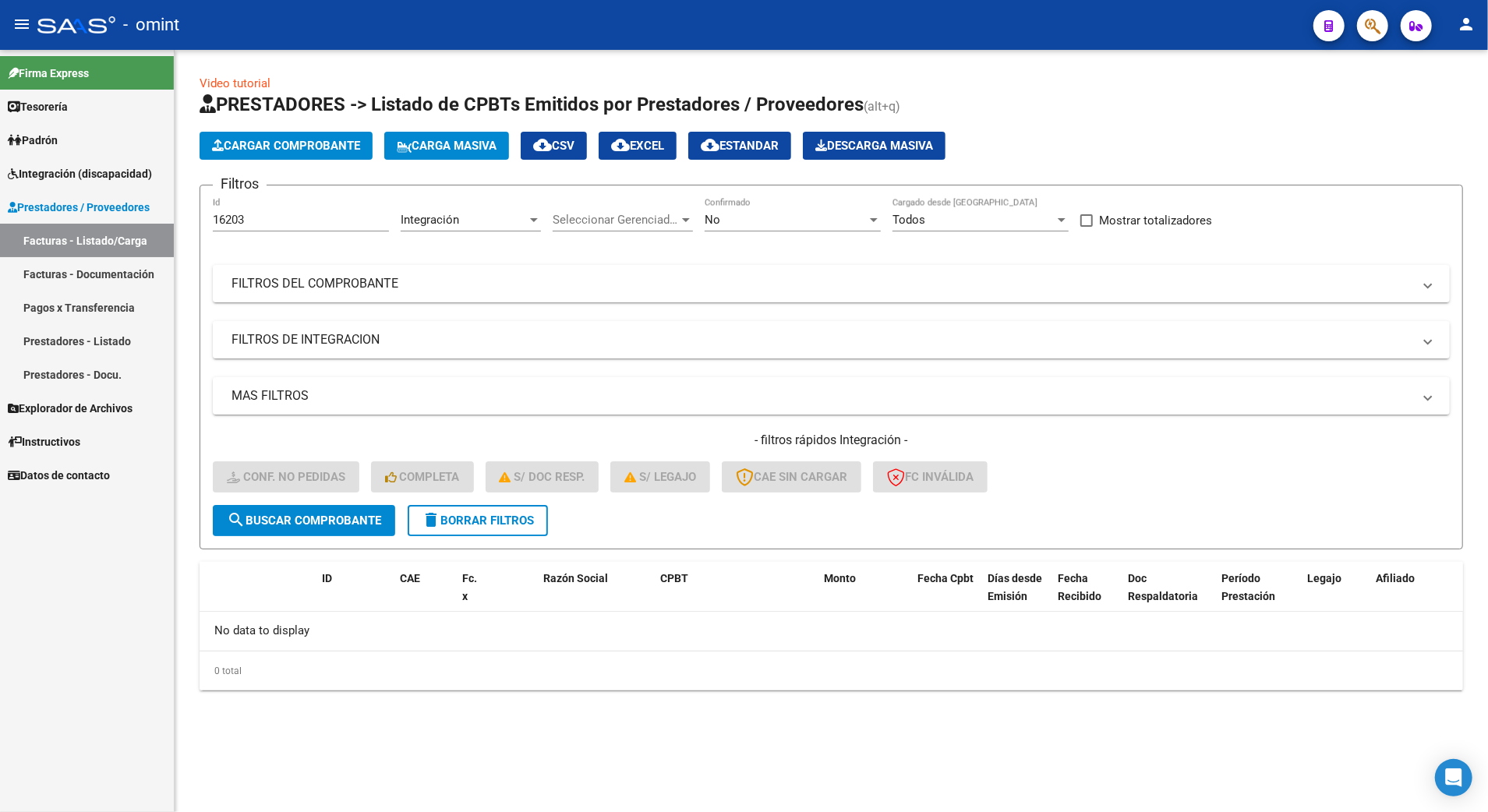
click at [327, 514] on span "search Buscar Comprobante" at bounding box center [304, 520] width 154 height 14
click at [527, 509] on button "delete Borrar Filtros" at bounding box center [477, 520] width 140 height 31
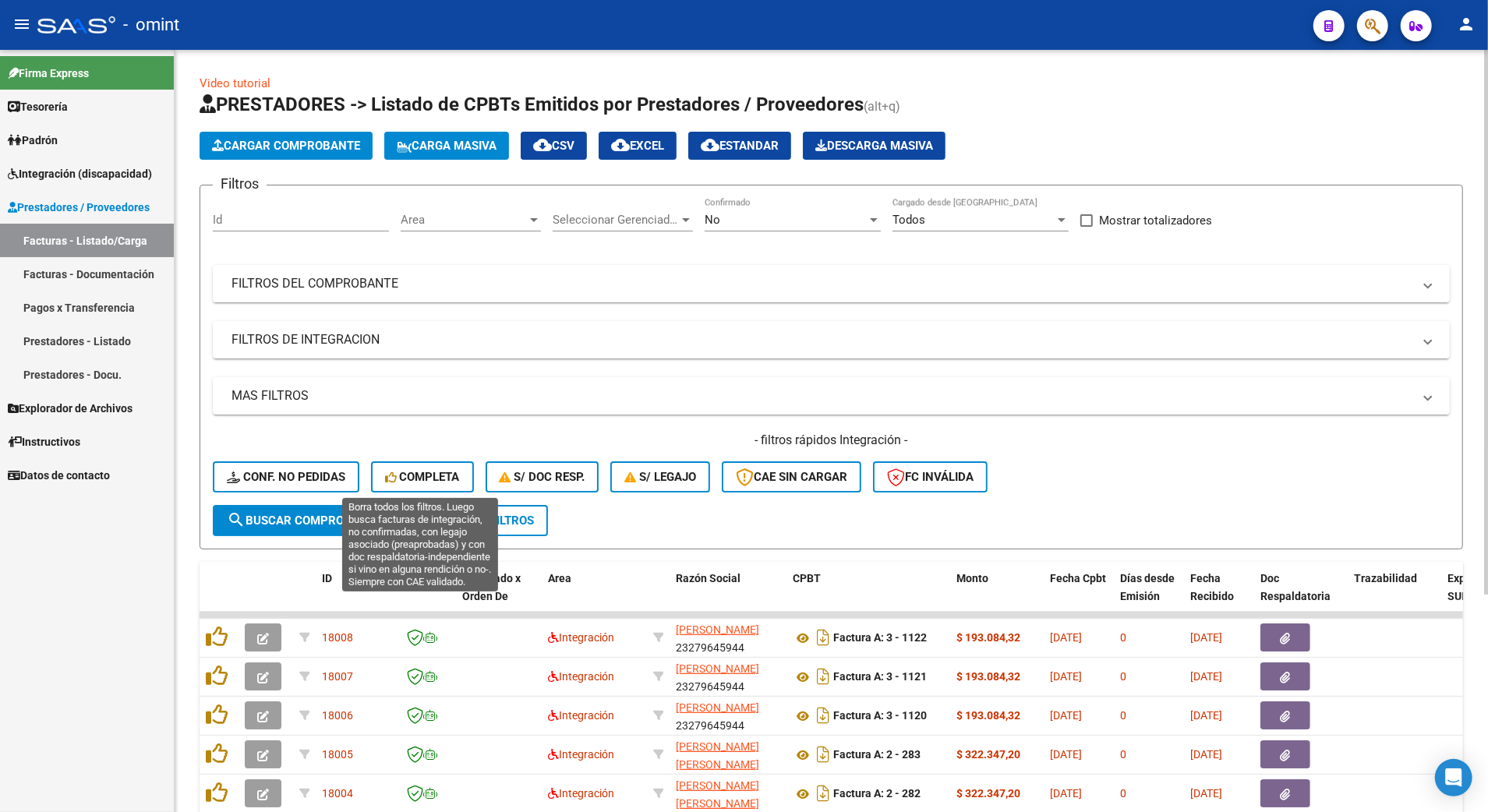
click at [437, 479] on span "Completa" at bounding box center [422, 477] width 75 height 14
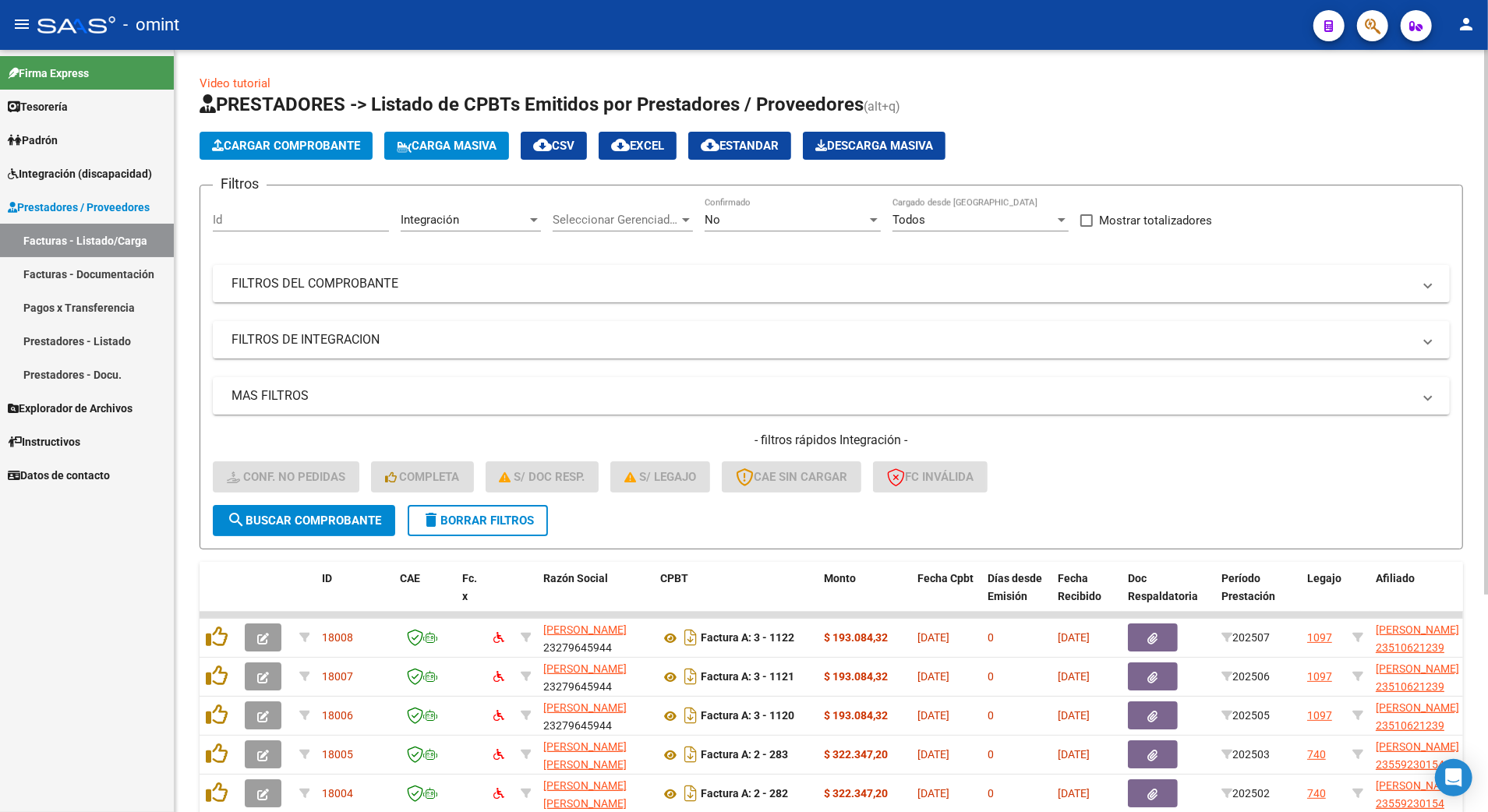
click at [234, 201] on div "Id" at bounding box center [301, 214] width 176 height 33
click at [246, 226] on input "Id" at bounding box center [301, 220] width 176 height 14
type input "16203"
click at [310, 508] on button "search Buscar Comprobante" at bounding box center [304, 520] width 182 height 31
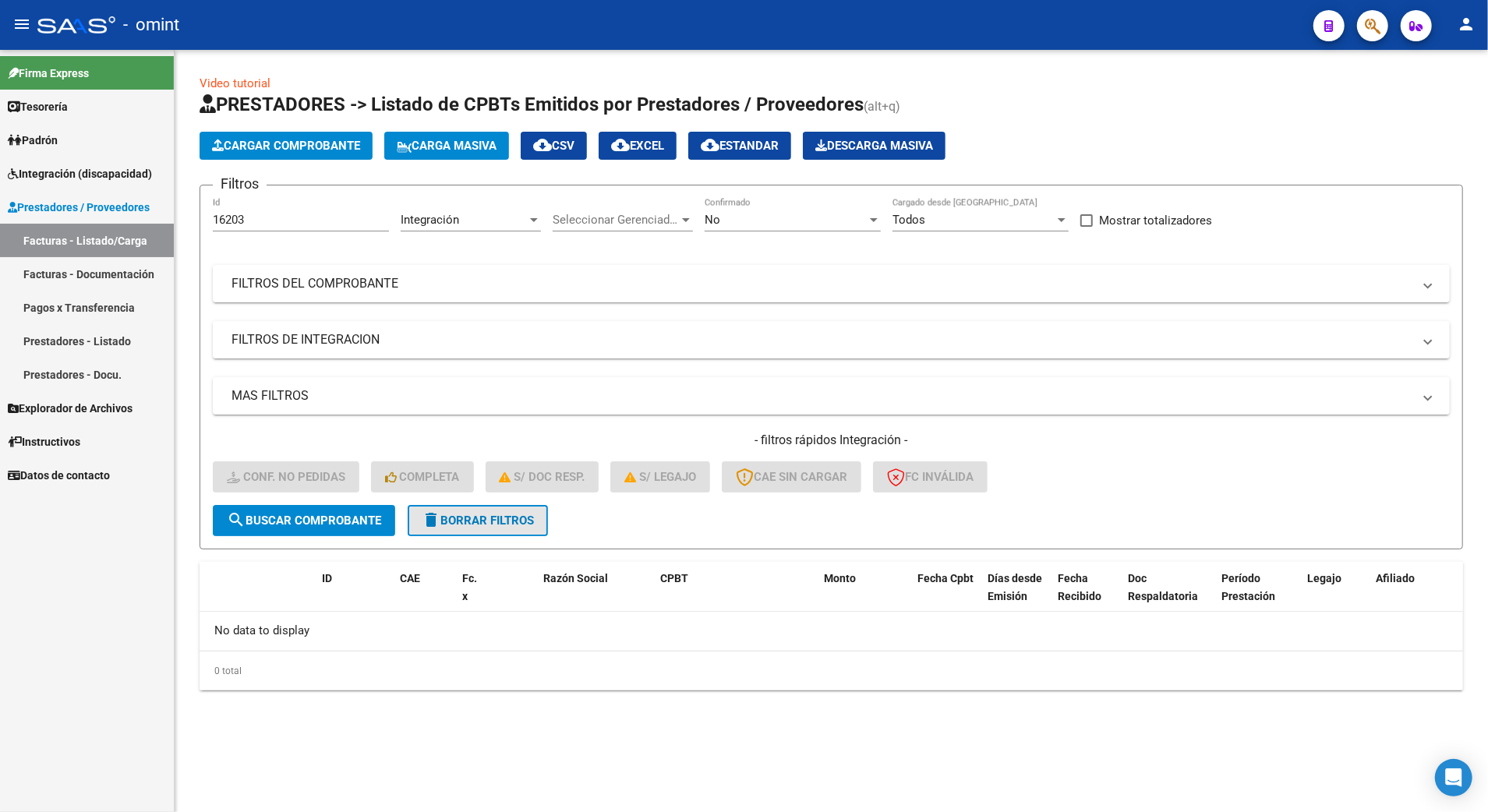
click at [494, 506] on button "delete Borrar Filtros" at bounding box center [477, 520] width 140 height 31
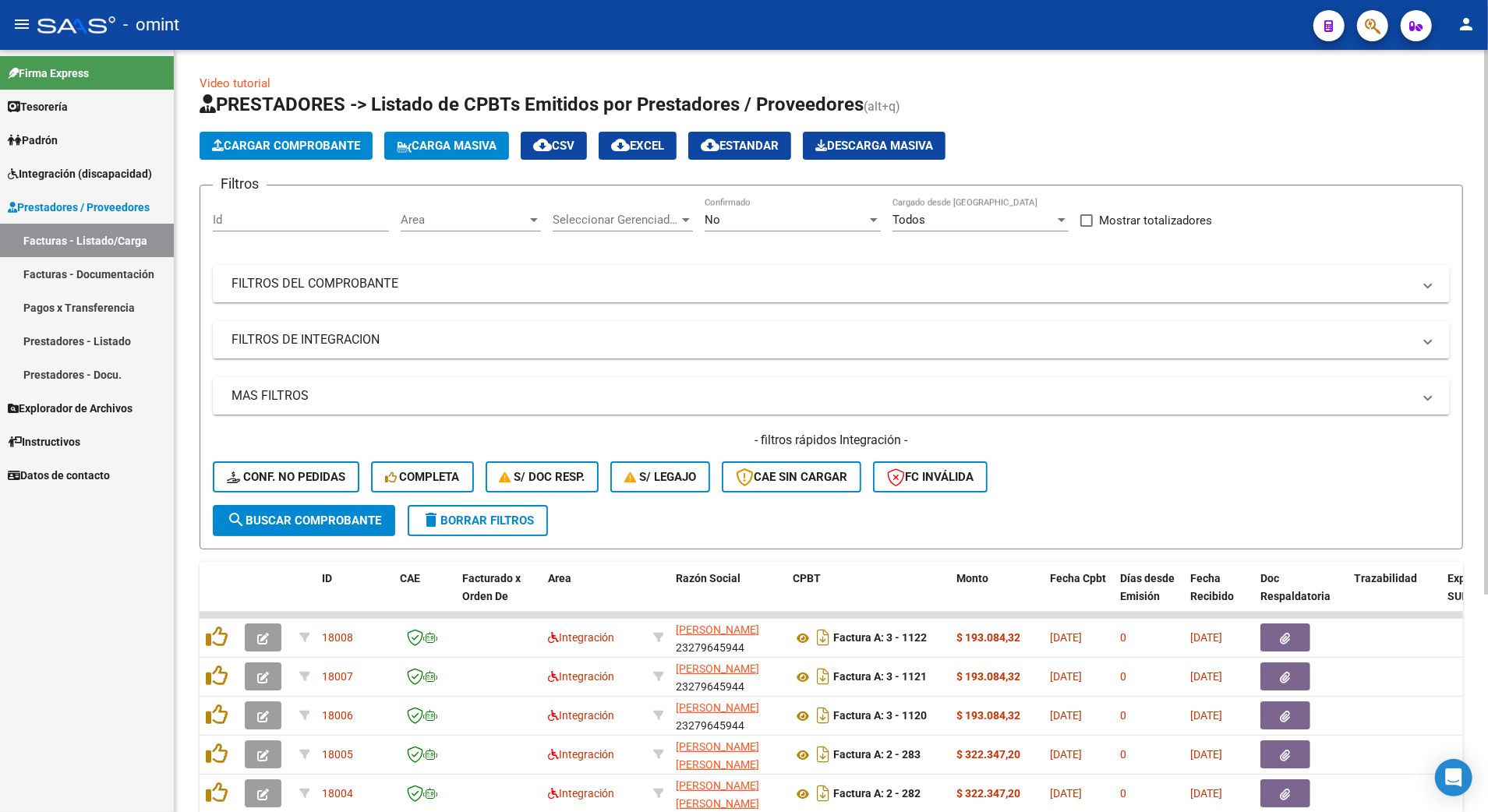
click at [862, 223] on div "No" at bounding box center [785, 220] width 162 height 14
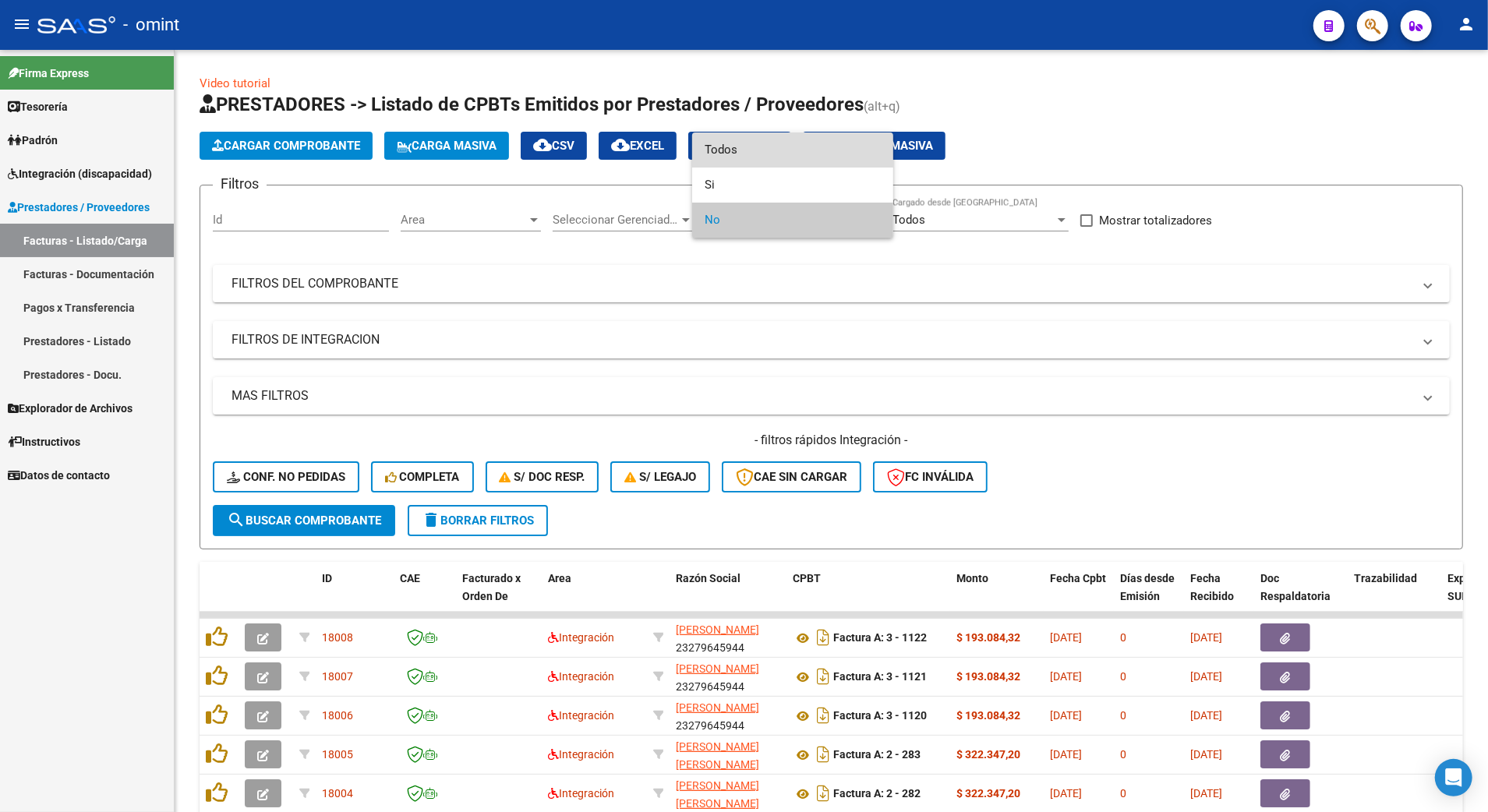
click at [763, 153] on span "Todos" at bounding box center [792, 150] width 176 height 35
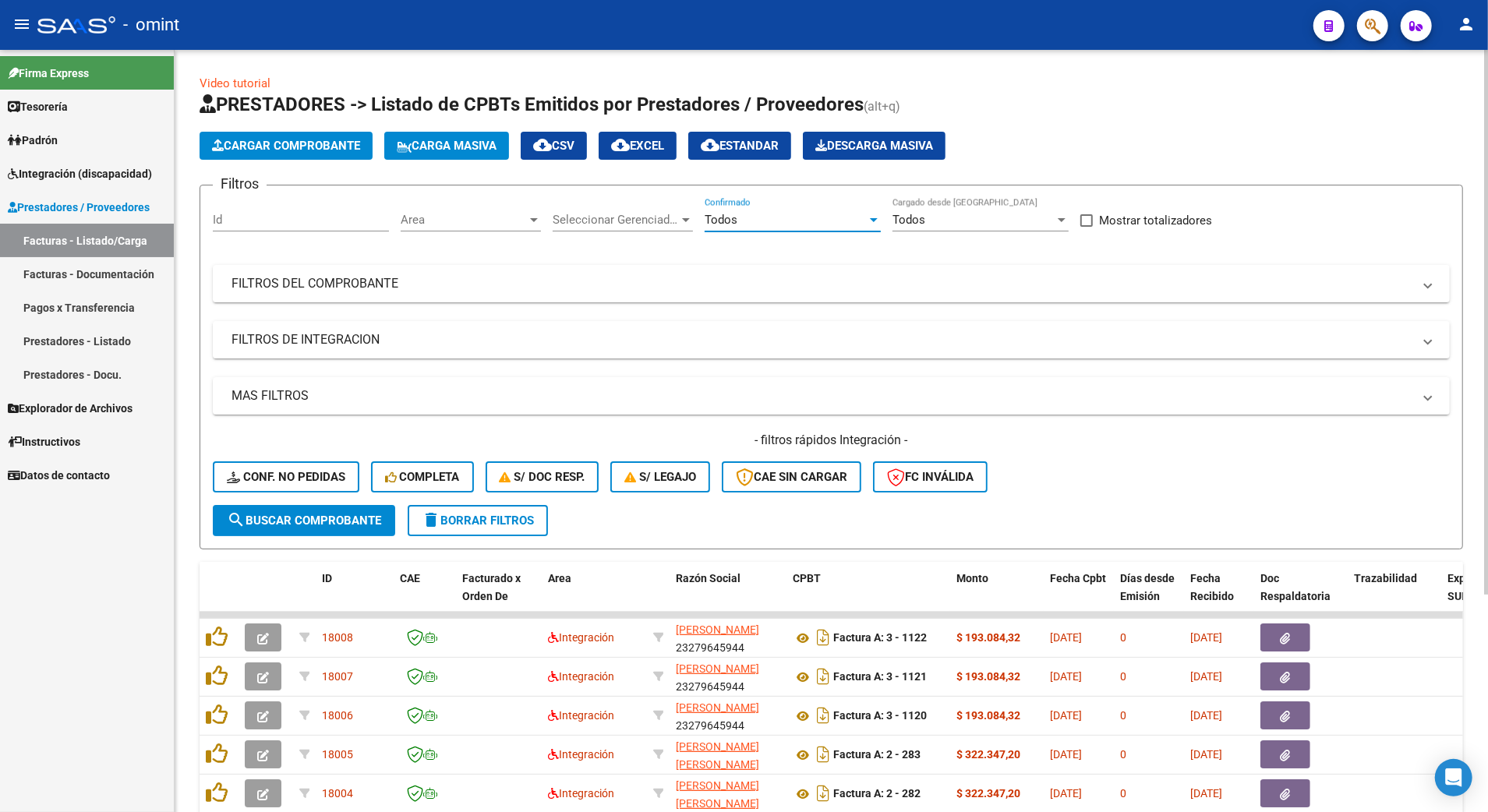
click at [254, 215] on input "Id" at bounding box center [301, 220] width 176 height 14
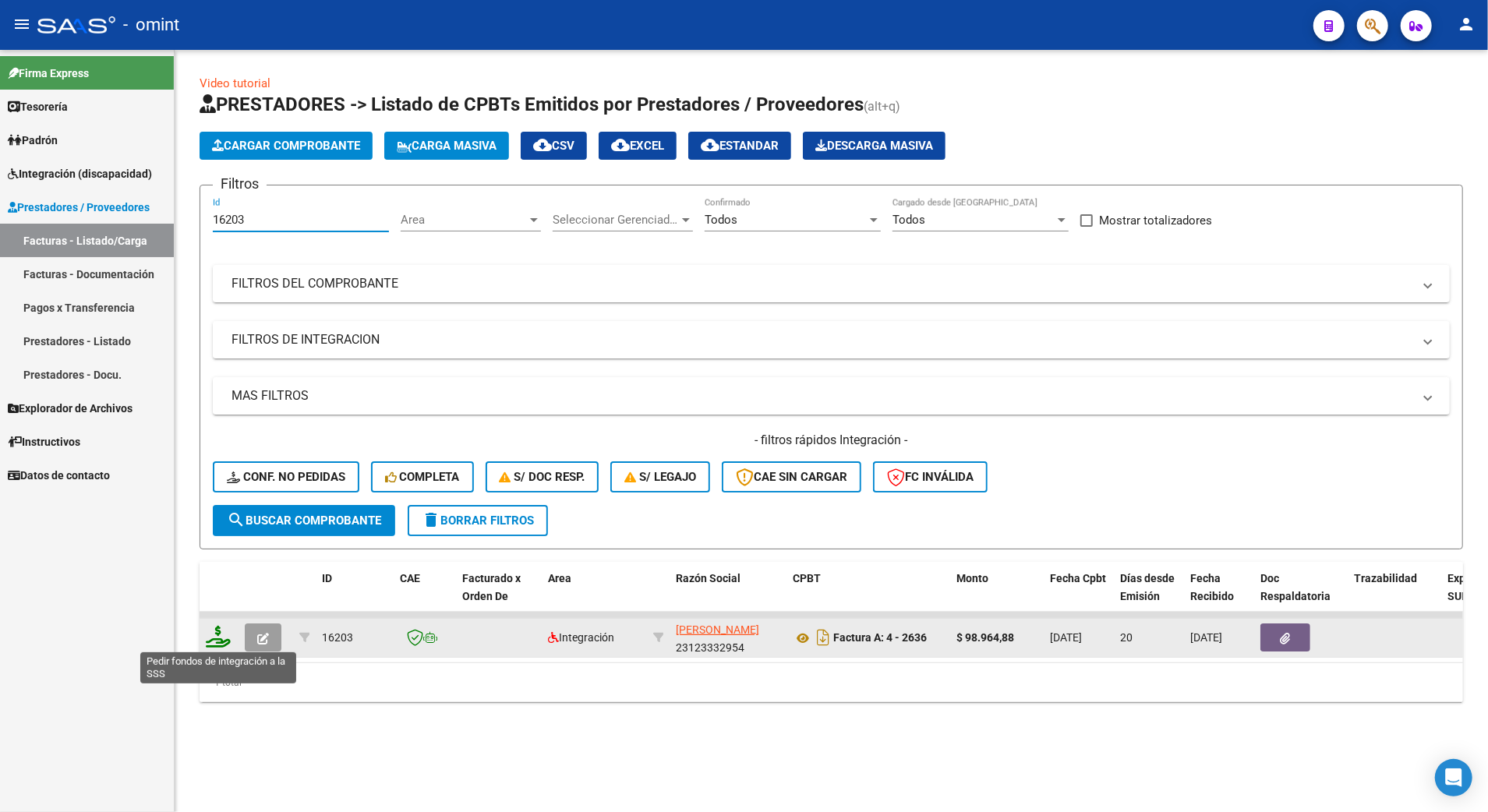
type input "16203"
click at [215, 639] on icon at bounding box center [218, 636] width 25 height 22
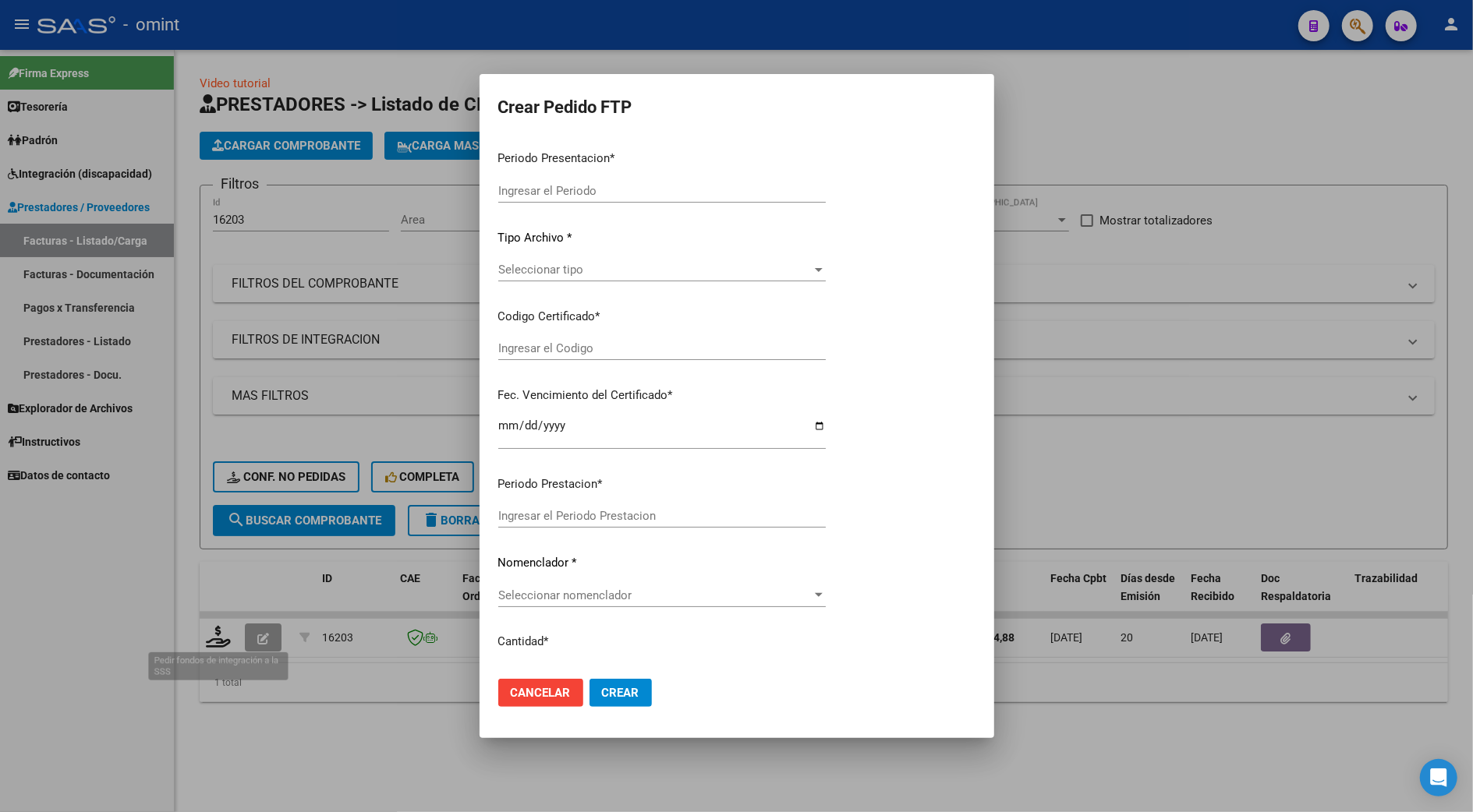
type input "202507"
type input "$ 98.964,88"
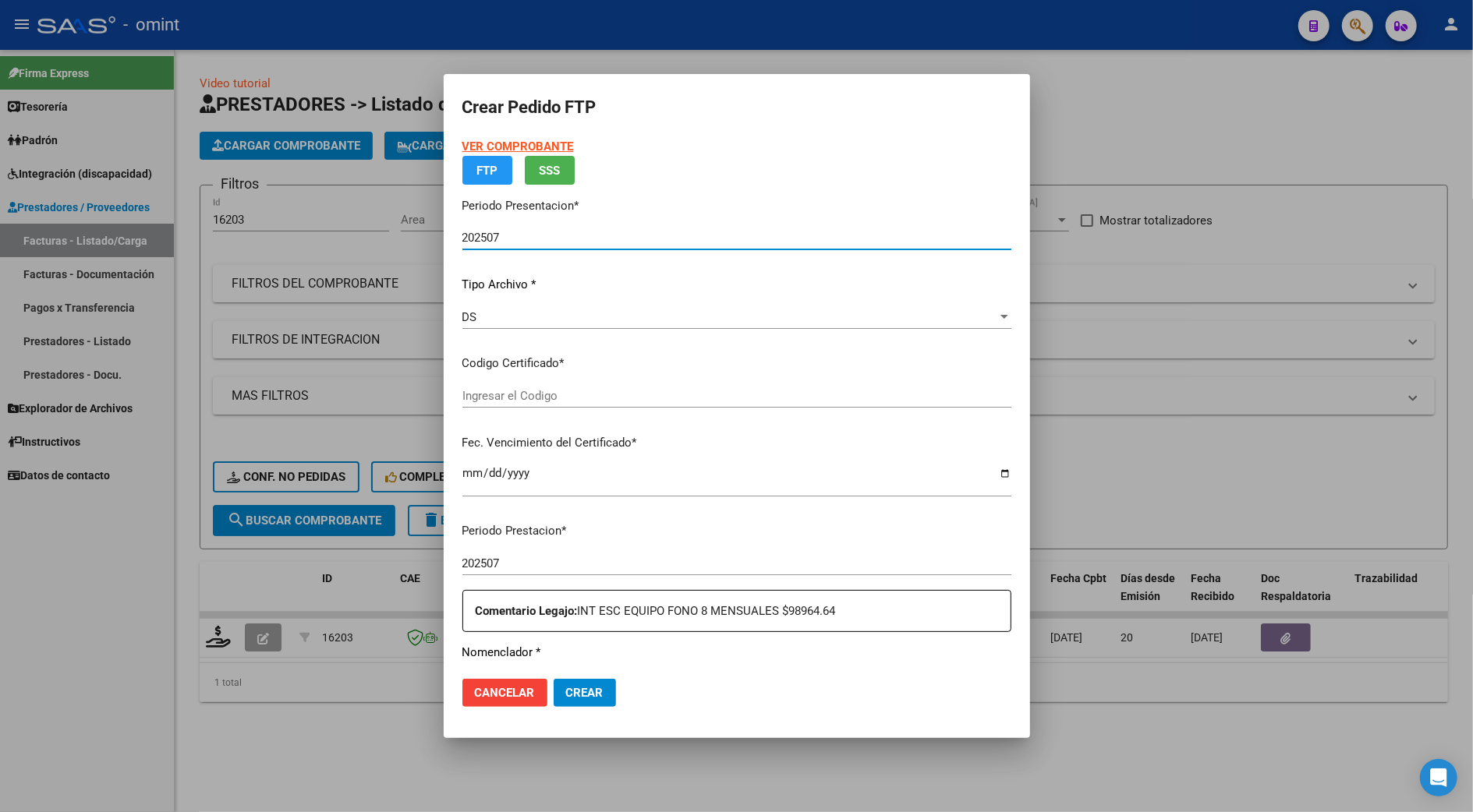
type input "3879720582"
type input "2025-09-23"
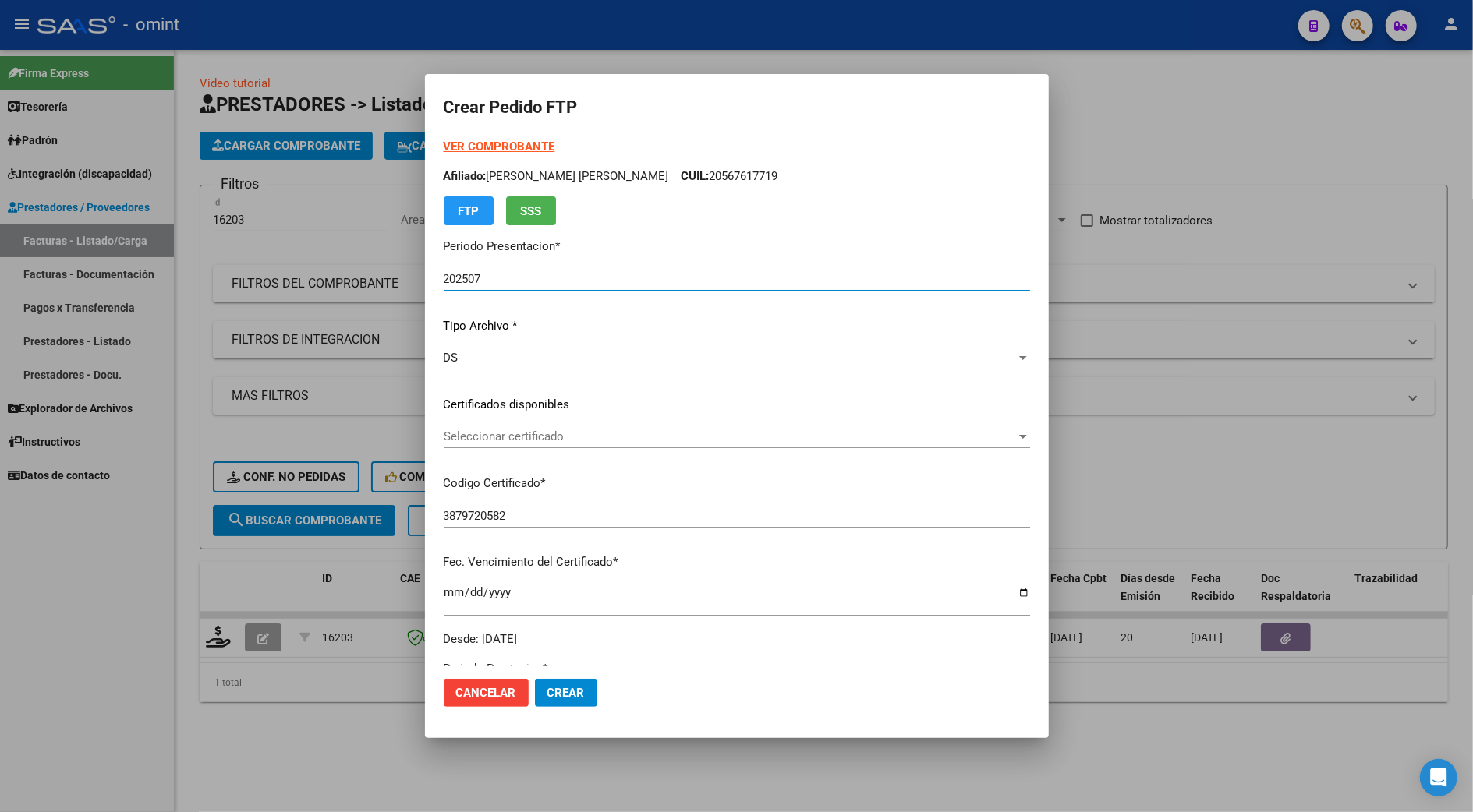
click at [525, 147] on strong "VER COMPROBANTE" at bounding box center [499, 146] width 112 height 14
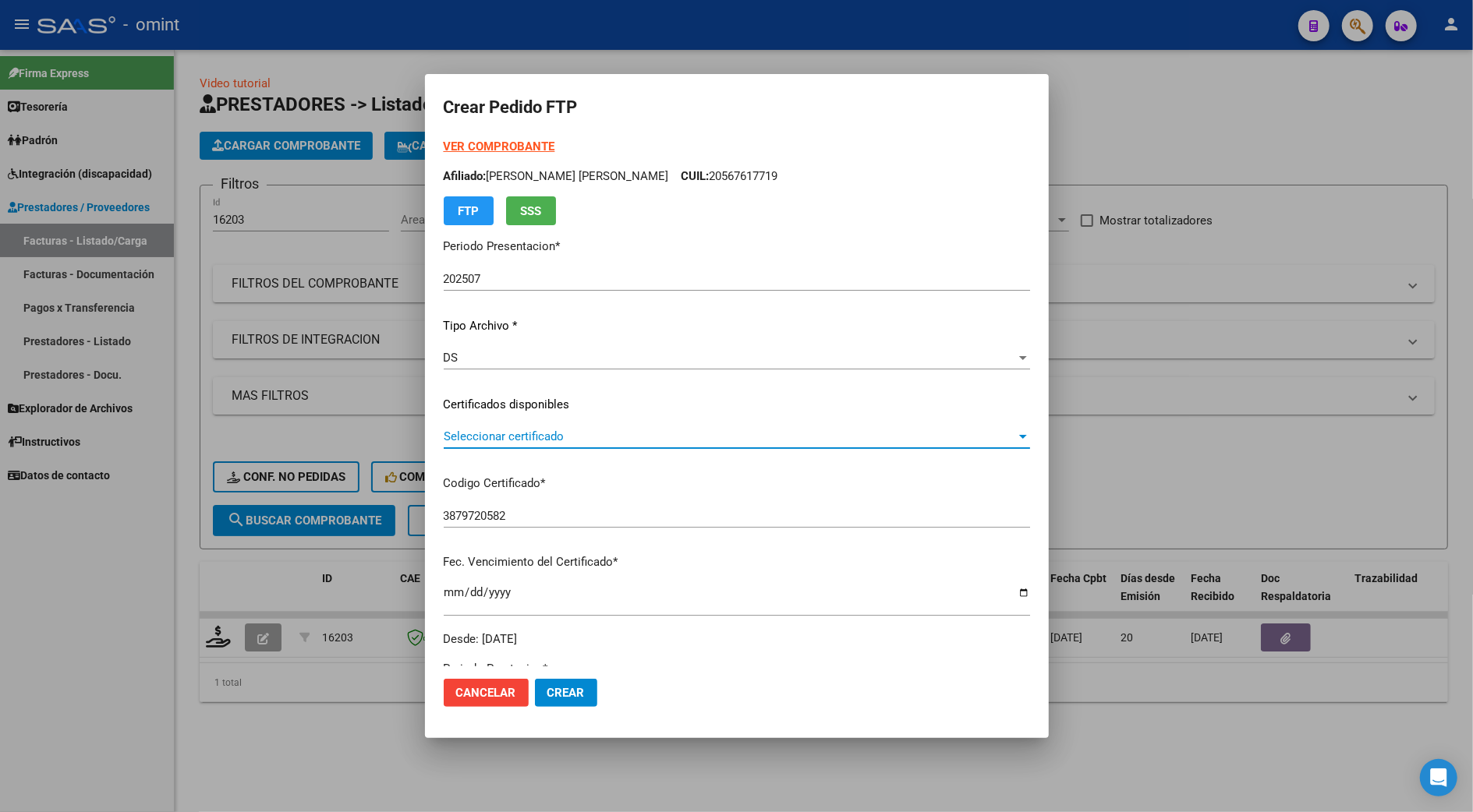
click at [529, 437] on span "Seleccionar certificado" at bounding box center [730, 436] width 572 height 14
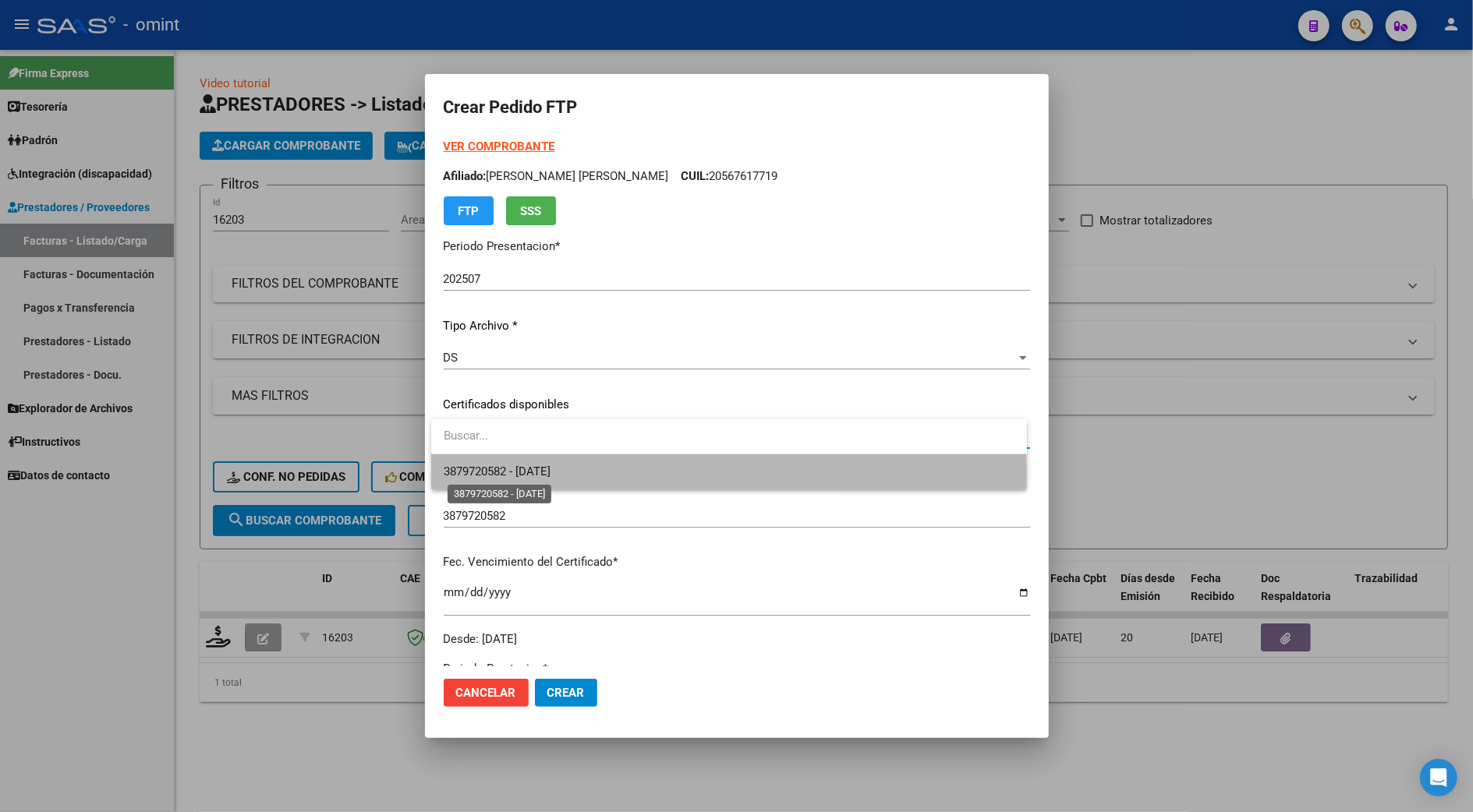
click at [537, 475] on span "3879720582 - 2025-09-23" at bounding box center [497, 471] width 107 height 14
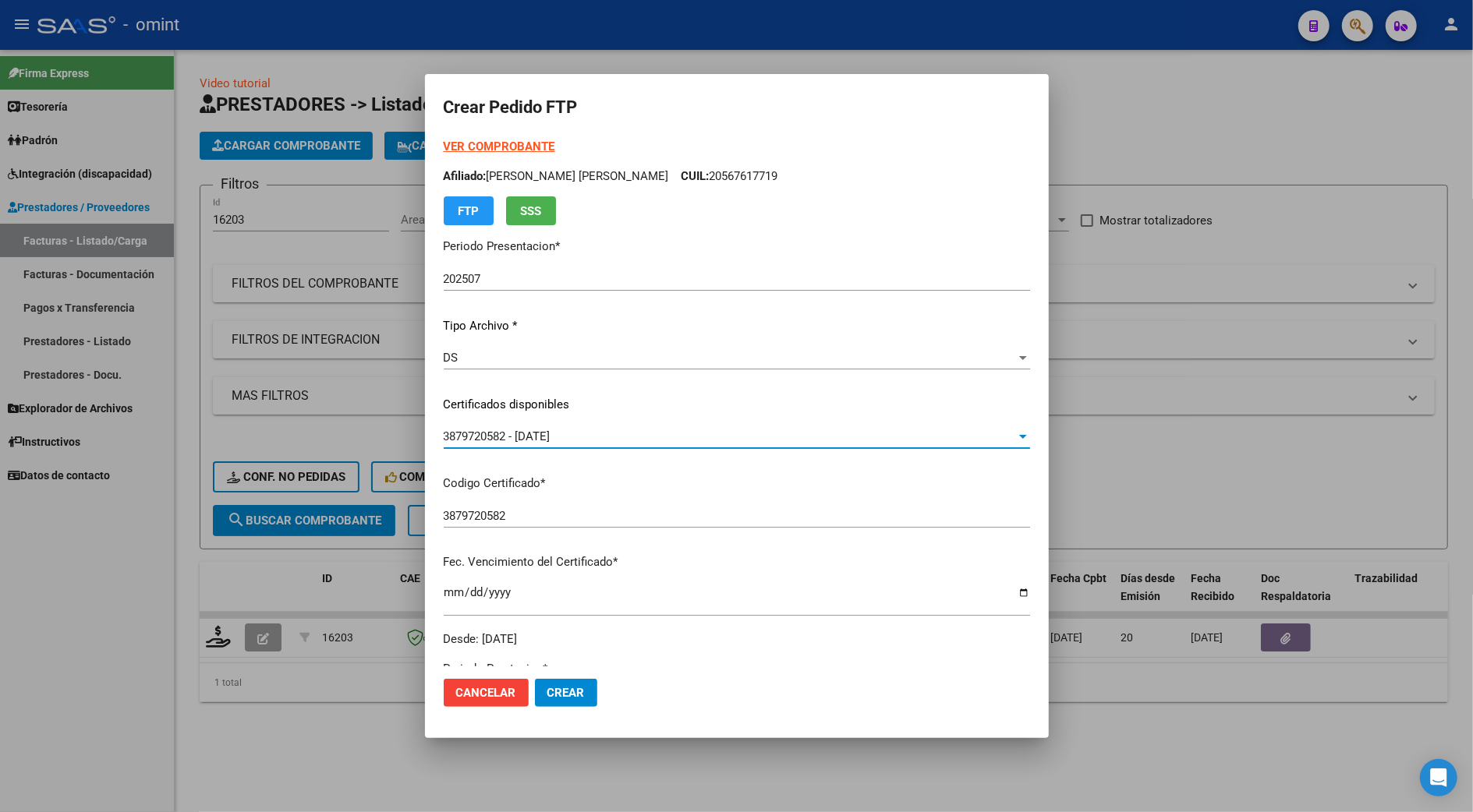
scroll to position [207, 0]
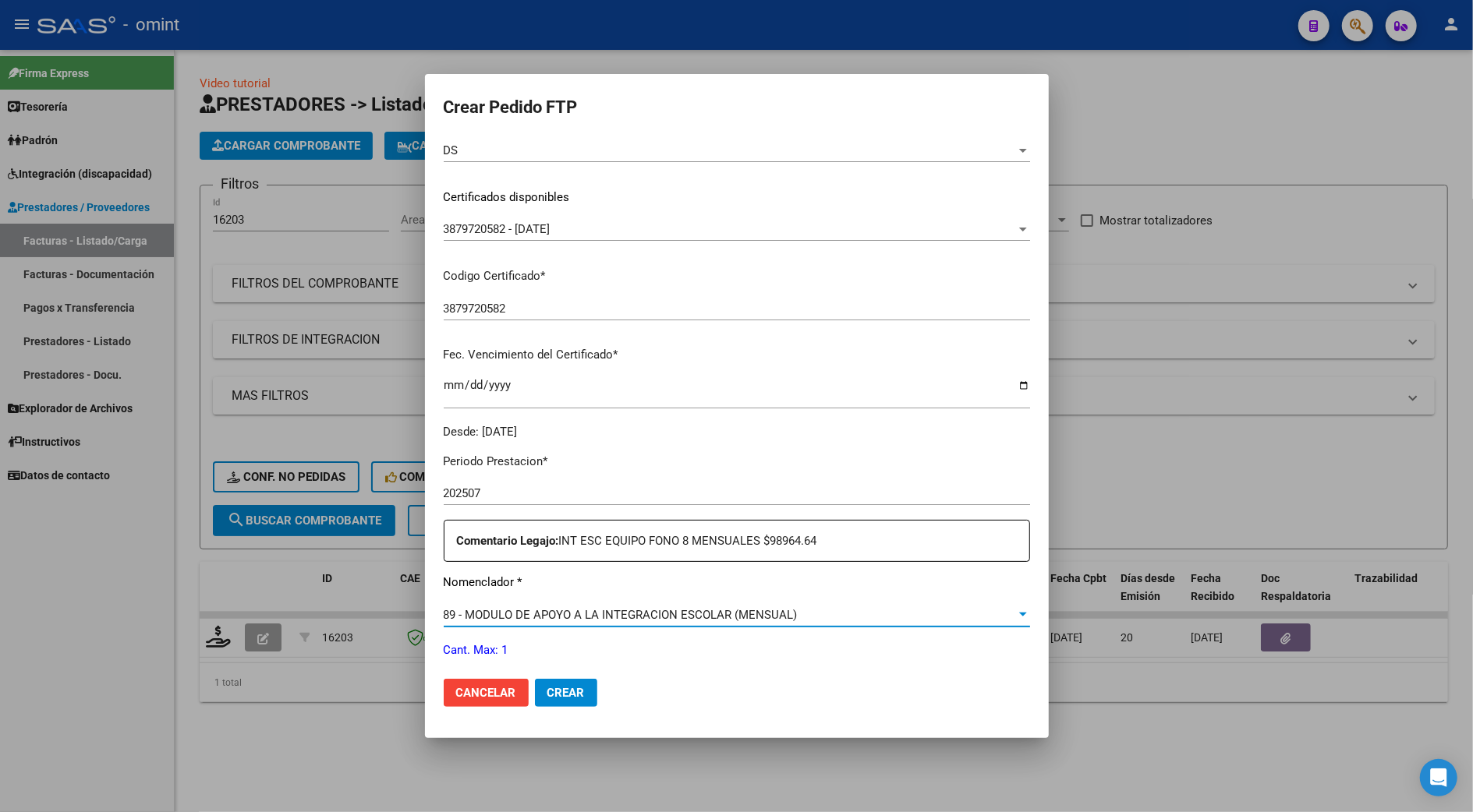
click at [443, 612] on span "89 - MODULO DE APOYO A LA INTEGRACION ESCOLAR (MENSUAL)" at bounding box center [620, 614] width 354 height 14
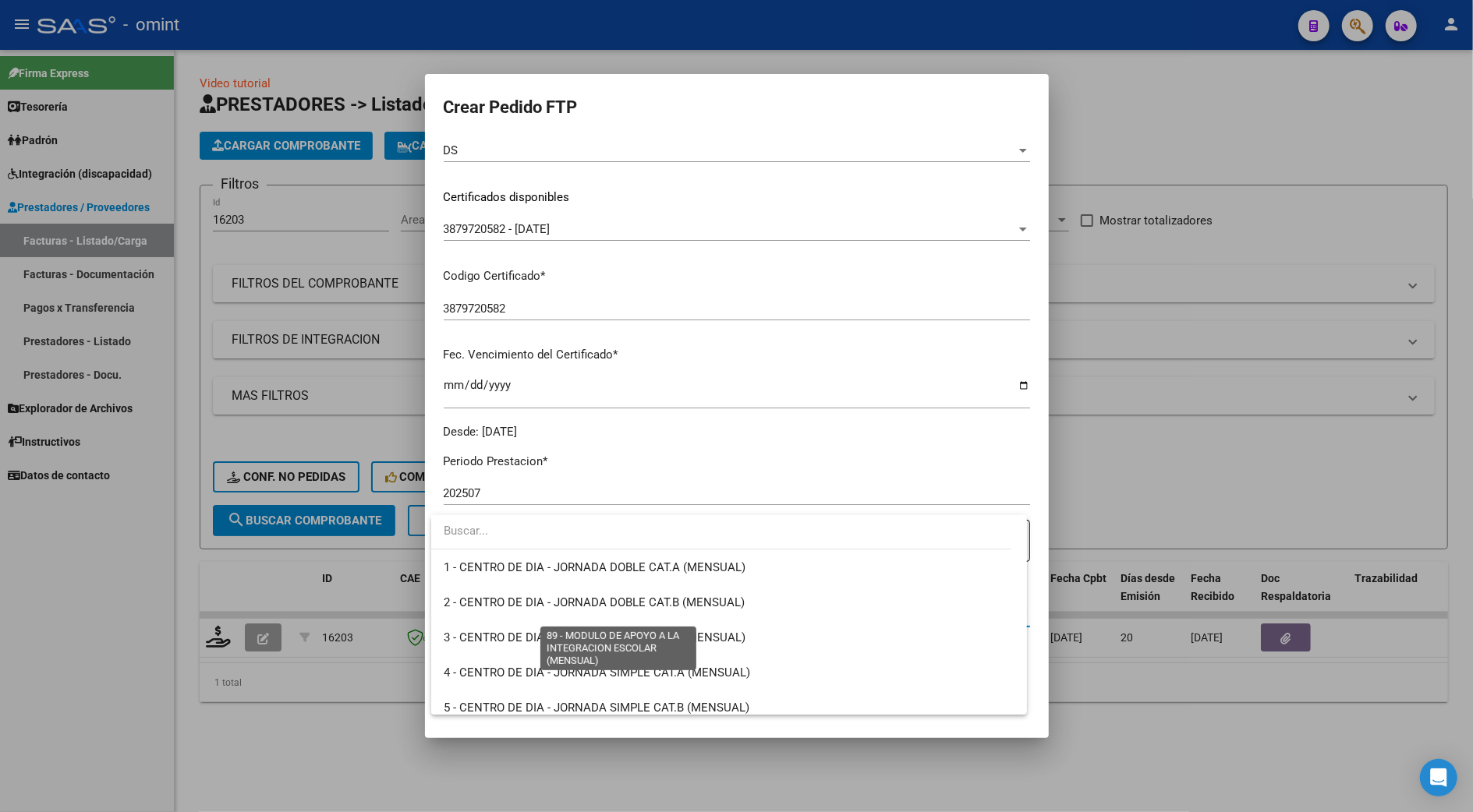
scroll to position [3040, 0]
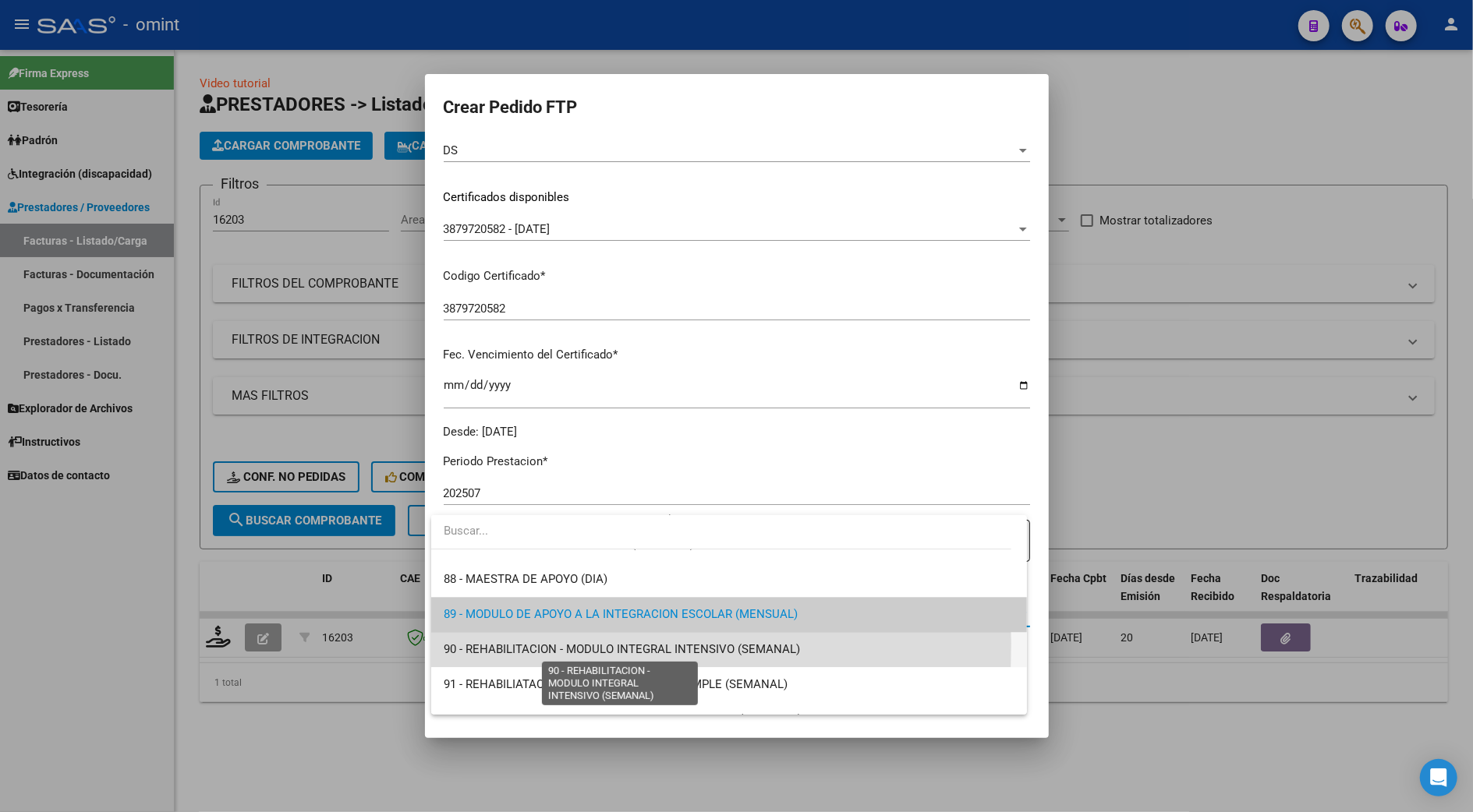
click at [460, 643] on span "90 - REHABILITACION - MODULO INTEGRAL INTENSIVO (SEMANAL)" at bounding box center [622, 649] width 357 height 14
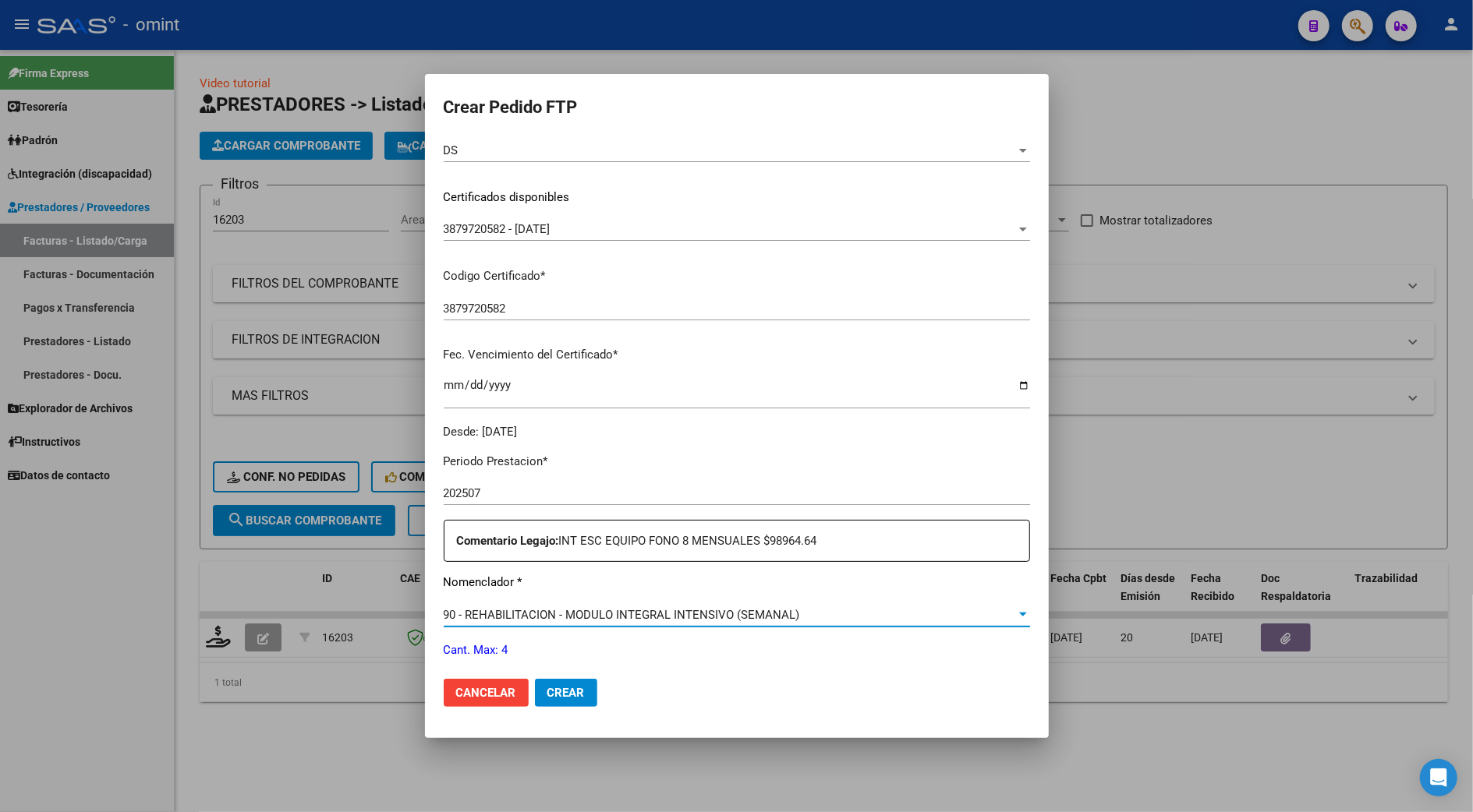
scroll to position [416, 0]
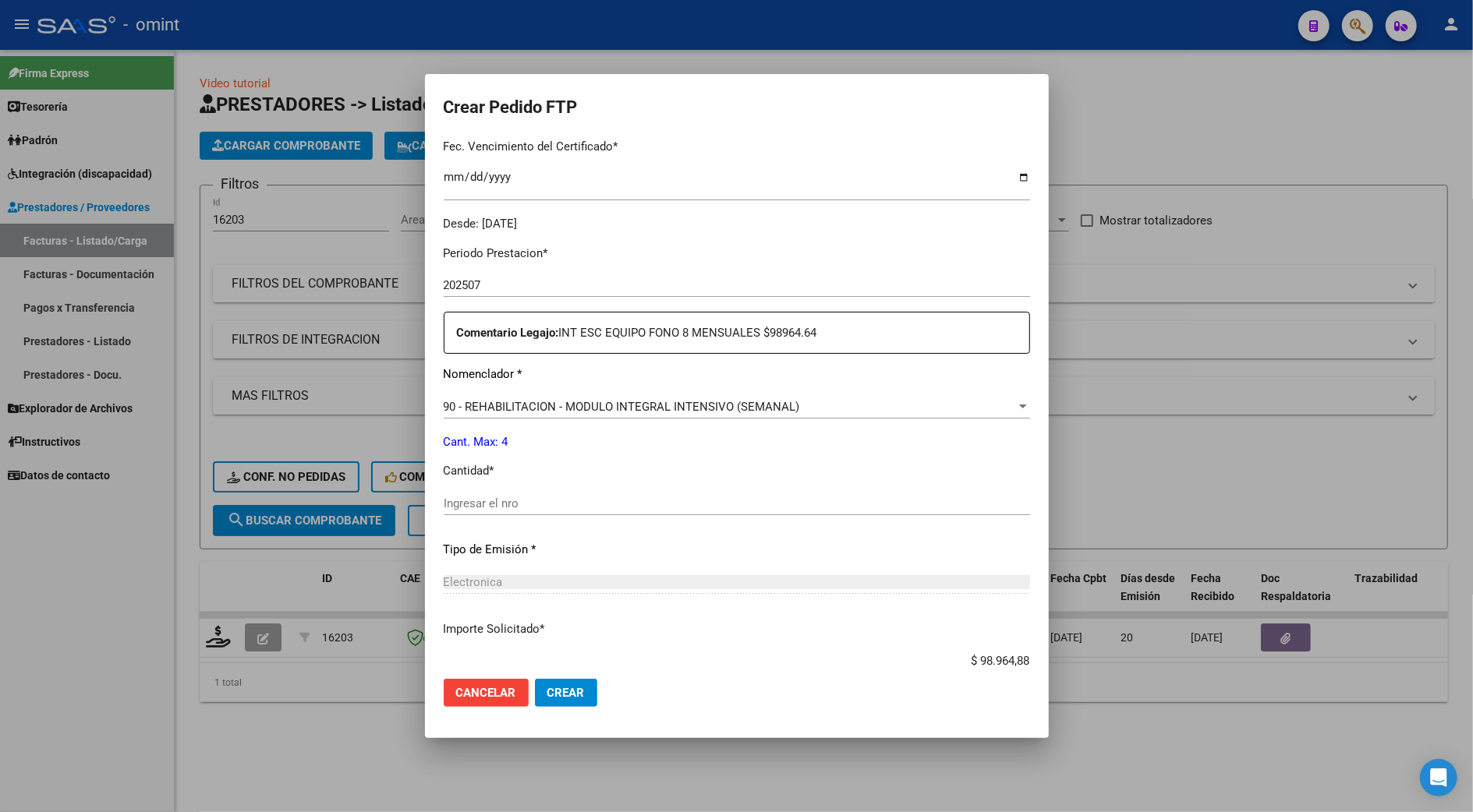
click at [500, 486] on div "Periodo Prestacion * 202507 Ingresar el Periodo Prestacion Comentario Legajo: I…" at bounding box center [736, 500] width 586 height 534
click at [500, 493] on div "Ingresar el nro" at bounding box center [736, 503] width 586 height 24
click at [502, 502] on input "Ingresar el nro" at bounding box center [736, 503] width 586 height 14
type input "4"
click at [568, 697] on span "Crear" at bounding box center [566, 692] width 37 height 14
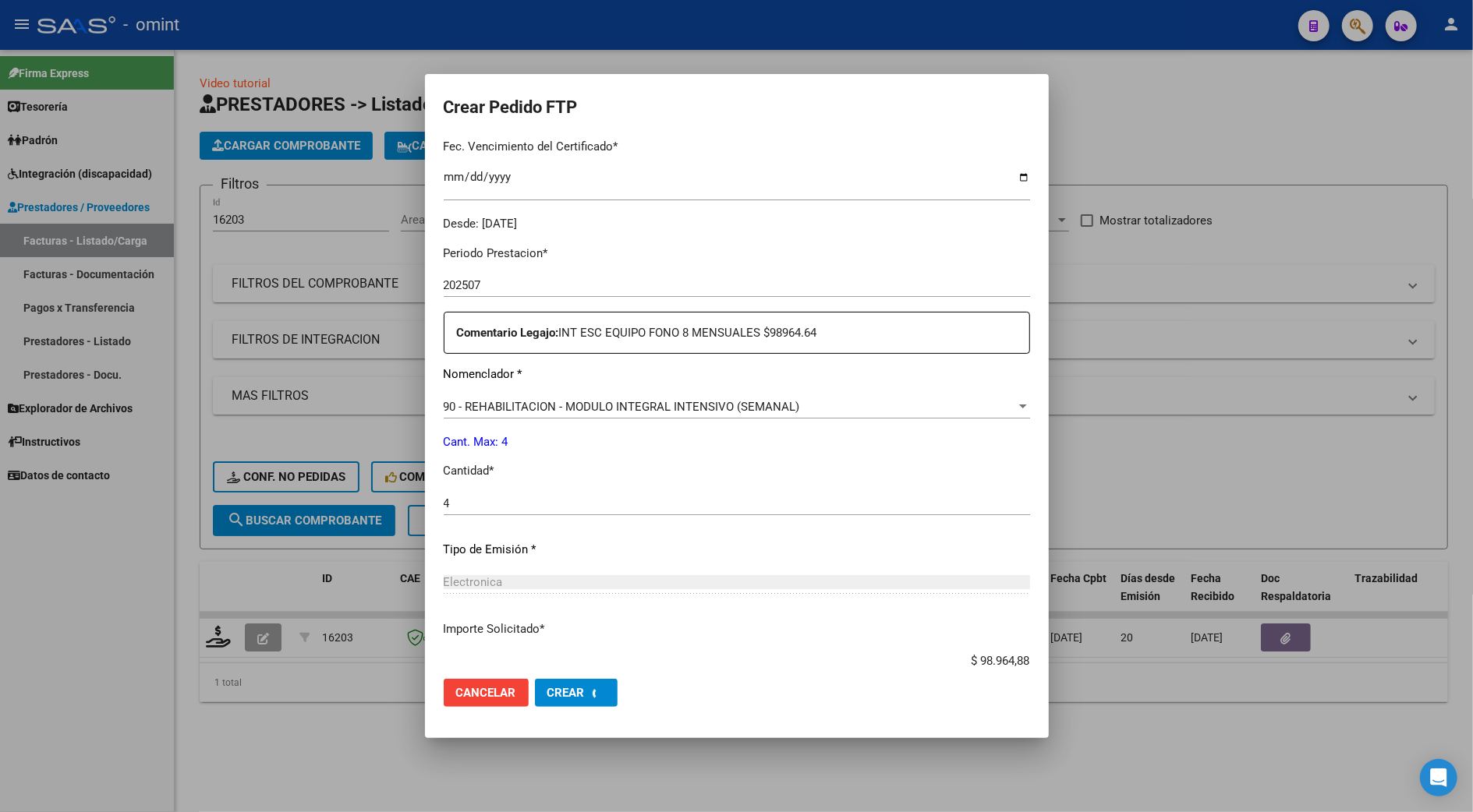
scroll to position [0, 0]
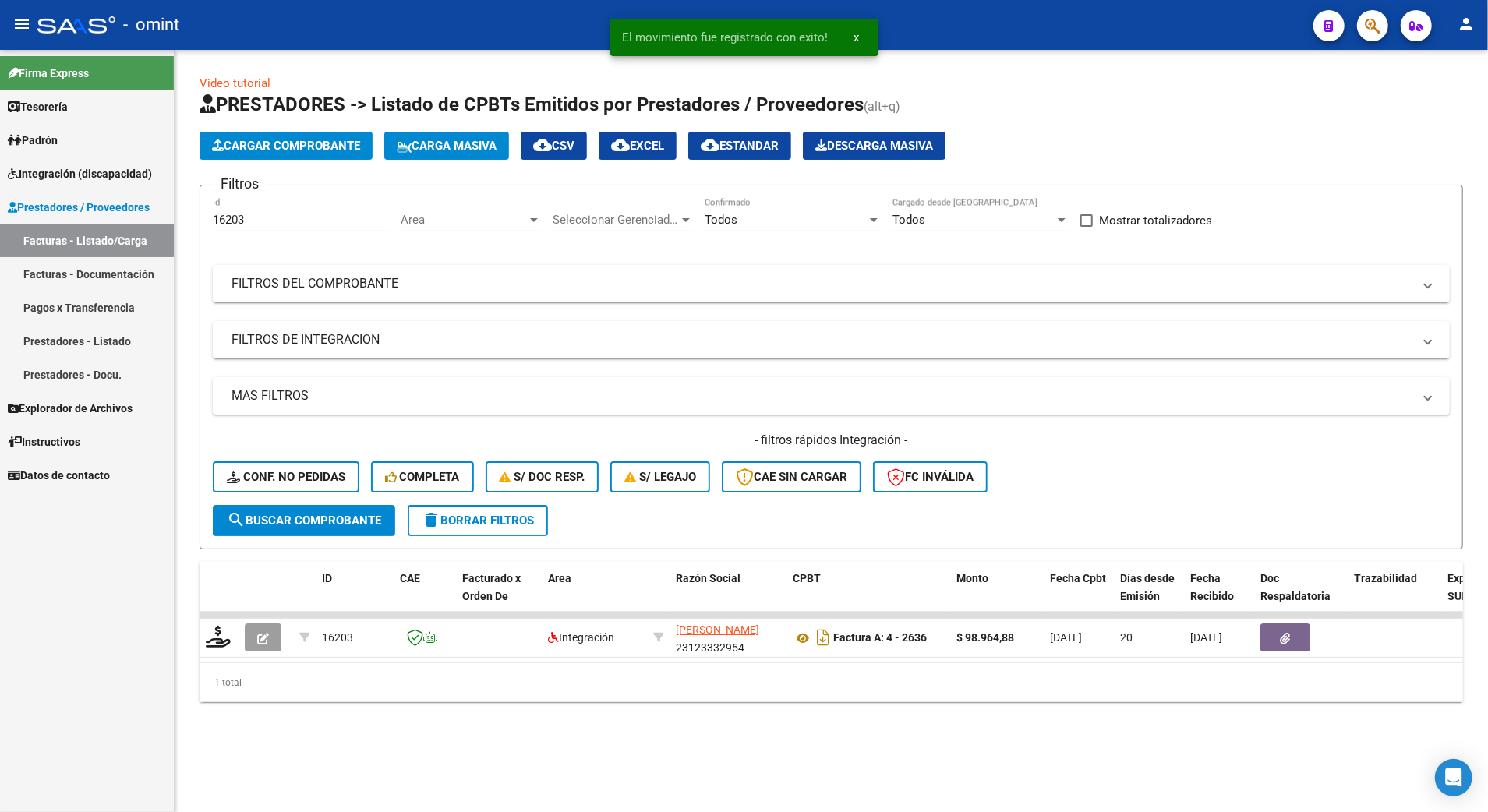
click at [590, 720] on div "Video tutorial PRESTADORES -> Listado de CPBTs Emitidos por Prestadores / Prove…" at bounding box center [831, 401] width 1314 height 703
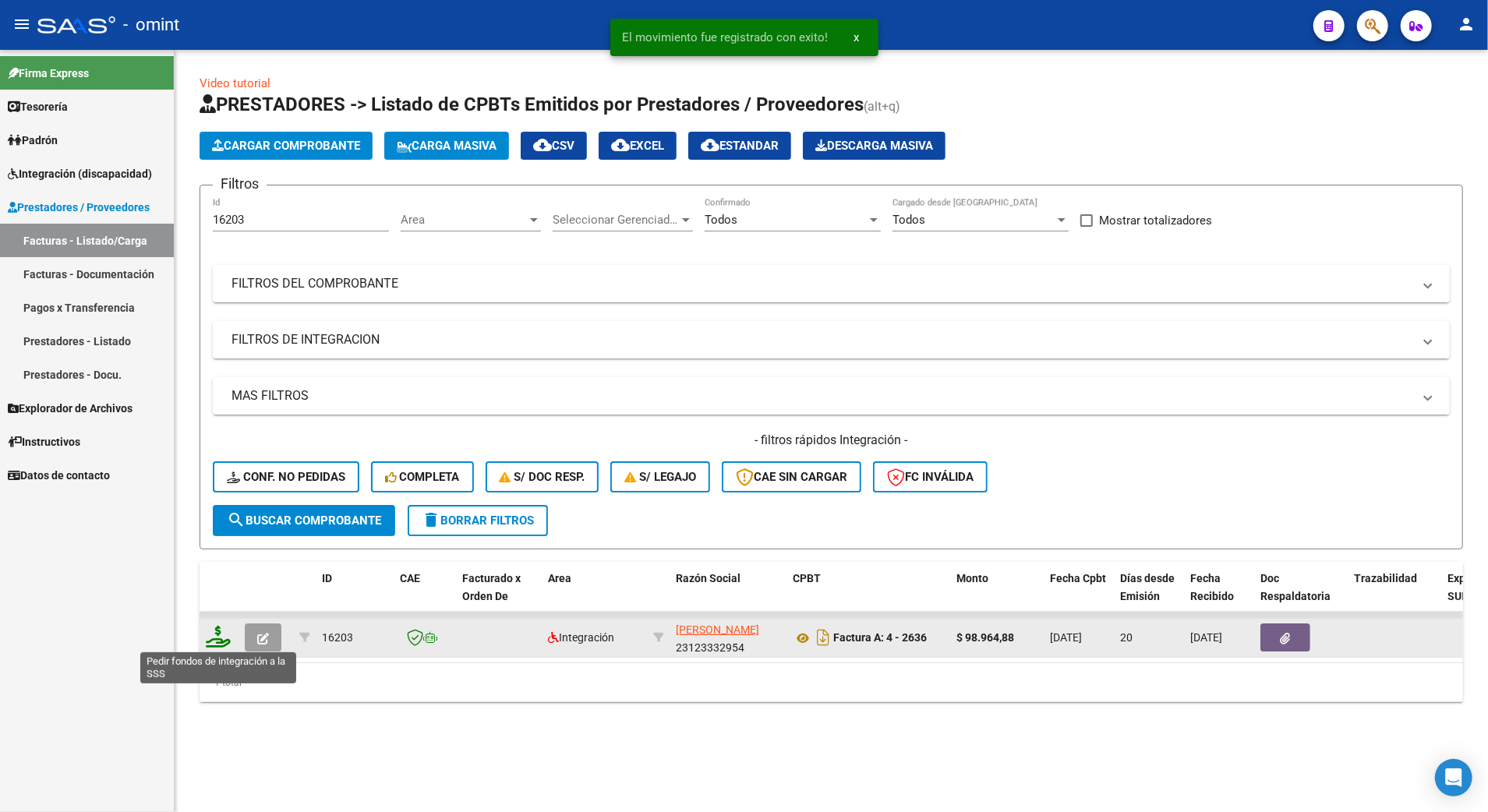
click at [213, 639] on icon at bounding box center [218, 636] width 25 height 22
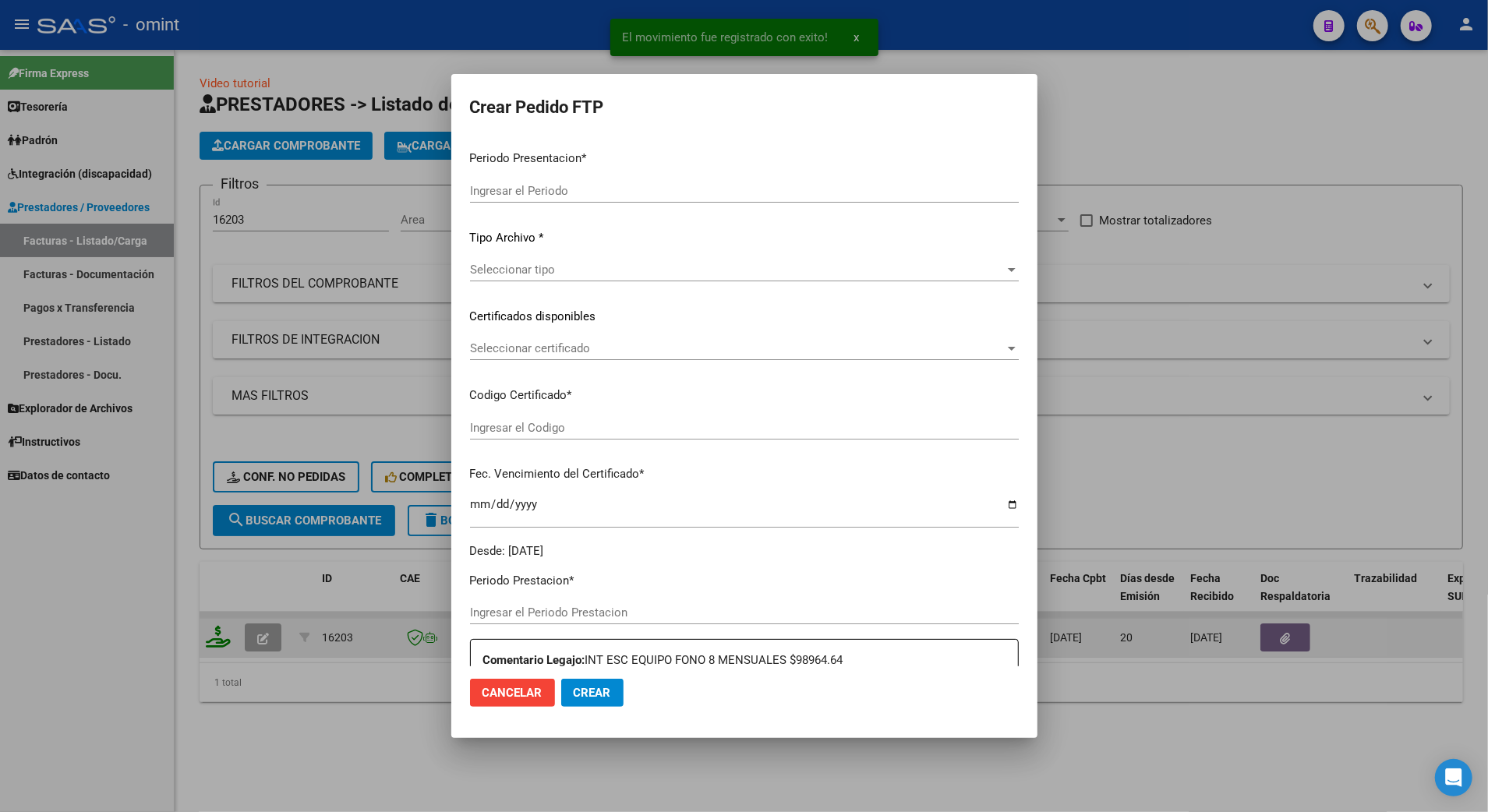
type input "202507"
type input "$ 98.964,88"
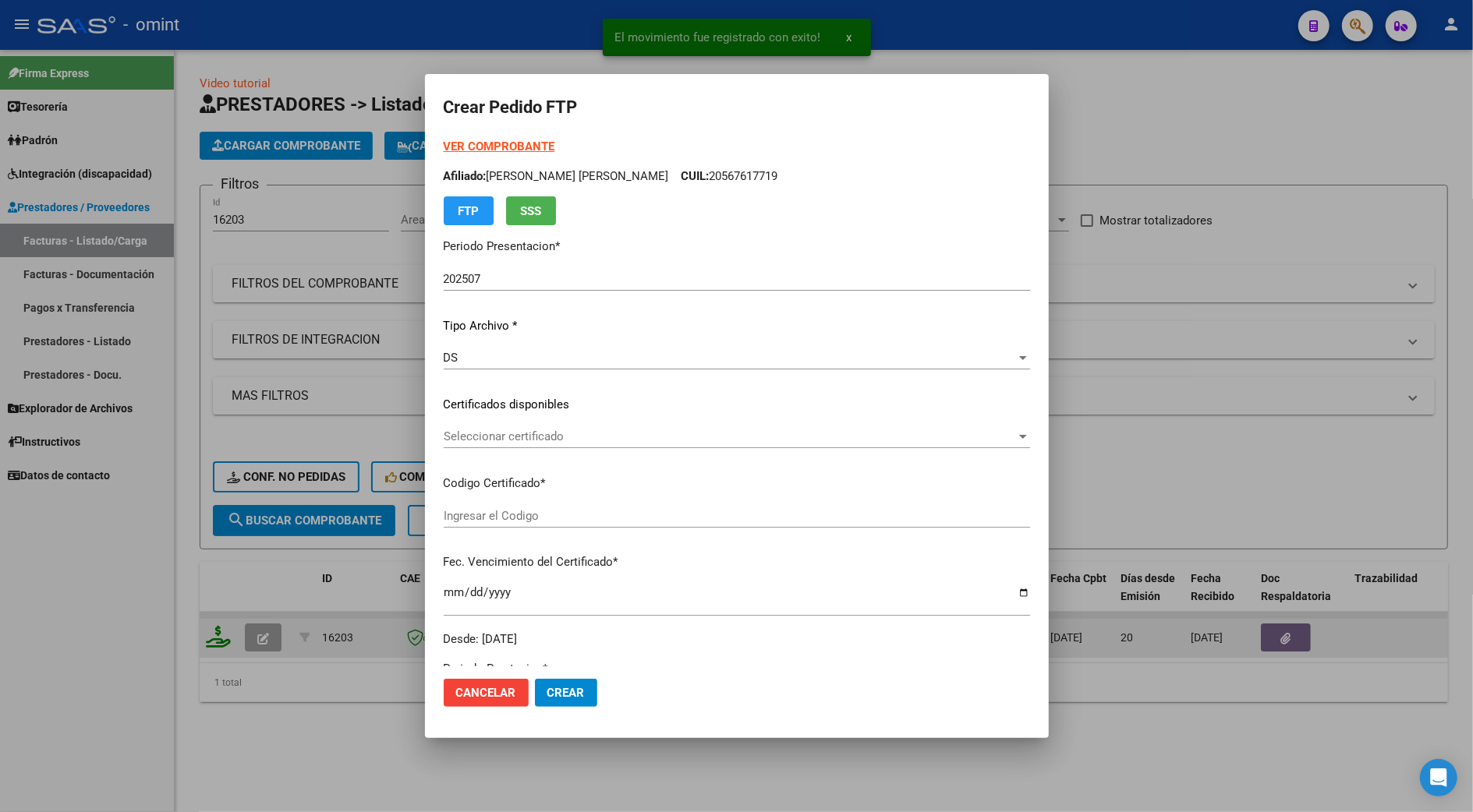
type input "3879720582"
type input "2025-09-23"
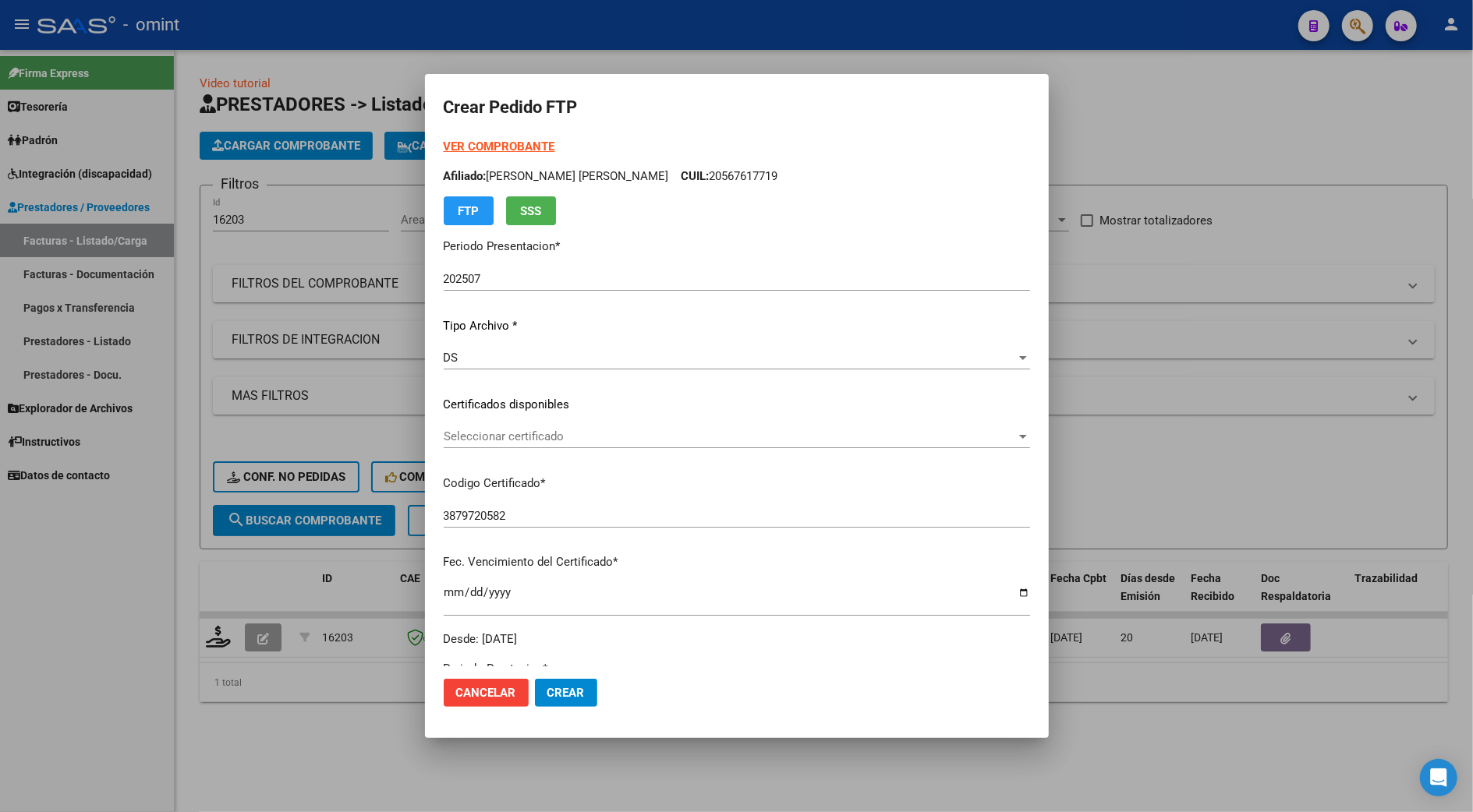
click at [1337, 175] on div at bounding box center [736, 406] width 1473 height 812
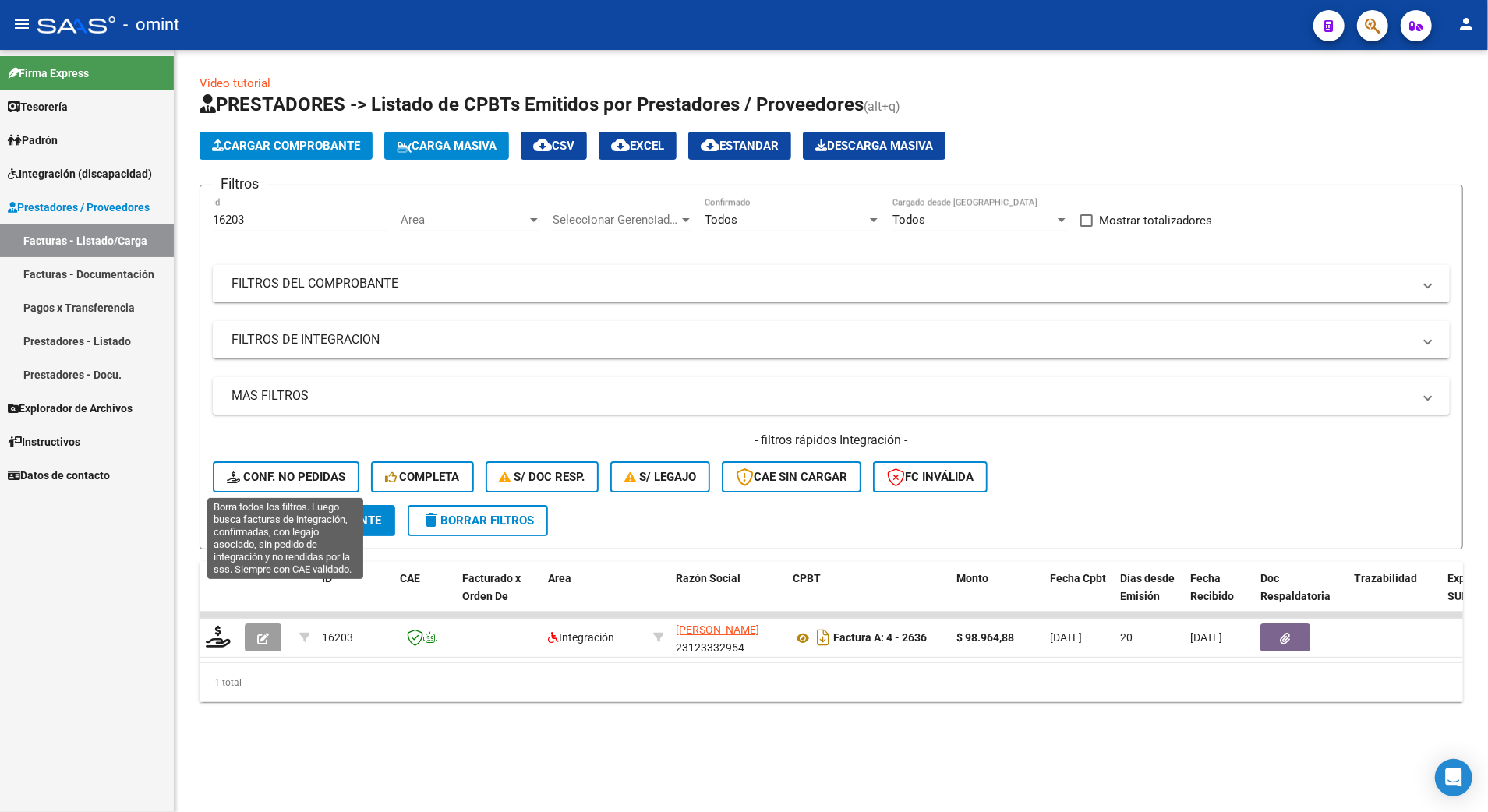
click at [309, 472] on span "Conf. no pedidas" at bounding box center [286, 477] width 118 height 14
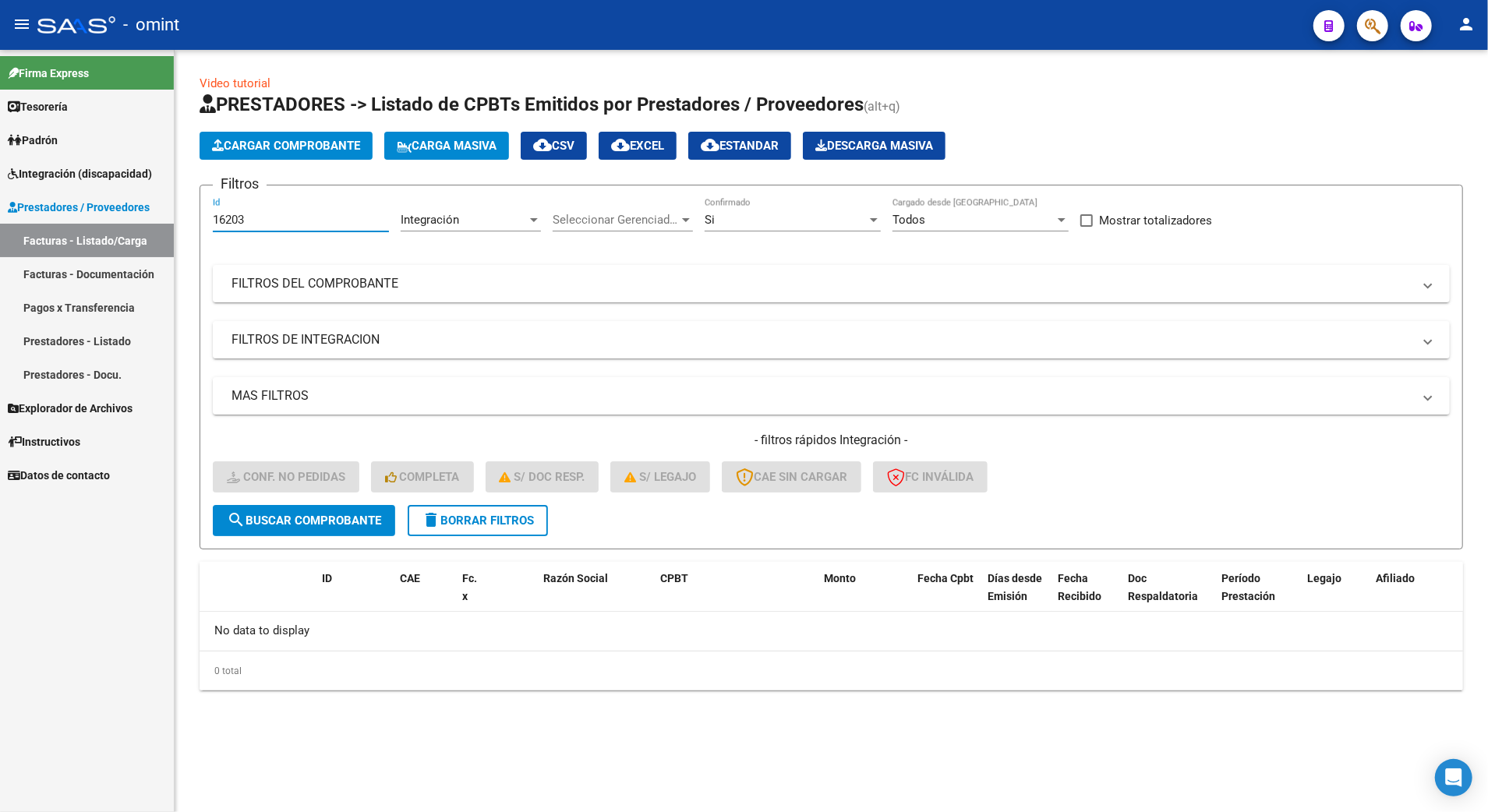
click at [270, 214] on input "16203" at bounding box center [301, 220] width 176 height 14
click at [365, 520] on span "search Buscar Comprobante" at bounding box center [304, 520] width 154 height 14
click at [490, 511] on button "delete Borrar Filtros" at bounding box center [477, 520] width 140 height 31
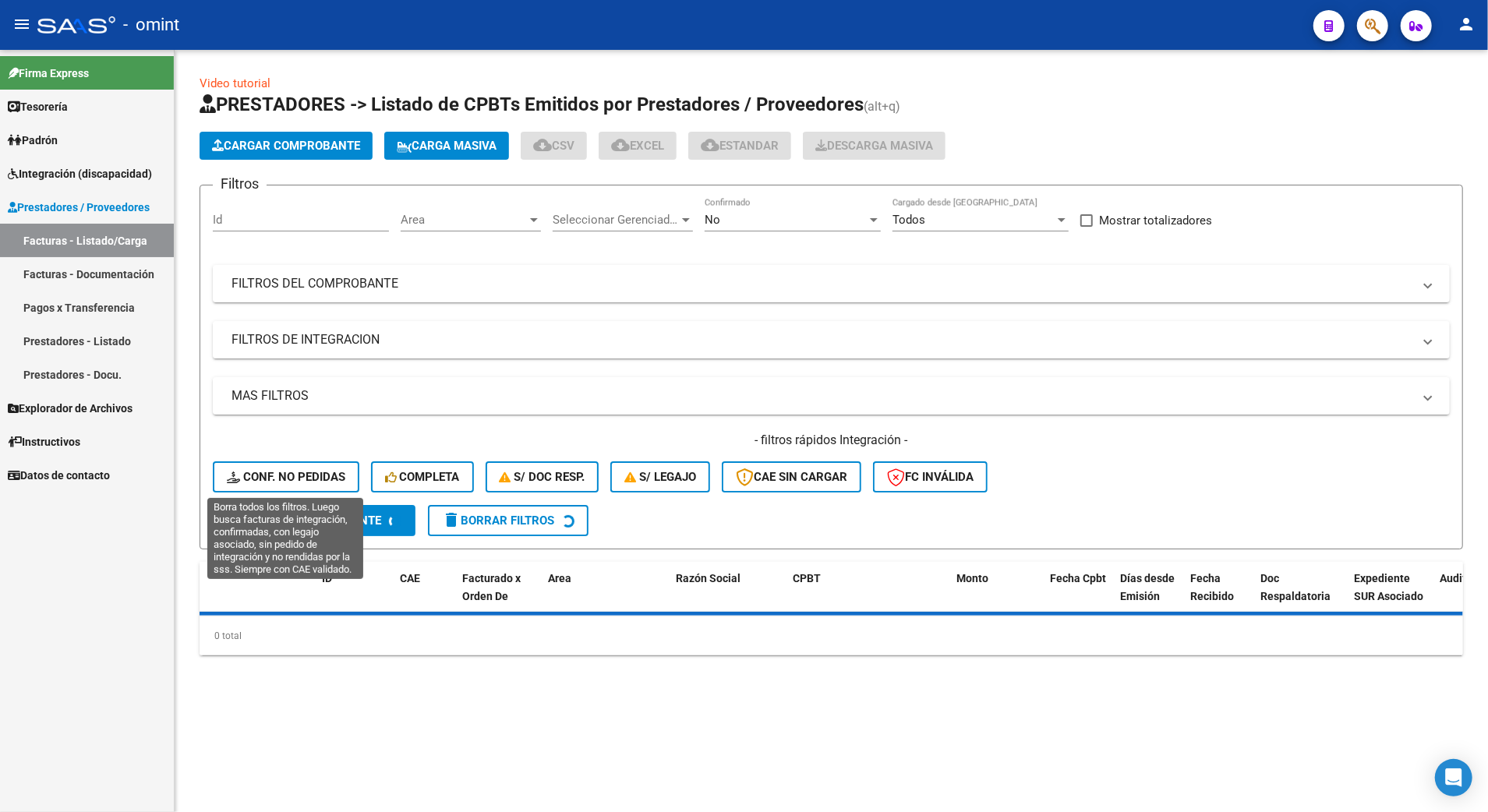
click at [292, 478] on span "Conf. no pedidas" at bounding box center [286, 477] width 118 height 14
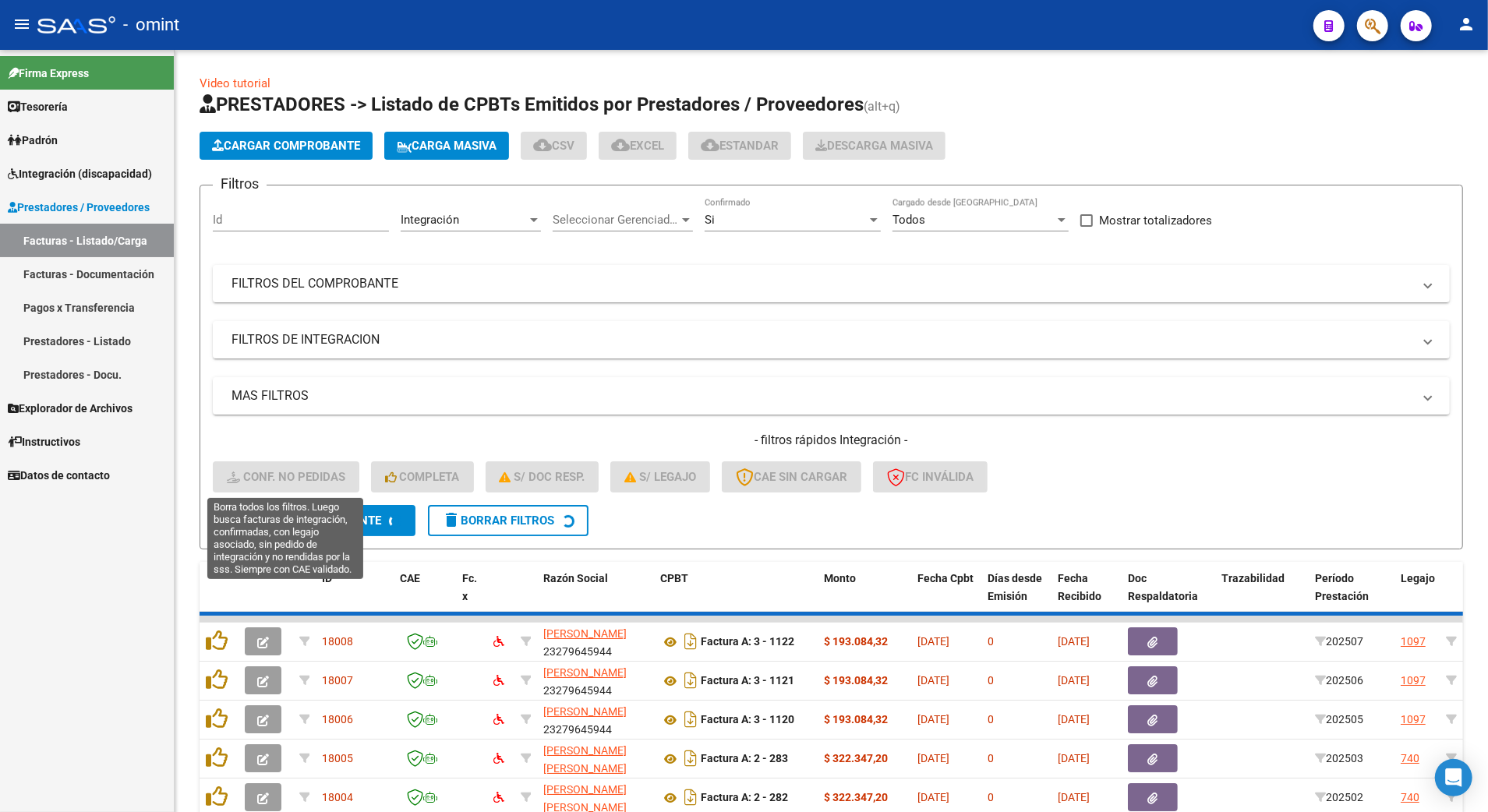
click at [245, 215] on input "Id" at bounding box center [301, 220] width 176 height 14
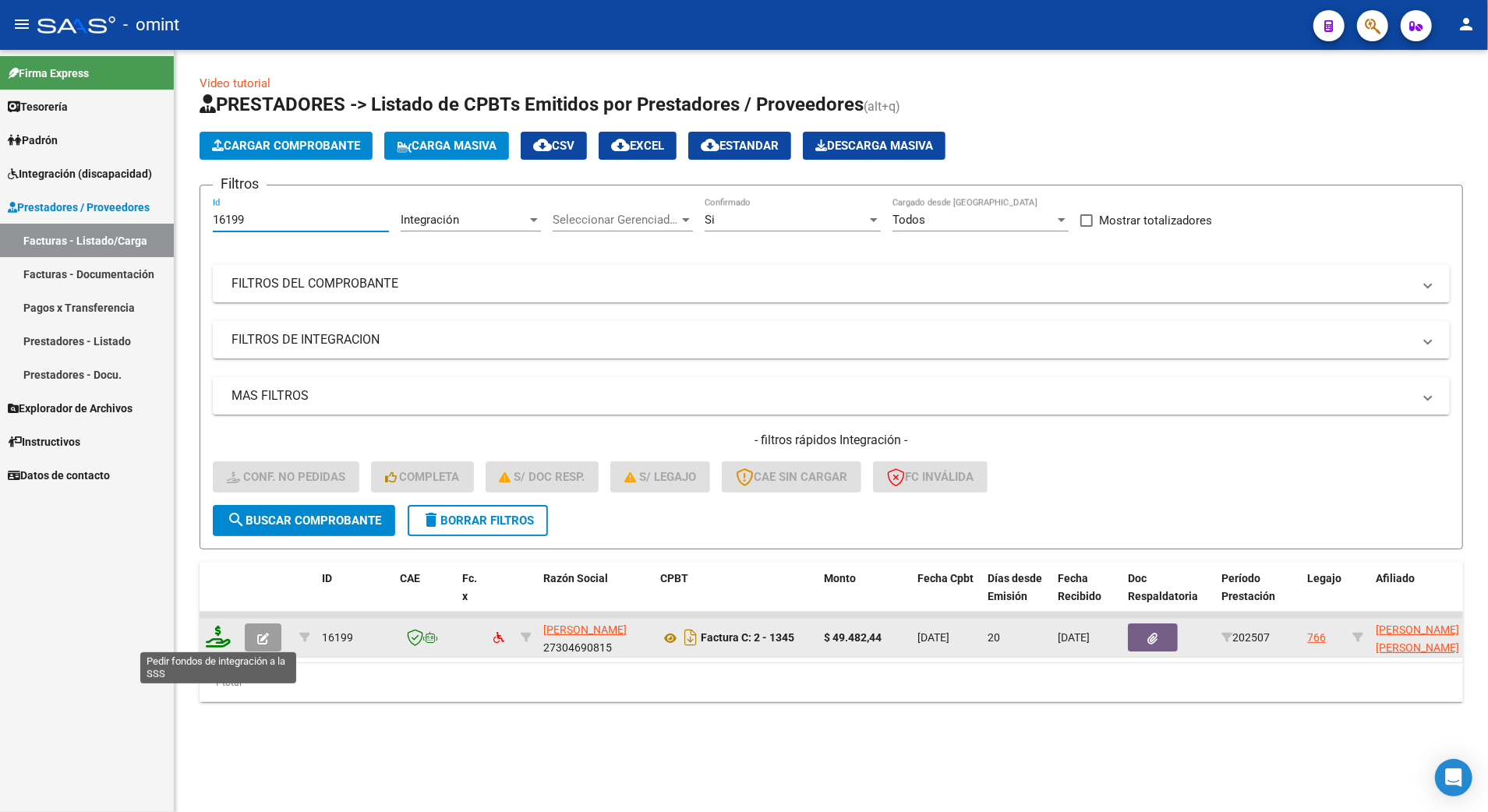
type input "16199"
click at [218, 639] on icon at bounding box center [218, 636] width 25 height 22
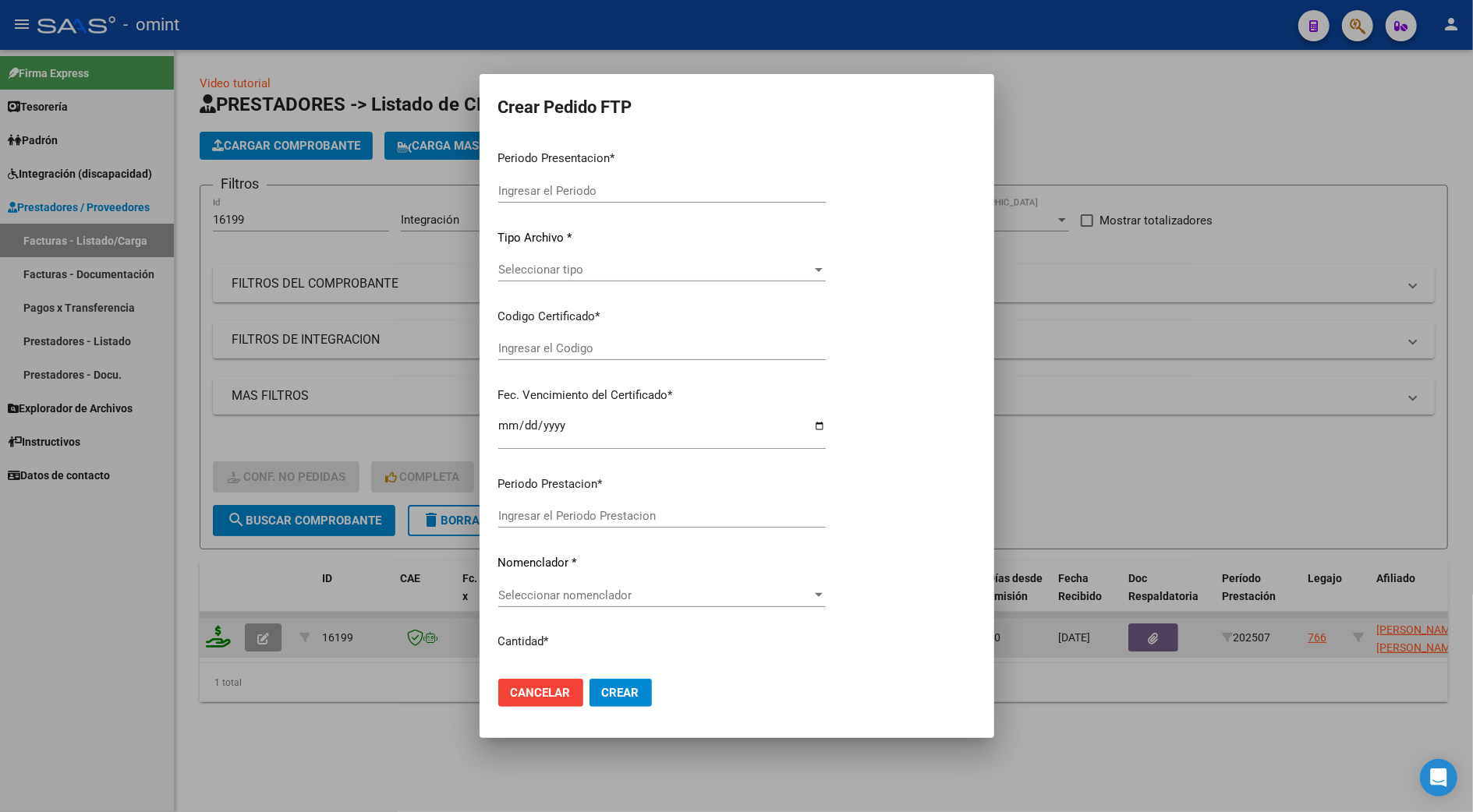
type input "202507"
type input "$ 49.482,44"
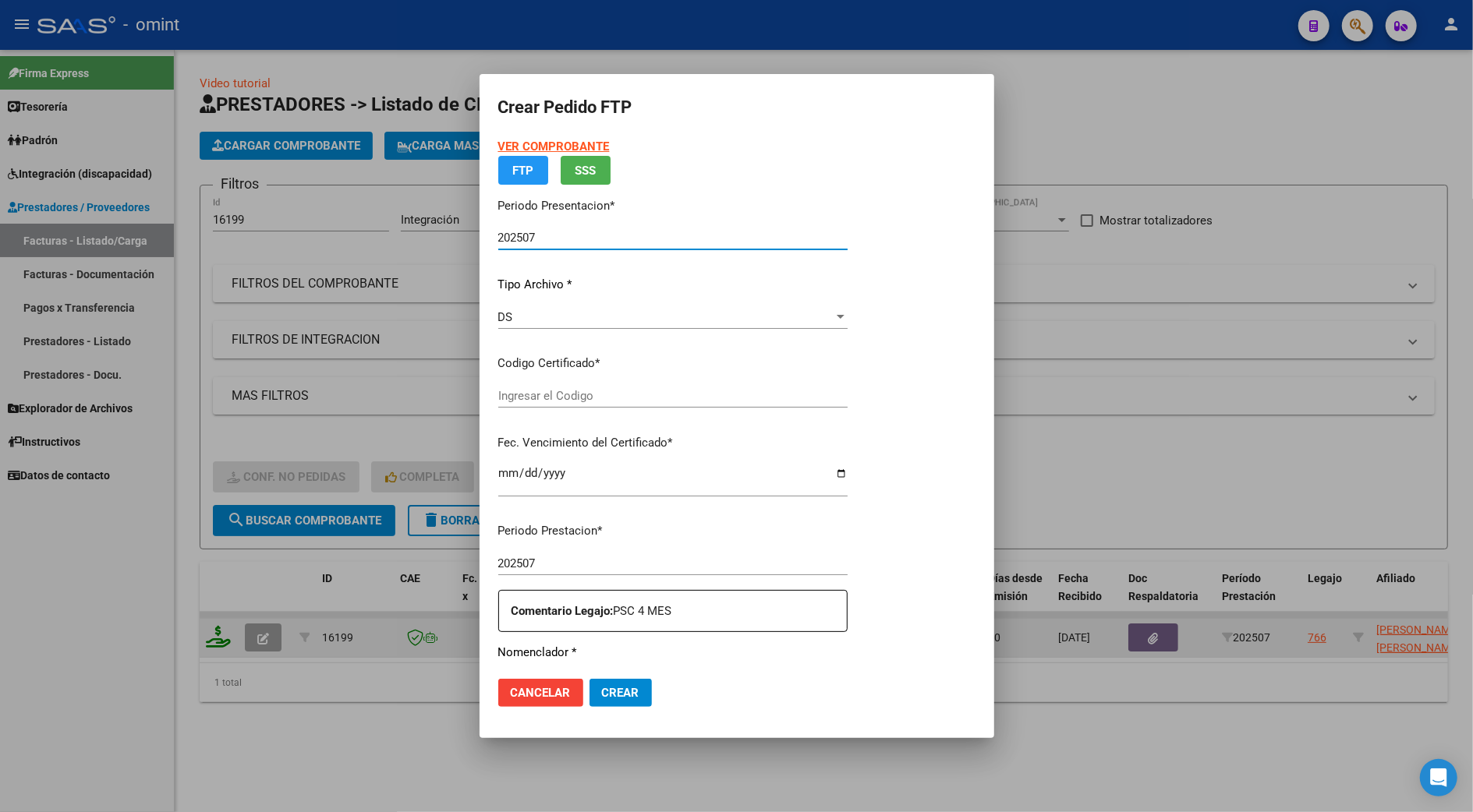
type input "3879720582"
type input "2025-09-23"
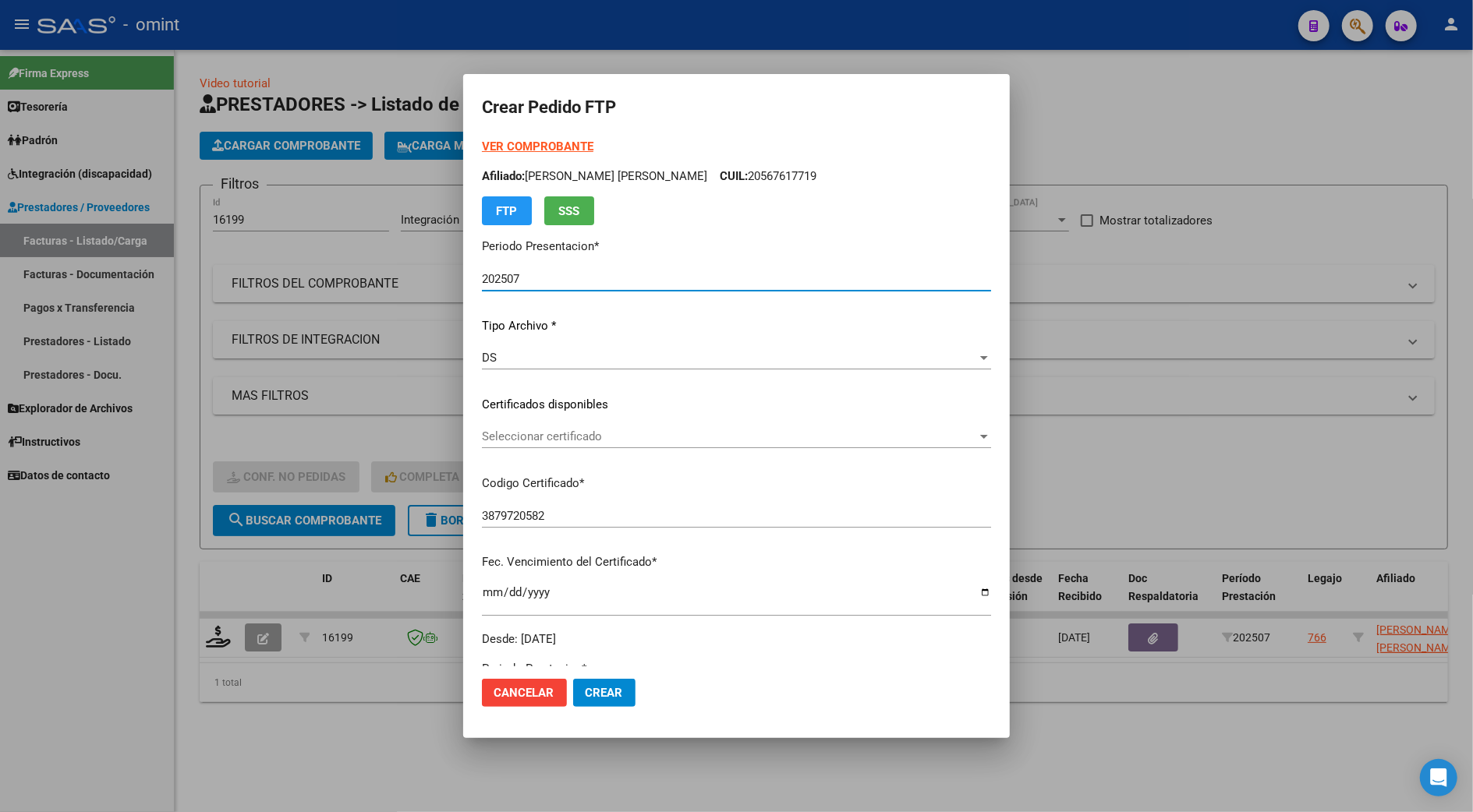
click at [491, 434] on span "Seleccionar certificado" at bounding box center [729, 436] width 495 height 14
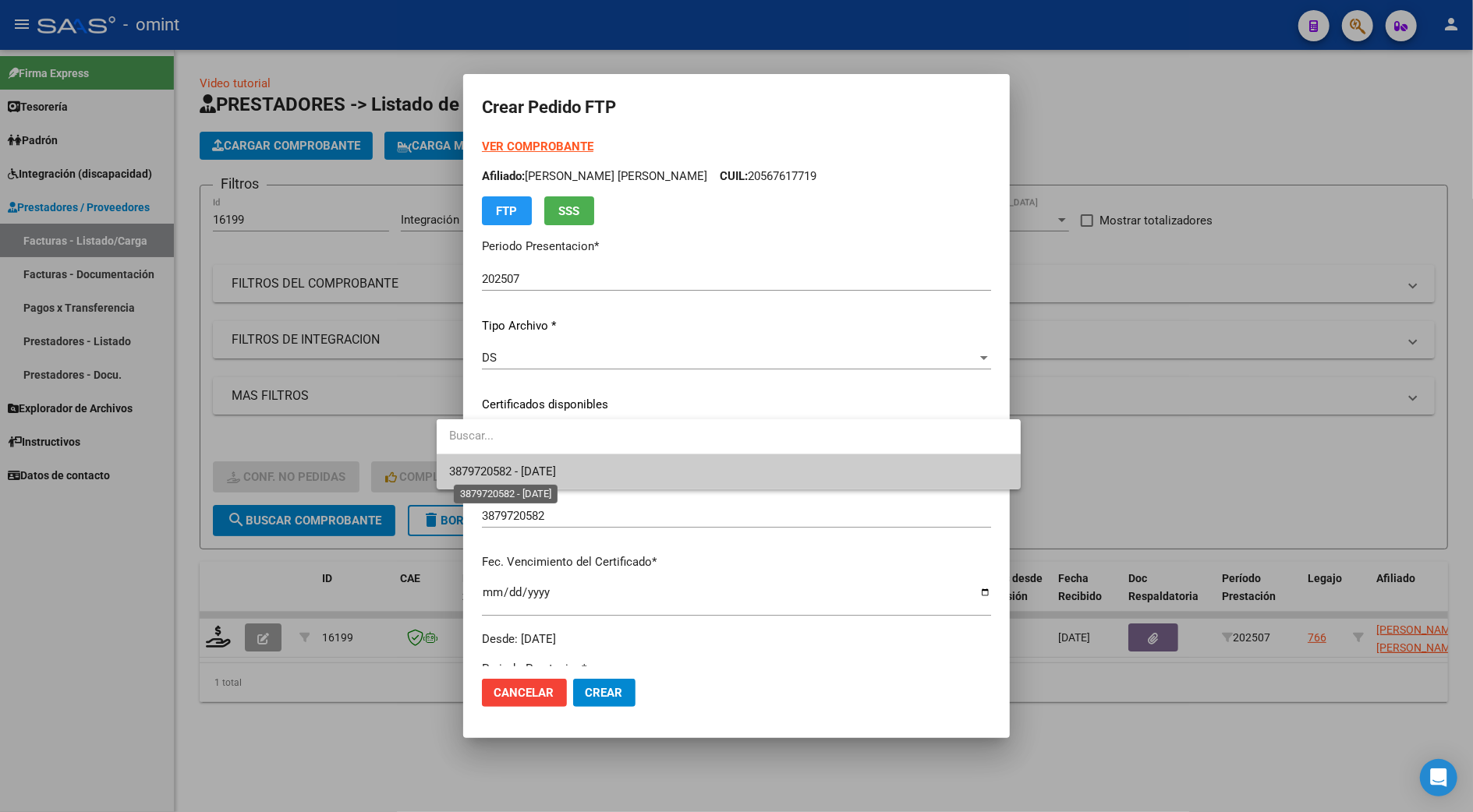
click at [509, 471] on span "3879720582 - 2025-09-23" at bounding box center [503, 471] width 107 height 14
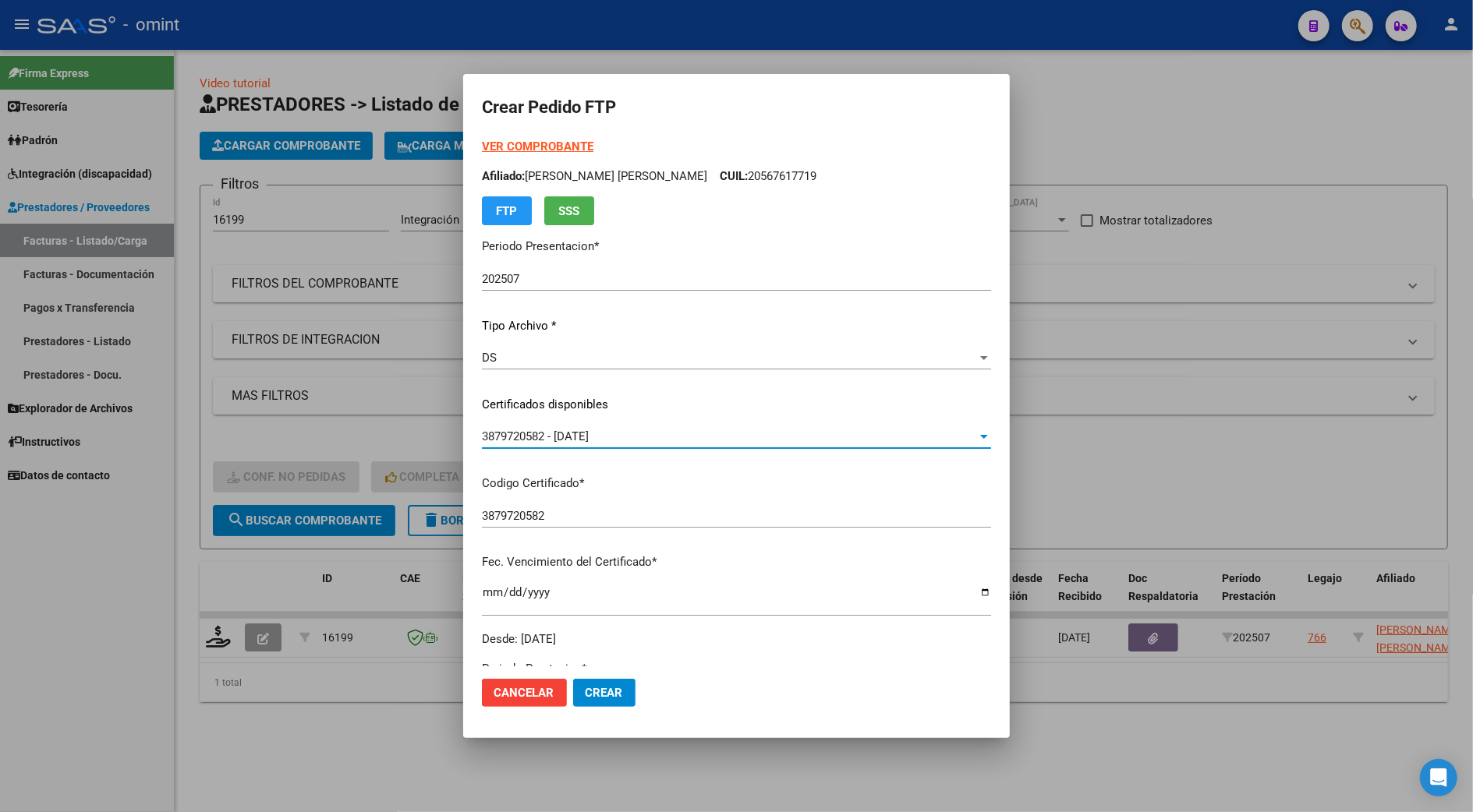
scroll to position [312, 0]
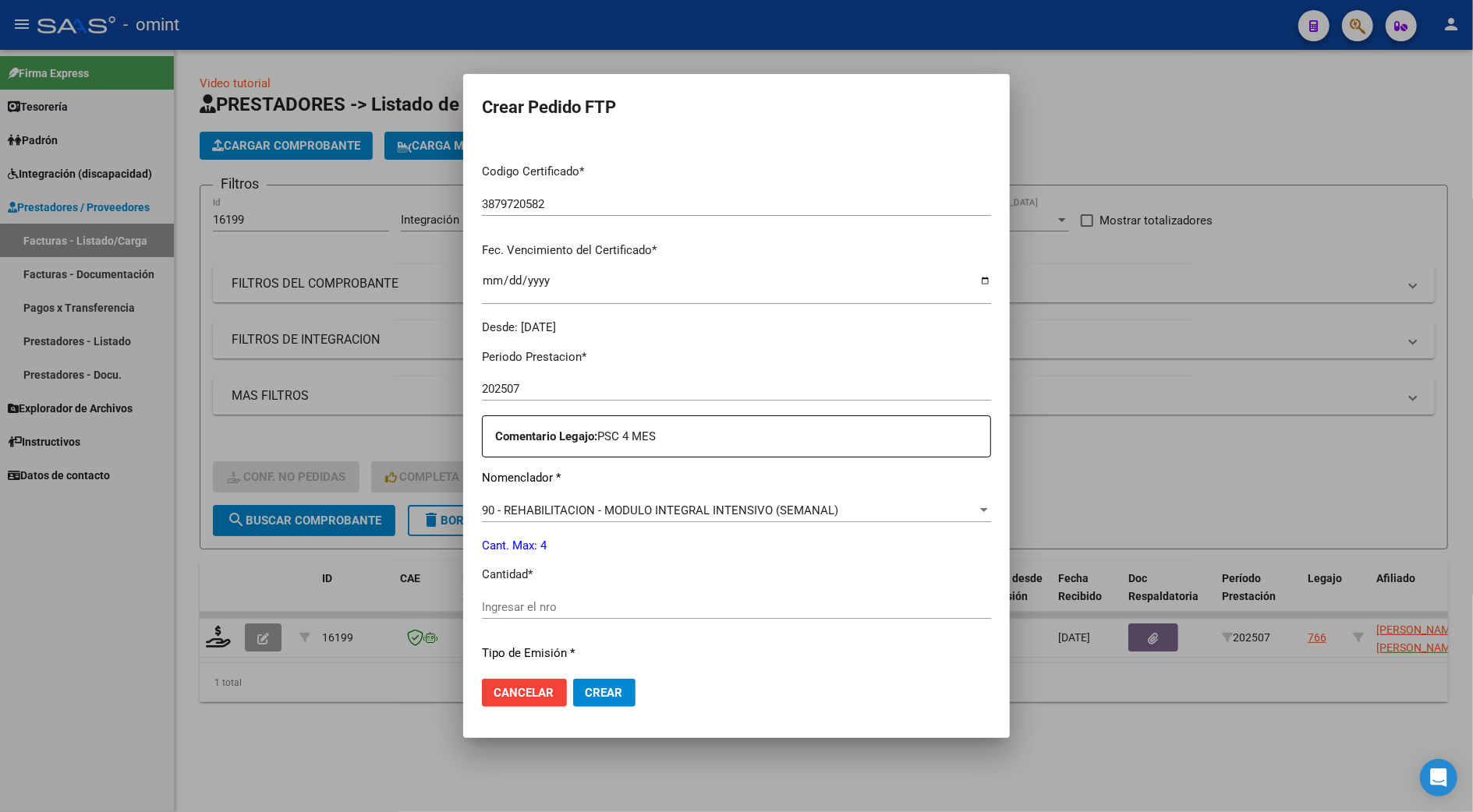
click at [482, 609] on input "Ingresar el nro" at bounding box center [736, 607] width 509 height 14
type input "4"
click at [983, 675] on mat-dialog-actions "Cancelar Crear" at bounding box center [736, 692] width 509 height 53
click at [585, 689] on span "Crear" at bounding box center [604, 692] width 37 height 14
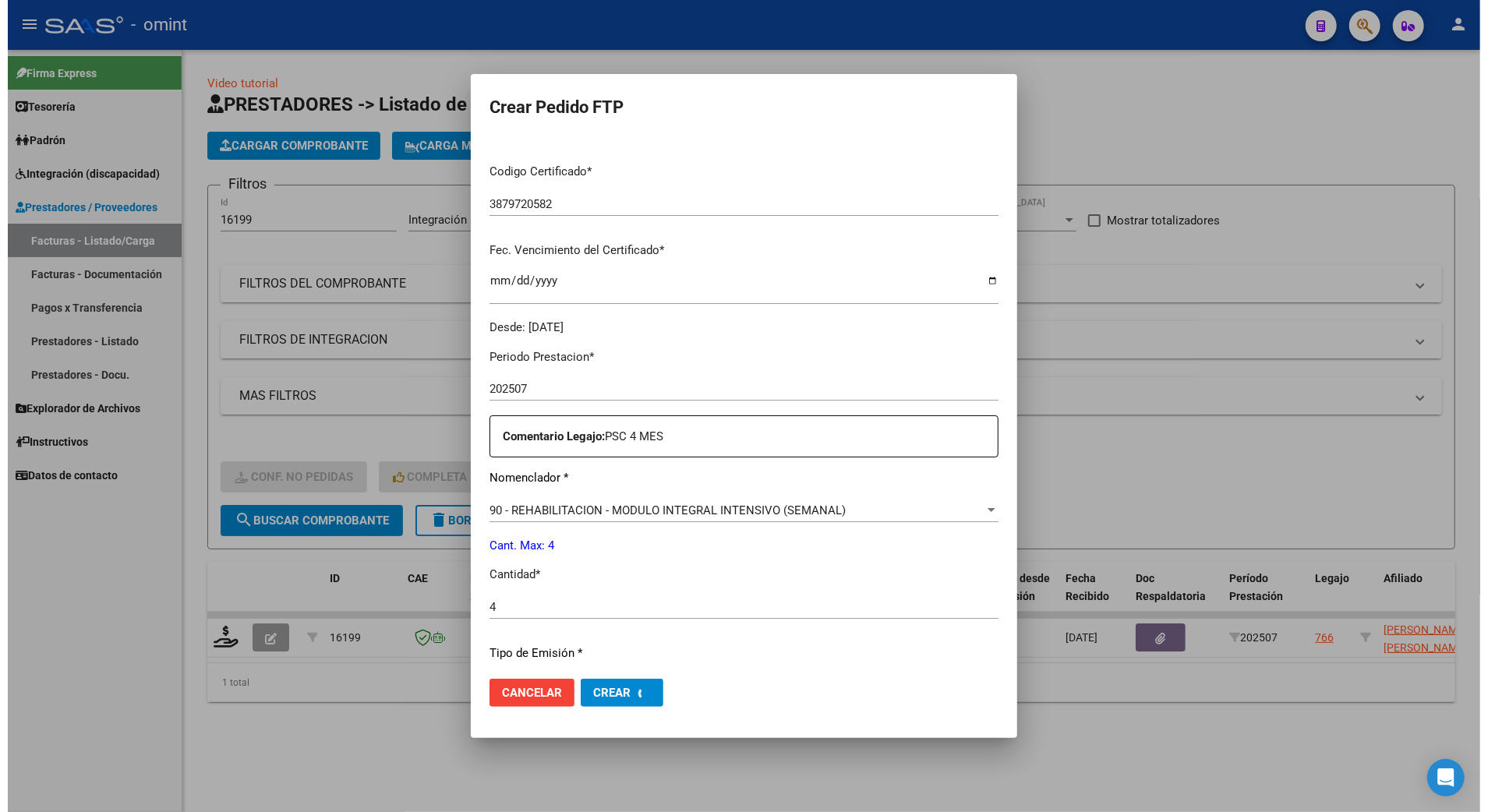
scroll to position [223, 0]
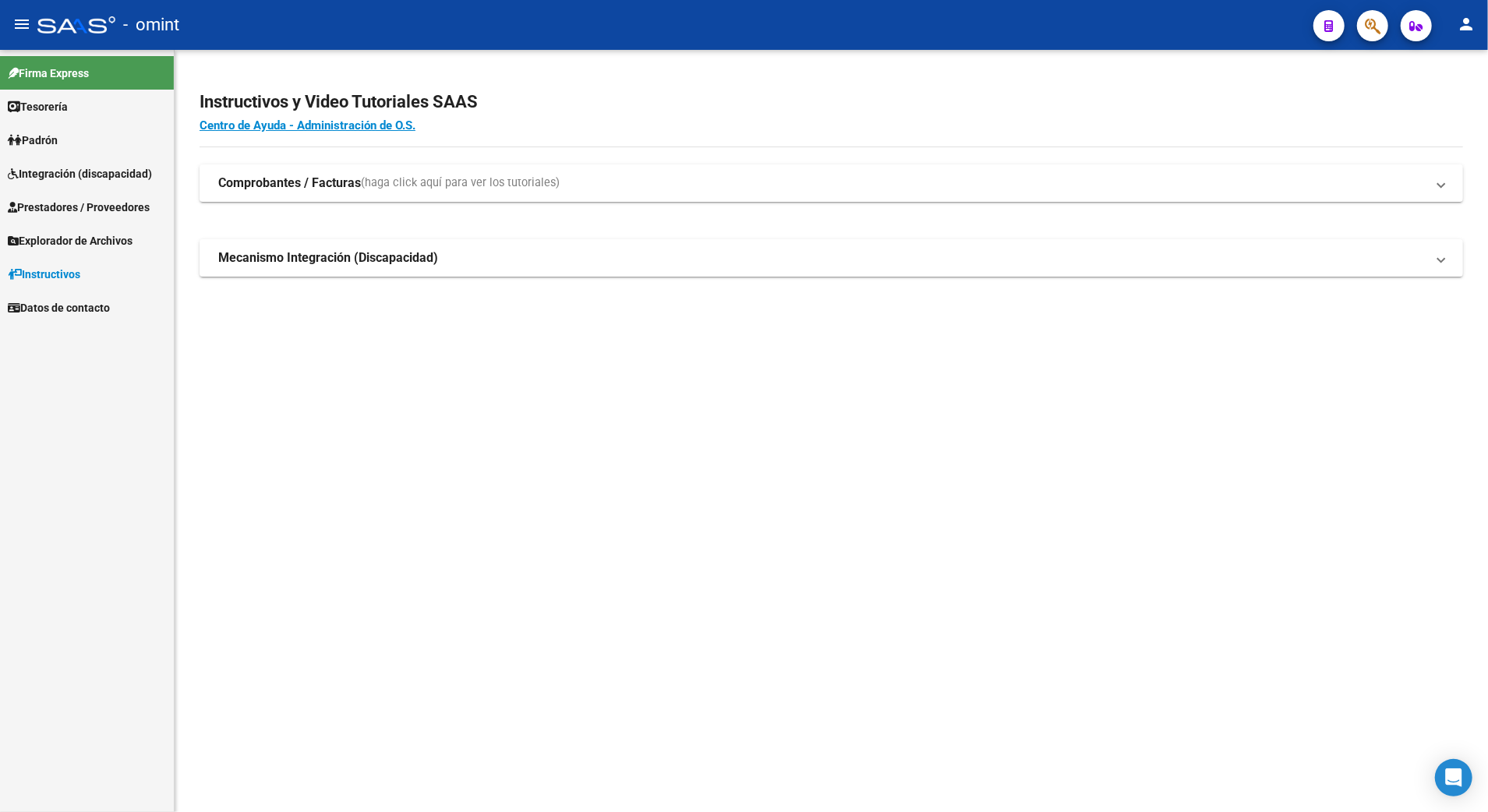
click at [75, 192] on link "Prestadores / Proveedores" at bounding box center [87, 207] width 173 height 33
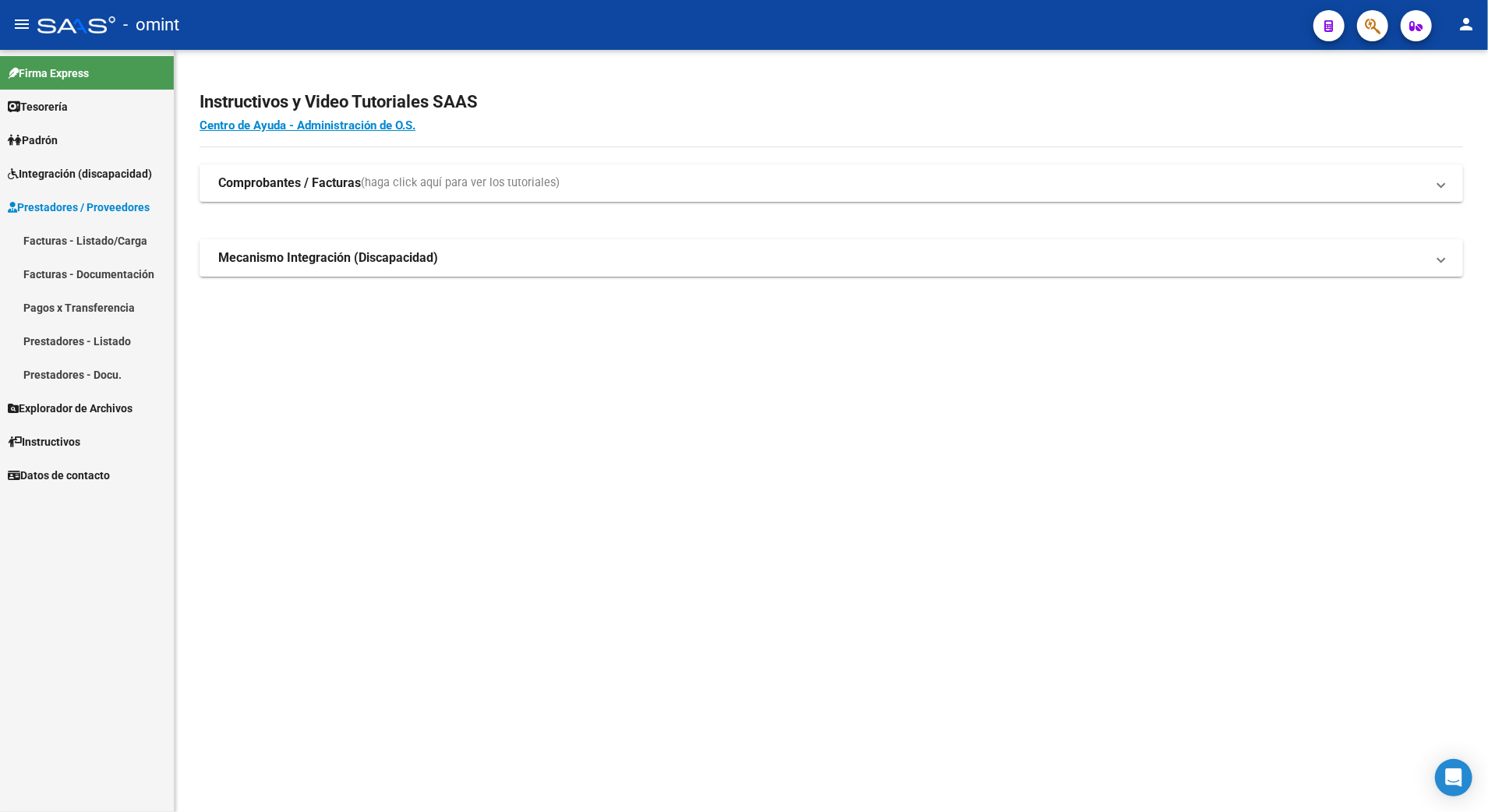
click at [88, 238] on link "Facturas - Listado/Carga" at bounding box center [87, 240] width 173 height 33
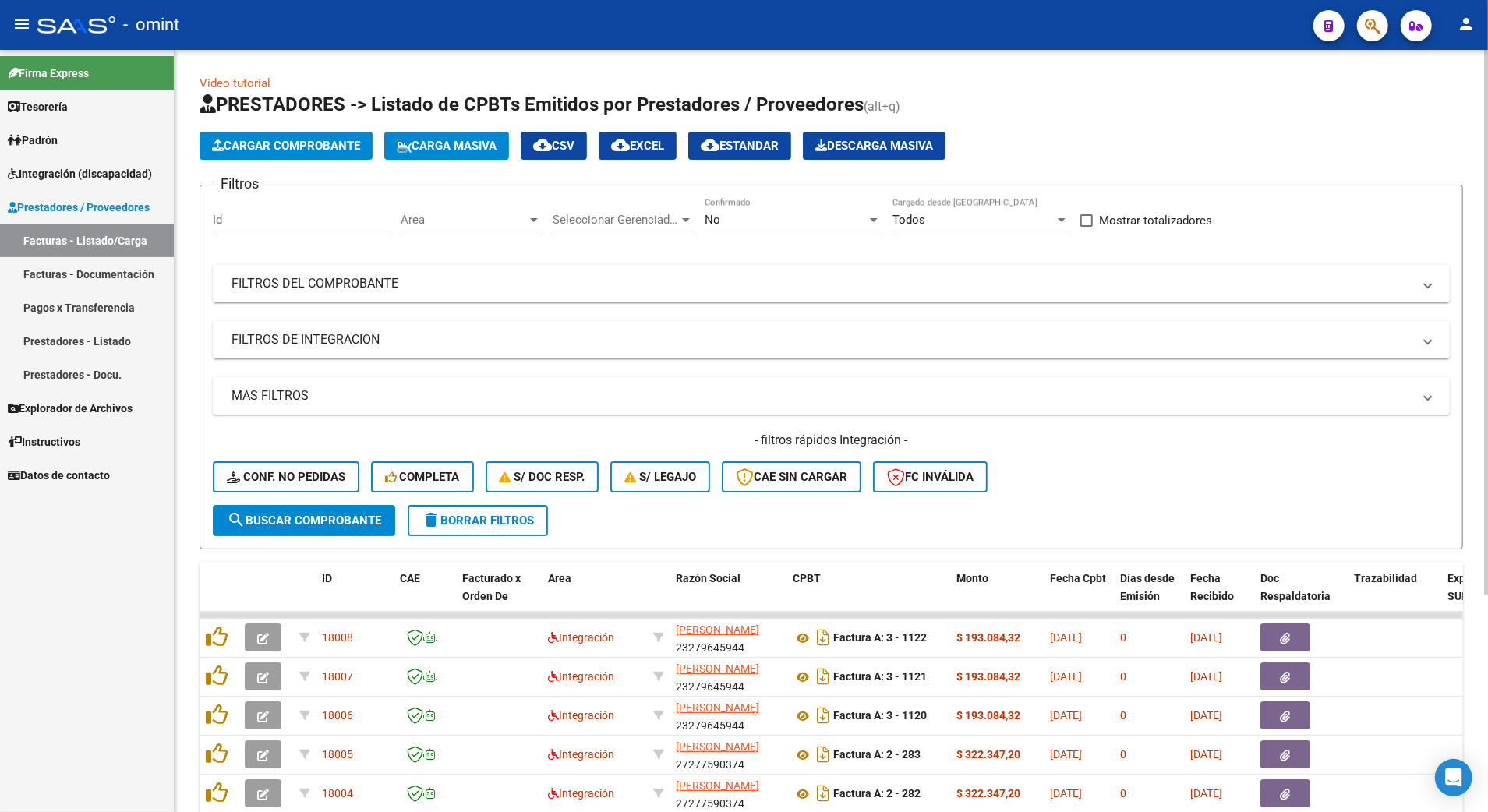
click at [481, 515] on span "delete Borrar Filtros" at bounding box center [477, 520] width 113 height 14
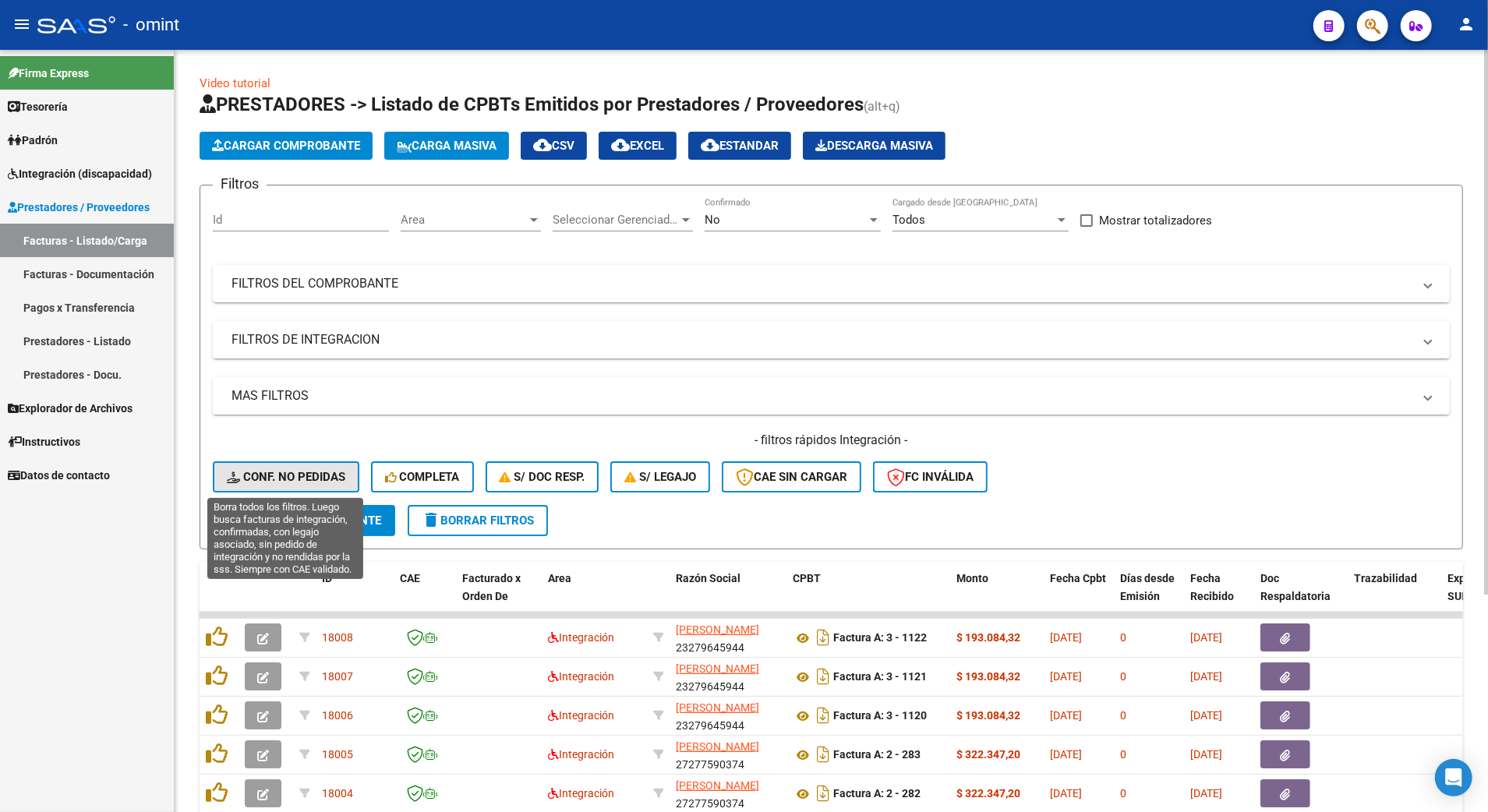
click at [304, 475] on span "Conf. no pedidas" at bounding box center [286, 477] width 118 height 14
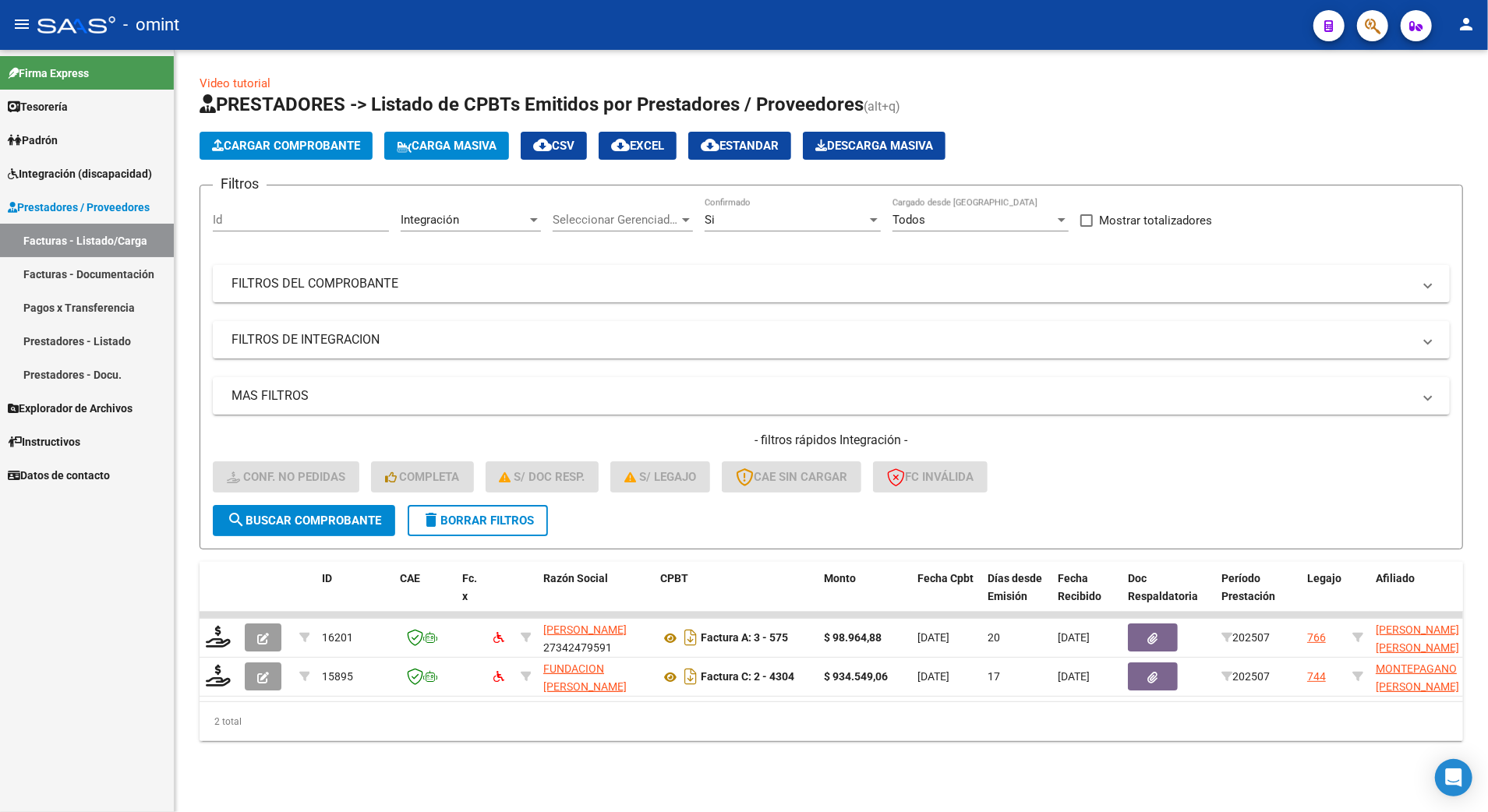
click at [244, 218] on input "Id" at bounding box center [301, 220] width 176 height 14
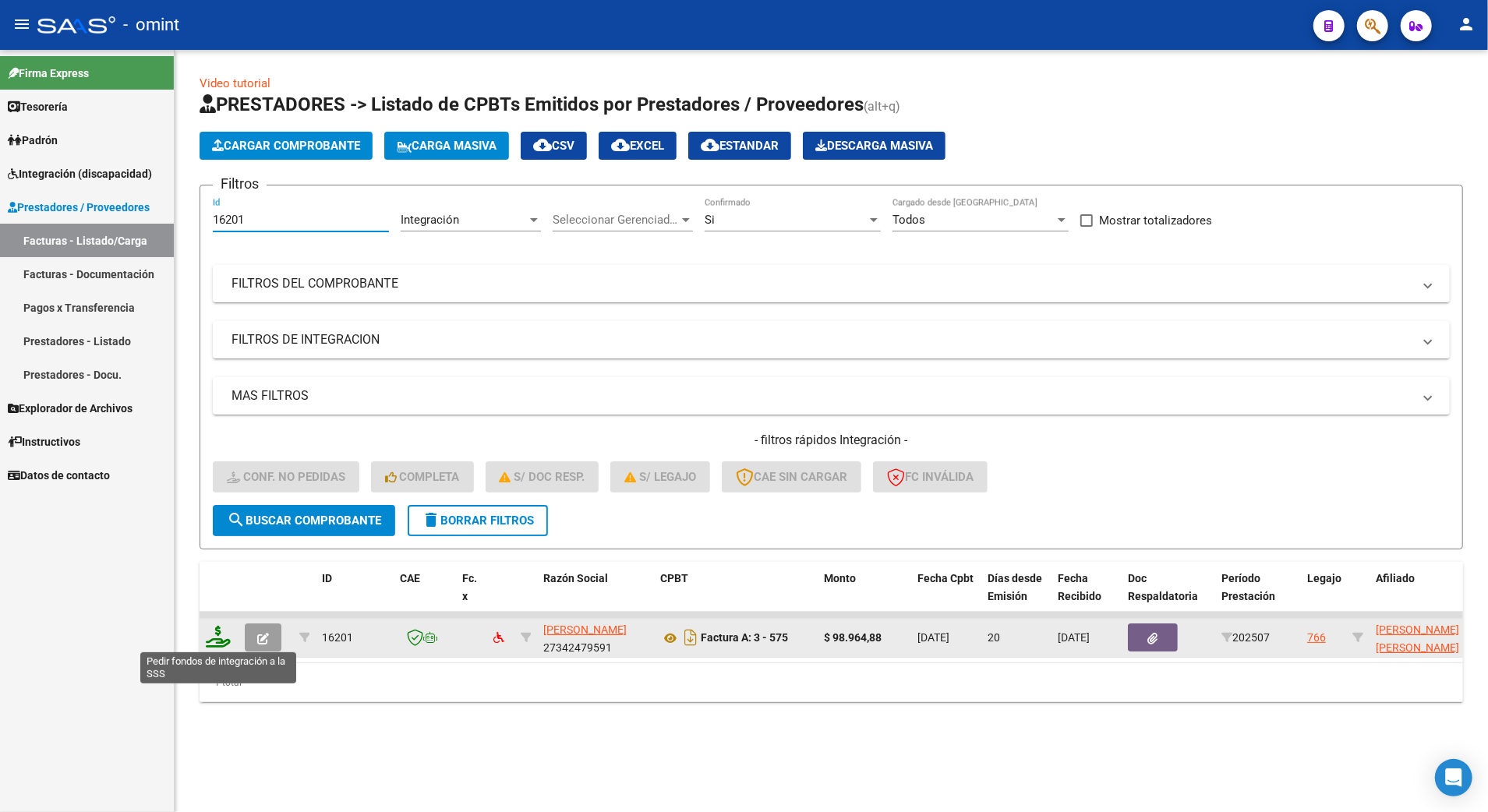
type input "16201"
click at [210, 630] on icon at bounding box center [218, 636] width 25 height 22
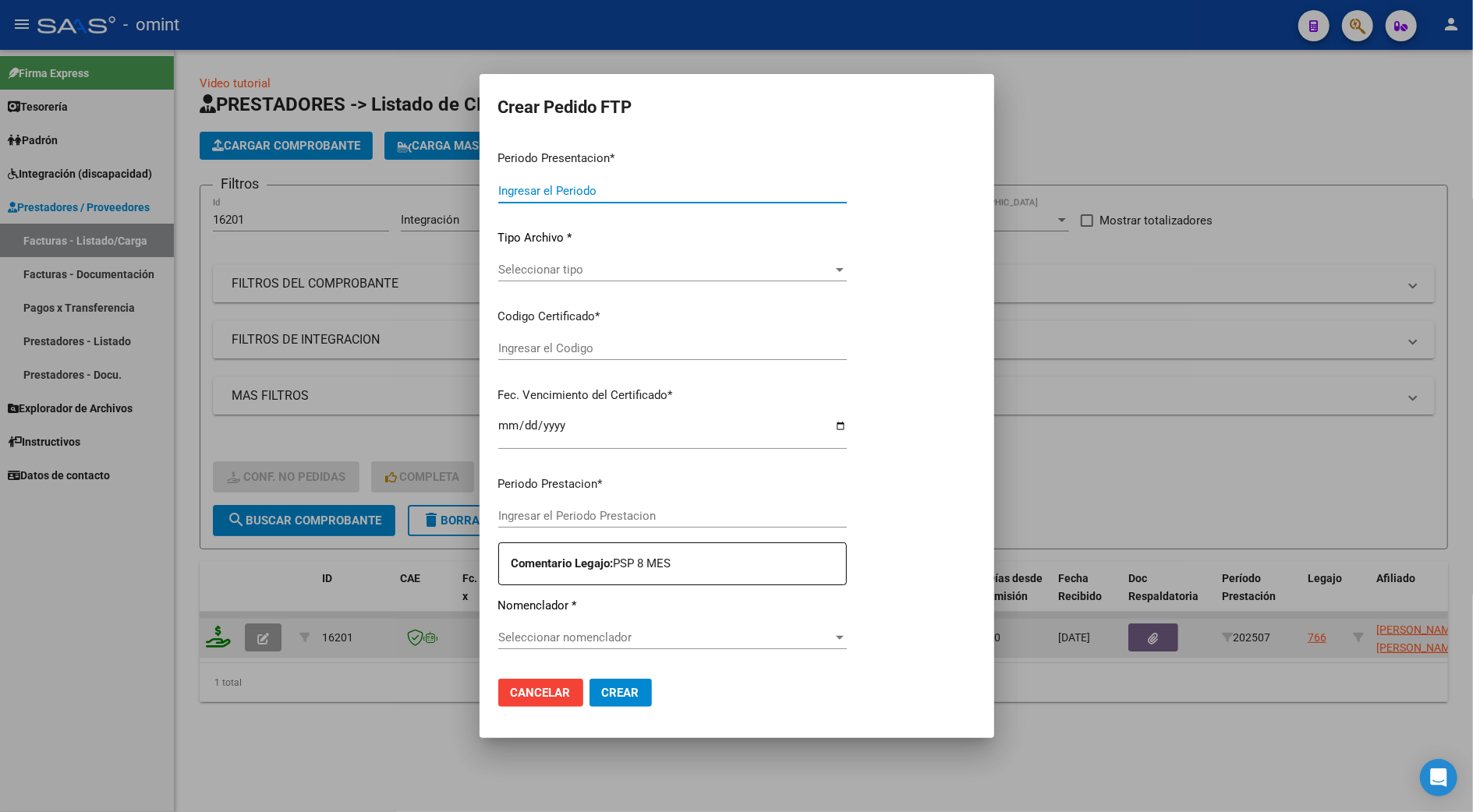
type input "202507"
type input "$ 98.964,88"
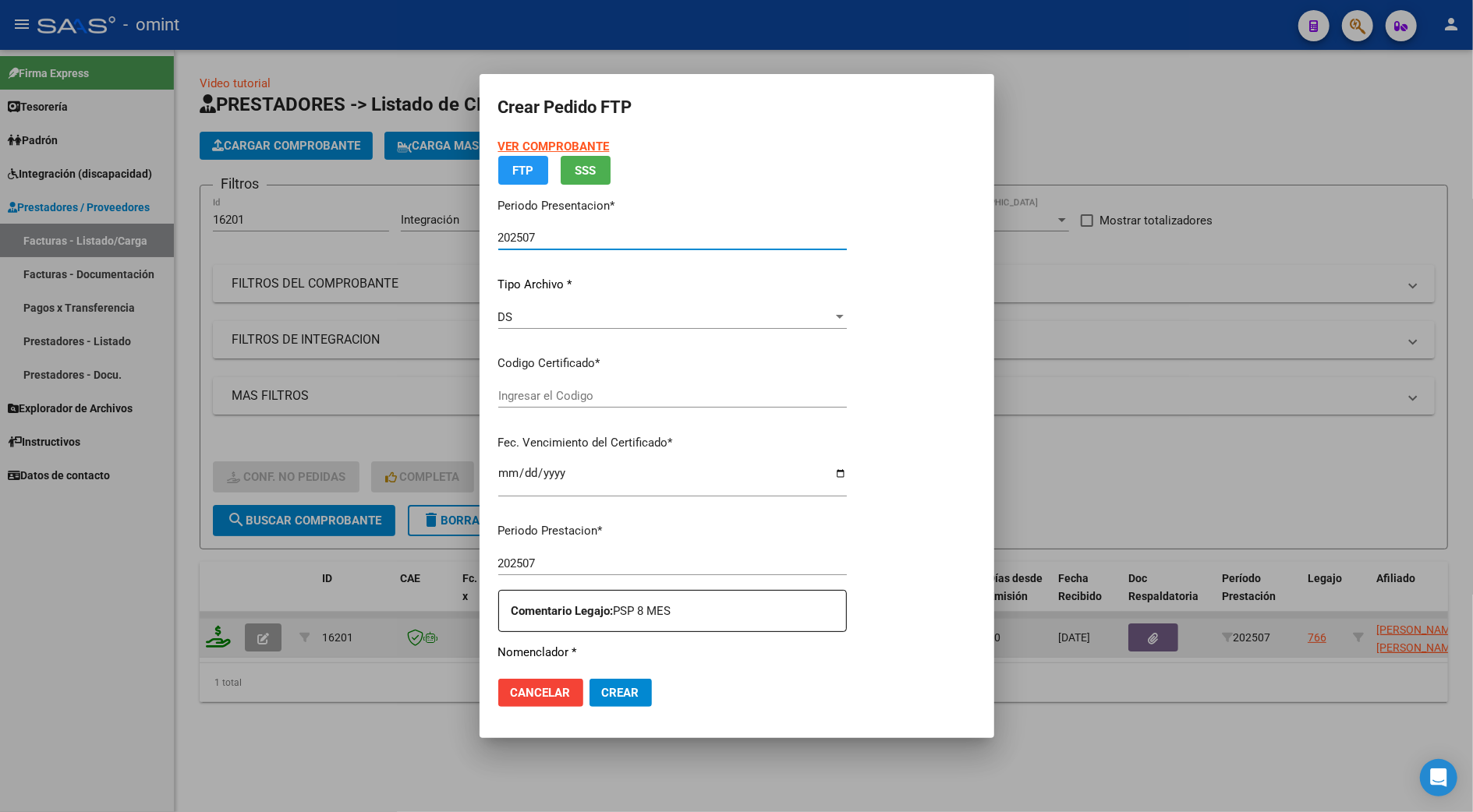
type input "3879720582"
type input "2025-09-23"
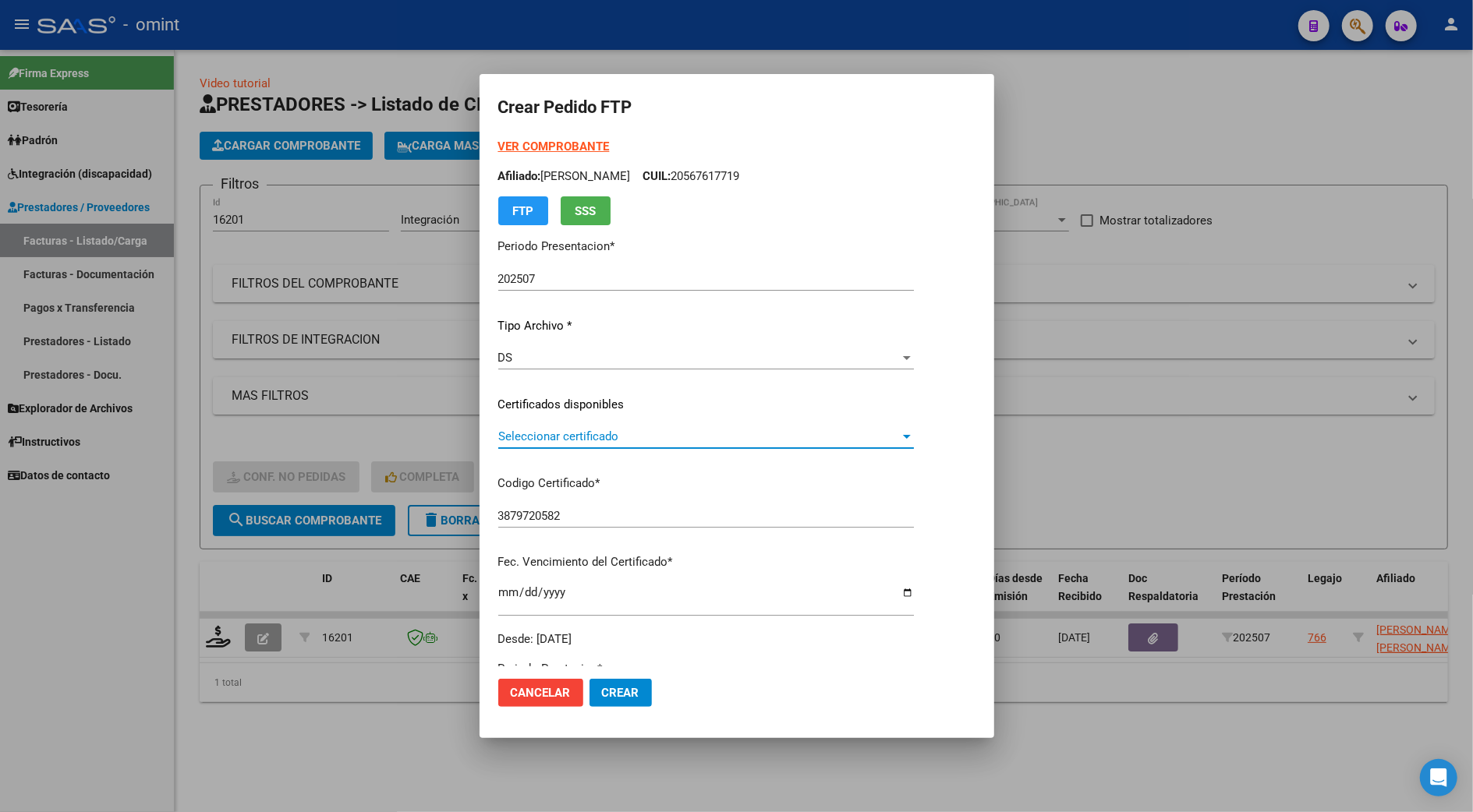
click at [499, 438] on span "Seleccionar certificado" at bounding box center [699, 436] width 401 height 14
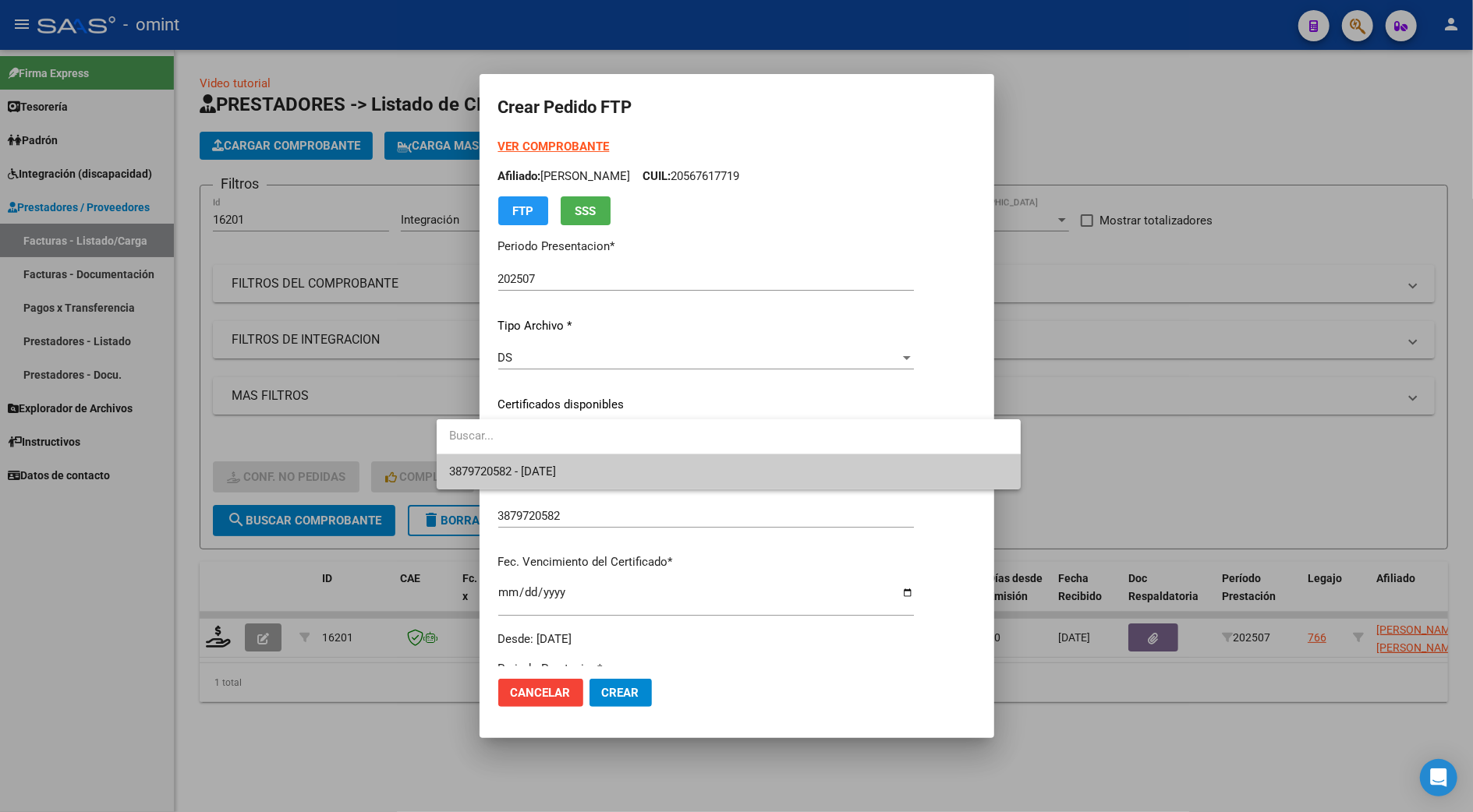
click at [490, 465] on span "3879720582 - 2025-09-23" at bounding box center [503, 471] width 107 height 14
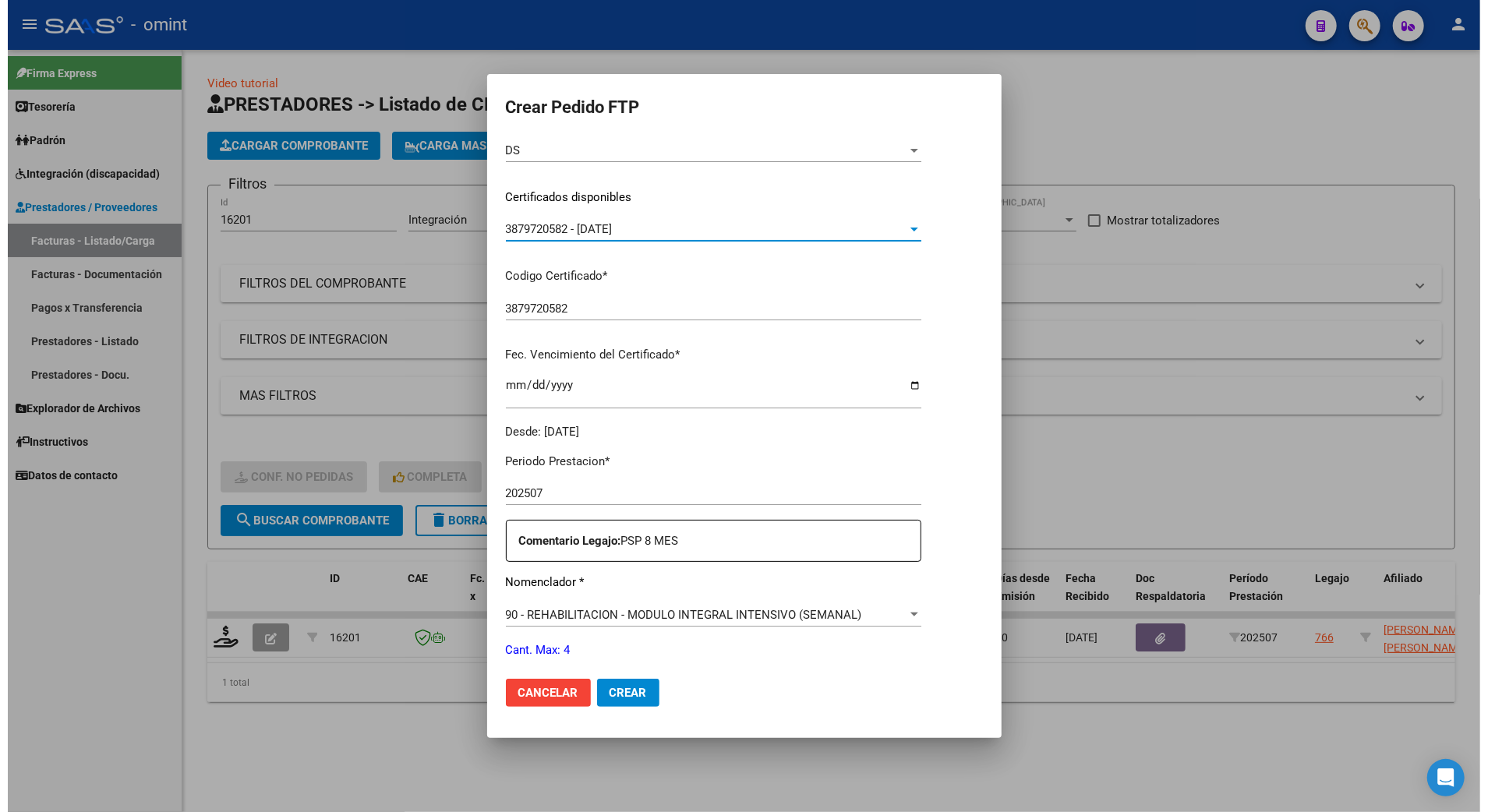
scroll to position [515, 0]
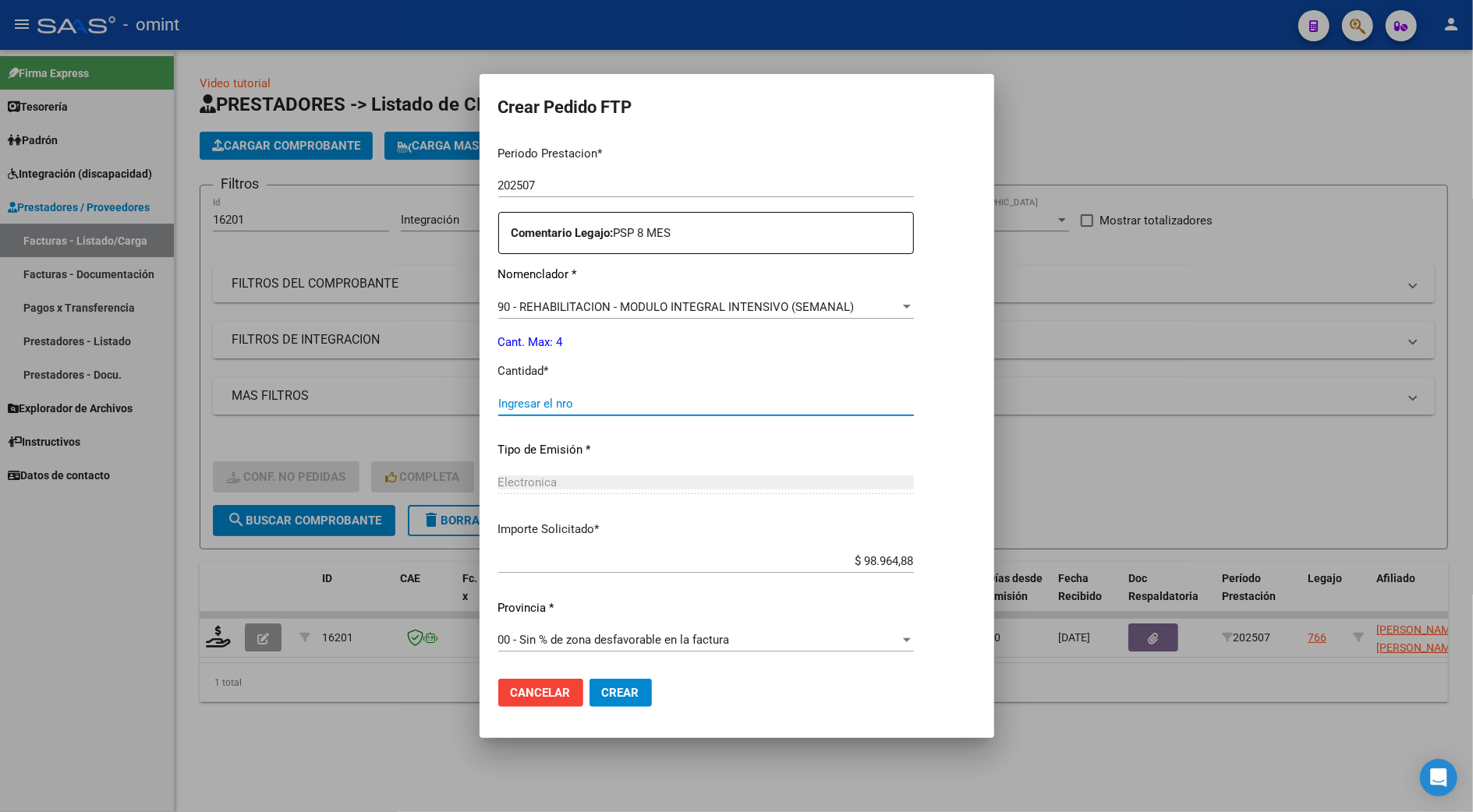
click at [499, 403] on input "Ingresar el nro" at bounding box center [706, 404] width 416 height 14
type input "4"
click at [589, 679] on button "Crear" at bounding box center [620, 693] width 62 height 28
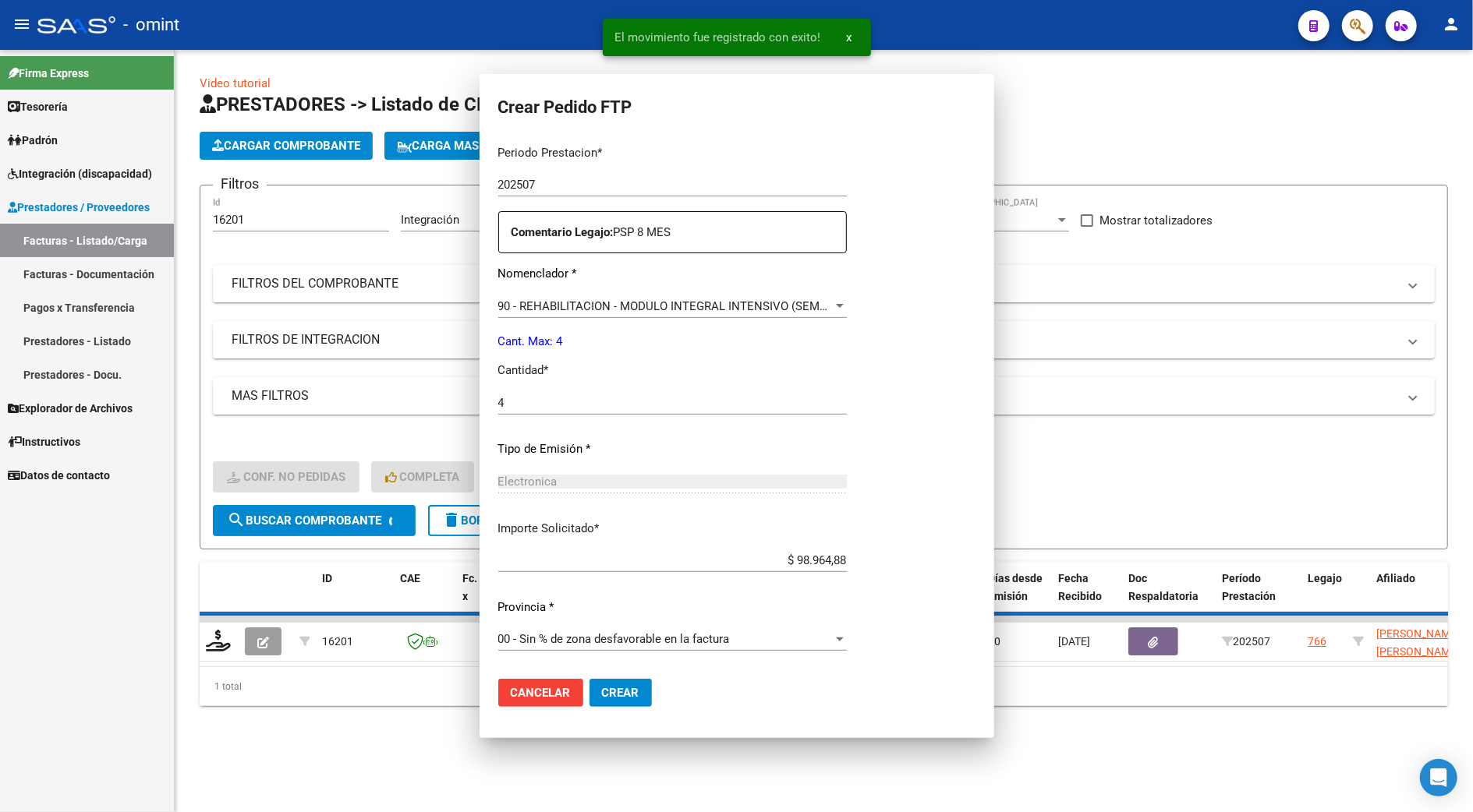
scroll to position [0, 0]
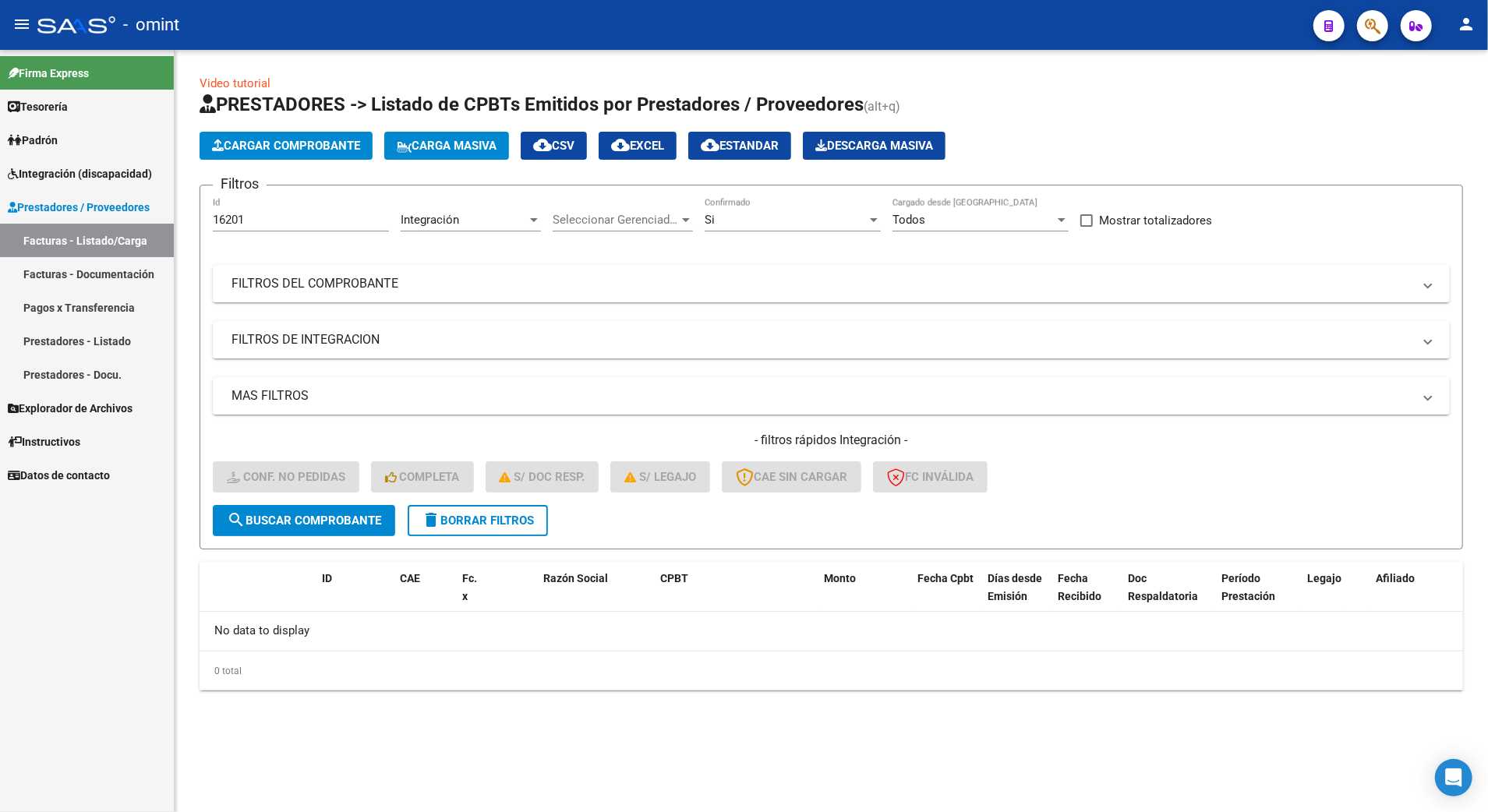
click at [260, 218] on input "16201" at bounding box center [301, 220] width 176 height 14
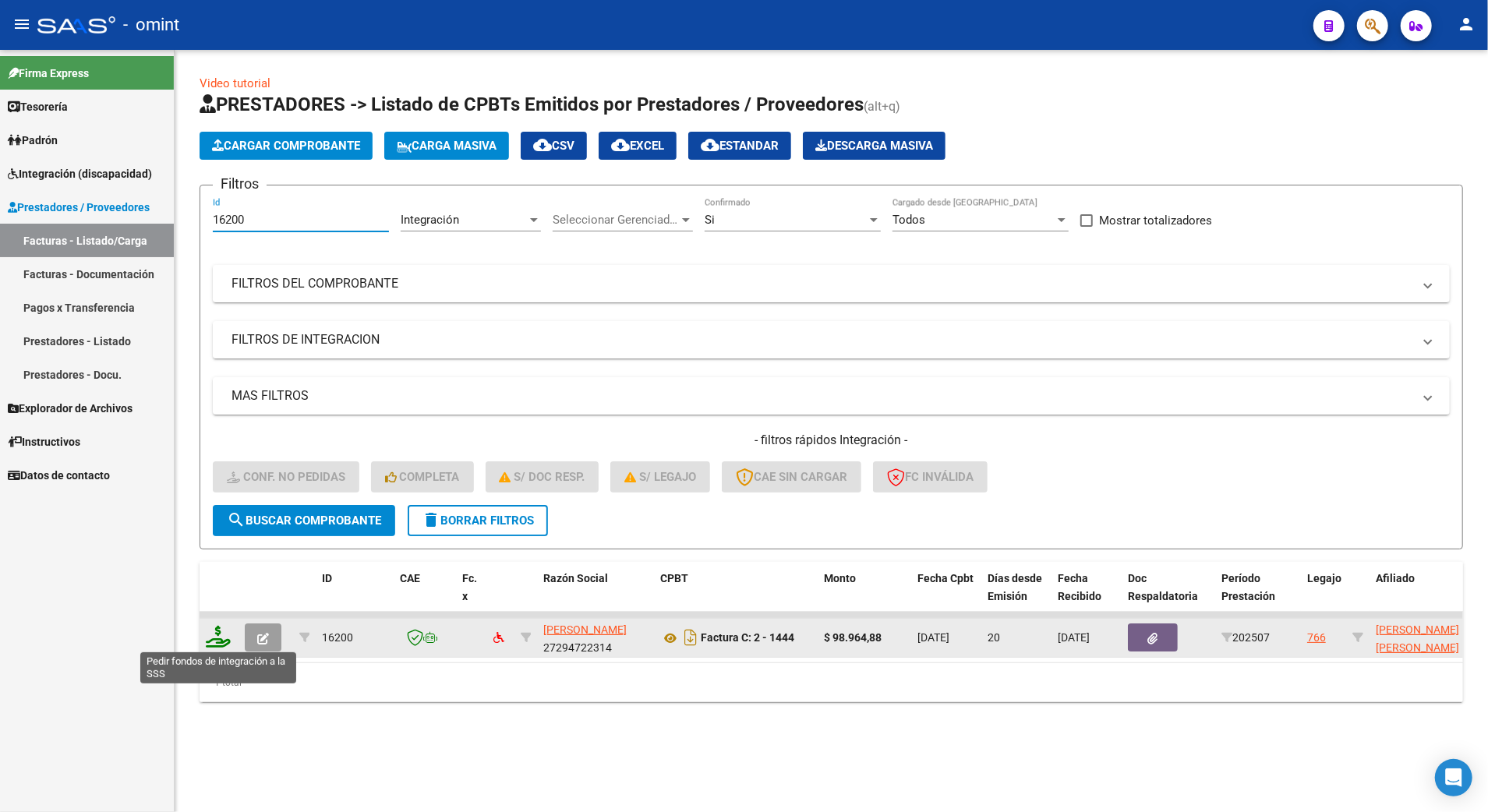
type input "16200"
click at [212, 636] on icon at bounding box center [218, 636] width 25 height 22
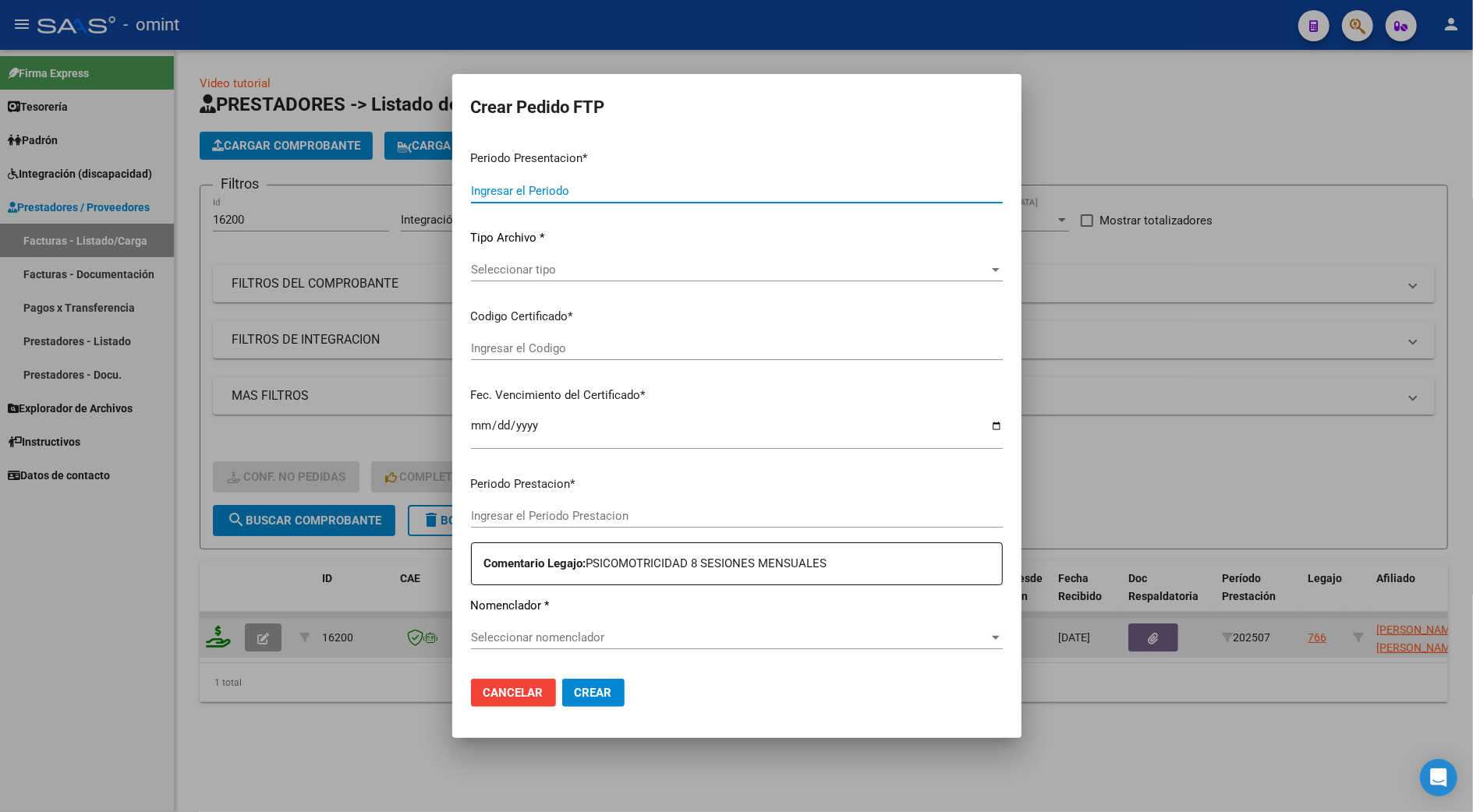
type input "202507"
type input "$ 98.964,88"
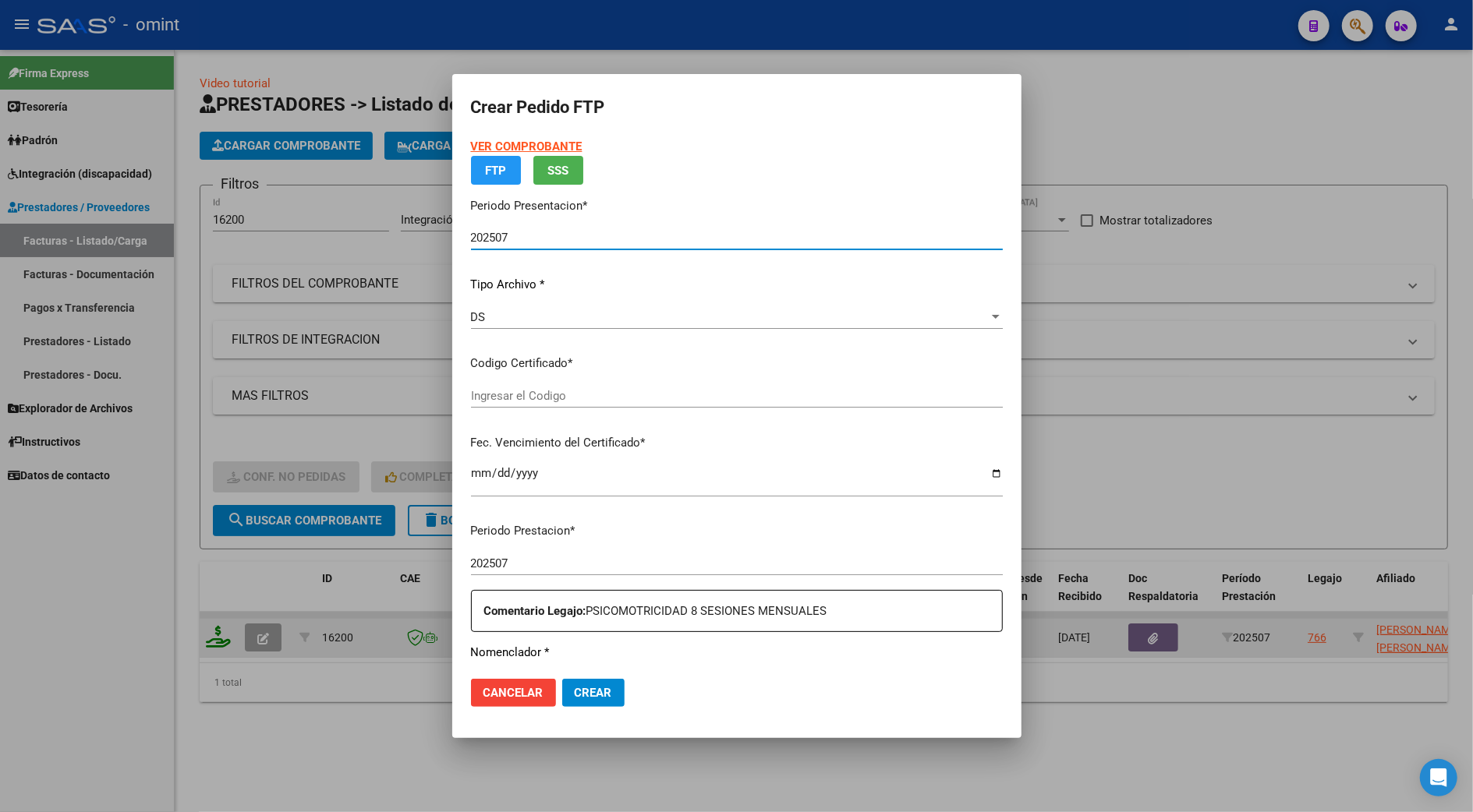
type input "3879720582"
type input "2025-09-23"
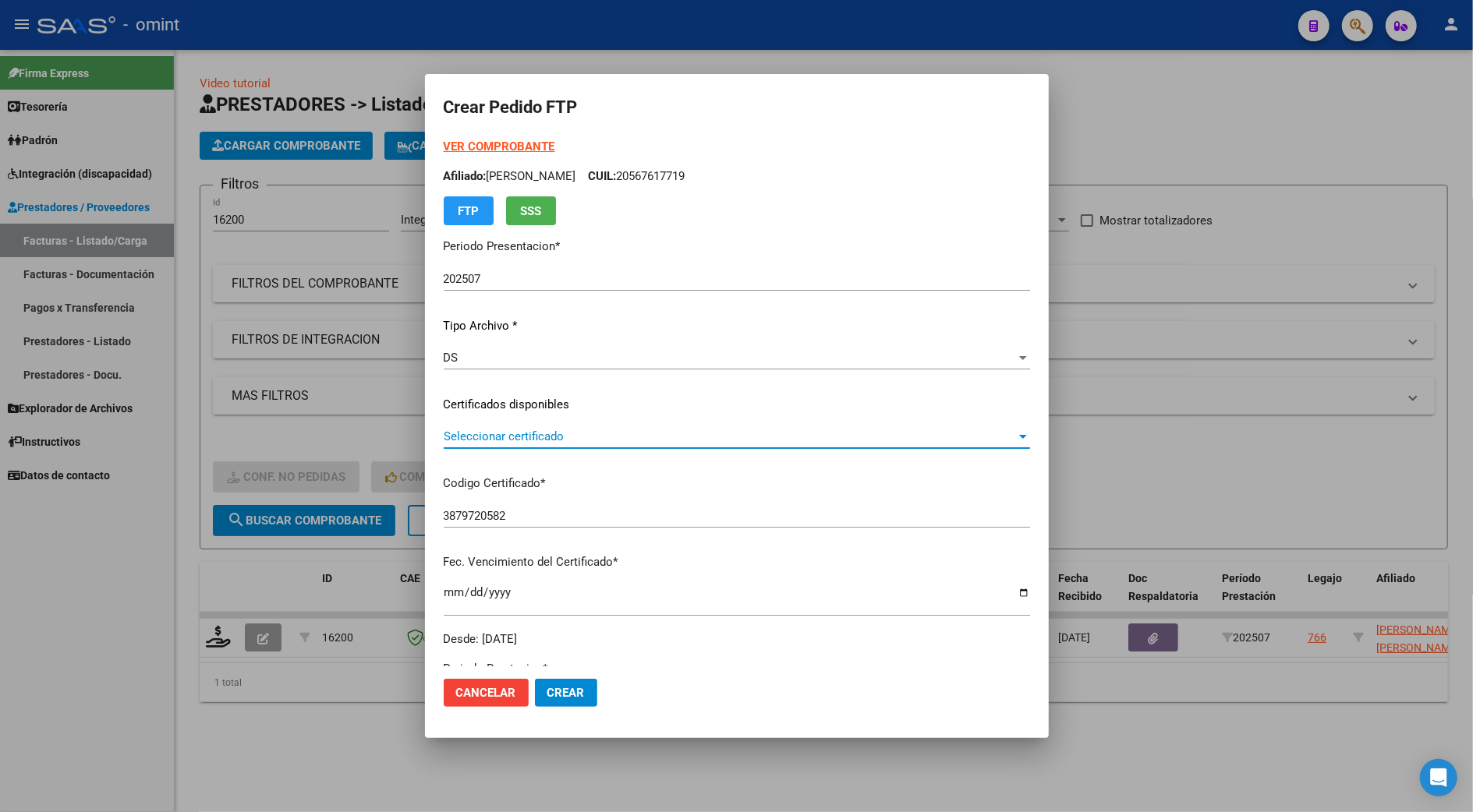
click at [500, 434] on span "Seleccionar certificado" at bounding box center [730, 436] width 572 height 14
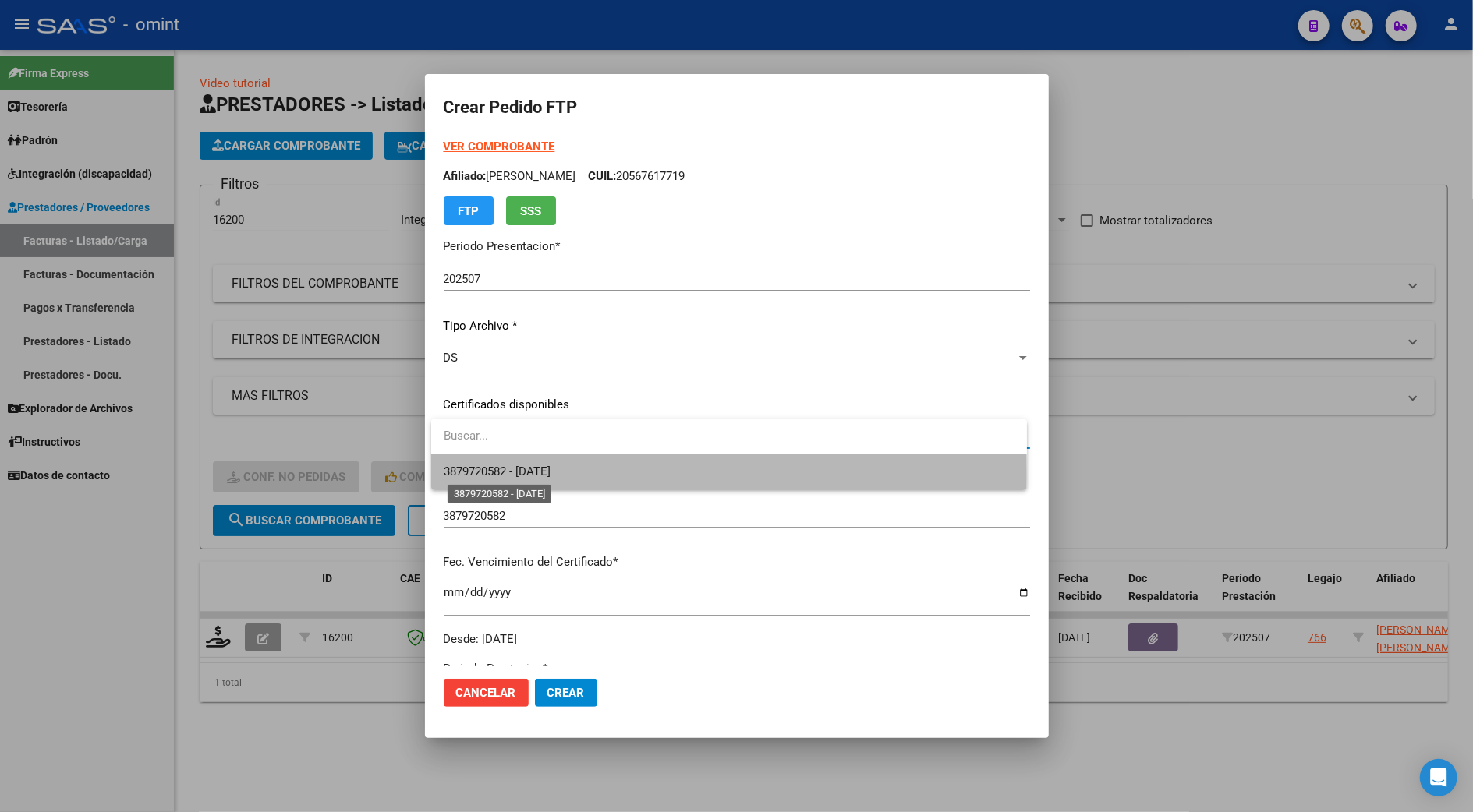
click at [500, 475] on span "3879720582 - 2025-09-23" at bounding box center [497, 471] width 107 height 14
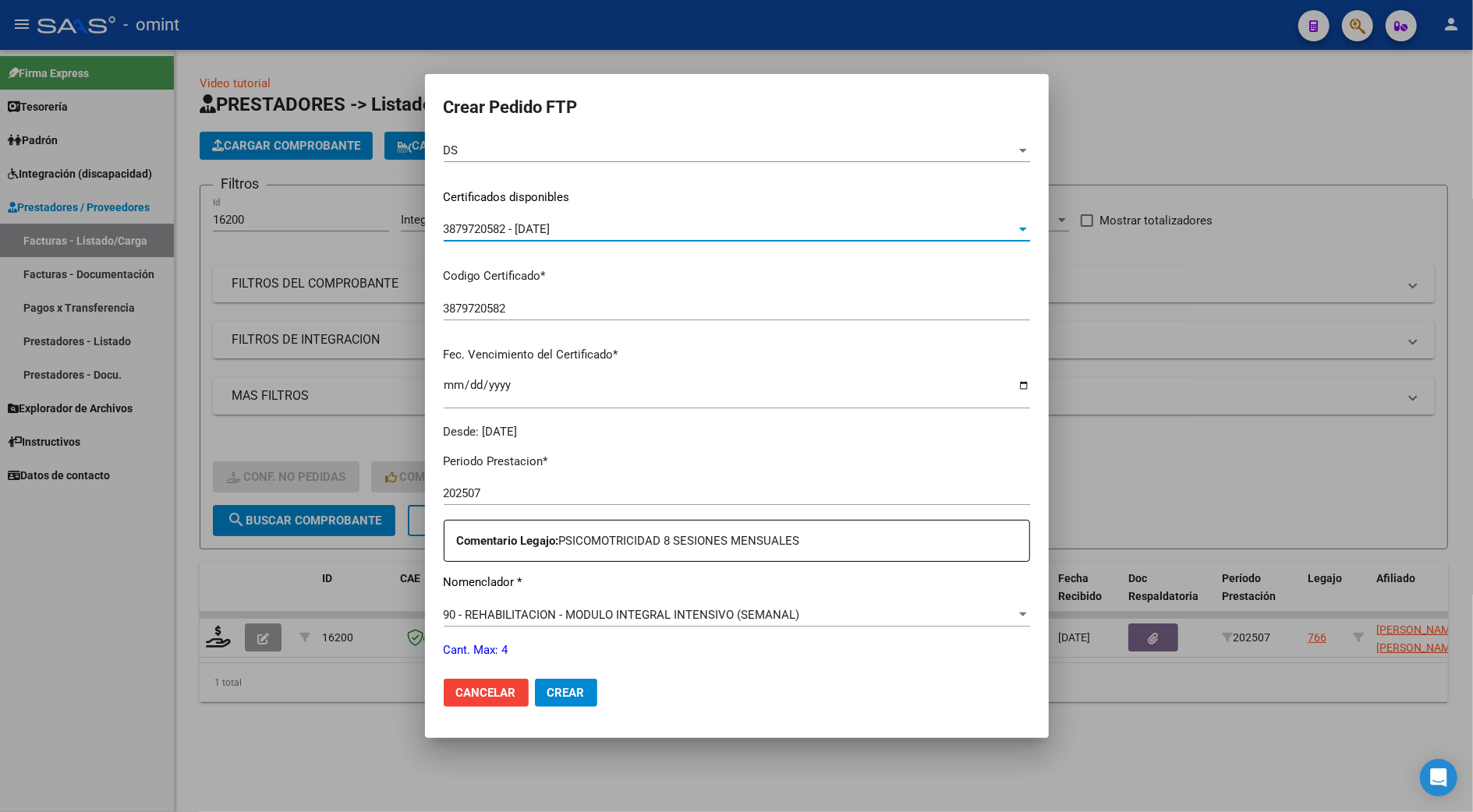
scroll to position [312, 0]
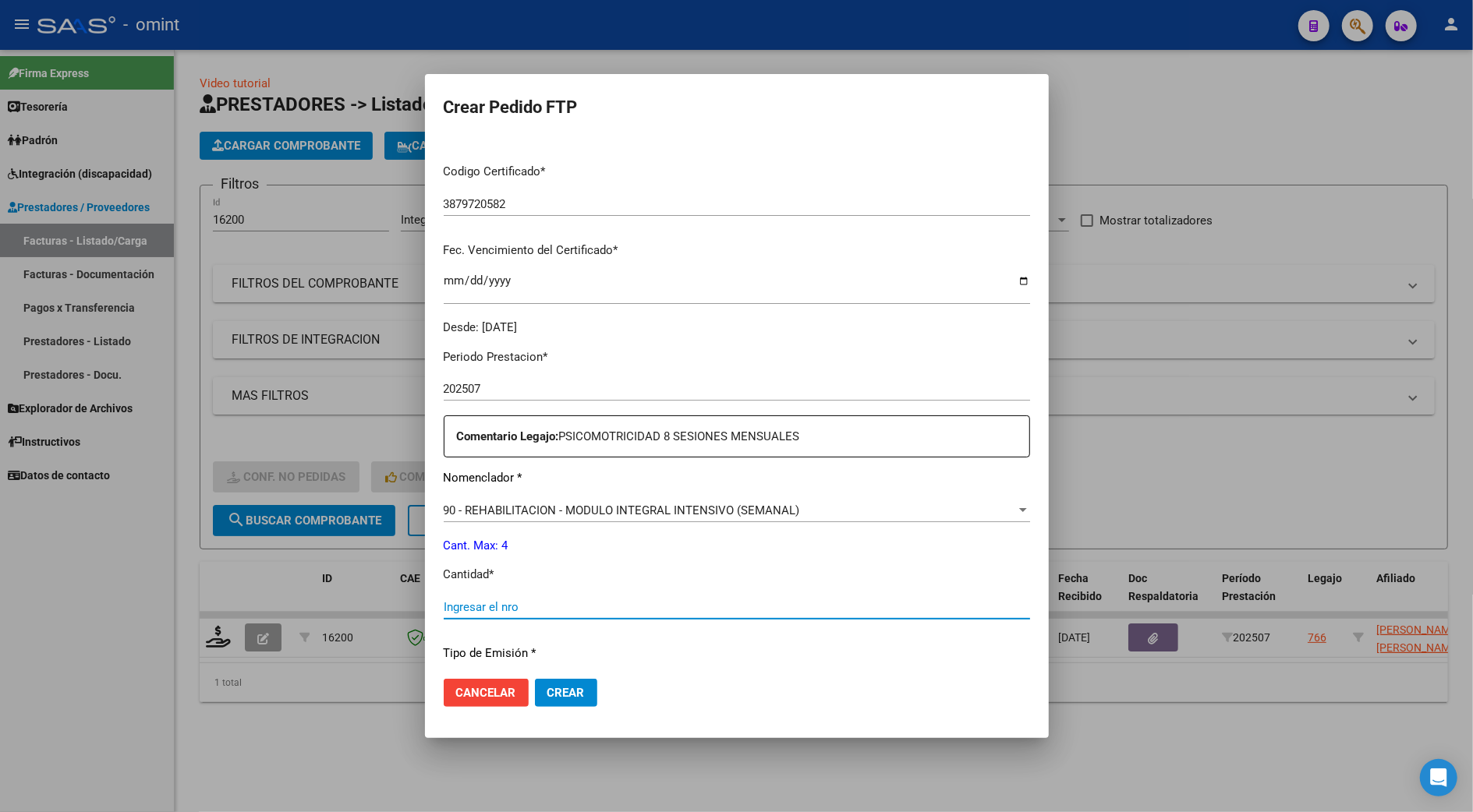
click at [491, 605] on input "Ingresar el nro" at bounding box center [736, 607] width 586 height 14
type input "4"
click at [884, 675] on mat-dialog-actions "Cancelar Crear" at bounding box center [736, 692] width 586 height 53
click at [564, 689] on span "Crear" at bounding box center [566, 692] width 37 height 14
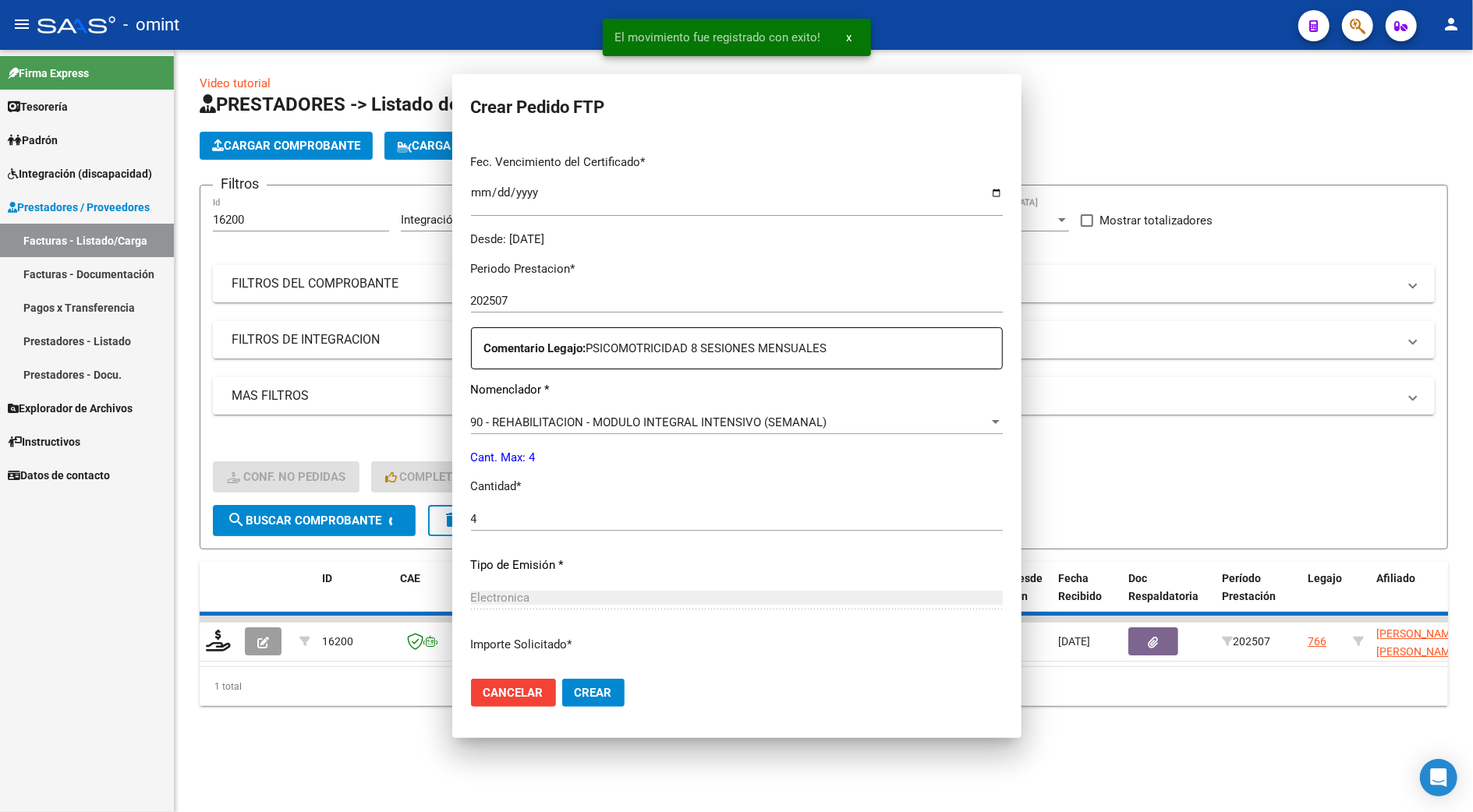
scroll to position [223, 0]
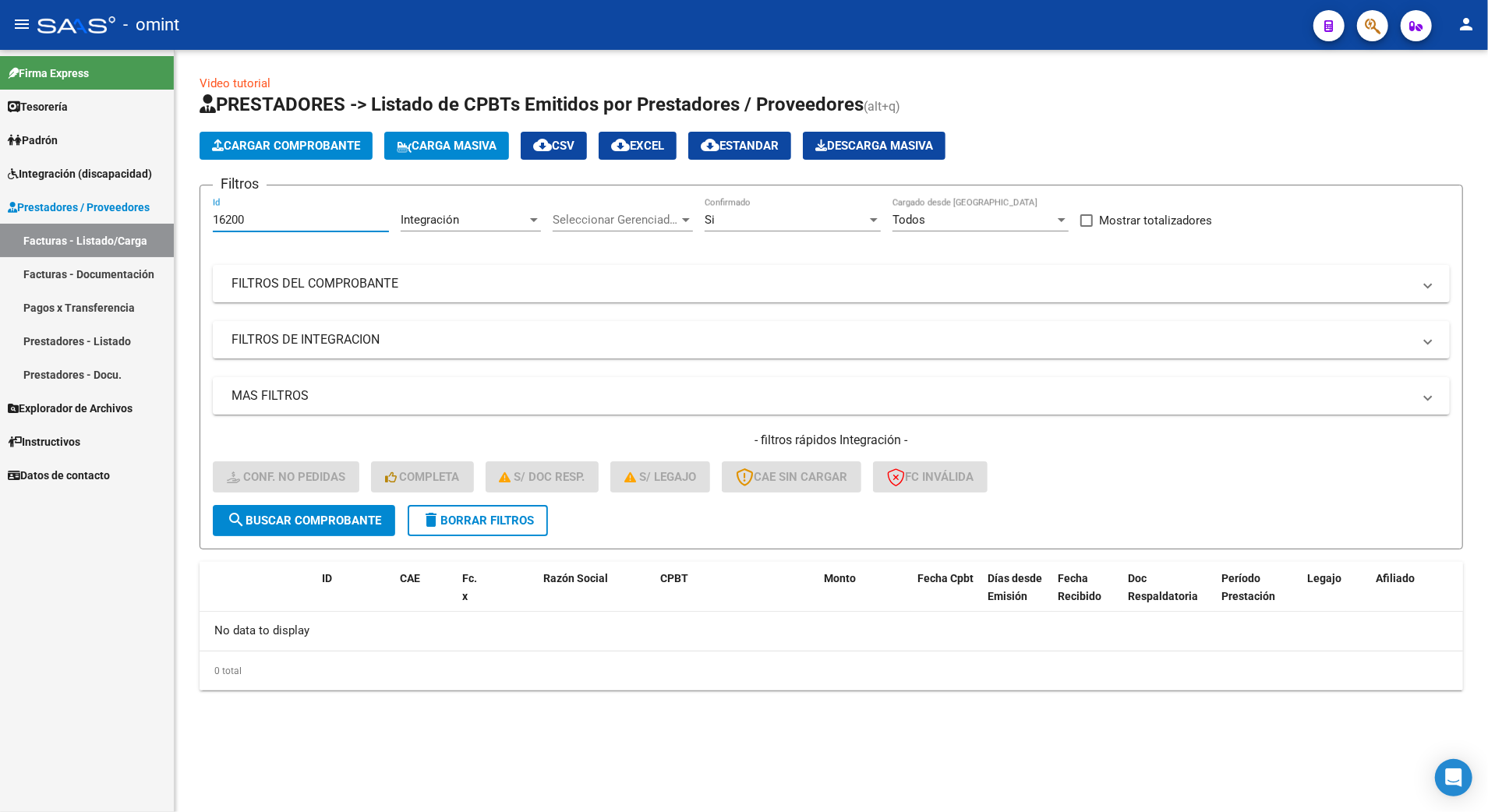
drag, startPoint x: 266, startPoint y: 226, endPoint x: 179, endPoint y: 226, distance: 87.0
click at [179, 226] on div "Video tutorial PRESTADORES -> Listado de CPBTs Emitidos por Prestadores / Prove…" at bounding box center [831, 395] width 1314 height 690
type input "15987"
click at [323, 519] on span "search Buscar Comprobante" at bounding box center [304, 520] width 154 height 14
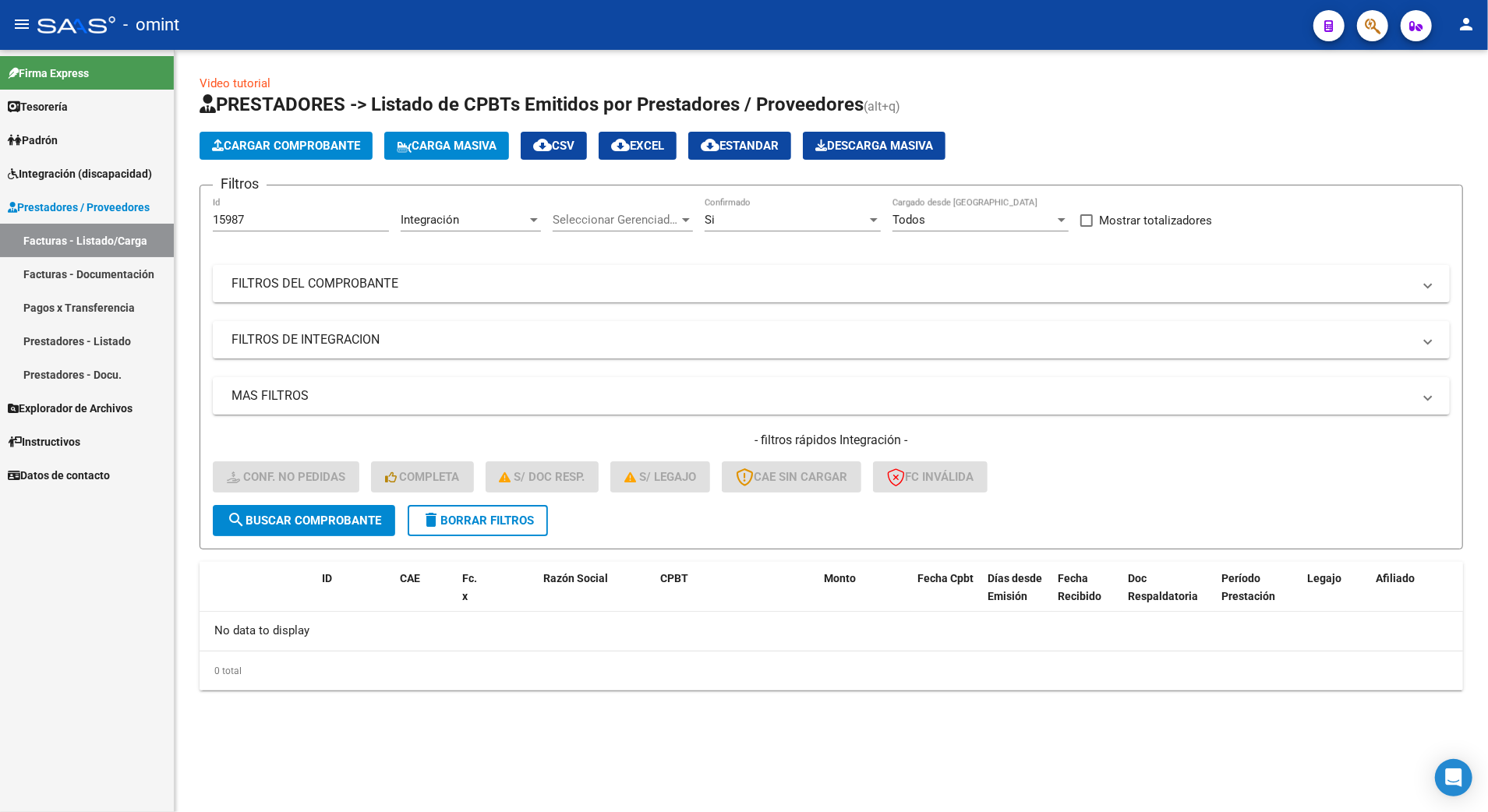
click at [790, 207] on div "Si Confirmado" at bounding box center [792, 214] width 176 height 33
click at [726, 189] on span "Todos" at bounding box center [792, 185] width 176 height 35
click at [284, 521] on span "search Buscar Comprobante" at bounding box center [304, 520] width 154 height 14
click at [469, 514] on span "delete Borrar Filtros" at bounding box center [477, 520] width 113 height 14
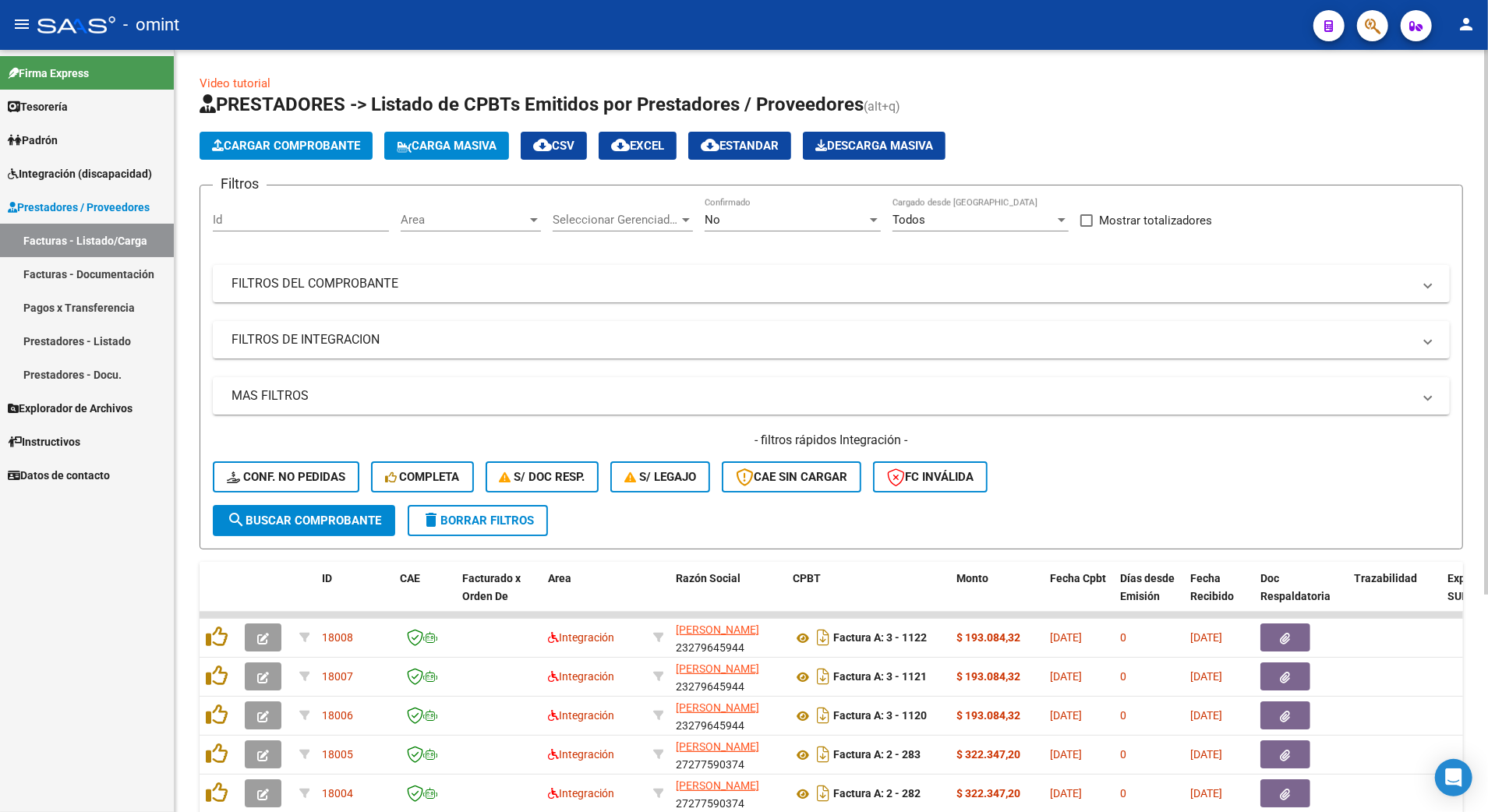
click at [232, 211] on div "Id" at bounding box center [301, 214] width 176 height 33
click at [232, 216] on input "Id" at bounding box center [301, 220] width 176 height 14
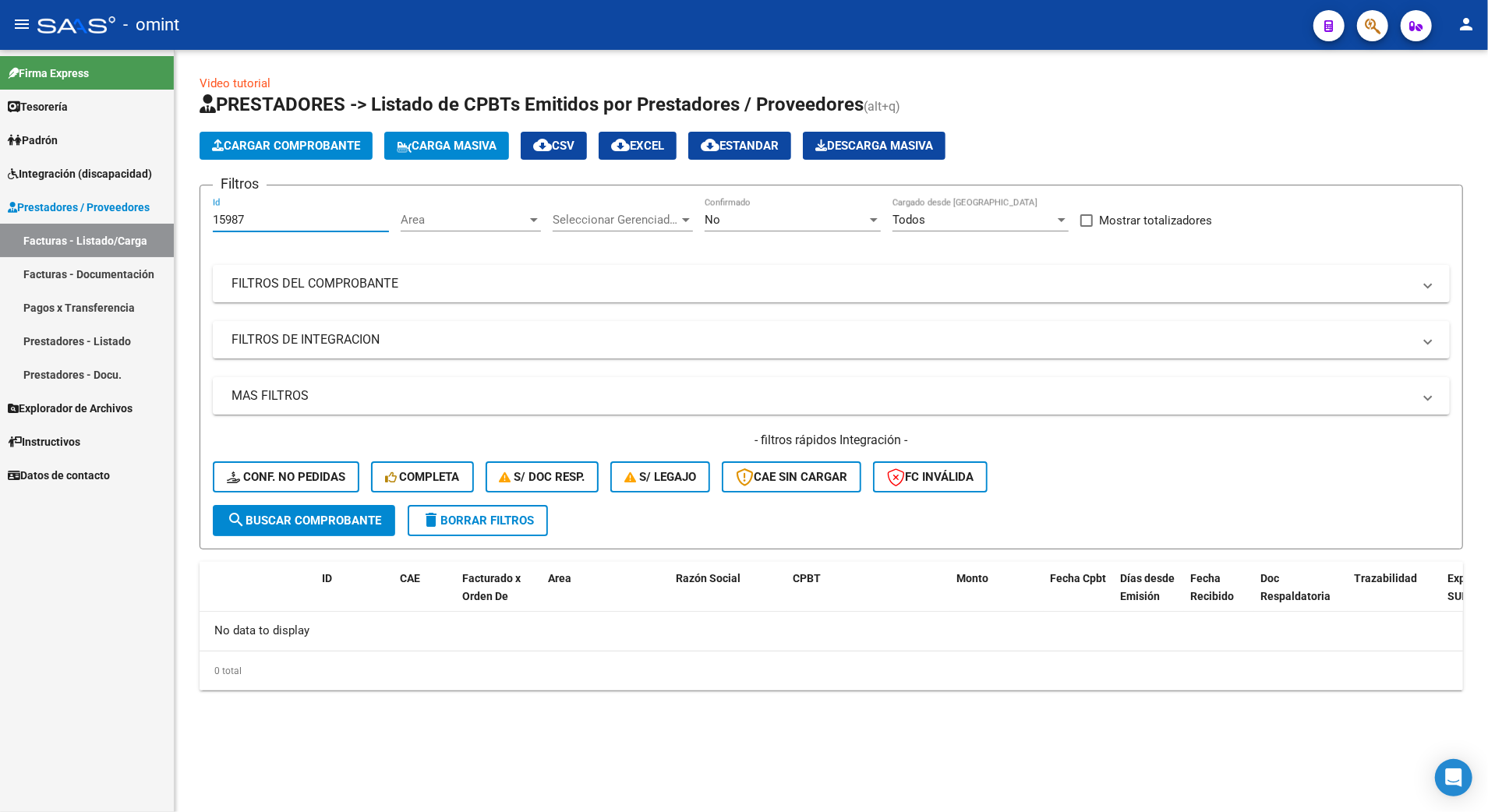
type input "15987"
click at [876, 220] on div at bounding box center [874, 220] width 8 height 4
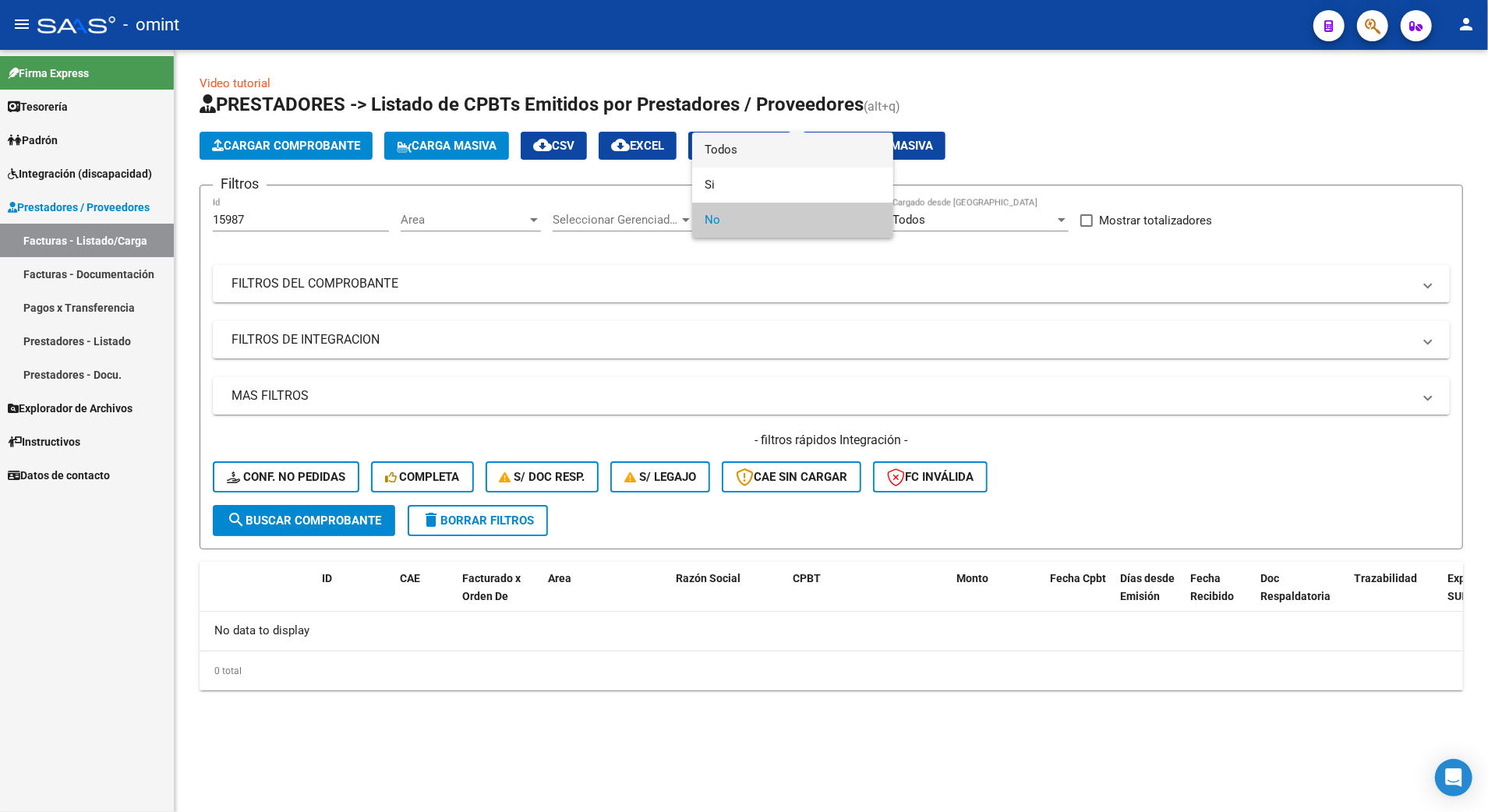
click at [727, 145] on span "Todos" at bounding box center [792, 150] width 176 height 35
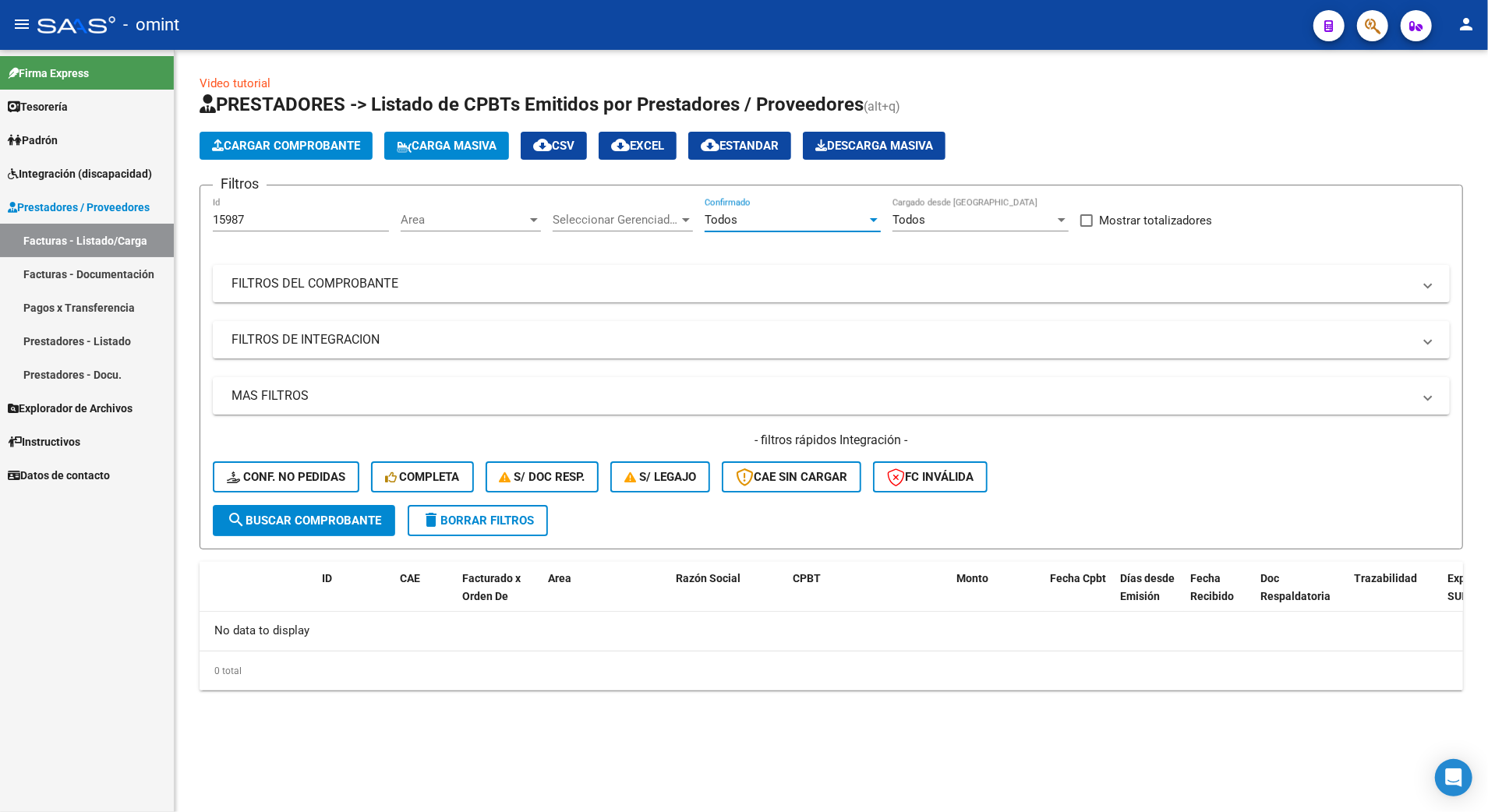
click at [297, 519] on span "search Buscar Comprobante" at bounding box center [304, 520] width 154 height 14
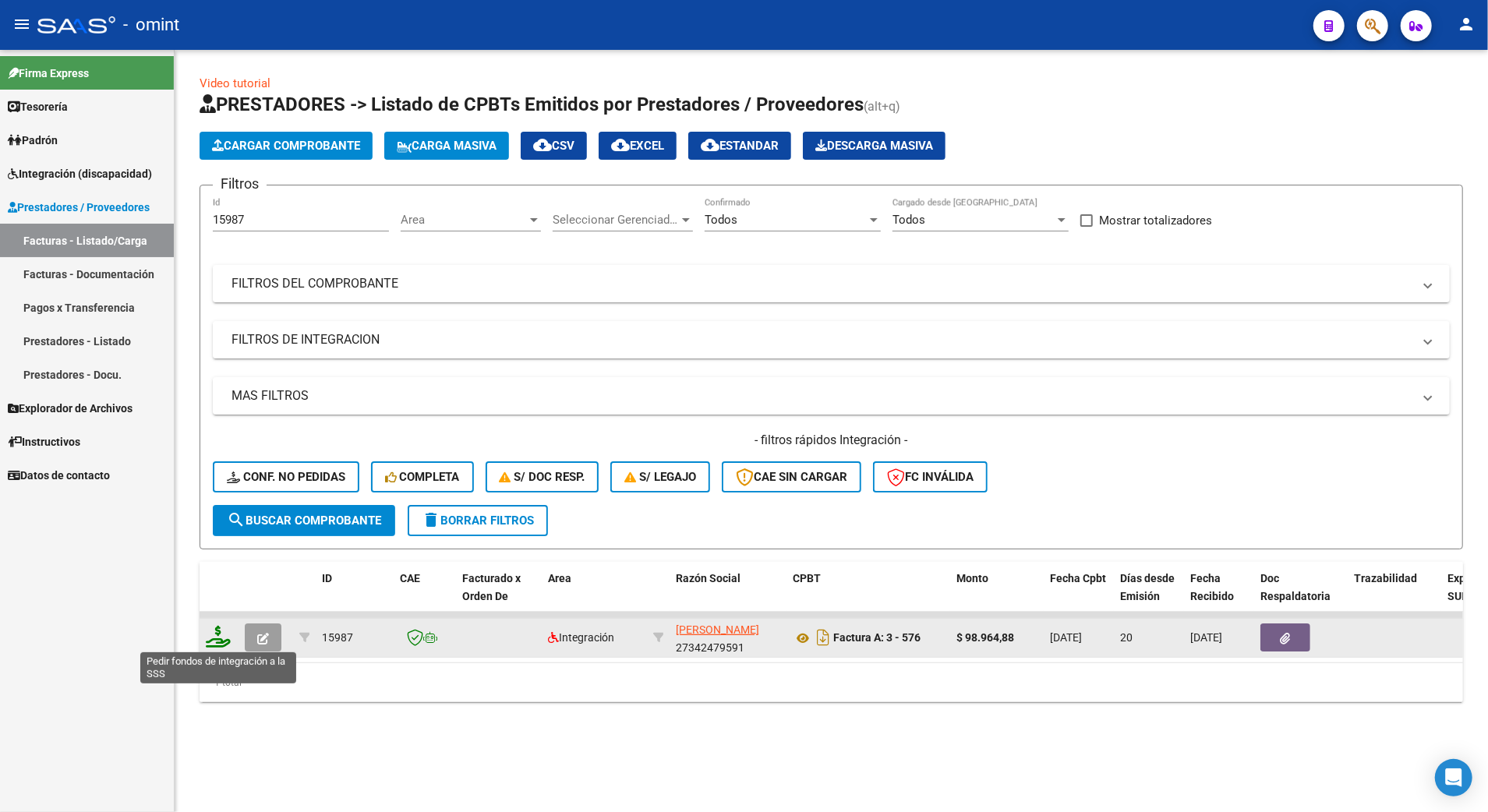
click at [214, 639] on icon at bounding box center [218, 636] width 25 height 22
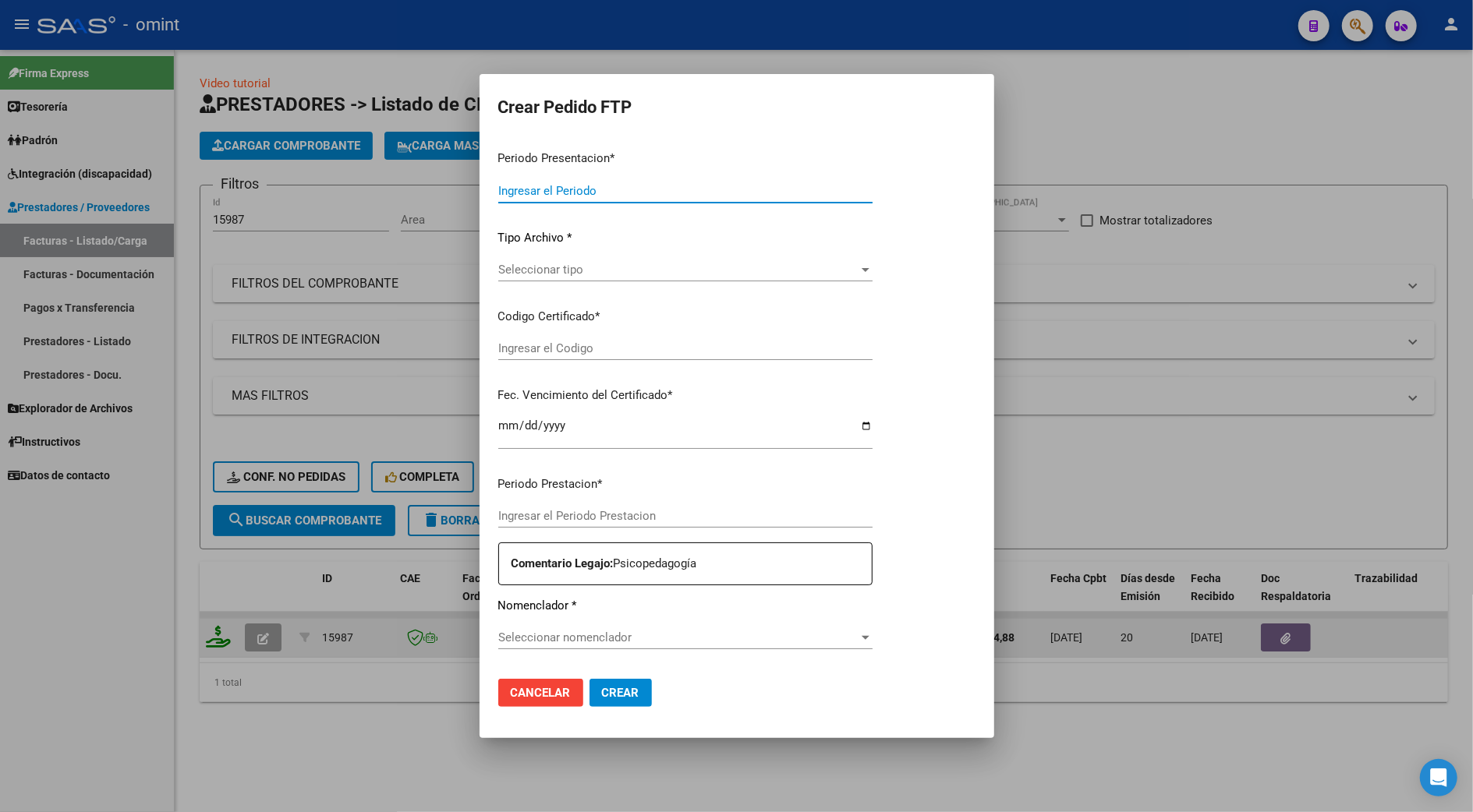
type input "202507"
type input "$ 98.964,88"
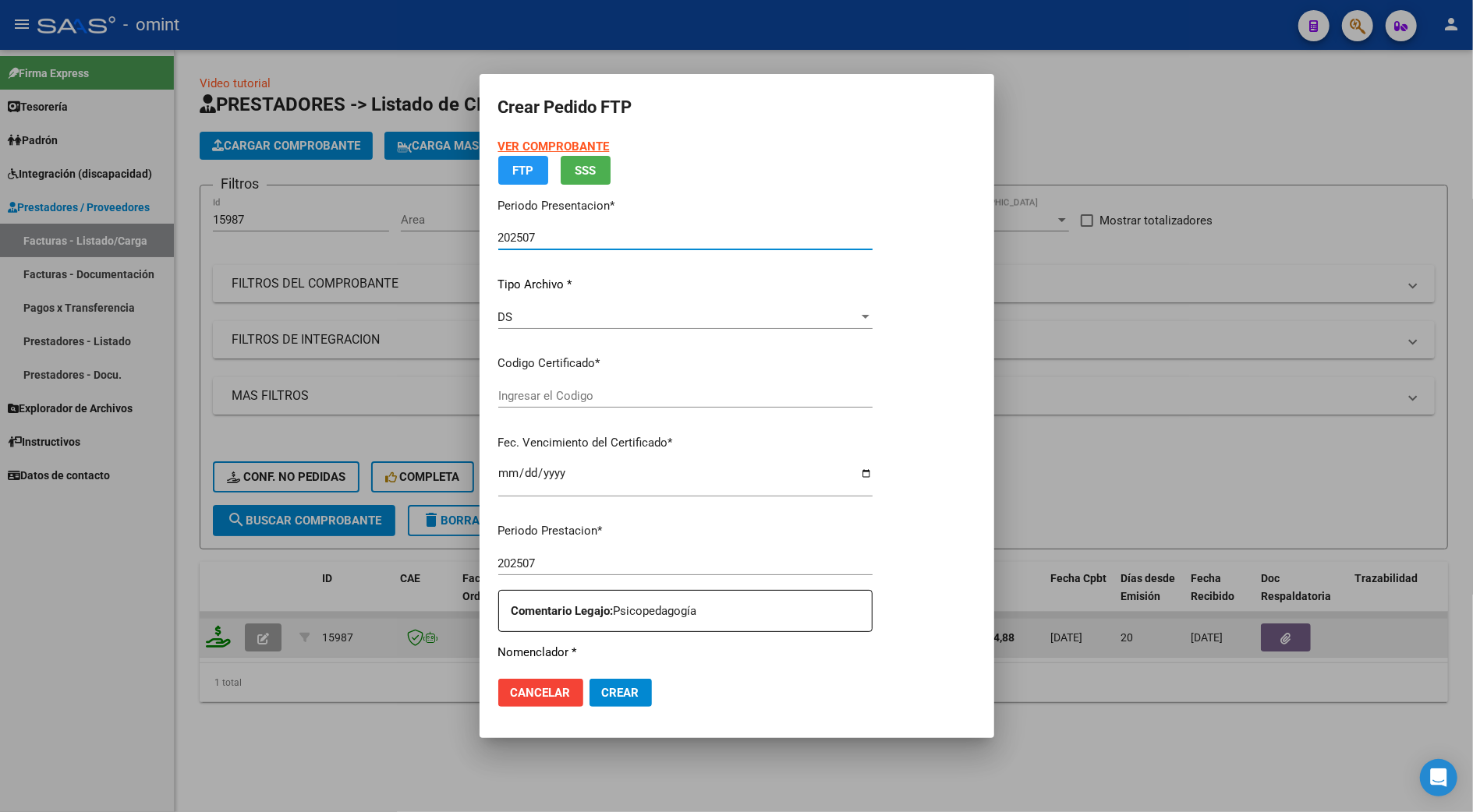
type input "6548791878"
type input "2034-01-31"
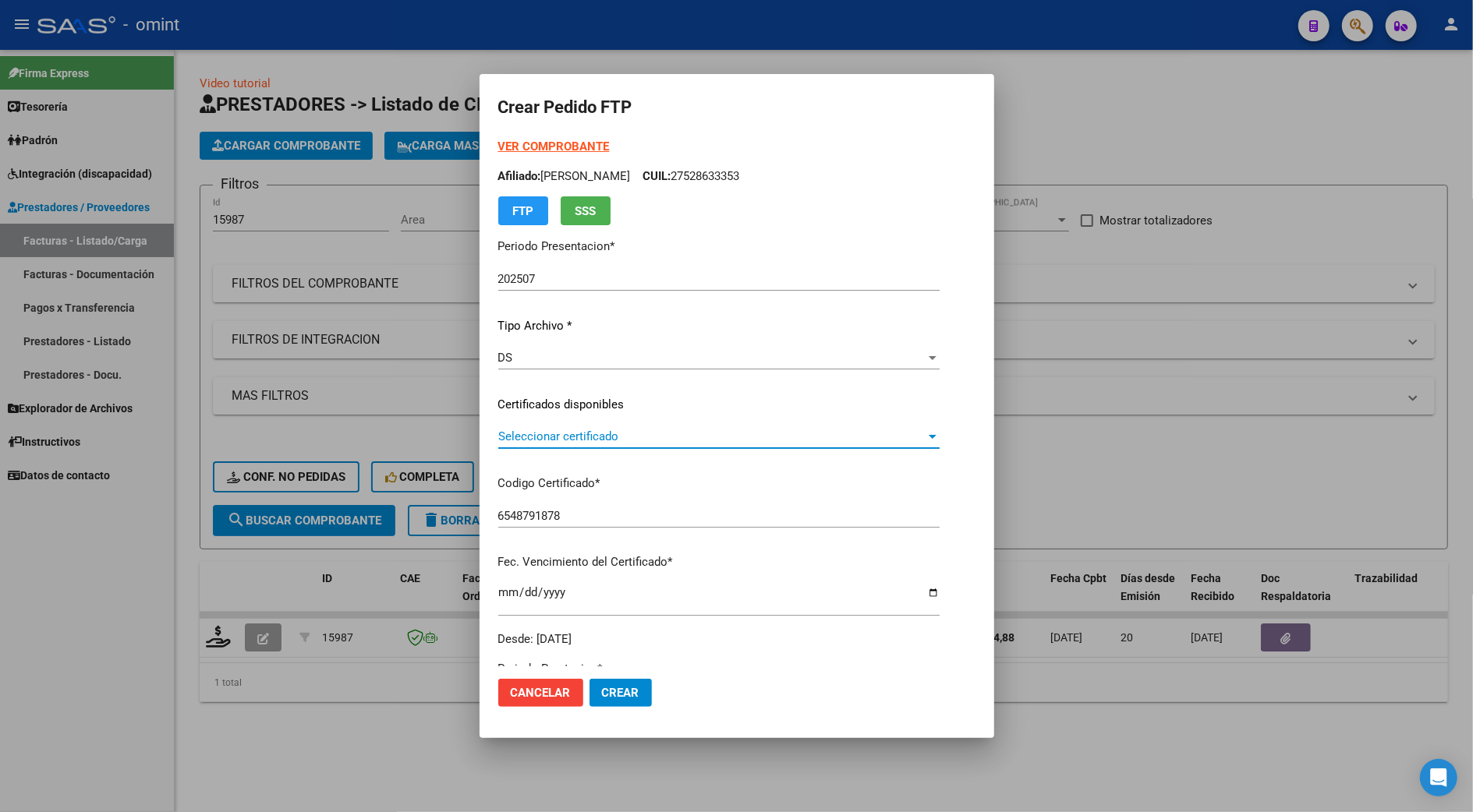
click at [534, 430] on span "Seleccionar certificado" at bounding box center [712, 436] width 427 height 14
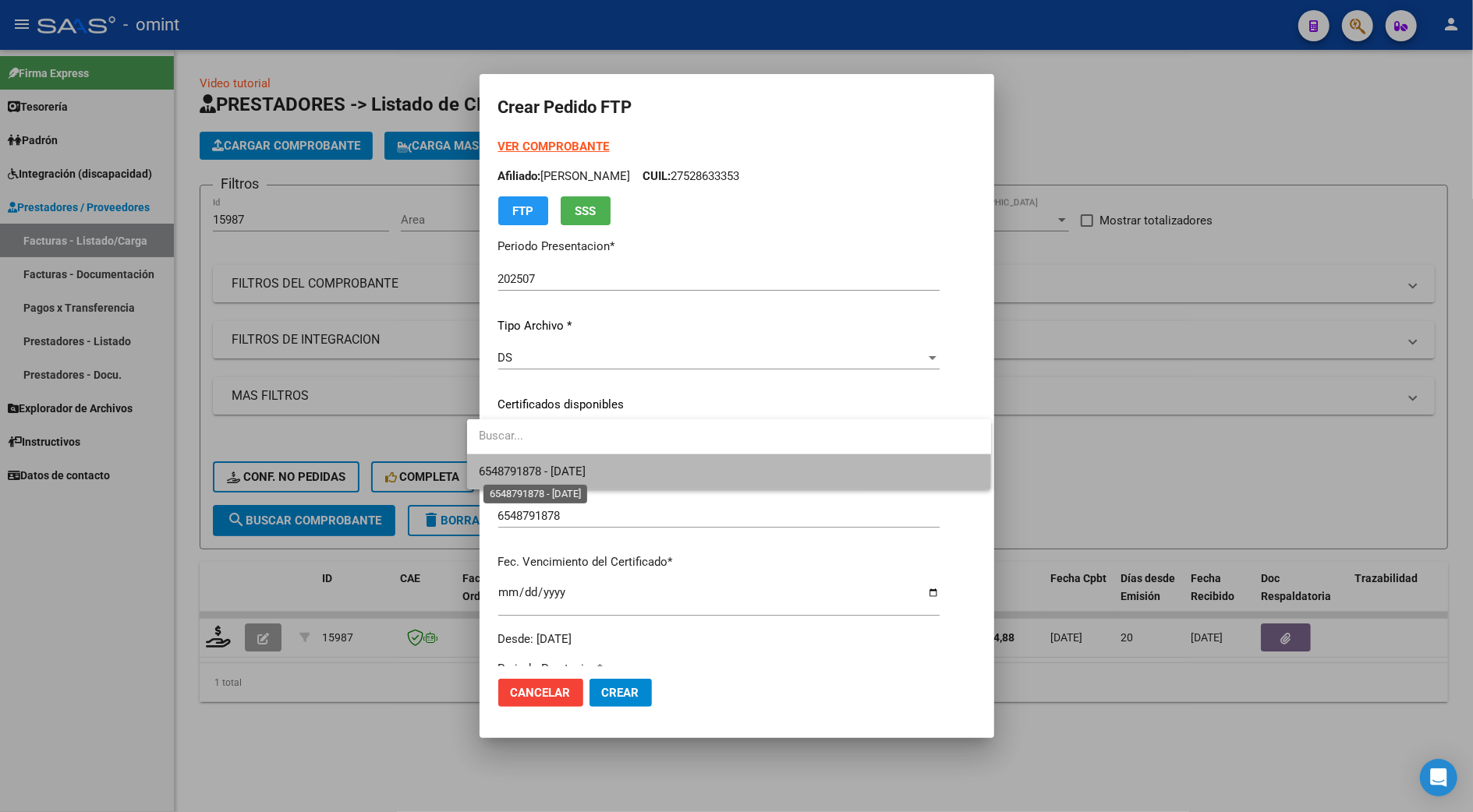
click at [531, 469] on span "6548791878 - 2034-01-31" at bounding box center [533, 471] width 107 height 14
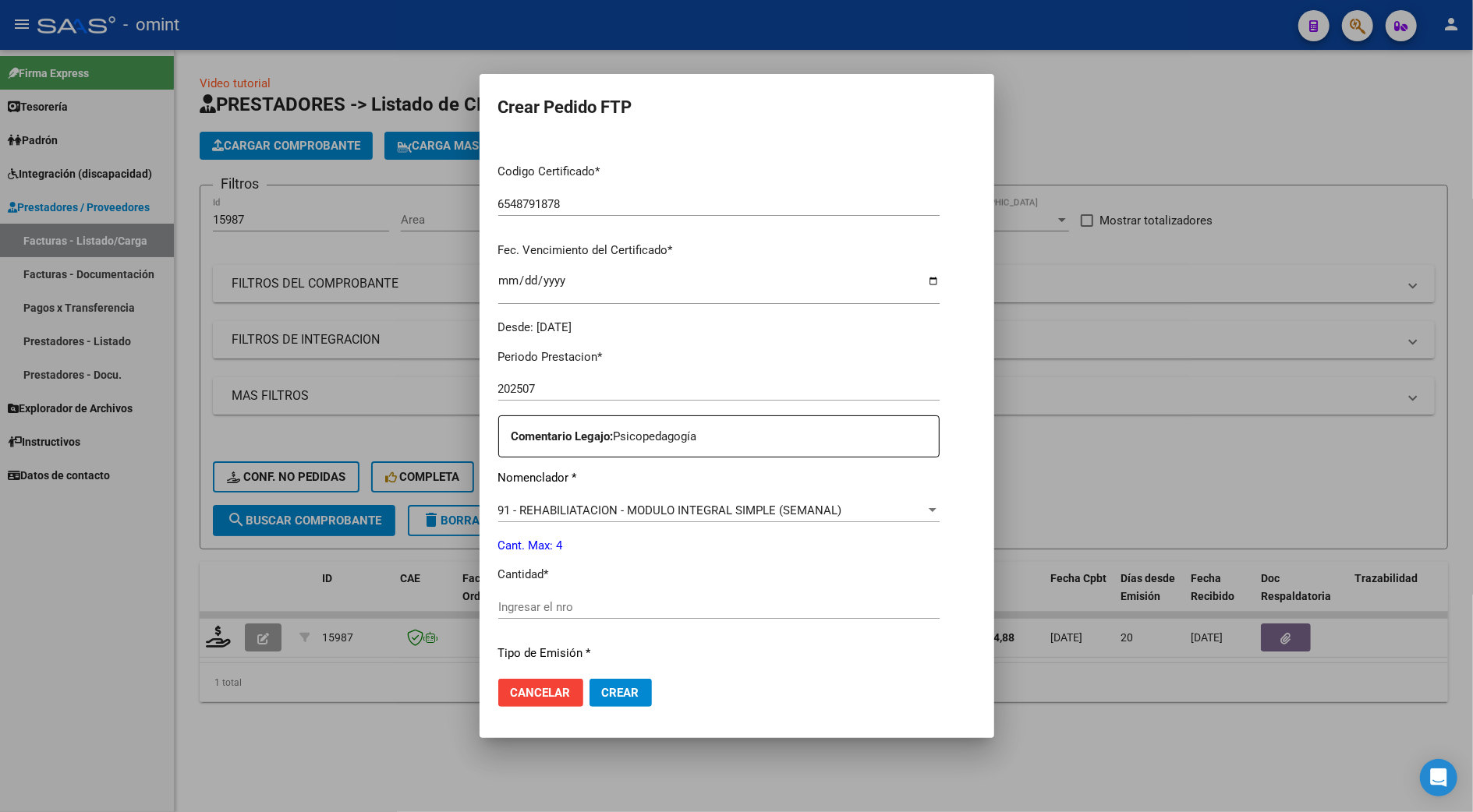
scroll to position [416, 0]
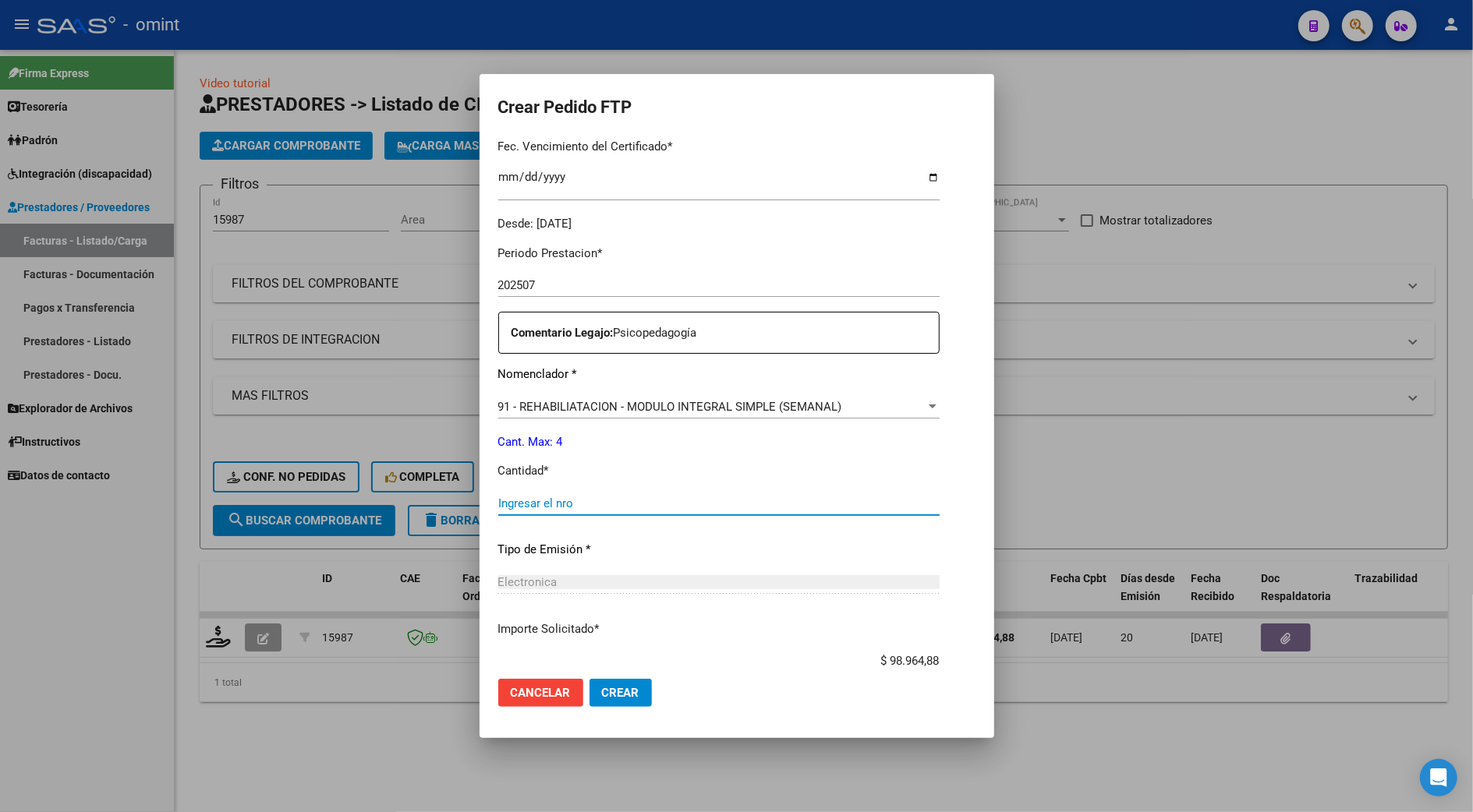
click at [510, 502] on input "Ingresar el nro" at bounding box center [719, 503] width 441 height 14
type input "4"
click at [602, 696] on span "Crear" at bounding box center [621, 692] width 37 height 14
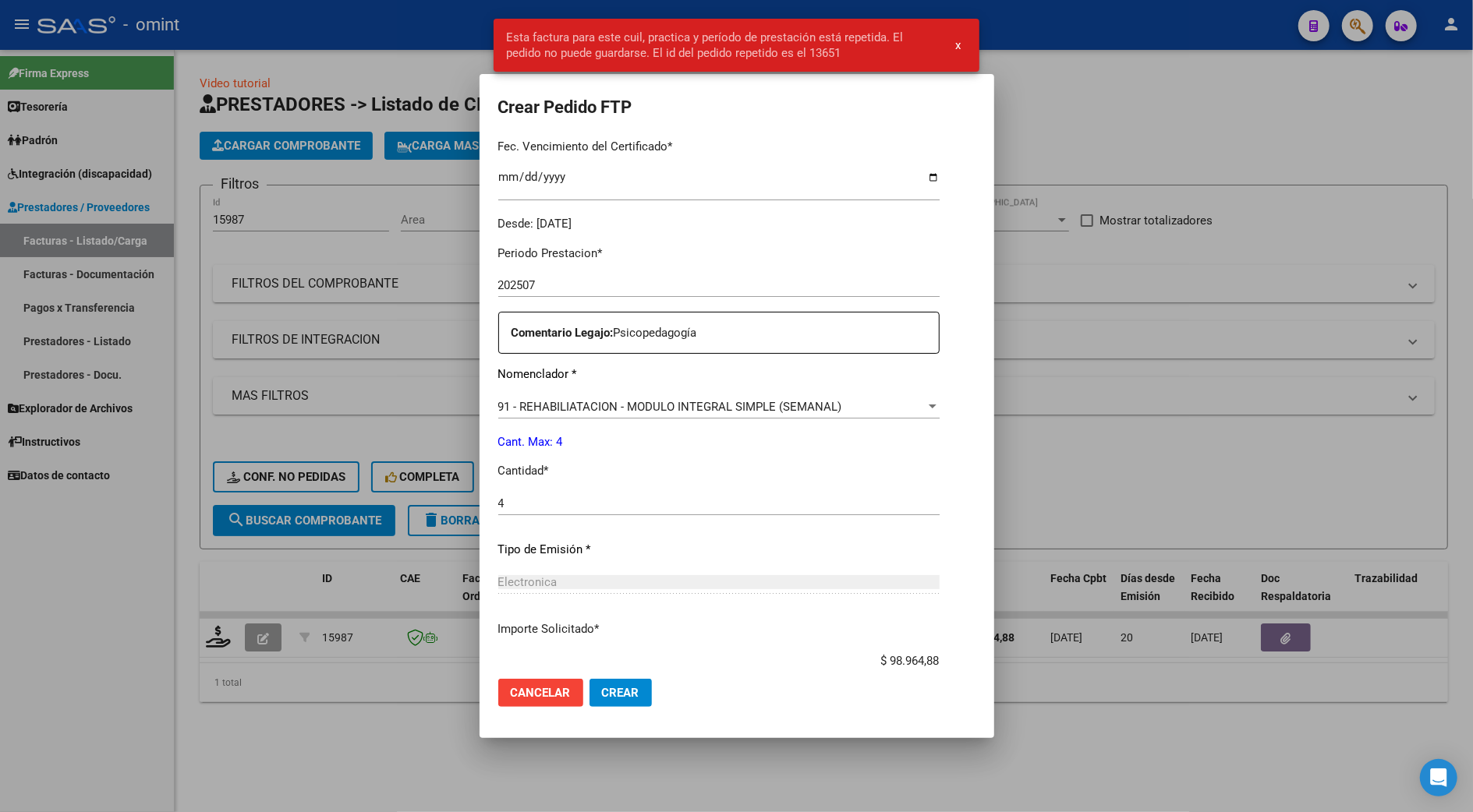
click at [1255, 395] on div at bounding box center [736, 406] width 1473 height 812
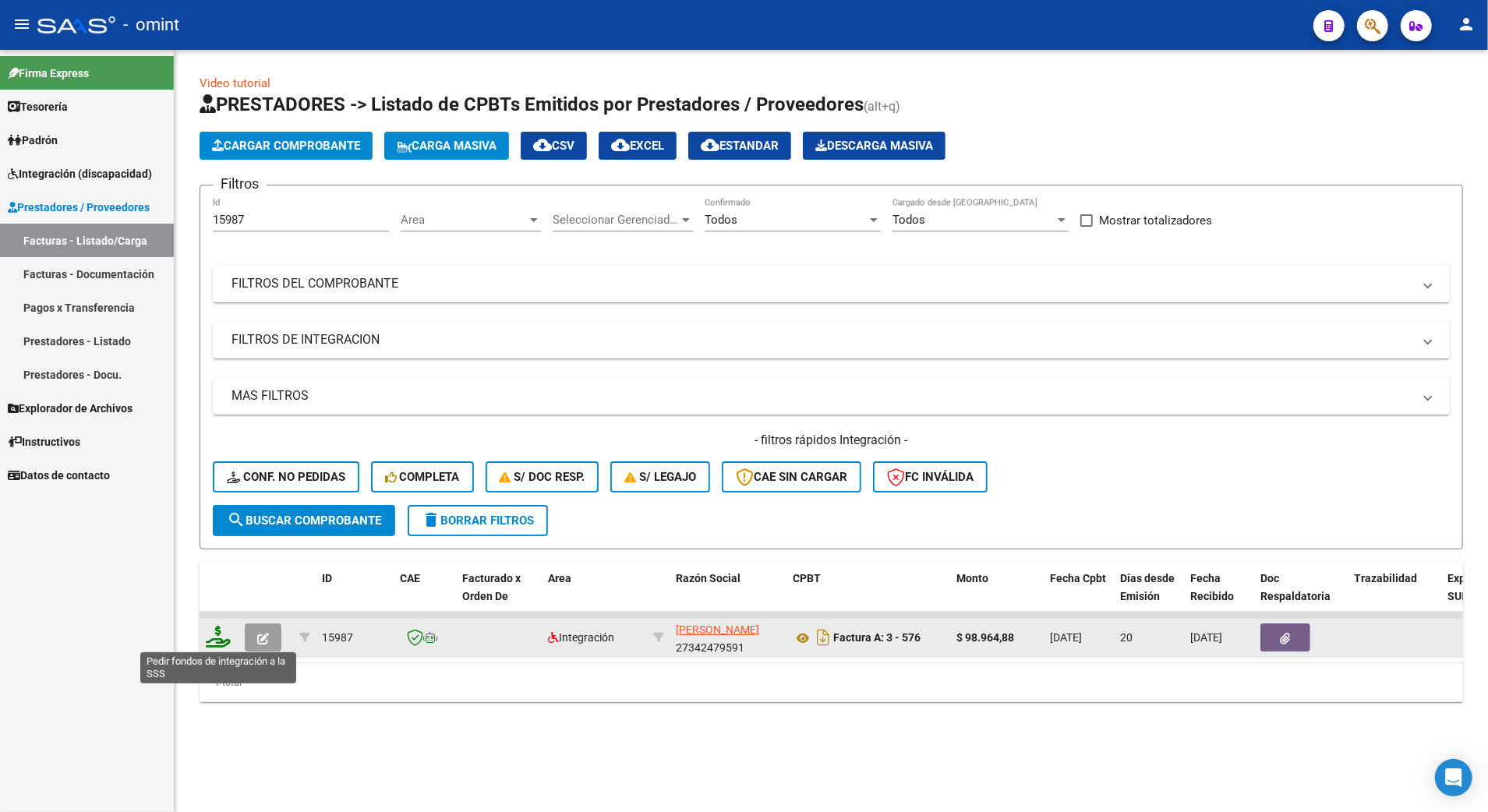
click at [219, 645] on icon at bounding box center [218, 636] width 25 height 22
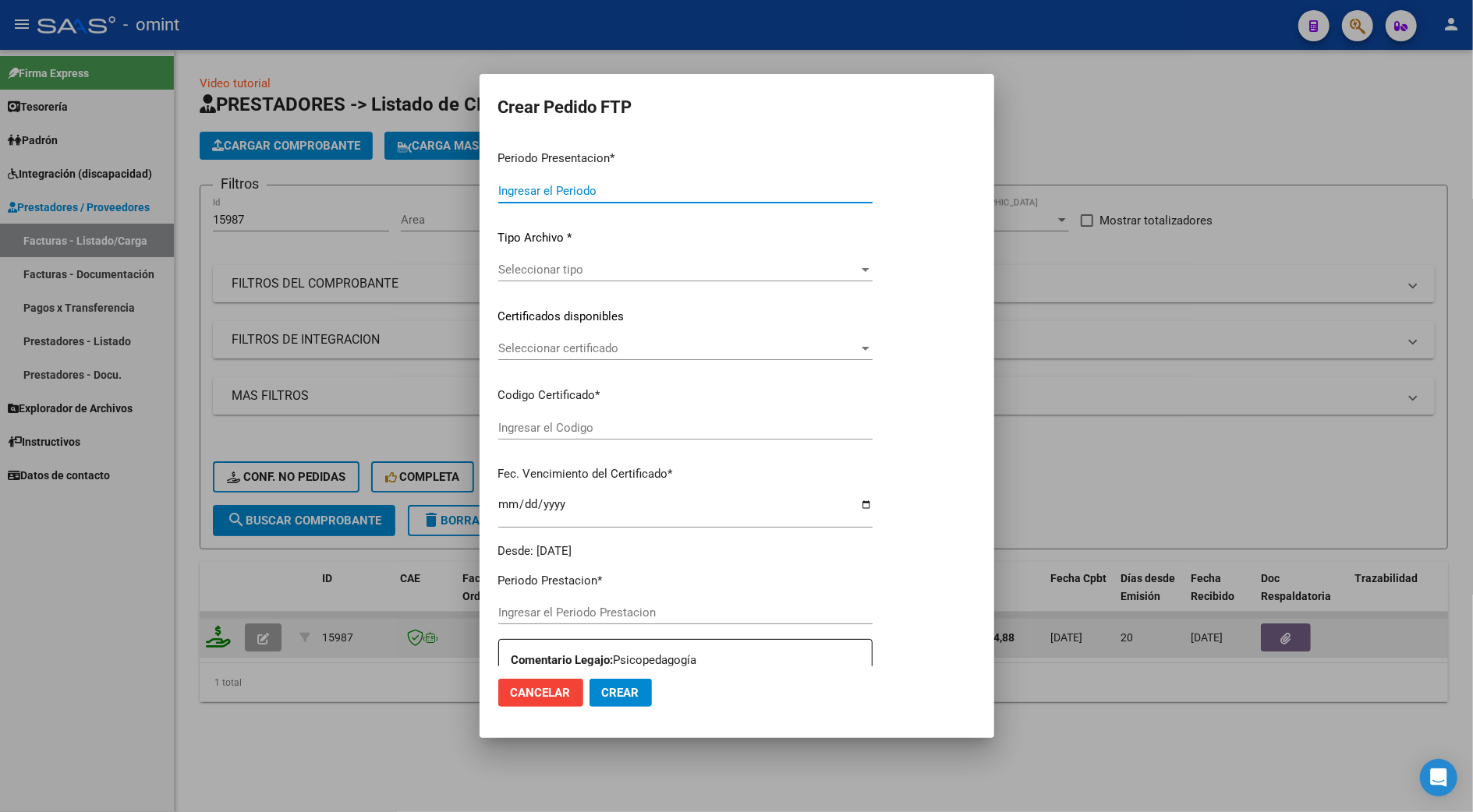
type input "202507"
type input "$ 98.964,88"
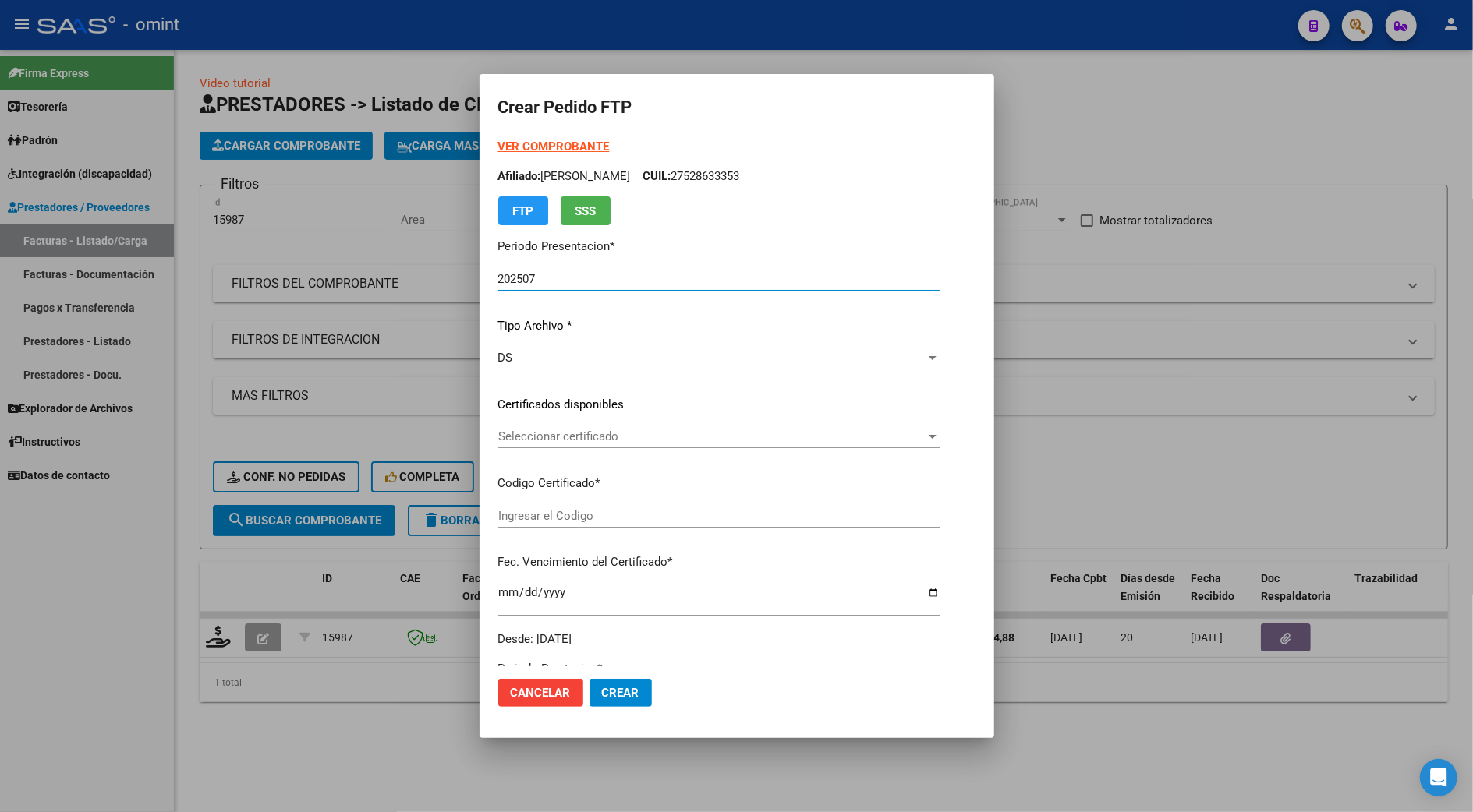
type input "6548791878"
type input "2034-01-31"
click at [505, 432] on span "Seleccionar certificado" at bounding box center [712, 436] width 427 height 14
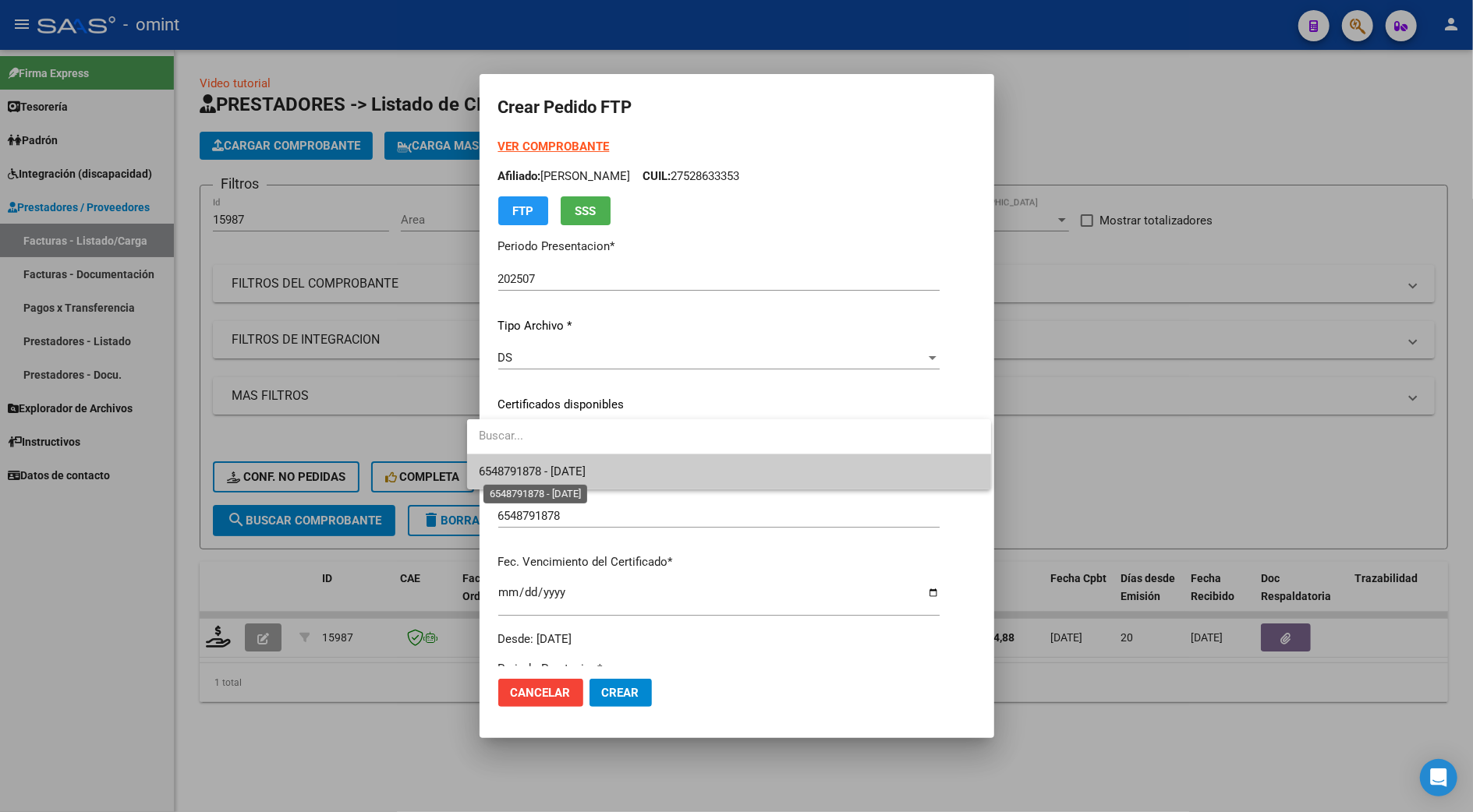
click at [556, 469] on span "6548791878 - 2034-01-31" at bounding box center [533, 471] width 107 height 14
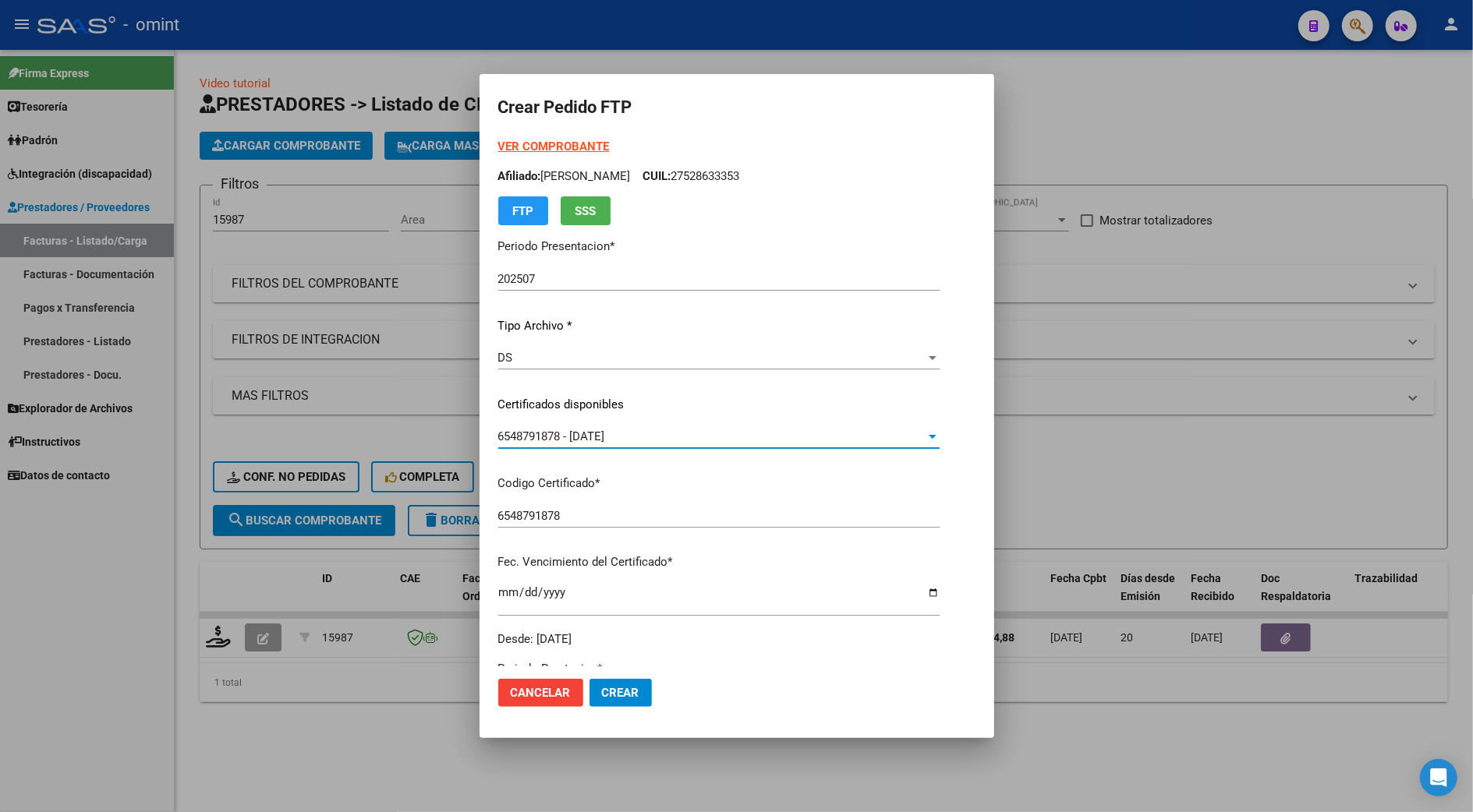
scroll to position [312, 0]
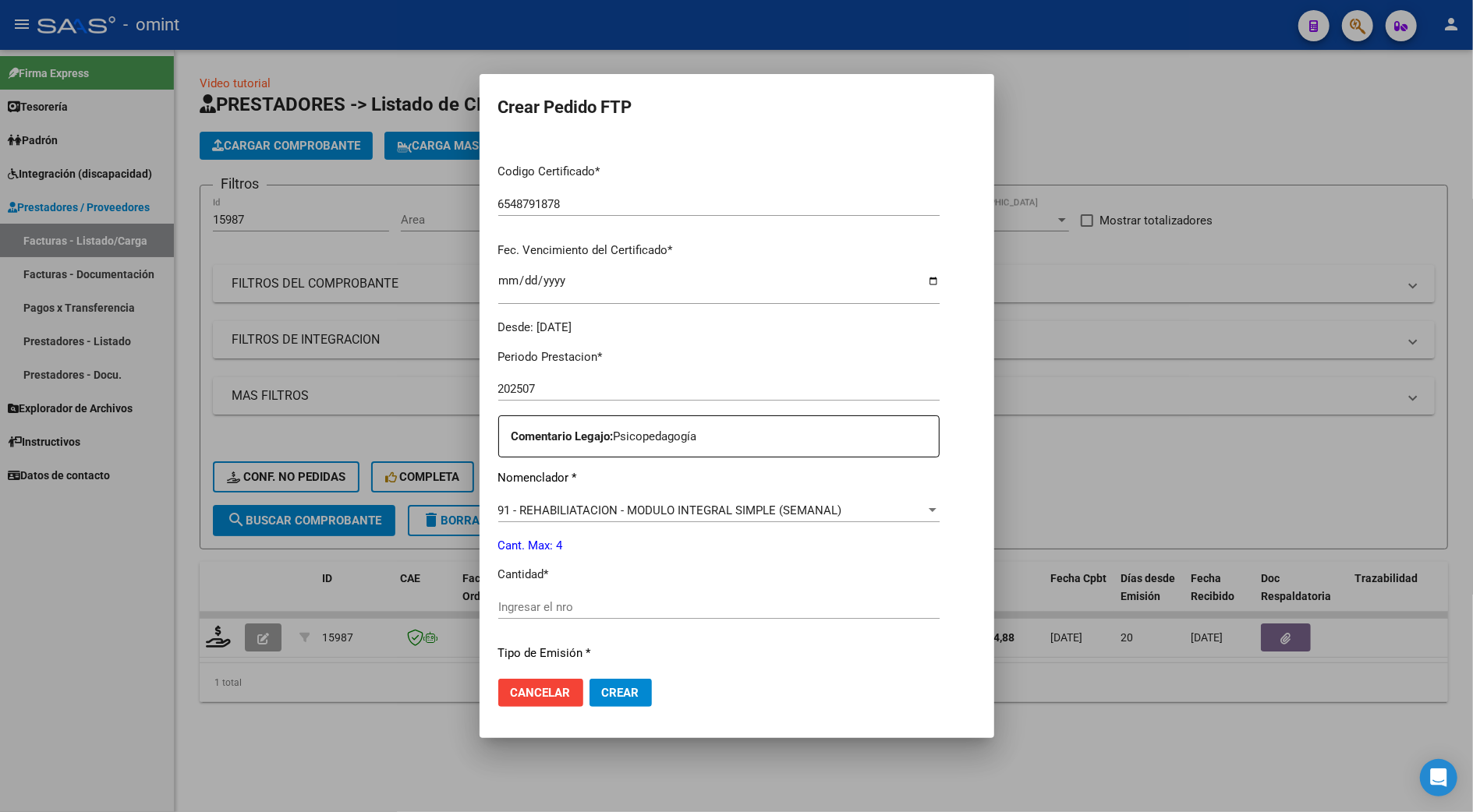
click at [527, 605] on input "Ingresar el nro" at bounding box center [719, 607] width 441 height 14
click at [502, 605] on input "4" at bounding box center [719, 607] width 441 height 14
type input "4"
click at [940, 569] on p "Cantidad *" at bounding box center [719, 575] width 441 height 18
click at [619, 699] on span "Crear" at bounding box center [621, 692] width 37 height 14
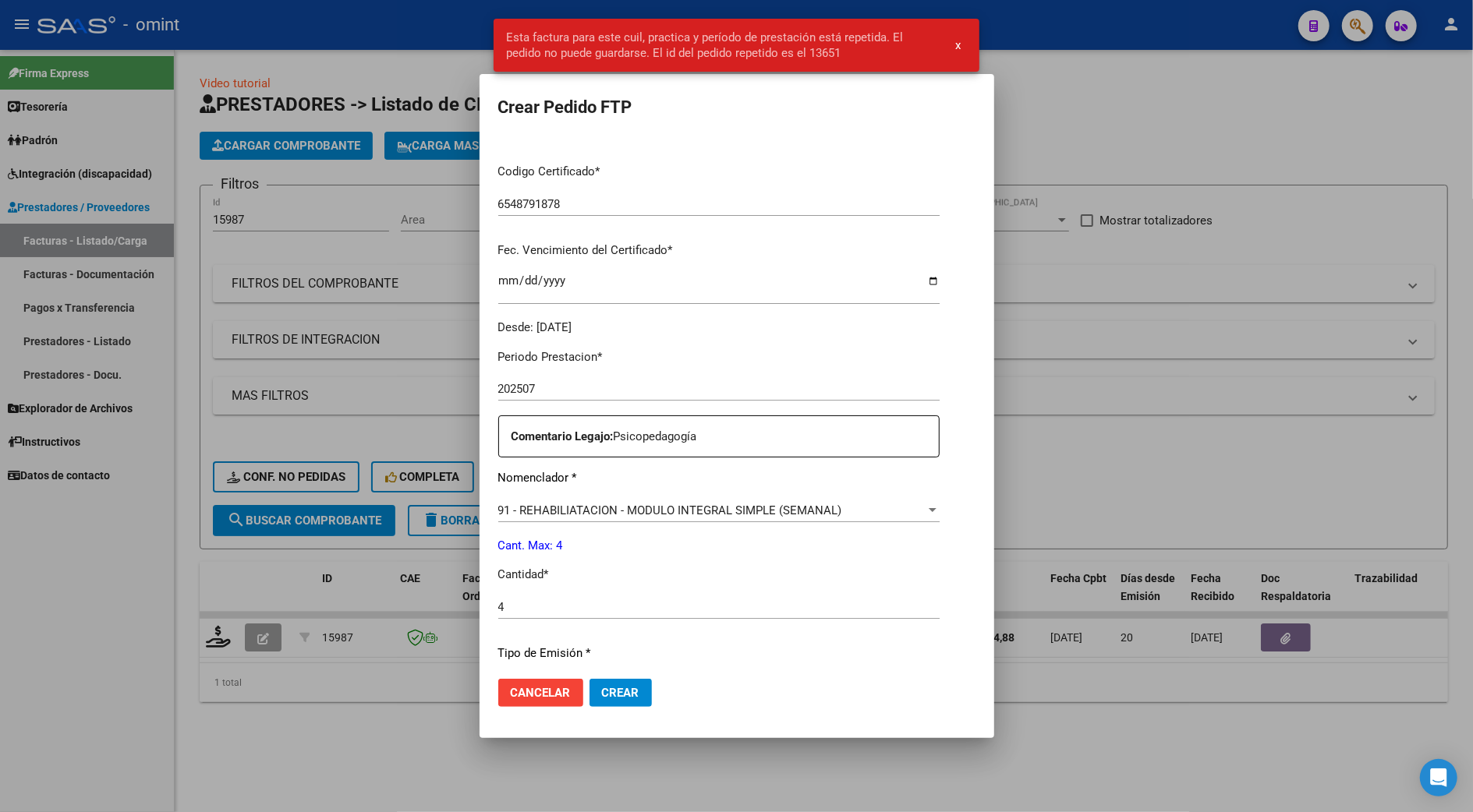
click at [1183, 408] on div at bounding box center [736, 406] width 1473 height 812
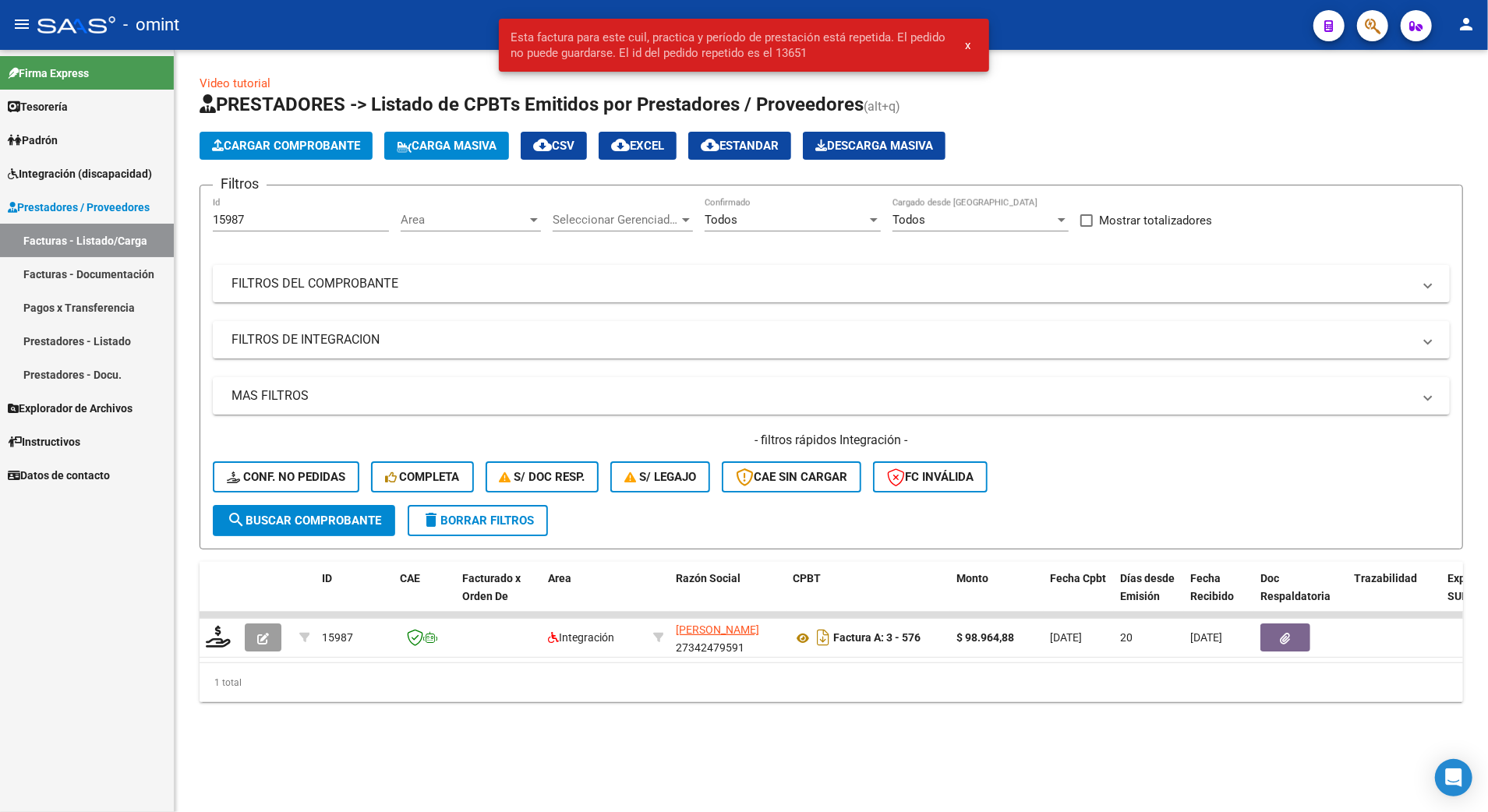
click at [815, 749] on div "Video tutorial PRESTADORES -> Listado de CPBTs Emitidos por Prestadores / Prove…" at bounding box center [831, 401] width 1314 height 703
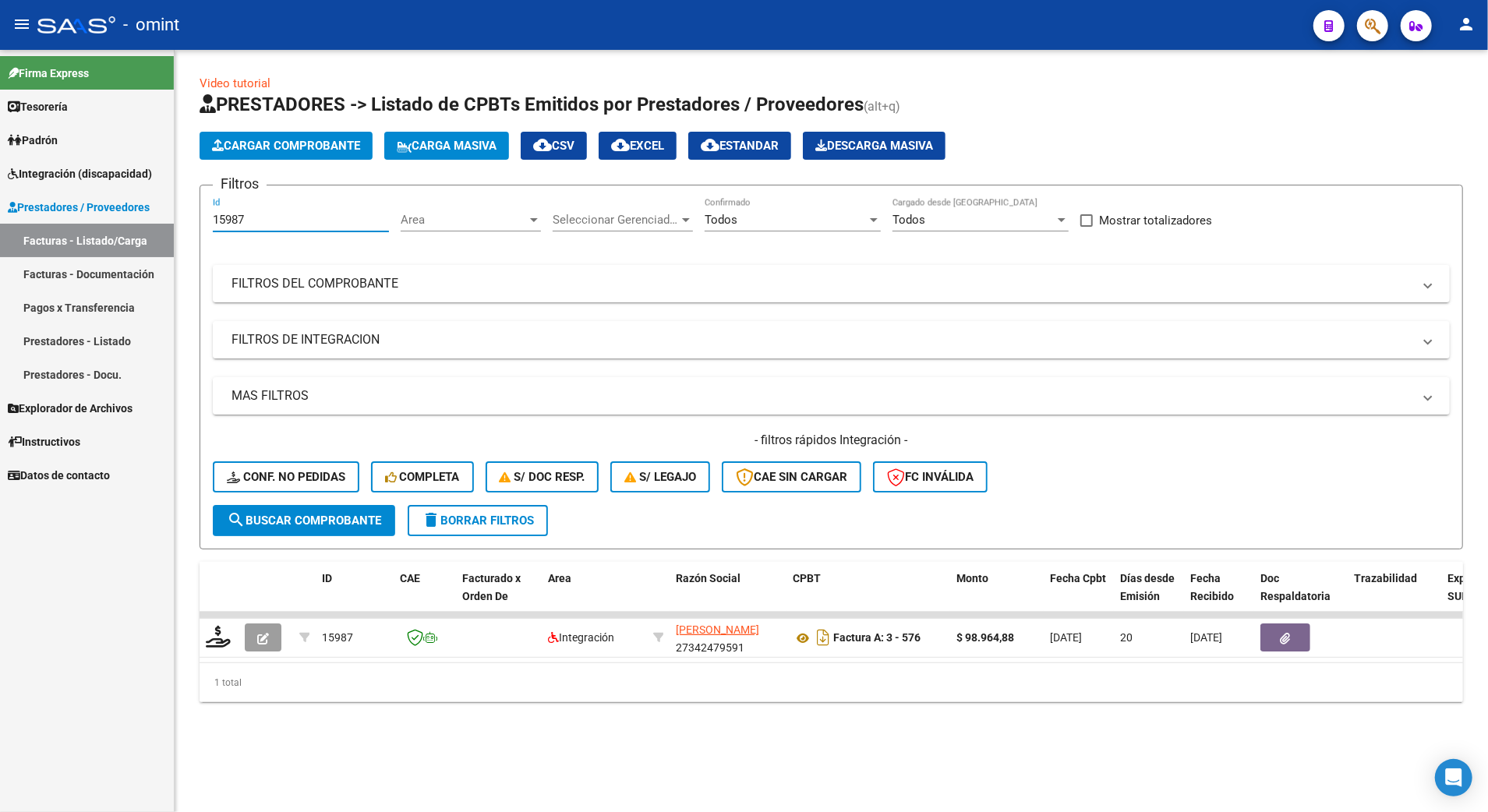
click at [245, 220] on input "15987" at bounding box center [301, 220] width 176 height 14
type input "15985"
click at [387, 516] on button "search Buscar Comprobante" at bounding box center [304, 520] width 182 height 31
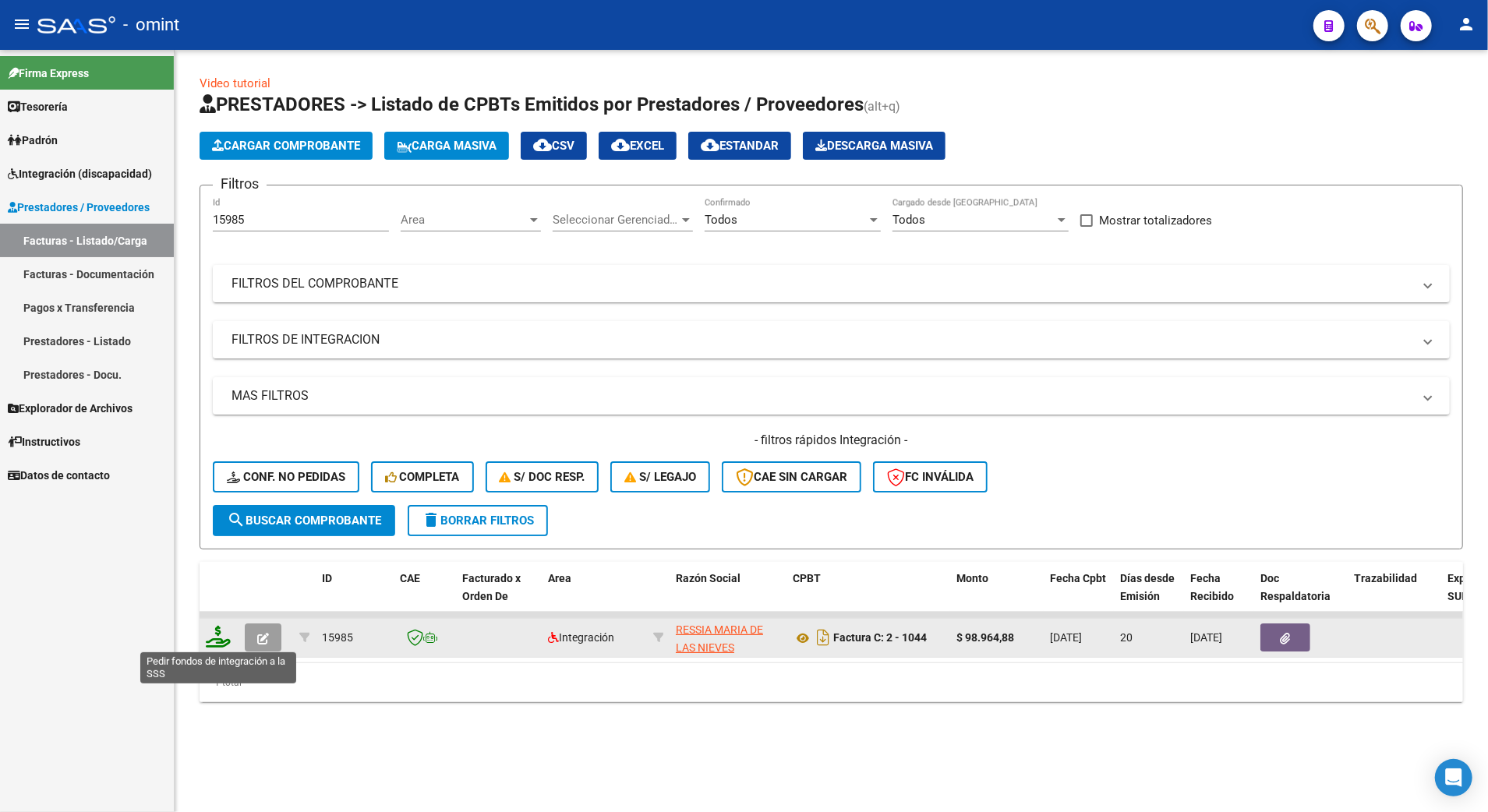
click at [219, 643] on icon at bounding box center [218, 636] width 25 height 22
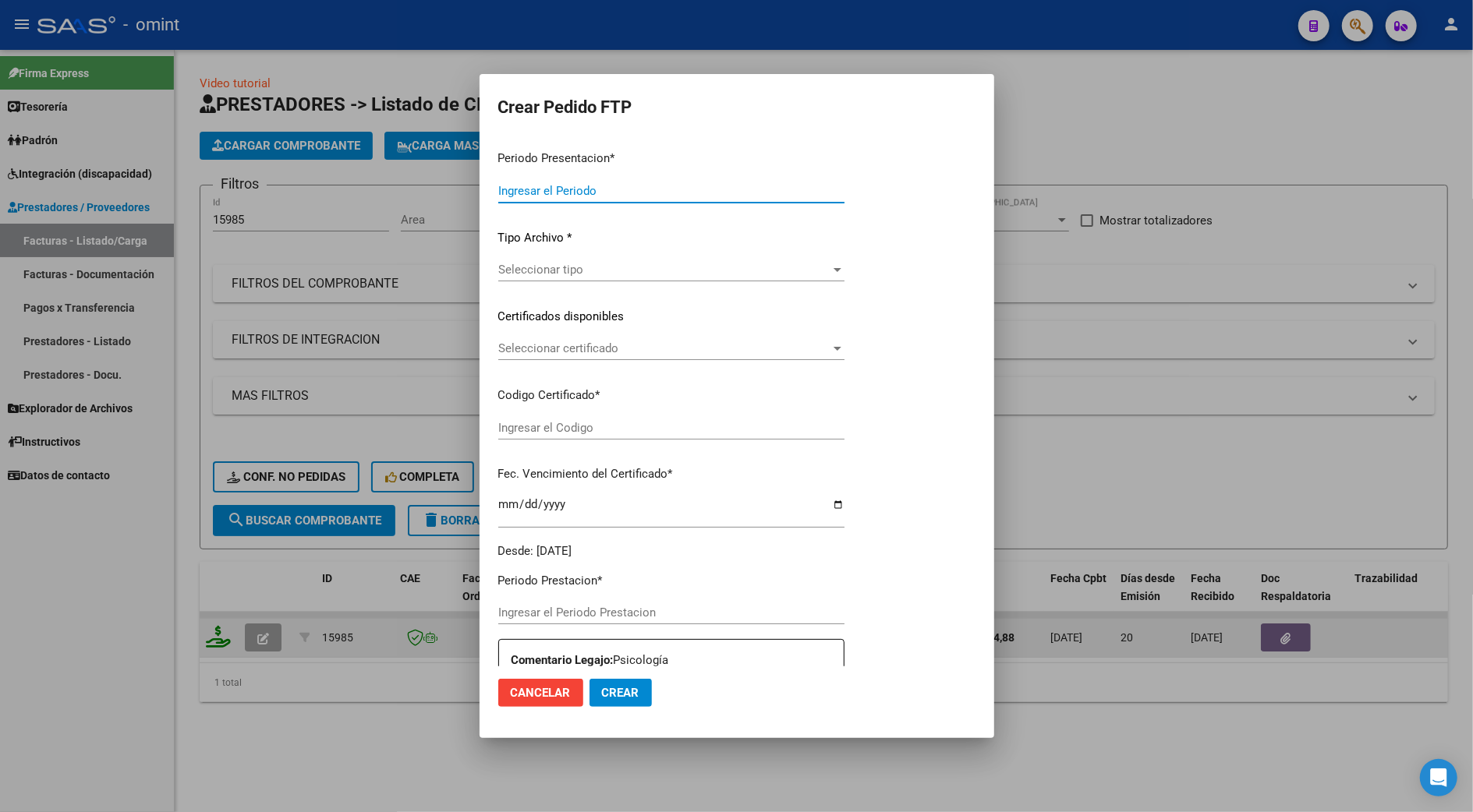
type input "202507"
type input "$ 98.964,88"
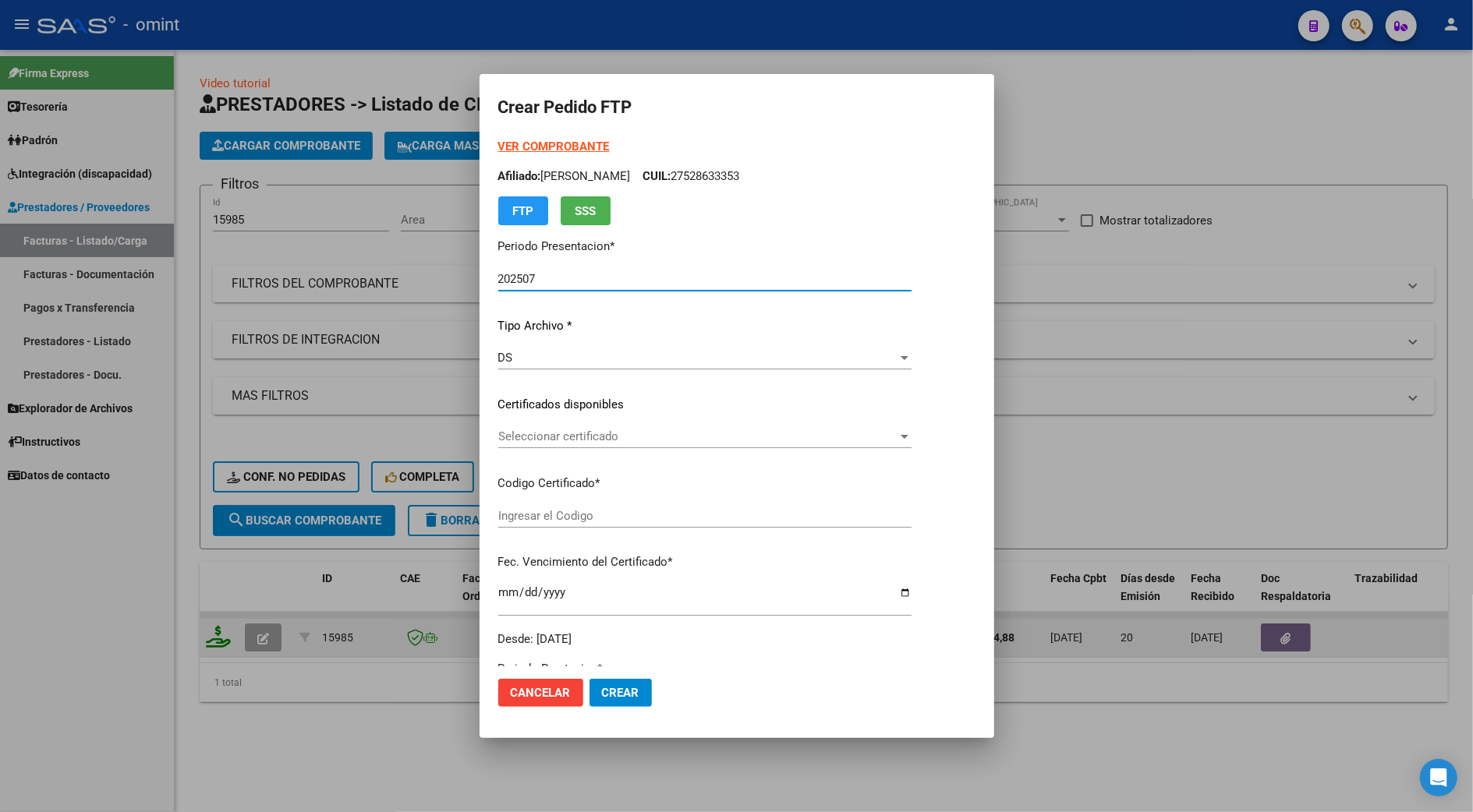
type input "6548791878"
type input "2034-01-31"
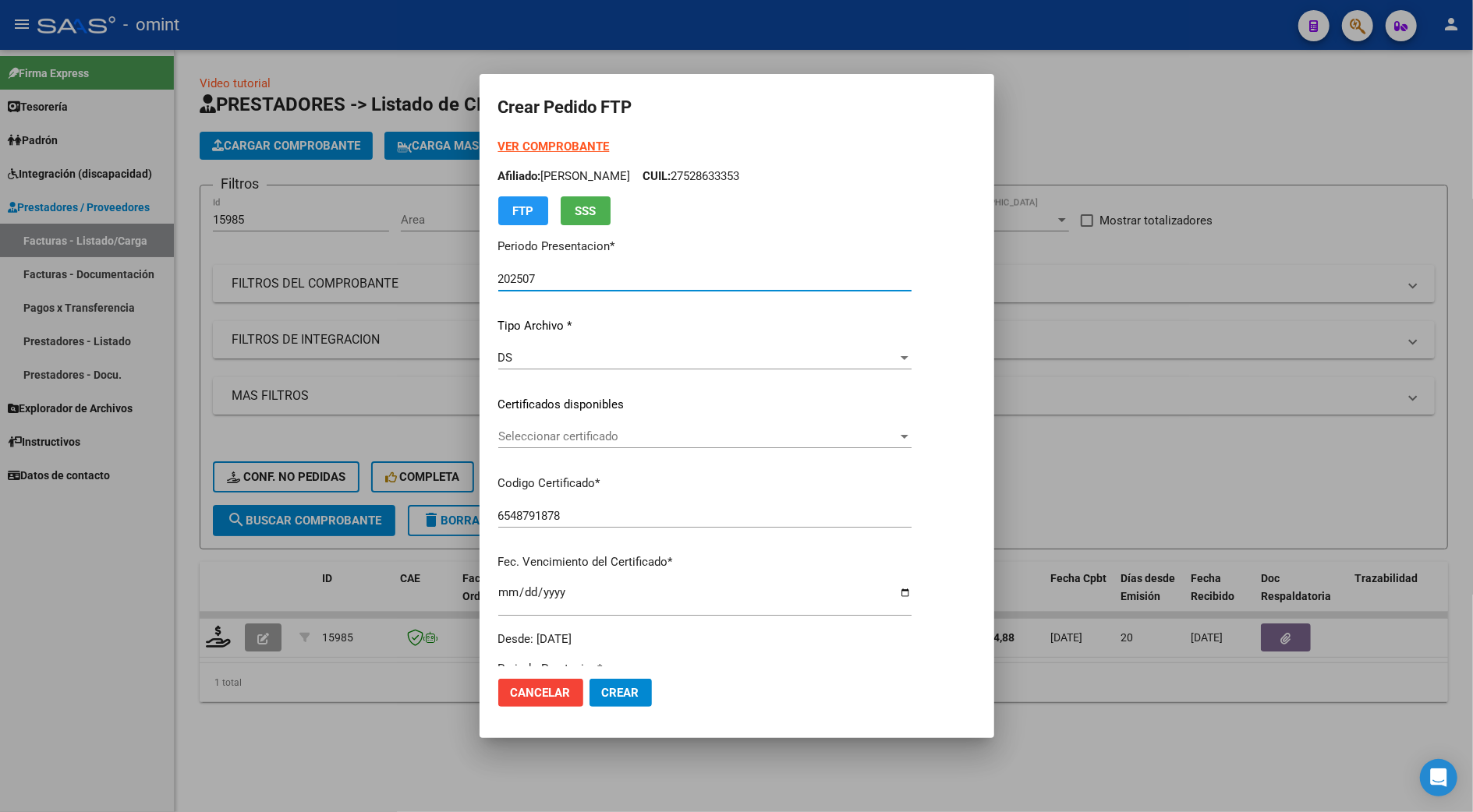
click at [550, 443] on div "Seleccionar certificado Seleccionar certificado" at bounding box center [705, 436] width 413 height 24
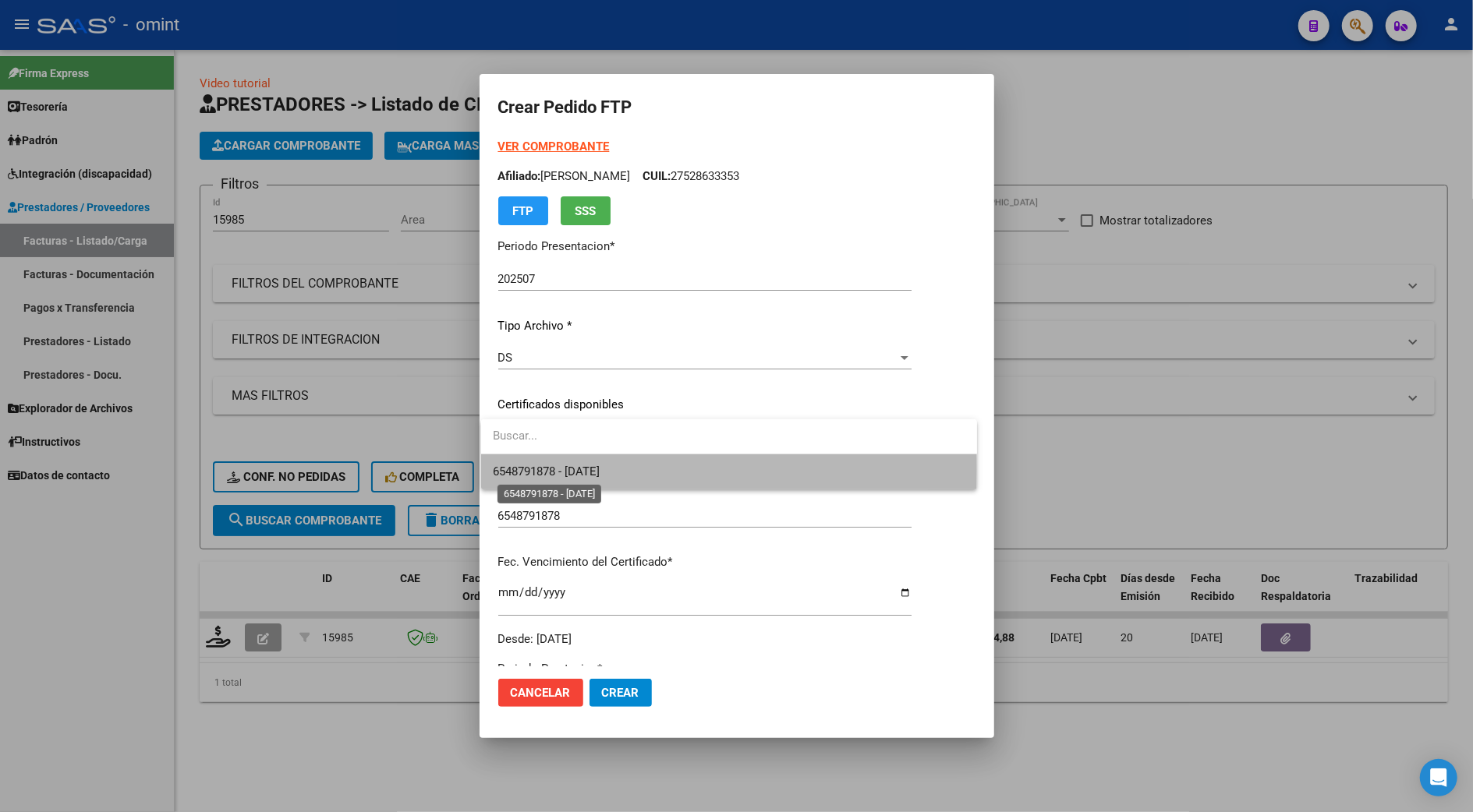
click at [556, 469] on span "6548791878 - 2034-01-31" at bounding box center [547, 471] width 107 height 14
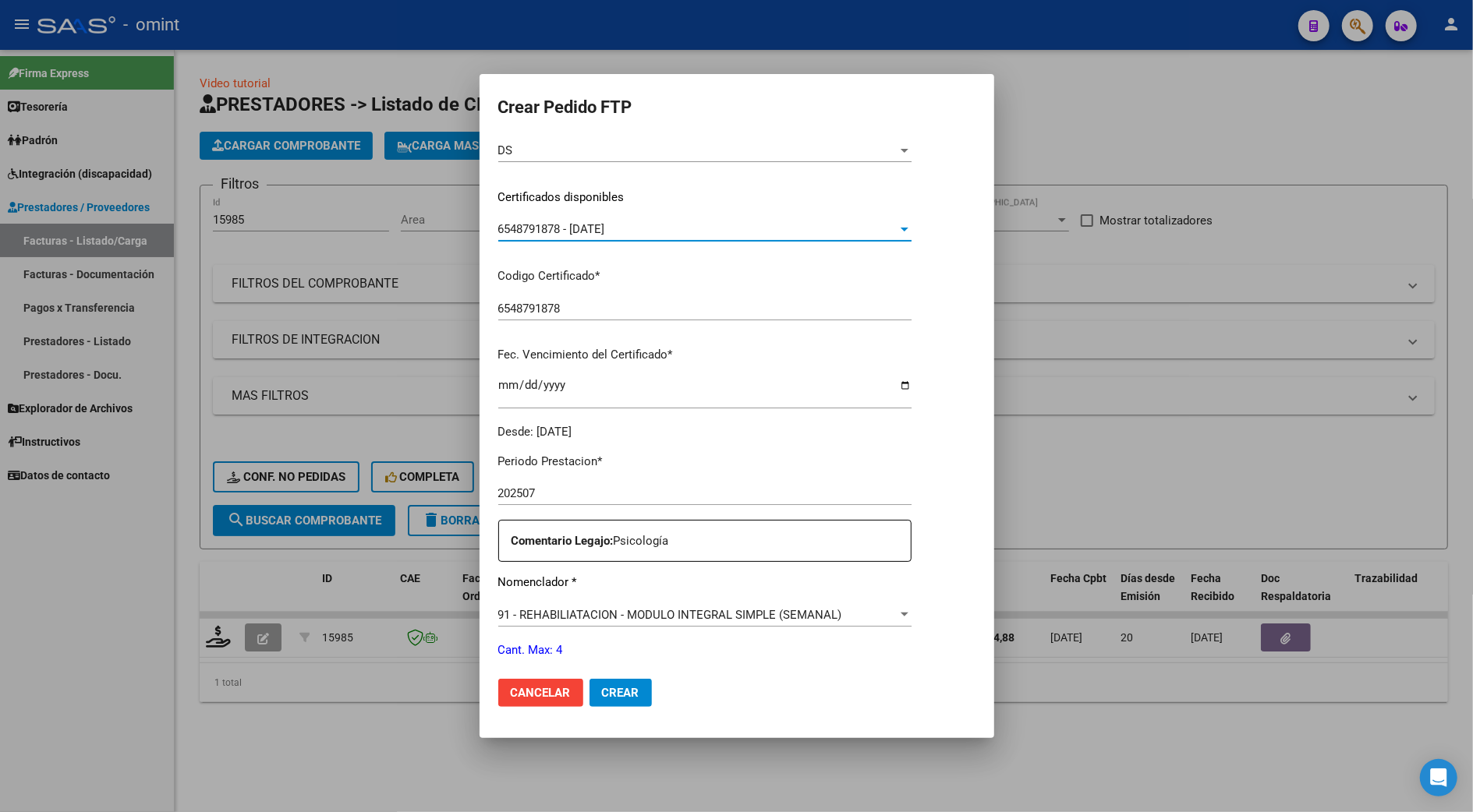
scroll to position [515, 0]
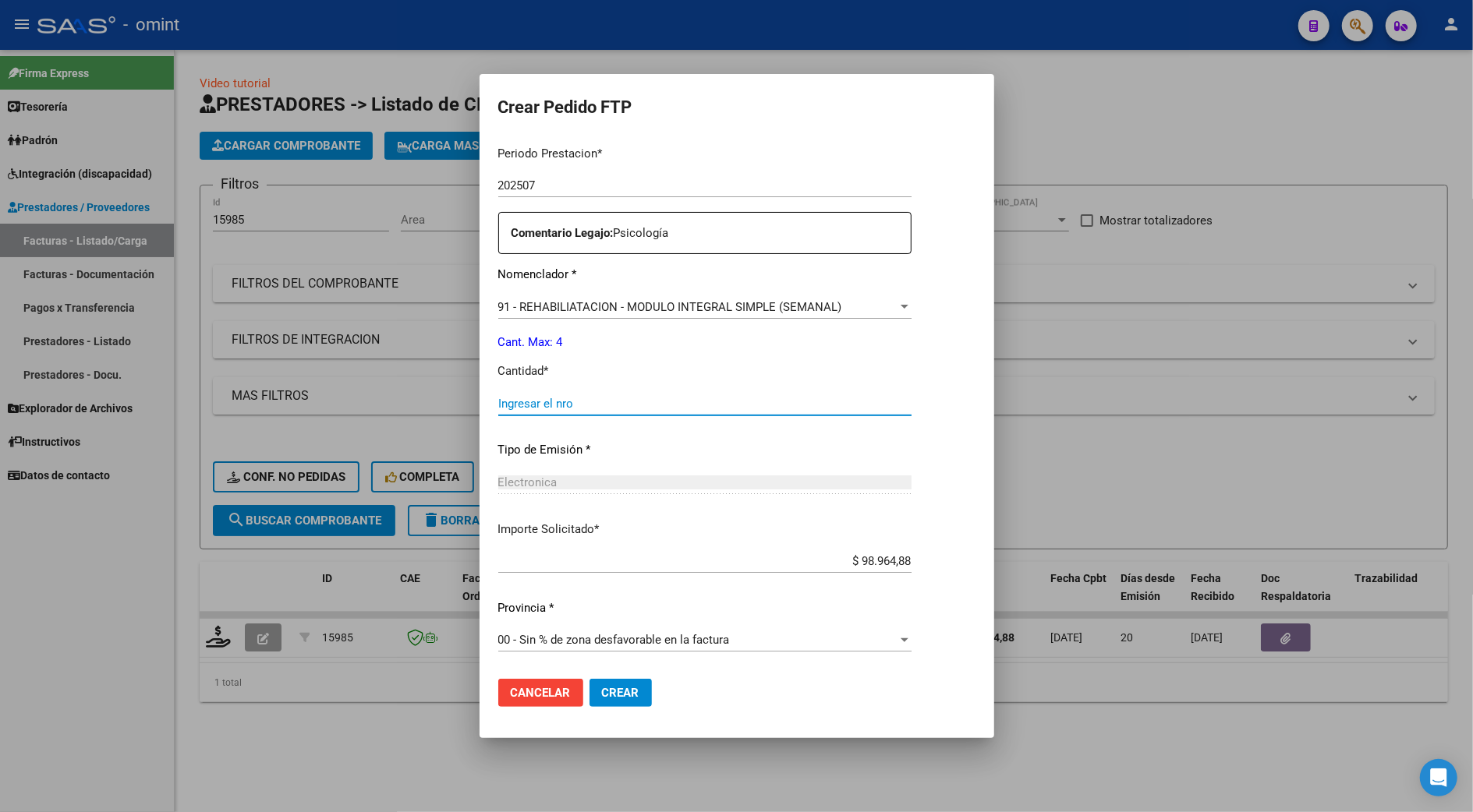
click at [537, 404] on input "Ingresar el nro" at bounding box center [705, 404] width 413 height 14
type input "4"
click at [618, 683] on button "Crear" at bounding box center [620, 693] width 62 height 28
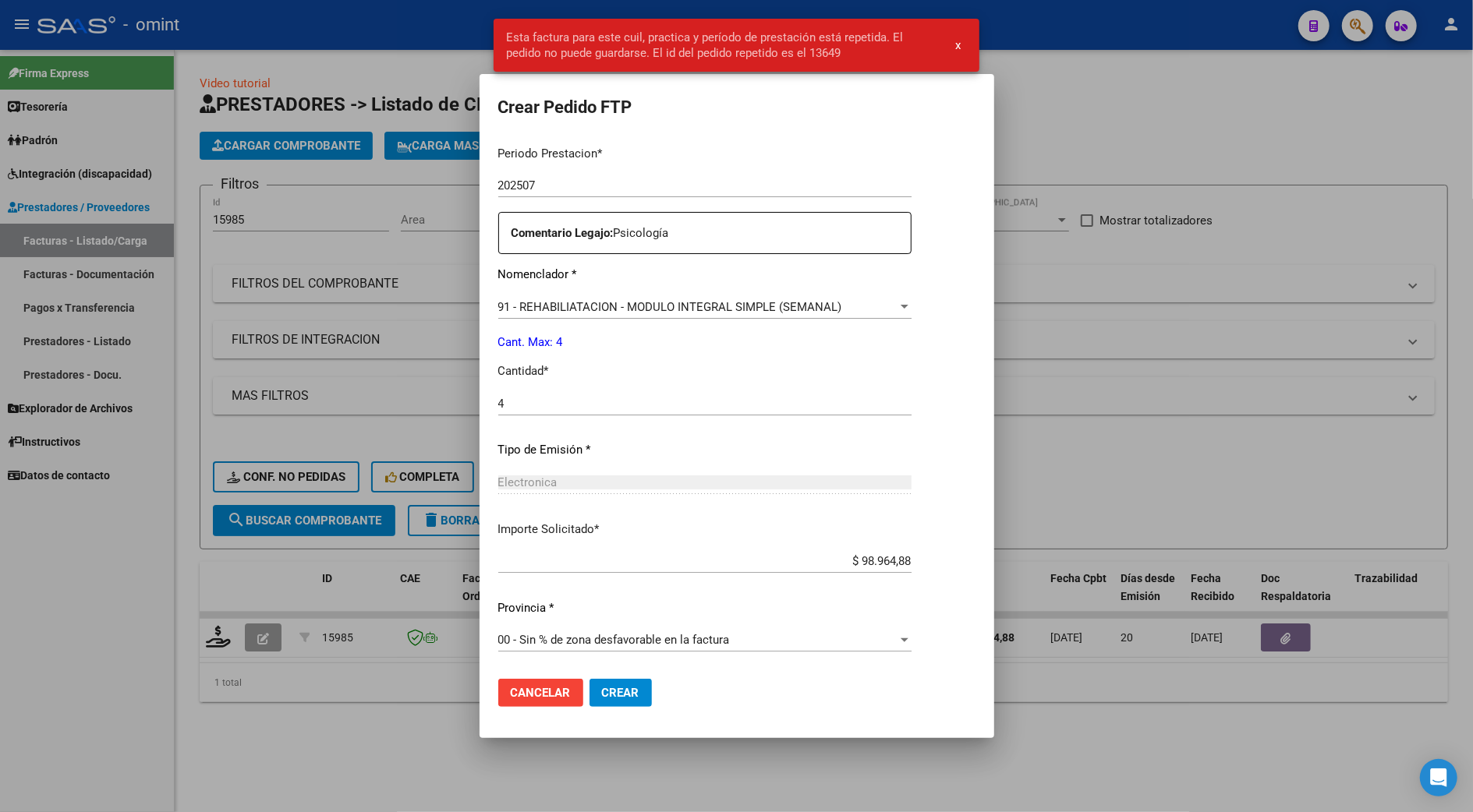
click at [1347, 216] on div at bounding box center [736, 406] width 1473 height 812
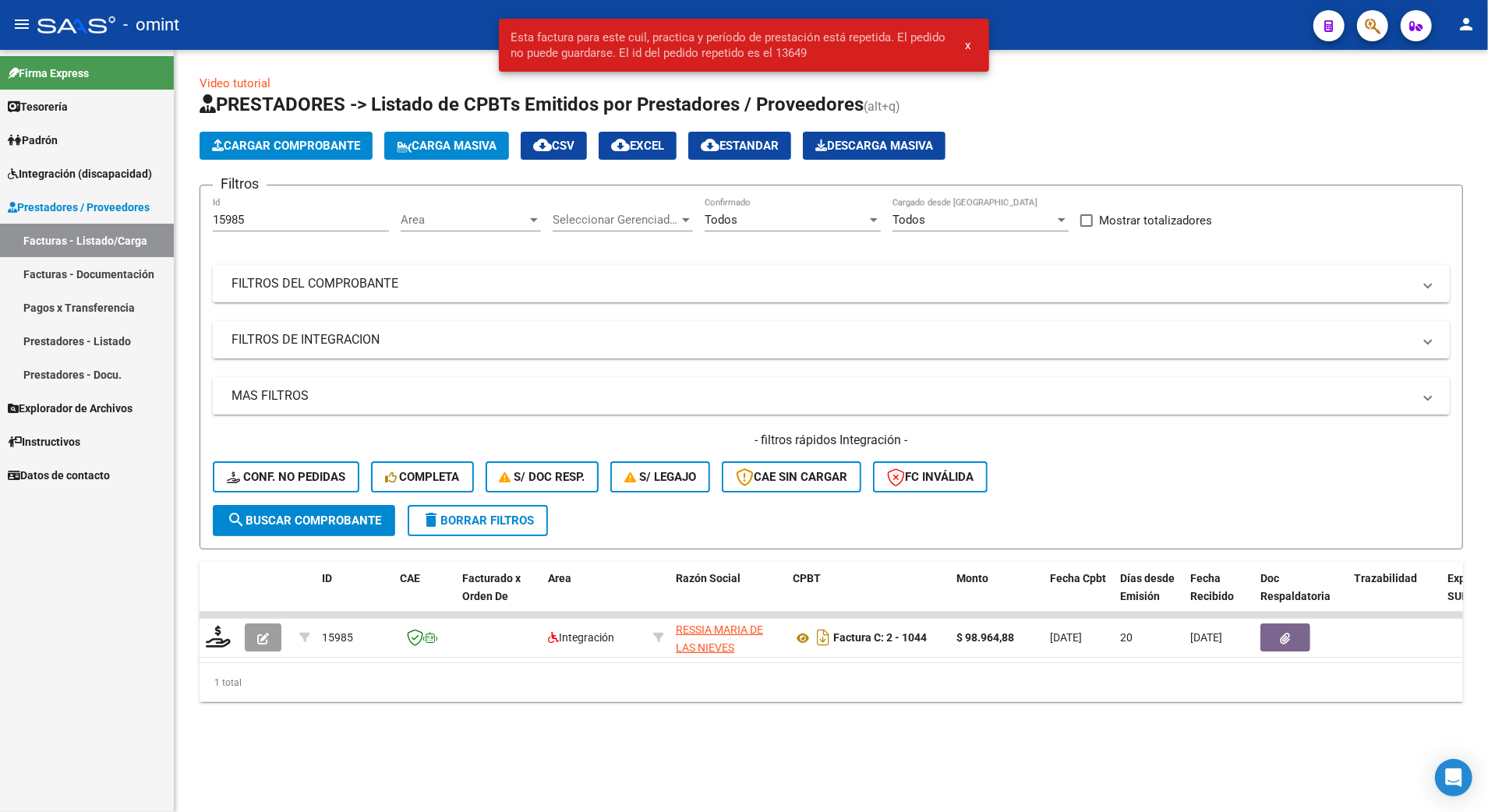
click at [453, 519] on span "delete Borrar Filtros" at bounding box center [477, 520] width 113 height 14
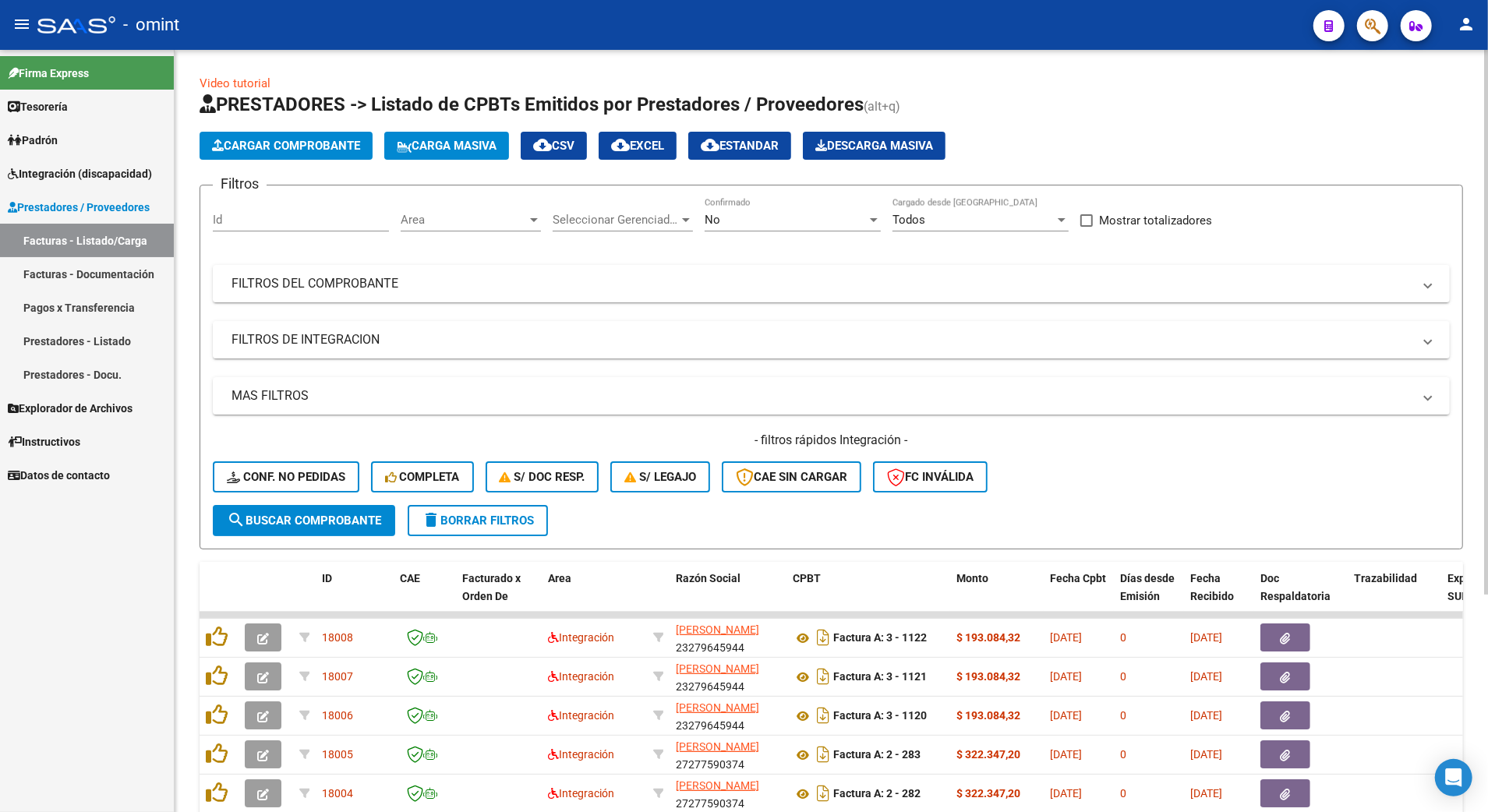
click at [254, 212] on div "Id" at bounding box center [301, 214] width 176 height 33
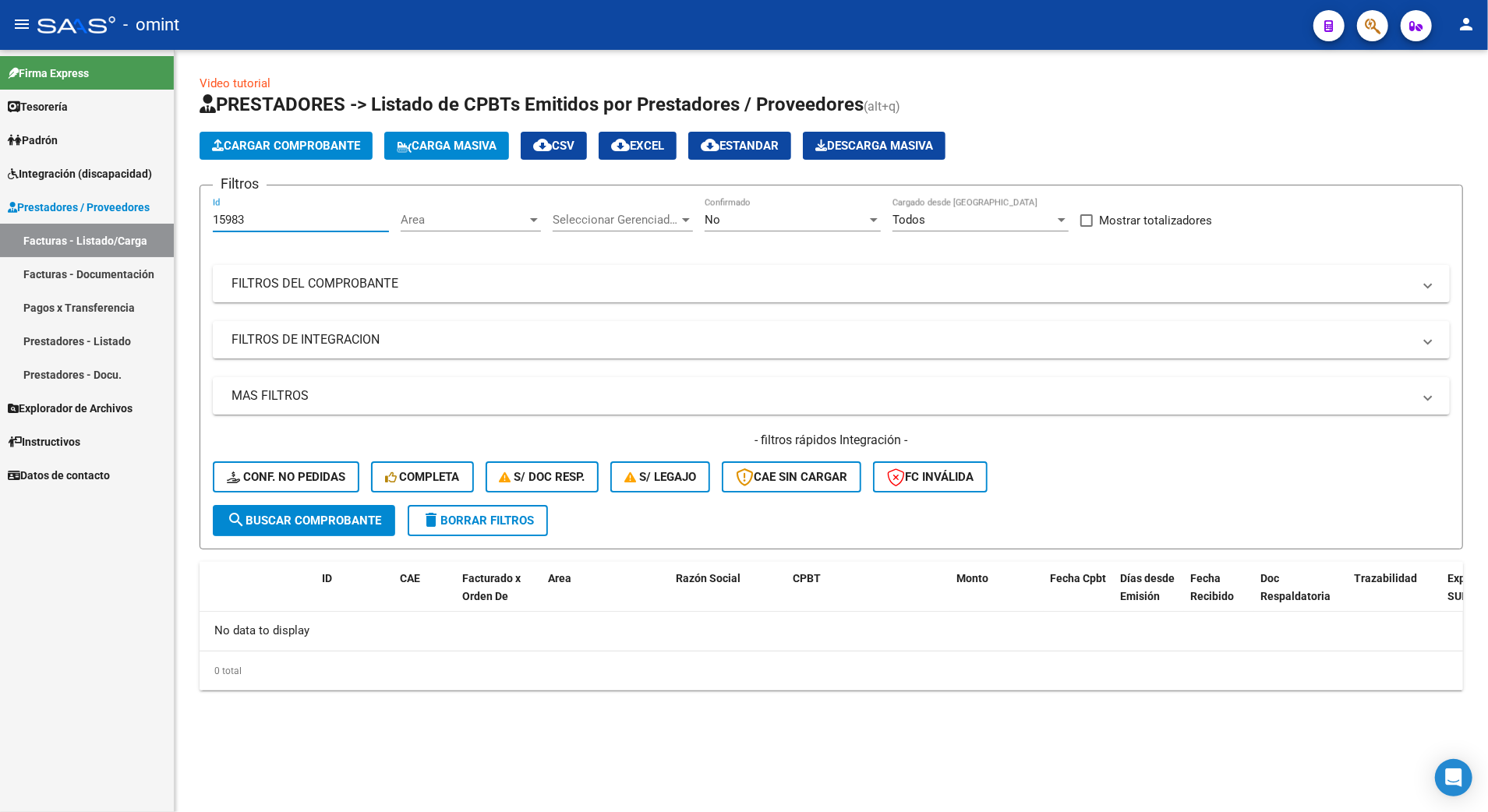
type input "15983"
click at [303, 525] on span "search Buscar Comprobante" at bounding box center [304, 520] width 154 height 14
click at [1068, 418] on div "MAS FILTROS Todos Con Doc. Respaldatoria Todos Con Trazabilidad Todos Asociado …" at bounding box center [832, 442] width 1237 height 128
drag, startPoint x: 242, startPoint y: 226, endPoint x: 186, endPoint y: 219, distance: 56.4
click at [186, 219] on div "Video tutorial PRESTADORES -> Listado de CPBTs Emitidos por Prestadores / Prove…" at bounding box center [831, 395] width 1314 height 690
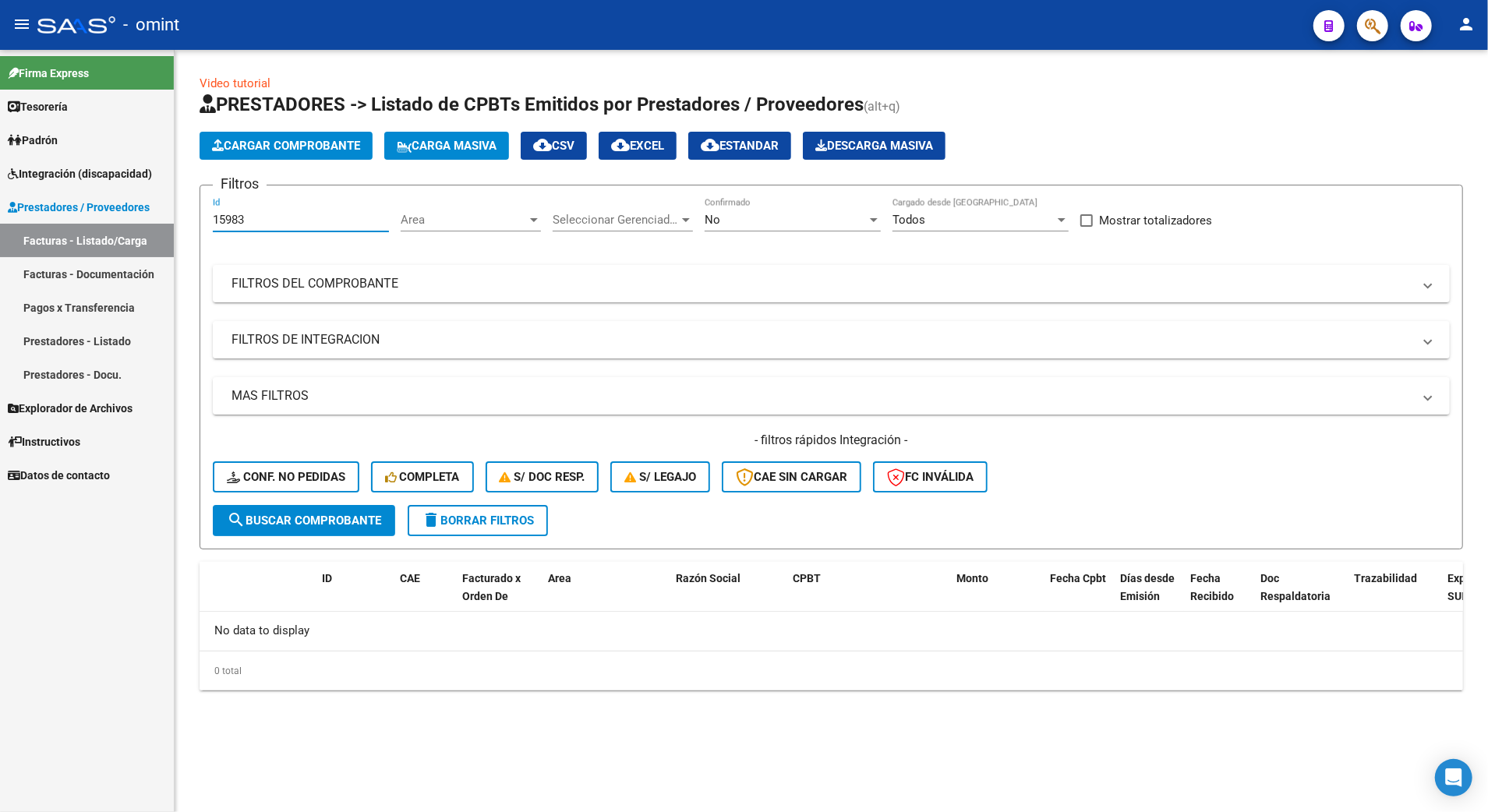
click at [500, 543] on form "Filtros 15983 Id Area Area Seleccionar Gerenciador Seleccionar Gerenciador No C…" at bounding box center [831, 367] width 1264 height 365
click at [500, 528] on button "delete Borrar Filtros" at bounding box center [477, 520] width 140 height 31
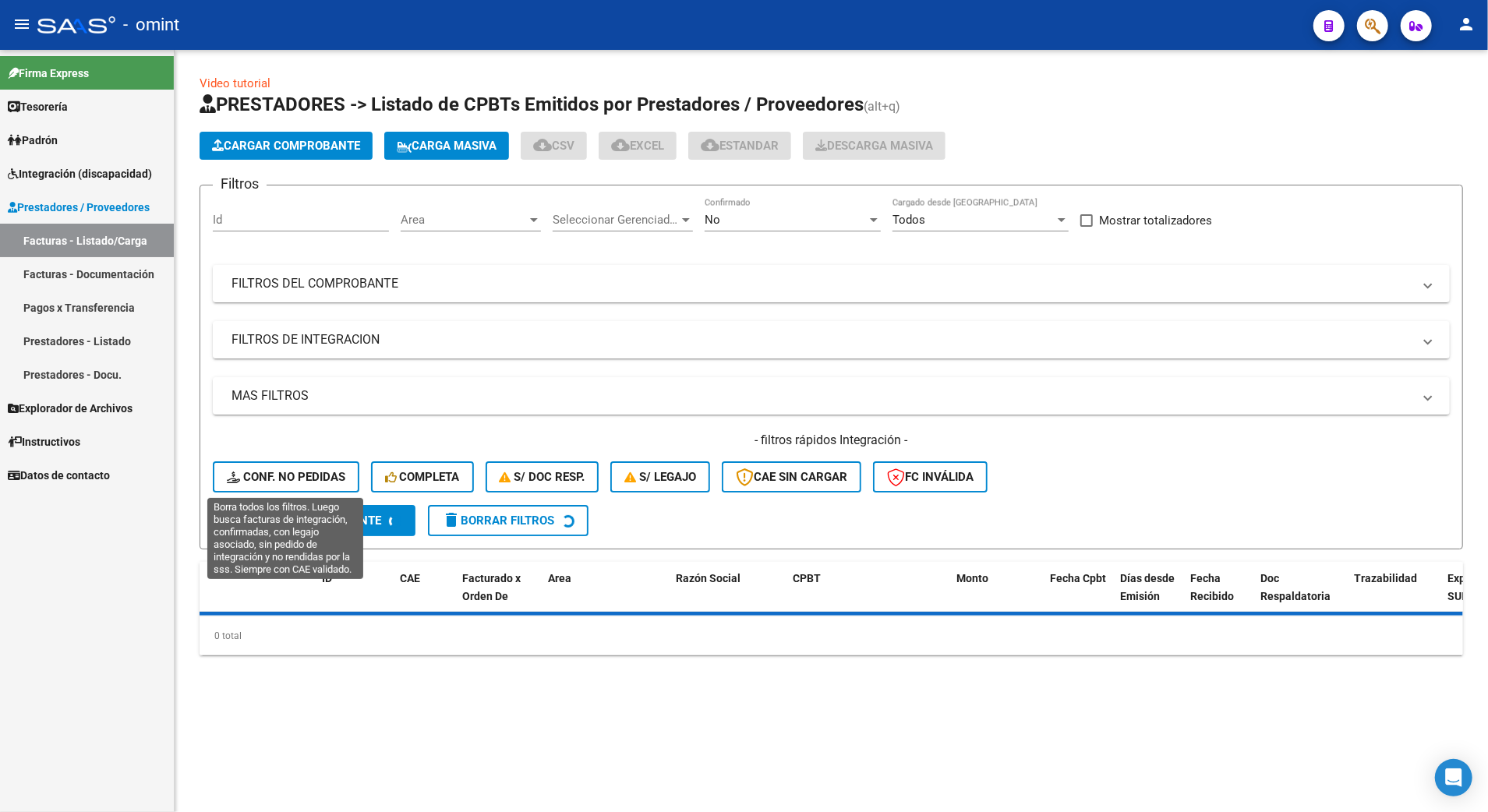
click at [272, 472] on span "Conf. no pedidas" at bounding box center [286, 477] width 118 height 14
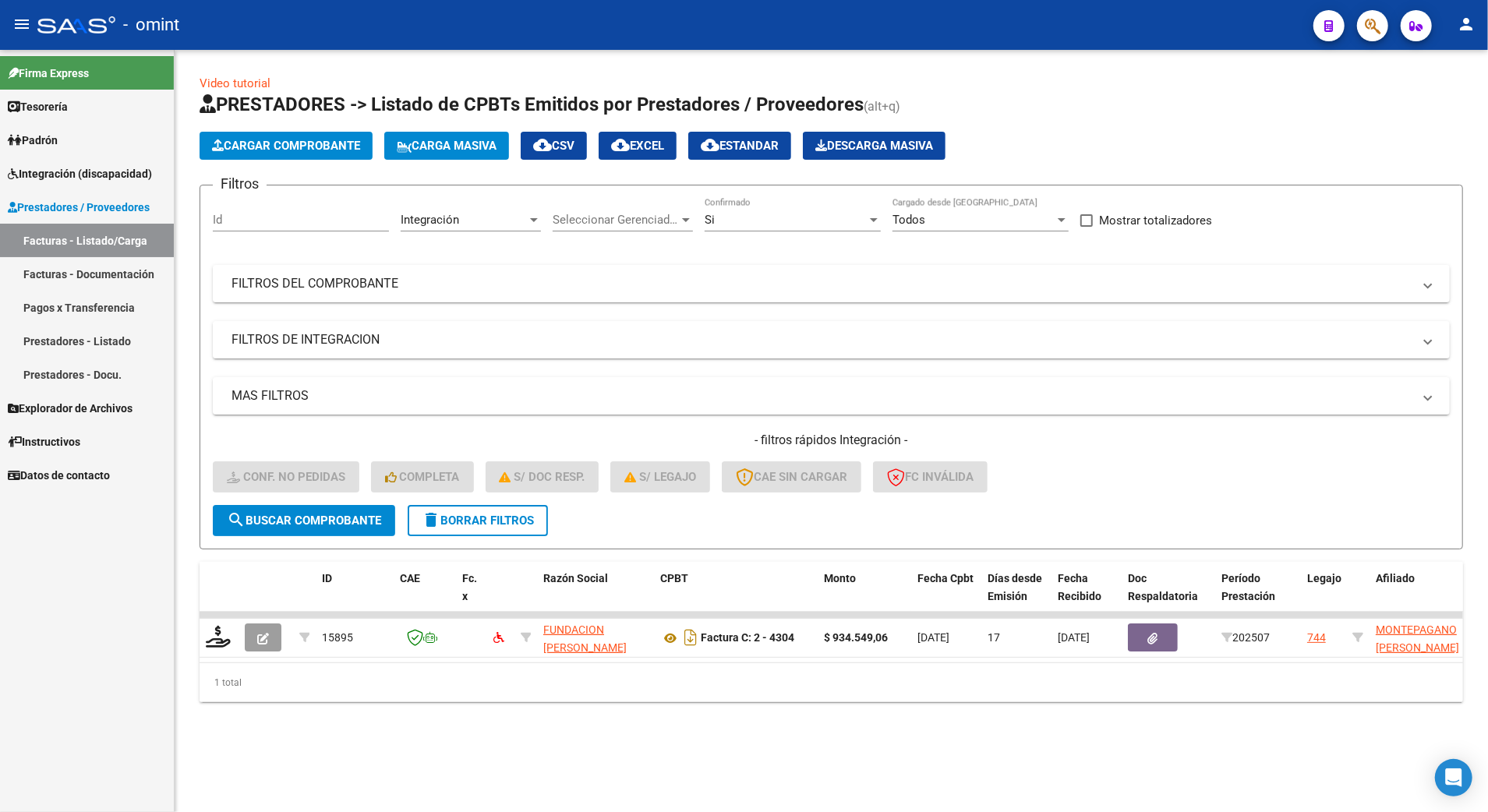
drag, startPoint x: 254, startPoint y: 212, endPoint x: 164, endPoint y: 225, distance: 90.9
drag, startPoint x: 164, startPoint y: 225, endPoint x: 265, endPoint y: 235, distance: 101.5
click at [267, 241] on div "Id" at bounding box center [301, 222] width 176 height 49
click at [267, 225] on input "Id" at bounding box center [301, 220] width 176 height 14
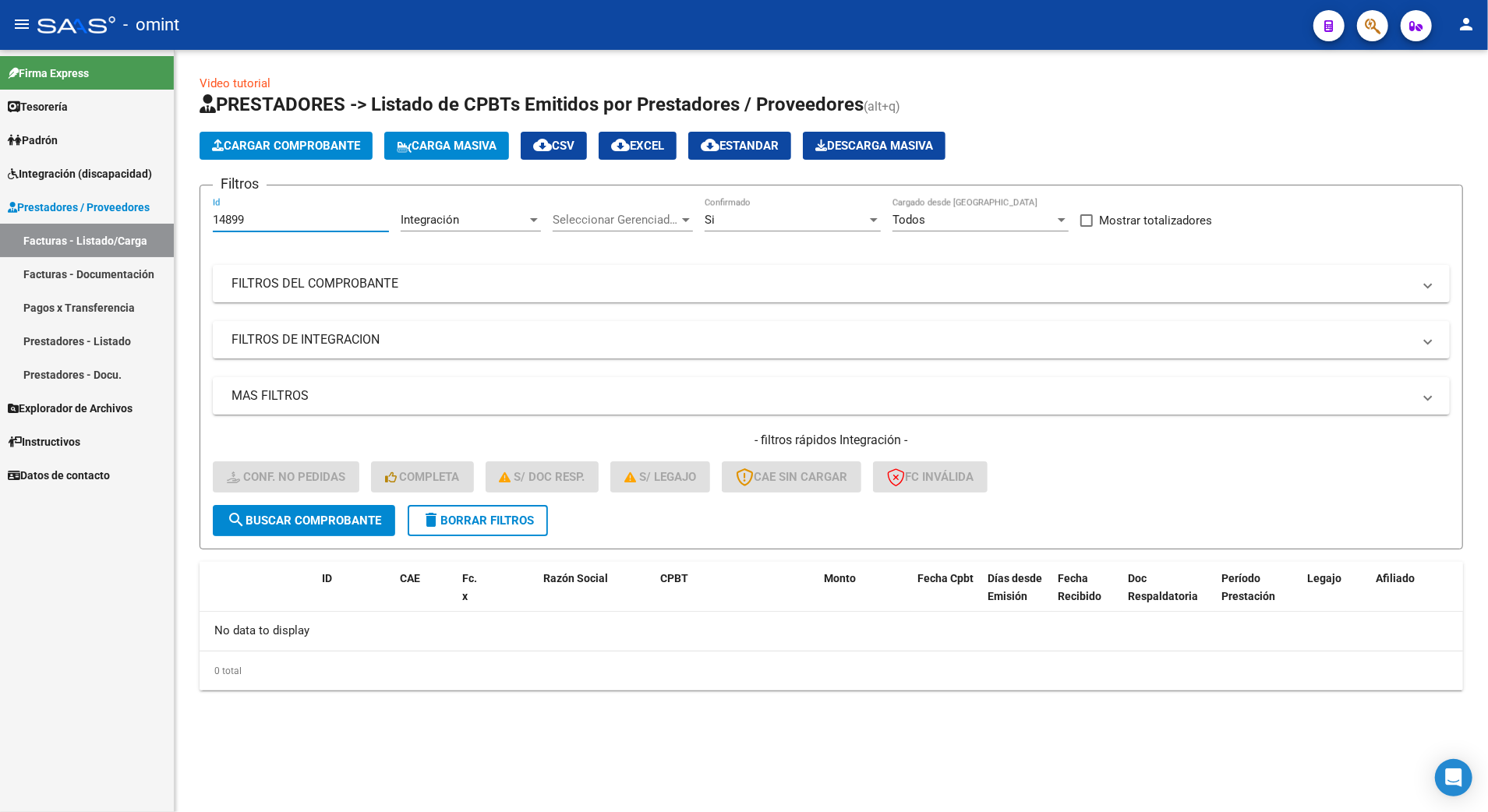
type input "14899"
click at [316, 519] on span "search Buscar Comprobante" at bounding box center [304, 520] width 154 height 14
click at [443, 515] on span "delete Borrar Filtros" at bounding box center [477, 520] width 113 height 14
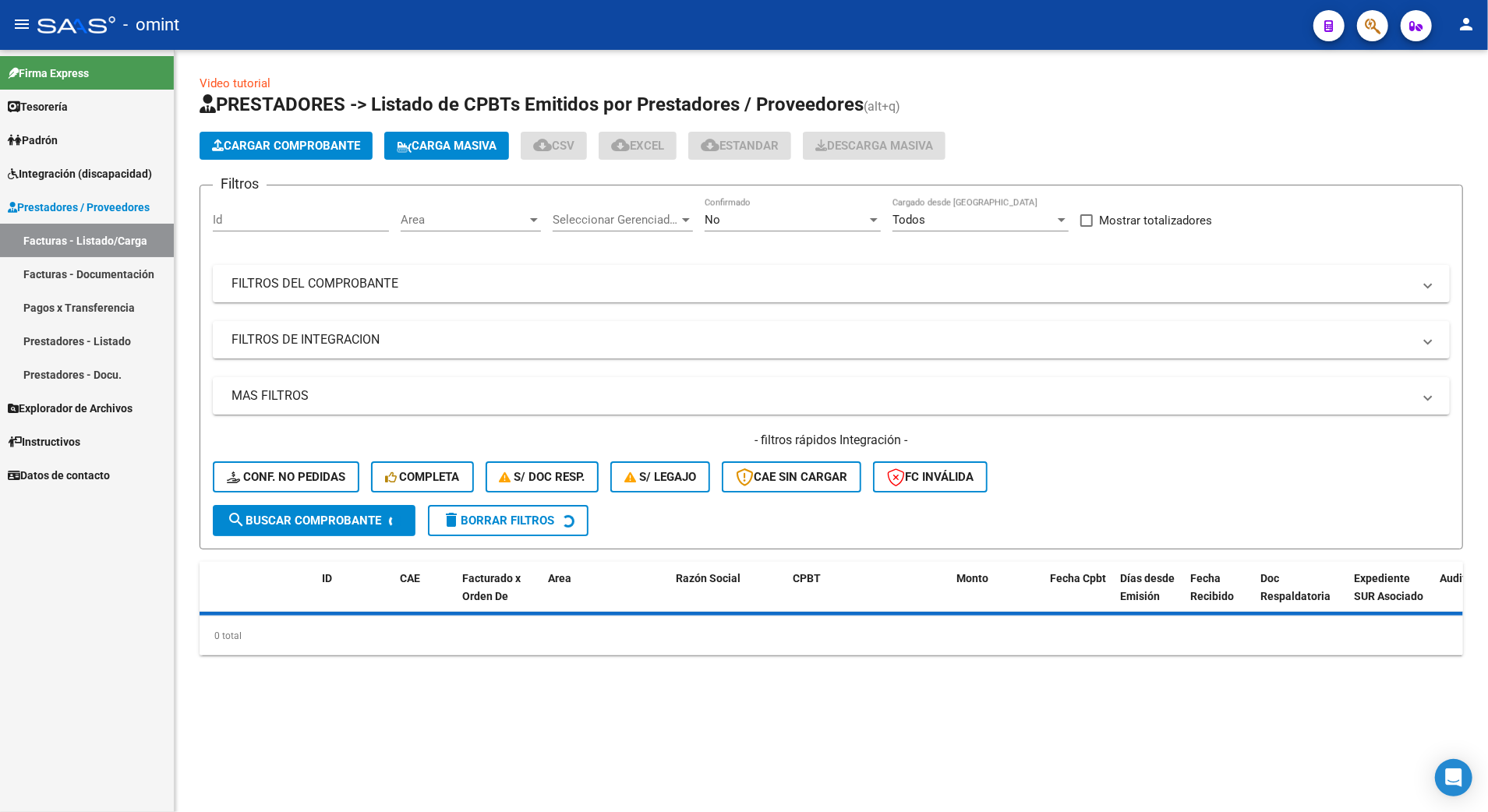
click at [297, 479] on span "Conf. no pedidas" at bounding box center [286, 477] width 118 height 14
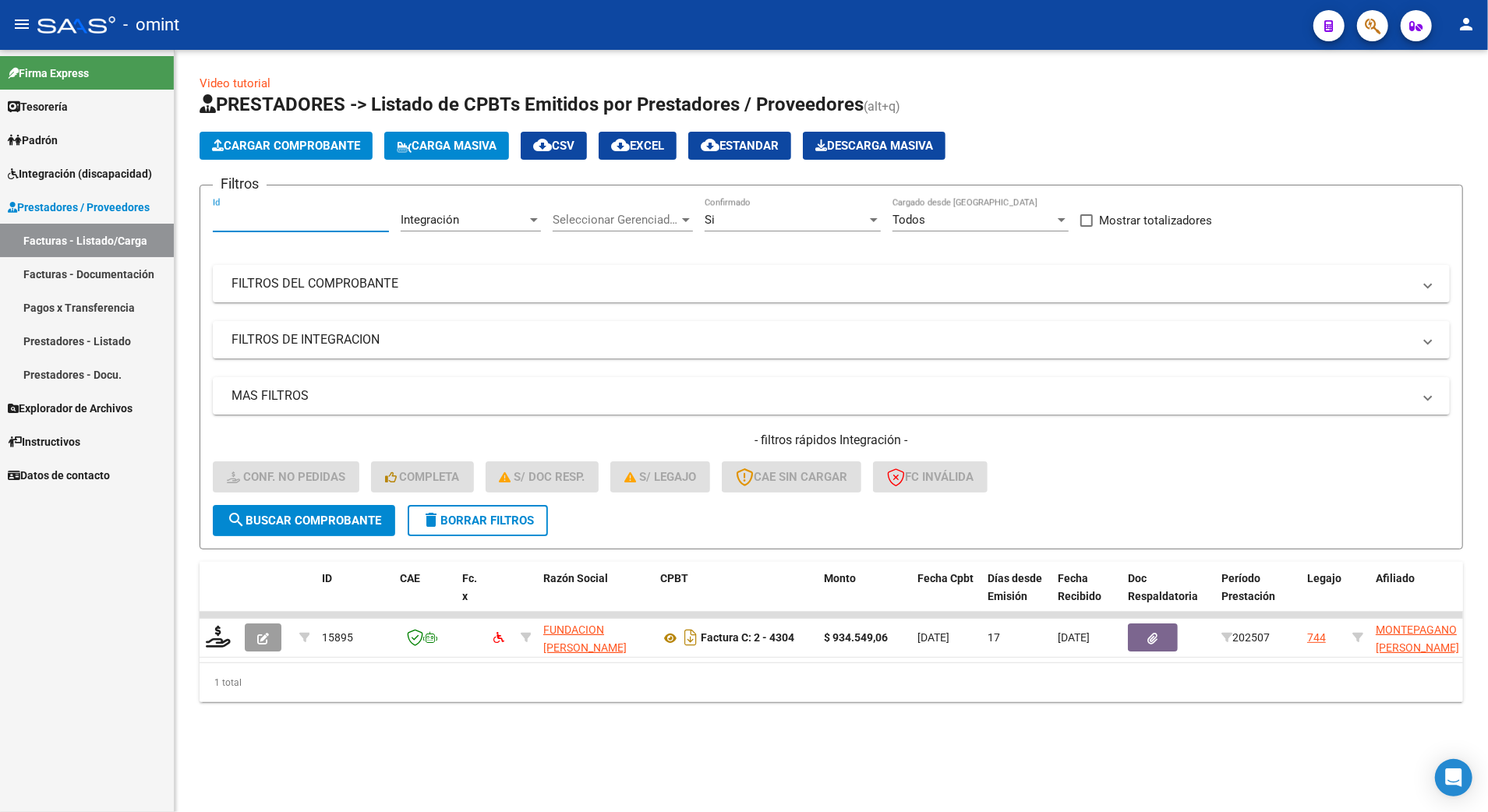
click at [237, 220] on input "Id" at bounding box center [301, 220] width 176 height 14
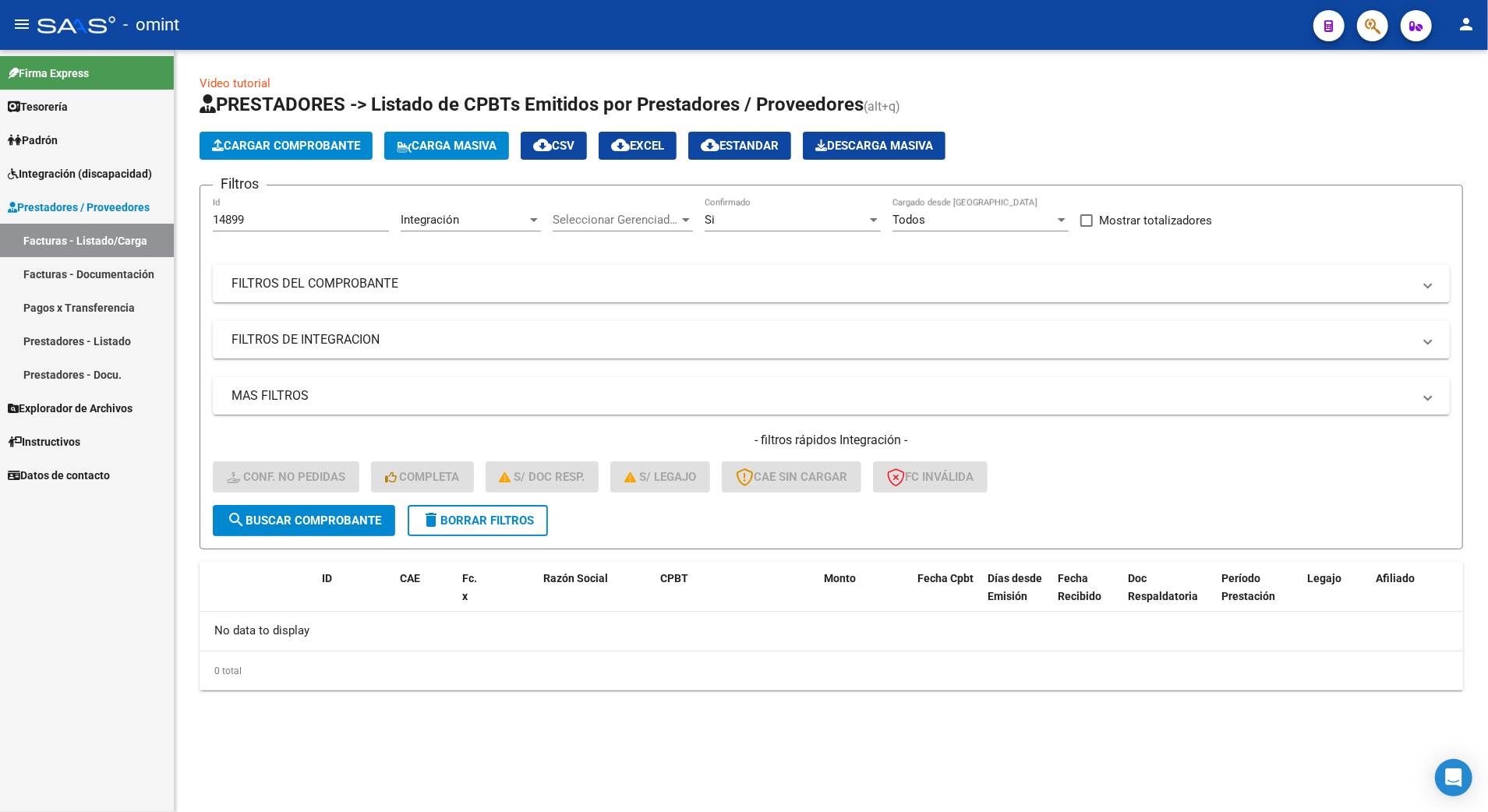
click at [247, 206] on div "14899 Id" at bounding box center [301, 214] width 176 height 33
drag, startPoint x: 247, startPoint y: 216, endPoint x: 198, endPoint y: 220, distance: 49.2
click at [198, 220] on div "Video tutorial PRESTADORES -> Listado de CPBTs Emitidos por Prestadores / Prove…" at bounding box center [831, 395] width 1314 height 690
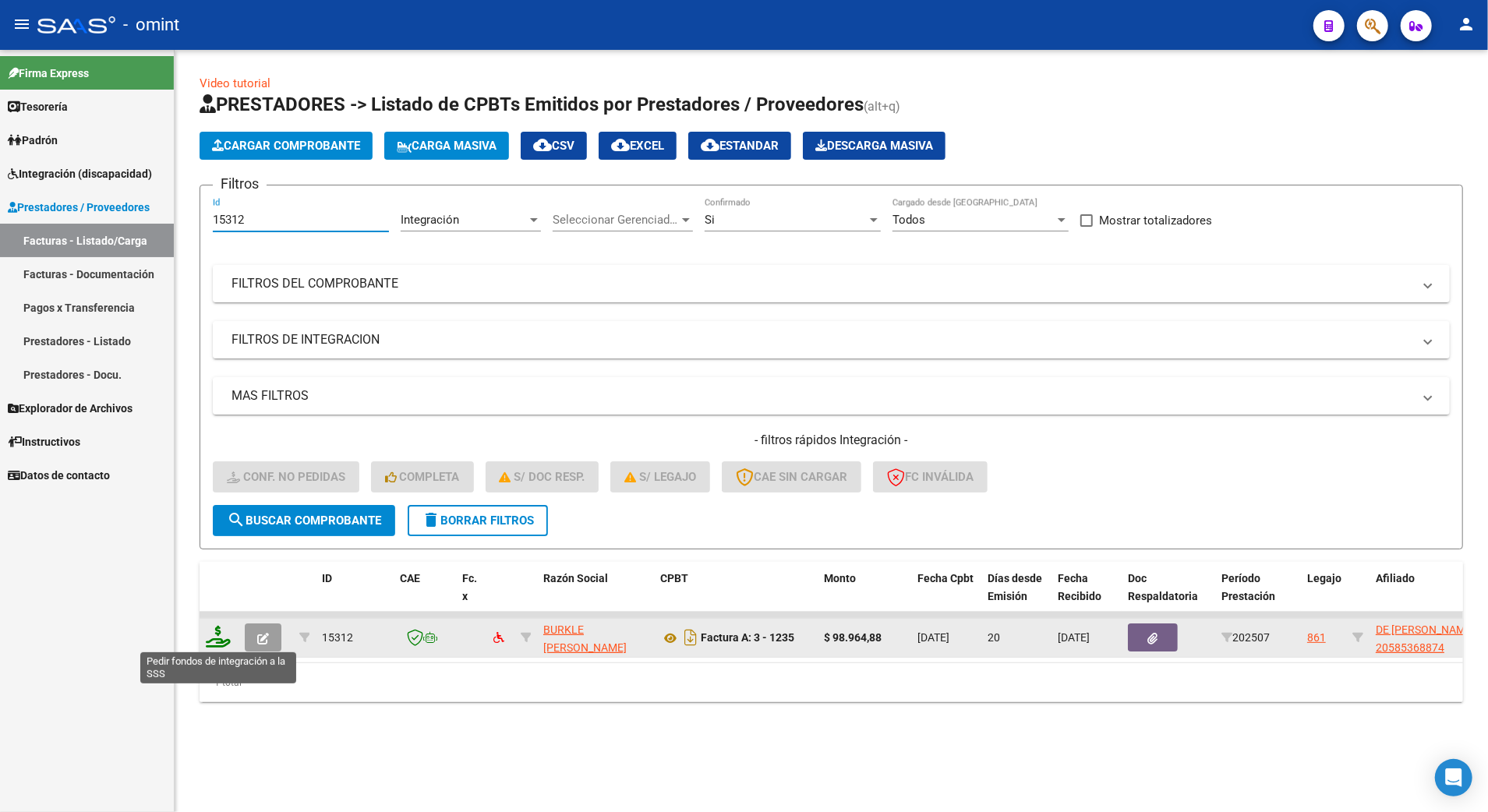
type input "15312"
click at [215, 640] on icon at bounding box center [218, 636] width 25 height 22
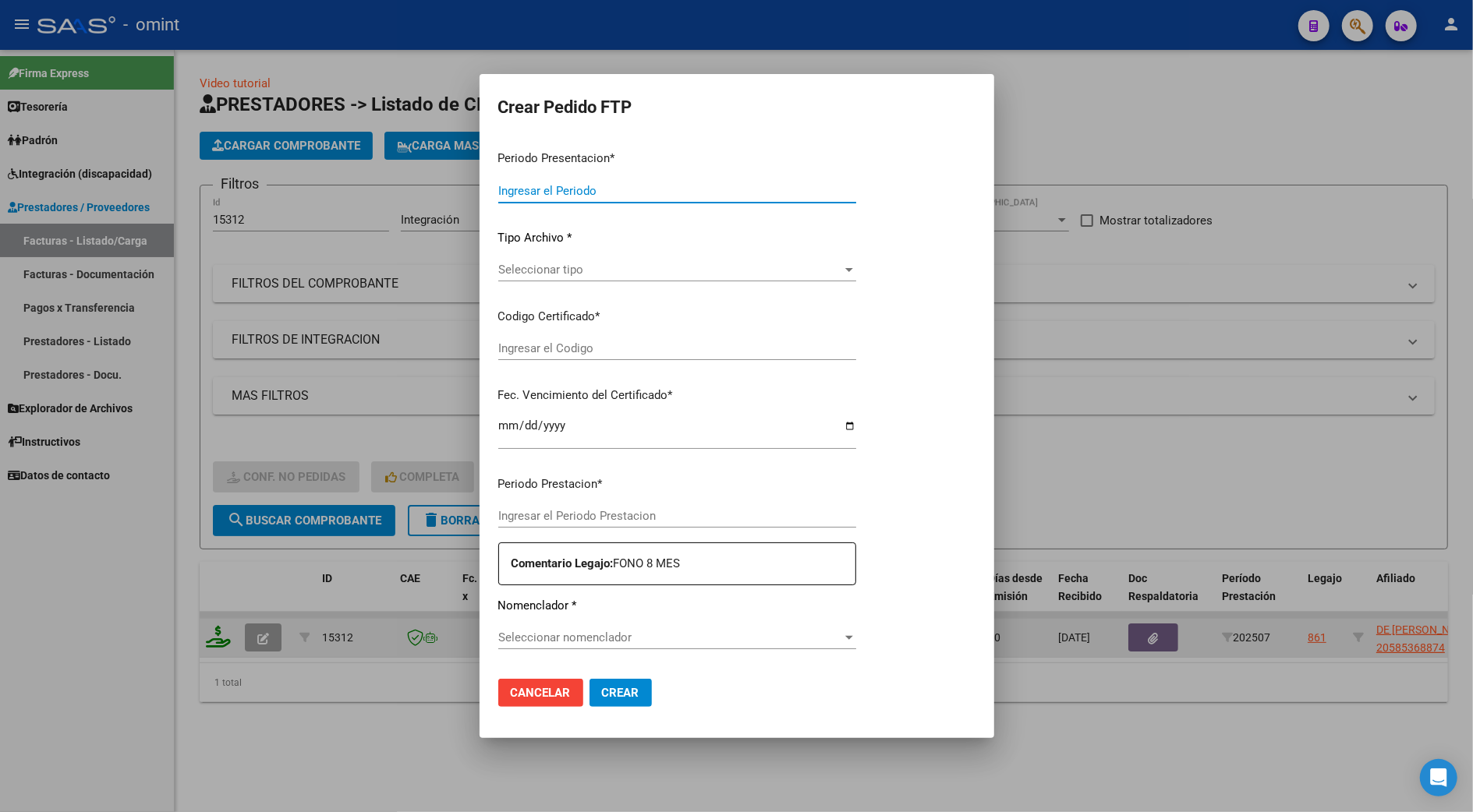
type input "202507"
type input "$ 98.964,88"
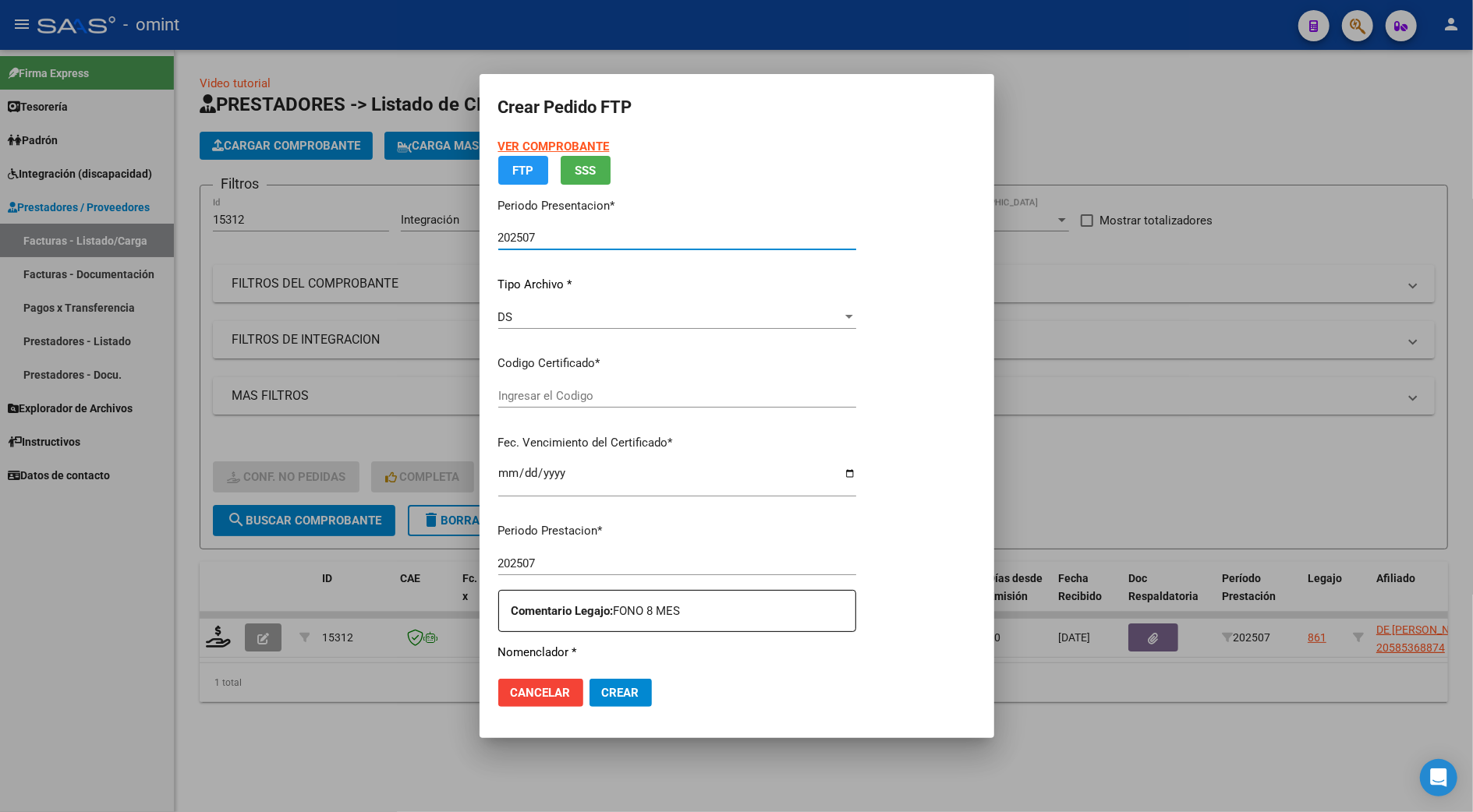
type input "9964371859"
type input "[DATE]"
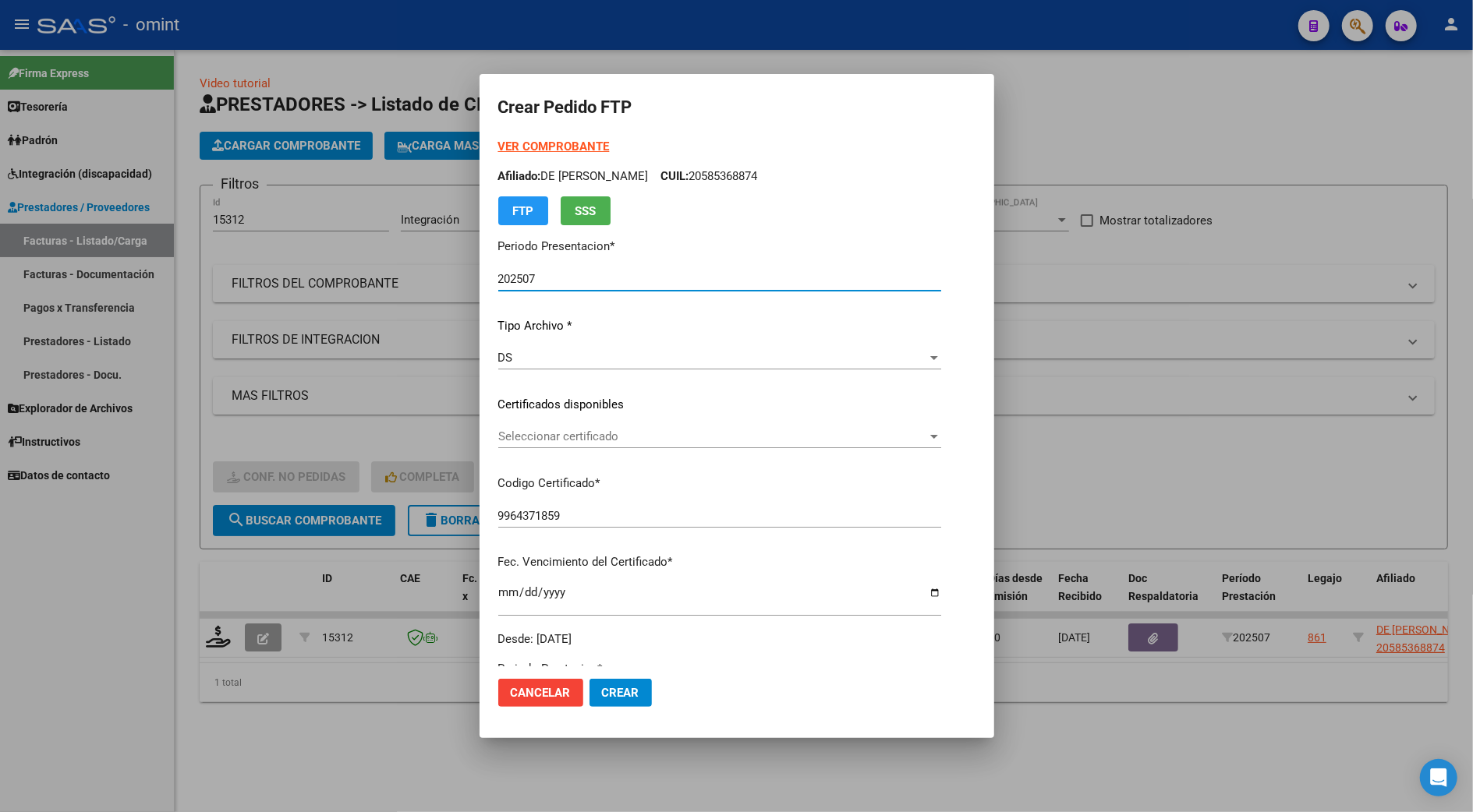
click at [499, 428] on div "Seleccionar certificado Seleccionar certificado" at bounding box center [720, 436] width 443 height 24
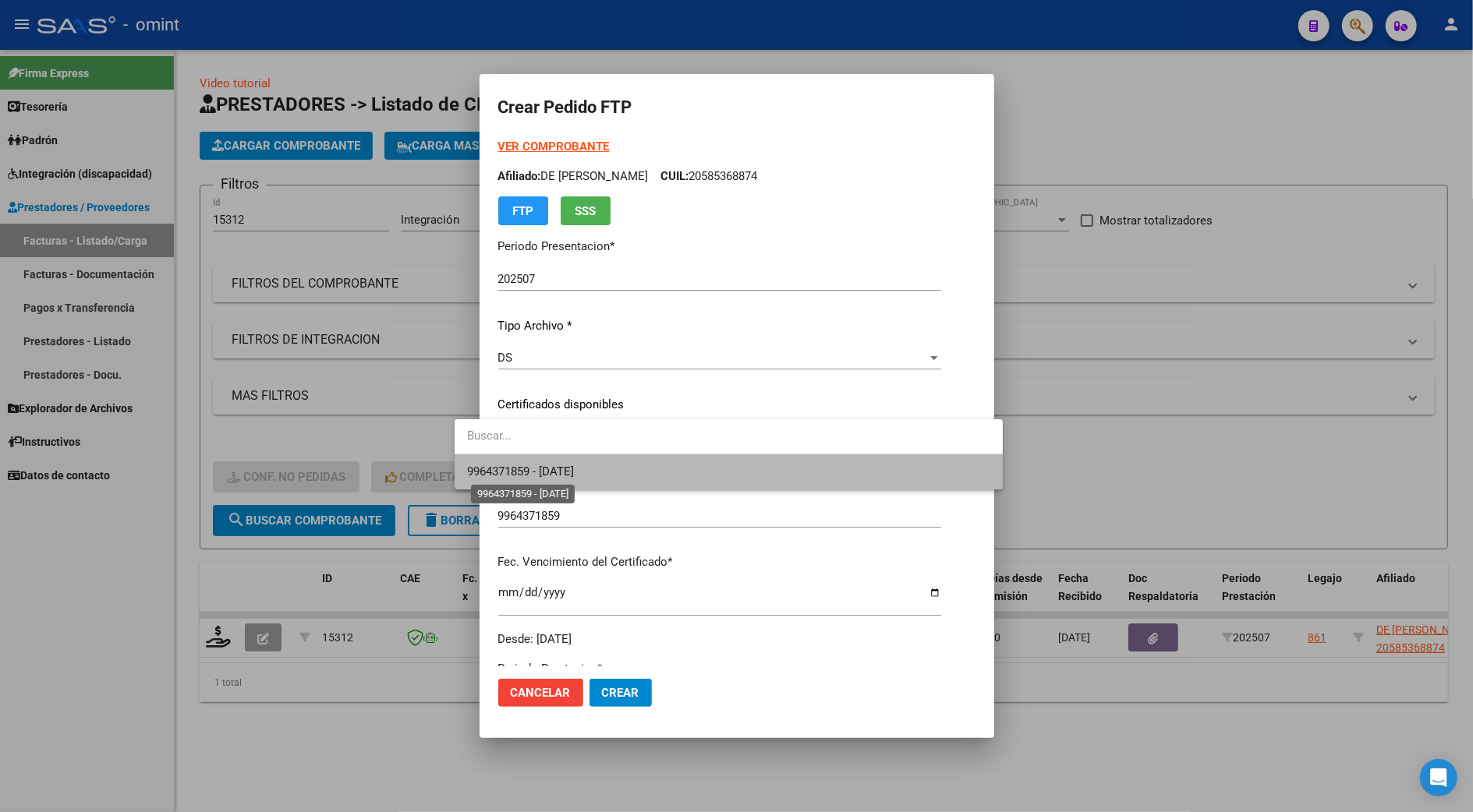
click at [507, 472] on span "9964371859 - 2025-08-01" at bounding box center [520, 471] width 107 height 14
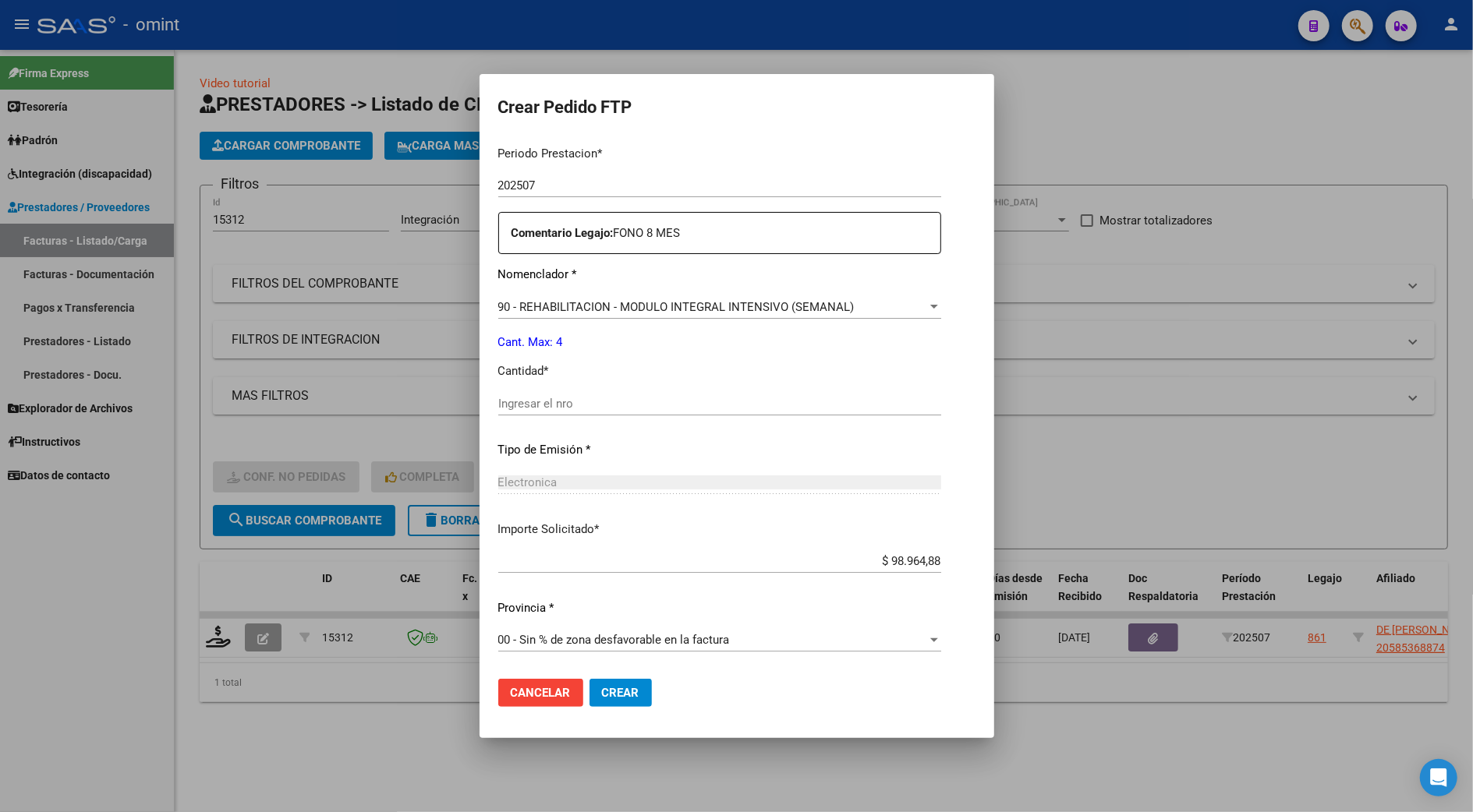
click at [506, 404] on input "Ingresar el nro" at bounding box center [720, 404] width 443 height 14
type input "4"
click at [602, 697] on span "Crear" at bounding box center [621, 692] width 37 height 14
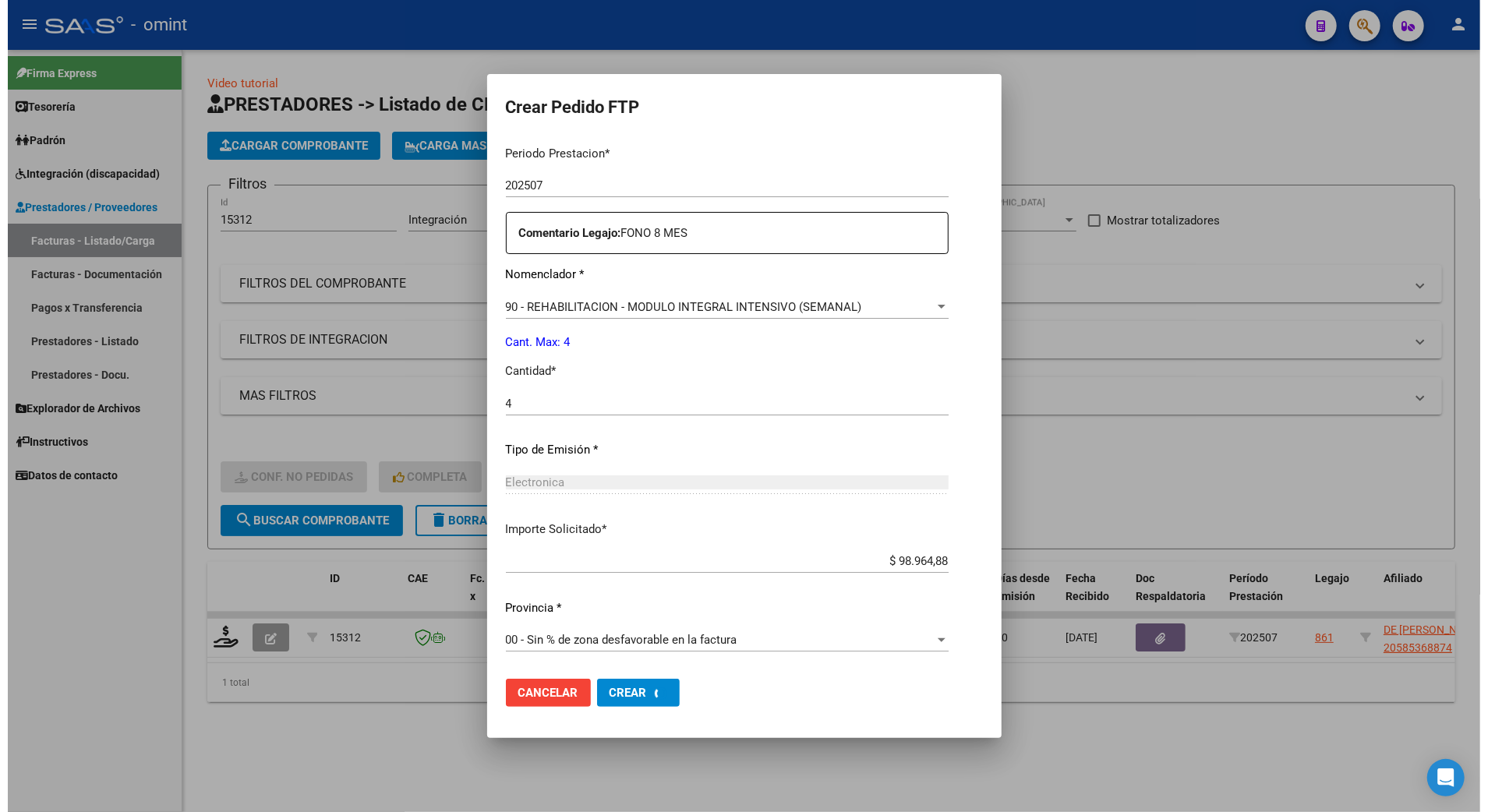
scroll to position [0, 0]
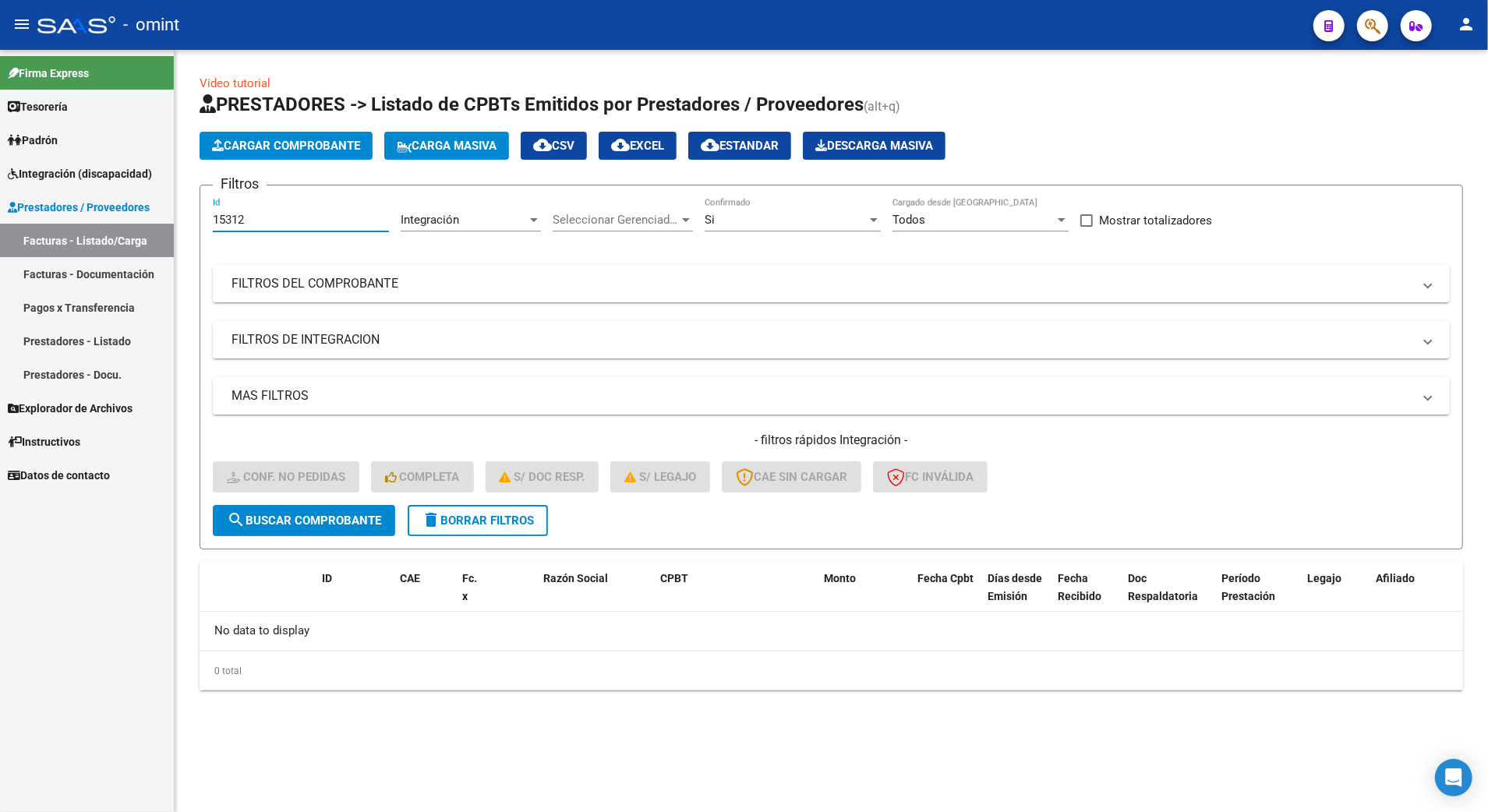
drag, startPoint x: 262, startPoint y: 219, endPoint x: 191, endPoint y: 220, distance: 71.0
click at [191, 220] on div "Video tutorial PRESTADORES -> Listado de CPBTs Emitidos por Prestadores / Prove…" at bounding box center [831, 395] width 1314 height 690
type input "17241"
click at [510, 524] on span "delete Borrar Filtros" at bounding box center [477, 520] width 113 height 14
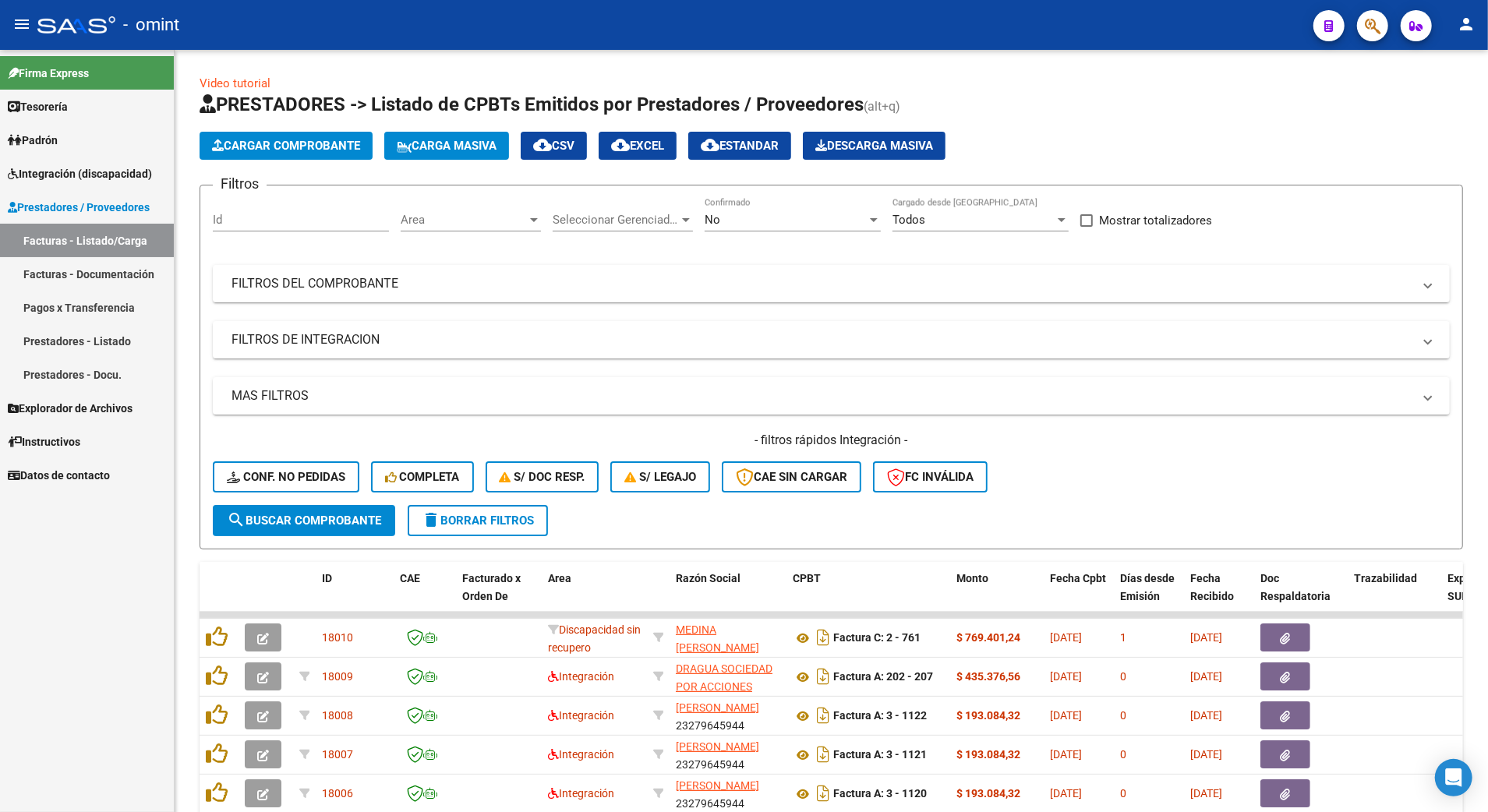
click at [57, 277] on link "Facturas - Documentación" at bounding box center [87, 273] width 173 height 33
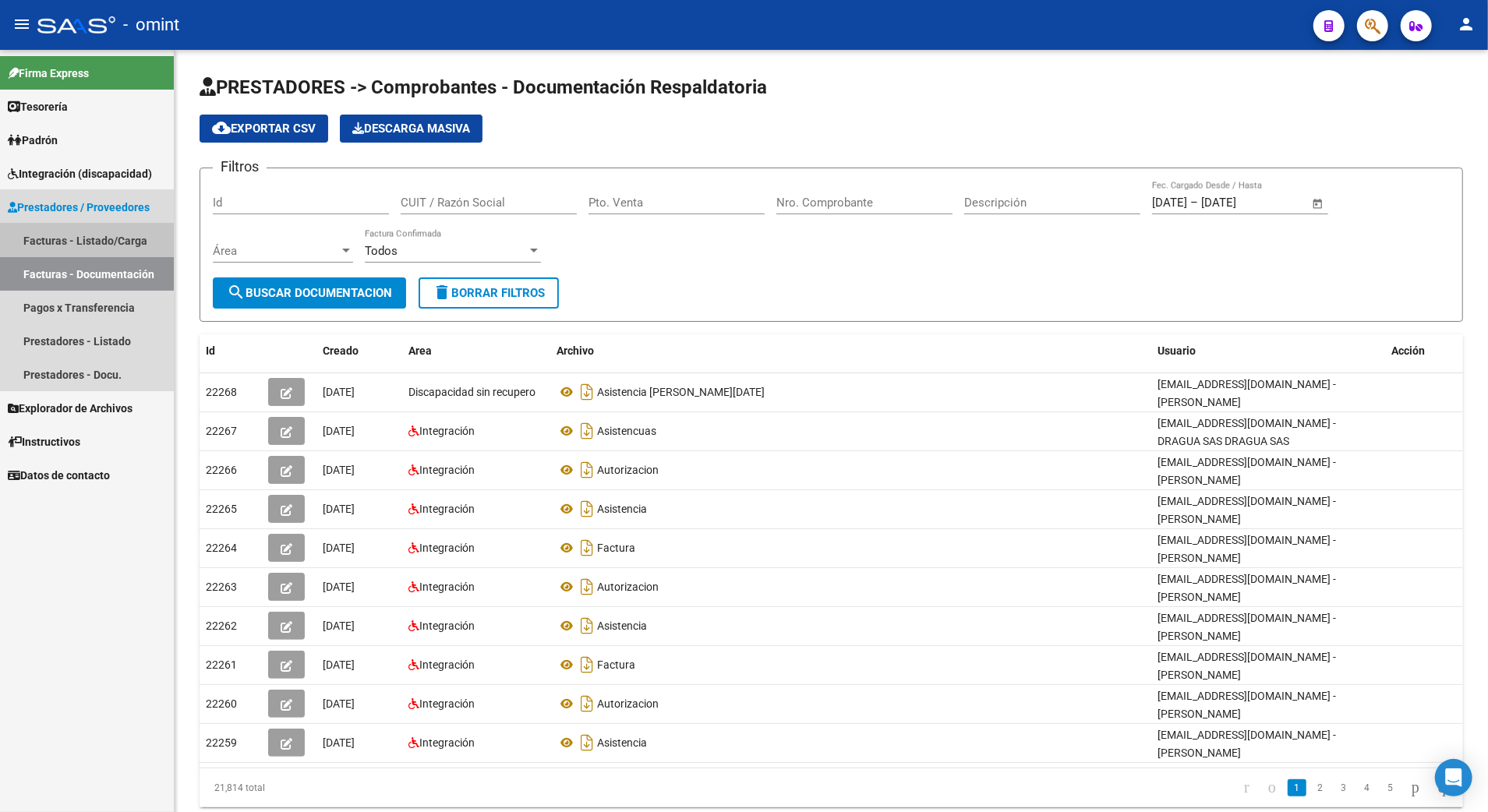
click at [81, 235] on link "Facturas - Listado/Carga" at bounding box center [87, 240] width 173 height 33
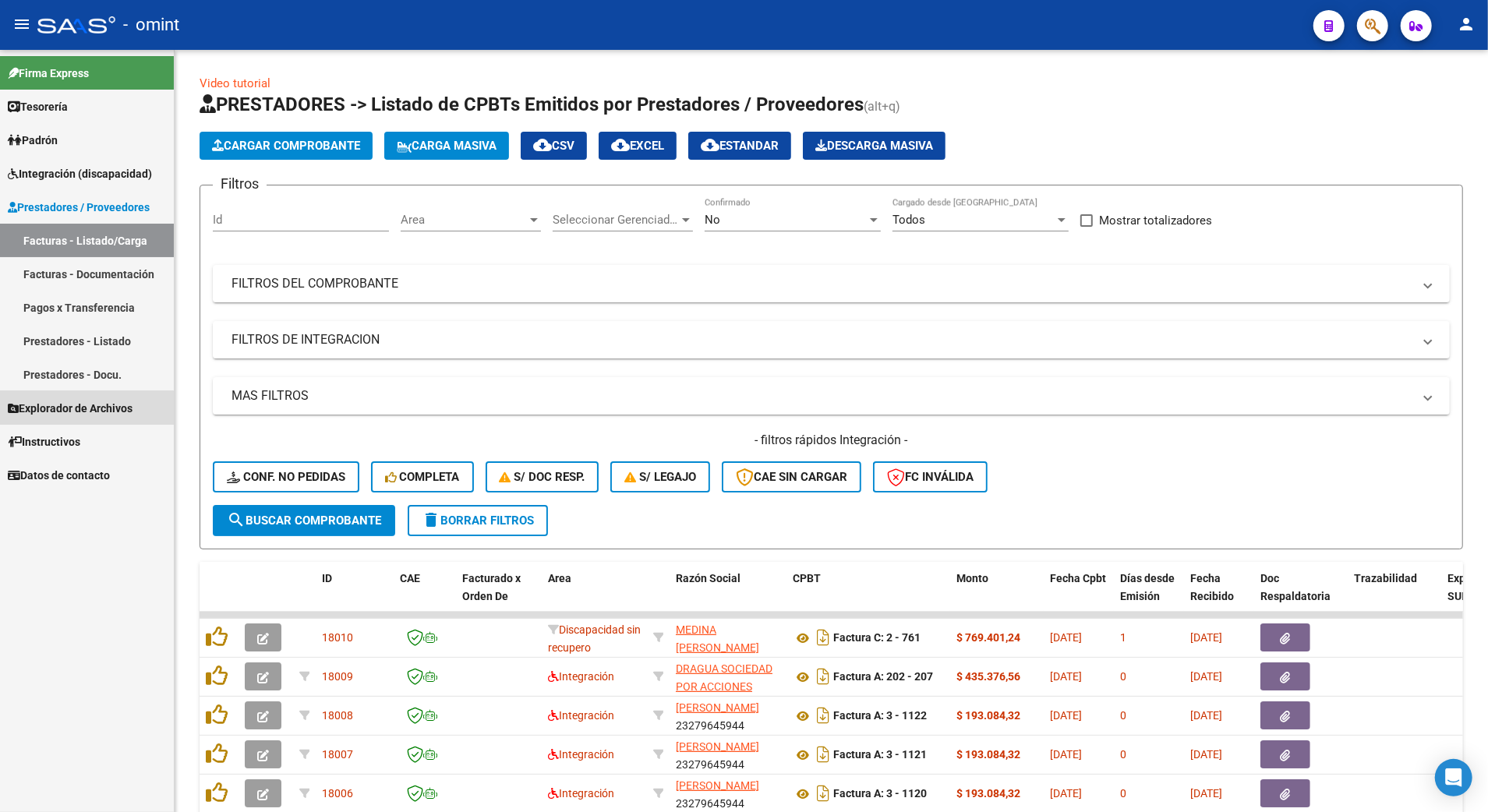
click at [86, 418] on link "Explorador de Archivos" at bounding box center [87, 408] width 173 height 33
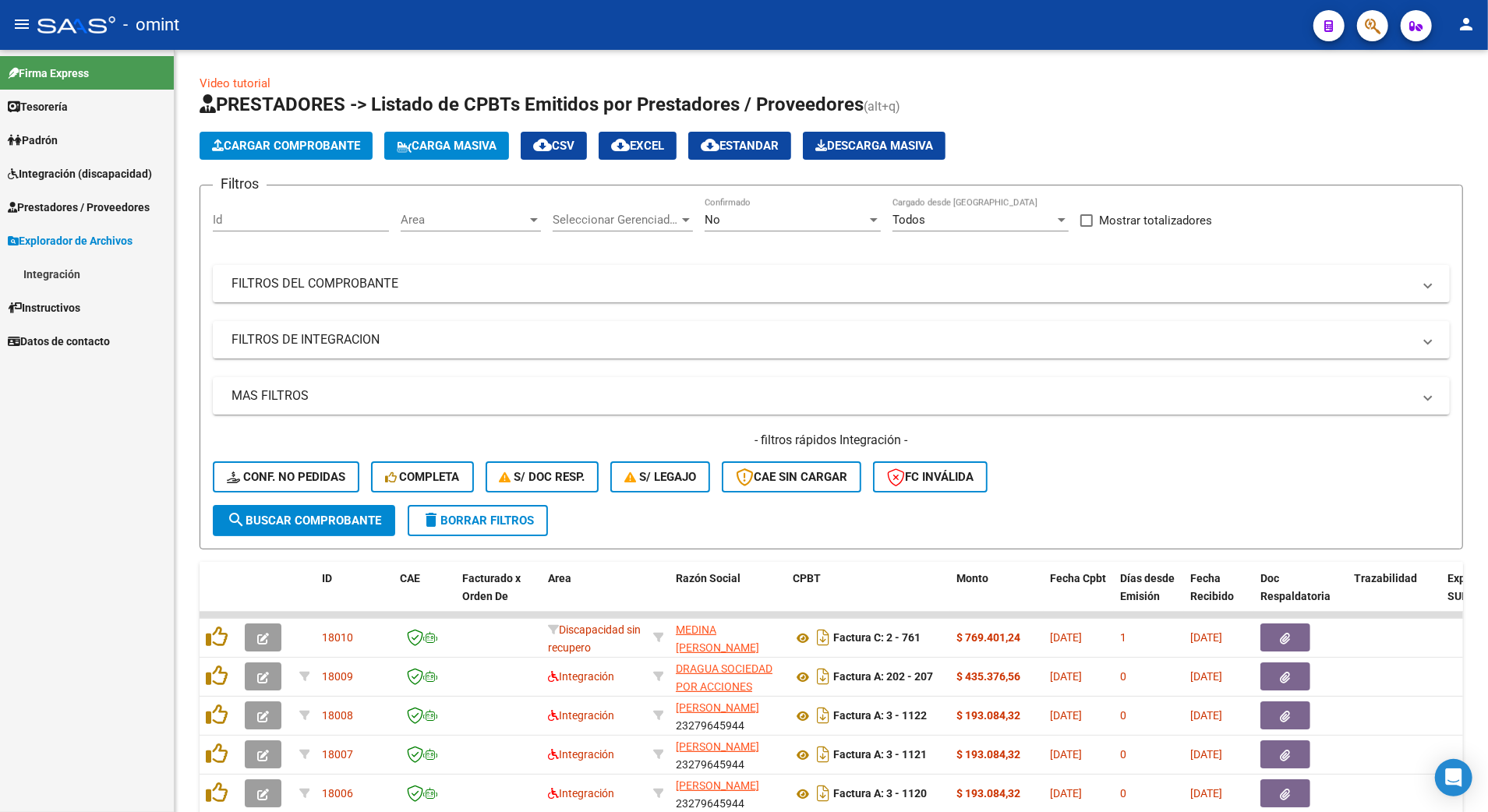
click at [82, 204] on span "Prestadores / Proveedores" at bounding box center [79, 207] width 142 height 17
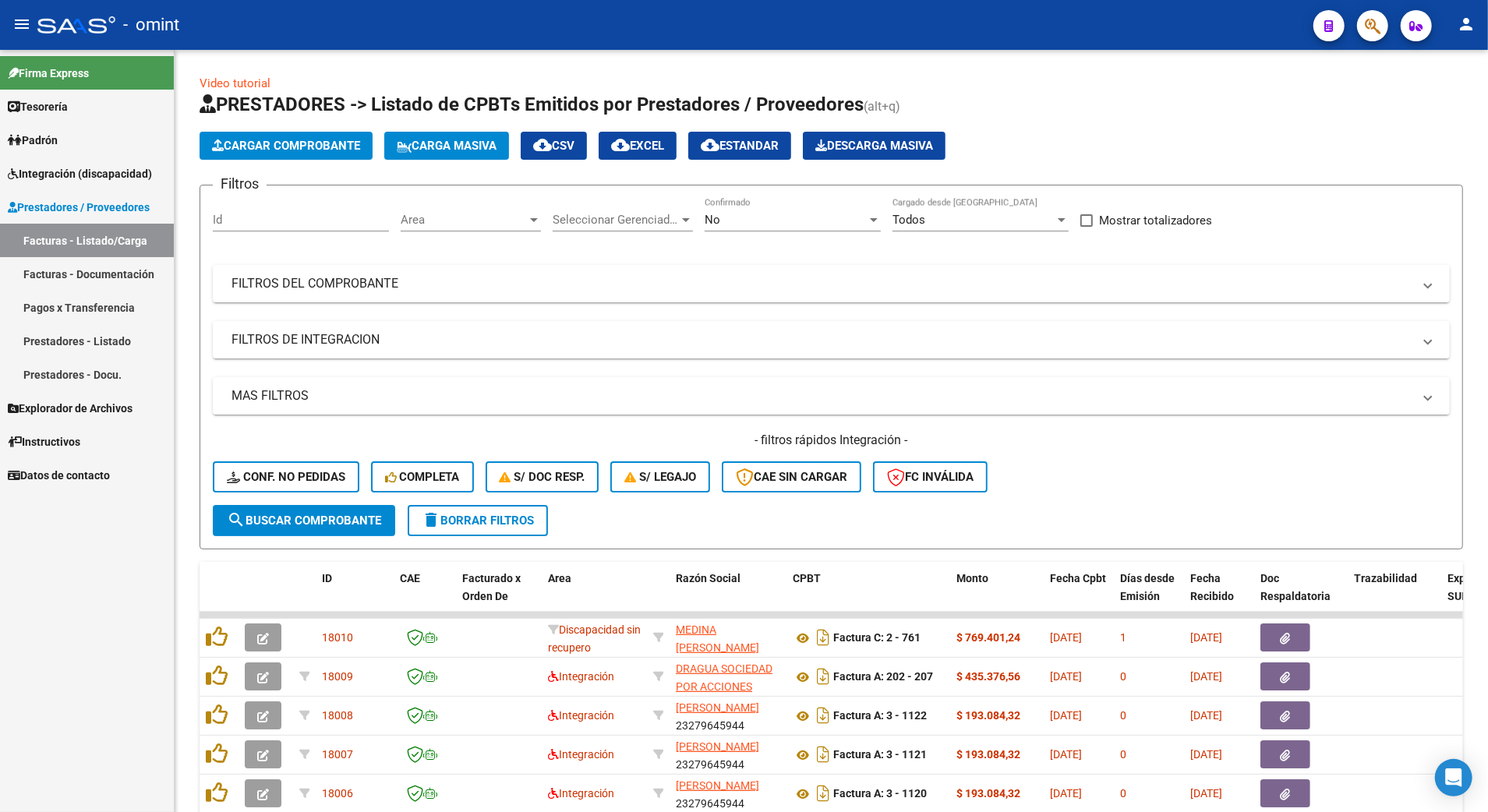
click at [94, 340] on link "Prestadores - Listado" at bounding box center [87, 340] width 173 height 33
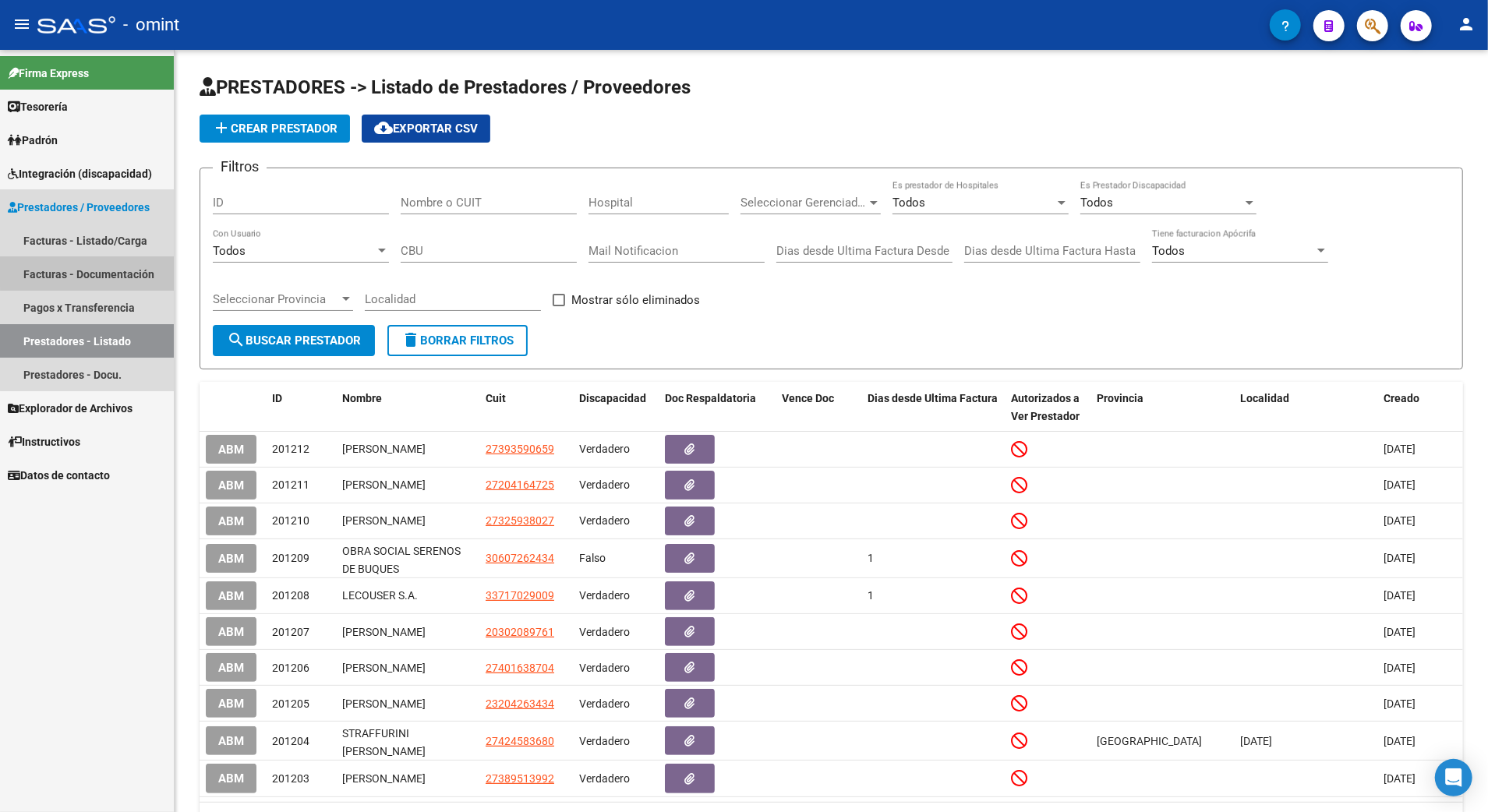
click at [97, 270] on link "Facturas - Documentación" at bounding box center [87, 273] width 173 height 33
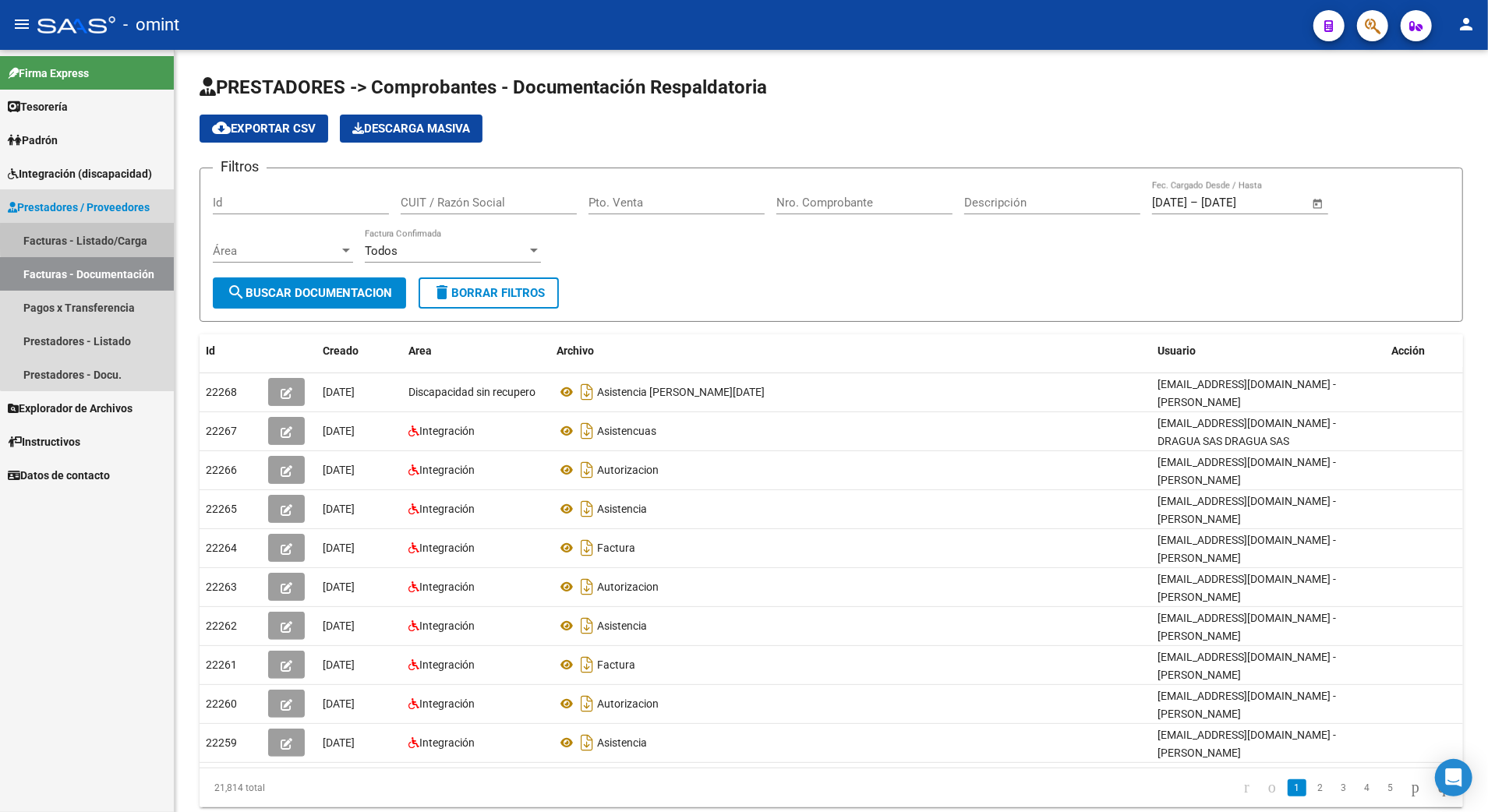
click at [100, 237] on link "Facturas - Listado/Carga" at bounding box center [87, 240] width 173 height 33
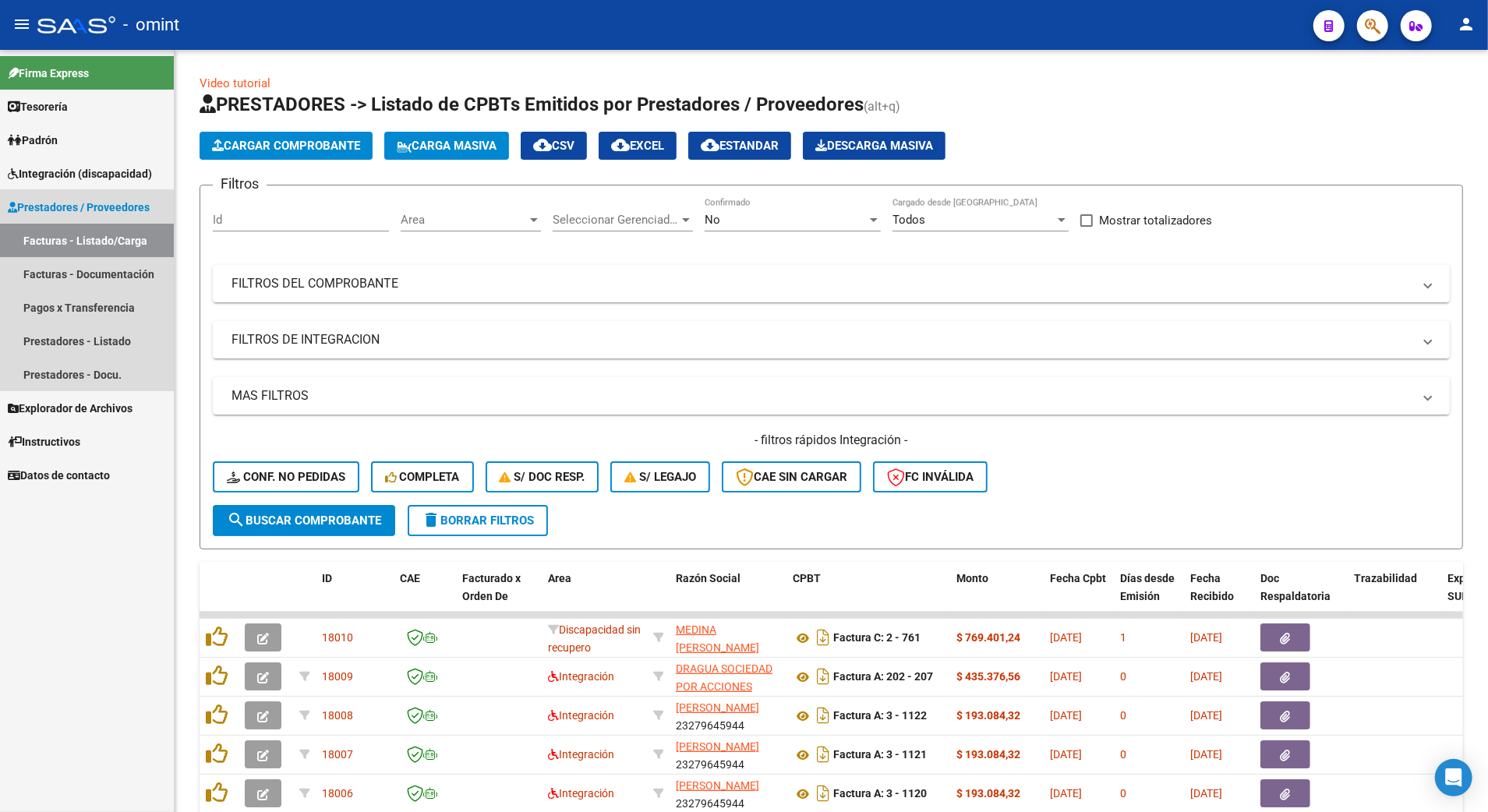
click at [109, 203] on span "Prestadores / Proveedores" at bounding box center [79, 207] width 142 height 17
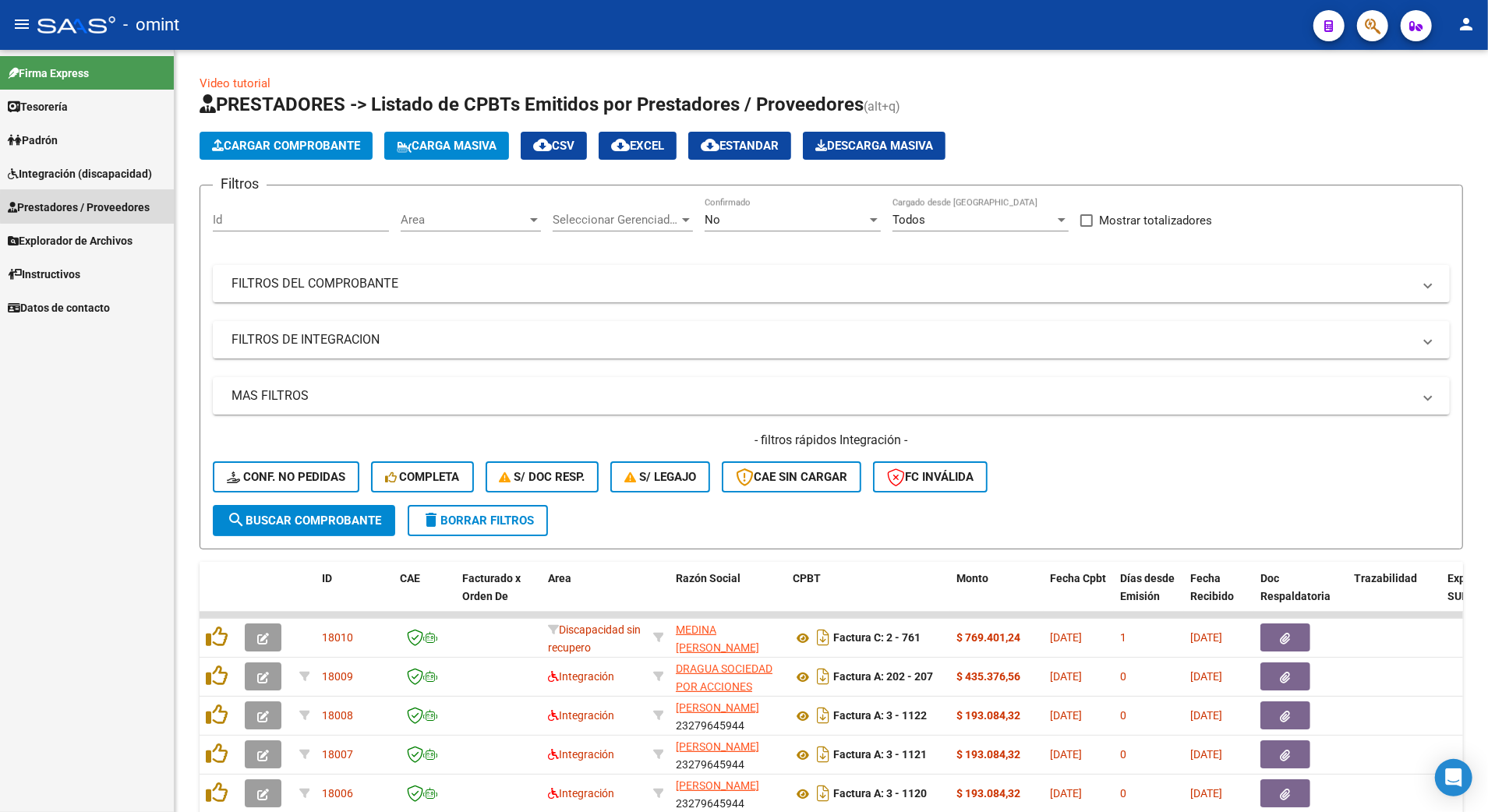
click at [109, 207] on span "Prestadores / Proveedores" at bounding box center [79, 207] width 142 height 17
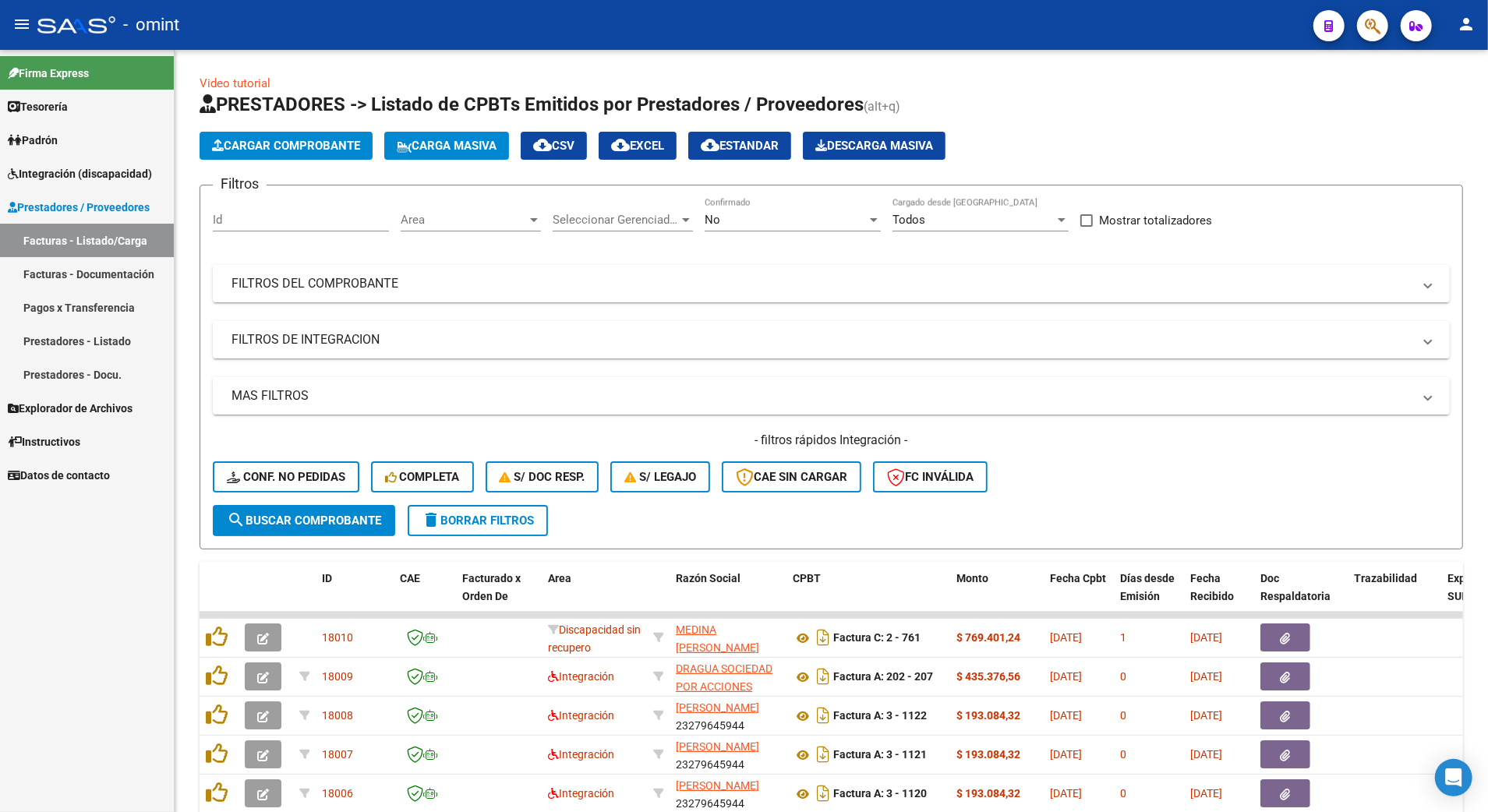
click at [118, 165] on span "Integración (discapacidad)" at bounding box center [80, 173] width 144 height 17
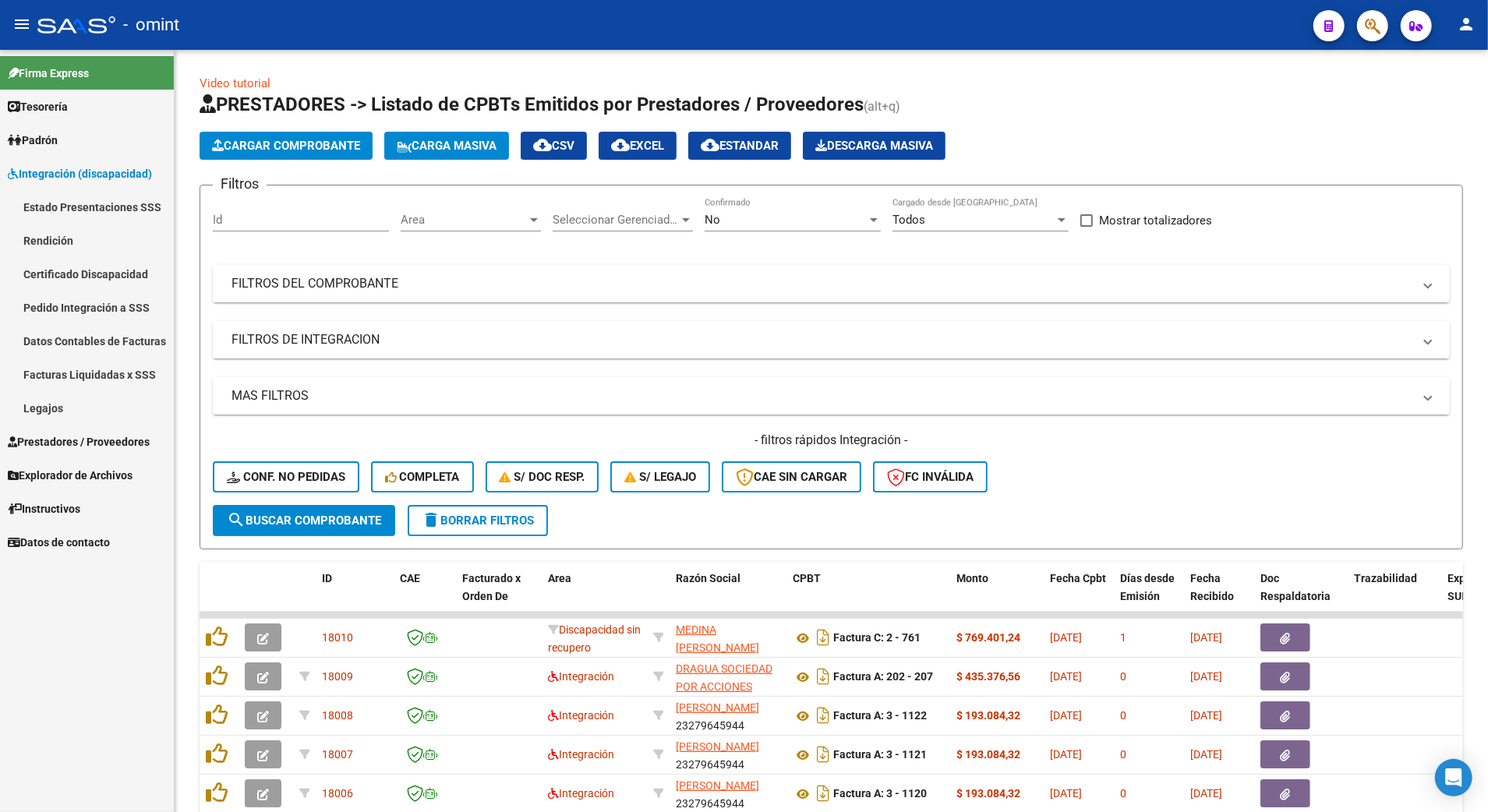
click at [97, 279] on link "Certificado Discapacidad" at bounding box center [87, 273] width 173 height 33
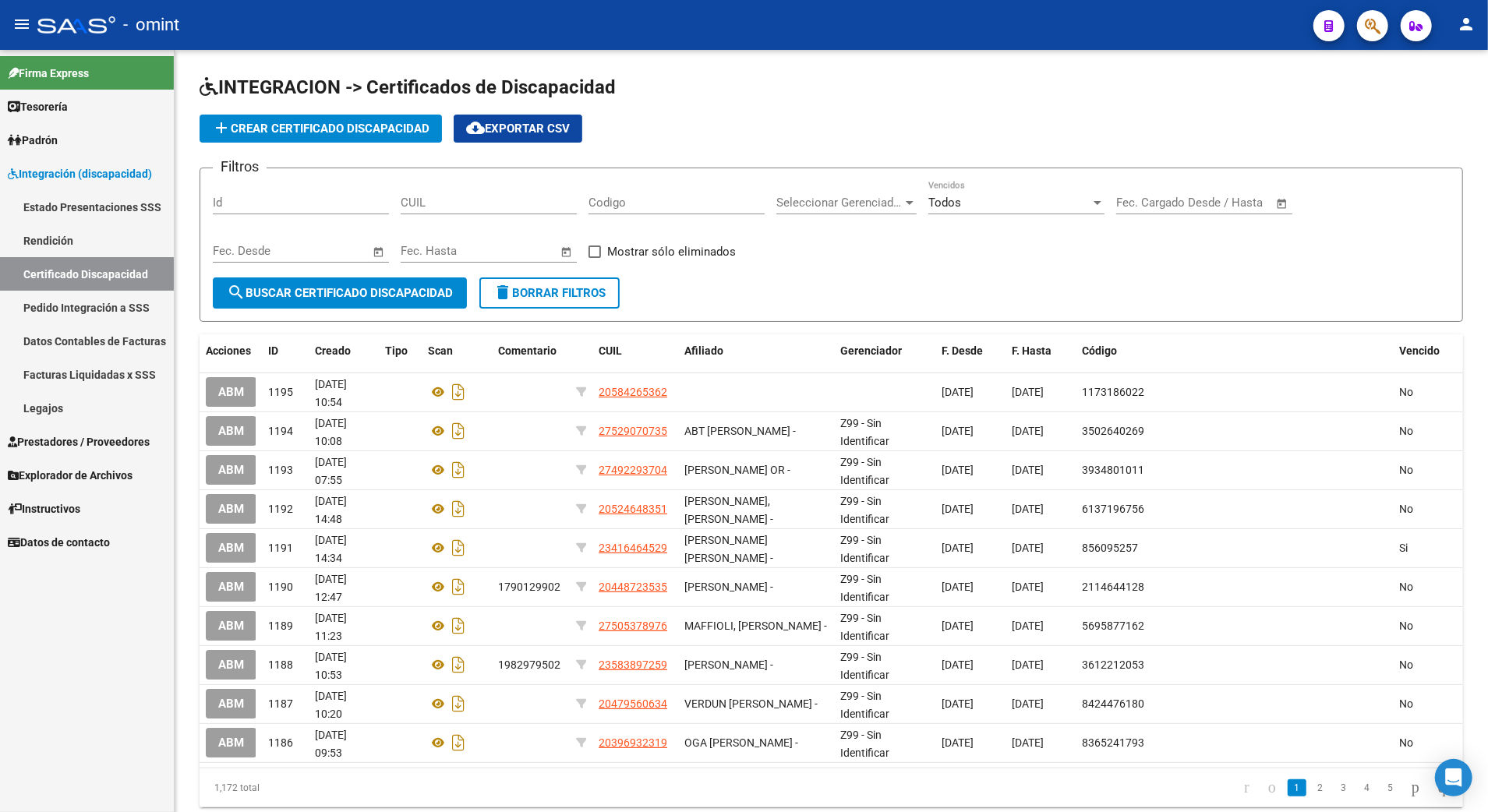
click at [105, 301] on link "Pedido Integración a SSS" at bounding box center [87, 307] width 173 height 33
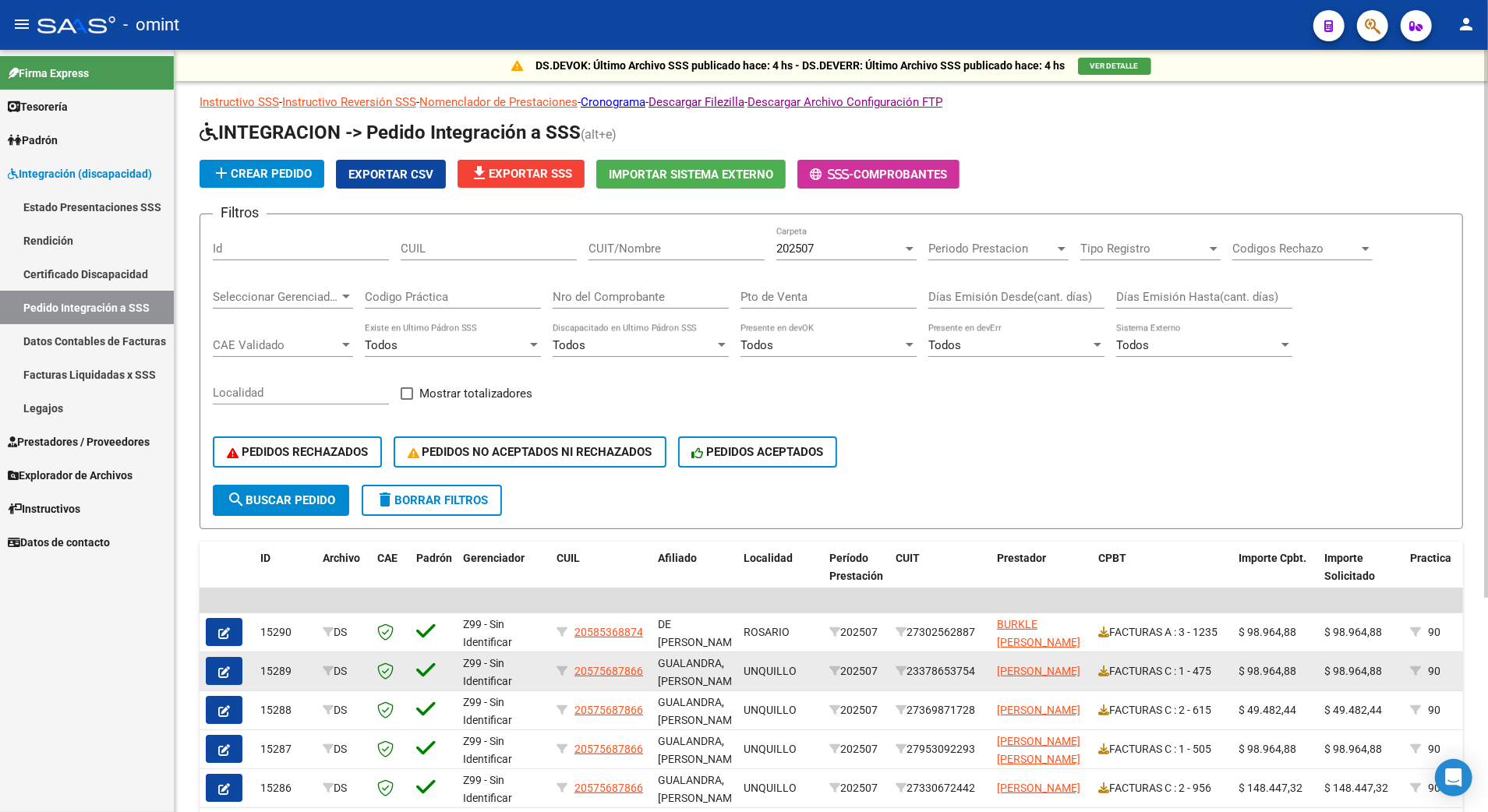
scroll to position [2, 0]
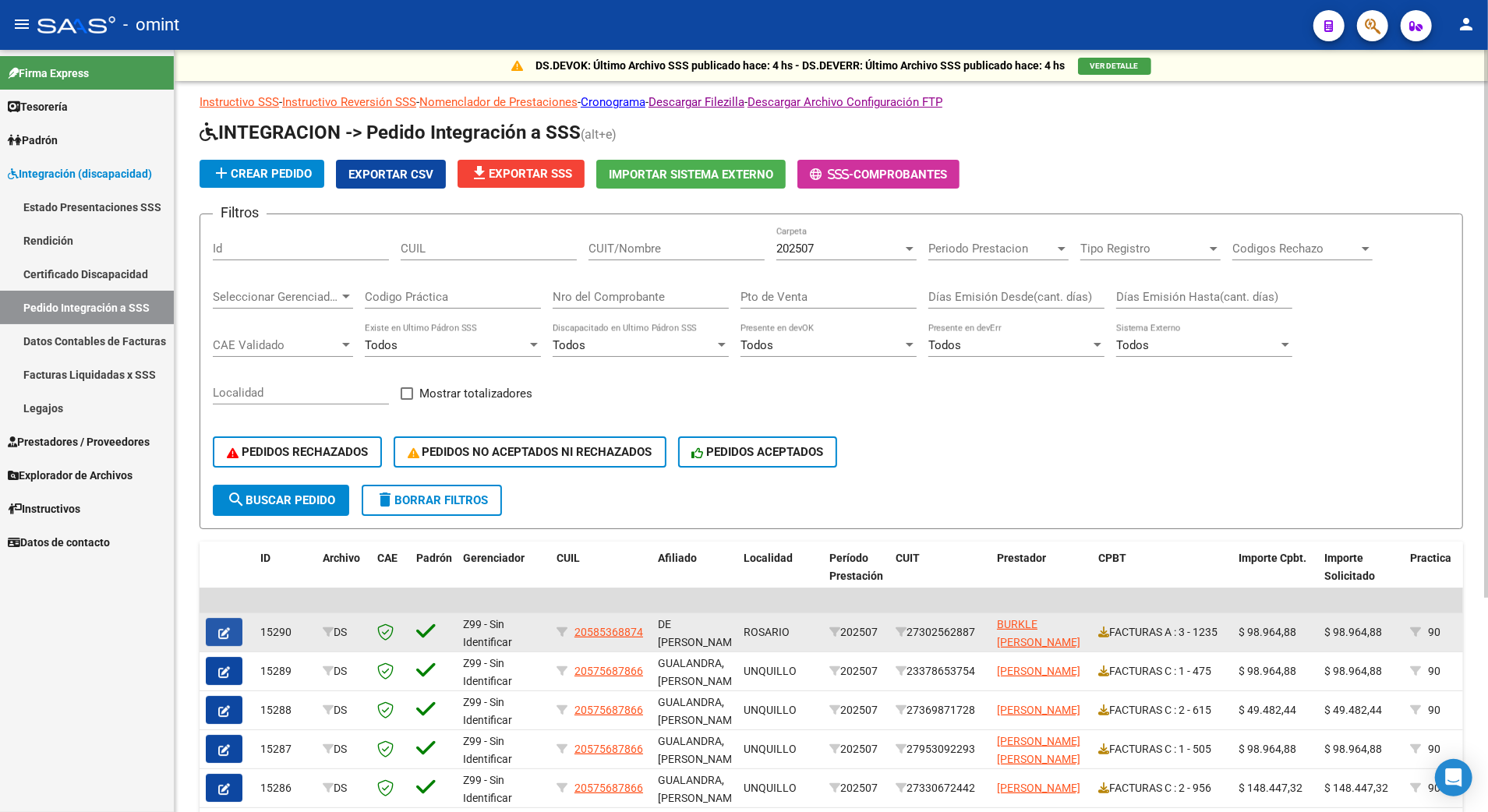
click at [222, 622] on button "button" at bounding box center [224, 632] width 36 height 28
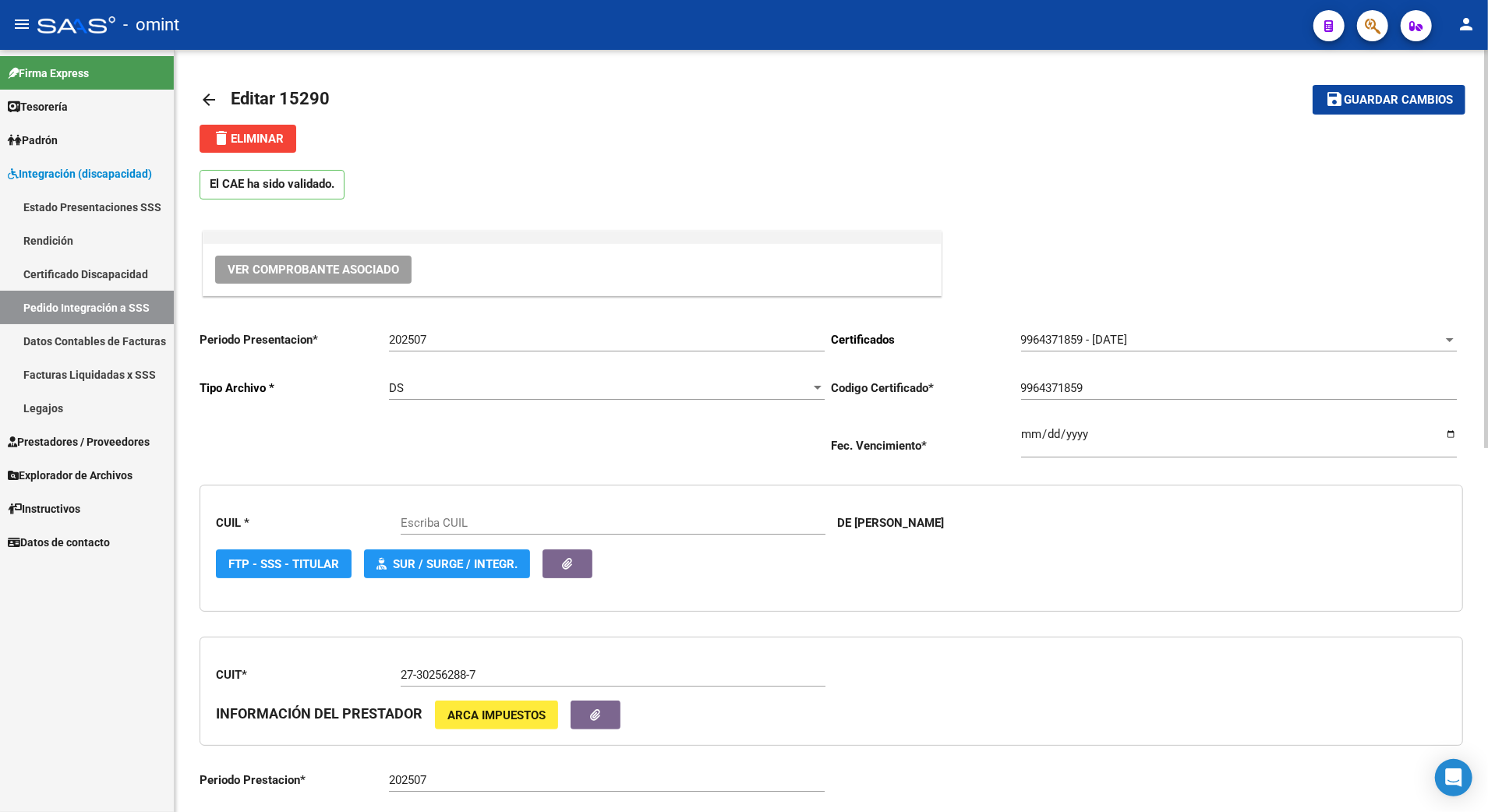
type input "20585368874"
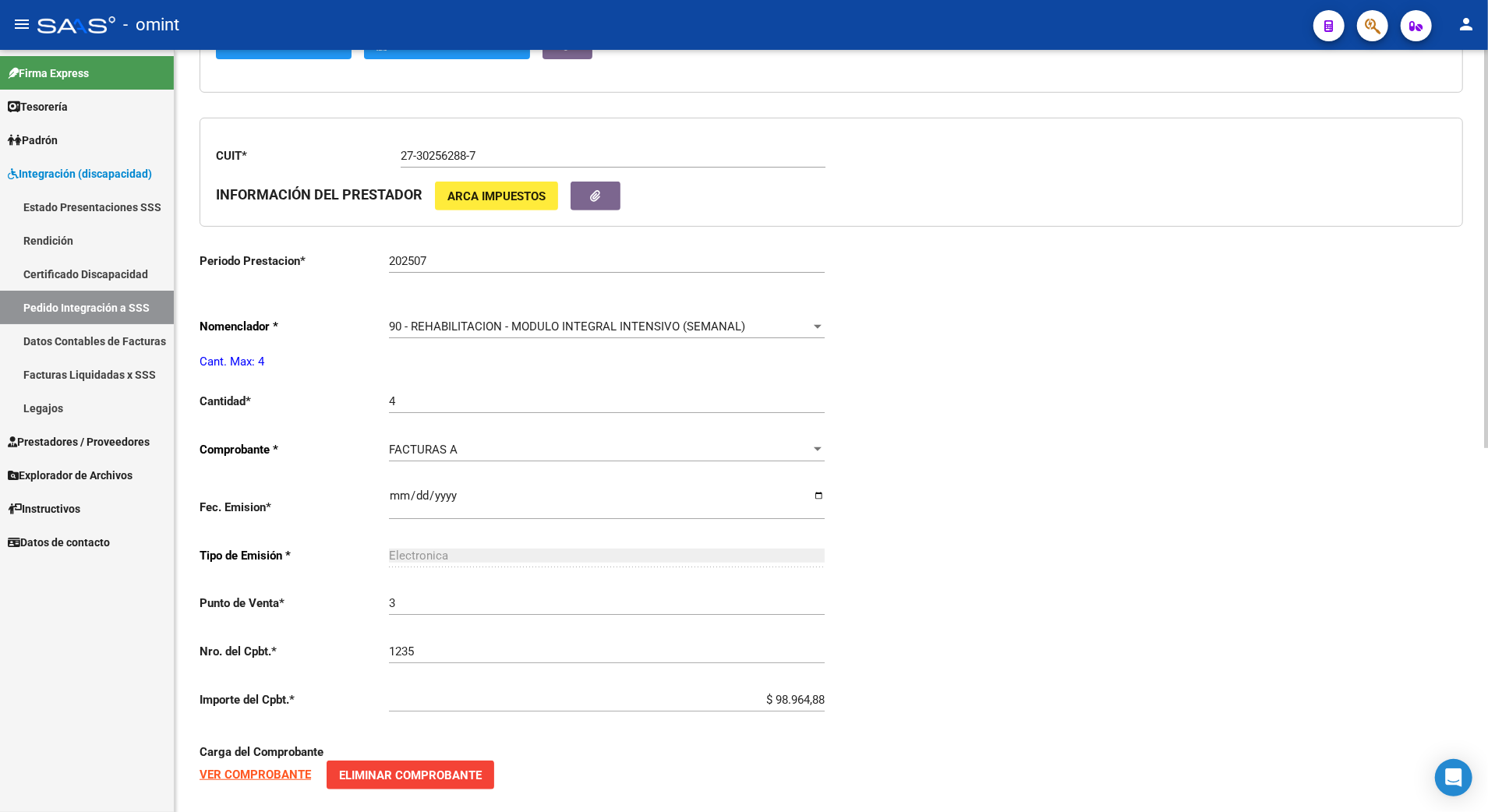
scroll to position [700, 0]
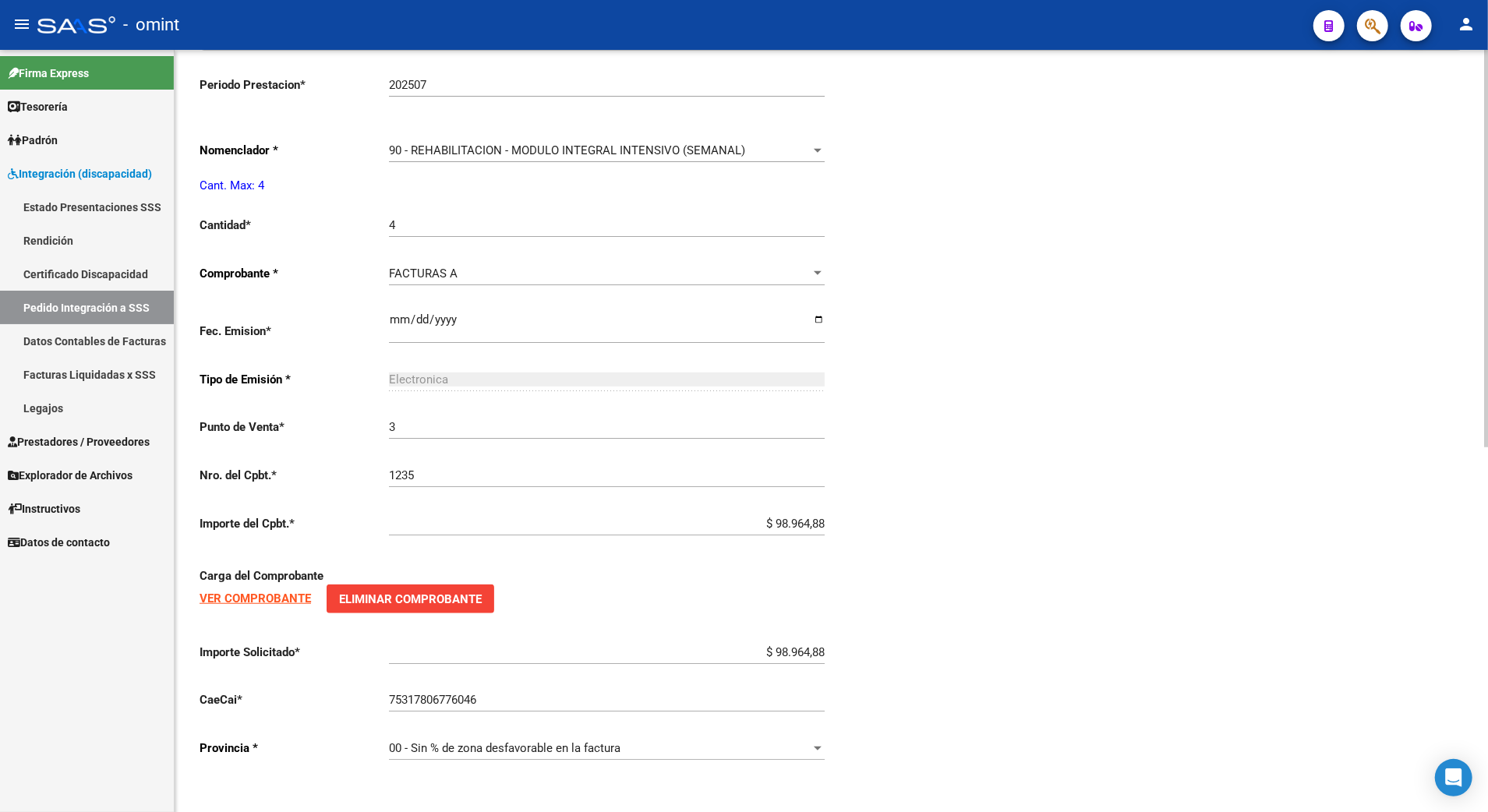
click at [254, 597] on strong "VER COMPROBANTE" at bounding box center [255, 598] width 112 height 14
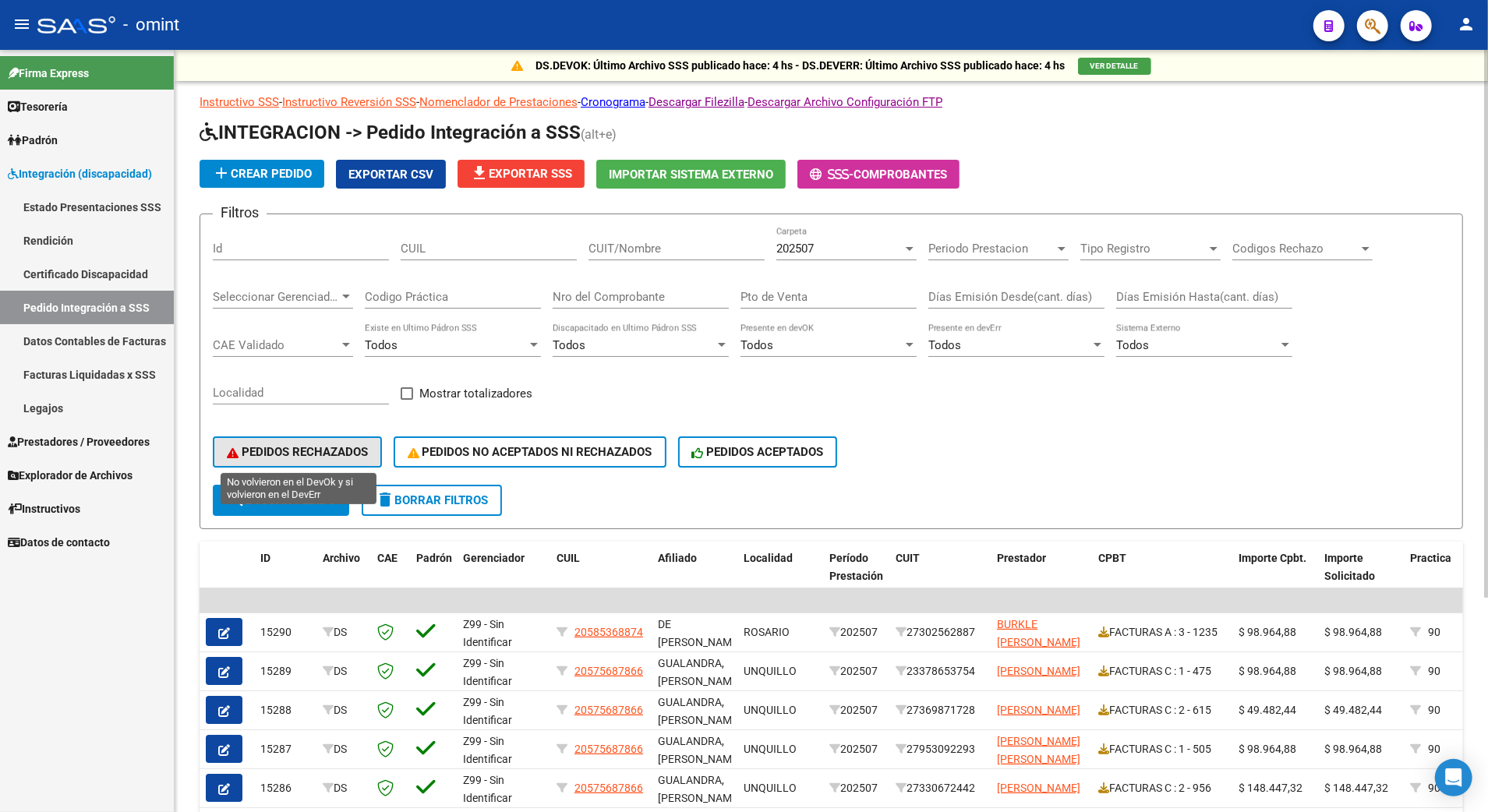
click at [295, 451] on span "PEDIDOS RECHAZADOS" at bounding box center [297, 451] width 141 height 14
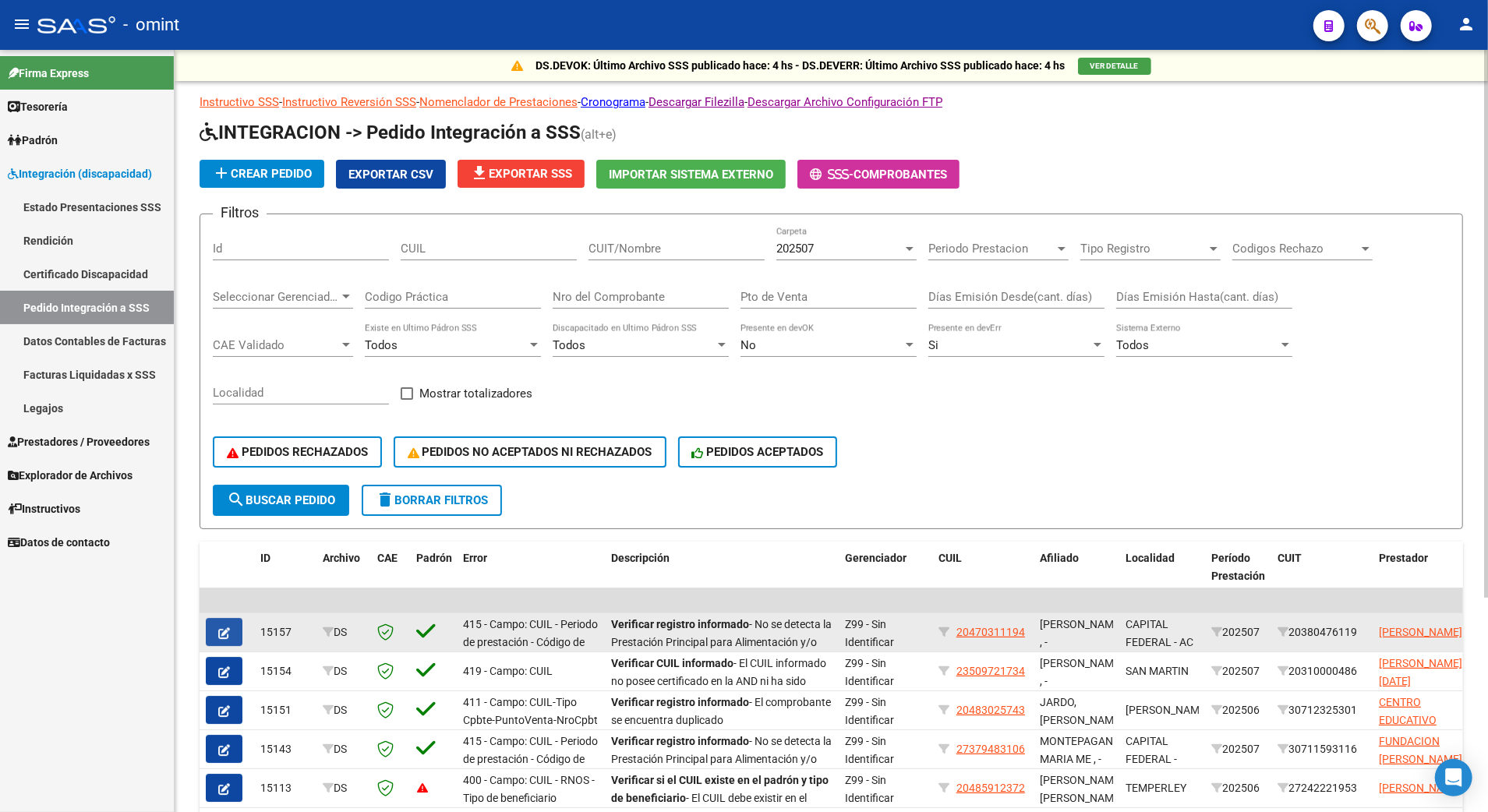
click at [224, 627] on icon "button" at bounding box center [224, 633] width 11 height 11
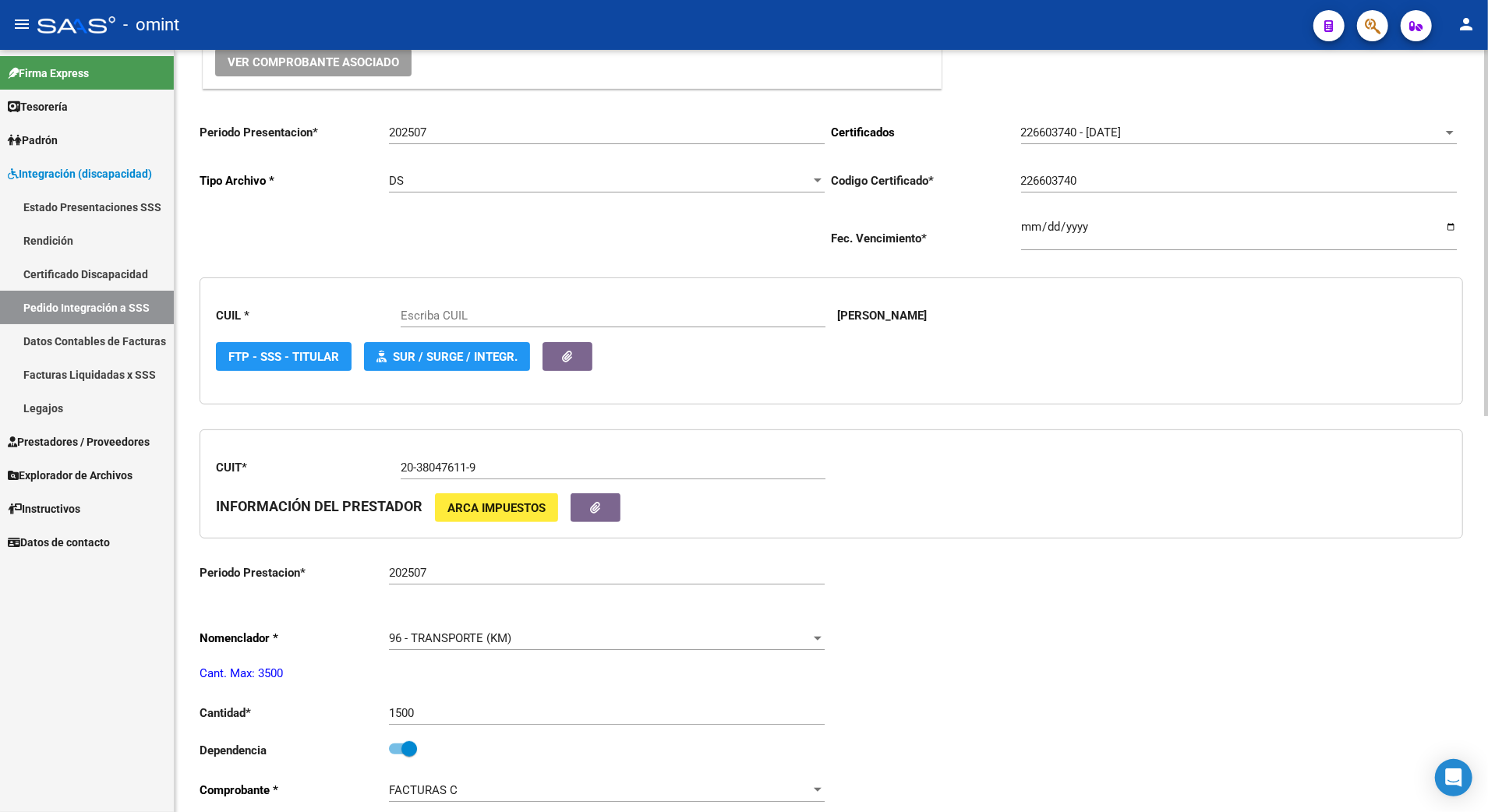
type input "20470311194"
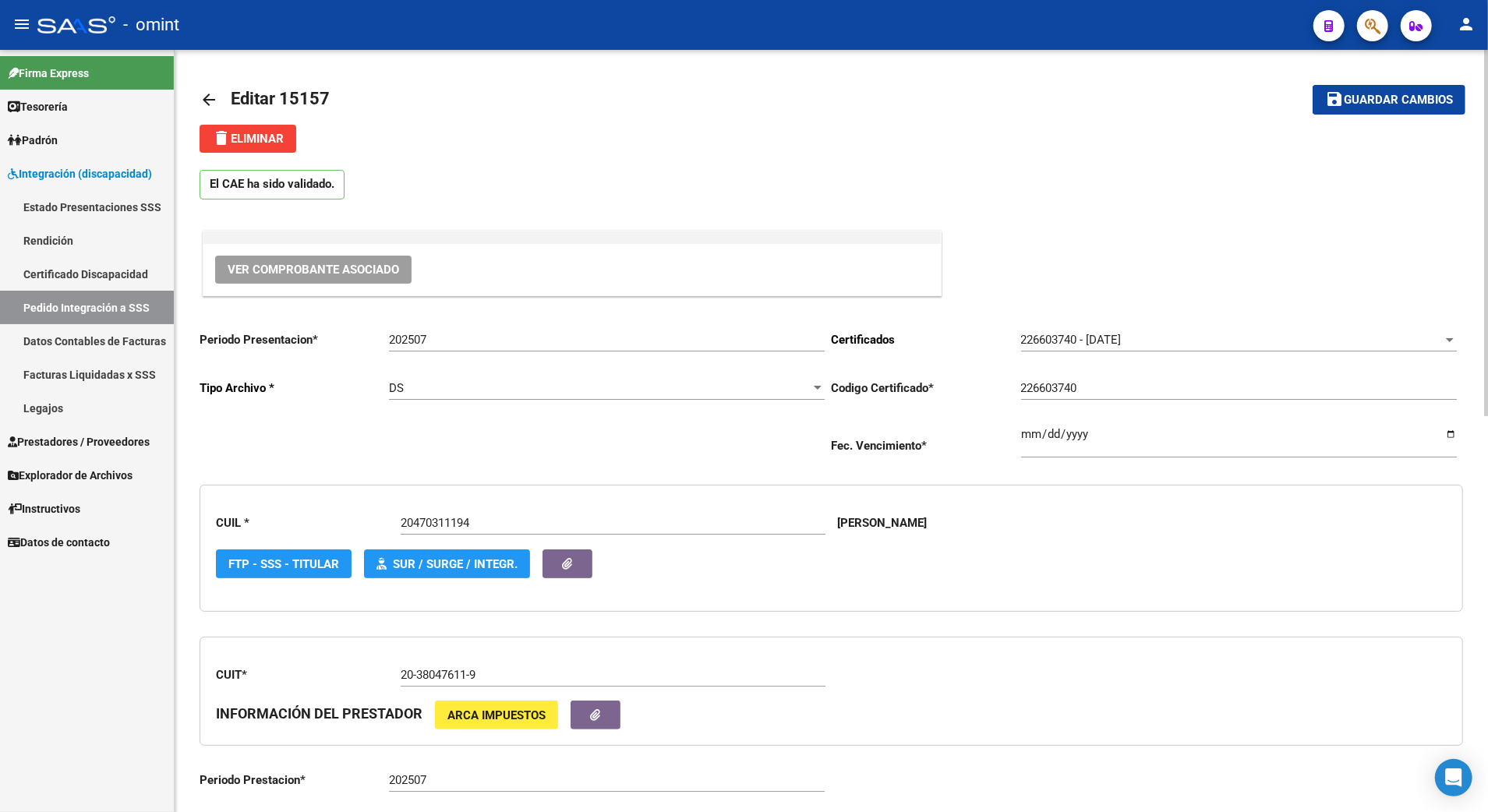
click at [812, 384] on div at bounding box center [817, 387] width 14 height 12
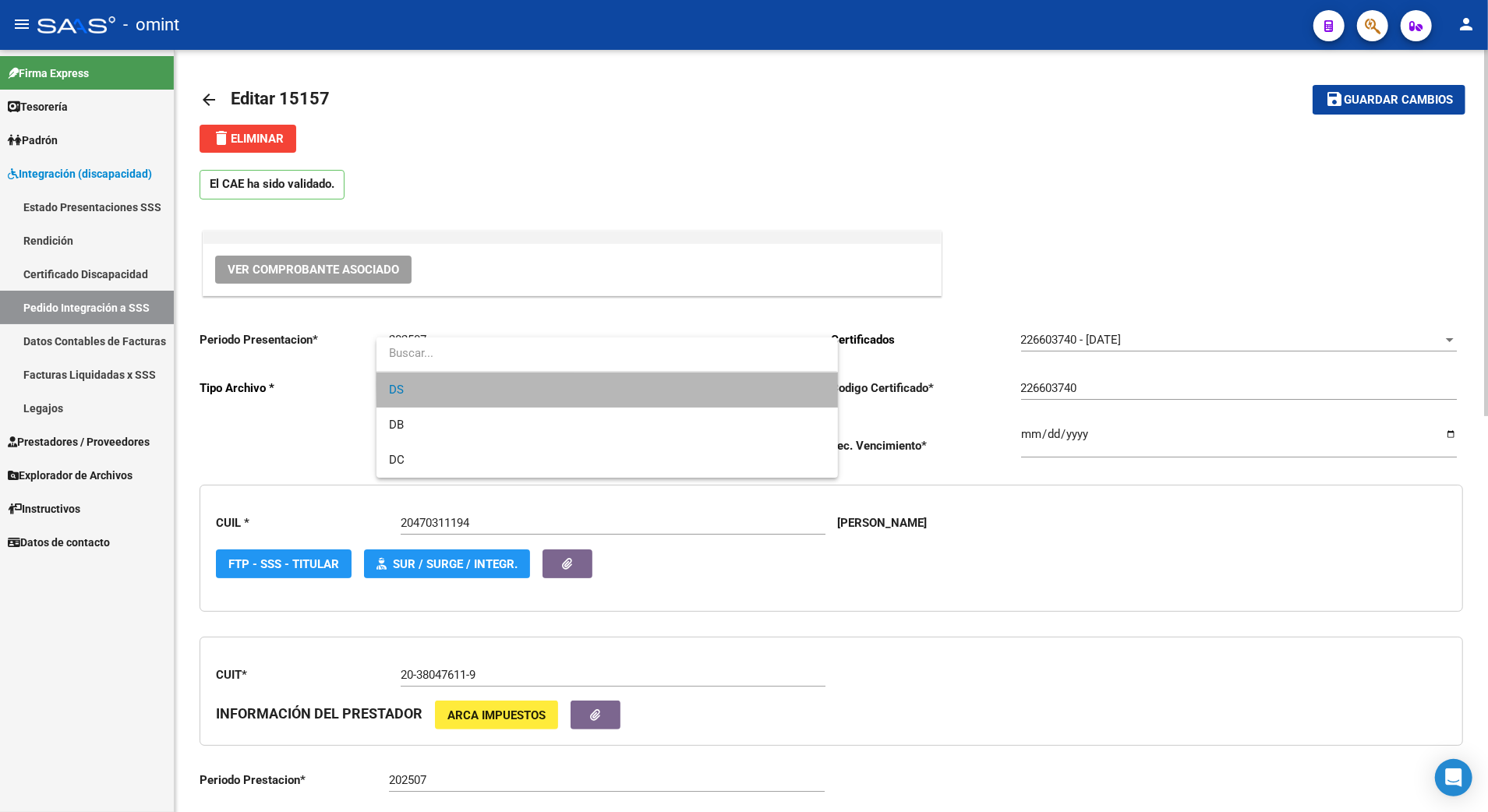
click at [812, 384] on span "DS" at bounding box center [607, 390] width 436 height 35
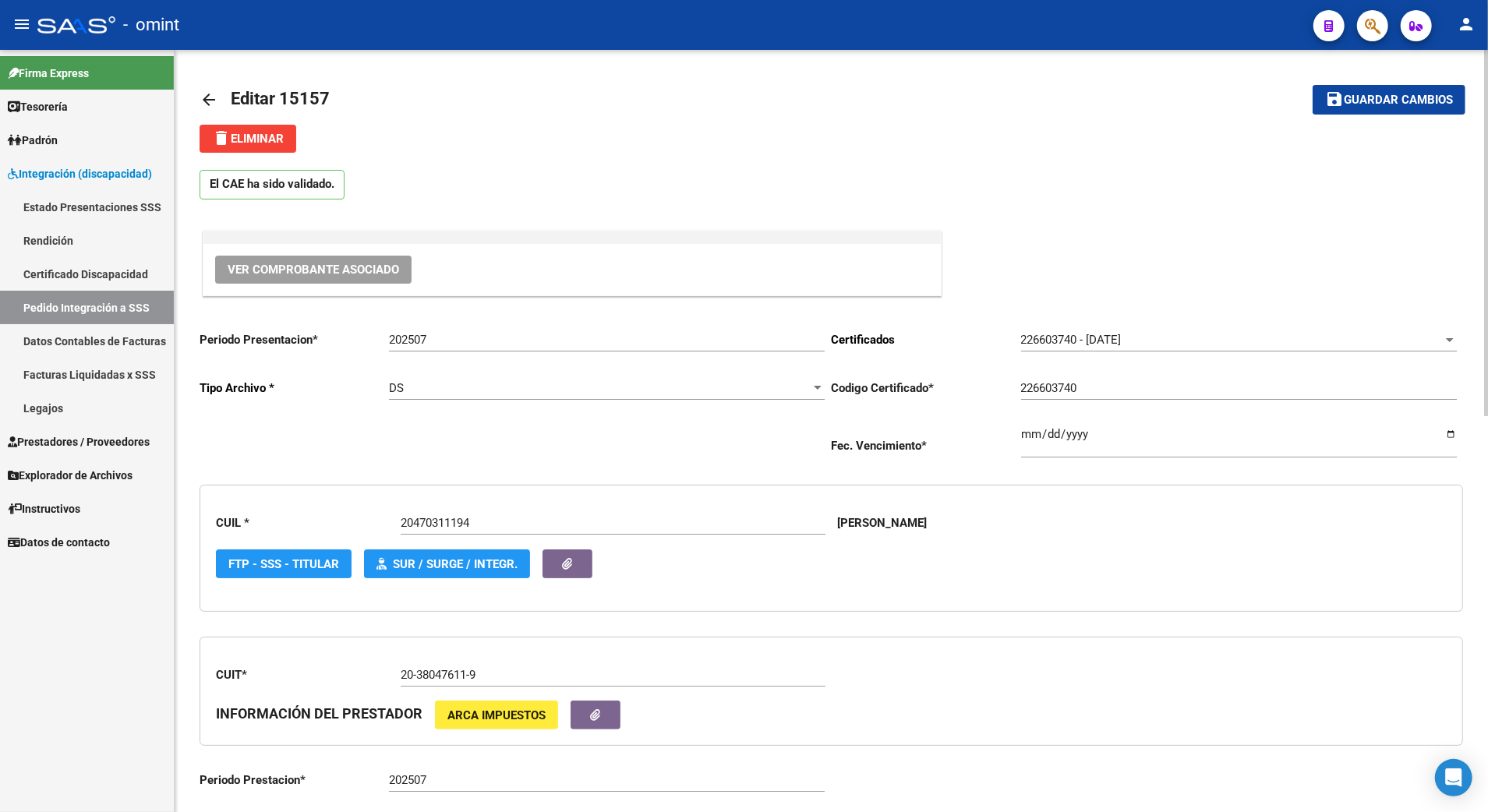
click at [859, 130] on div "delete Eliminar" at bounding box center [831, 139] width 1264 height 28
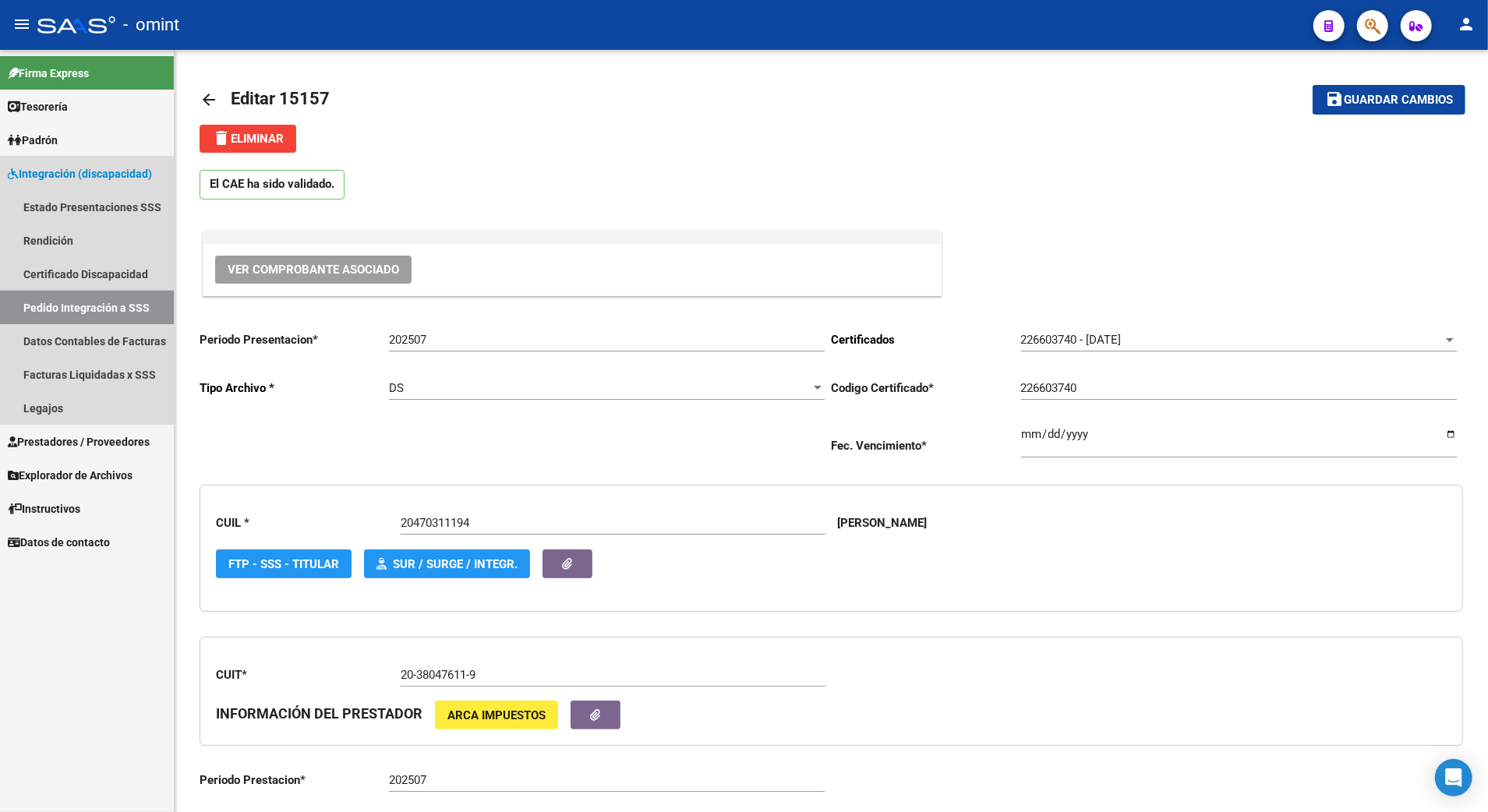
click at [86, 310] on link "Pedido Integración a SSS" at bounding box center [87, 307] width 173 height 33
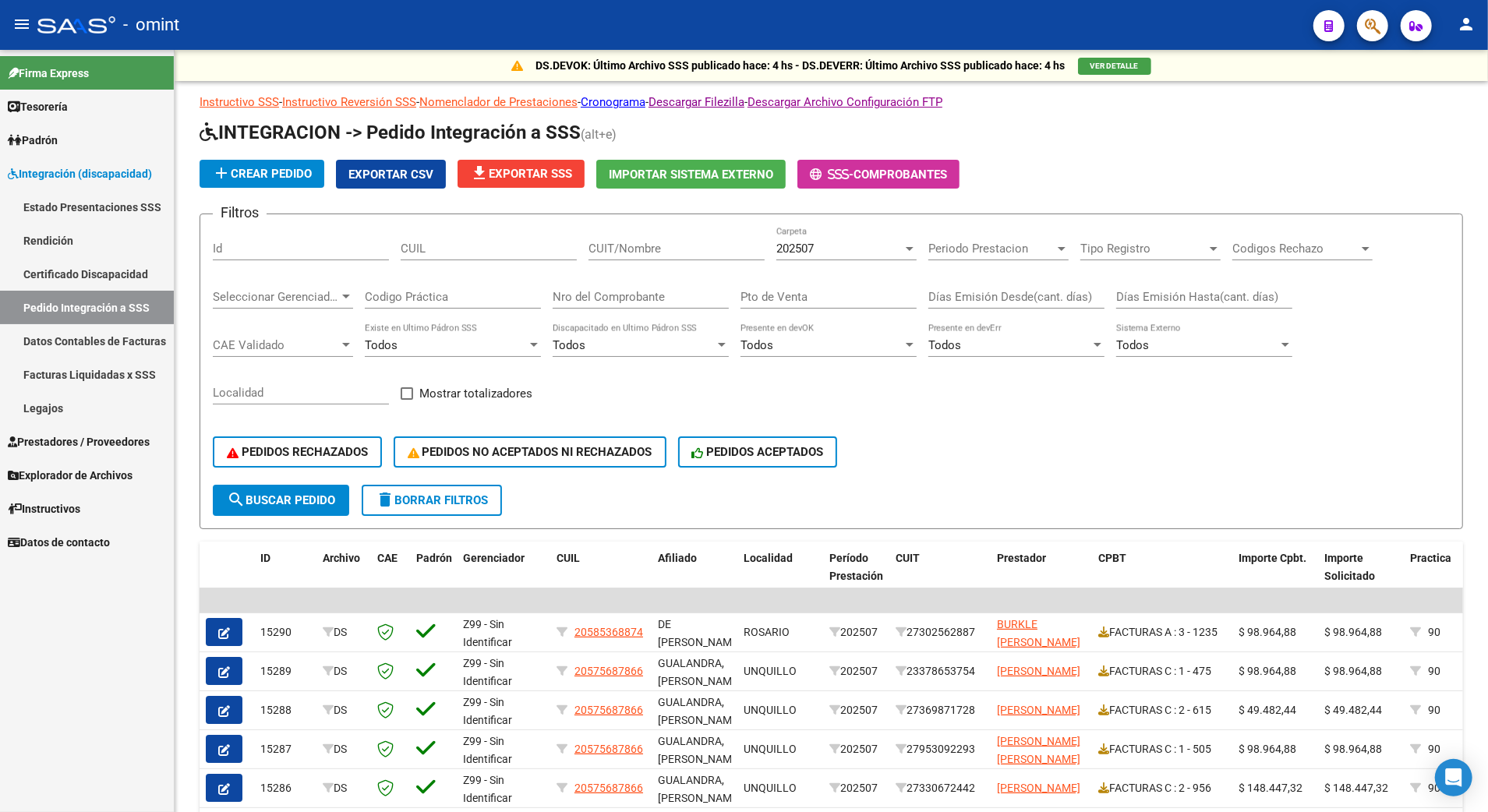
drag, startPoint x: 520, startPoint y: 443, endPoint x: 169, endPoint y: -77, distance: 627.4
click at [169, 0] on html "menu - omint person Firma Express Tesorería Extractos Procesados (csv) Extracto…" at bounding box center [744, 406] width 1488 height 812
click at [267, 241] on input "Id" at bounding box center [301, 248] width 176 height 14
type input "17241"
click at [284, 503] on span "search Buscar Pedido" at bounding box center [281, 500] width 109 height 14
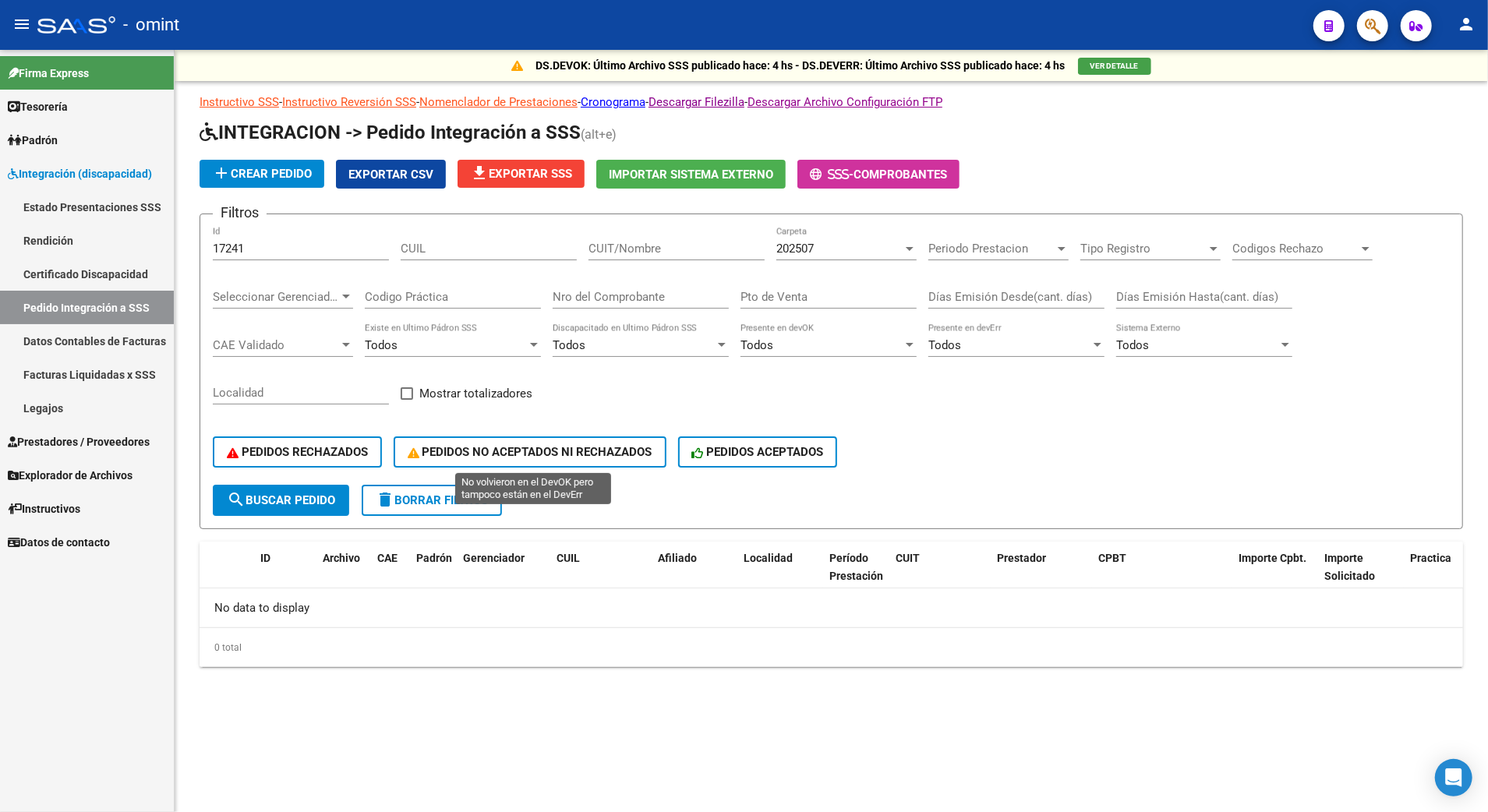
click at [596, 440] on button "PEDIDOS NO ACEPTADOS NI RECHAZADOS" at bounding box center [530, 452] width 273 height 31
click at [269, 247] on input "17241" at bounding box center [301, 248] width 176 height 14
click at [275, 506] on button "search Buscar Pedido" at bounding box center [281, 500] width 136 height 31
click at [908, 243] on div at bounding box center [909, 248] width 14 height 12
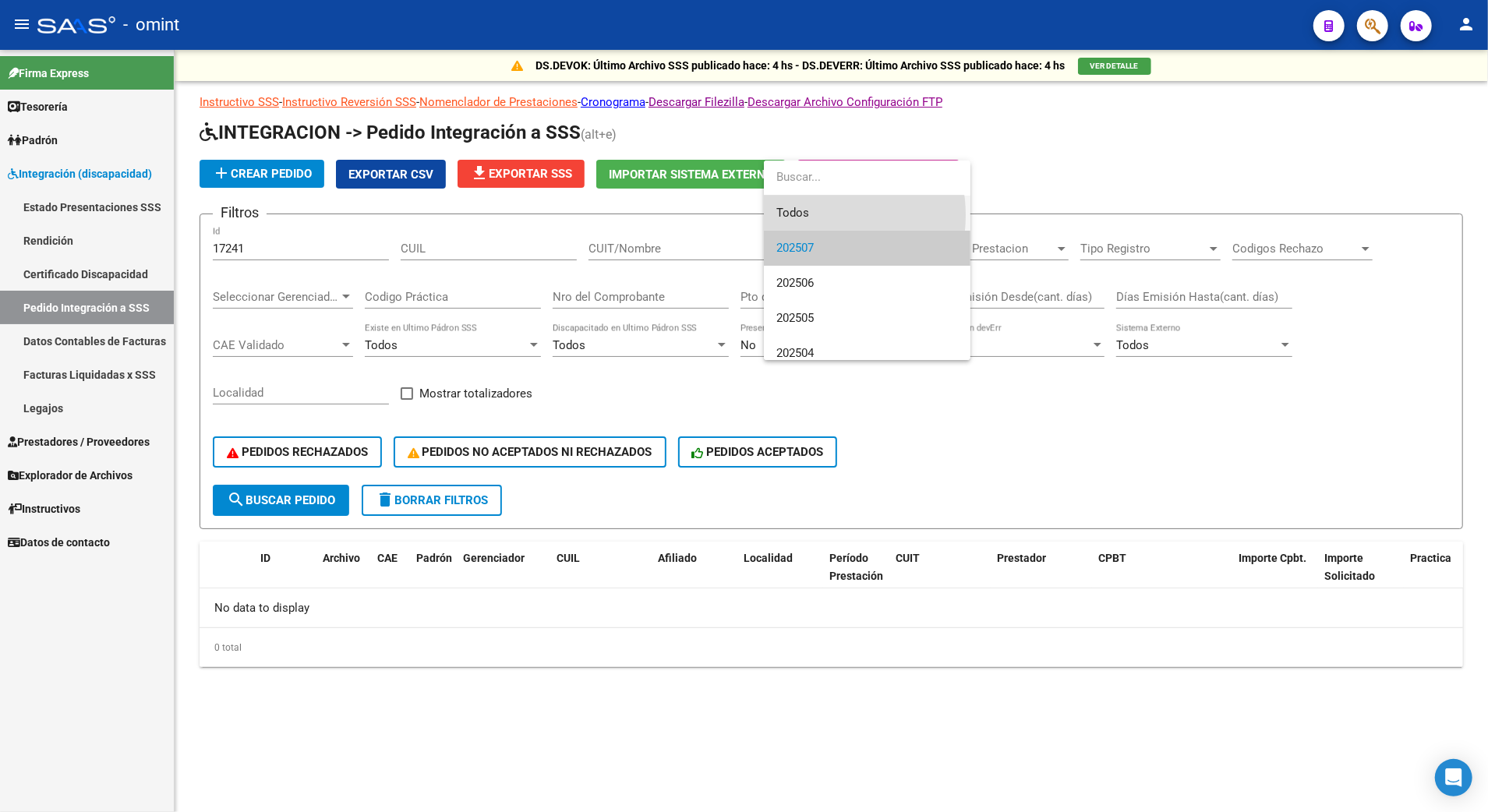
click at [806, 215] on span "Todos" at bounding box center [867, 212] width 182 height 35
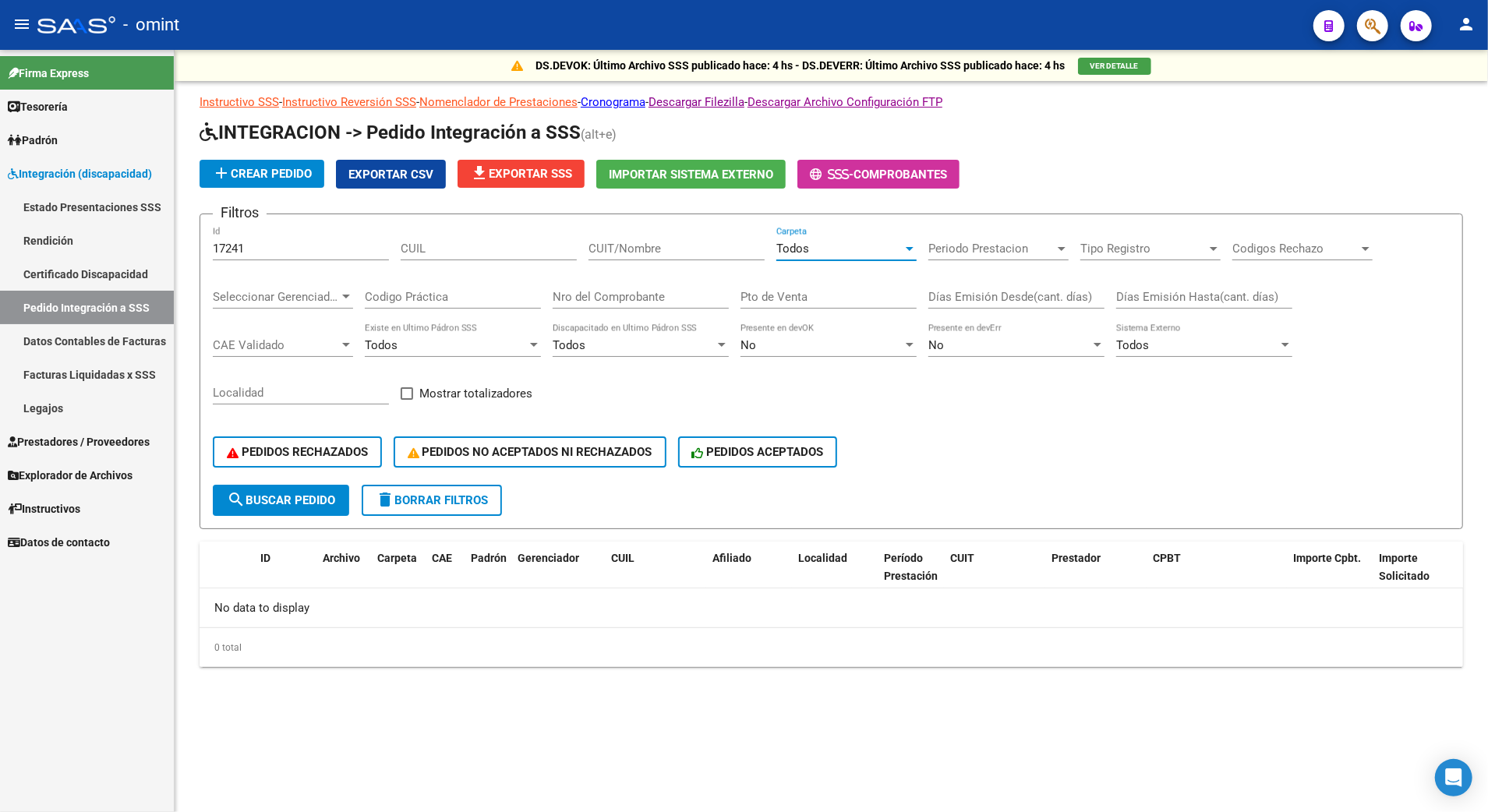
click at [302, 505] on span "search Buscar Pedido" at bounding box center [281, 500] width 109 height 14
click at [647, 238] on div "CUIT/Nombre" at bounding box center [676, 243] width 176 height 33
click at [454, 247] on input "CUIL" at bounding box center [488, 248] width 176 height 14
type input "20585368874"
click at [641, 244] on input "CUIT/Nombre" at bounding box center [676, 248] width 176 height 14
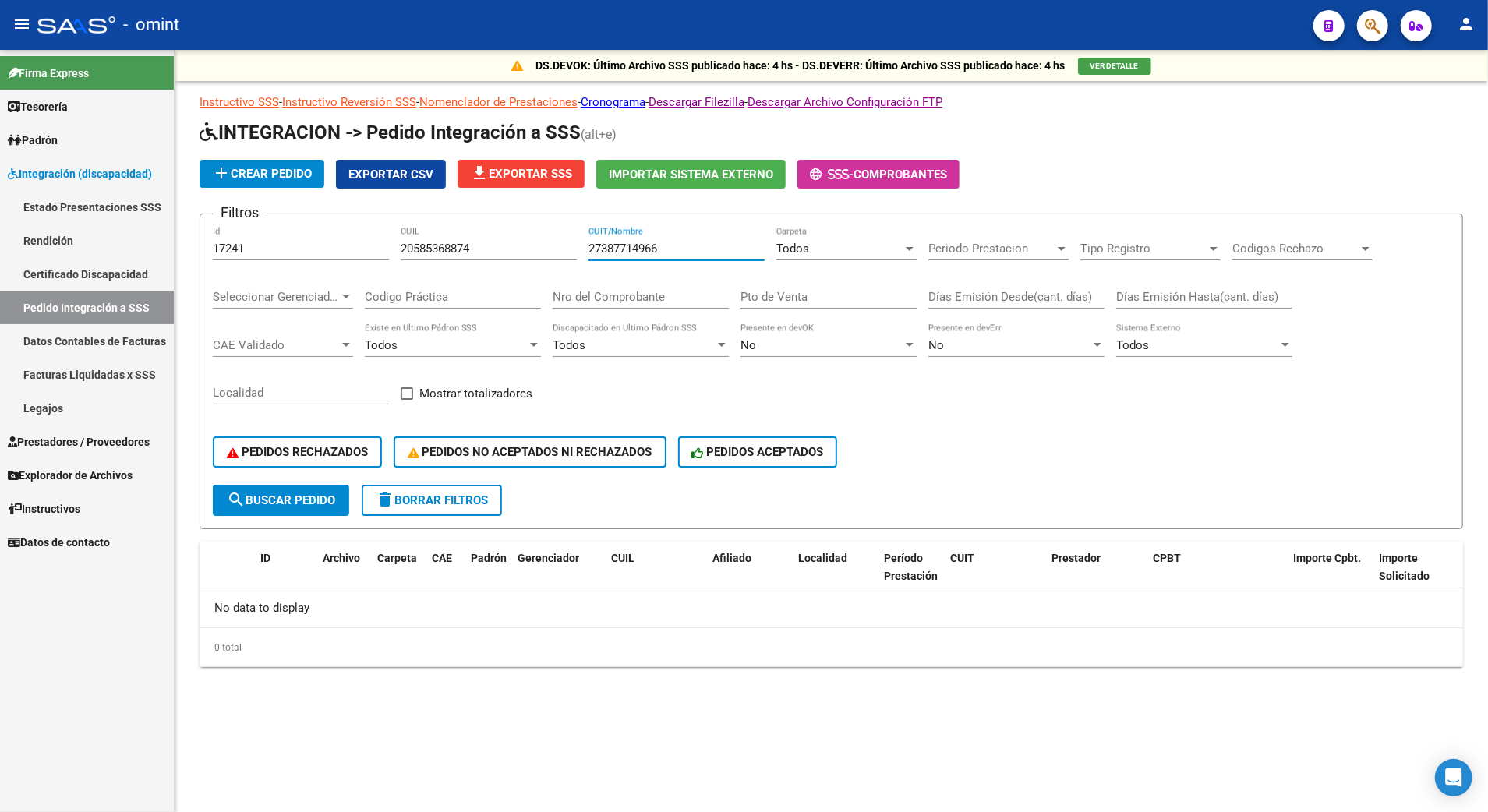
type input "27387714966"
click at [293, 502] on span "search Buscar Pedido" at bounding box center [281, 500] width 109 height 14
drag, startPoint x: 256, startPoint y: 248, endPoint x: 142, endPoint y: 250, distance: 114.0
click at [142, 250] on mat-sidenav-container "Firma Express Tesorería Extractos Procesados (csv) Extractos Originales (pdf) P…" at bounding box center [744, 431] width 1488 height 763
click at [299, 502] on span "search Buscar Pedido" at bounding box center [281, 500] width 109 height 14
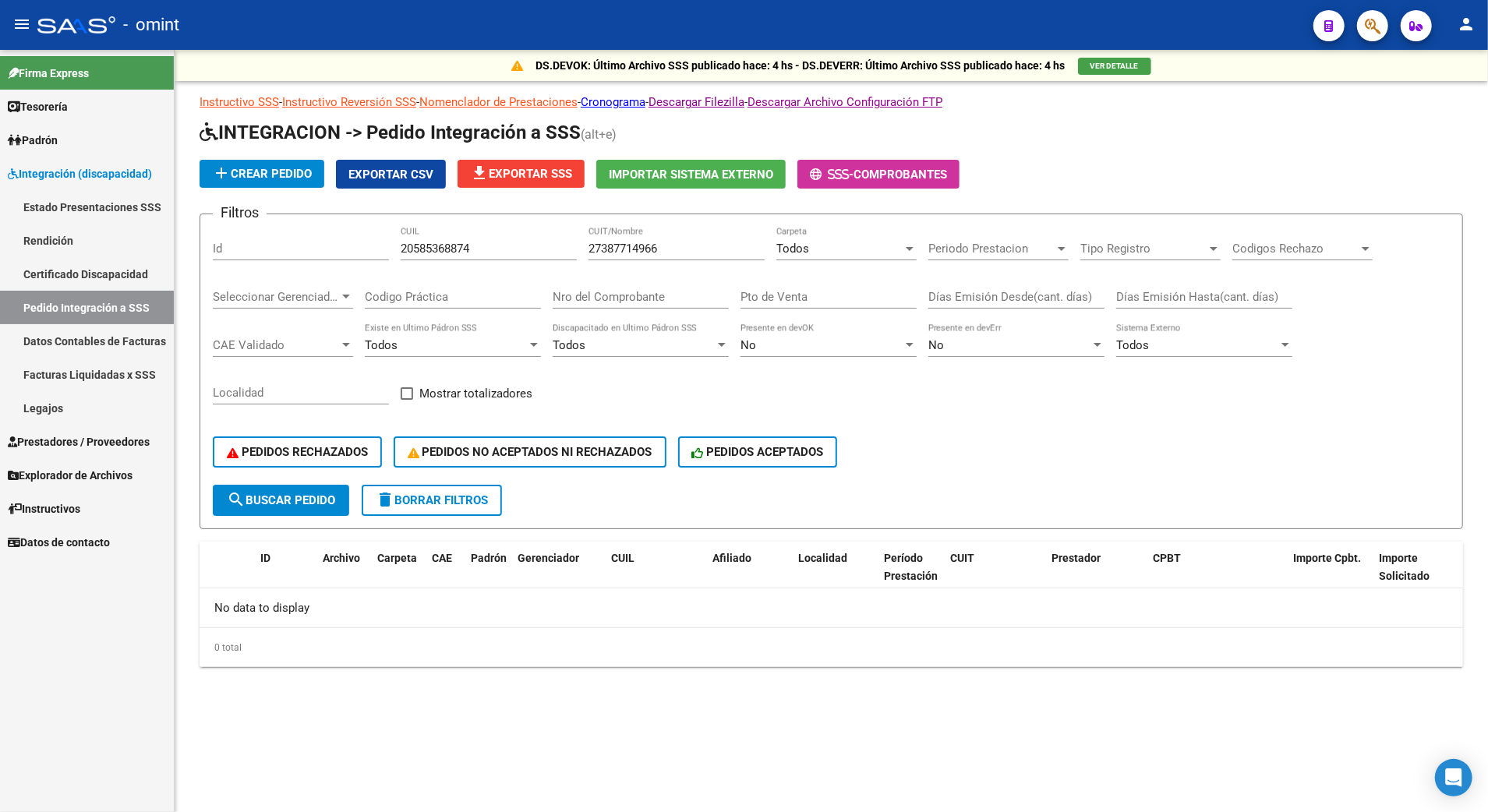
click at [72, 276] on link "Certificado Discapacidad" at bounding box center [87, 273] width 173 height 33
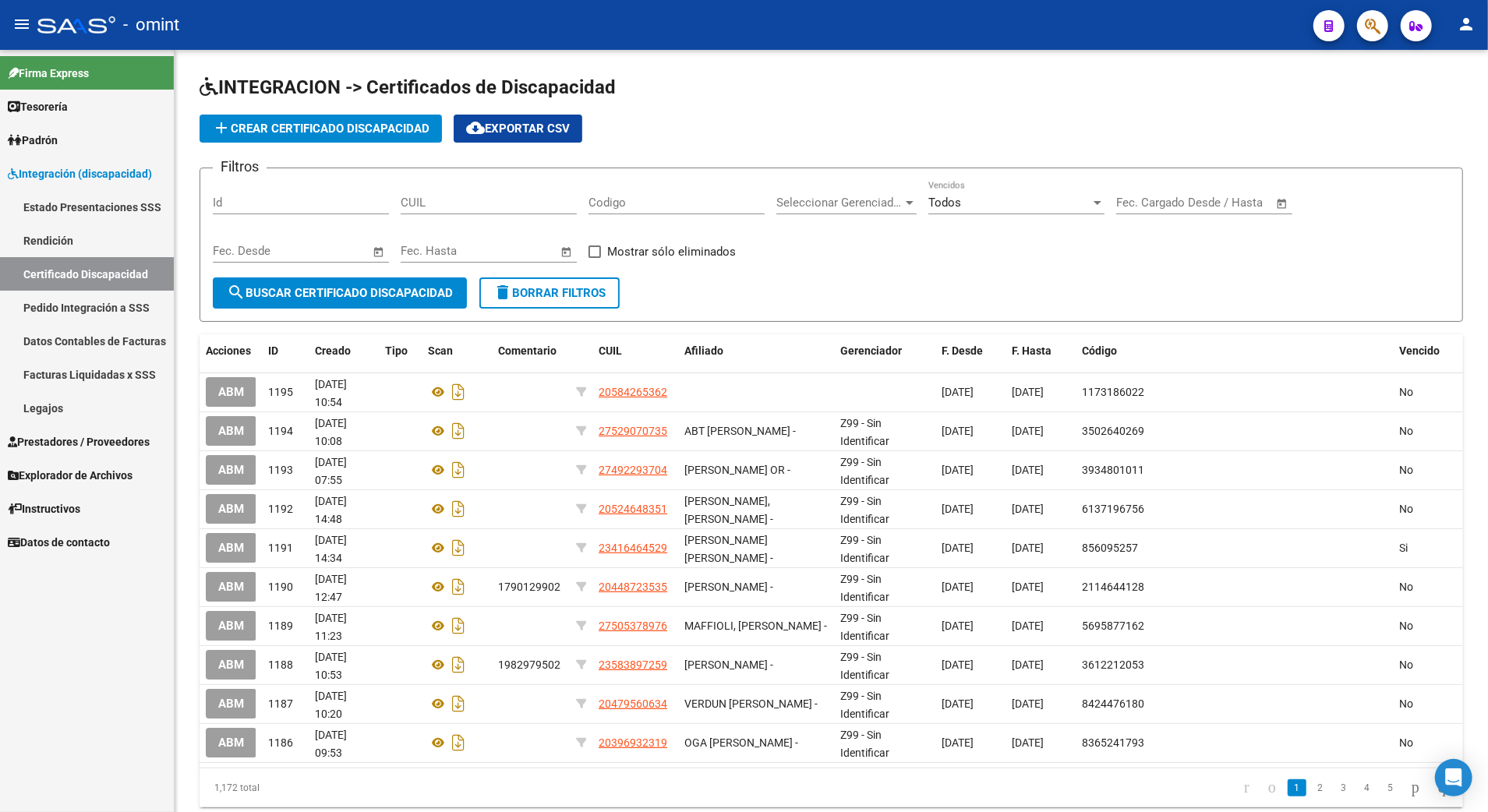
click at [72, 341] on link "Datos Contables de Facturas" at bounding box center [87, 340] width 173 height 33
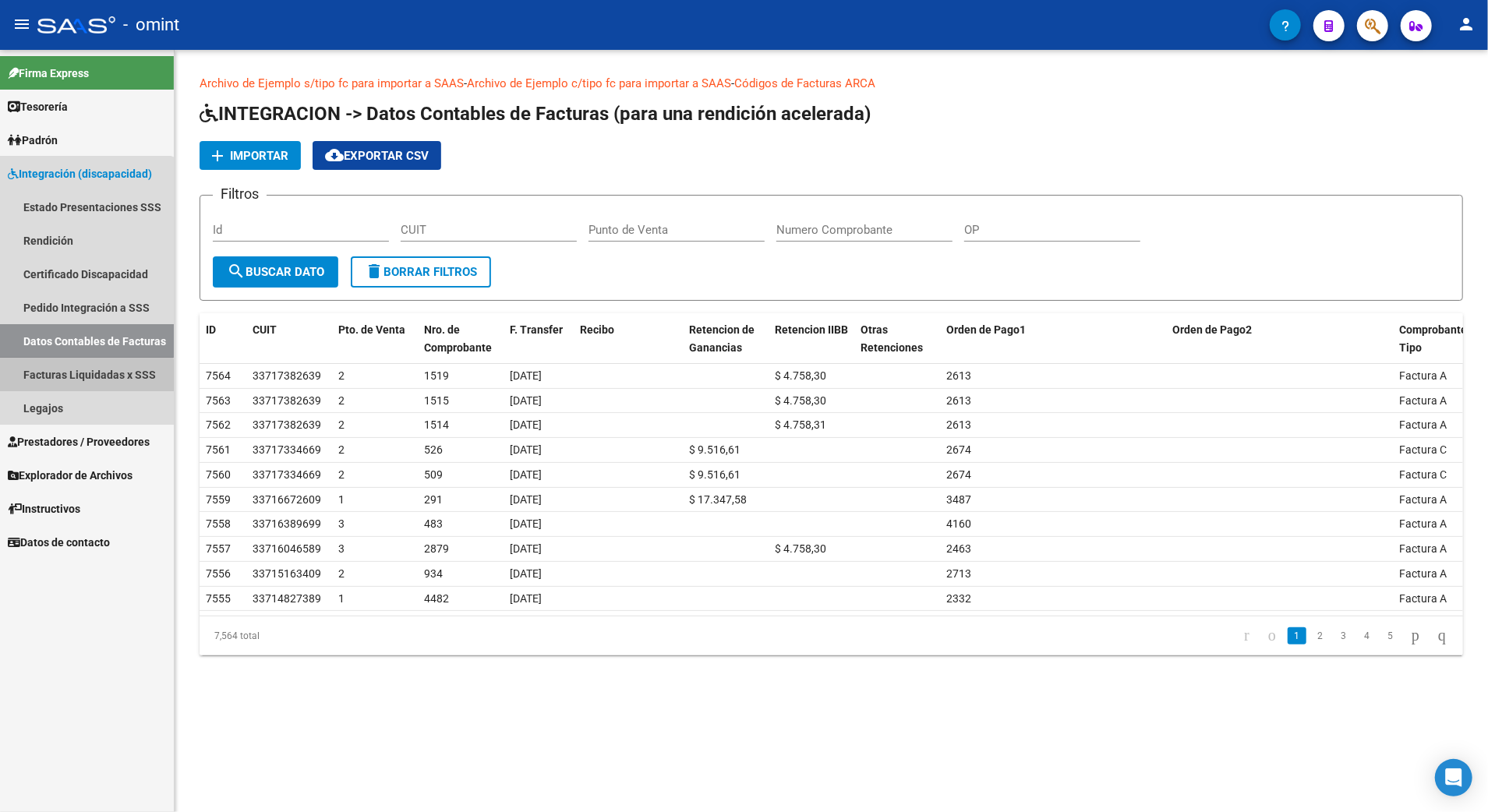
click at [75, 380] on link "Facturas Liquidadas x SSS" at bounding box center [87, 374] width 173 height 33
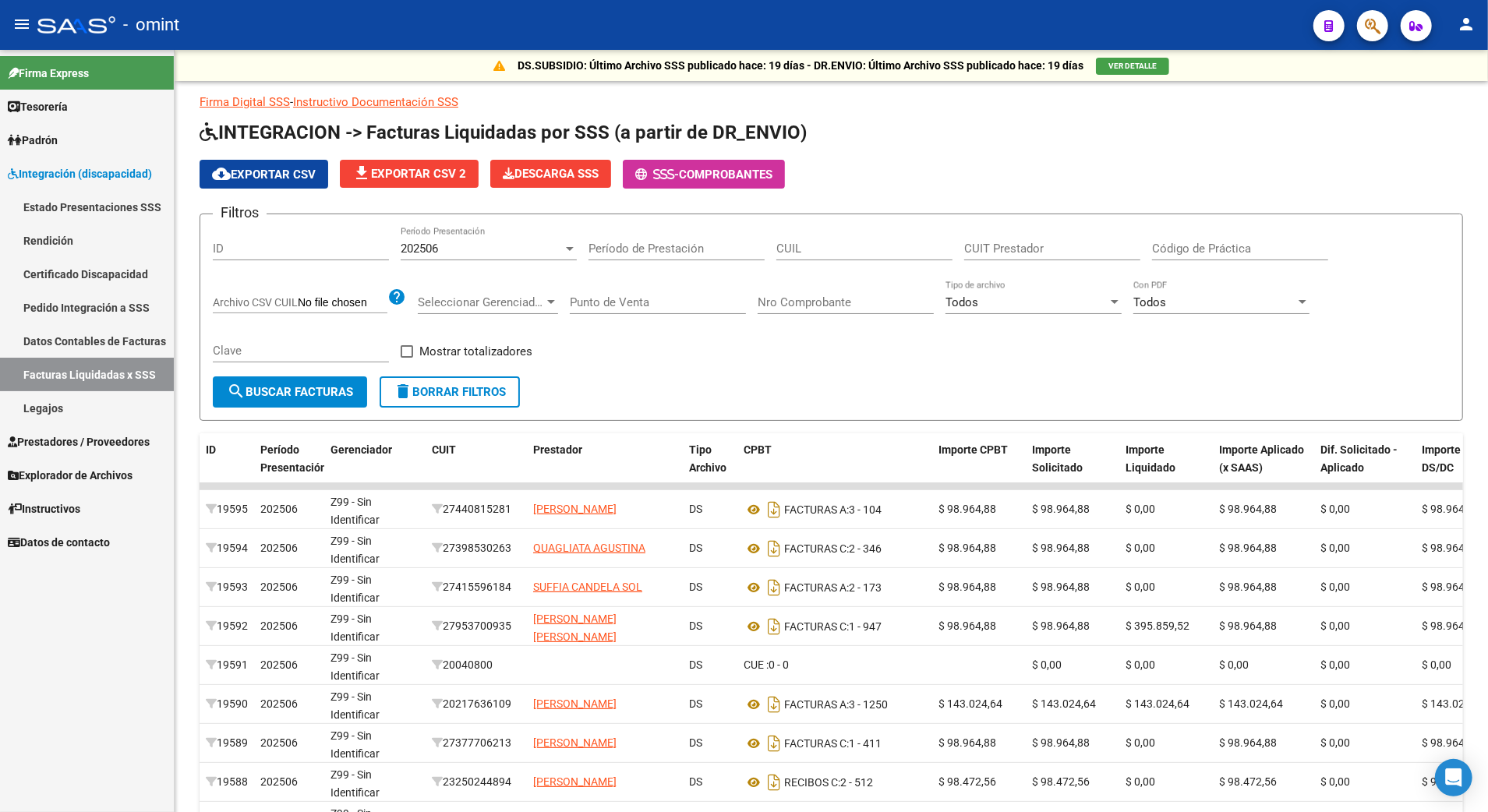
click at [72, 210] on link "Estado Presentaciones SSS" at bounding box center [87, 207] width 173 height 33
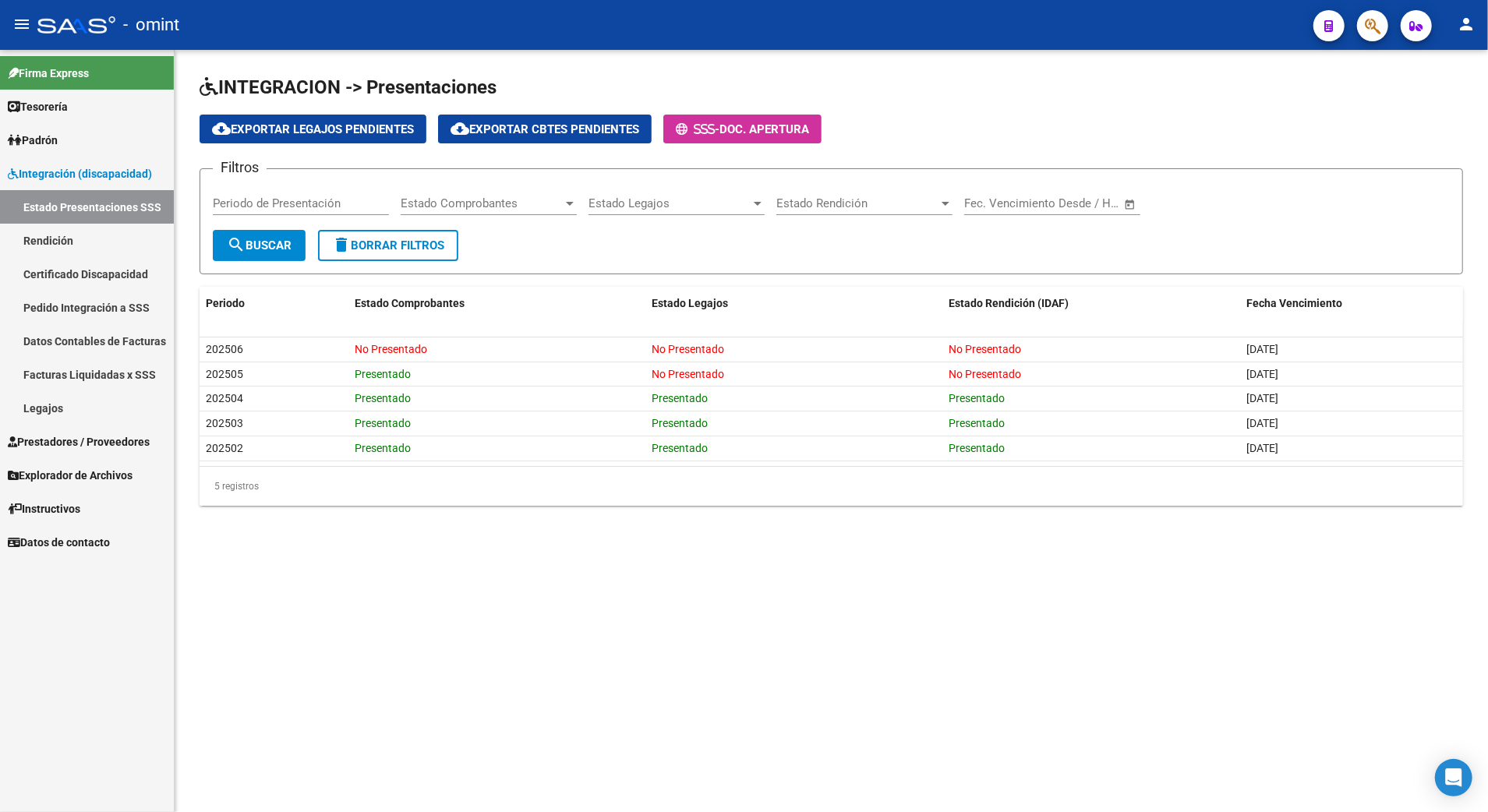
click at [66, 238] on link "Rendición" at bounding box center [87, 240] width 173 height 33
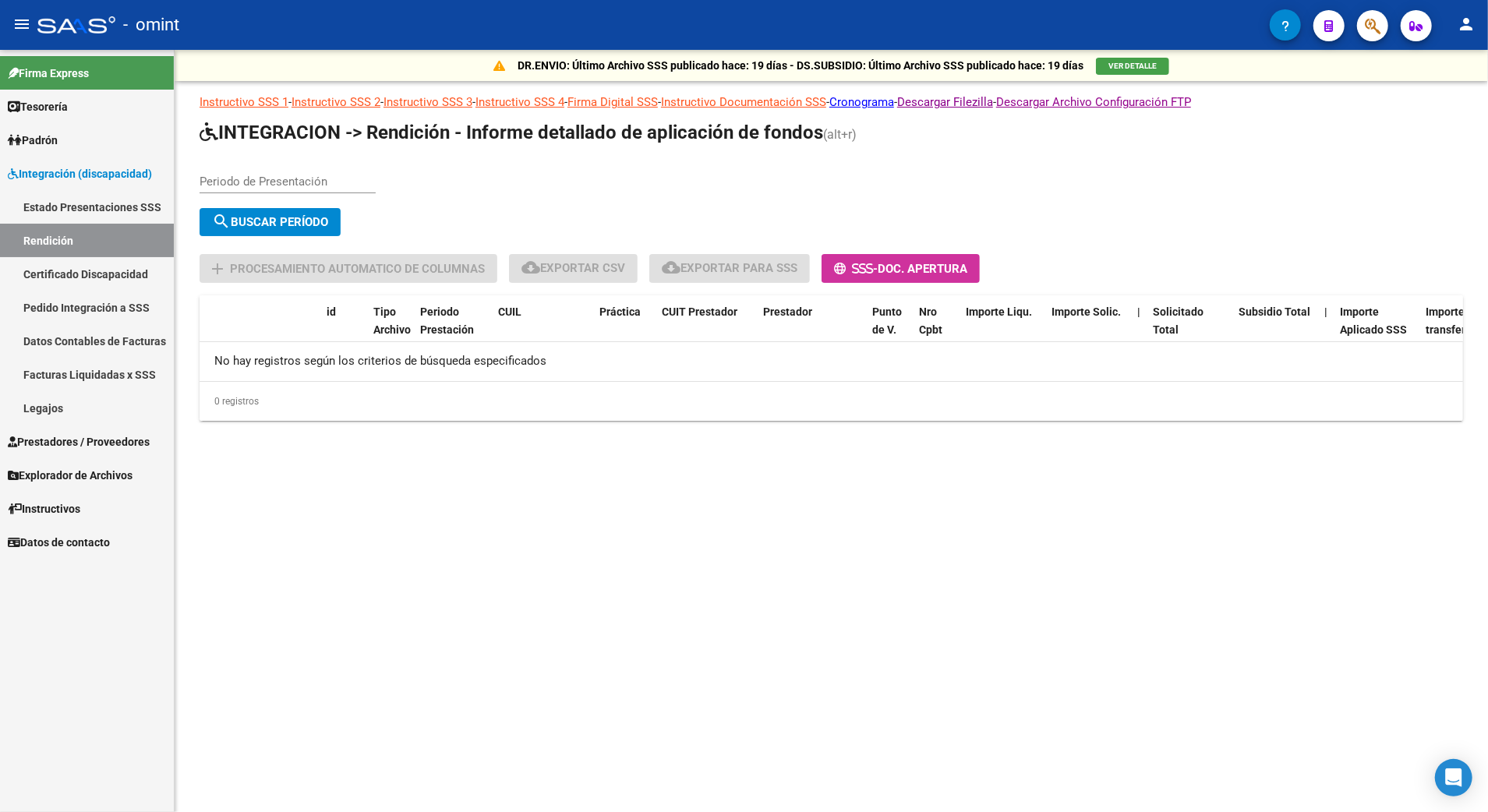
click at [44, 450] on span "Prestadores / Proveedores" at bounding box center [79, 442] width 142 height 17
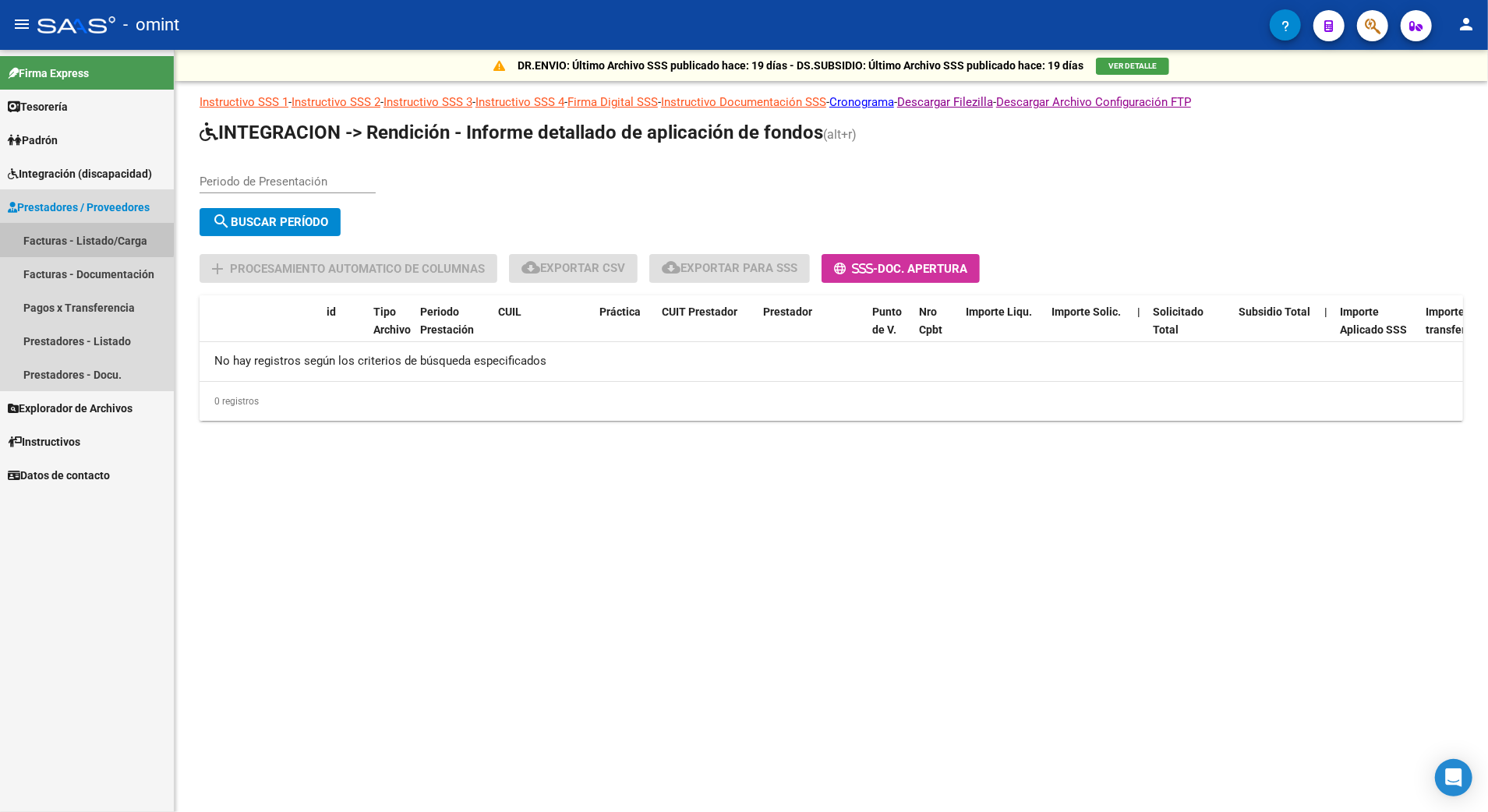
click at [73, 231] on link "Facturas - Listado/Carga" at bounding box center [87, 240] width 173 height 33
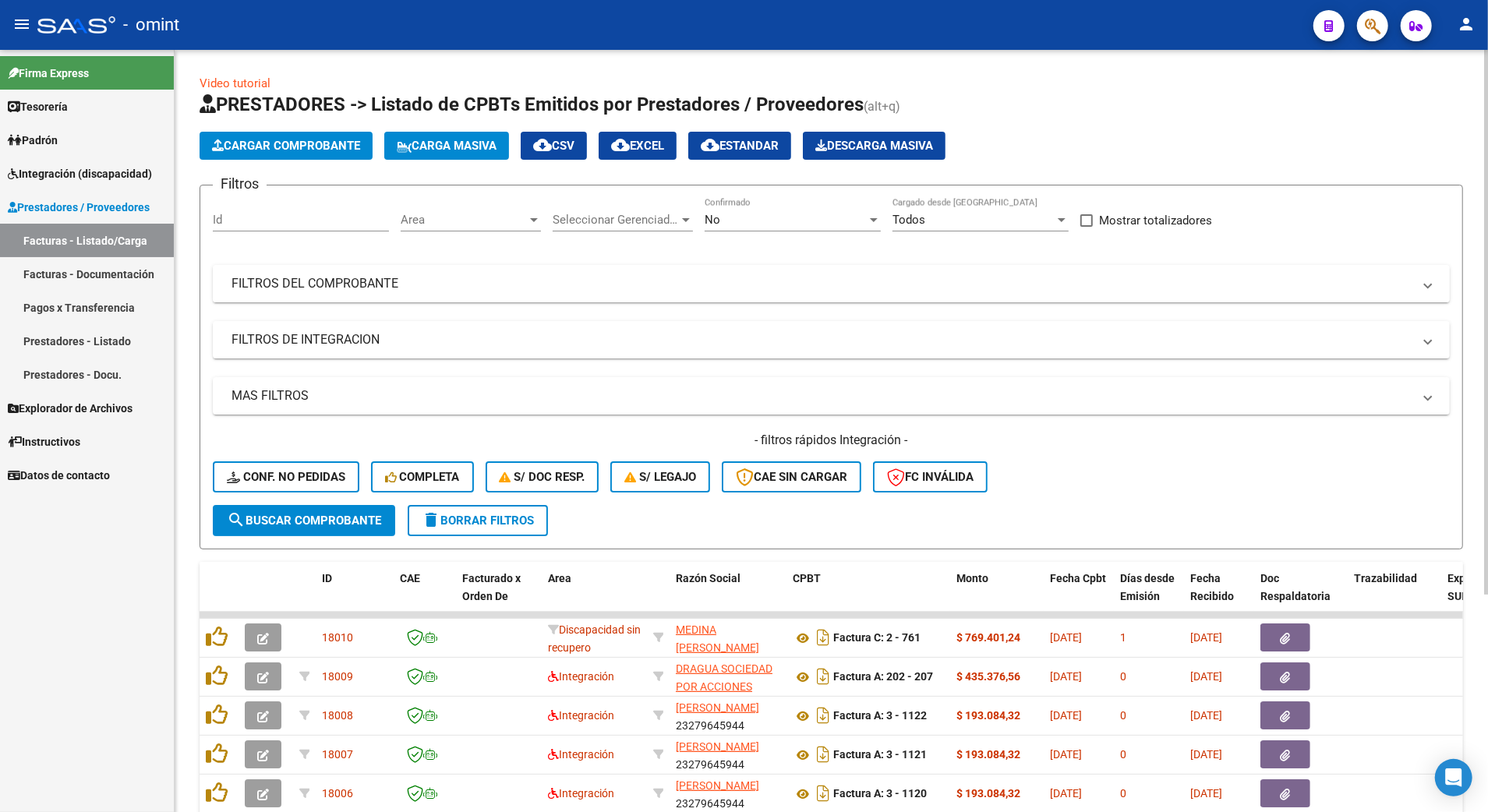
click at [244, 276] on mat-panel-title "FILTROS DEL COMPROBANTE" at bounding box center [822, 284] width 1181 height 17
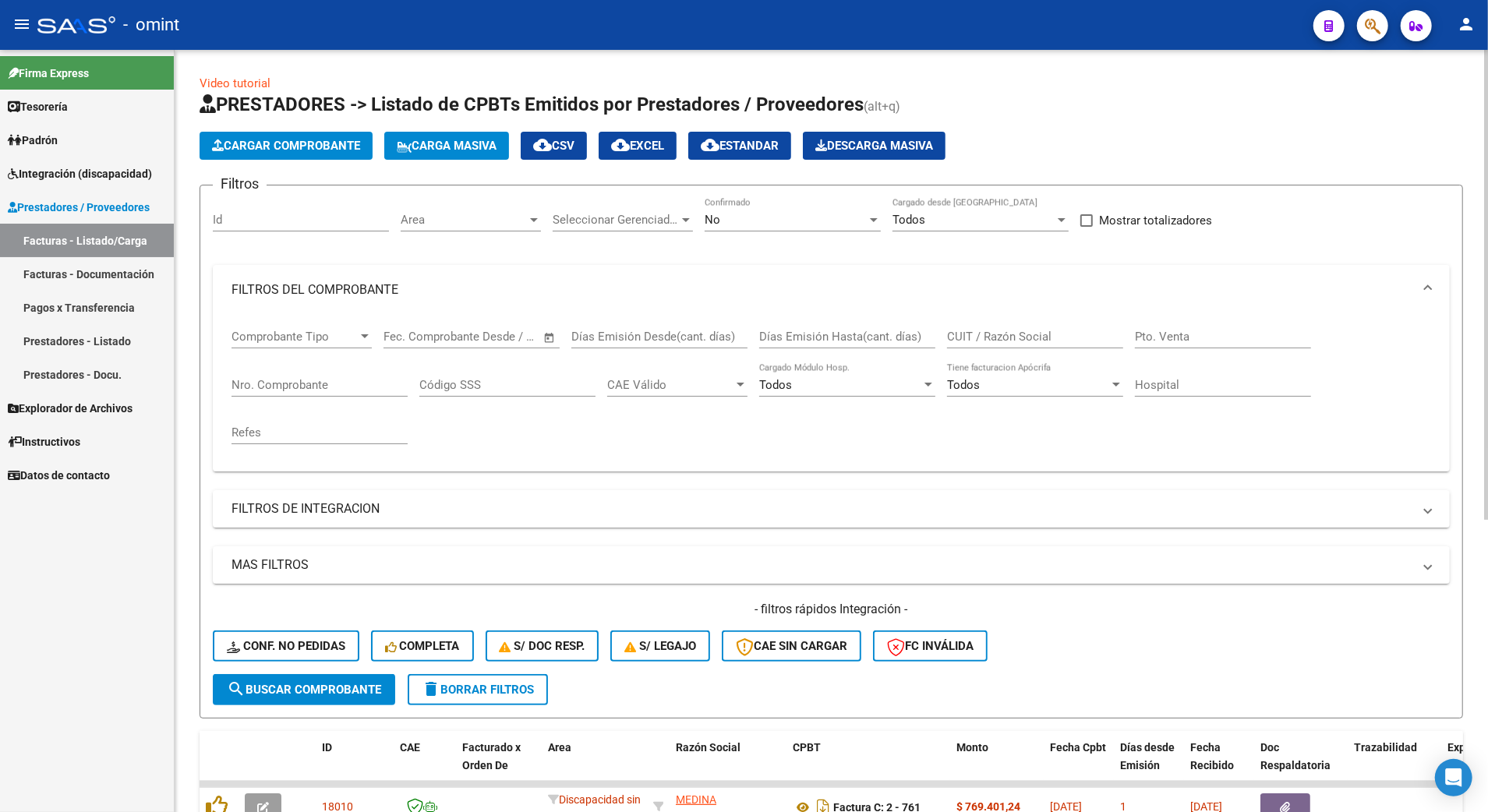
click at [990, 326] on div "CUIT / Razón Social" at bounding box center [1035, 331] width 176 height 33
type input "27387714966"
click at [870, 215] on div at bounding box center [874, 220] width 14 height 12
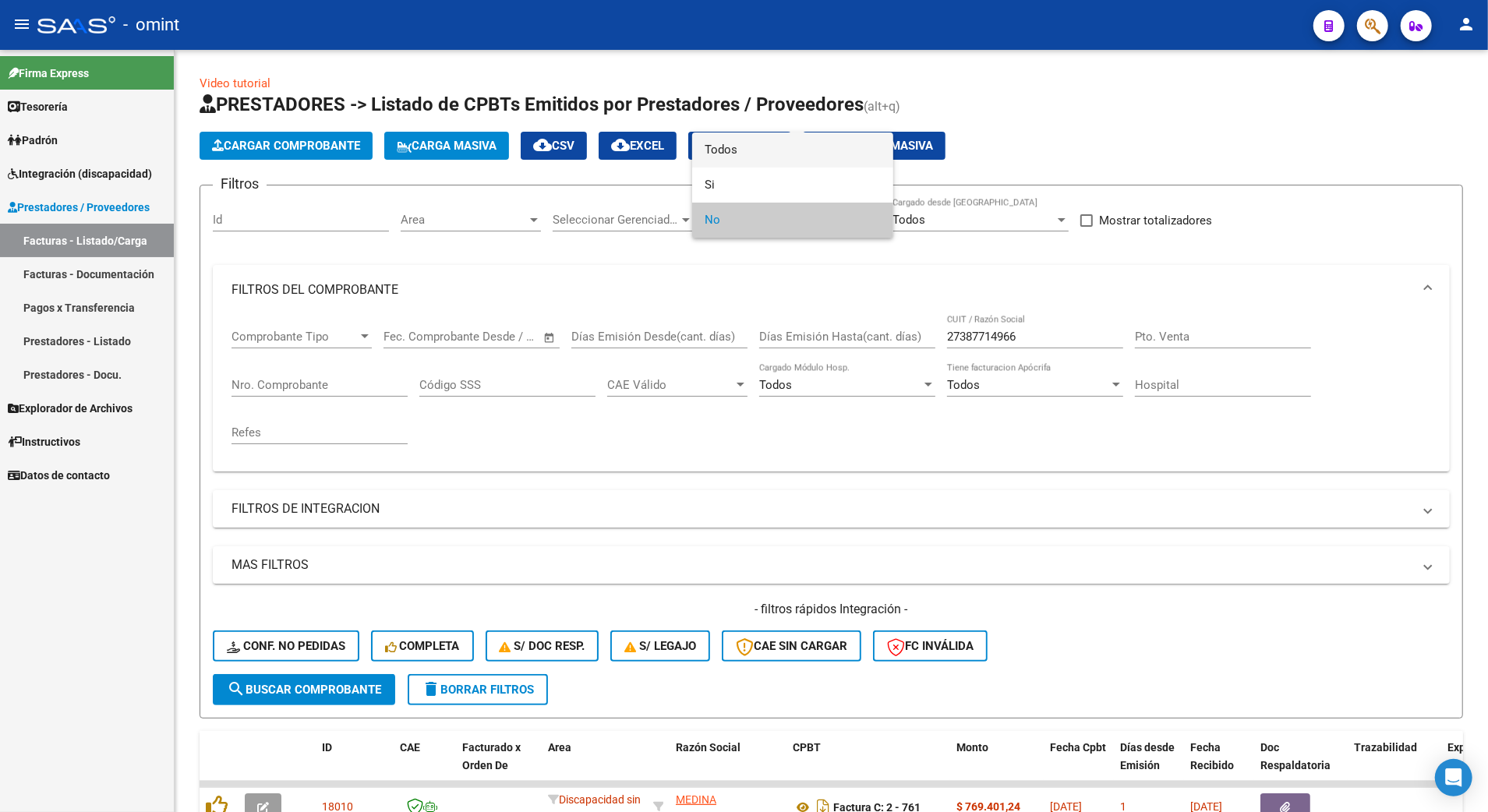
click at [714, 147] on span "Todos" at bounding box center [792, 150] width 176 height 35
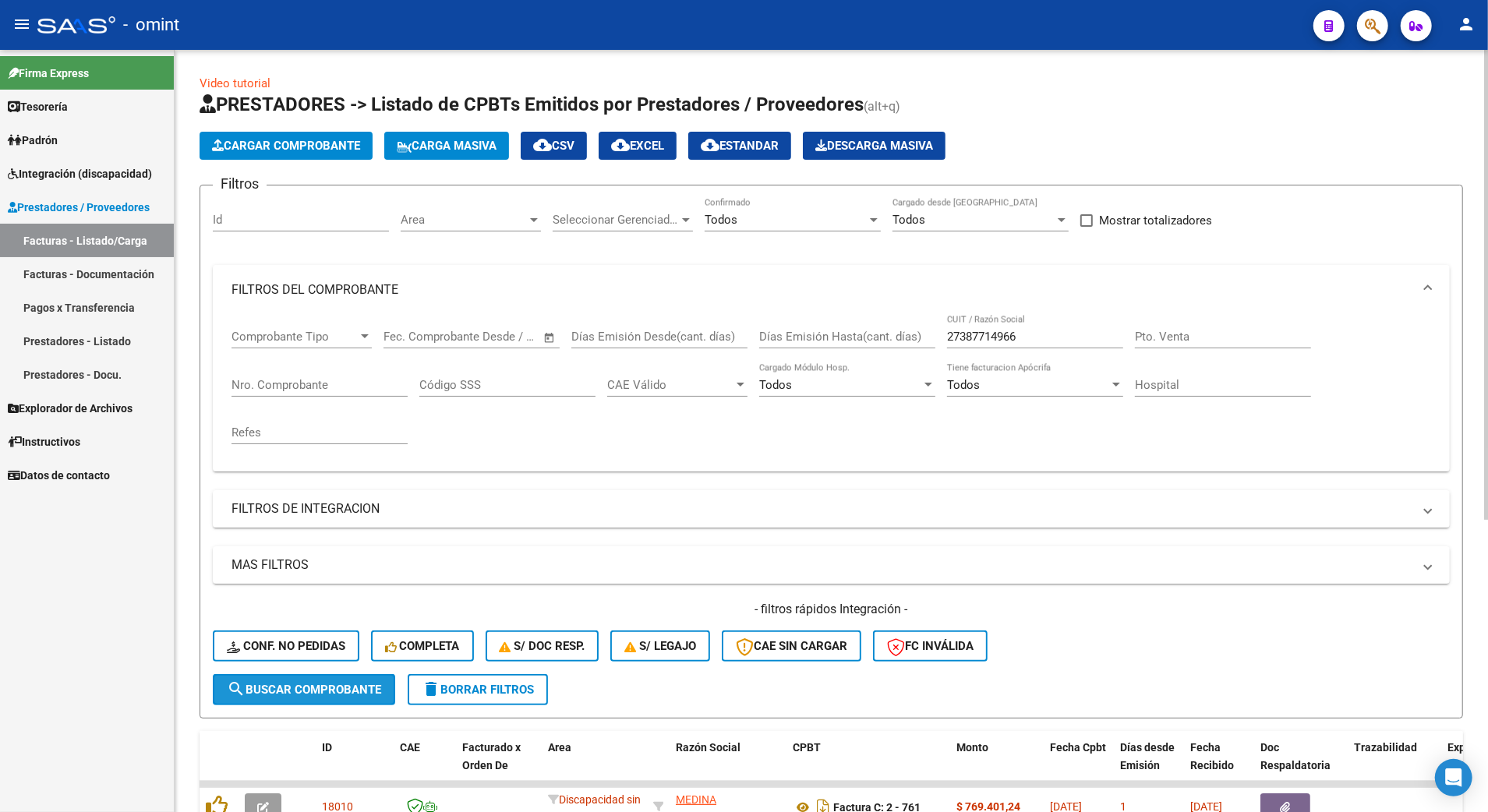
click at [291, 686] on span "search Buscar Comprobante" at bounding box center [304, 690] width 154 height 14
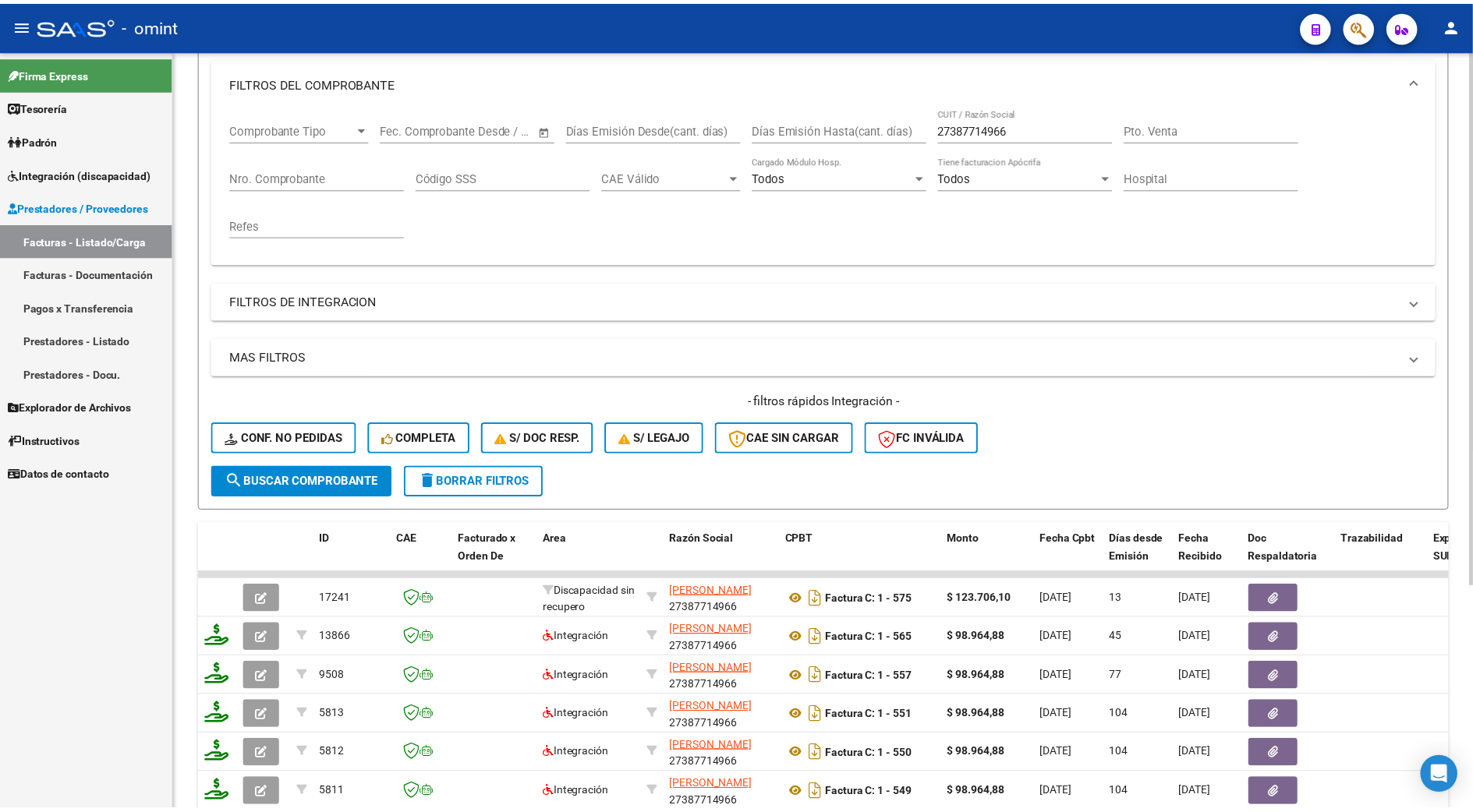
scroll to position [312, 0]
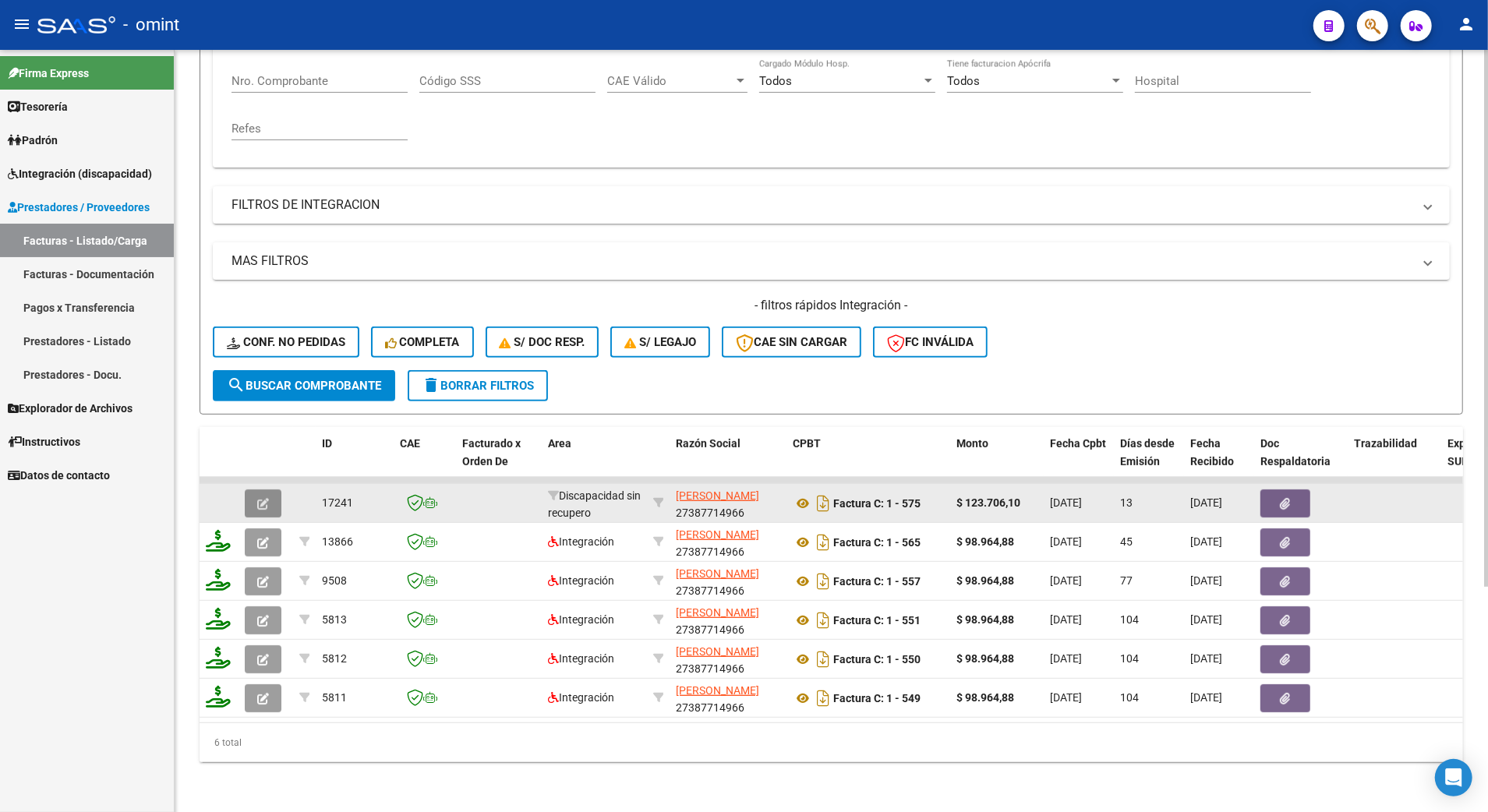
click at [259, 498] on icon "button" at bounding box center [263, 504] width 11 height 11
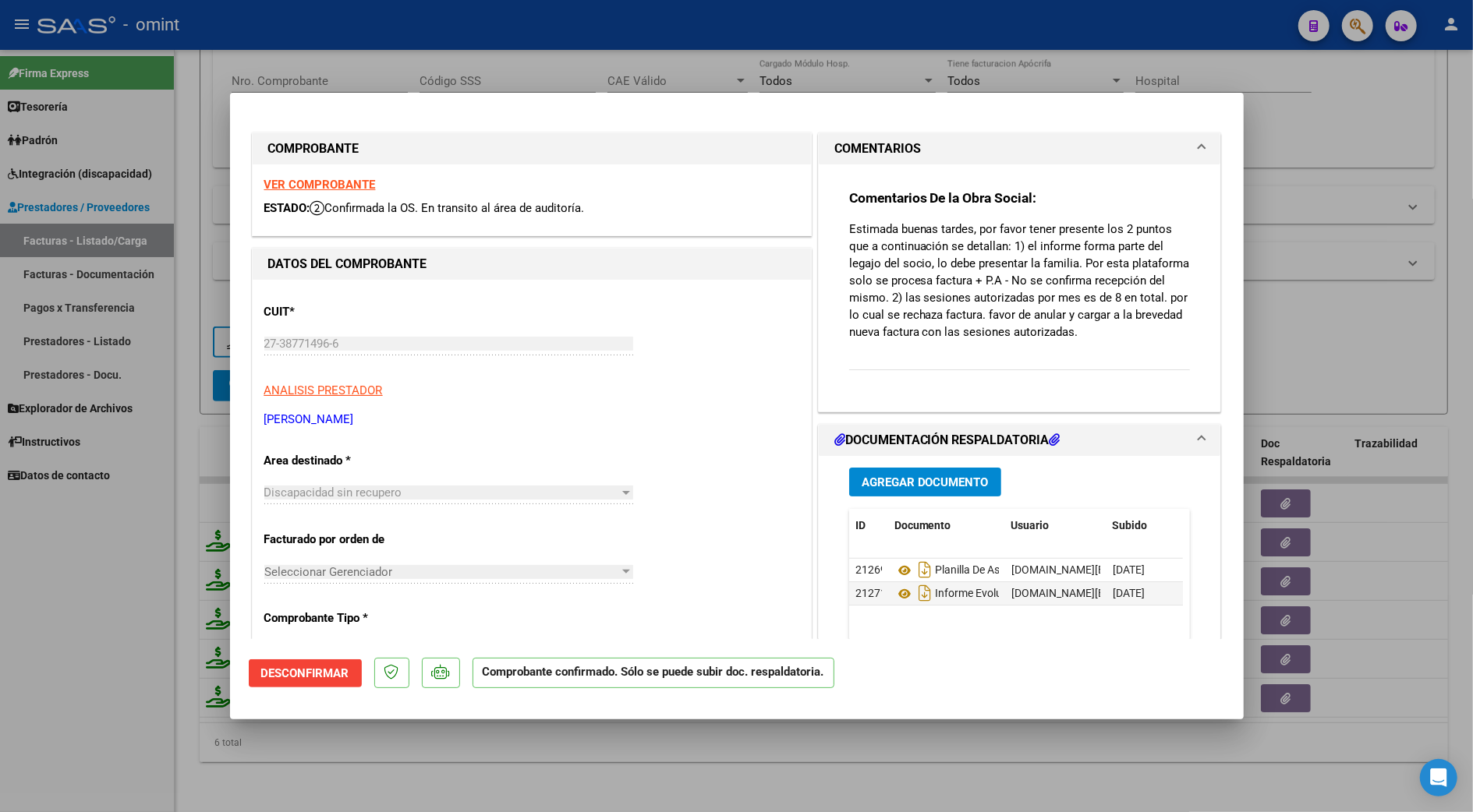
click at [1378, 338] on div at bounding box center [736, 406] width 1473 height 812
type input "$ 0,00"
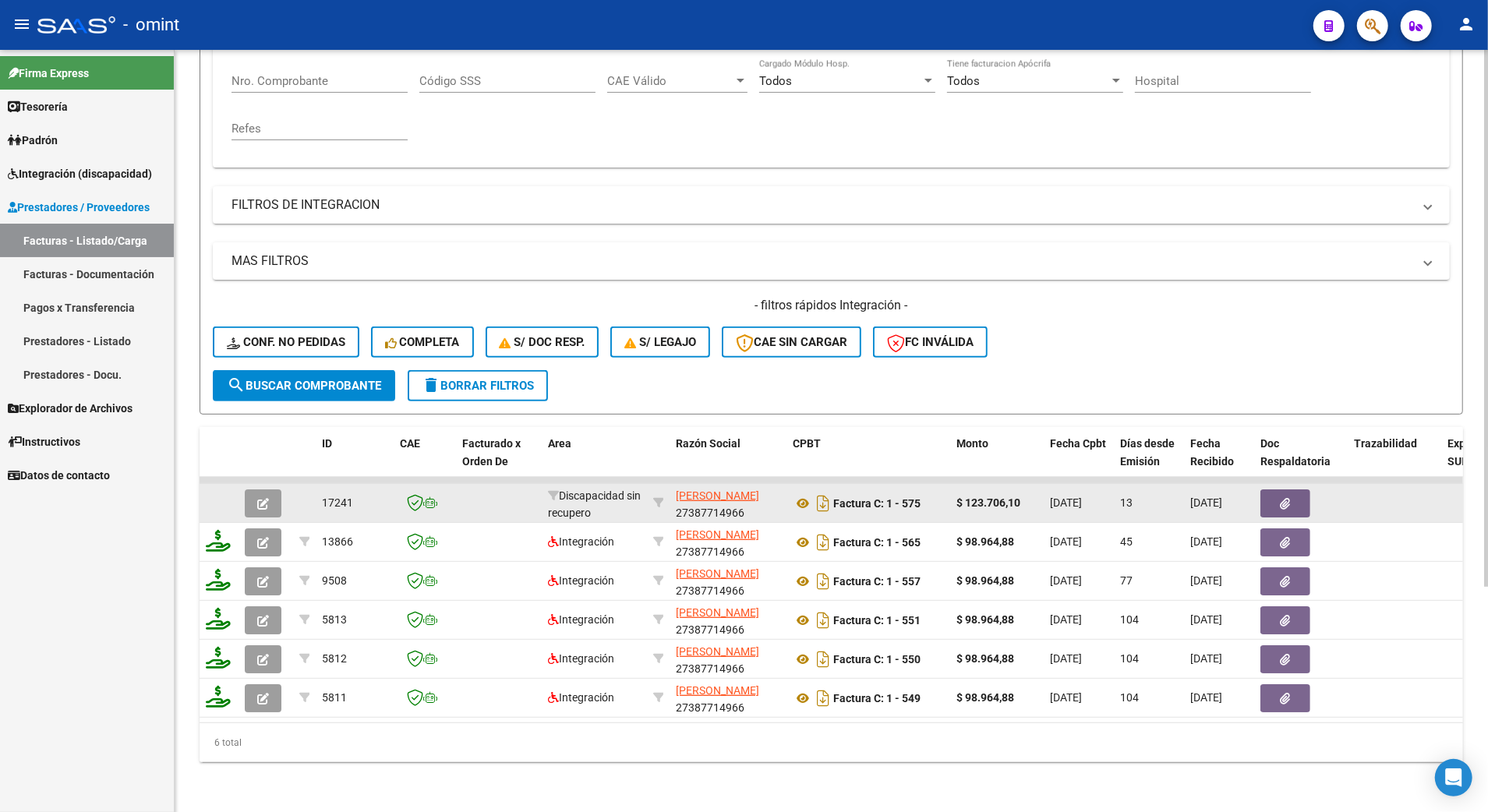
click at [262, 498] on icon "button" at bounding box center [263, 504] width 11 height 11
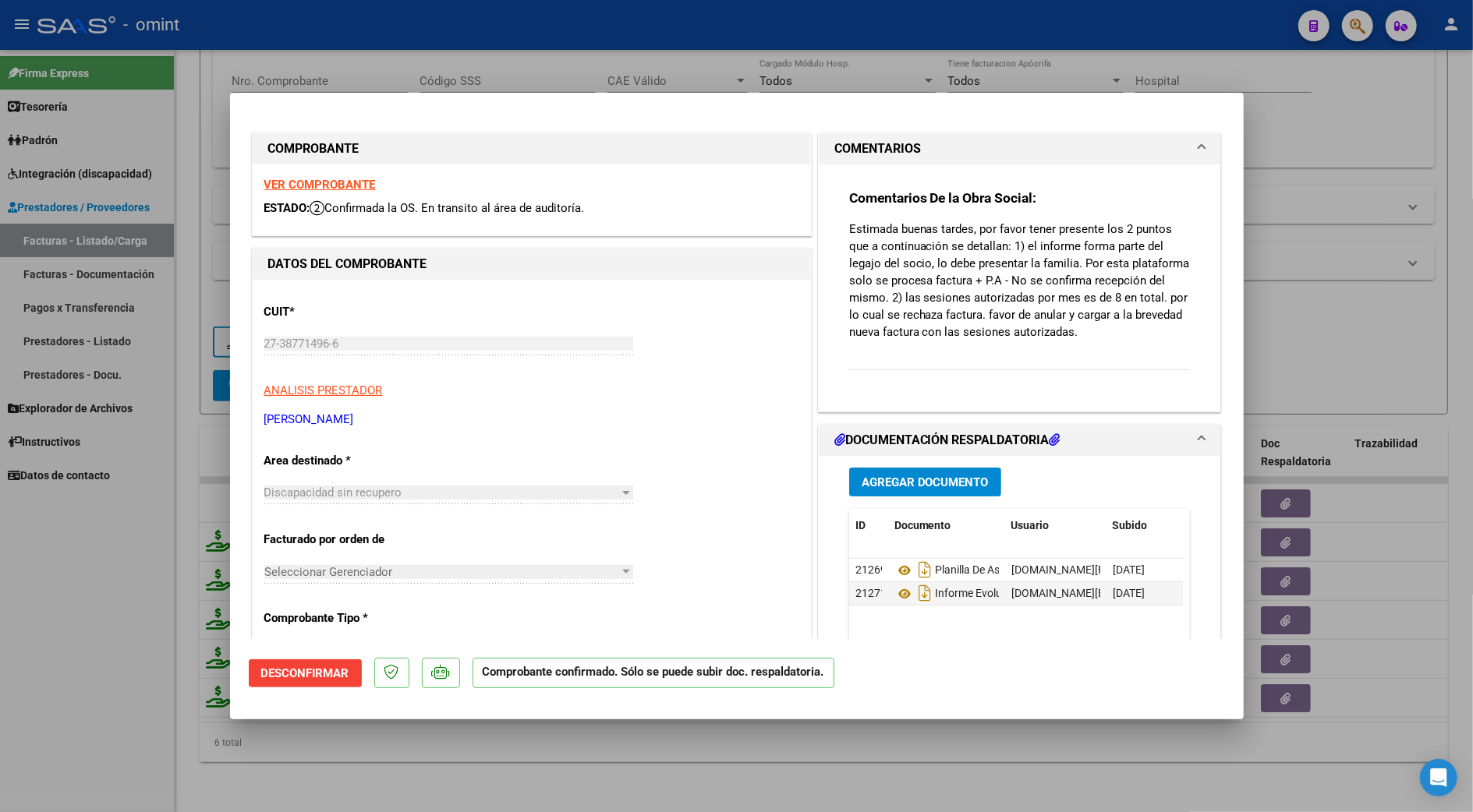
scroll to position [519, 0]
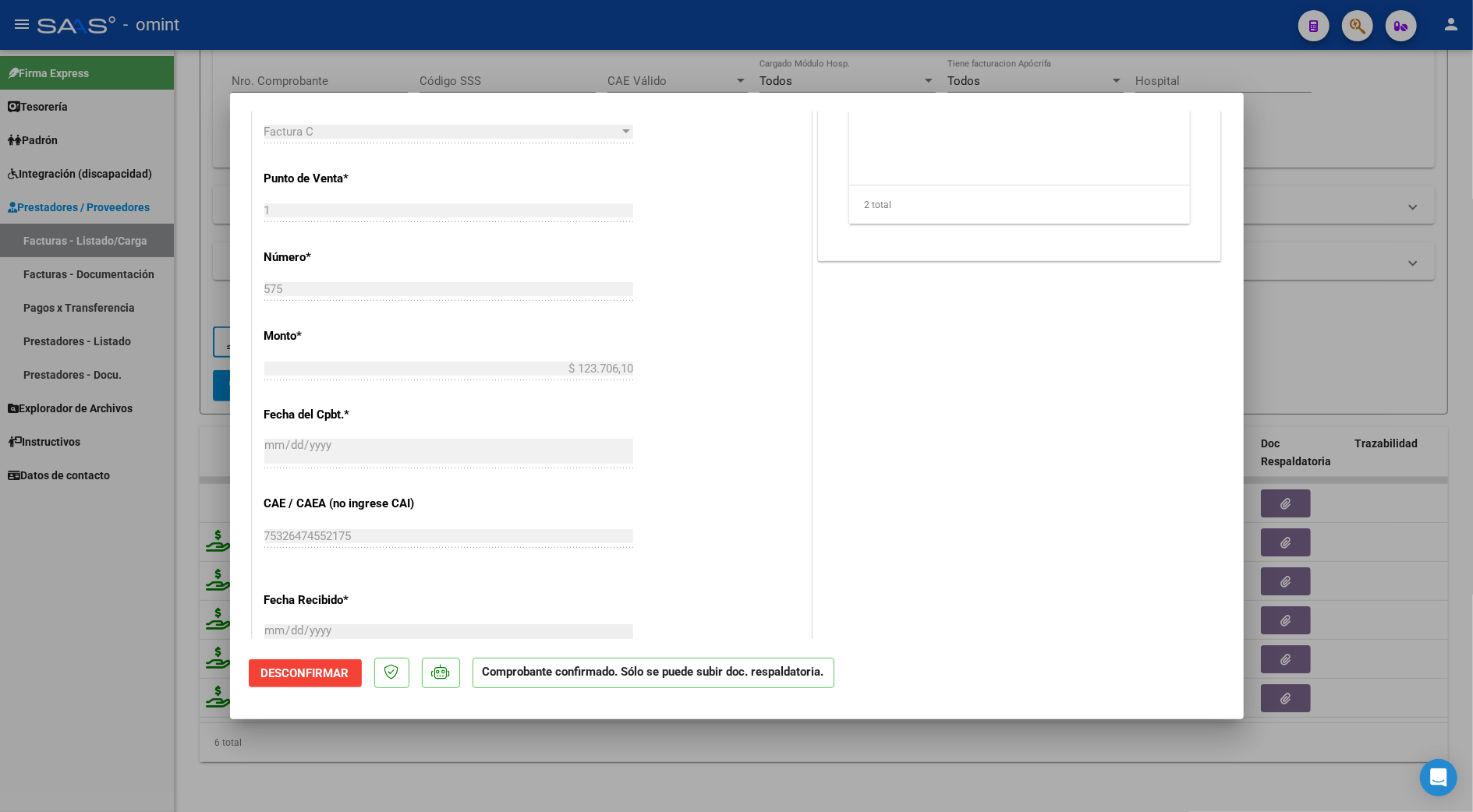
click at [1377, 337] on div at bounding box center [736, 406] width 1473 height 812
type input "$ 0,00"
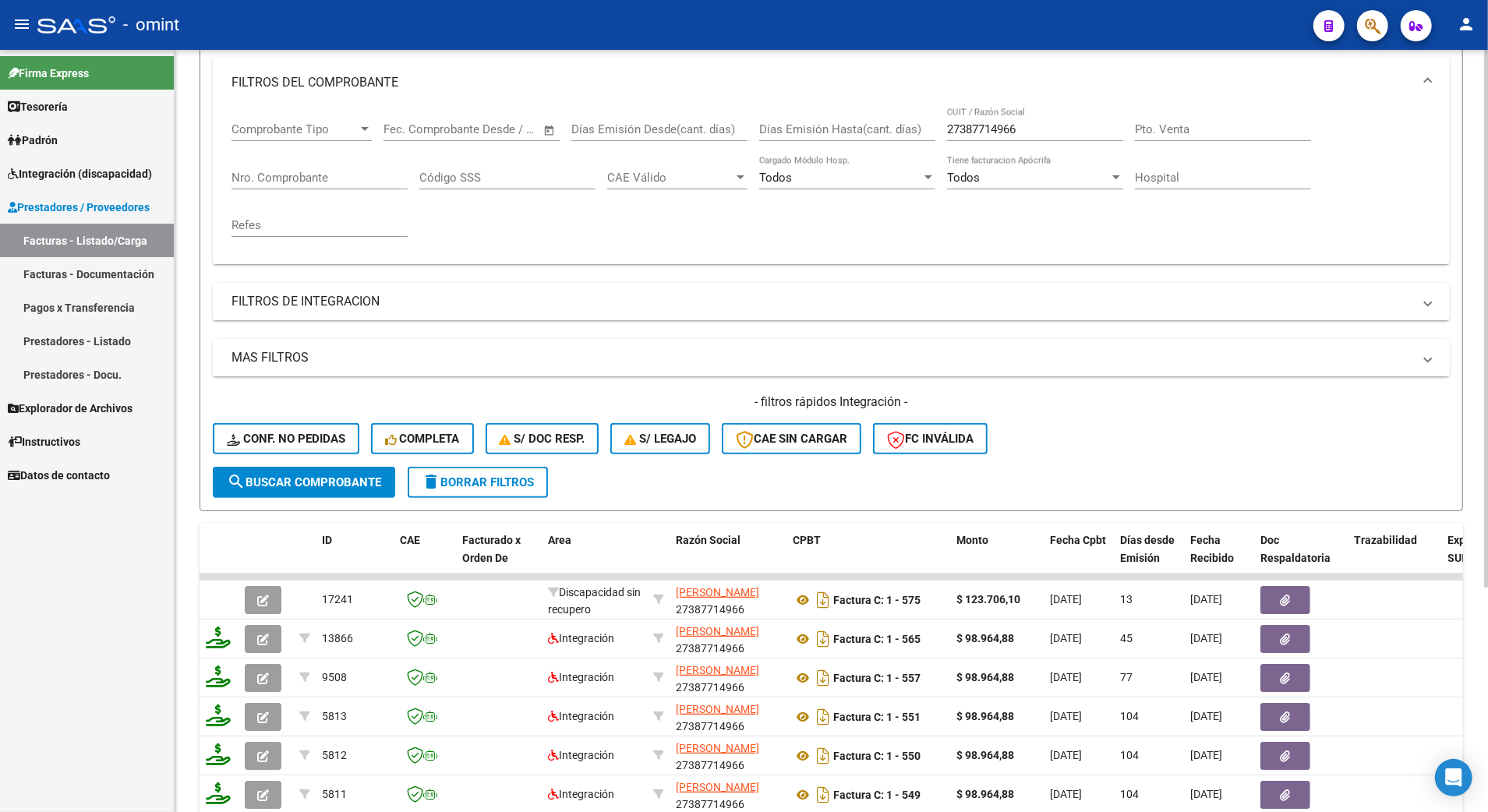
scroll to position [0, 0]
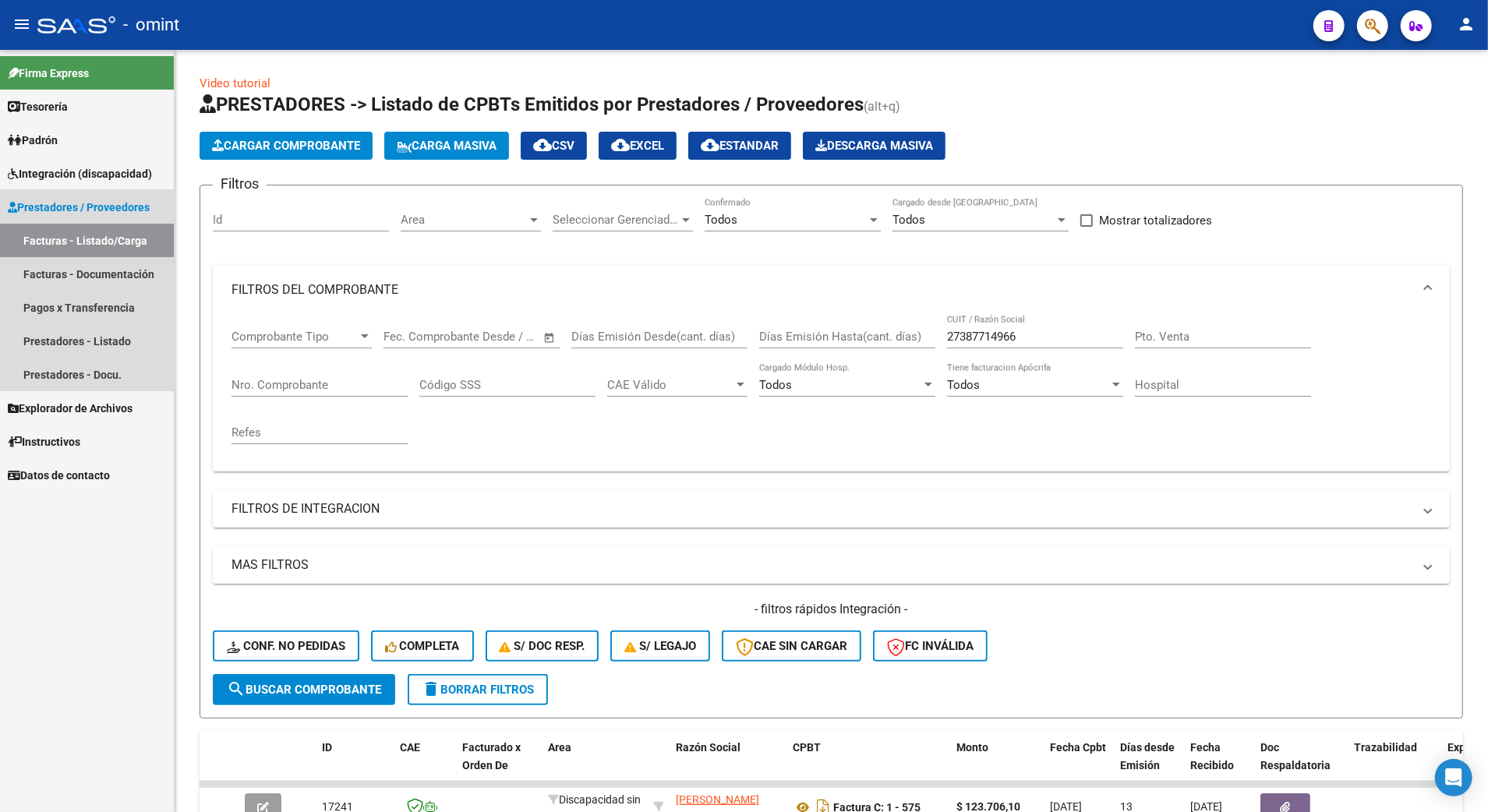
click at [110, 210] on span "Prestadores / Proveedores" at bounding box center [79, 207] width 142 height 17
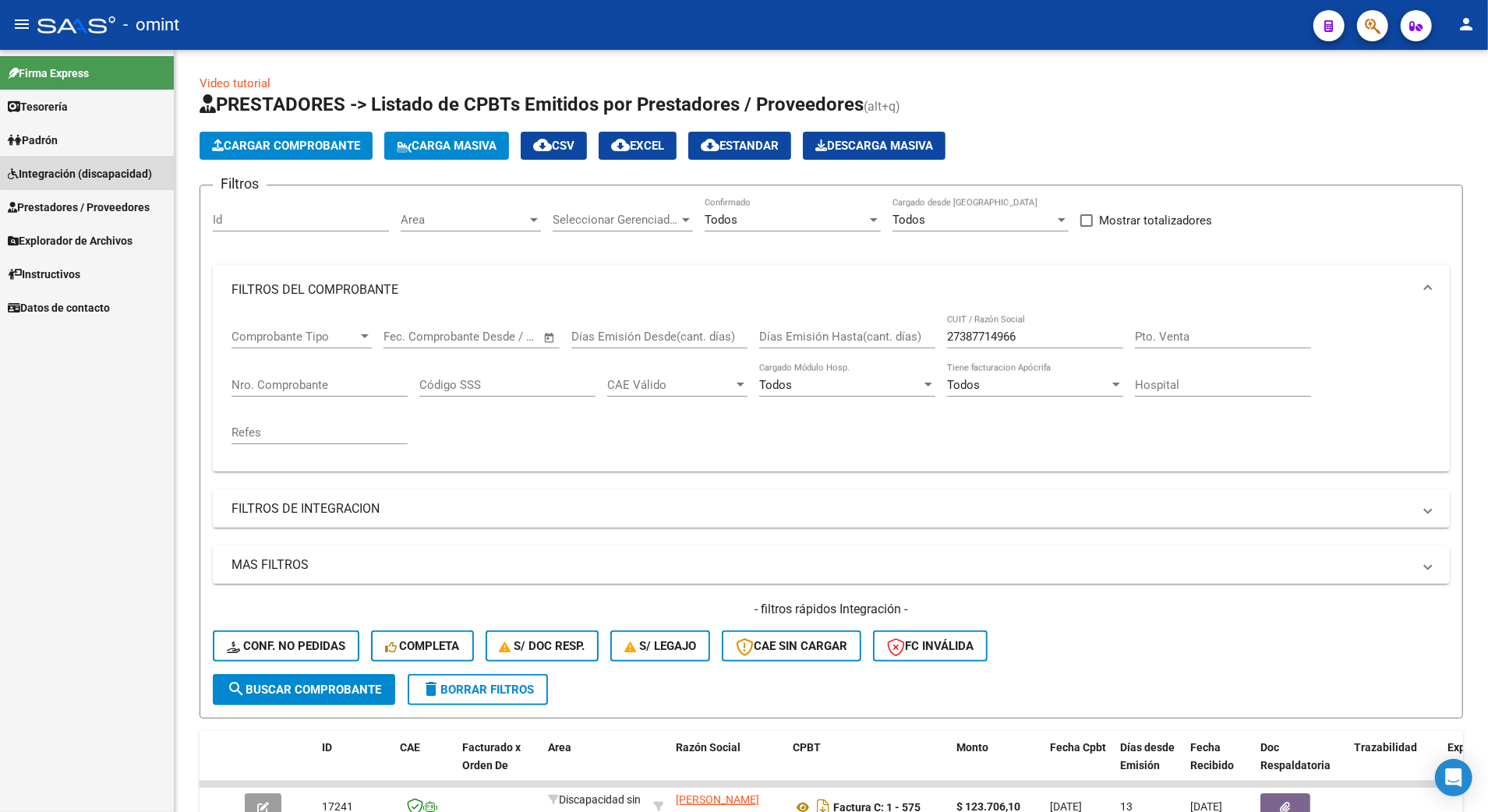
click at [110, 160] on link "Integración (discapacidad)" at bounding box center [87, 173] width 173 height 33
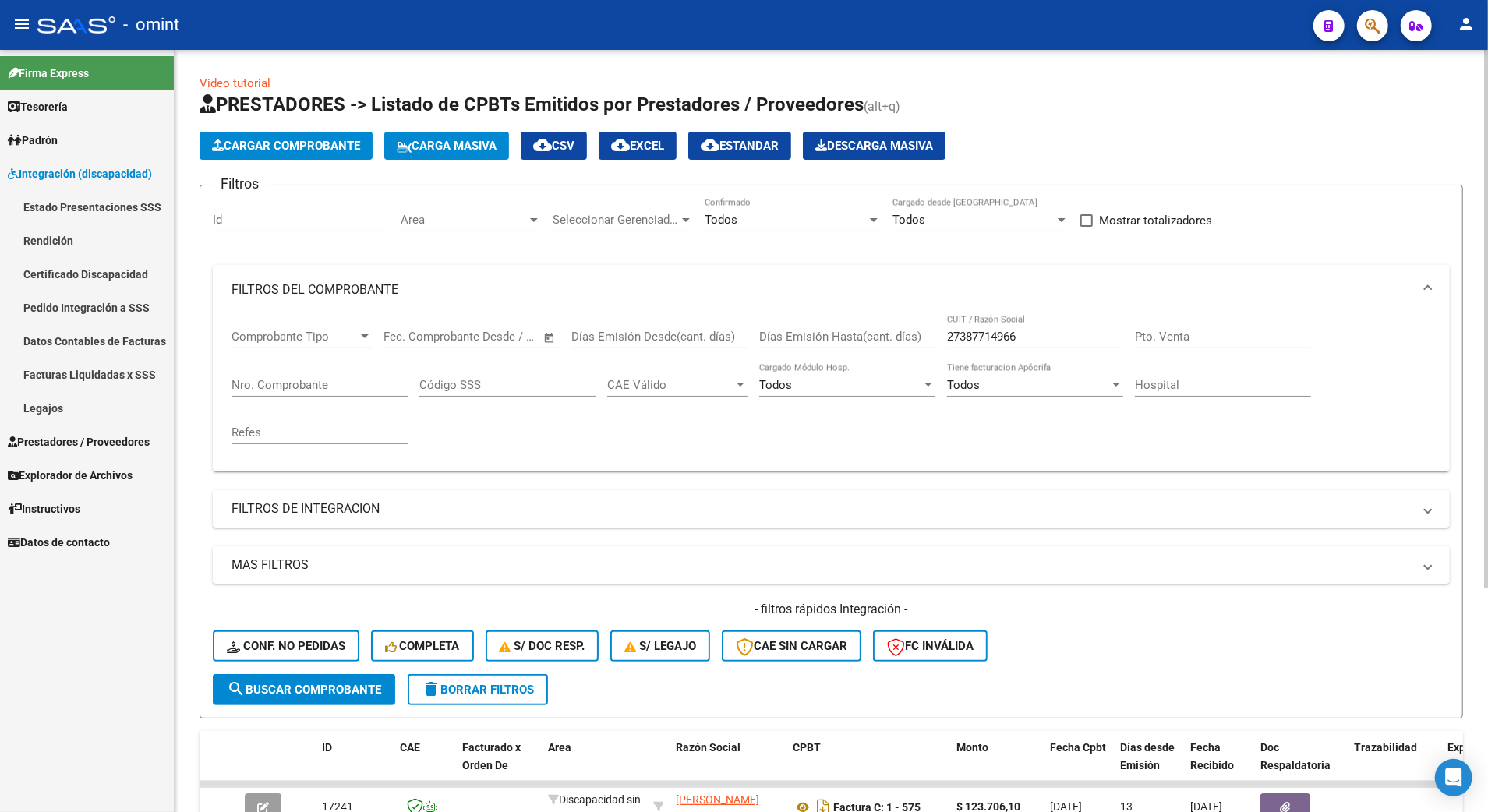
click at [233, 76] on link "Video tutorial" at bounding box center [235, 83] width 71 height 14
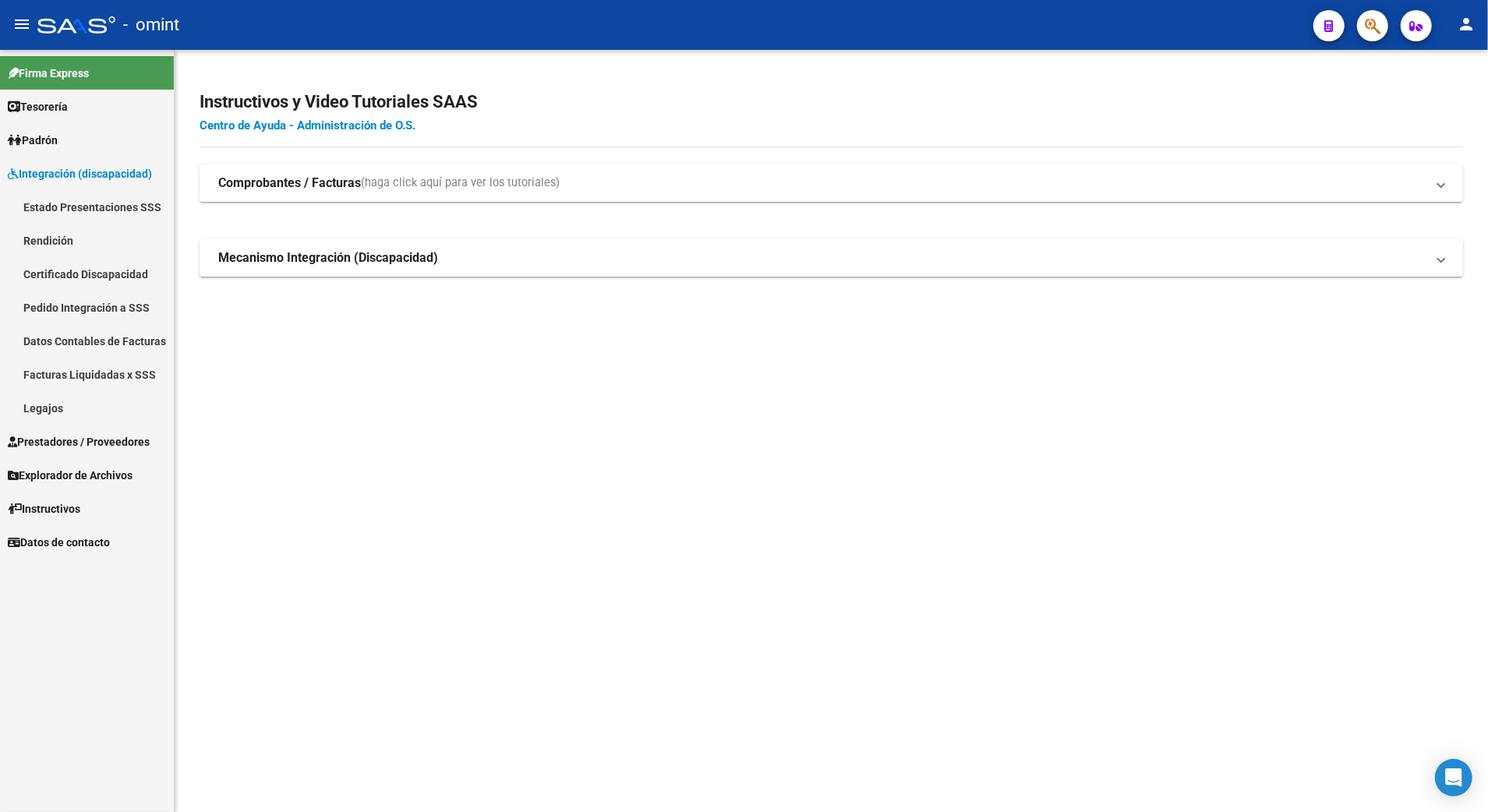
click at [315, 131] on link "Centro de Ayuda - Administración de O.S." at bounding box center [307, 125] width 216 height 14
click at [67, 503] on span "Instructivos" at bounding box center [44, 508] width 72 height 17
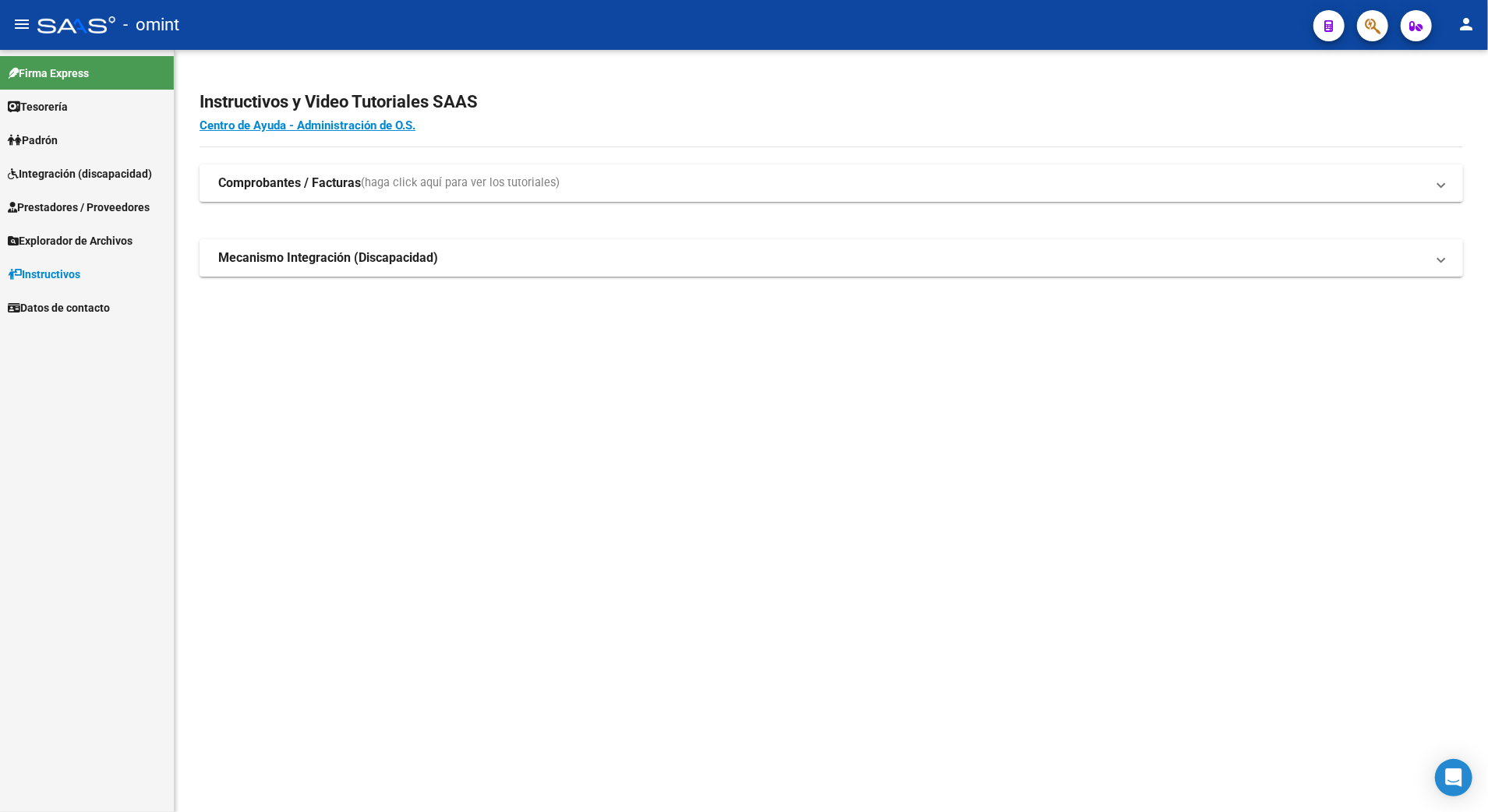
click at [25, 266] on span "Instructivos" at bounding box center [44, 274] width 72 height 17
click at [30, 267] on span "Instructivos" at bounding box center [44, 274] width 72 height 17
click at [75, 303] on span "Datos de contacto" at bounding box center [59, 307] width 102 height 17
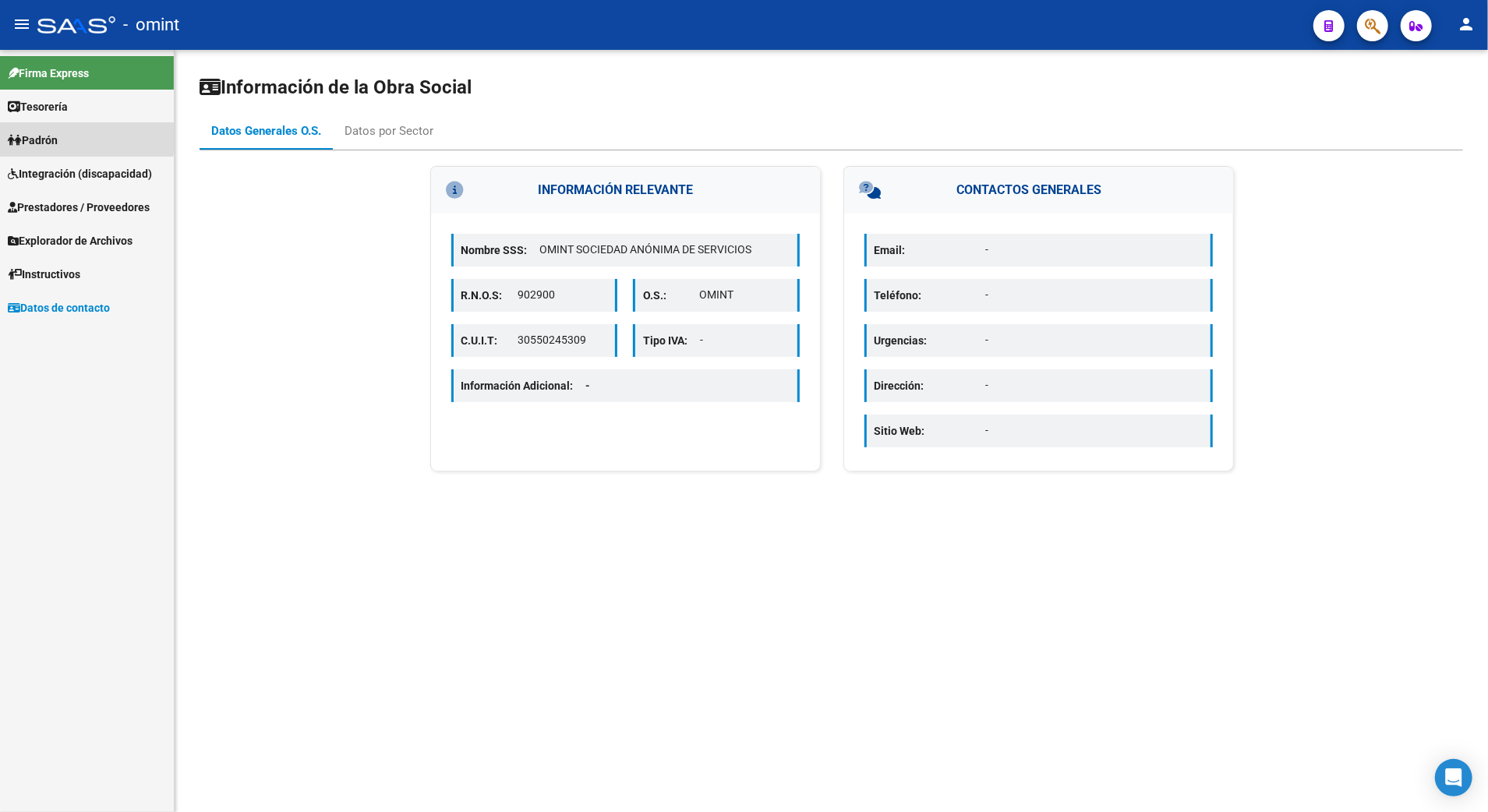
click at [50, 134] on span "Padrón" at bounding box center [33, 140] width 50 height 17
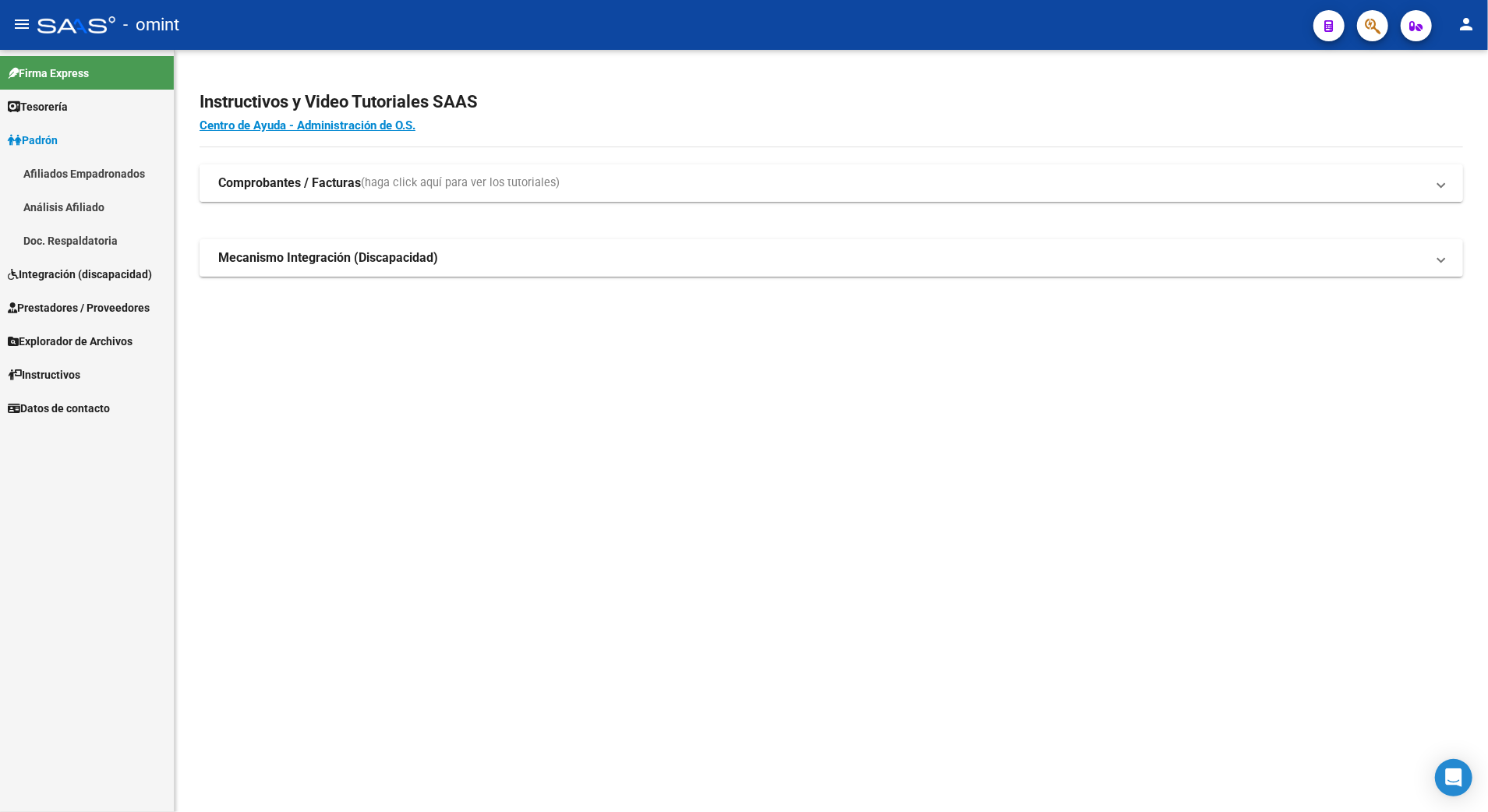
click at [254, 184] on strong "Comprobantes / Facturas" at bounding box center [289, 182] width 143 height 17
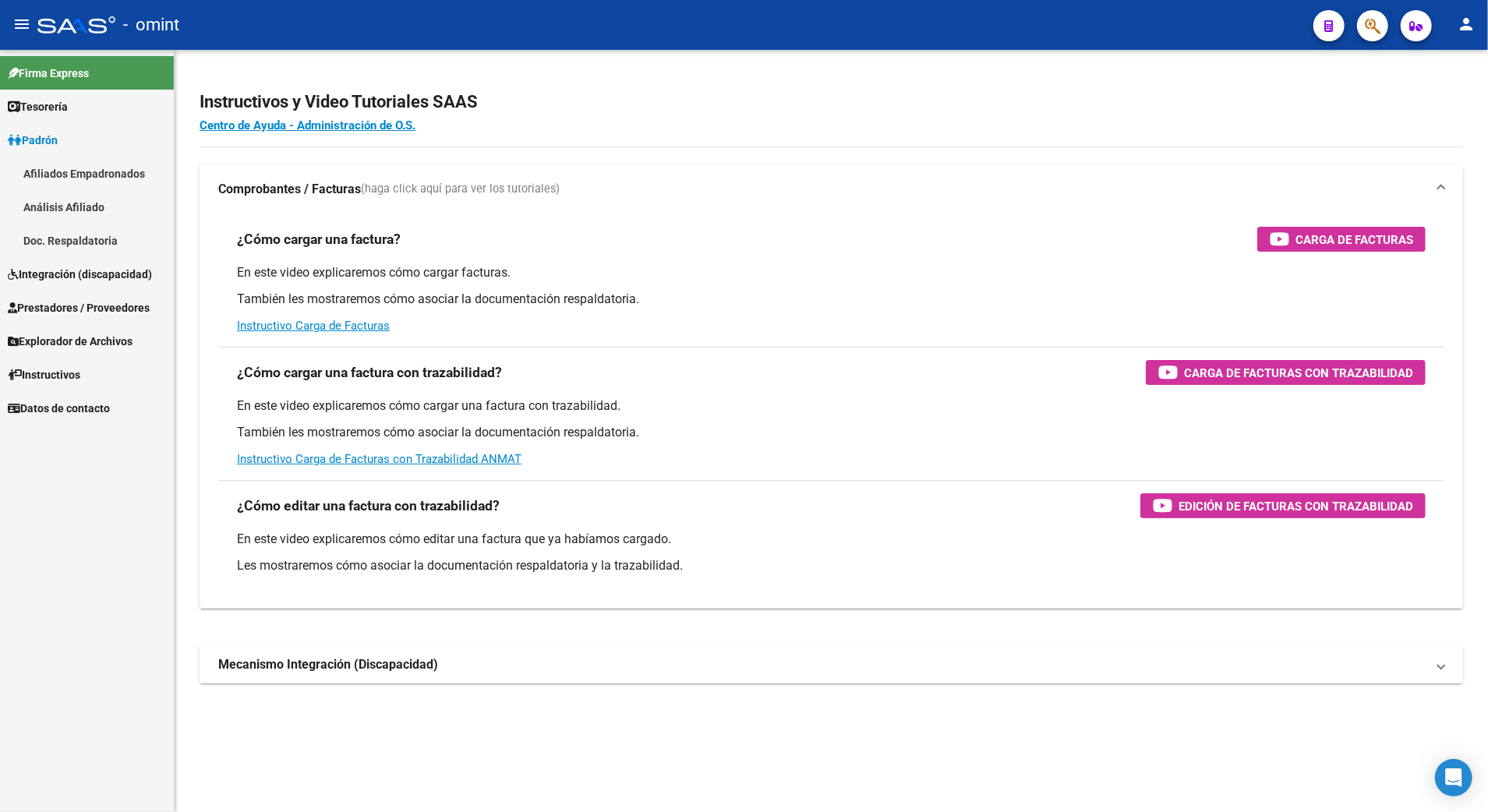
click at [307, 662] on strong "Mecanismo Integración (Discapacidad)" at bounding box center [327, 665] width 220 height 17
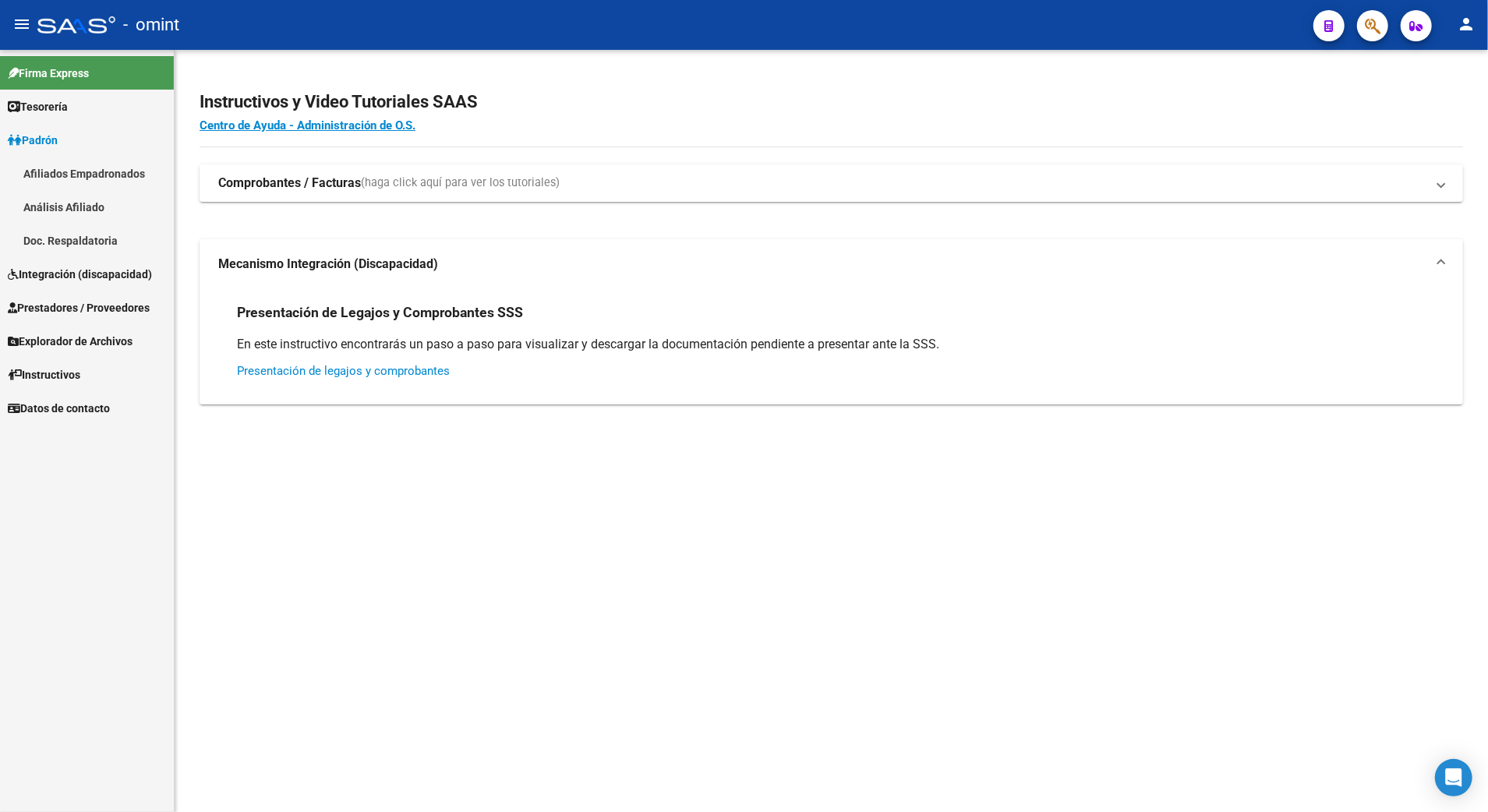
click at [349, 371] on link "Presentación de legajos y comprobantes" at bounding box center [343, 370] width 213 height 14
click at [322, 179] on strong "Comprobantes / Facturas" at bounding box center [289, 182] width 143 height 17
